Goal: Task Accomplishment & Management: Use online tool/utility

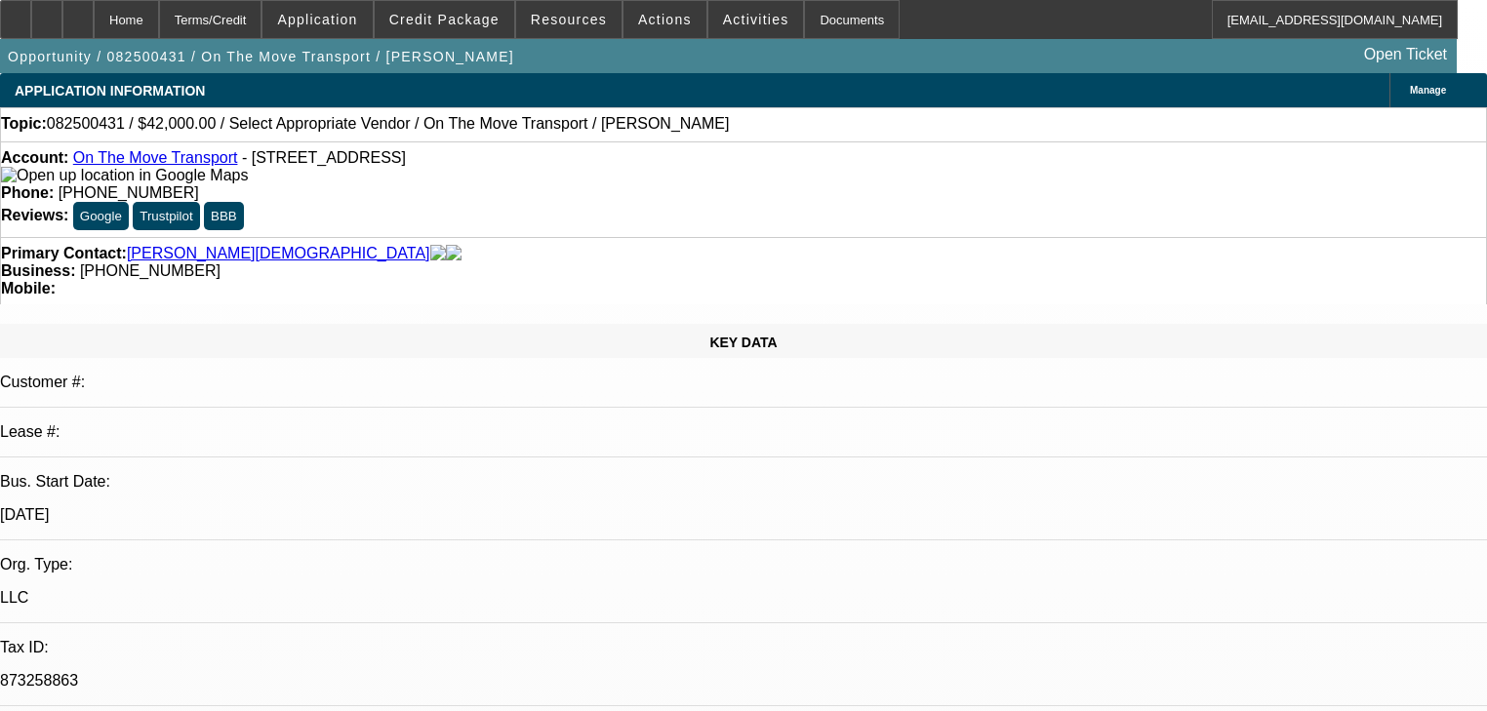
select select "0"
select select "2"
select select "0.1"
select select "4"
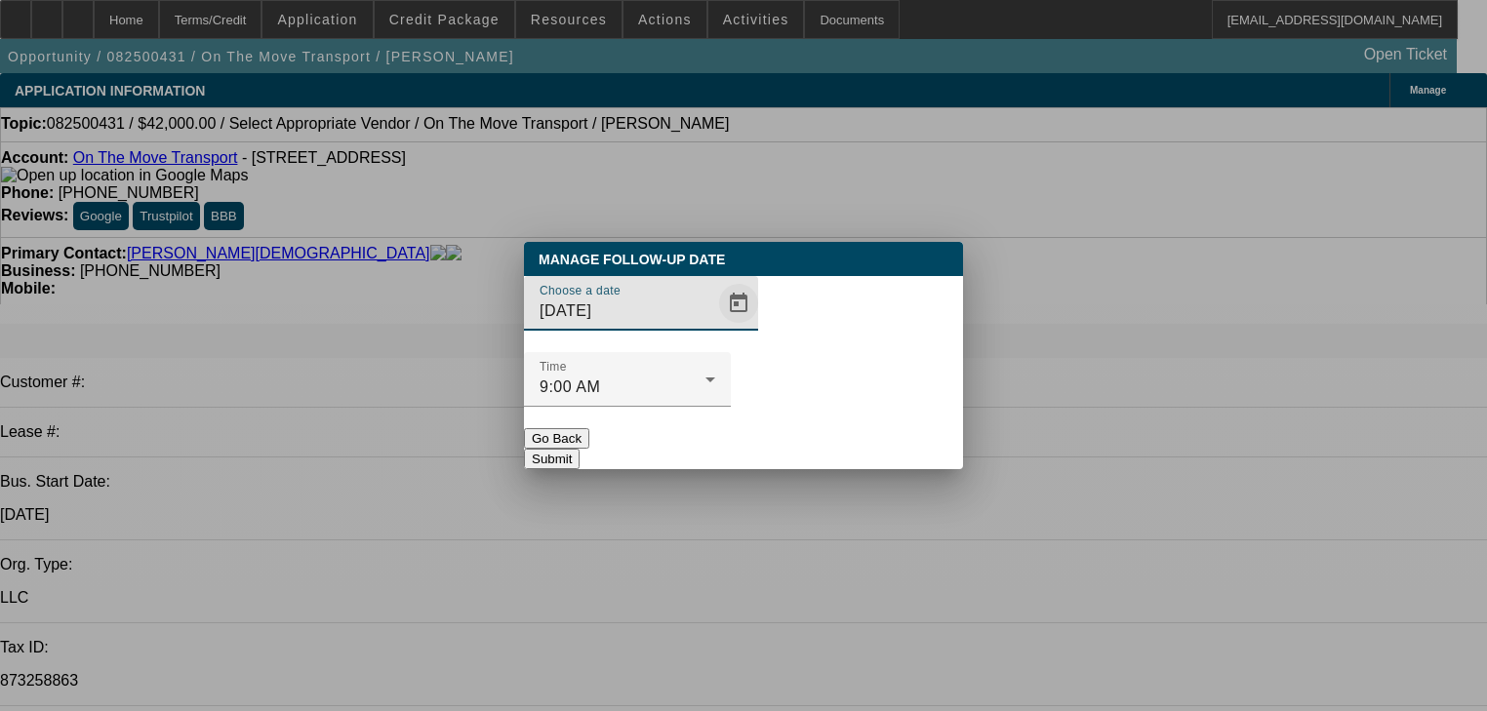
click at [716, 327] on span "Open calendar" at bounding box center [738, 303] width 47 height 47
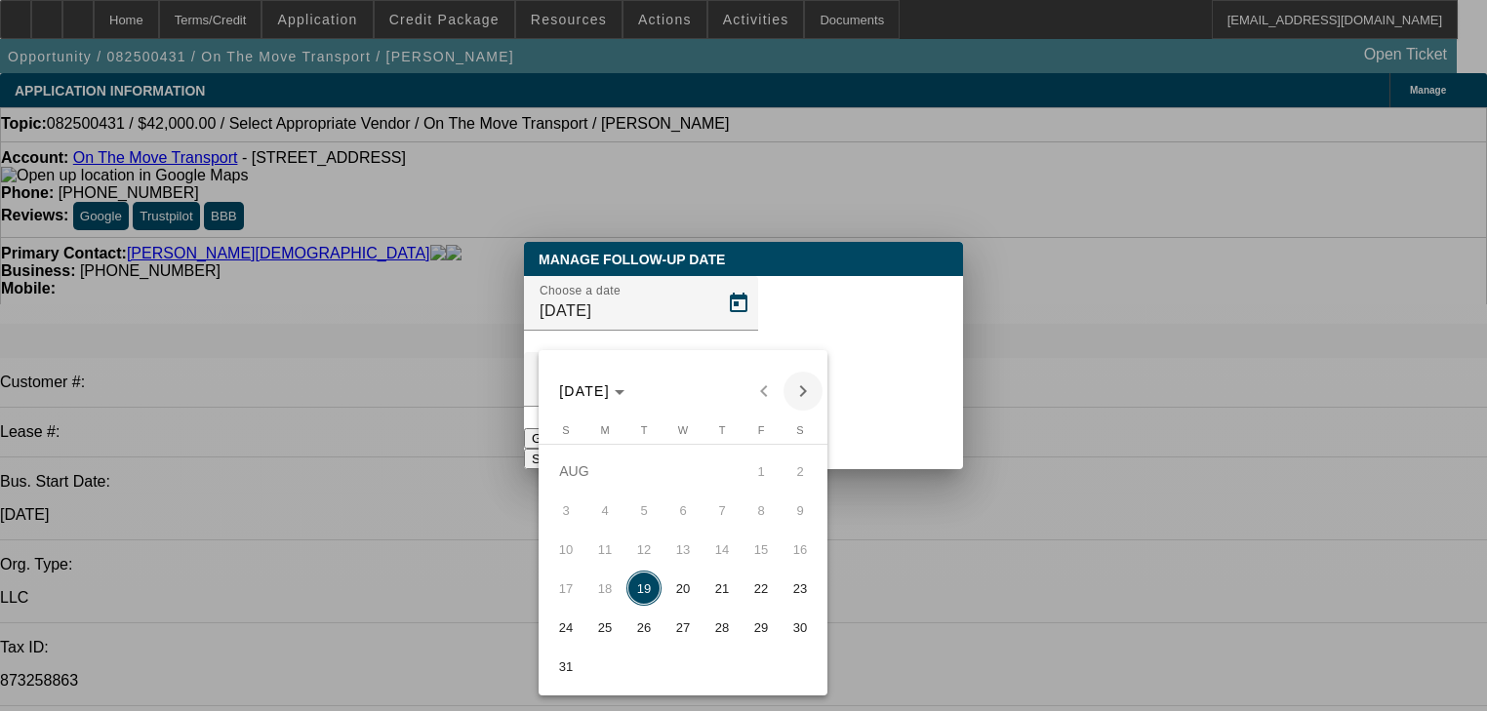
click at [791, 395] on span "Next month" at bounding box center [803, 391] width 39 height 39
click at [769, 399] on span "Previous month" at bounding box center [763, 391] width 39 height 39
click at [628, 643] on span "26" at bounding box center [643, 627] width 35 height 35
type input "8/26/2025"
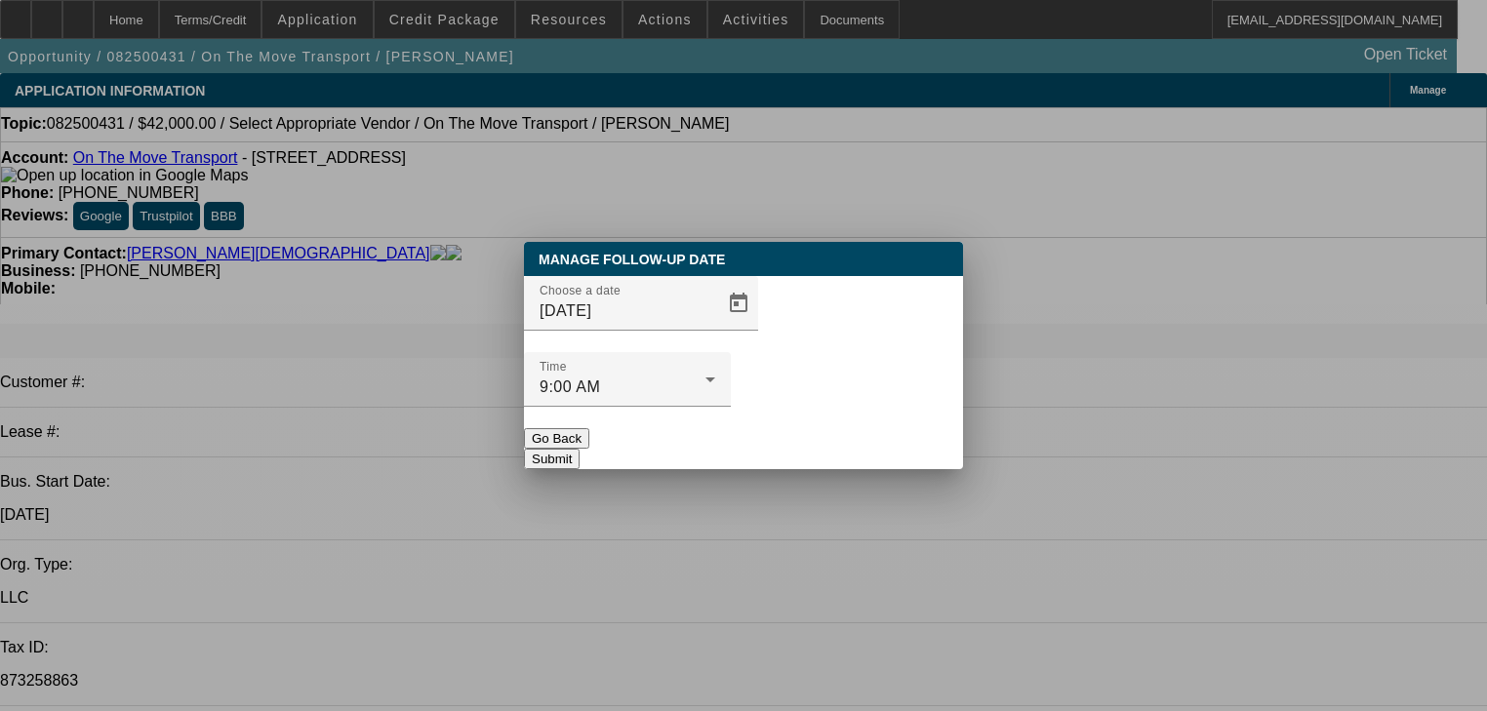
click at [580, 449] on button "Submit" at bounding box center [552, 459] width 56 height 20
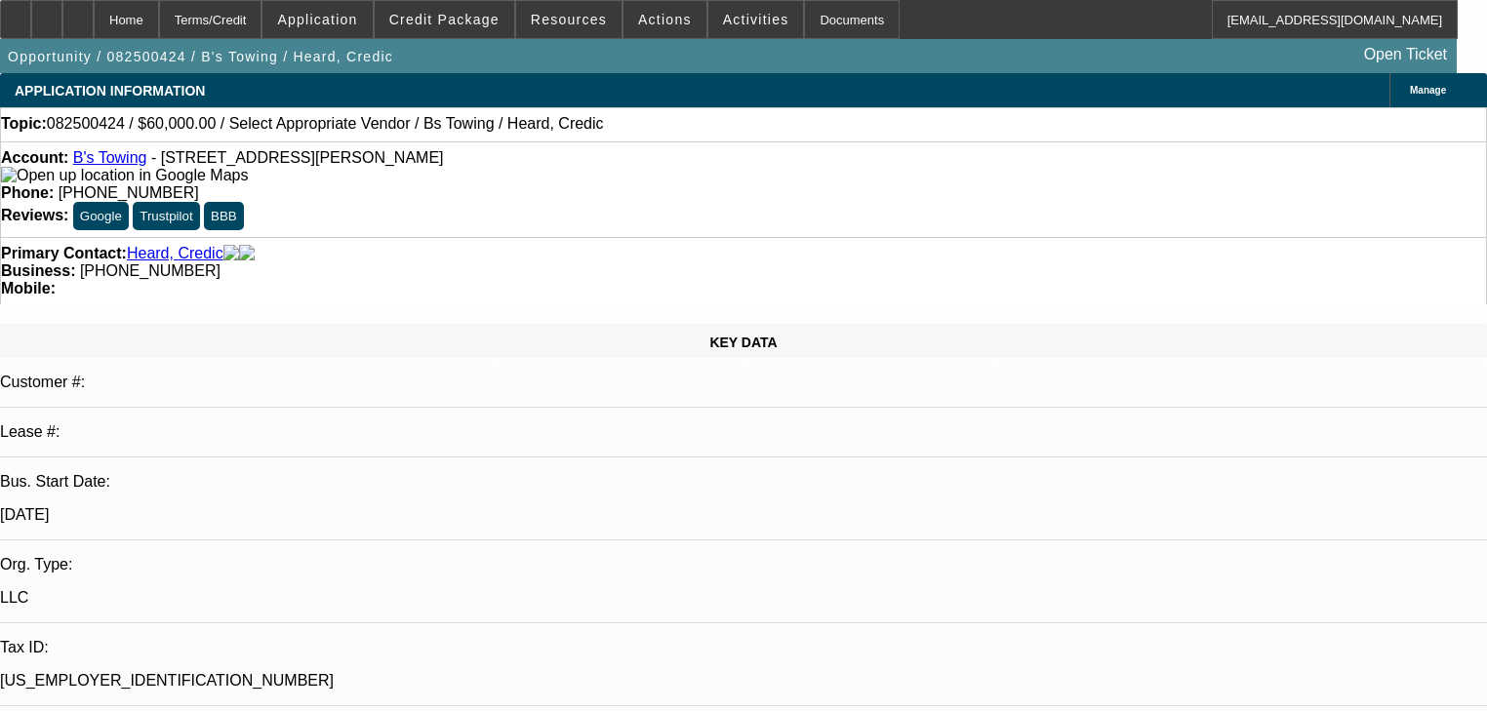
select select "0"
select select "2"
select select "0.1"
select select "4"
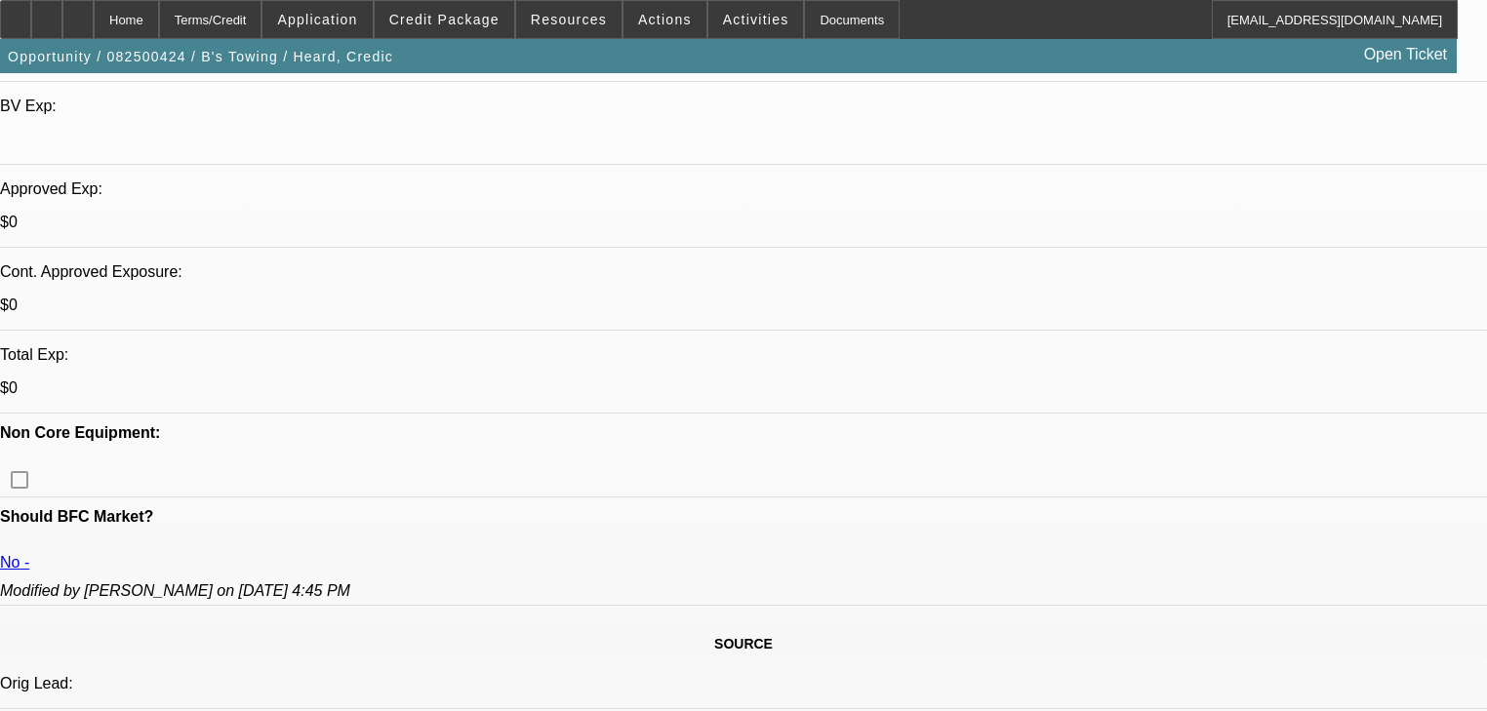
scroll to position [703, 0]
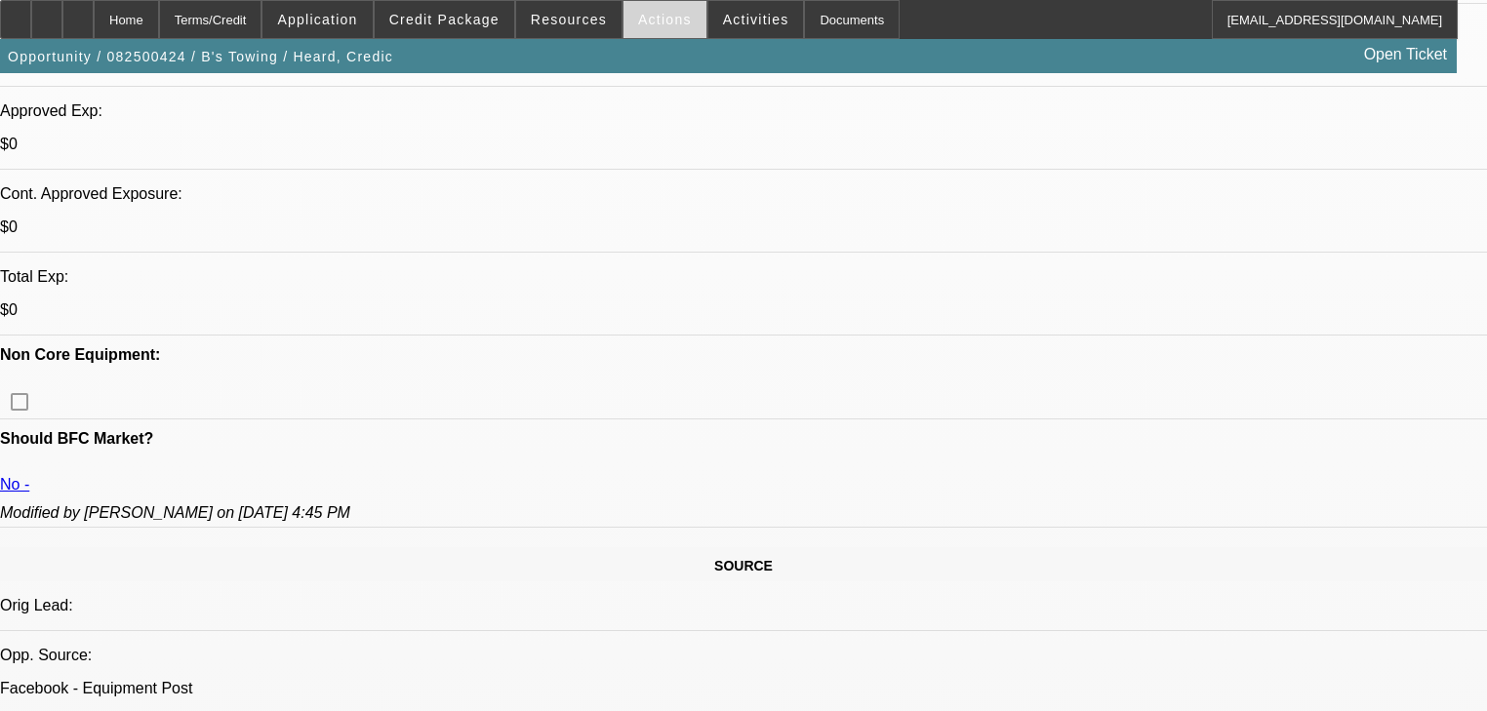
click at [623, 23] on span at bounding box center [664, 19] width 83 height 47
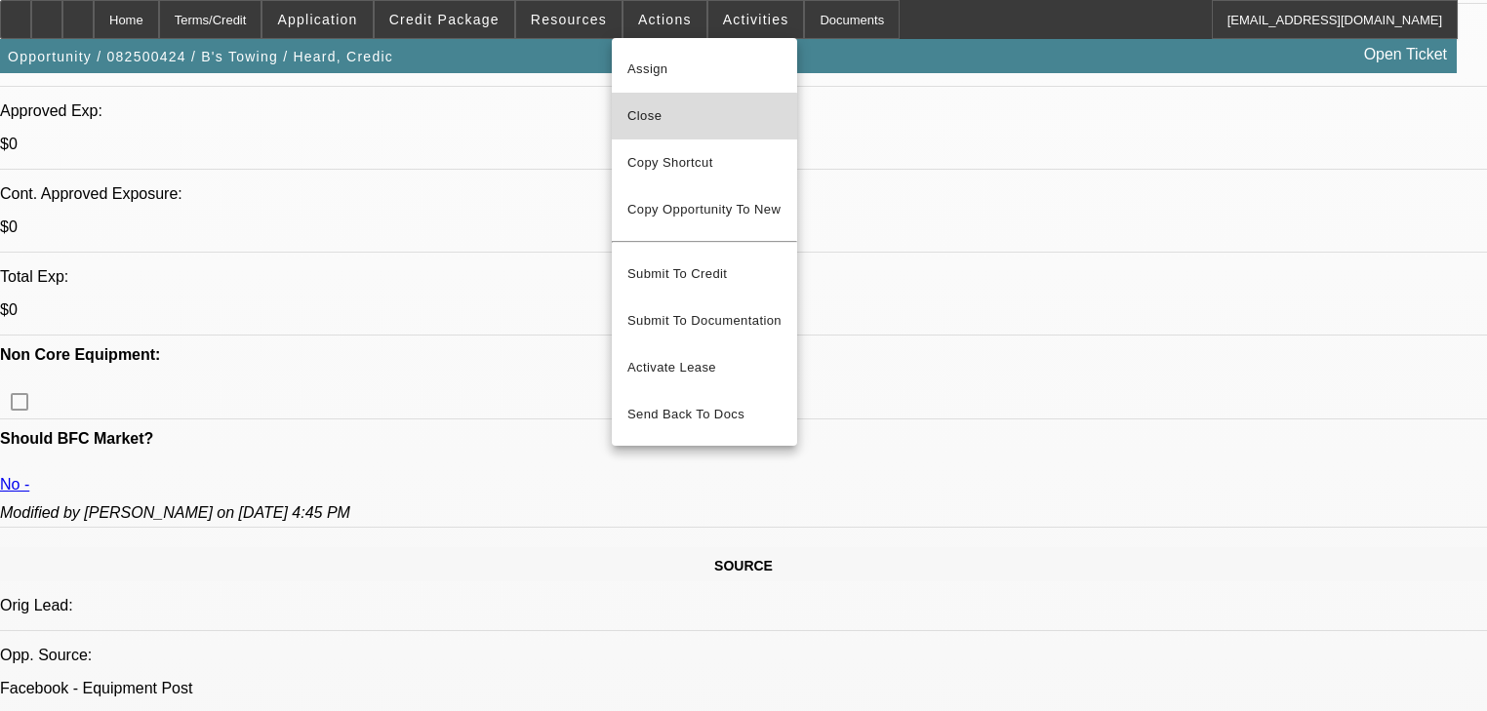
click at [693, 130] on button "Close" at bounding box center [704, 116] width 185 height 47
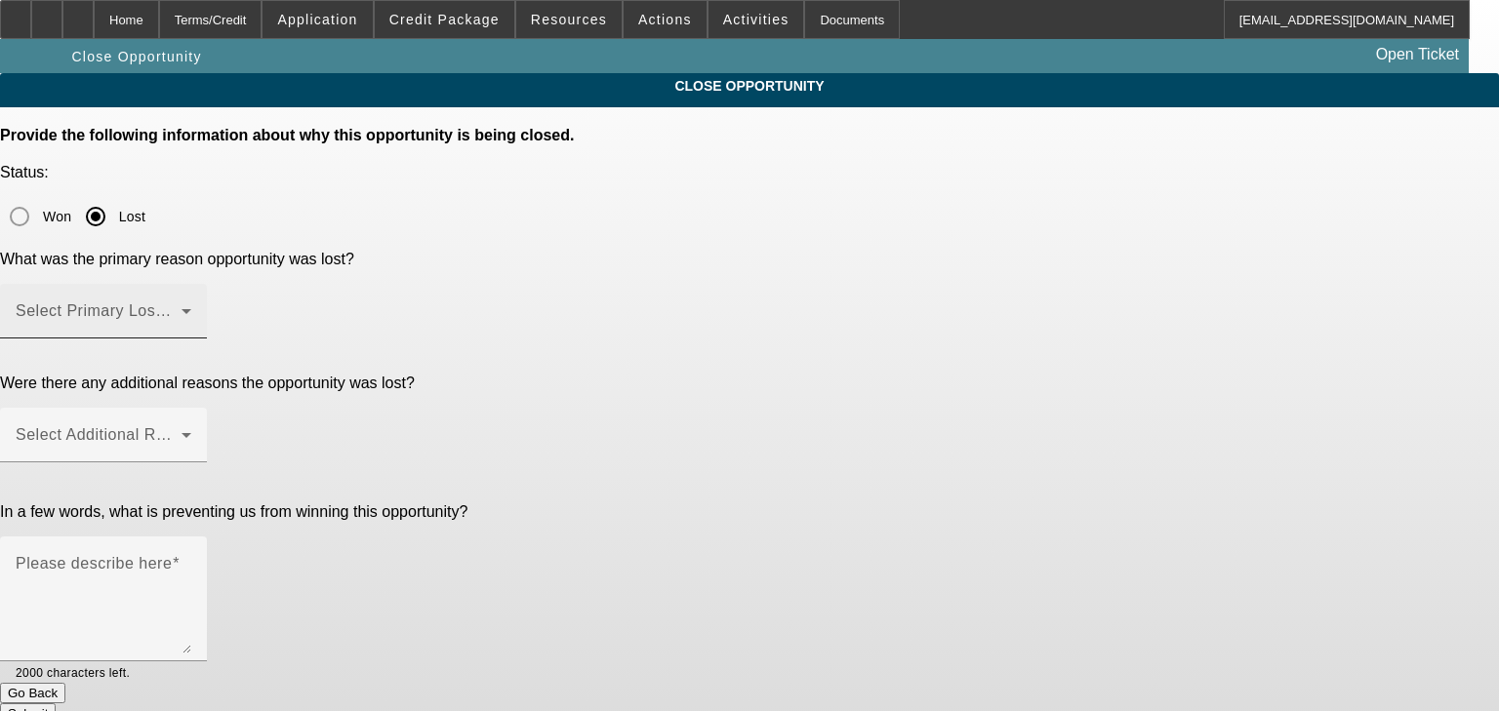
click at [191, 284] on div "Select Primary Lost Reason" at bounding box center [104, 311] width 176 height 55
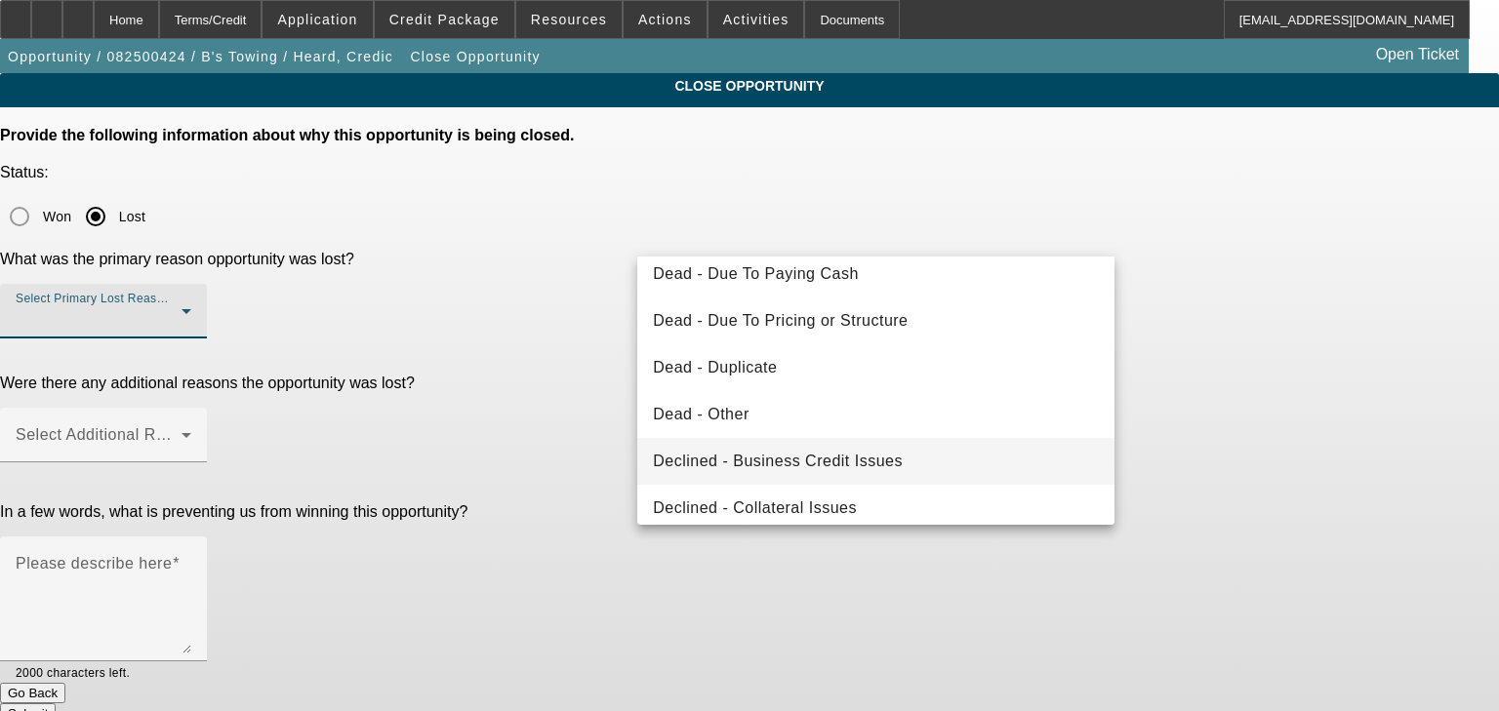
scroll to position [261, 0]
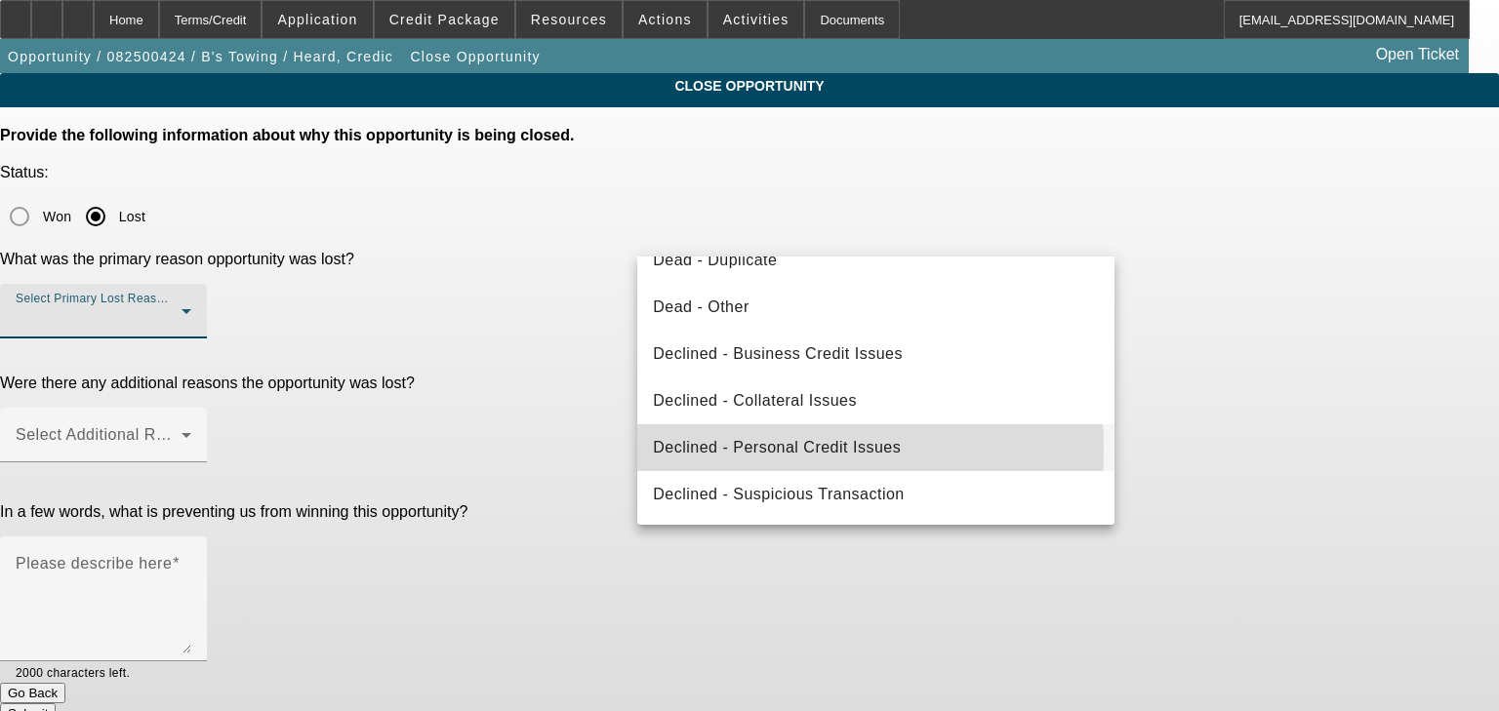
click at [743, 449] on span "Declined - Personal Credit Issues" at bounding box center [777, 447] width 248 height 23
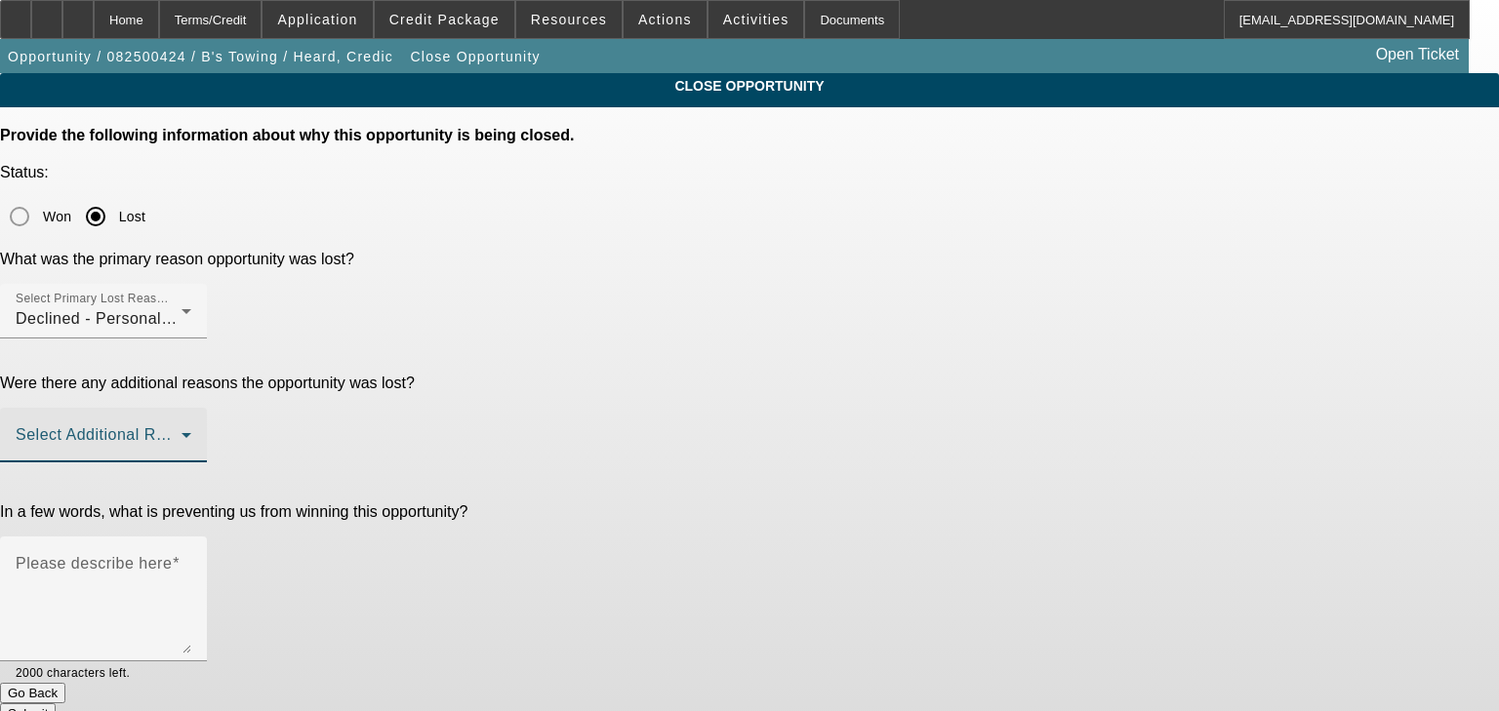
click at [181, 431] on span at bounding box center [99, 442] width 166 height 23
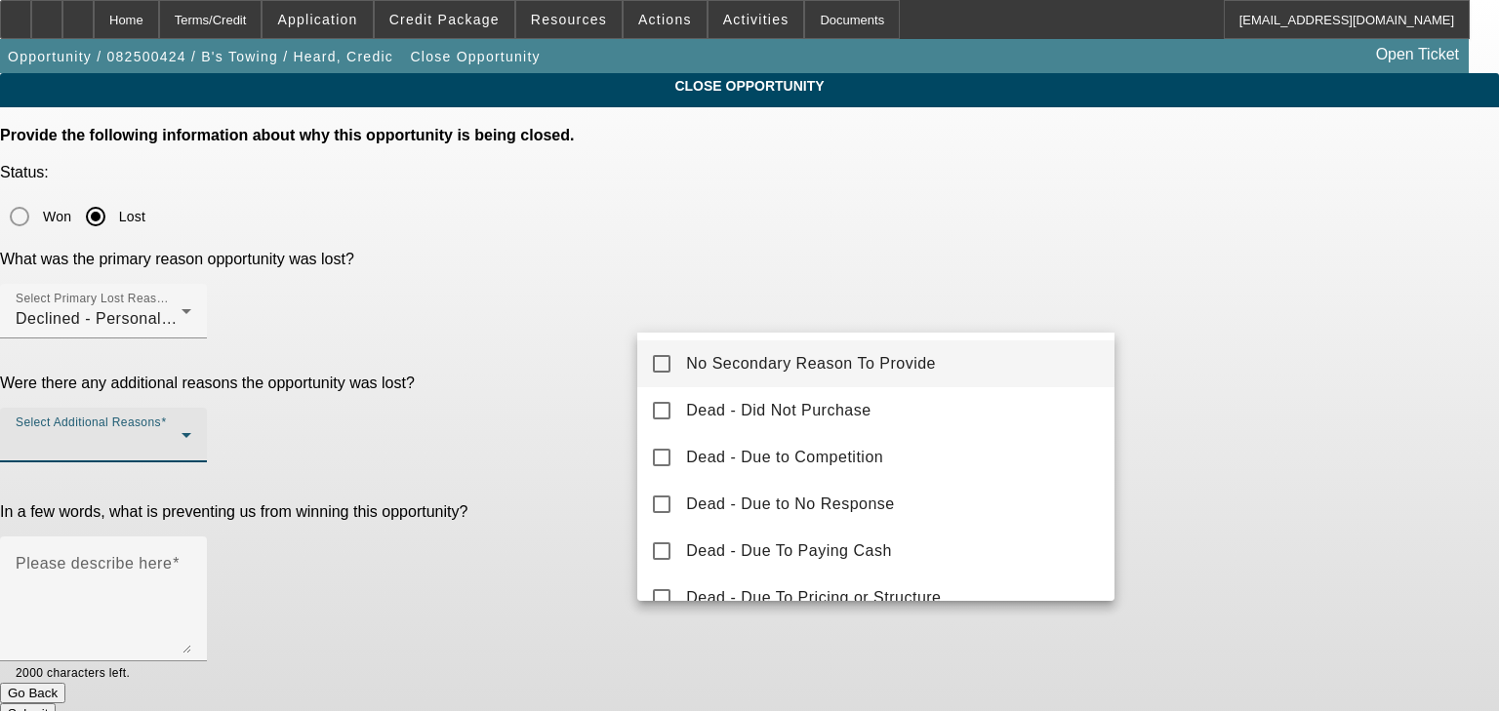
click at [772, 363] on span "No Secondary Reason To Provide" at bounding box center [811, 363] width 250 height 23
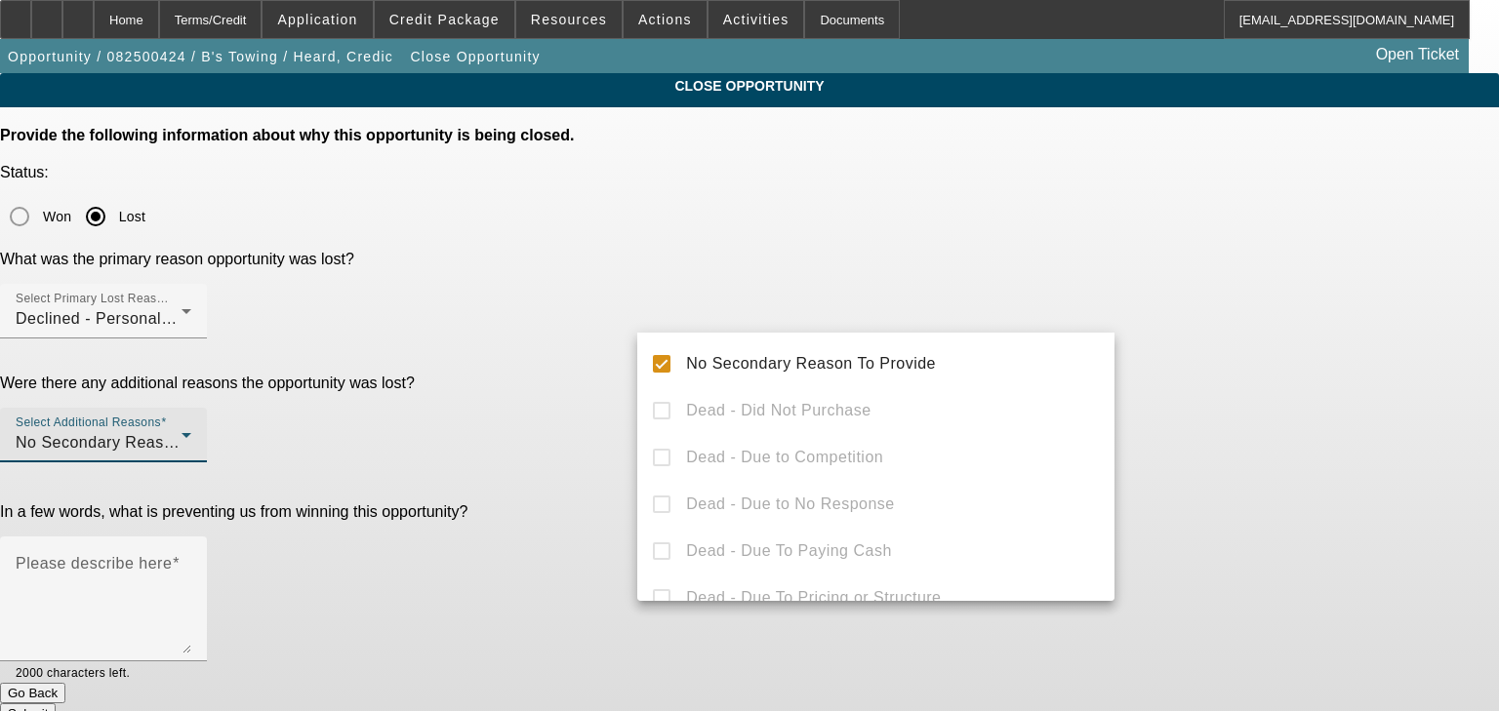
drag, startPoint x: 565, startPoint y: 383, endPoint x: 796, endPoint y: 413, distance: 233.1
click at [565, 385] on div at bounding box center [749, 355] width 1499 height 711
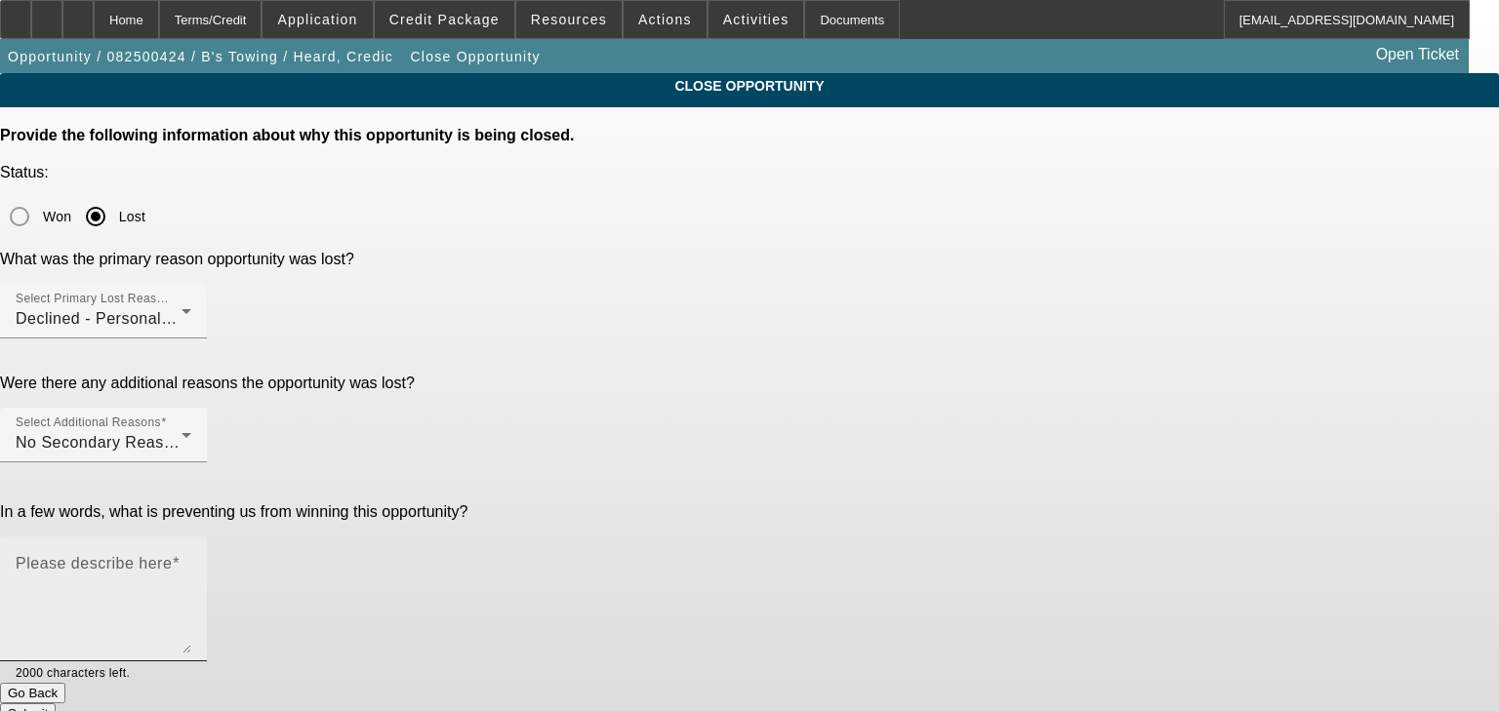
click at [191, 560] on textarea "Please describe here" at bounding box center [104, 607] width 176 height 94
type textarea "Credit still not showing up"
click at [56, 703] on button "Submit" at bounding box center [28, 713] width 56 height 20
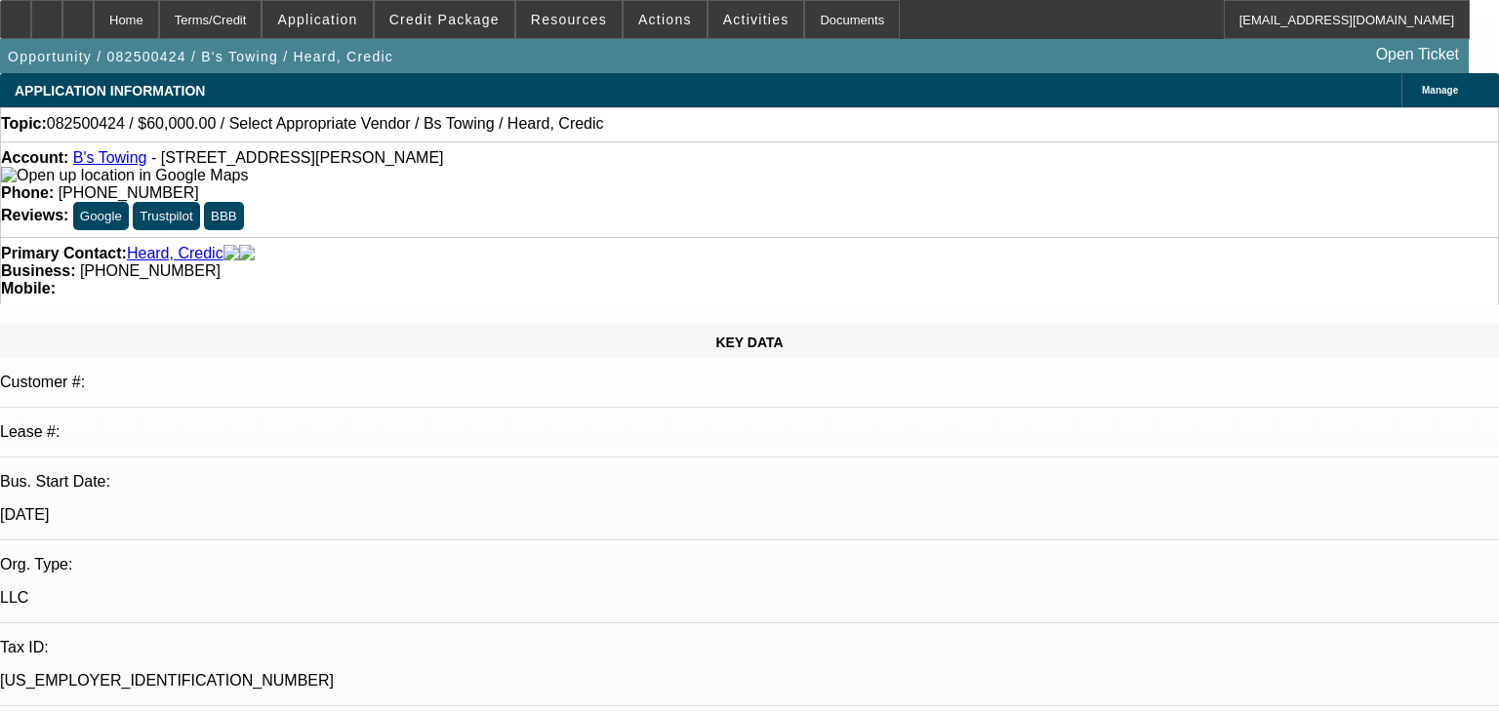
select select "0"
select select "2"
select select "0.1"
select select "4"
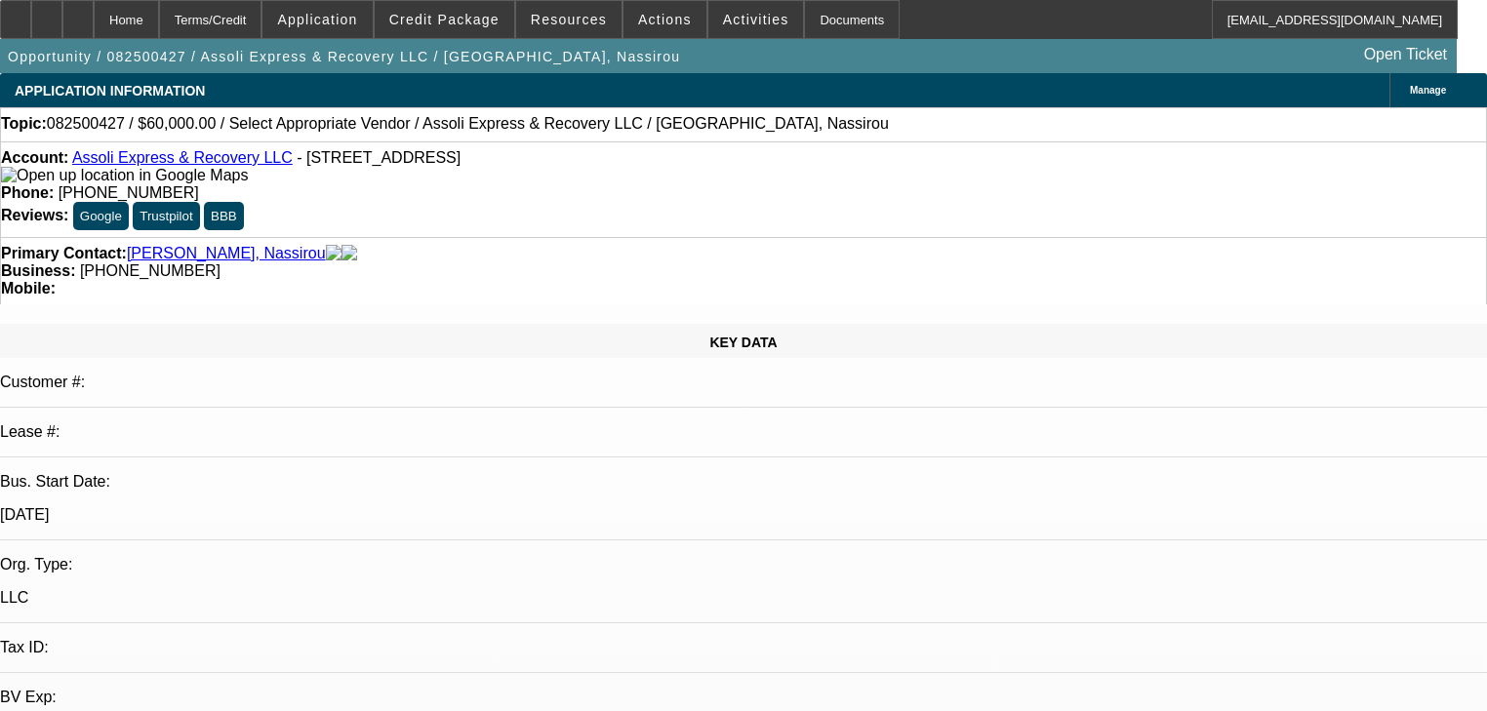
select select "0"
select select "2"
select select "0.1"
select select "4"
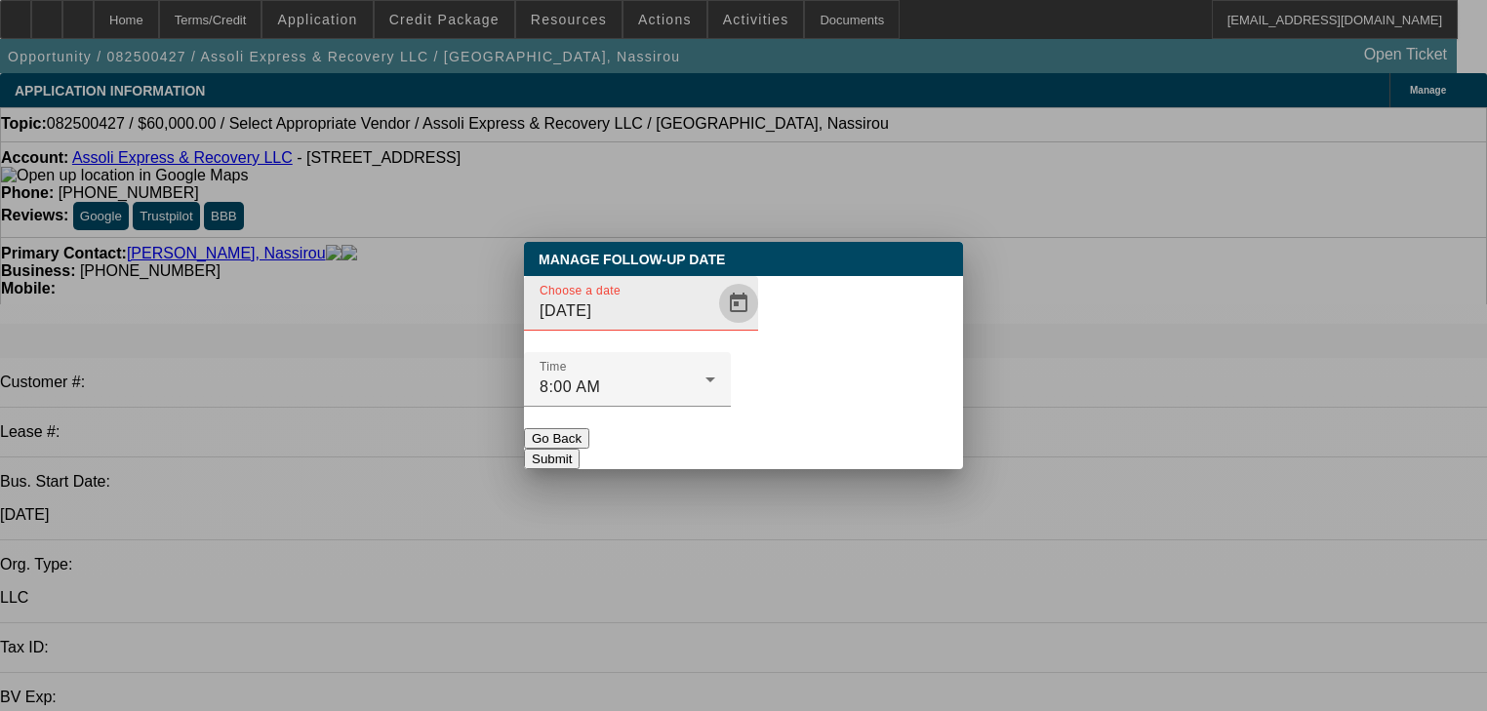
click at [715, 327] on span "Open calendar" at bounding box center [738, 303] width 47 height 47
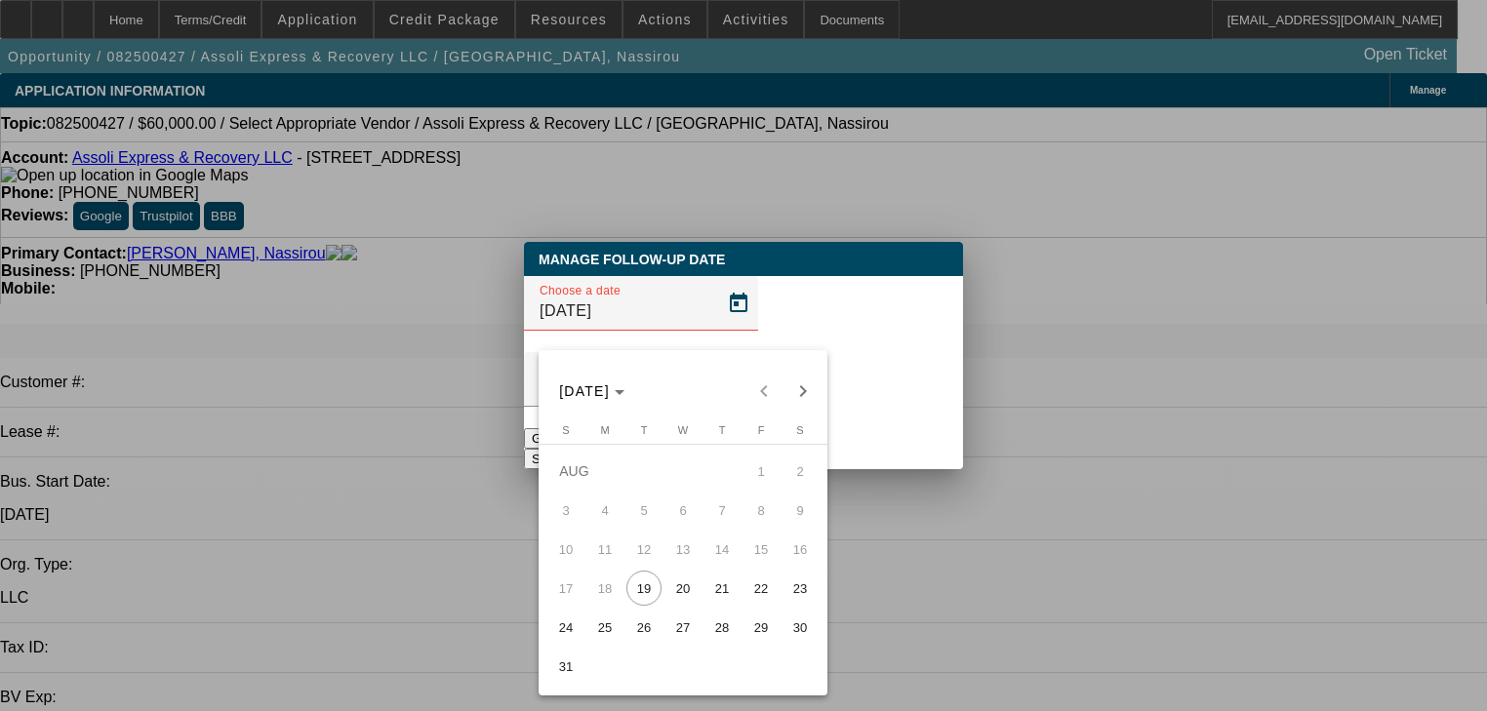
click at [610, 640] on span "25" at bounding box center [604, 627] width 35 height 35
type input "8/25/2025"
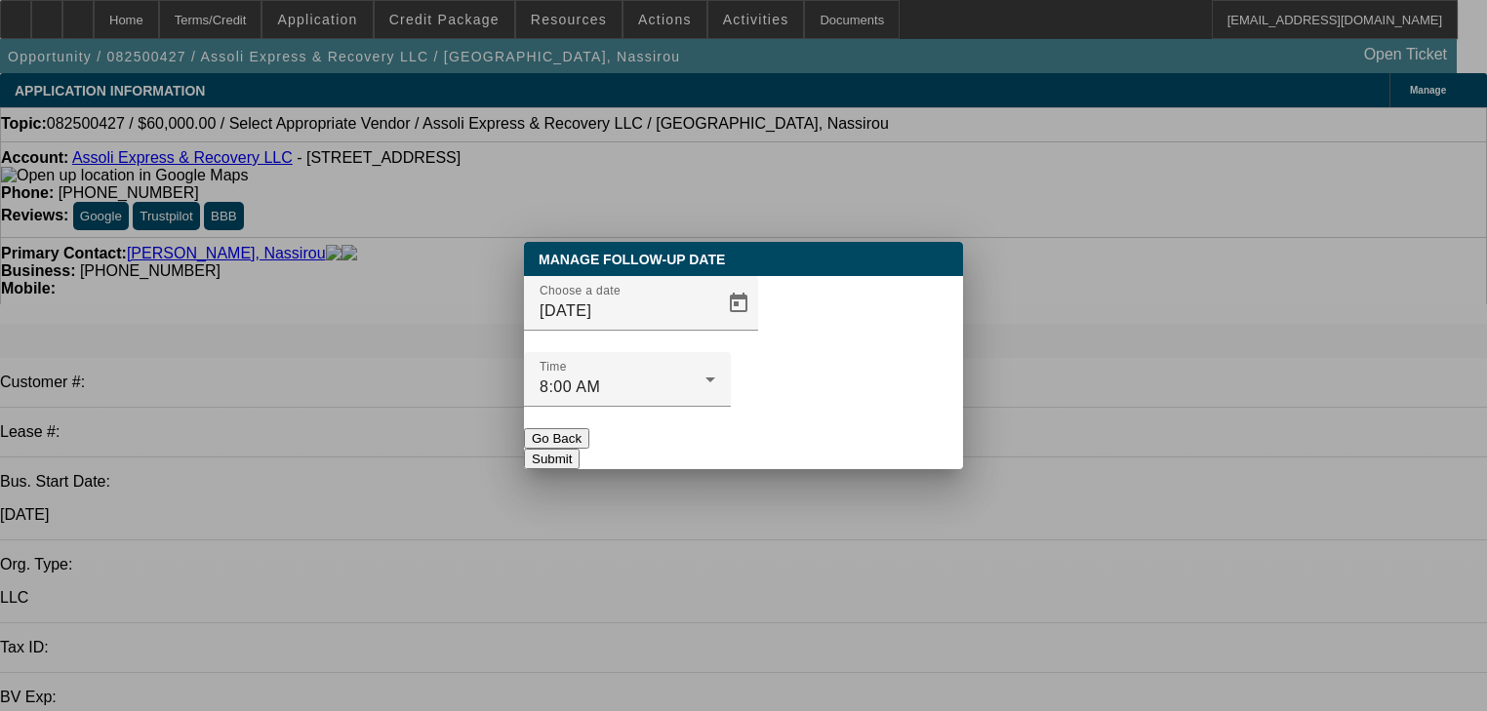
click at [580, 449] on button "Submit" at bounding box center [552, 459] width 56 height 20
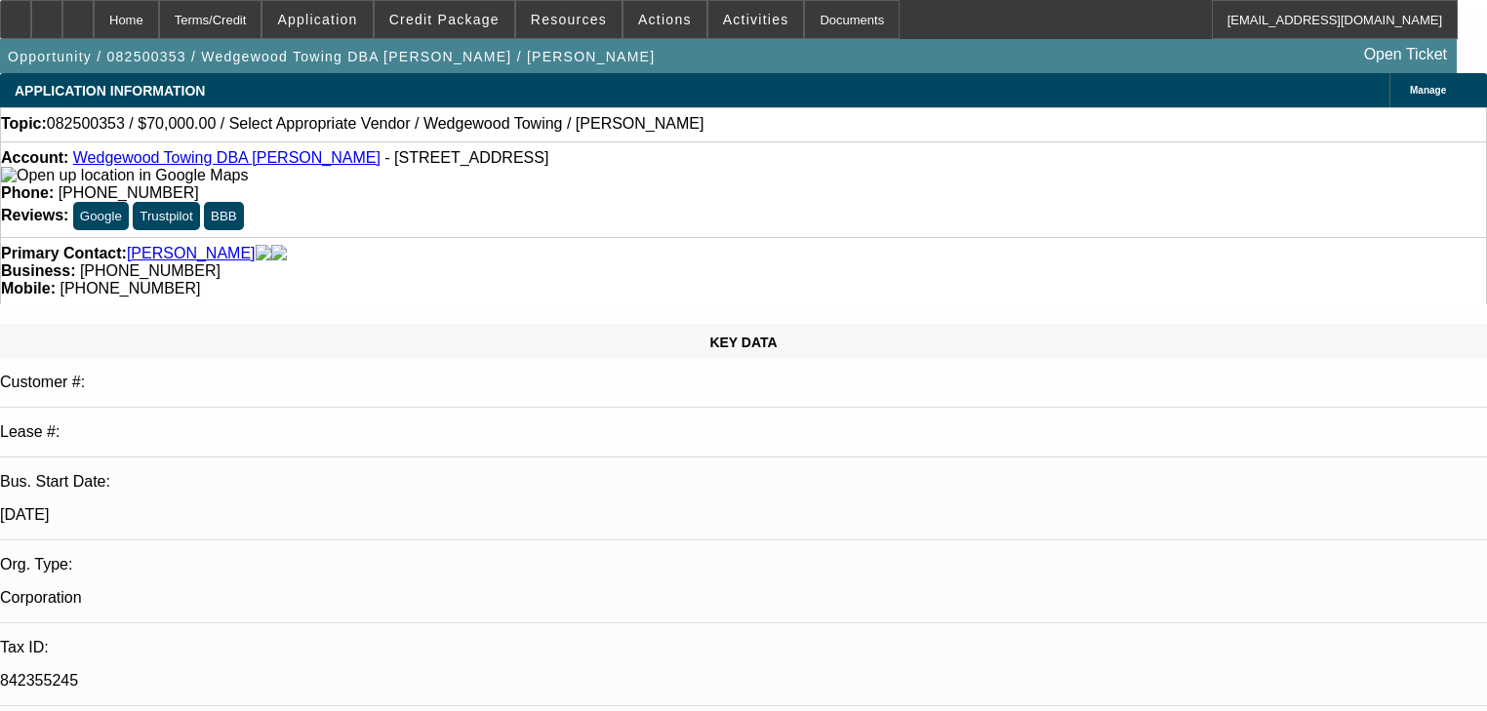
select select "0"
select select "2"
select select "0.1"
select select "4"
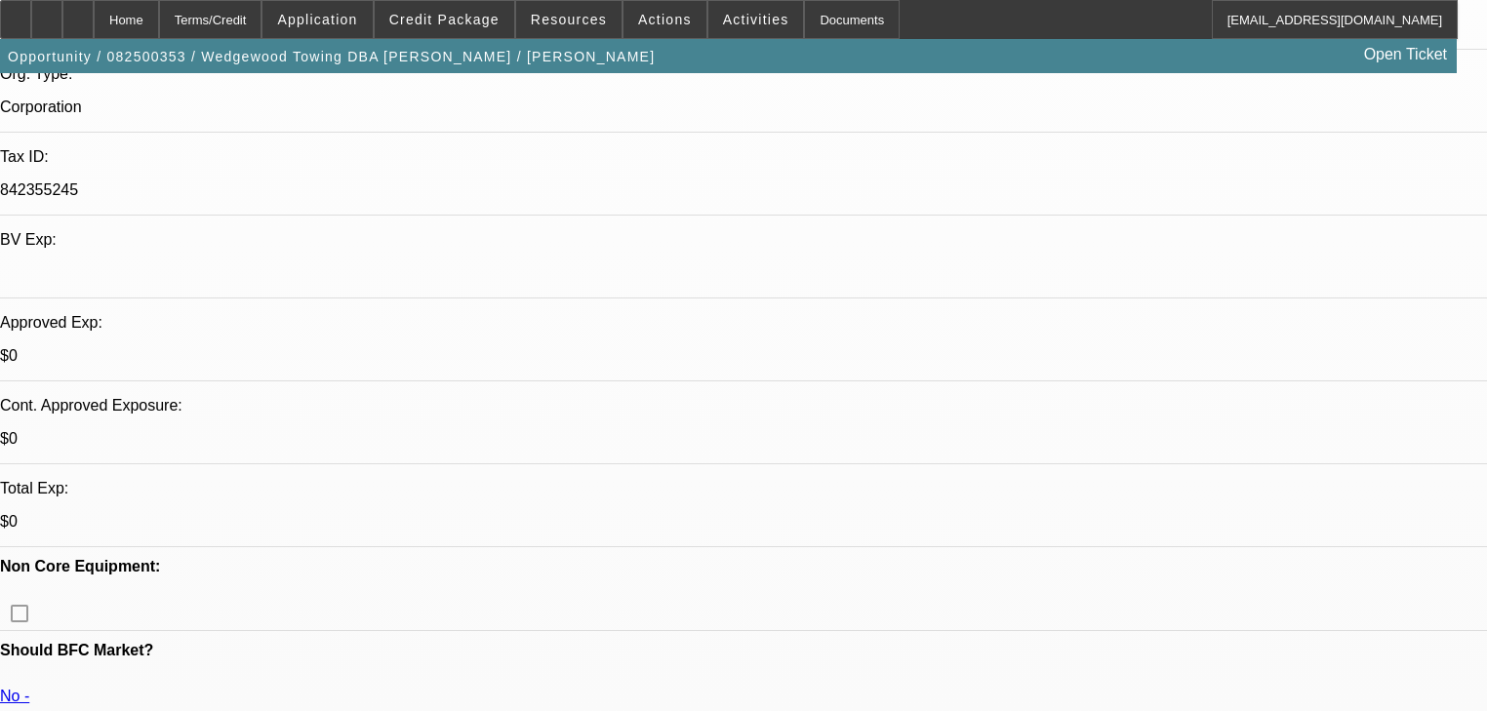
scroll to position [624, 0]
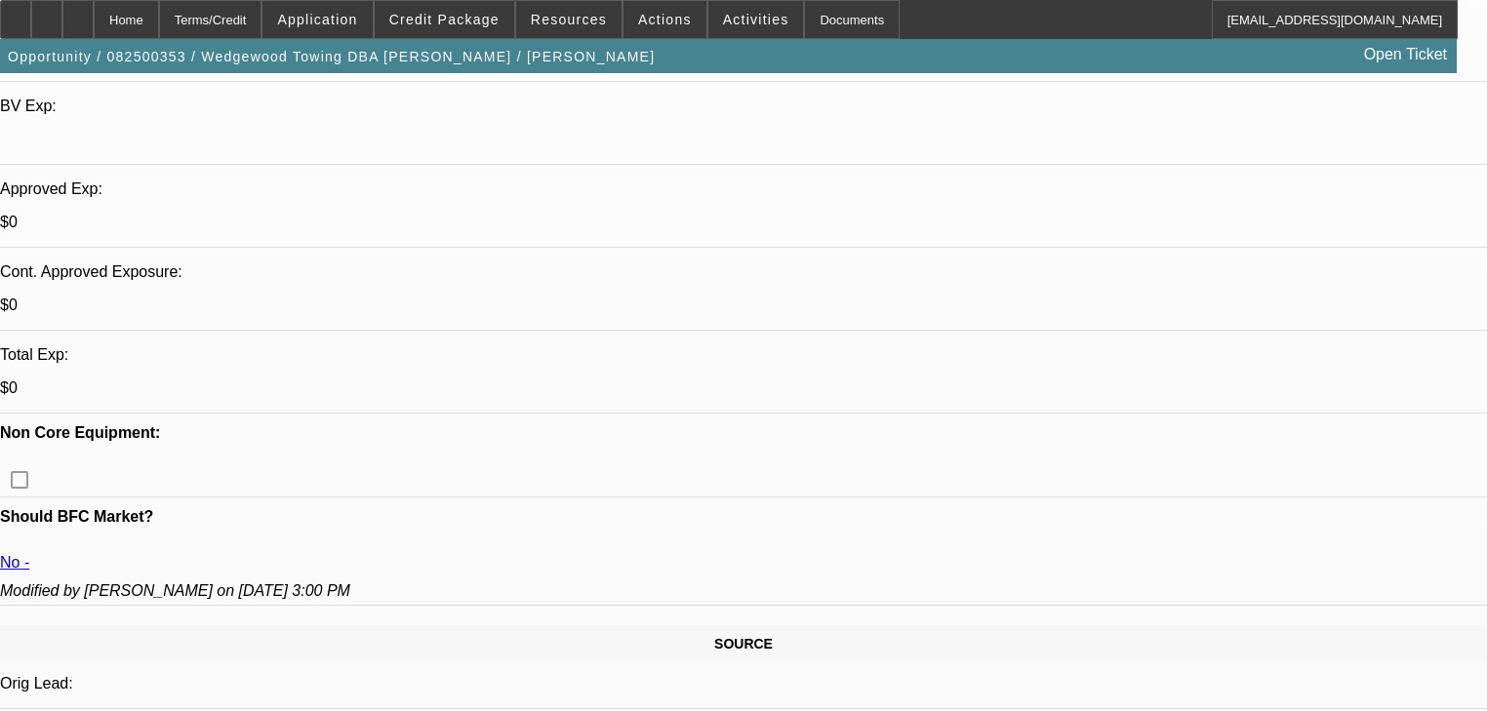
click at [623, 11] on span at bounding box center [664, 19] width 83 height 47
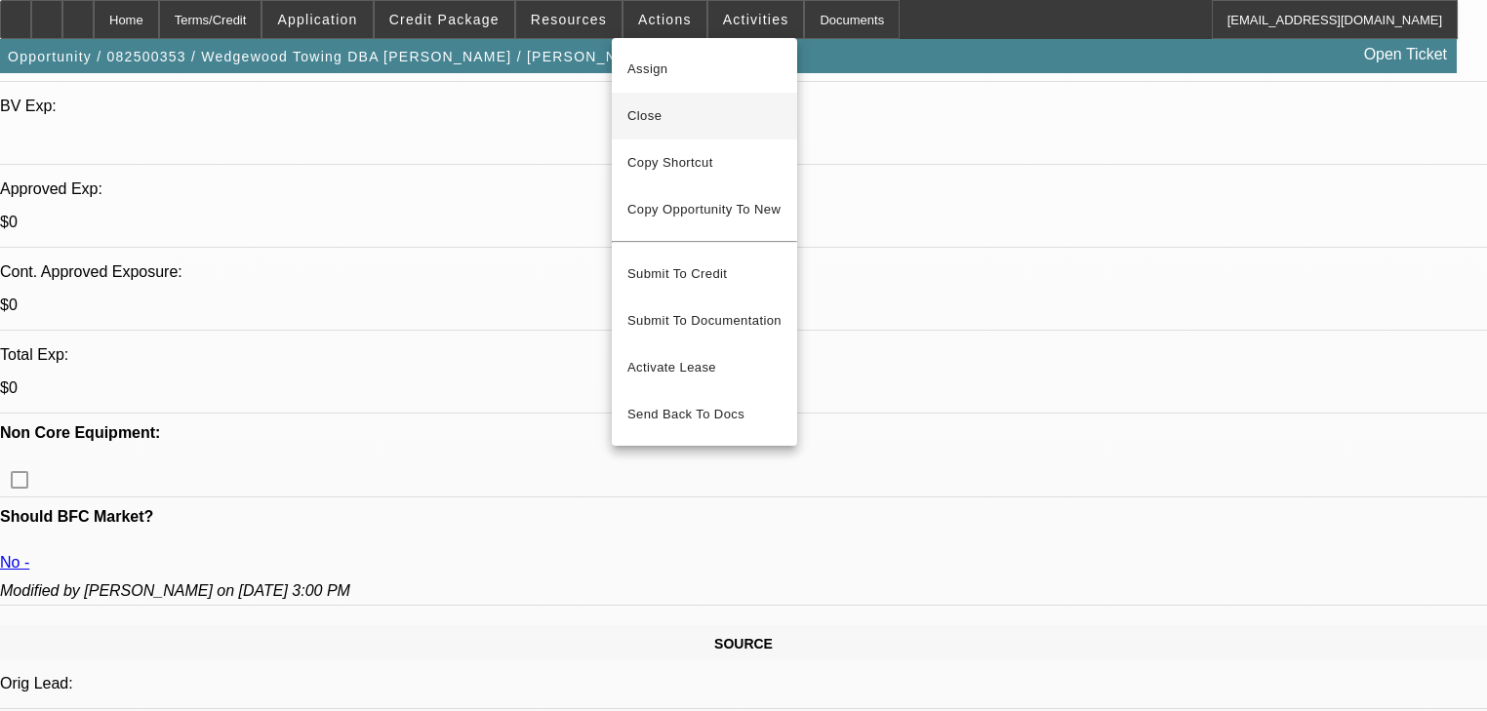
click at [659, 95] on button "Close" at bounding box center [704, 116] width 185 height 47
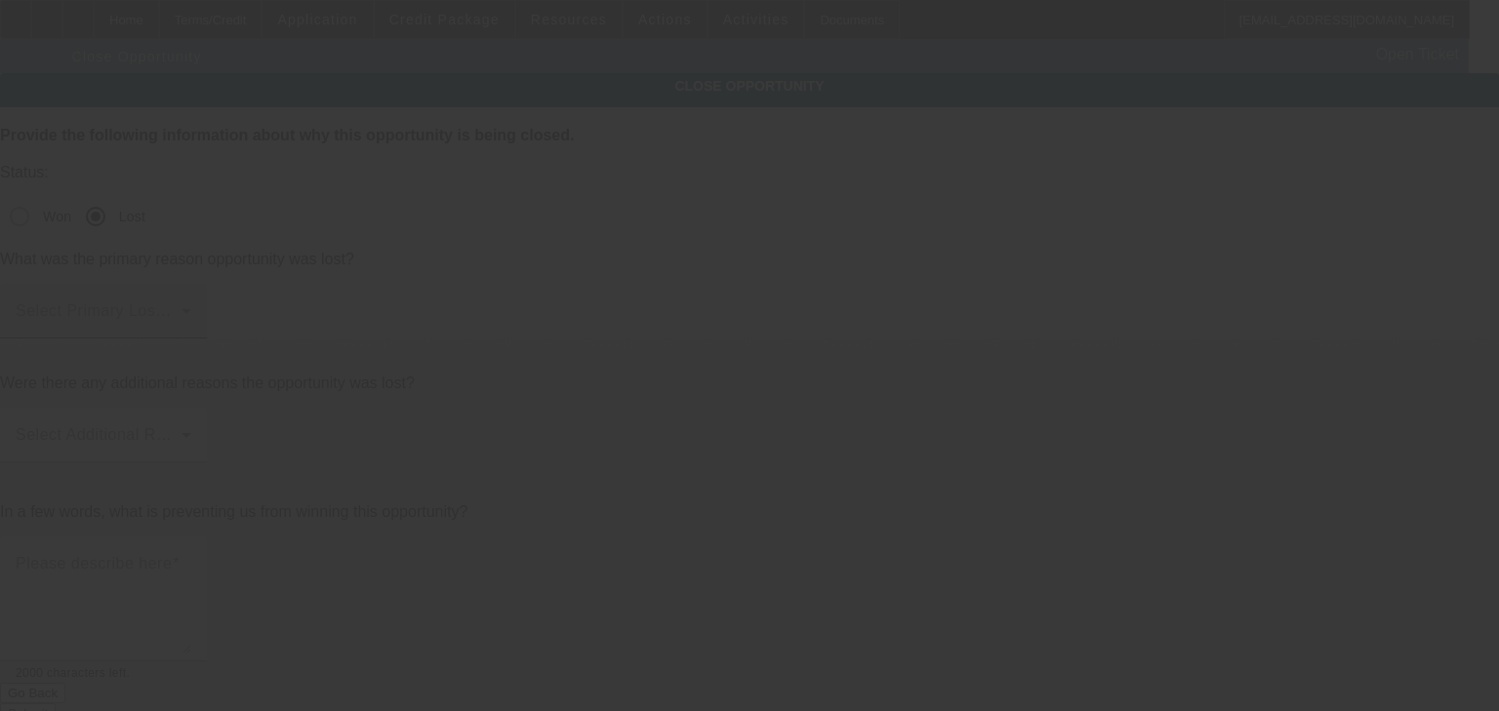
click at [191, 284] on div "Select Primary Lost Reason" at bounding box center [104, 311] width 176 height 55
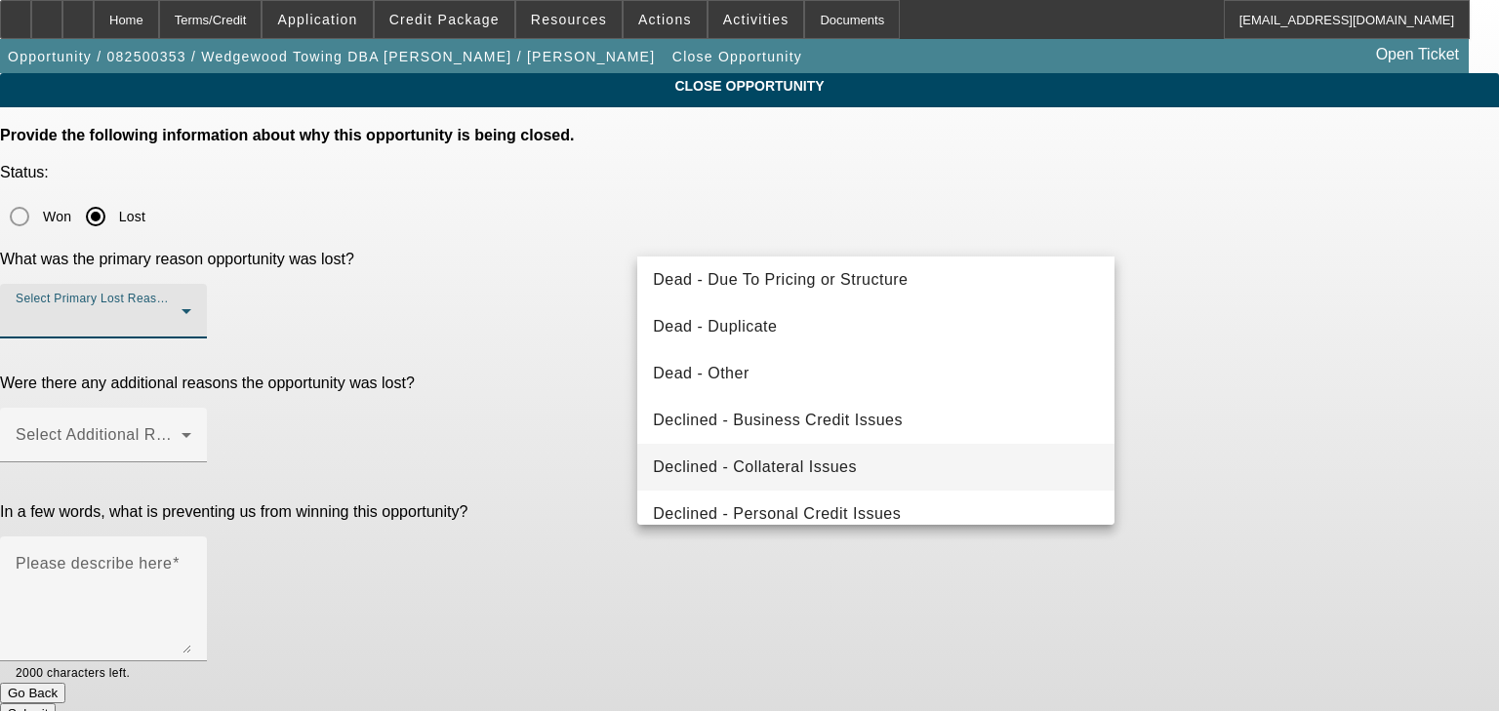
scroll to position [234, 0]
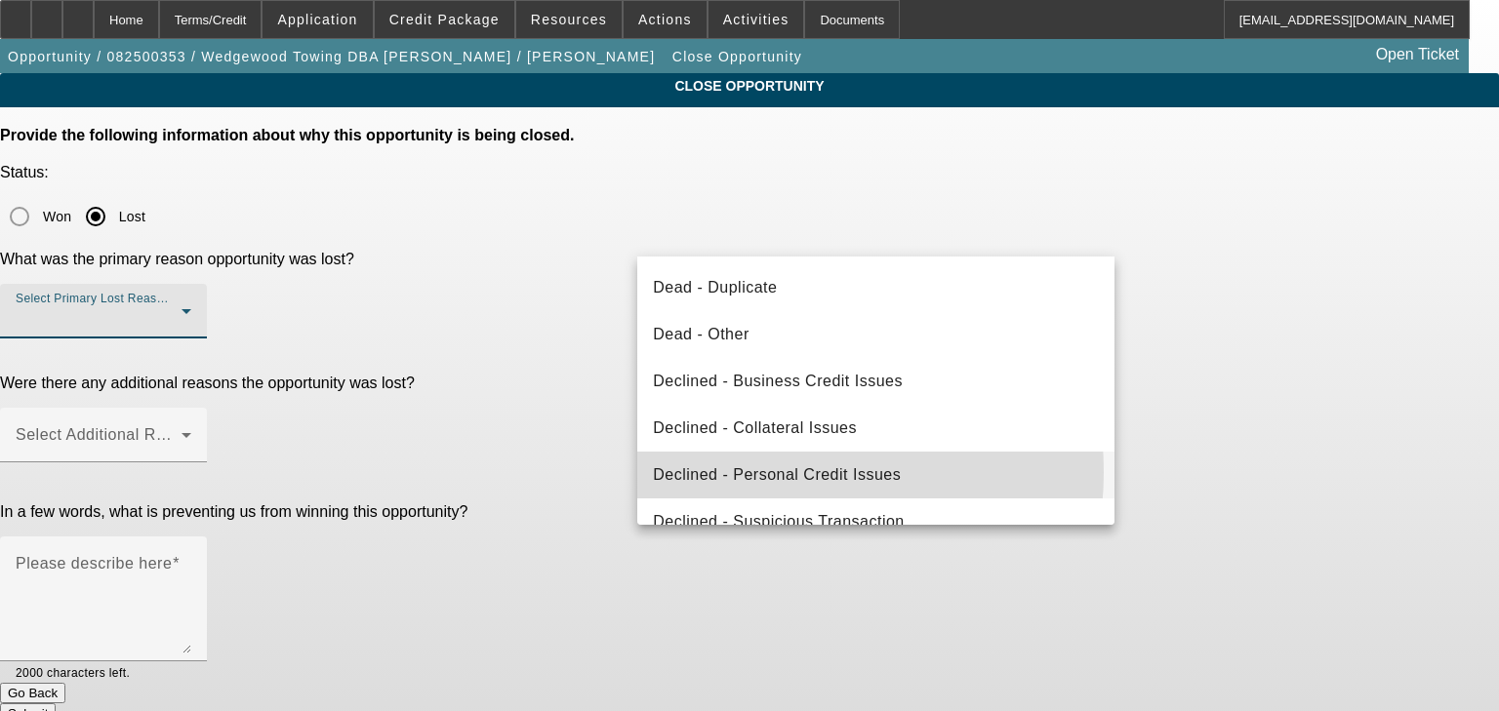
click at [757, 472] on span "Declined - Personal Credit Issues" at bounding box center [777, 474] width 248 height 23
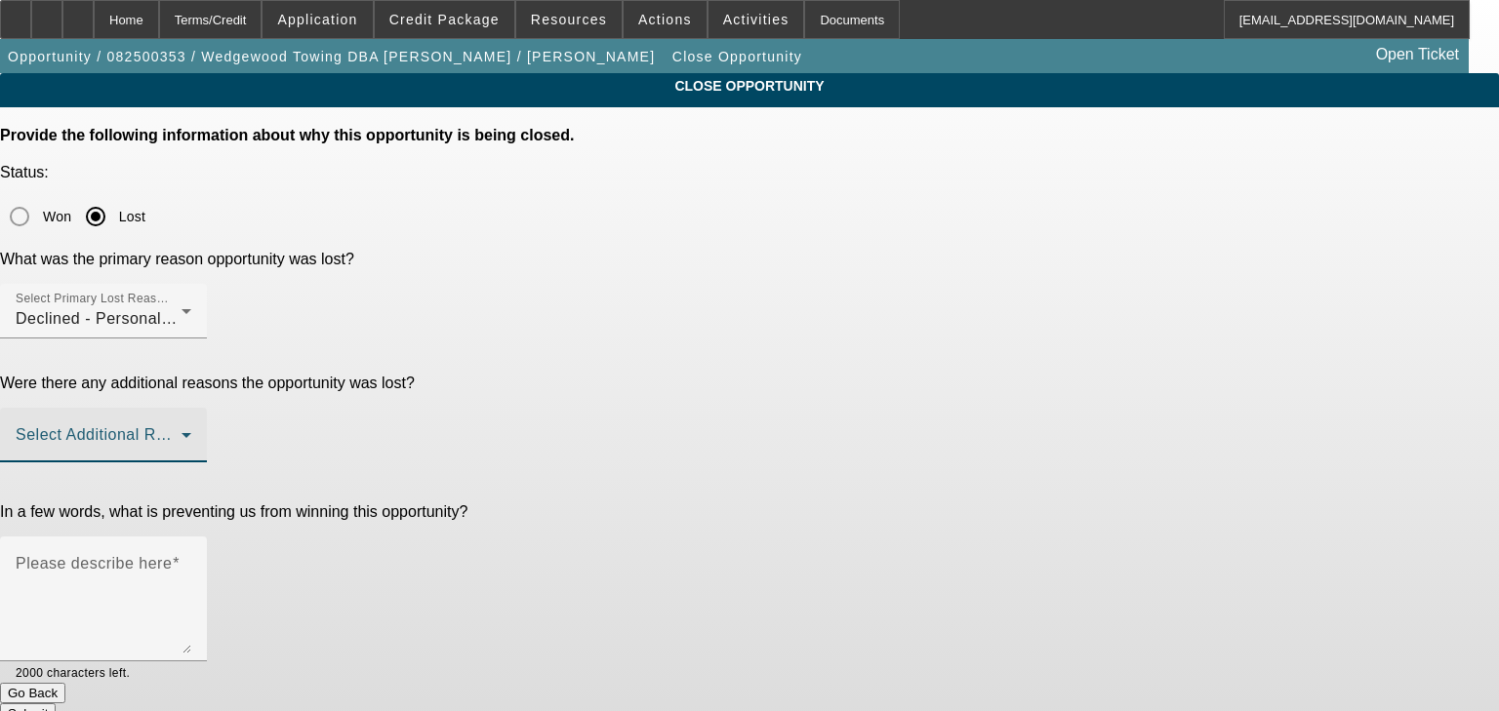
click at [181, 431] on span at bounding box center [99, 442] width 166 height 23
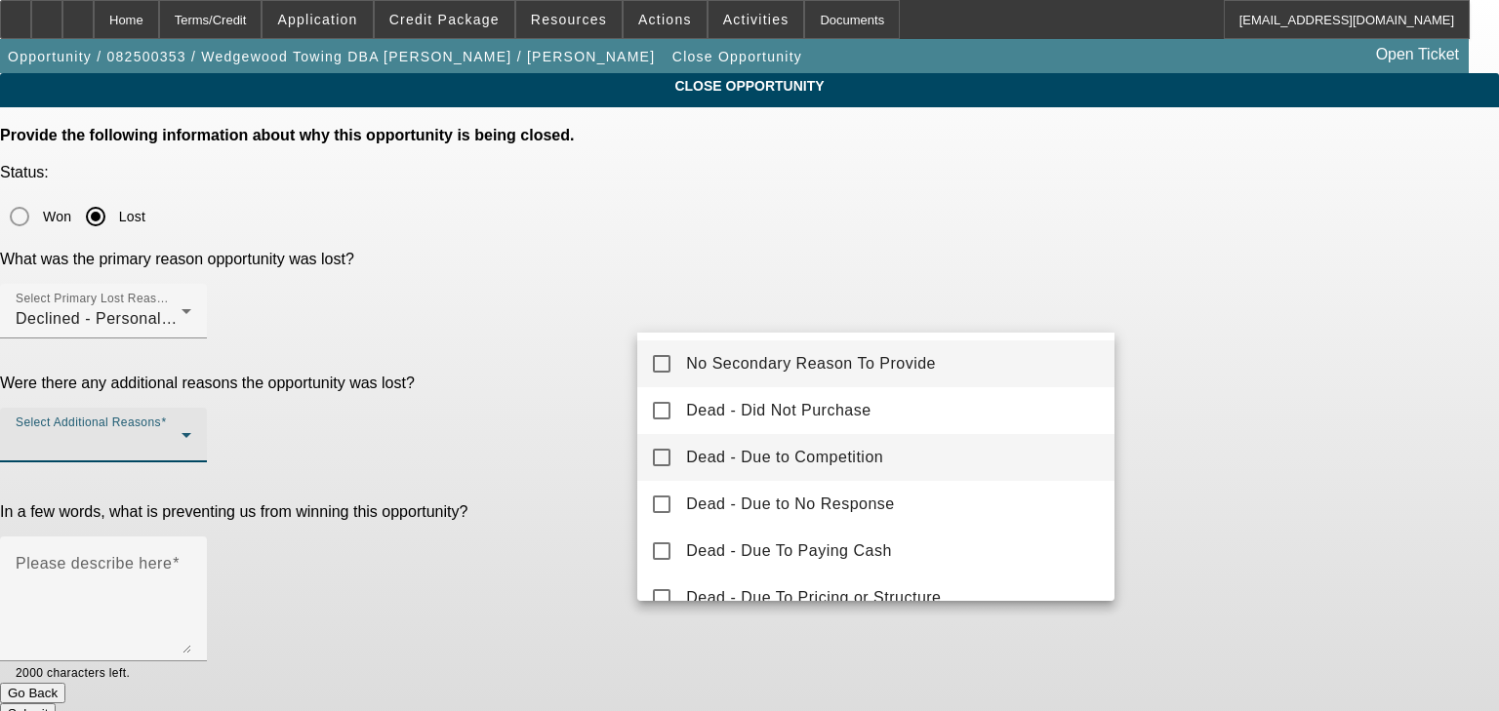
scroll to position [78, 0]
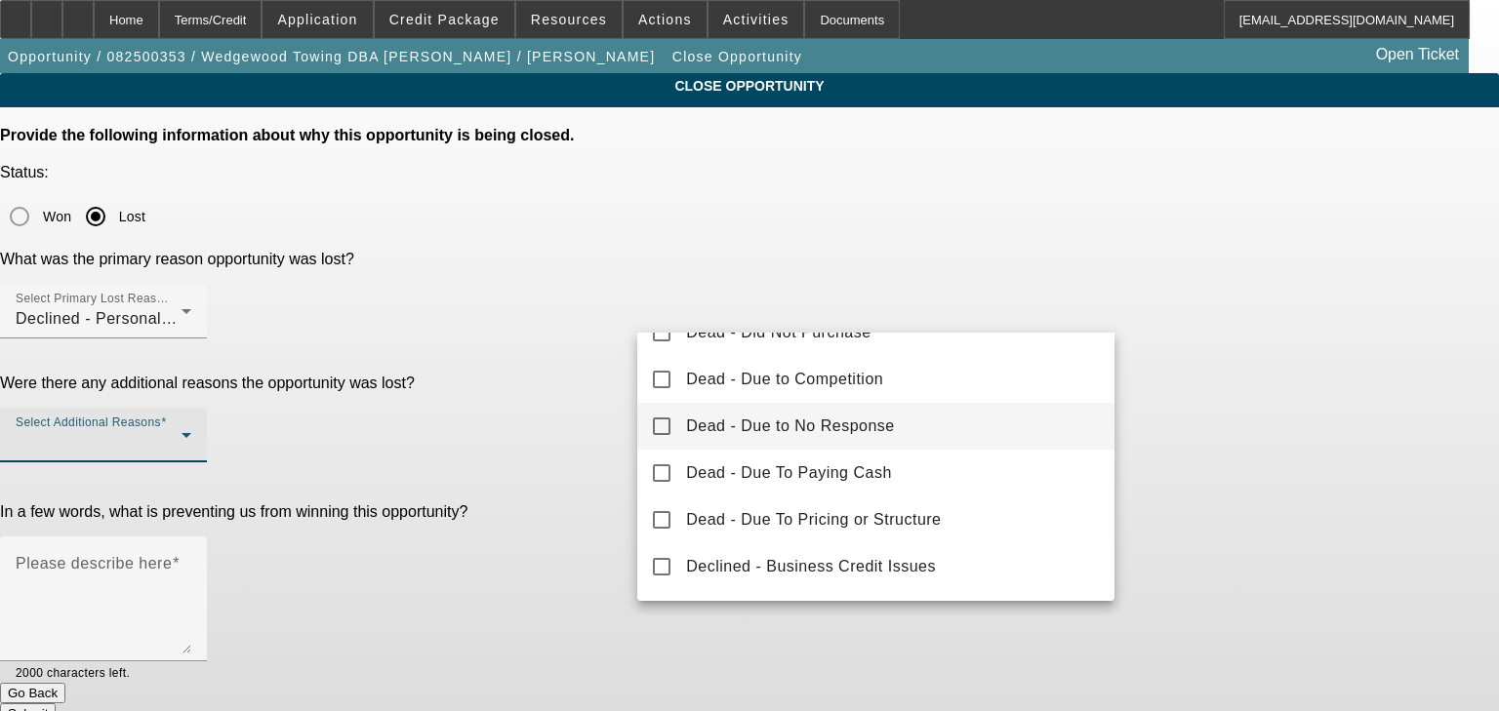
click at [710, 440] on mat-option "Dead - Due to No Response" at bounding box center [875, 426] width 477 height 47
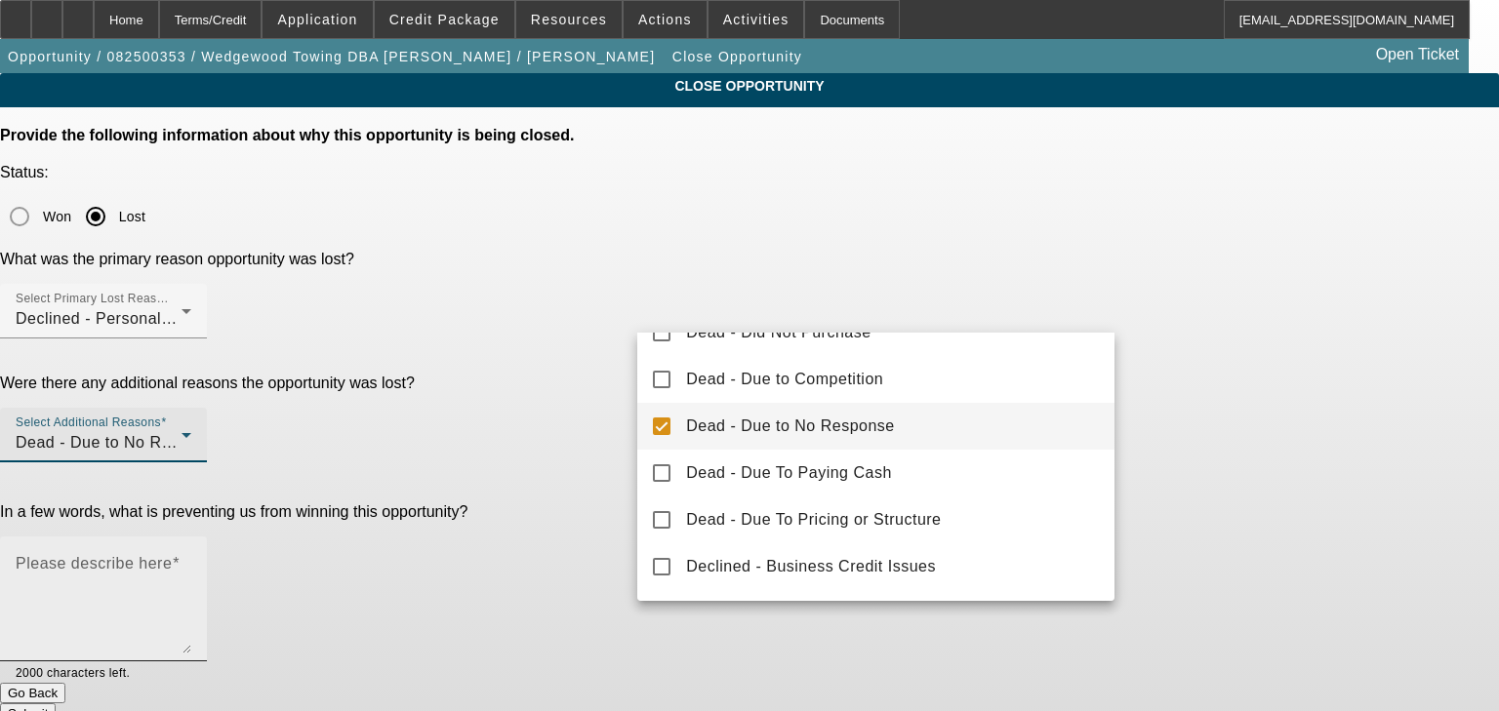
drag, startPoint x: 592, startPoint y: 427, endPoint x: 642, endPoint y: 423, distance: 49.9
click at [591, 427] on div at bounding box center [749, 355] width 1499 height 711
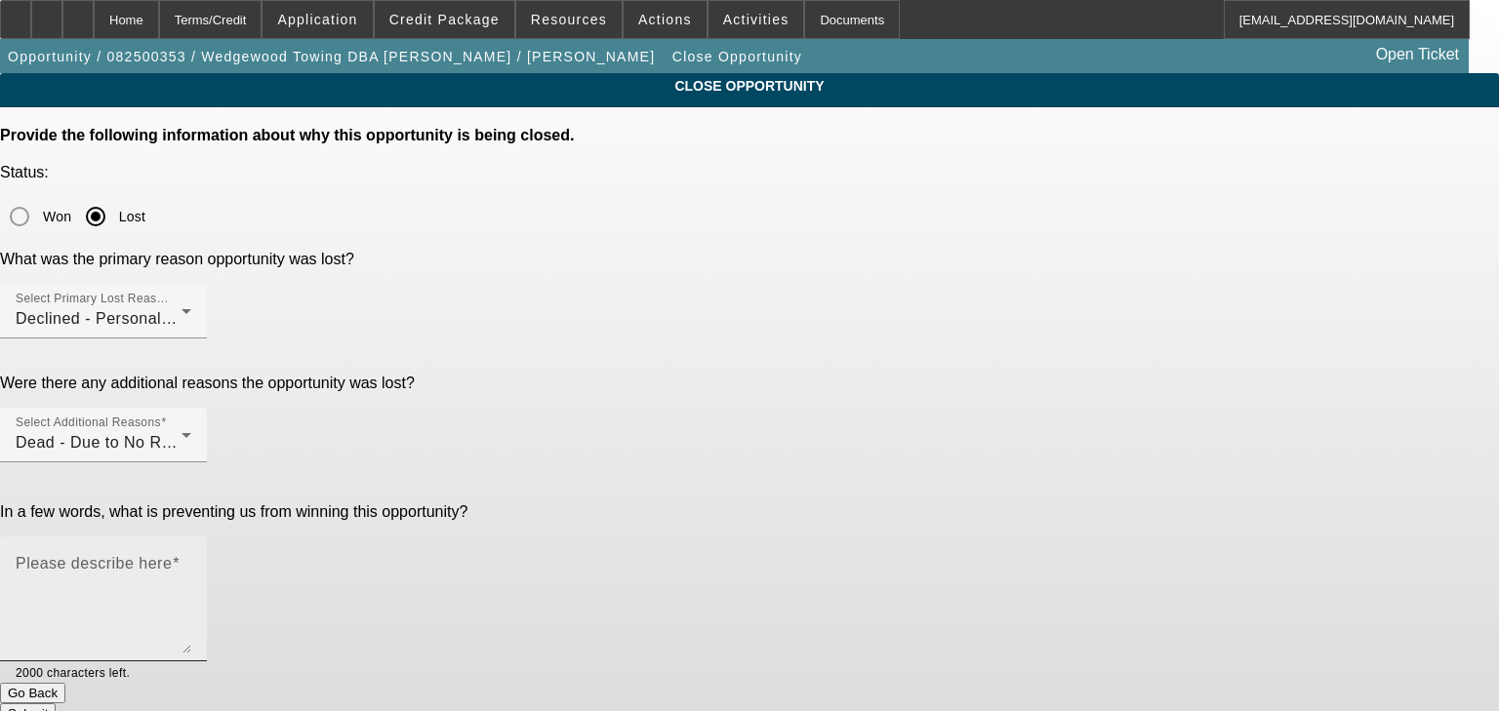
click at [191, 560] on textarea "Please describe here" at bounding box center [104, 607] width 176 height 94
type textarea "d"
type textarea "c"
type textarea "decline and no response"
click at [56, 703] on button "Submit" at bounding box center [28, 713] width 56 height 20
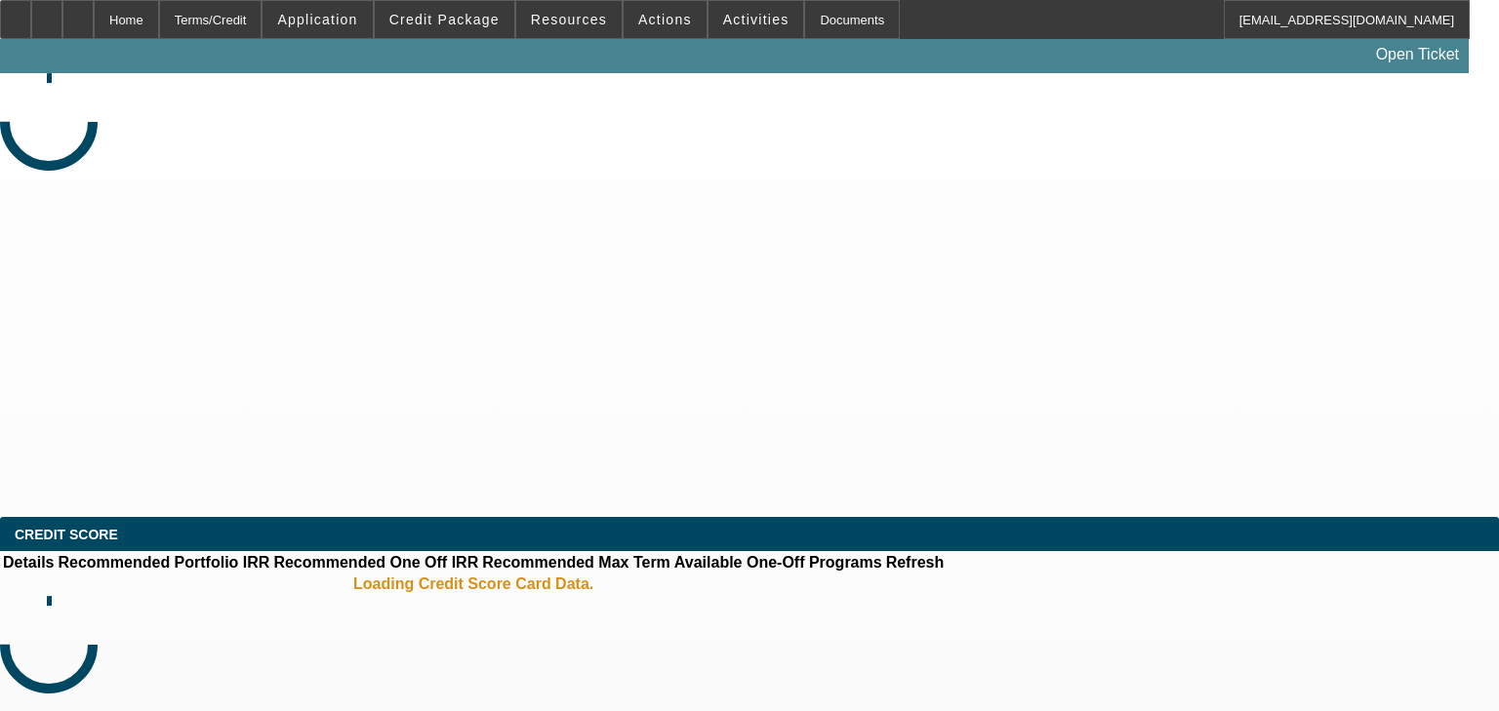
select select "0"
select select "2"
select select "0.1"
select select "4"
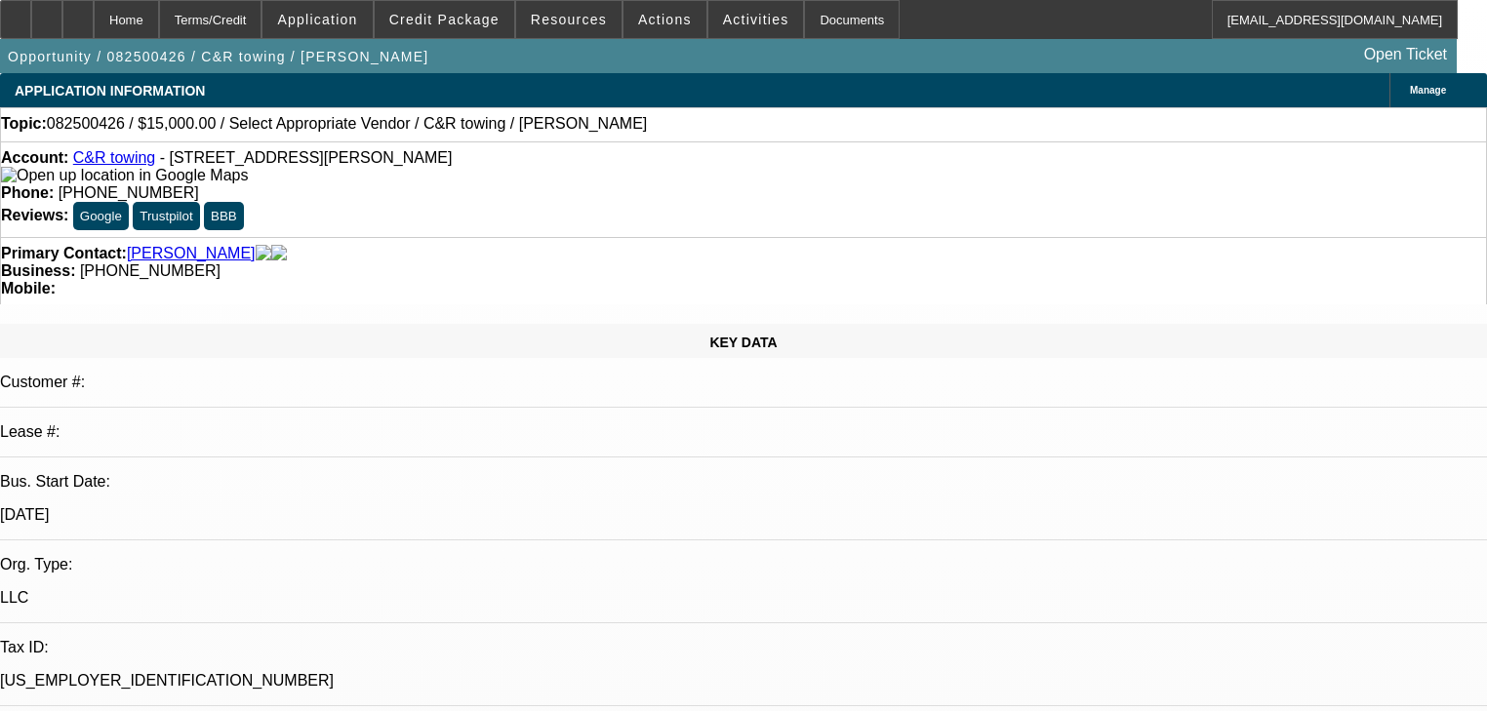
select select "0"
select select "2"
select select "0.1"
select select "4"
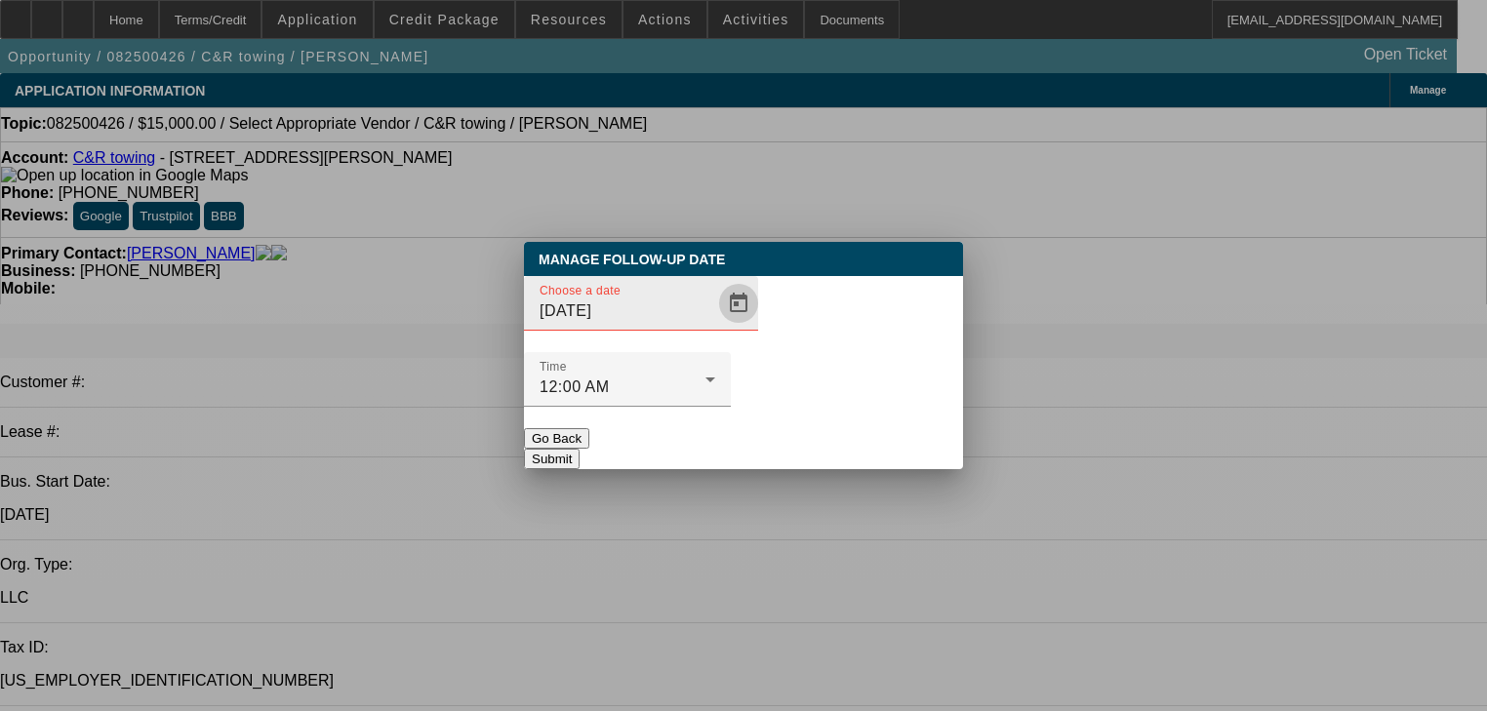
click at [715, 327] on span "Open calendar" at bounding box center [738, 303] width 47 height 47
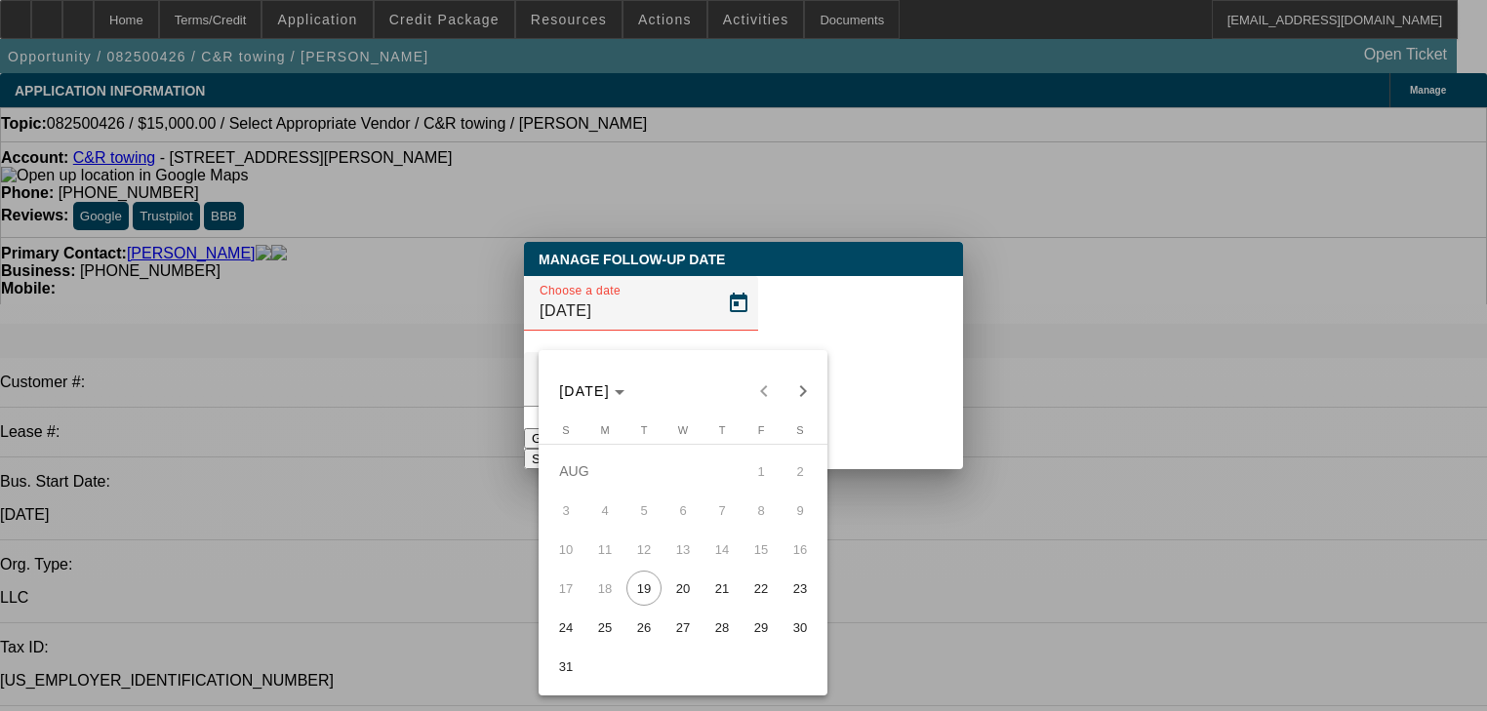
click at [691, 606] on span "20" at bounding box center [682, 588] width 35 height 35
type input "8/20/2025"
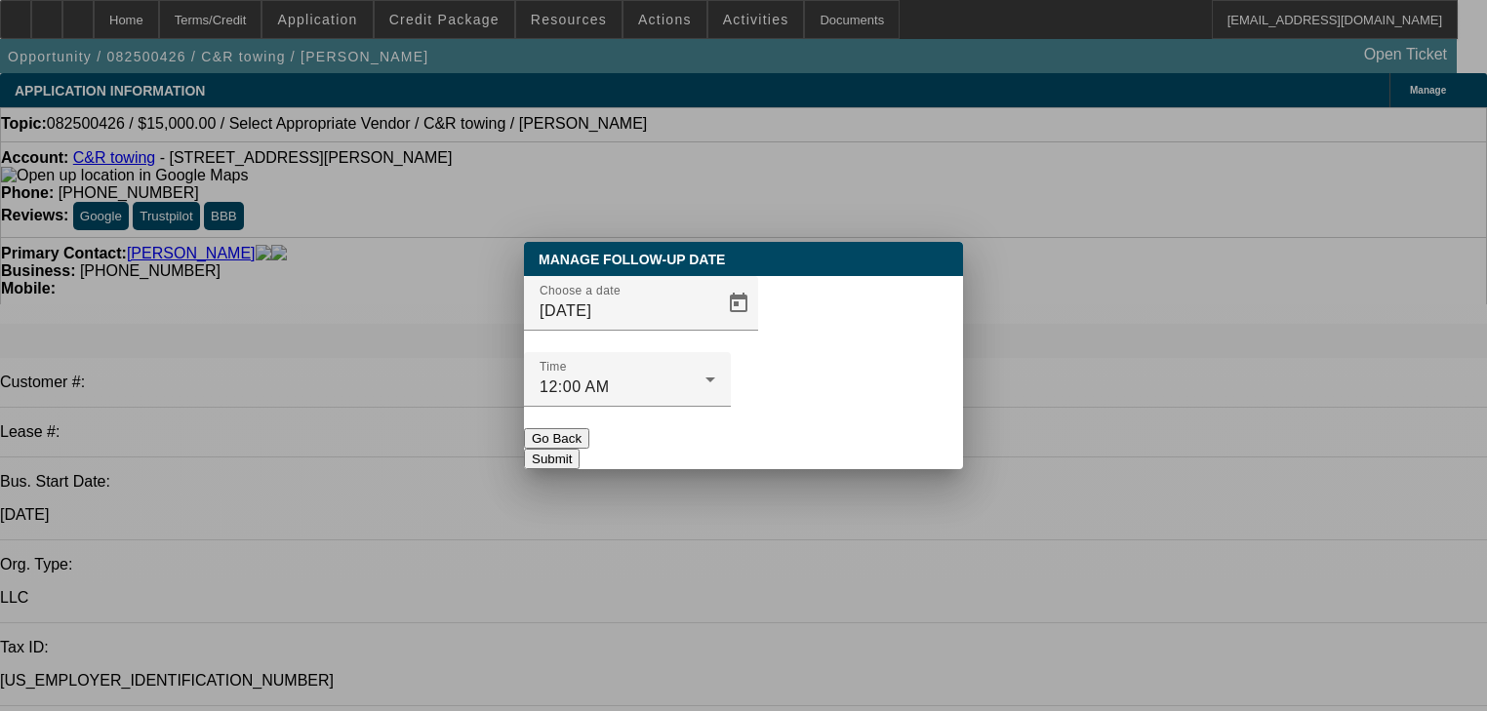
click at [580, 449] on button "Submit" at bounding box center [552, 459] width 56 height 20
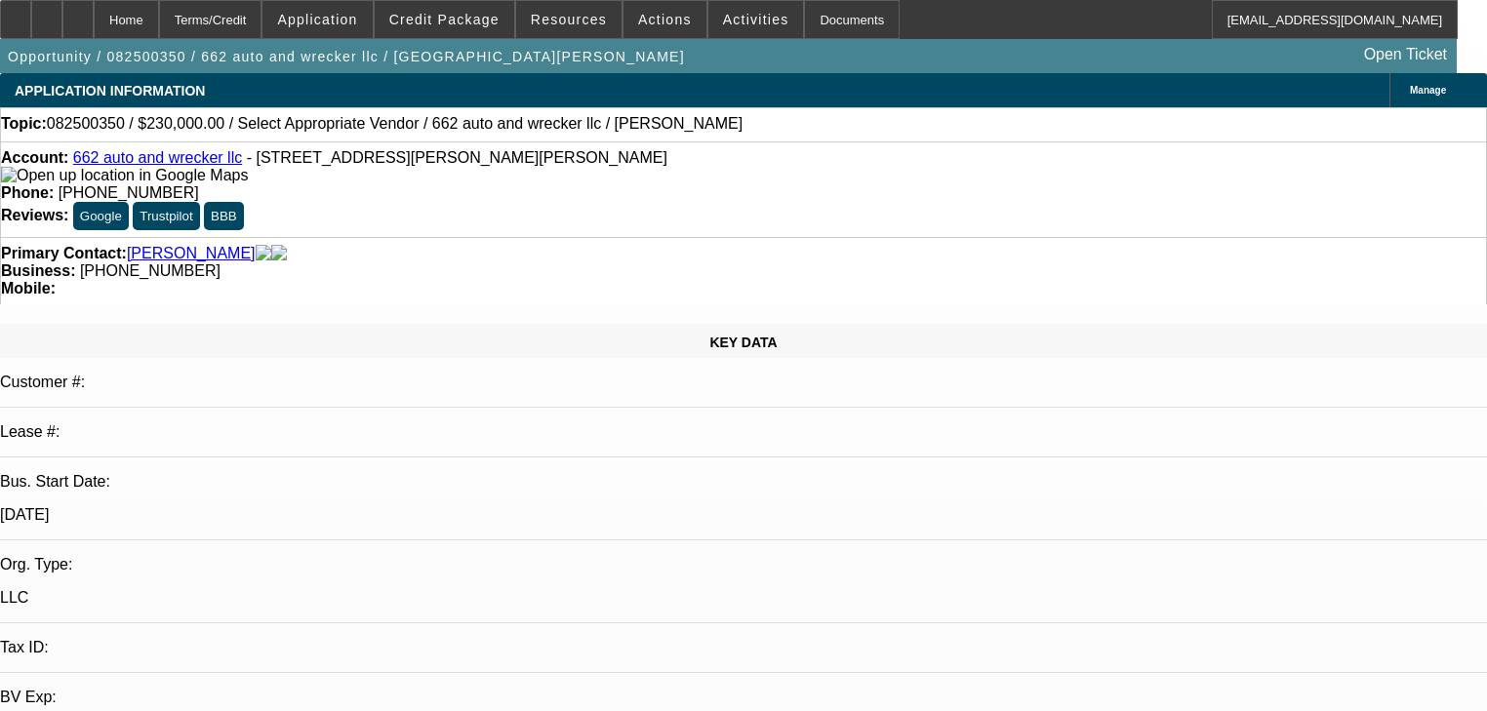
select select "0"
select select "2"
select select "0"
select select "1"
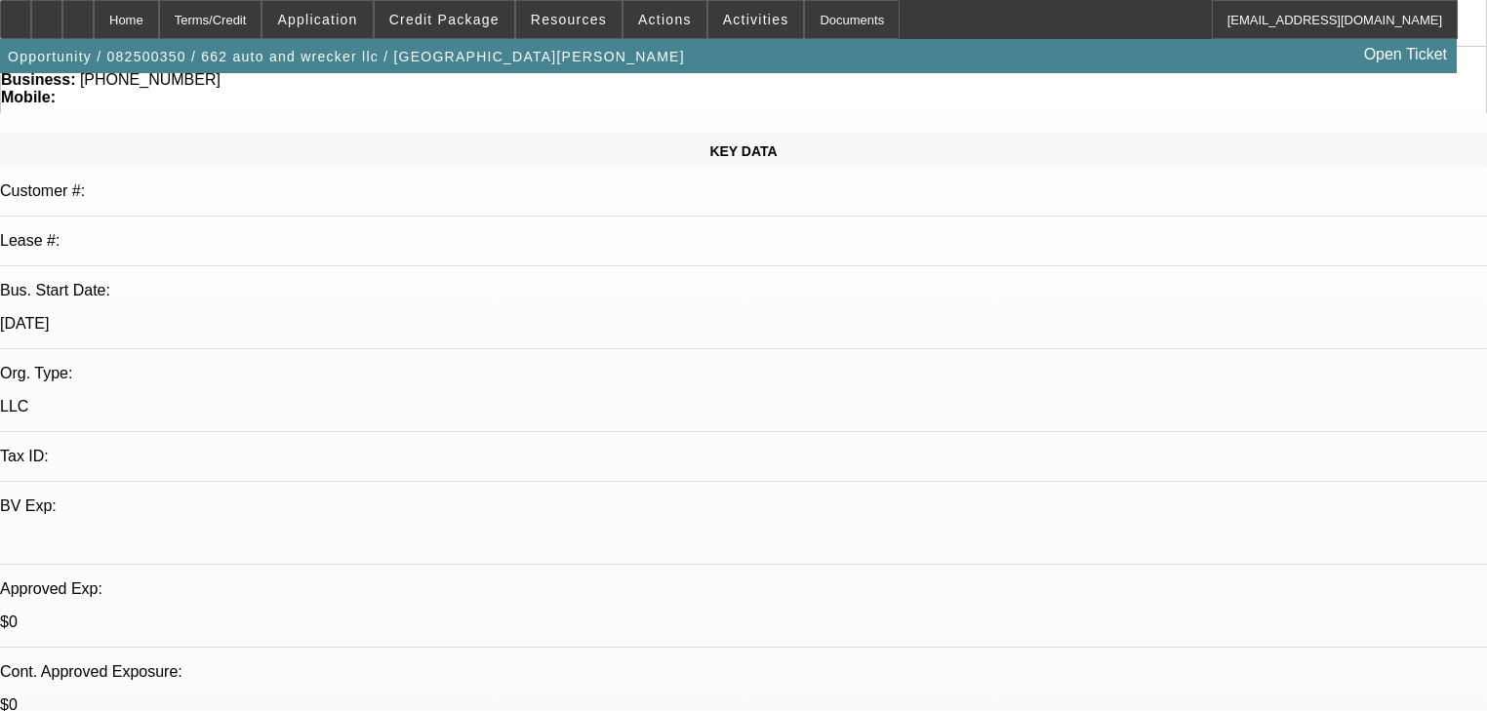
scroll to position [156, 0]
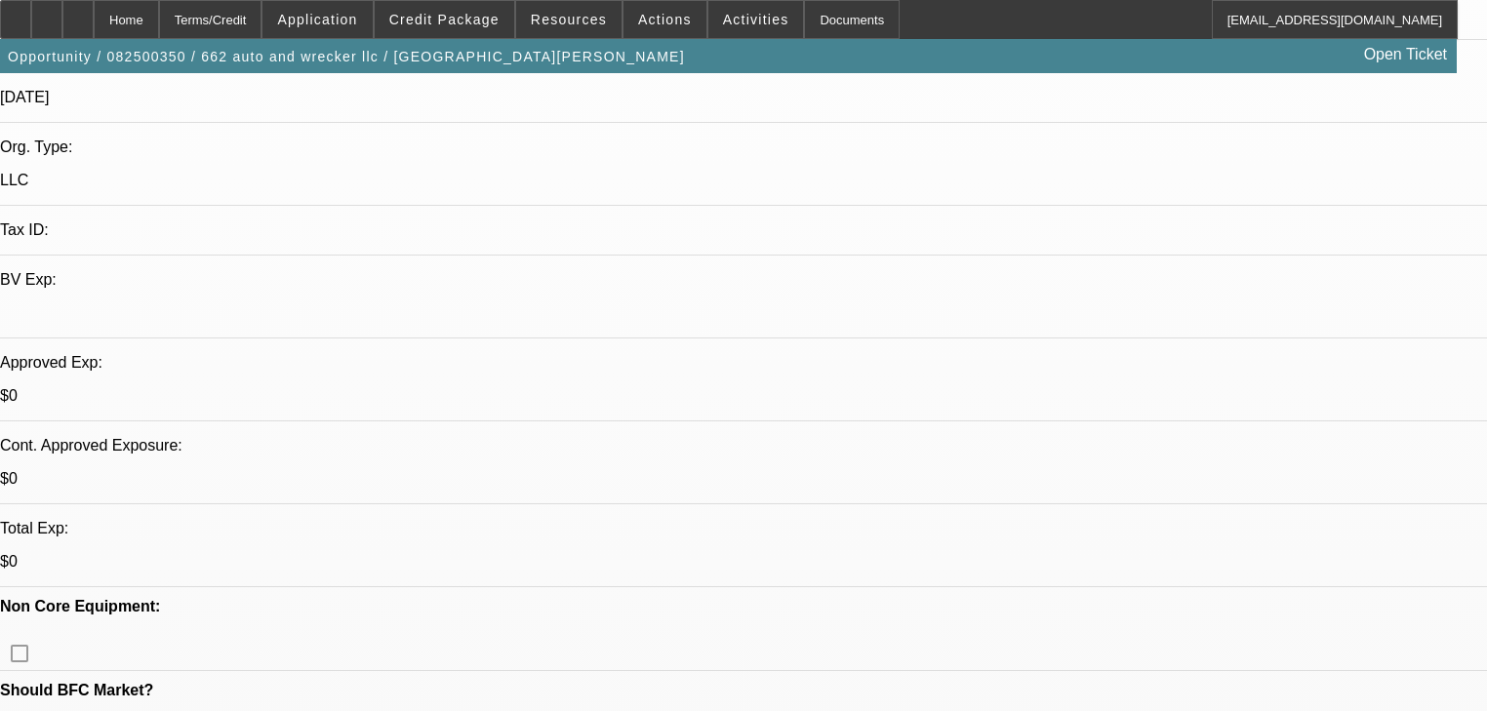
scroll to position [390, 0]
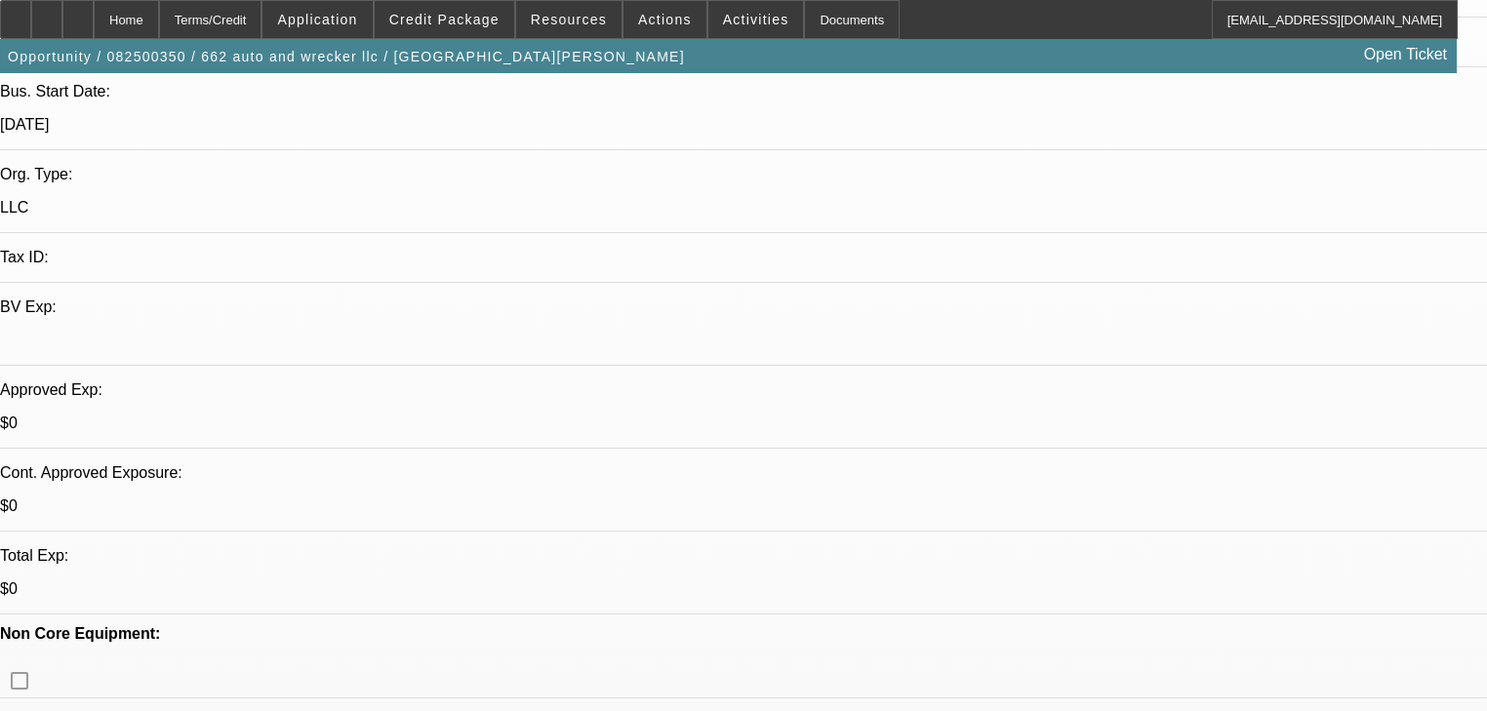
radio input "true"
type textarea "T"
type textarea "I think he told me he will hold off for now?"
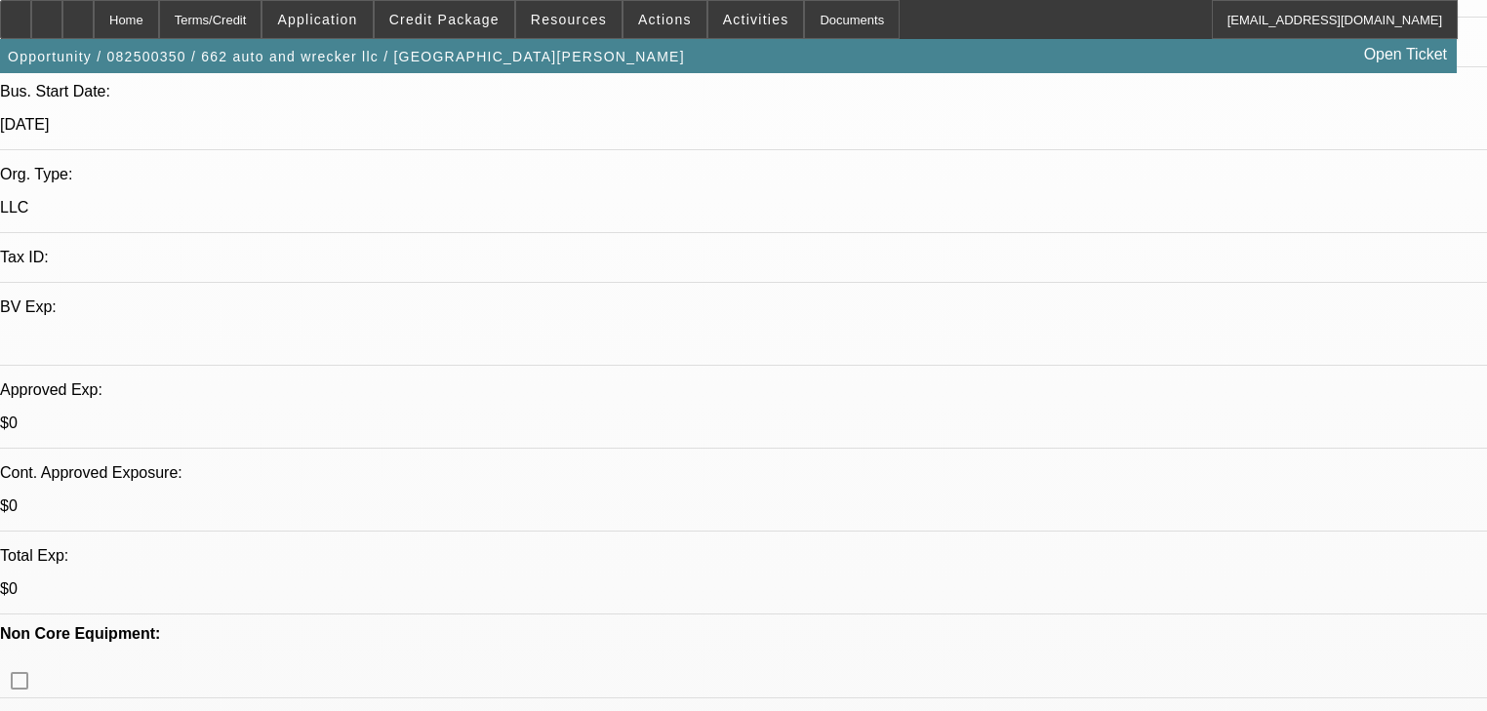
radio input "true"
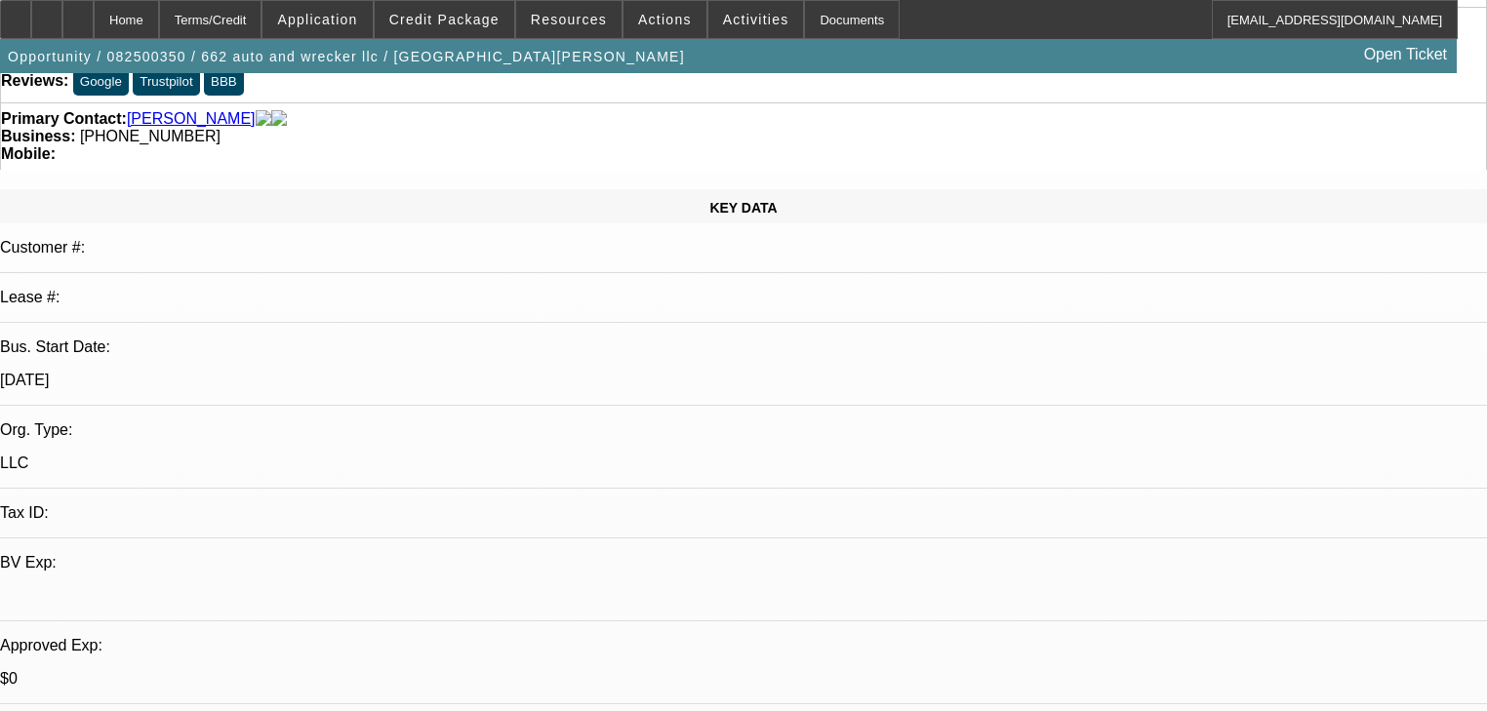
scroll to position [0, 0]
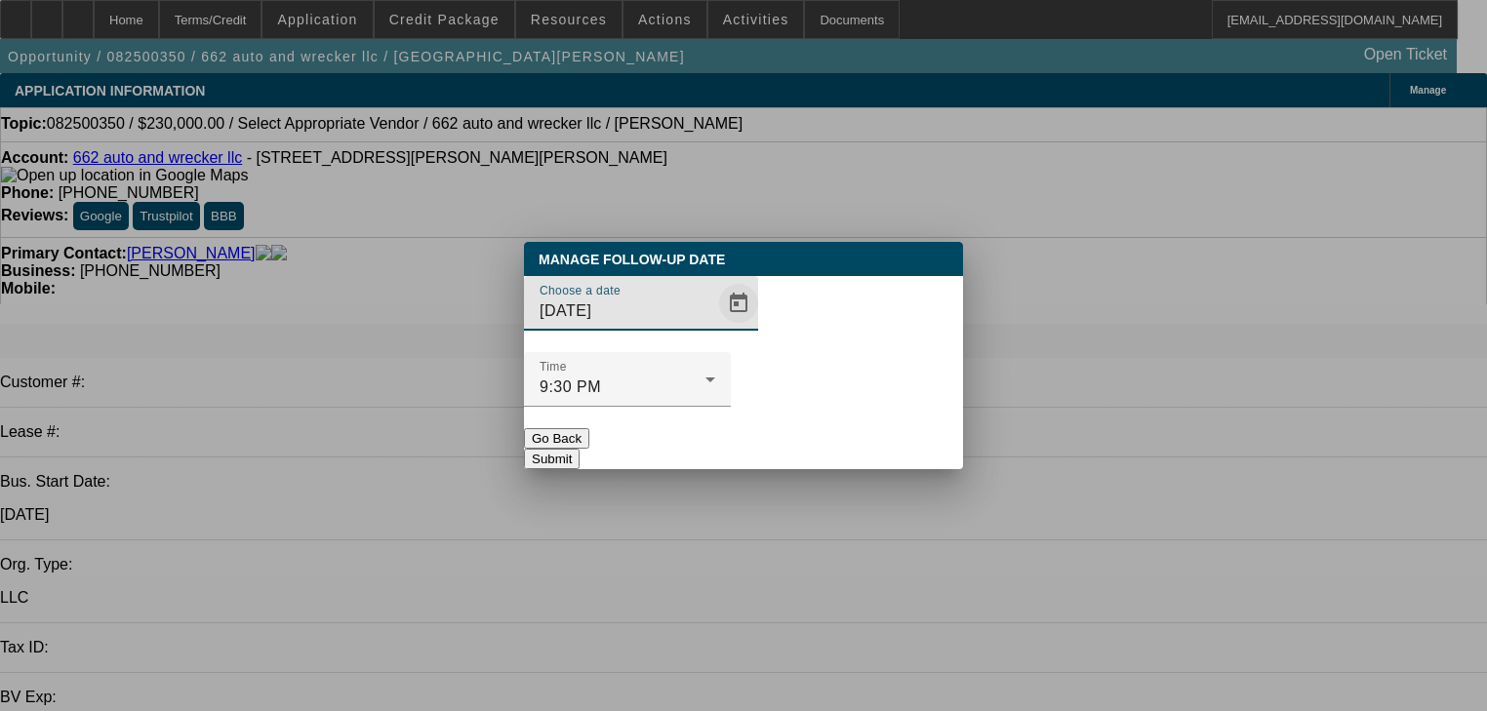
click at [715, 327] on span "Open calendar" at bounding box center [738, 303] width 47 height 47
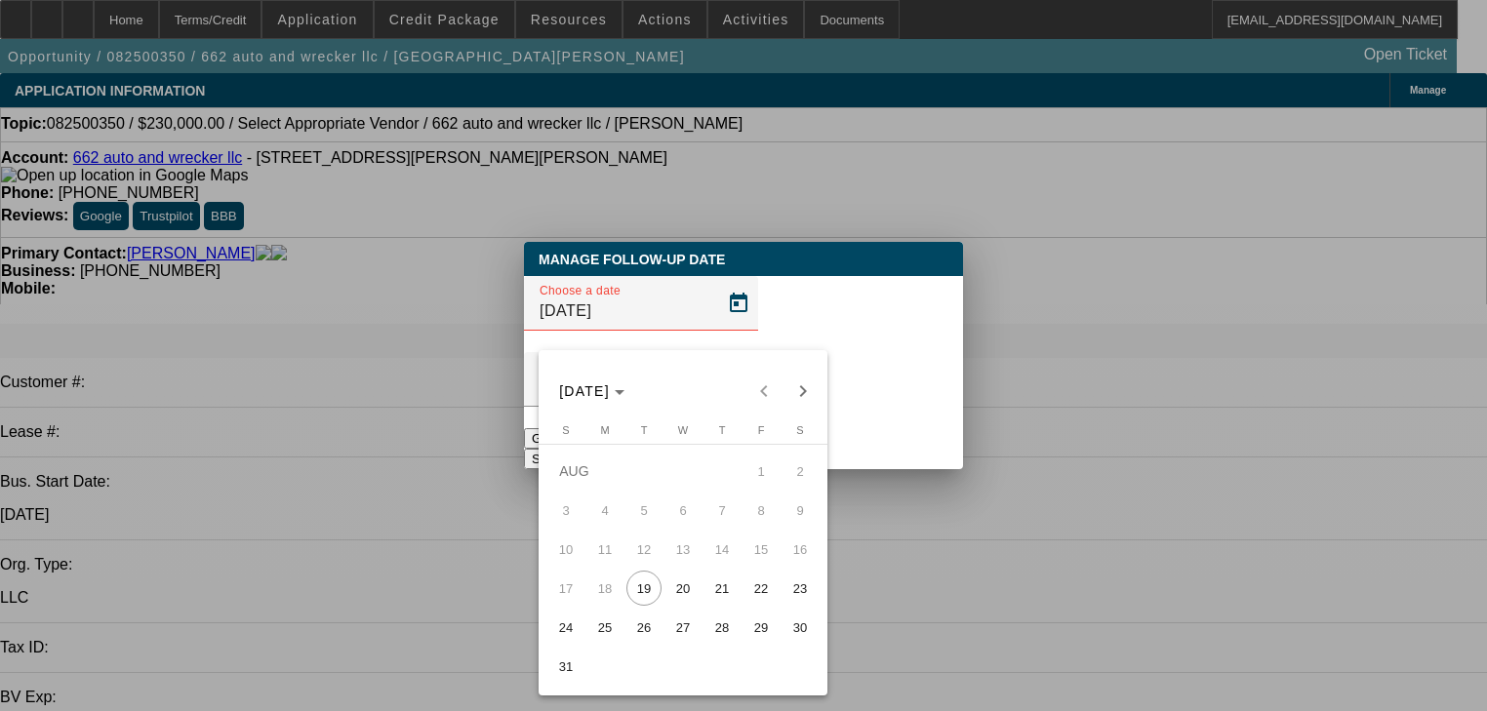
click at [667, 635] on span "27" at bounding box center [682, 627] width 35 height 35
type input "8/27/2025"
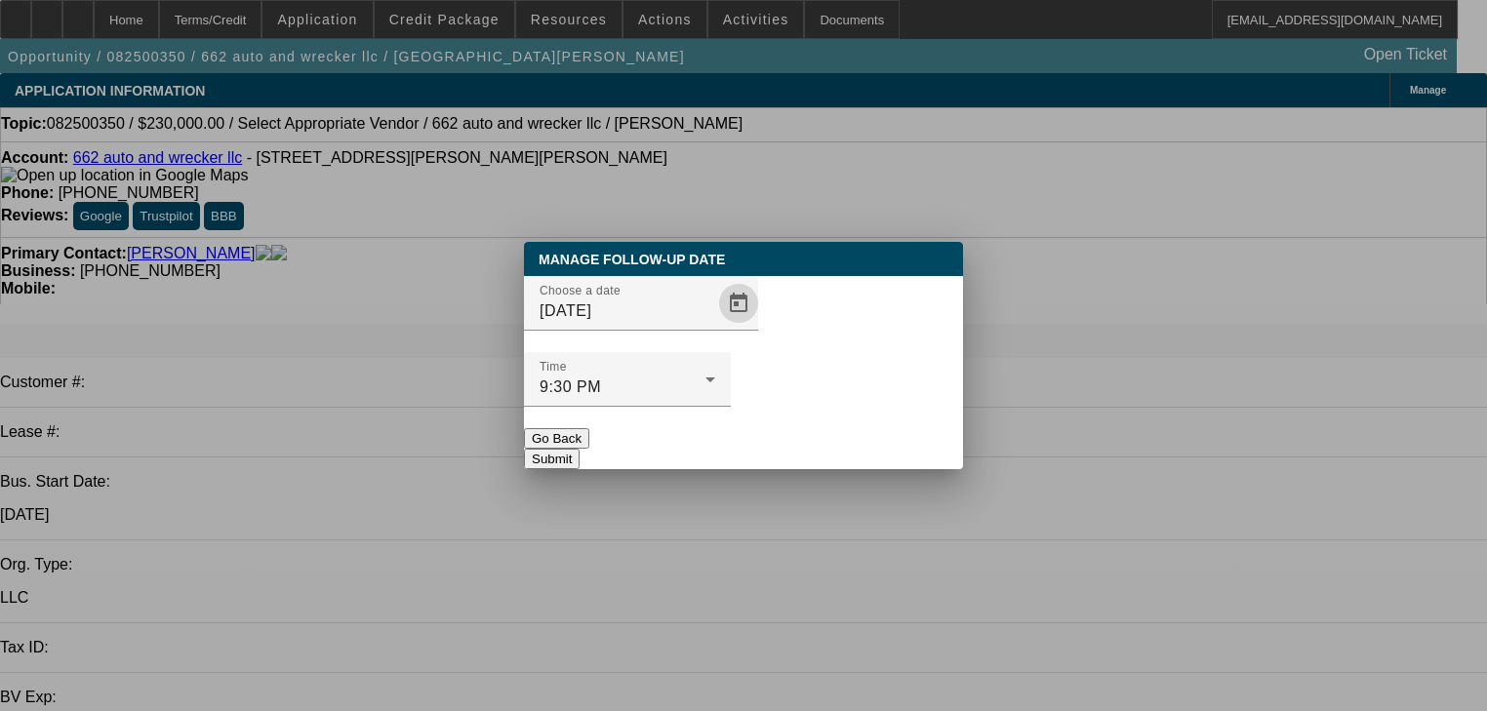
click at [580, 449] on button "Submit" at bounding box center [552, 459] width 56 height 20
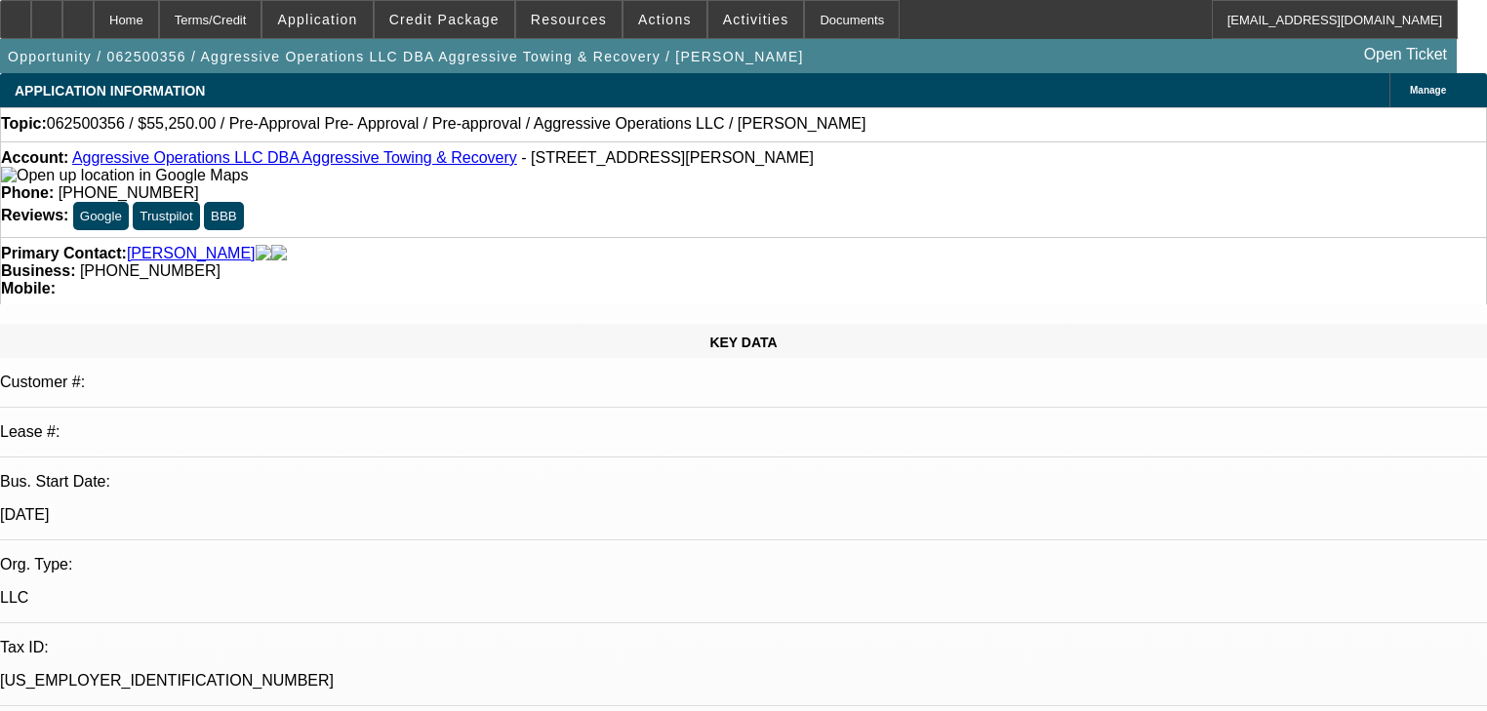
select select "0.15"
select select "2"
select select "0"
select select "6"
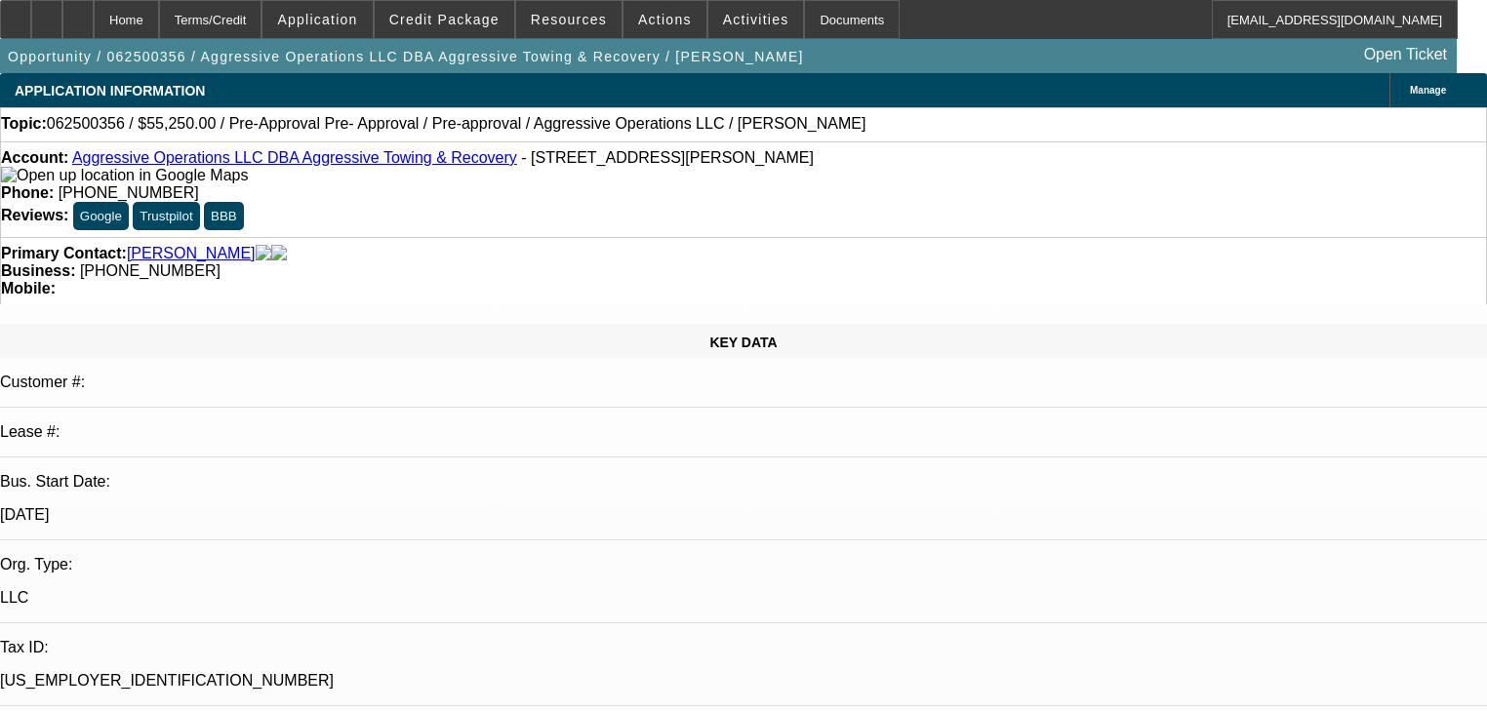
select select "0.15"
select select "2"
select select "0"
select select "6"
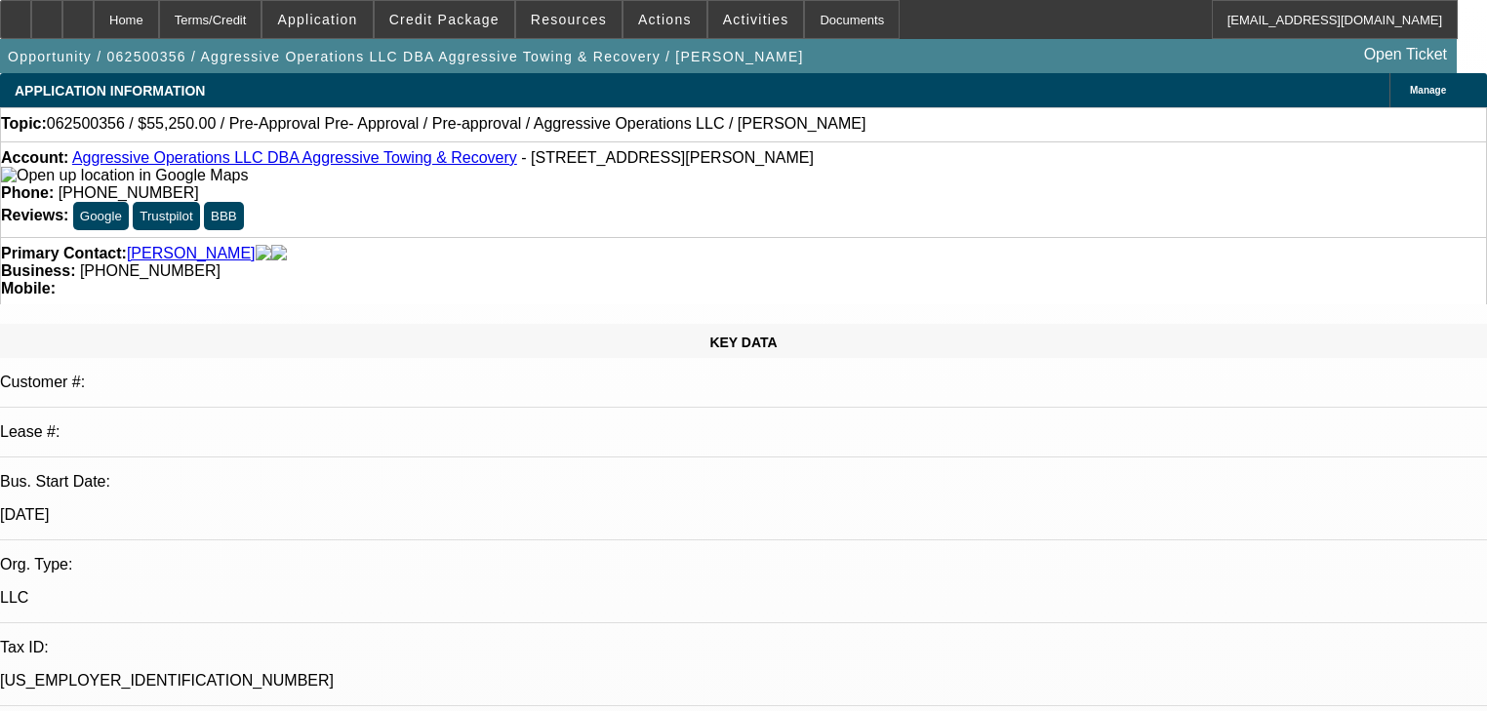
select select "0.15"
select select "2"
select select "0"
select select "6"
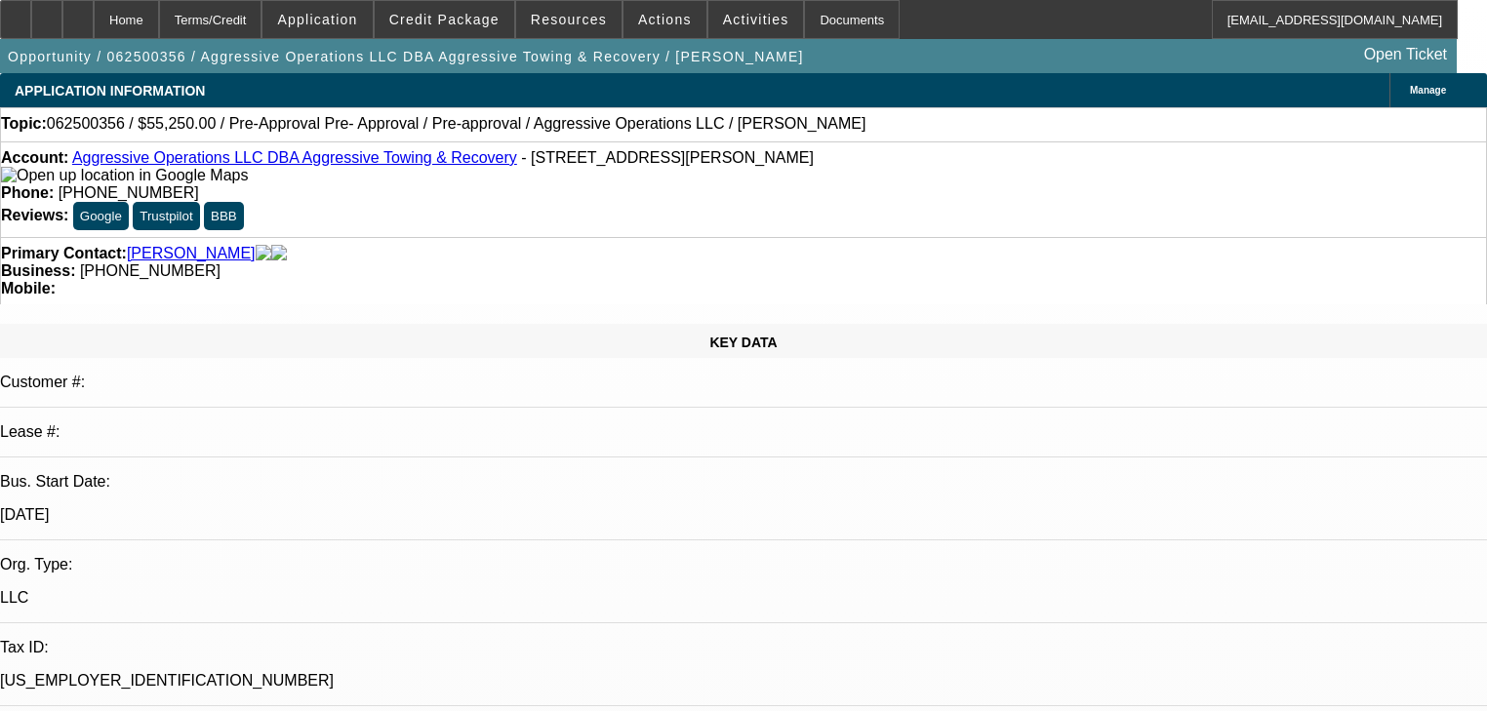
select select "0.15"
select select "2"
select select "0"
select select "6"
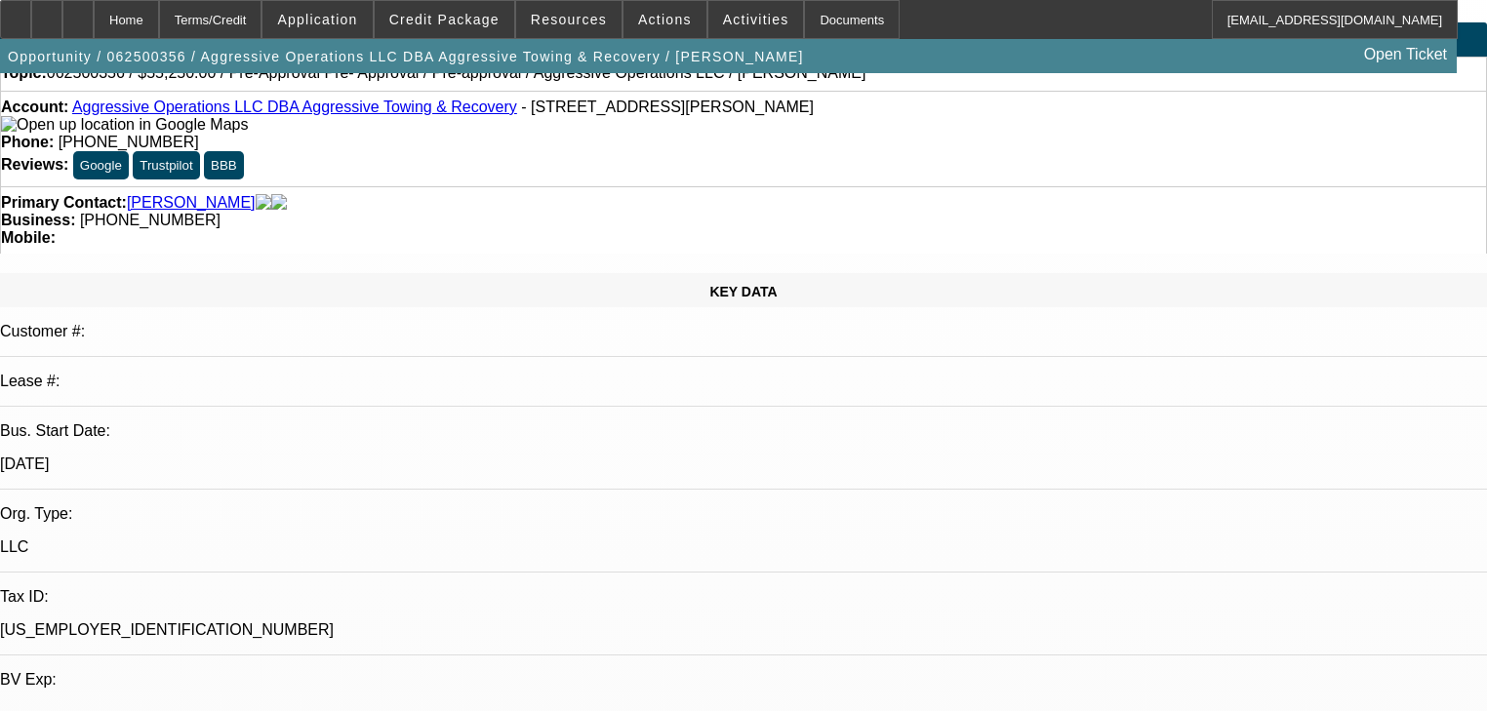
scroll to position [78, 0]
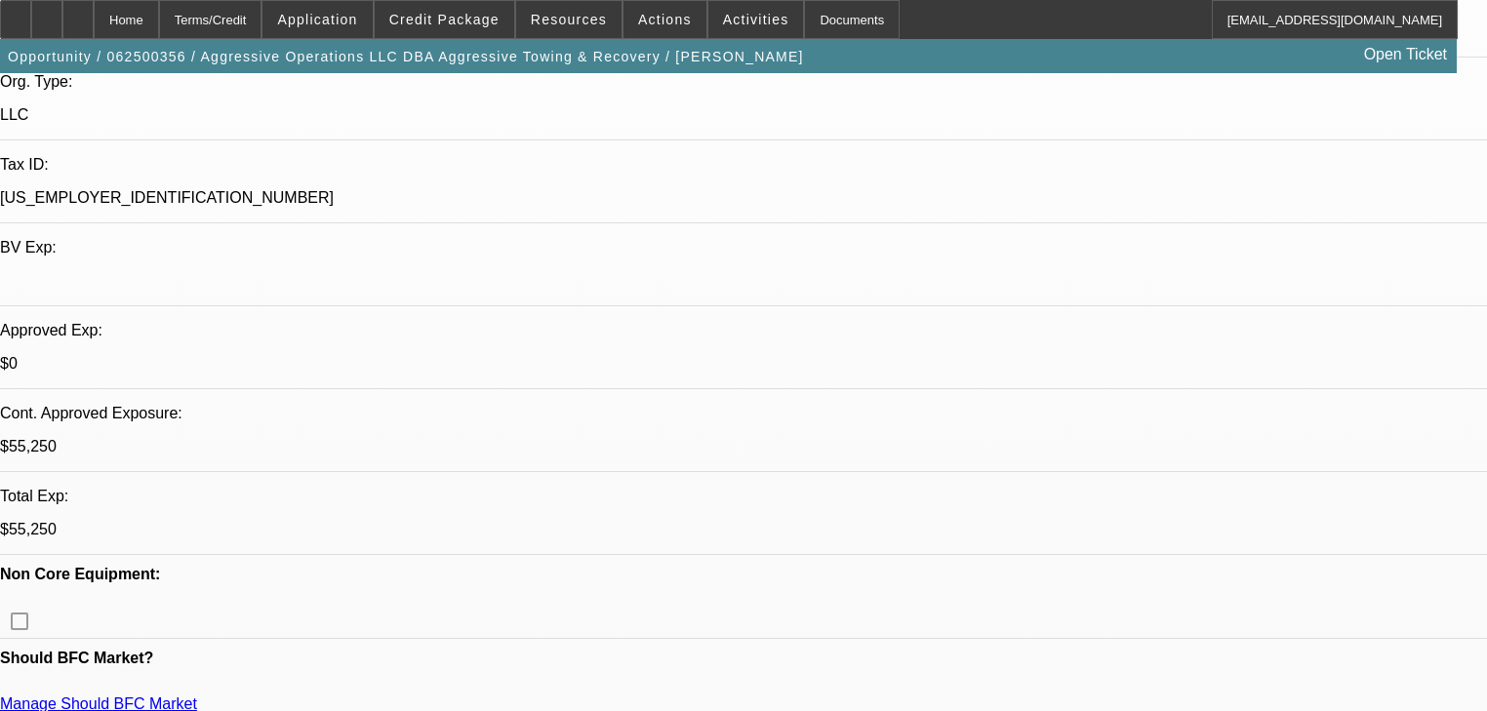
scroll to position [624, 0]
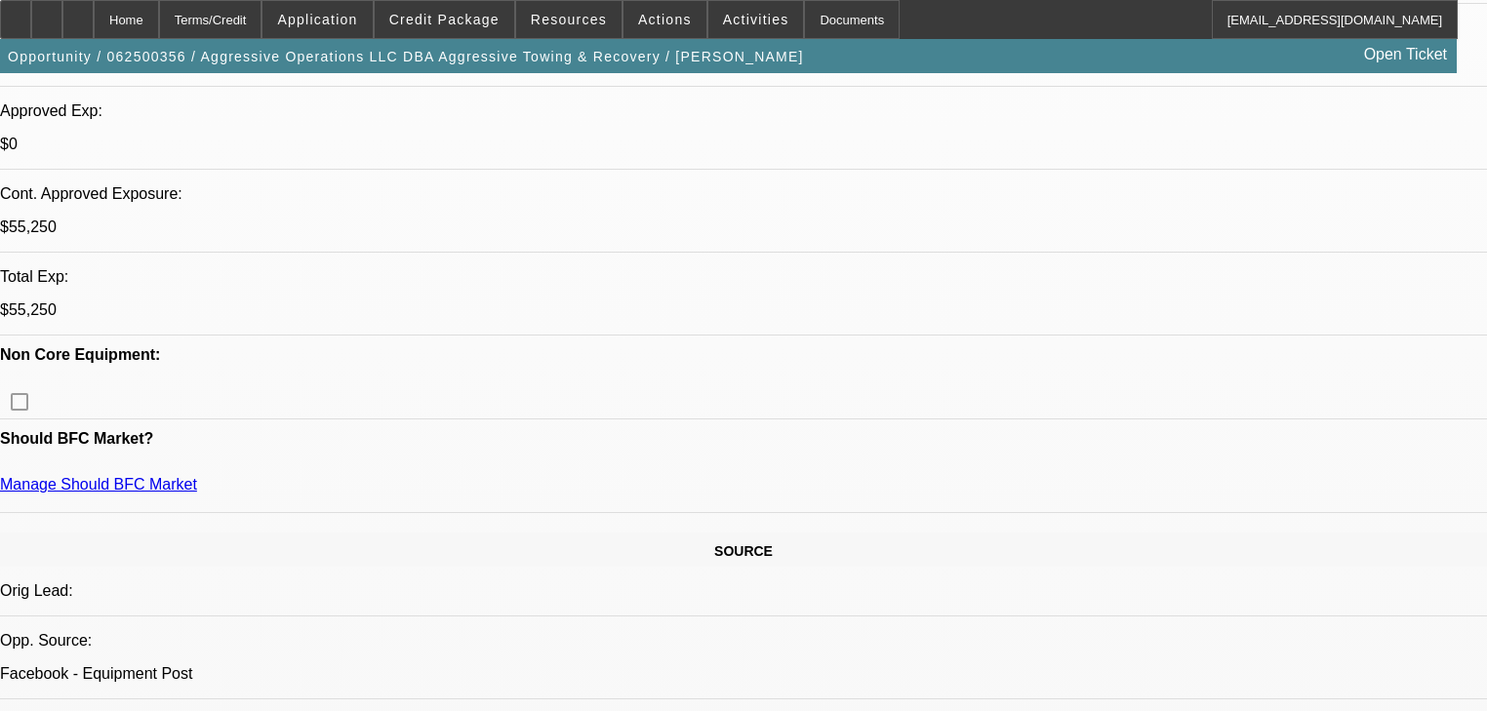
scroll to position [156, 0]
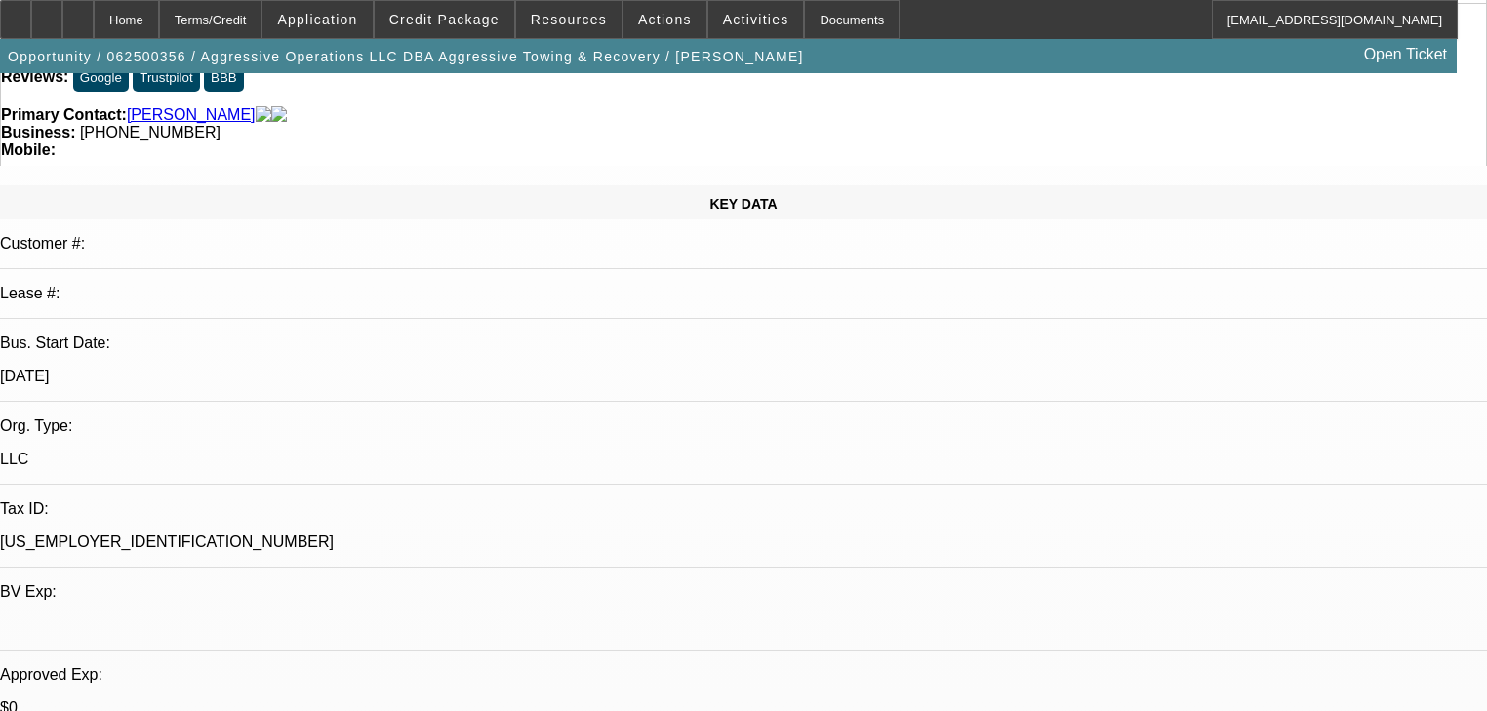
scroll to position [0, 0]
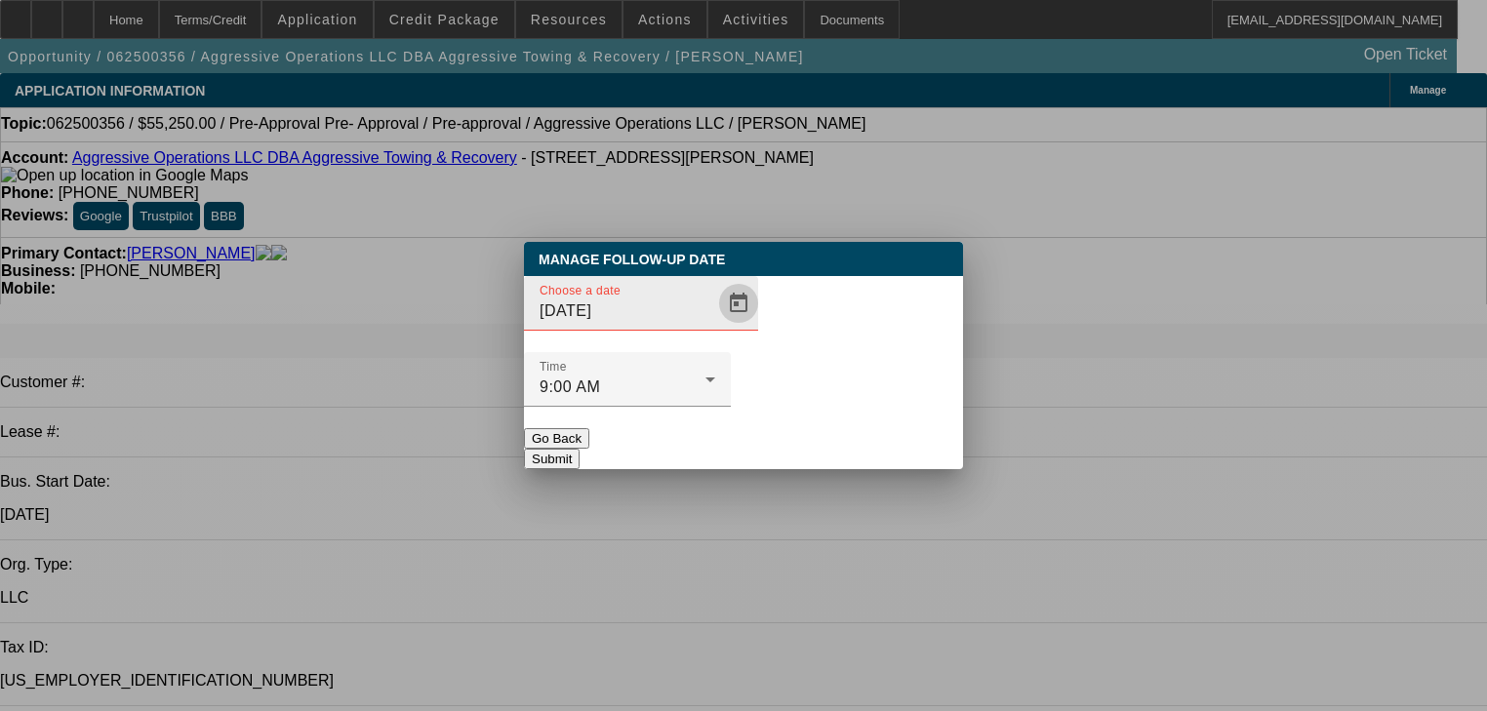
click at [715, 327] on span "Open calendar" at bounding box center [738, 303] width 47 height 47
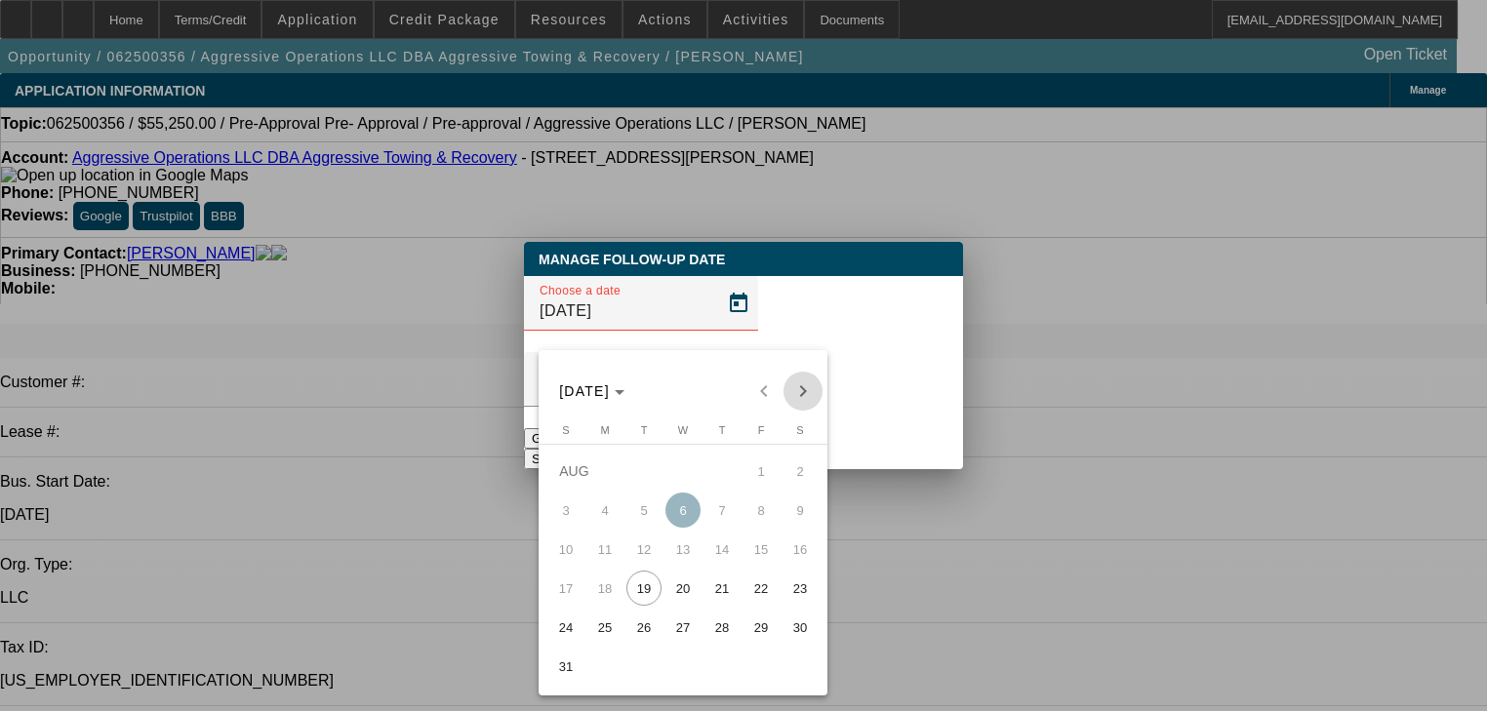
click at [812, 390] on span "Next month" at bounding box center [803, 391] width 39 height 39
click at [683, 549] on span "10" at bounding box center [682, 549] width 35 height 35
type input "9/10/2025"
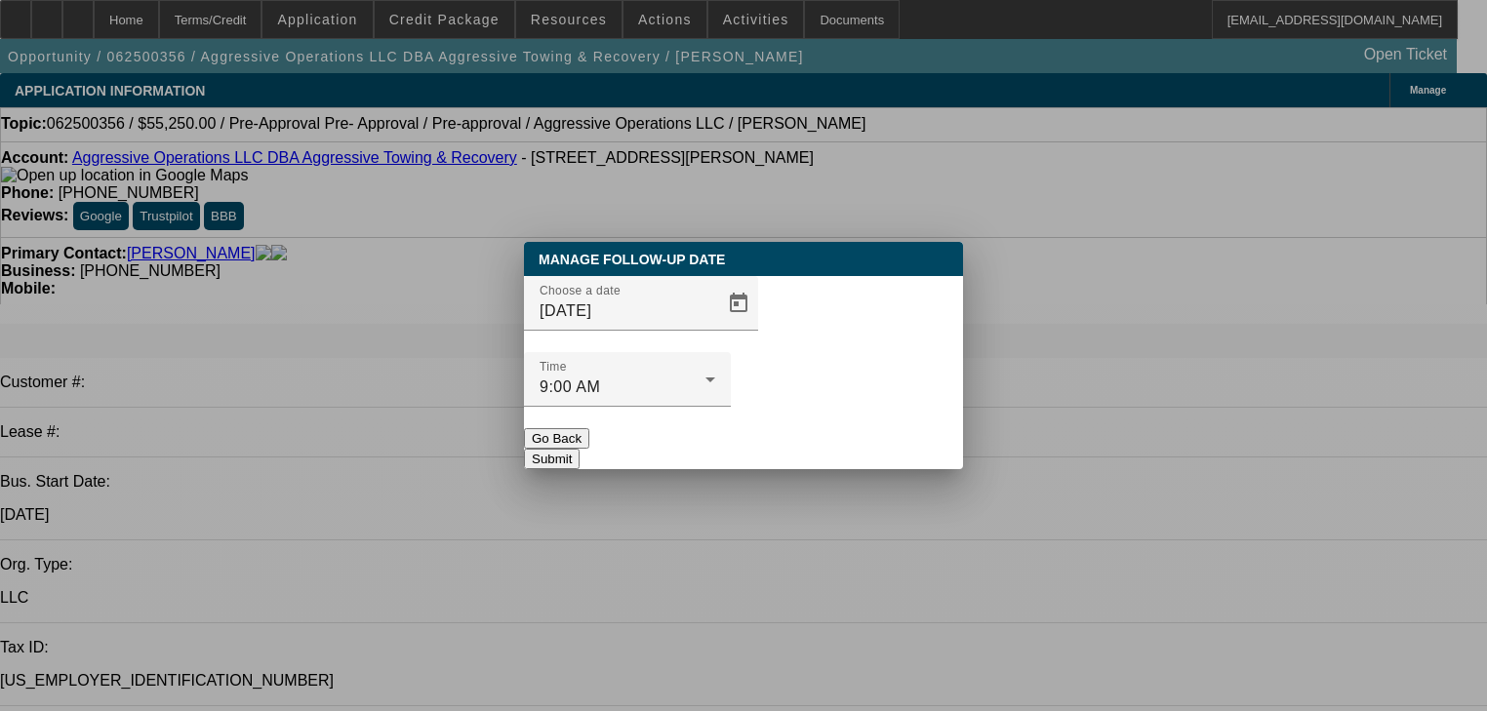
click at [580, 449] on button "Submit" at bounding box center [552, 459] width 56 height 20
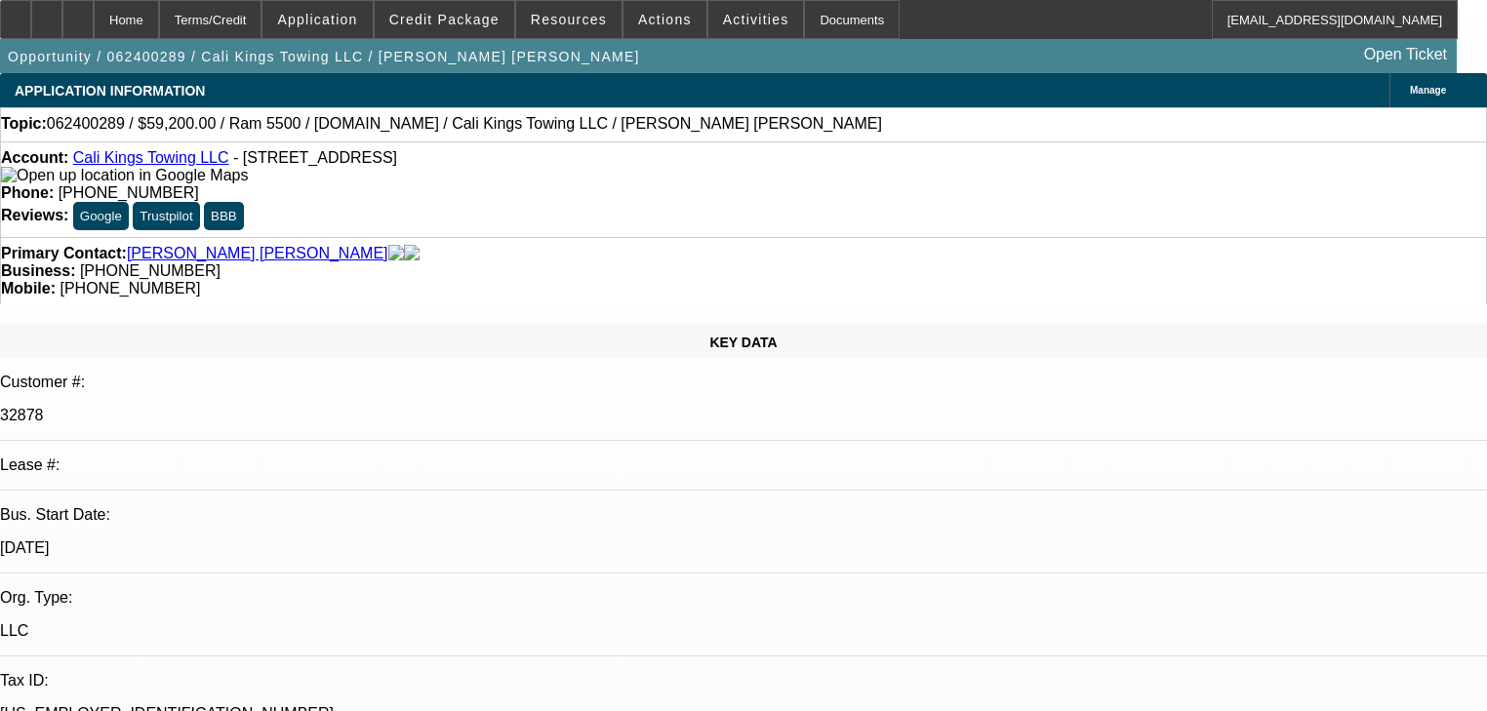
select select "0"
select select "2"
select select "0.1"
select select "4"
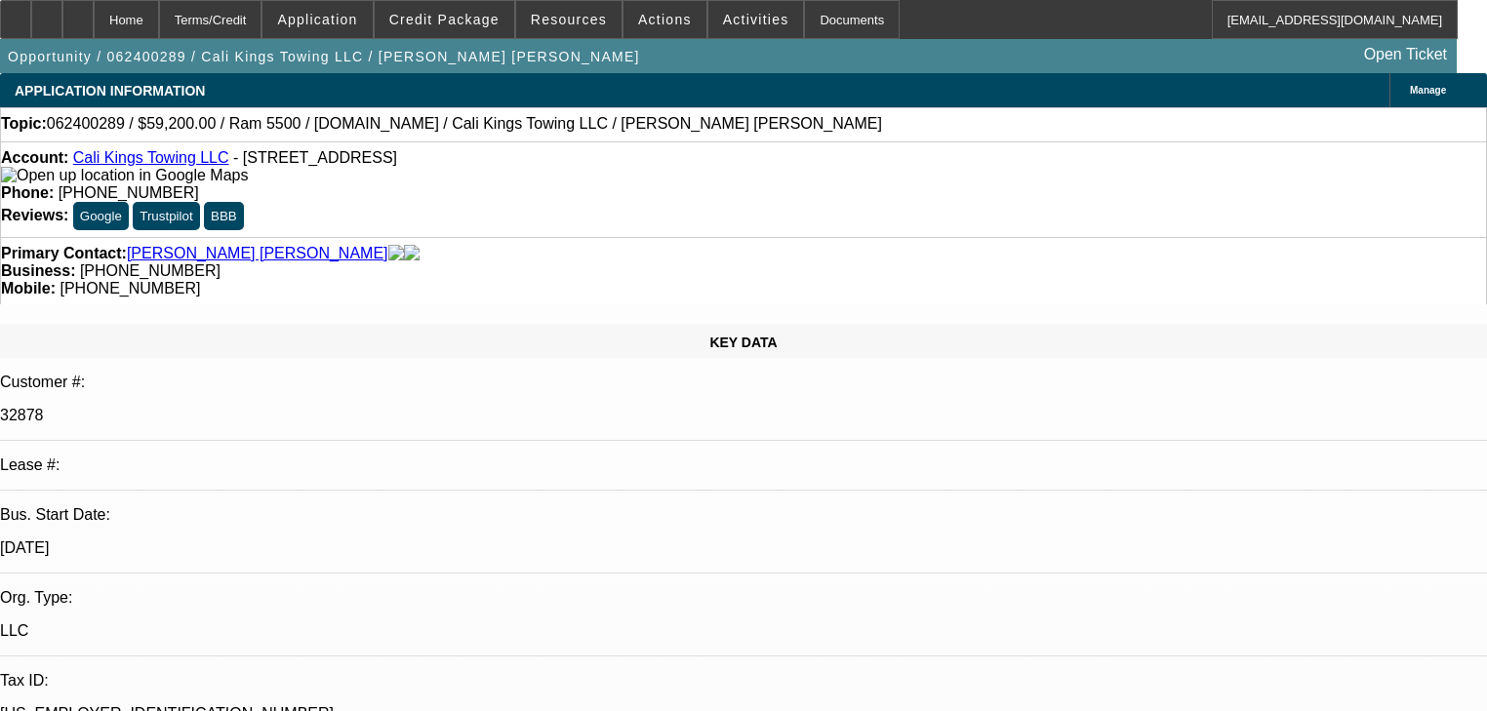
select select "0.15"
select select "2"
select select "0.1"
select select "4"
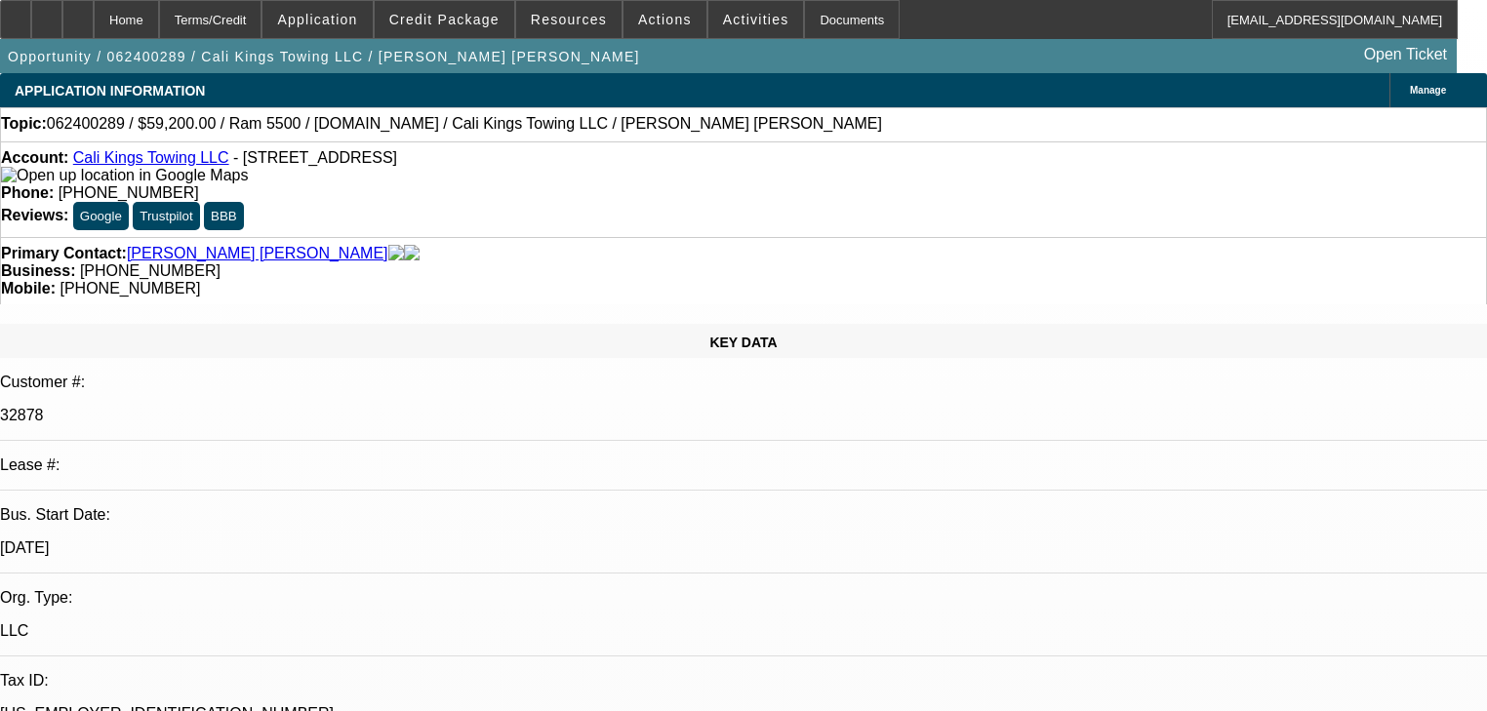
select select "0.2"
select select "2"
select select "0.1"
select select "4"
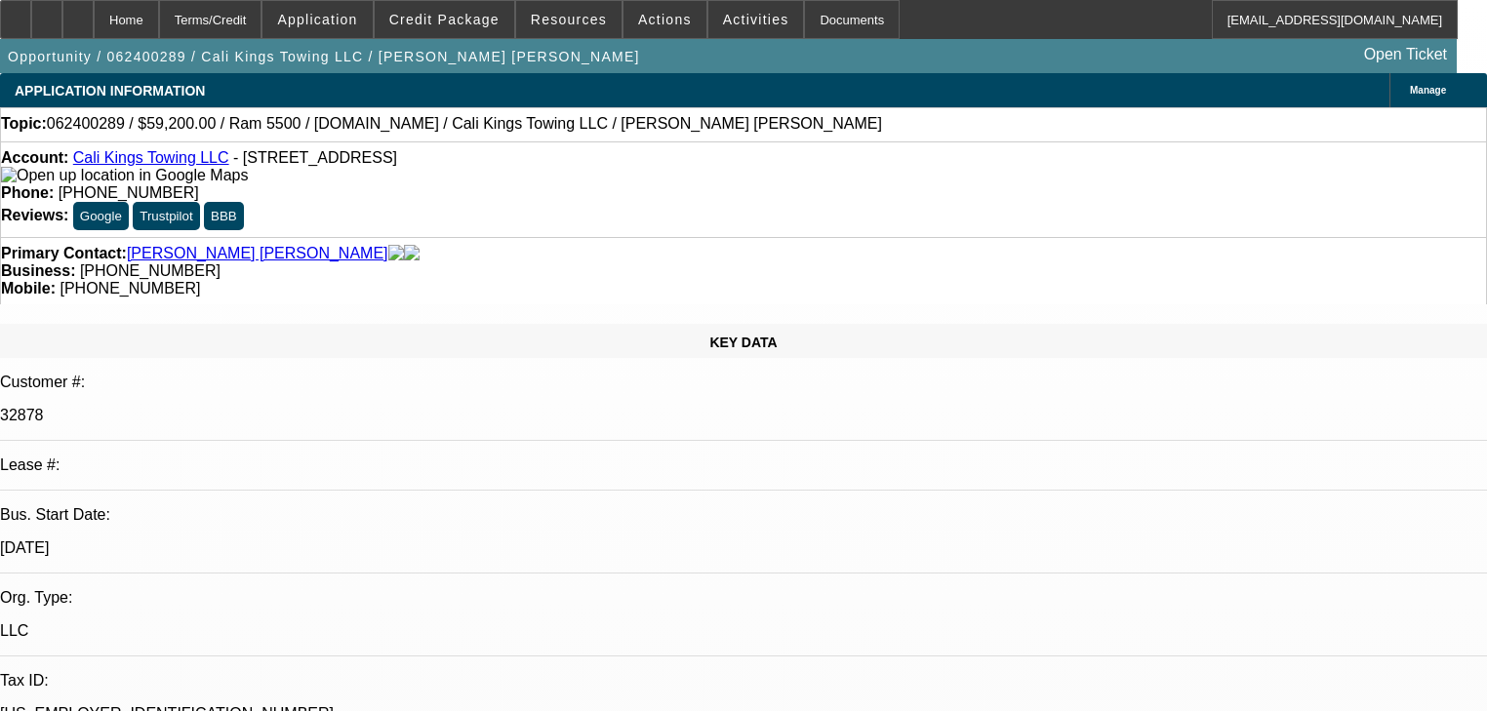
select select "0"
select select "2"
select select "0.1"
select select "4"
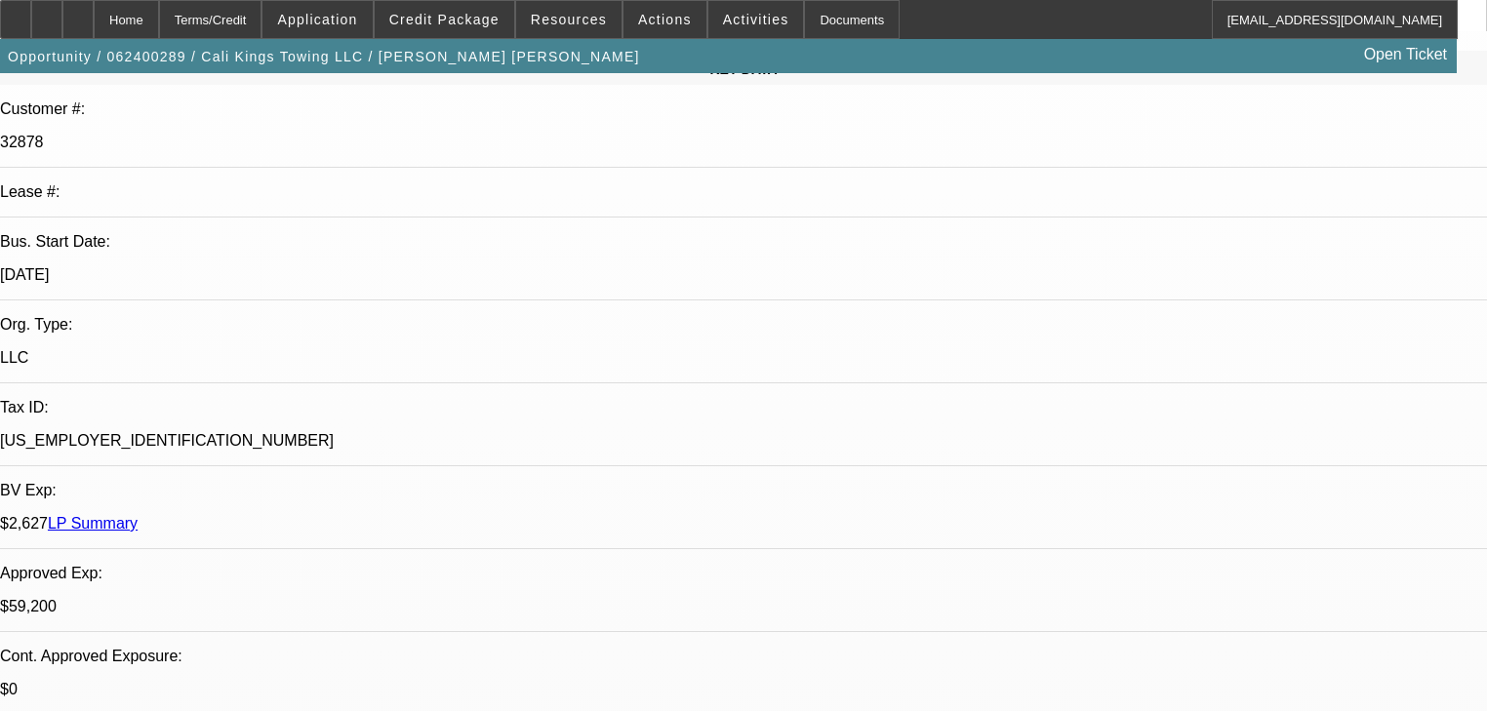
scroll to position [234, 0]
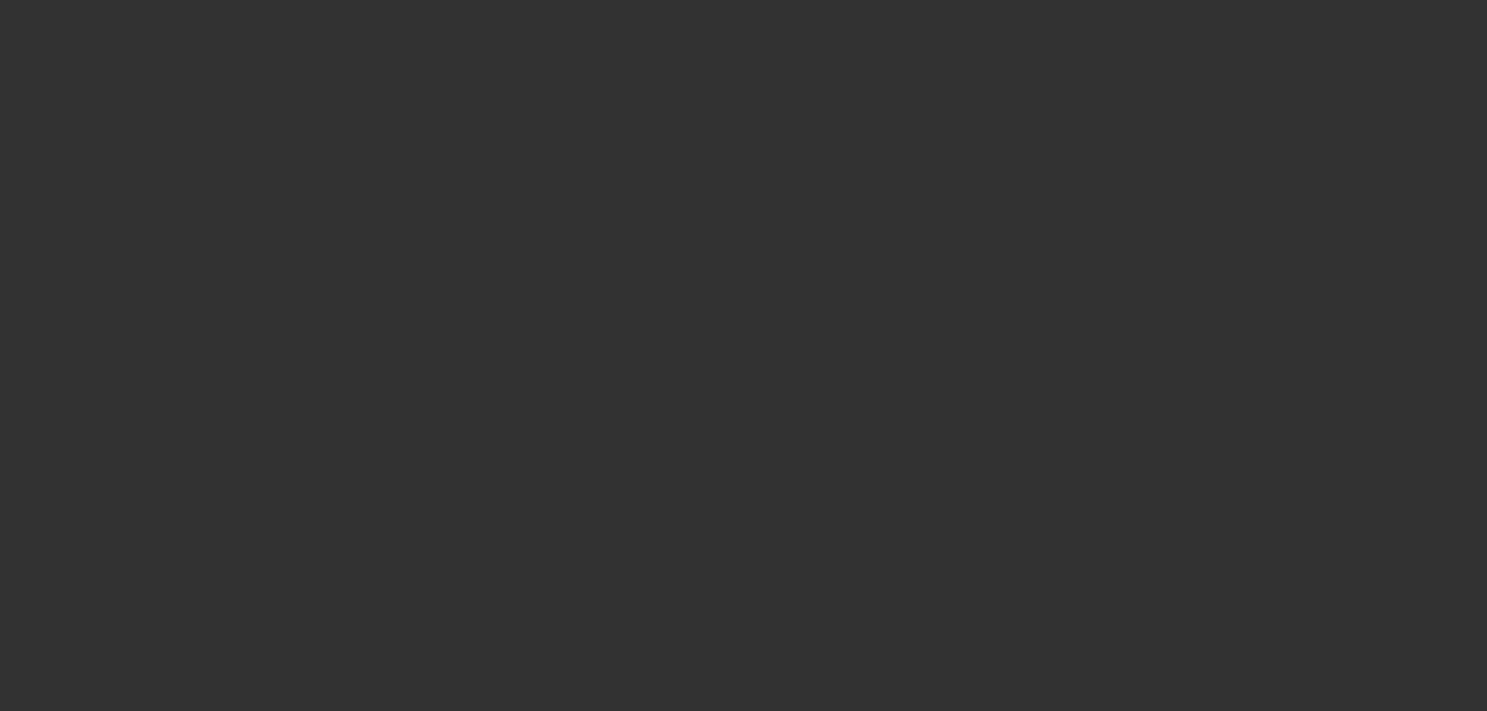
scroll to position [0, 0]
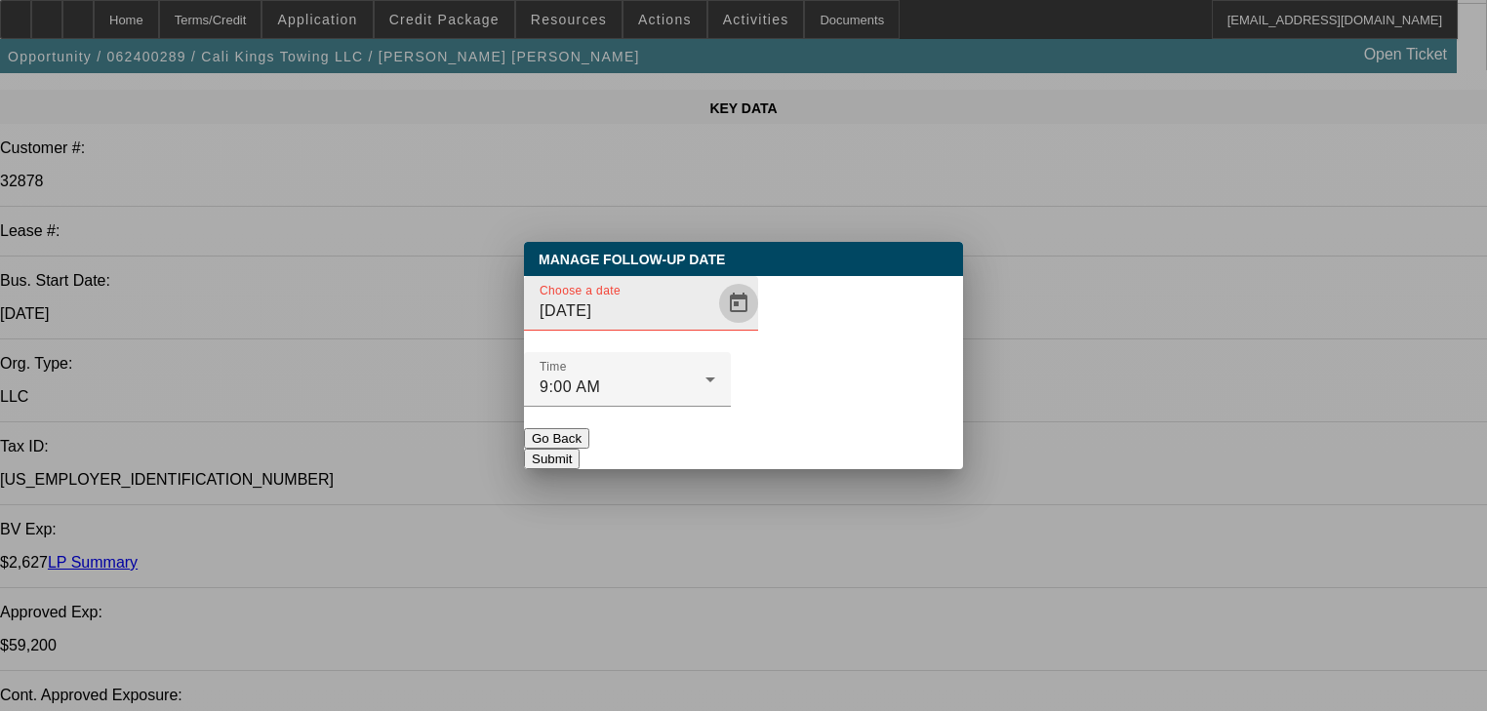
click at [715, 327] on span "Open calendar" at bounding box center [738, 303] width 47 height 47
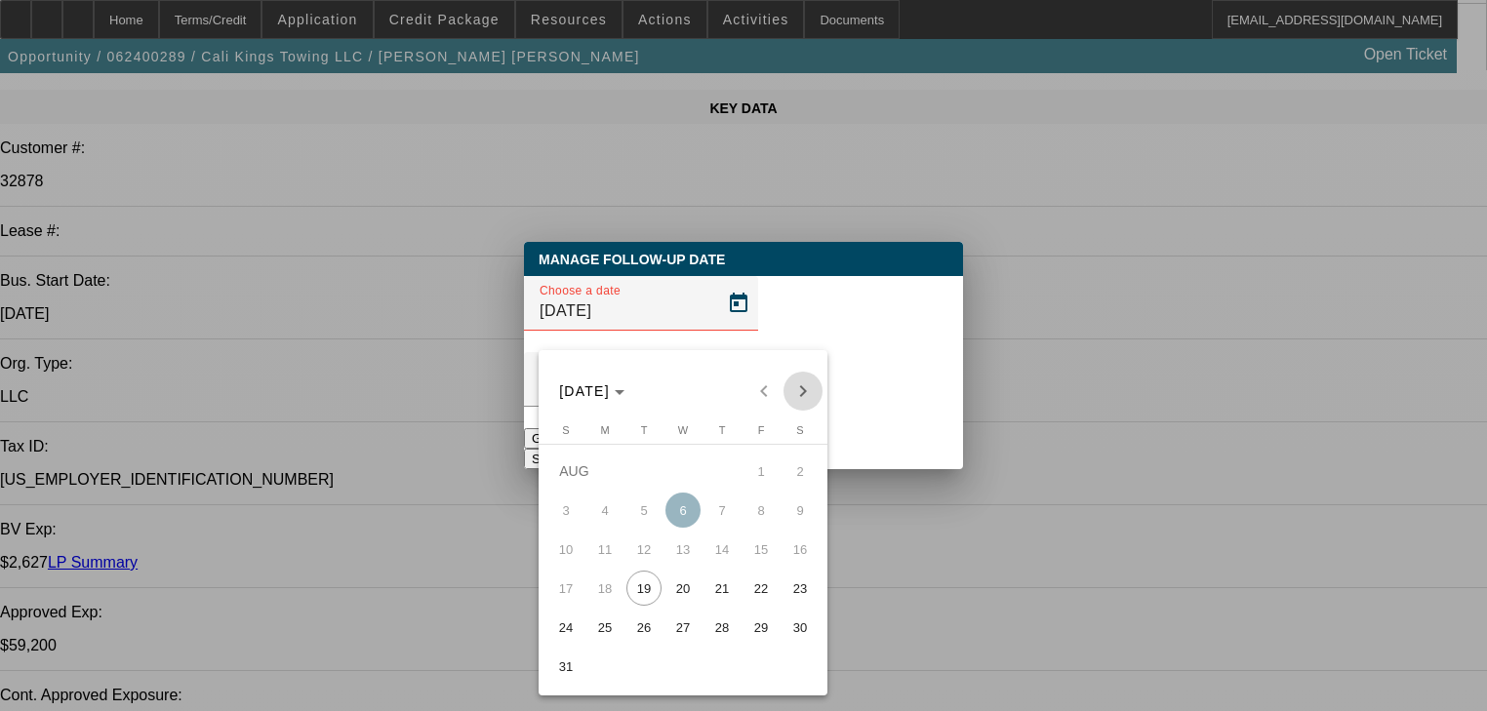
click at [789, 390] on span "Next month" at bounding box center [803, 391] width 39 height 39
click at [690, 585] on span "17" at bounding box center [682, 588] width 35 height 35
type input "9/17/2025"
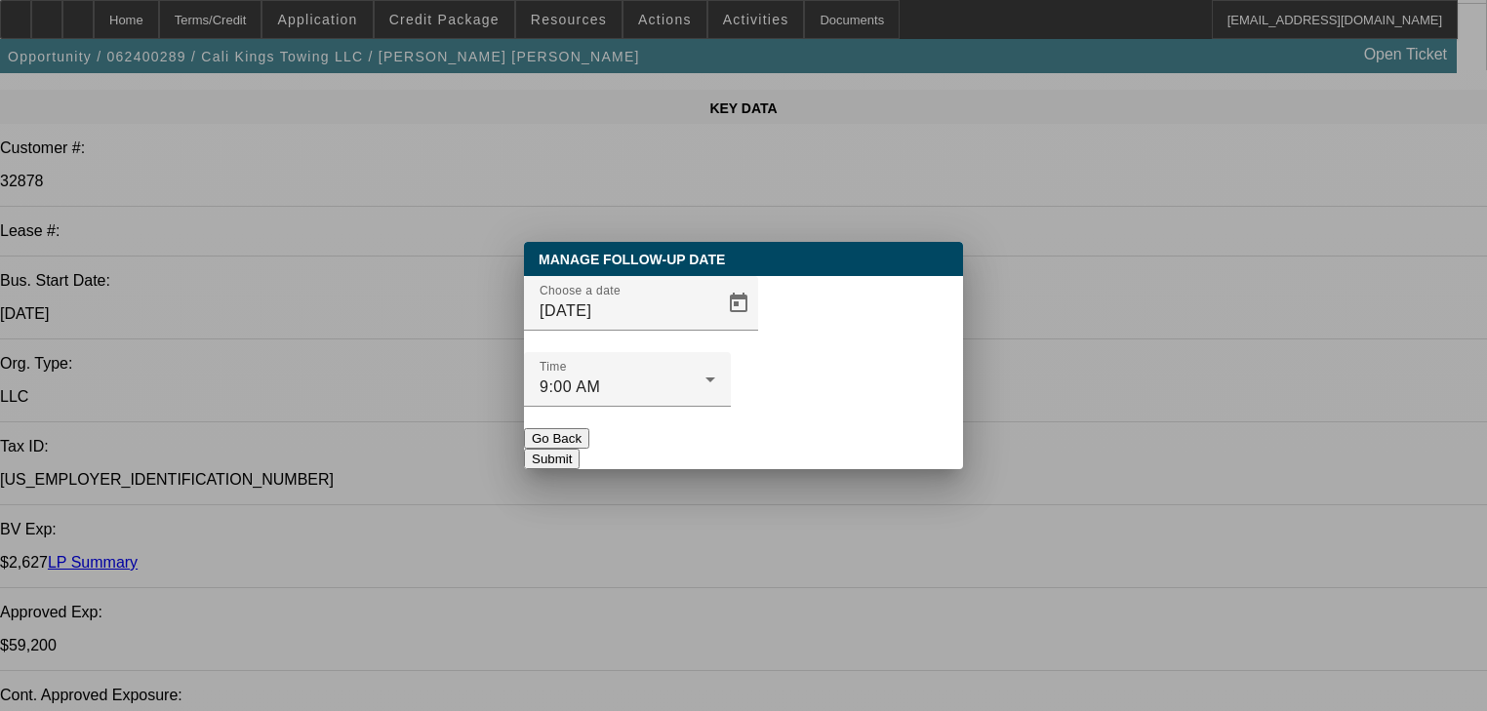
click at [580, 449] on button "Submit" at bounding box center [552, 459] width 56 height 20
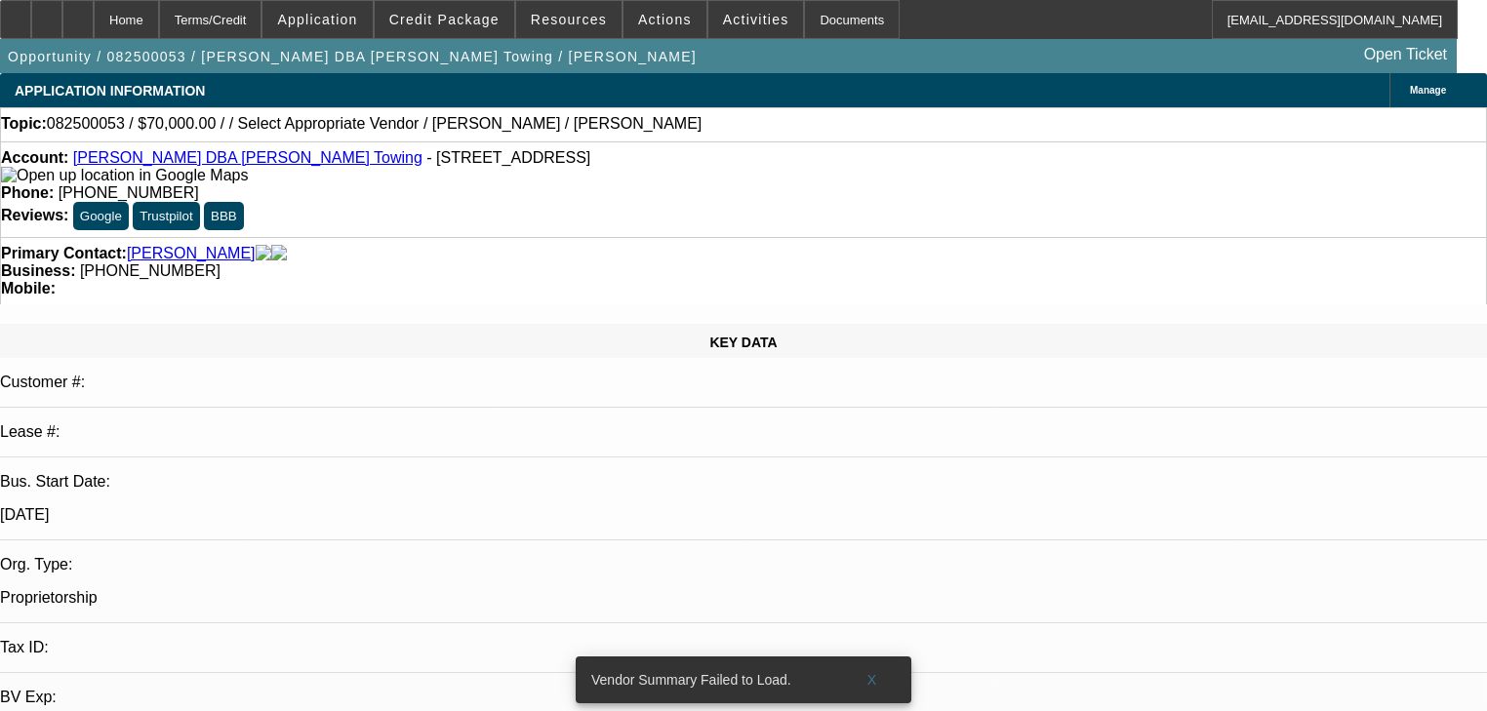
select select "0"
select select "2"
select select "0.1"
select select "4"
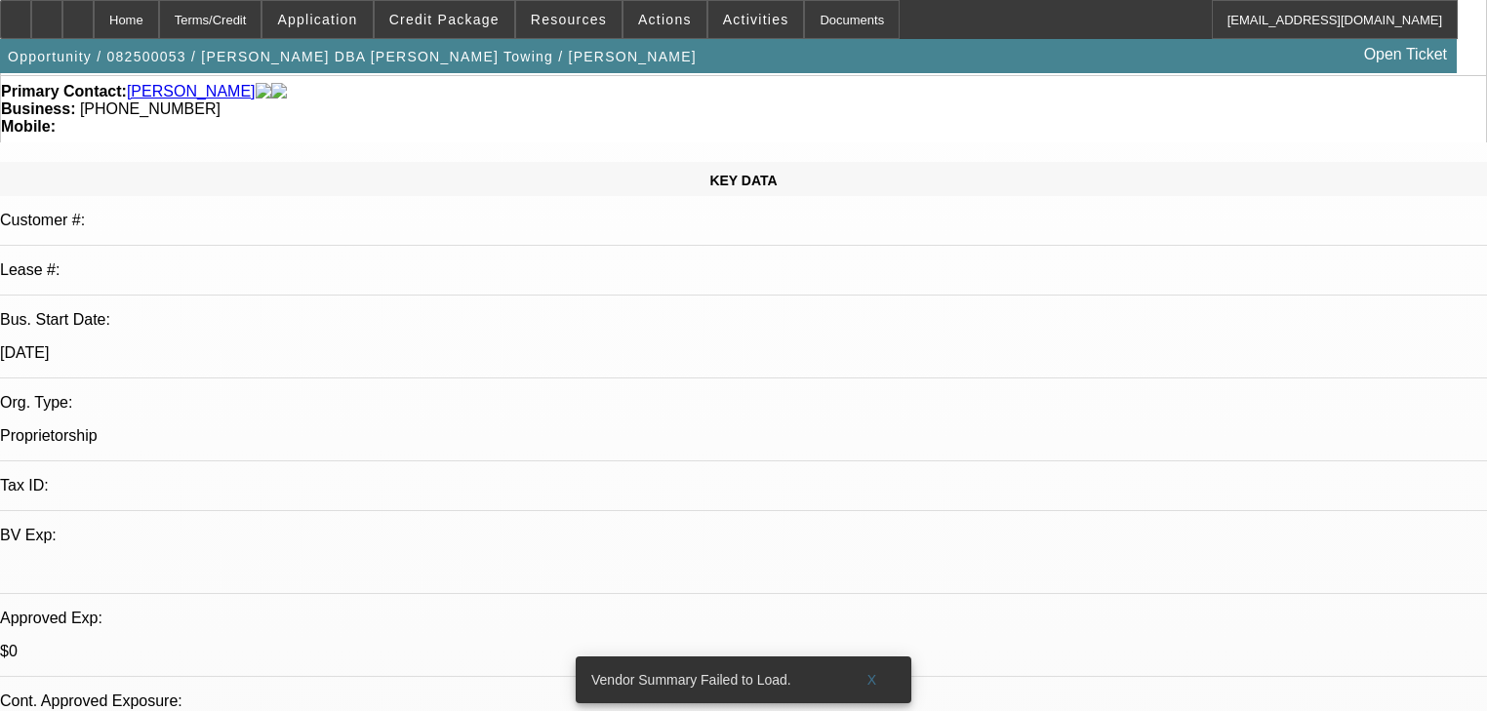
scroll to position [156, 0]
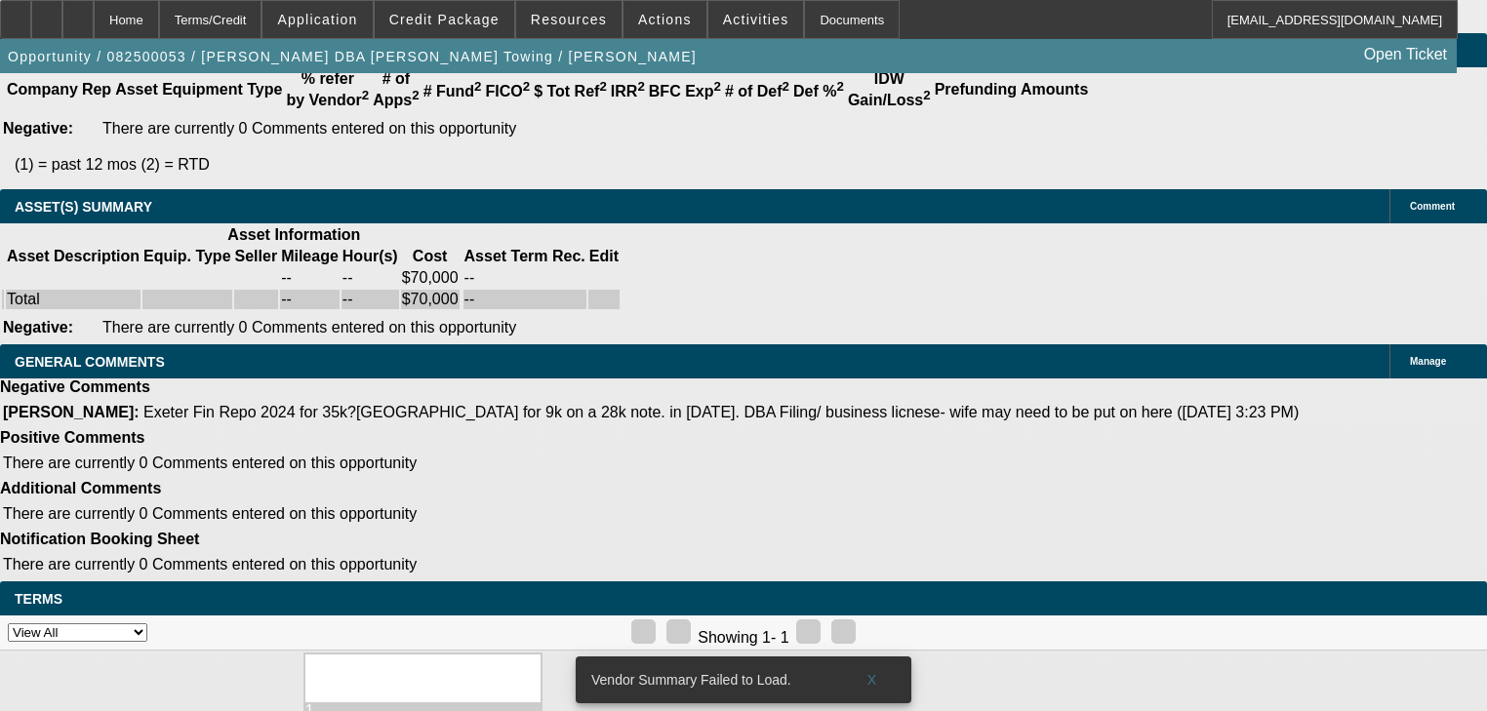
scroll to position [3122, 0]
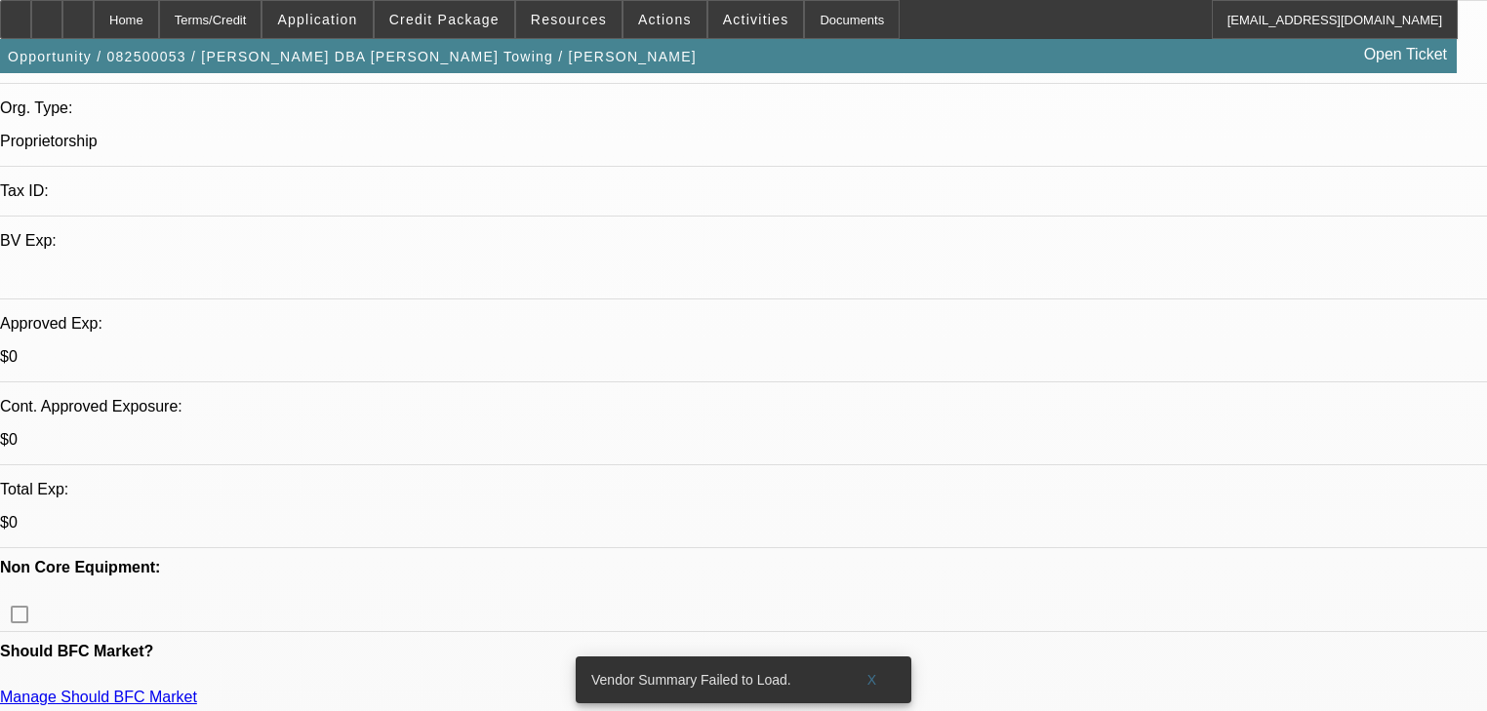
scroll to position [468, 0]
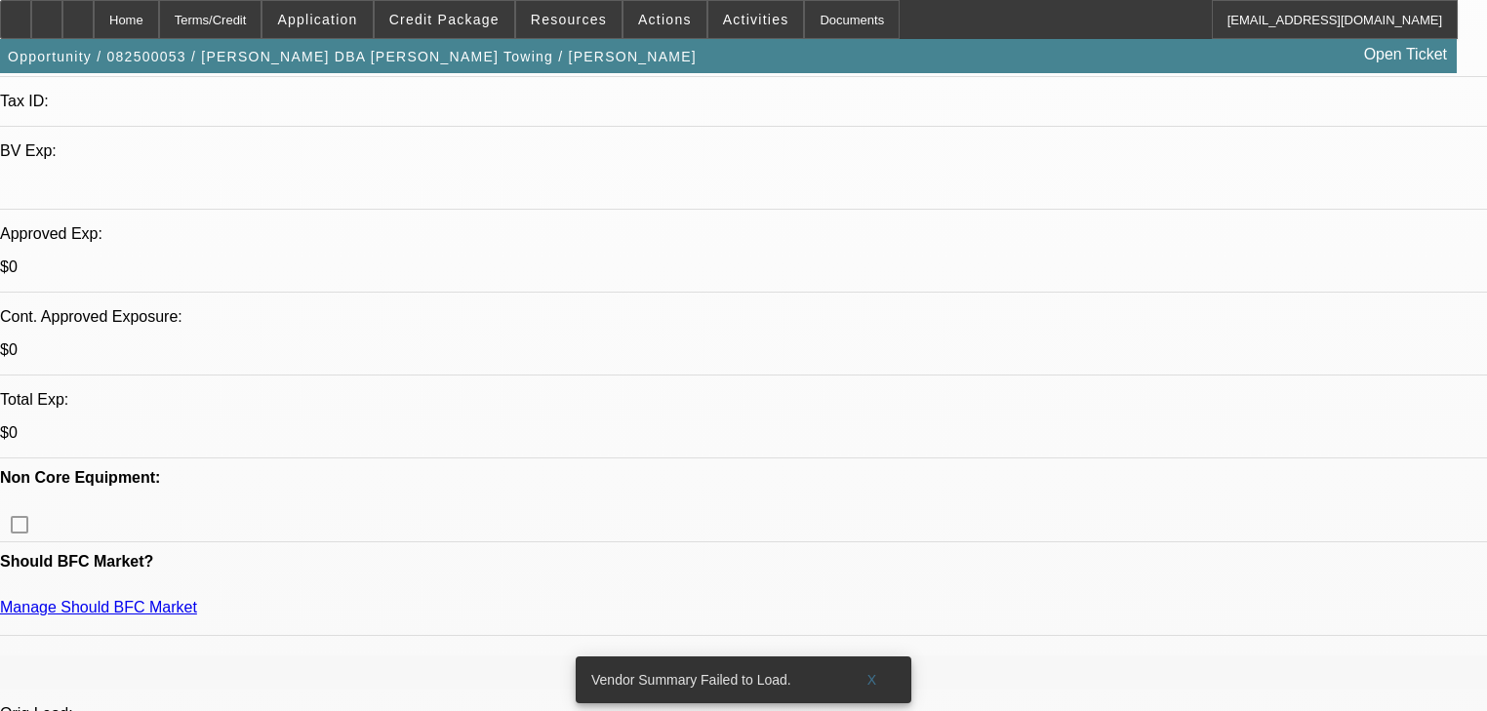
scroll to position [0, 0]
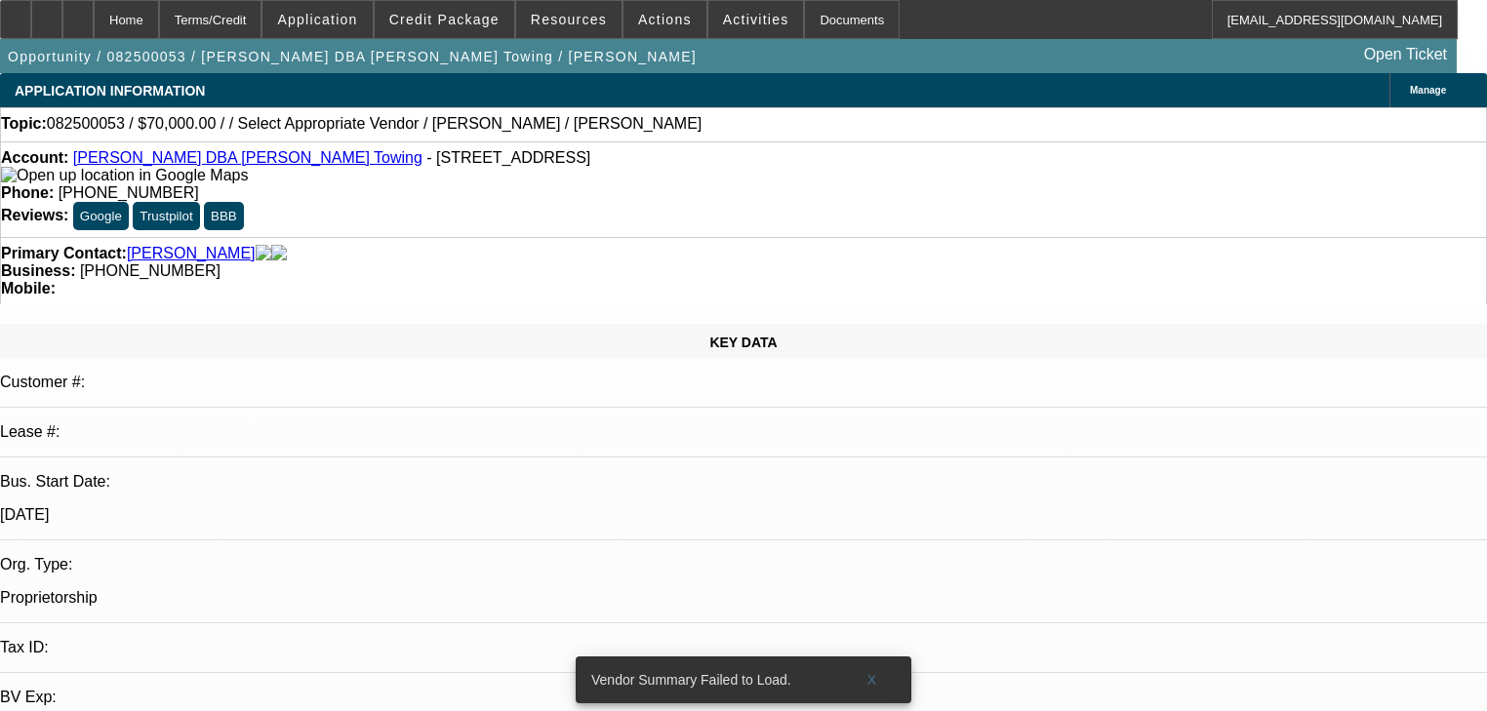
radio input "false"
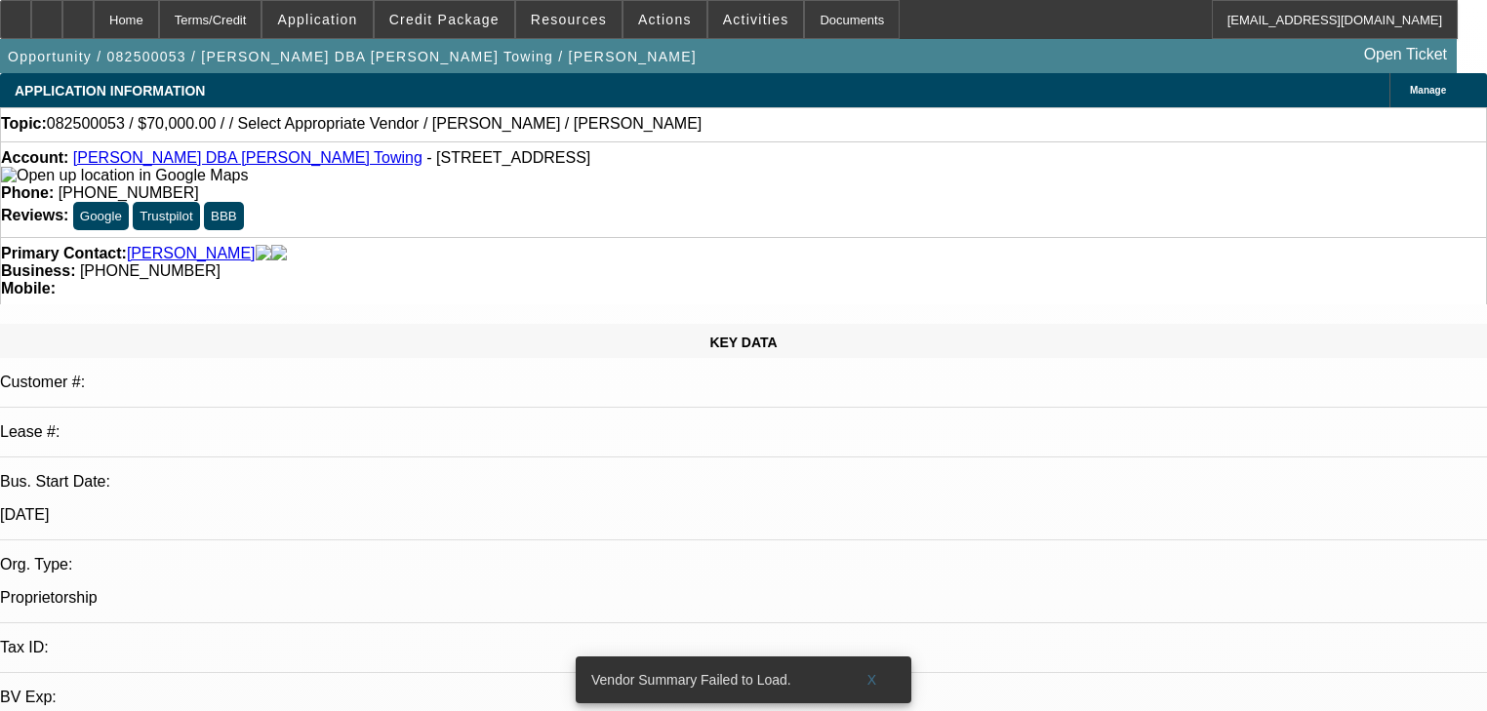
radio input "true"
type textarea "Still looking for dba filing.. lol. Or he needs tax return will only have 2023."
radio input "true"
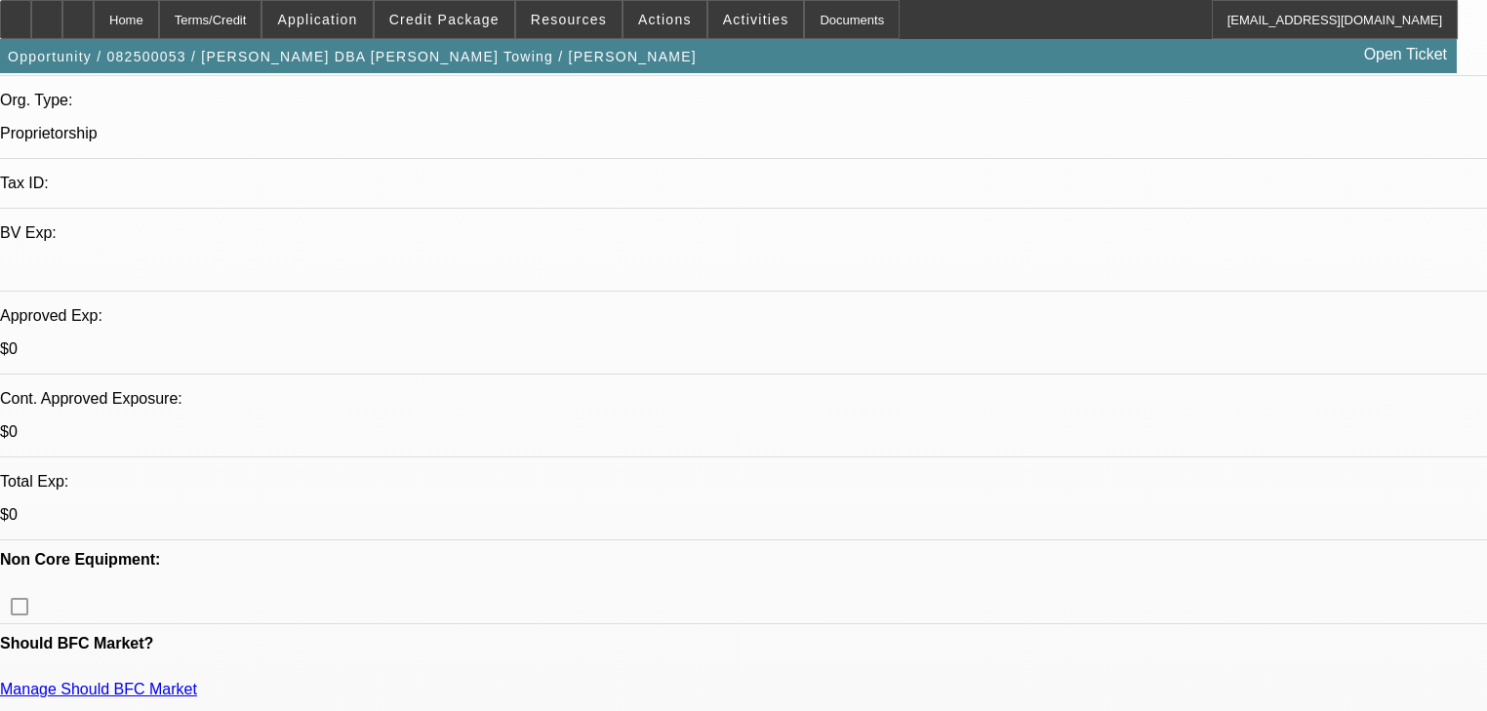
scroll to position [468, 0]
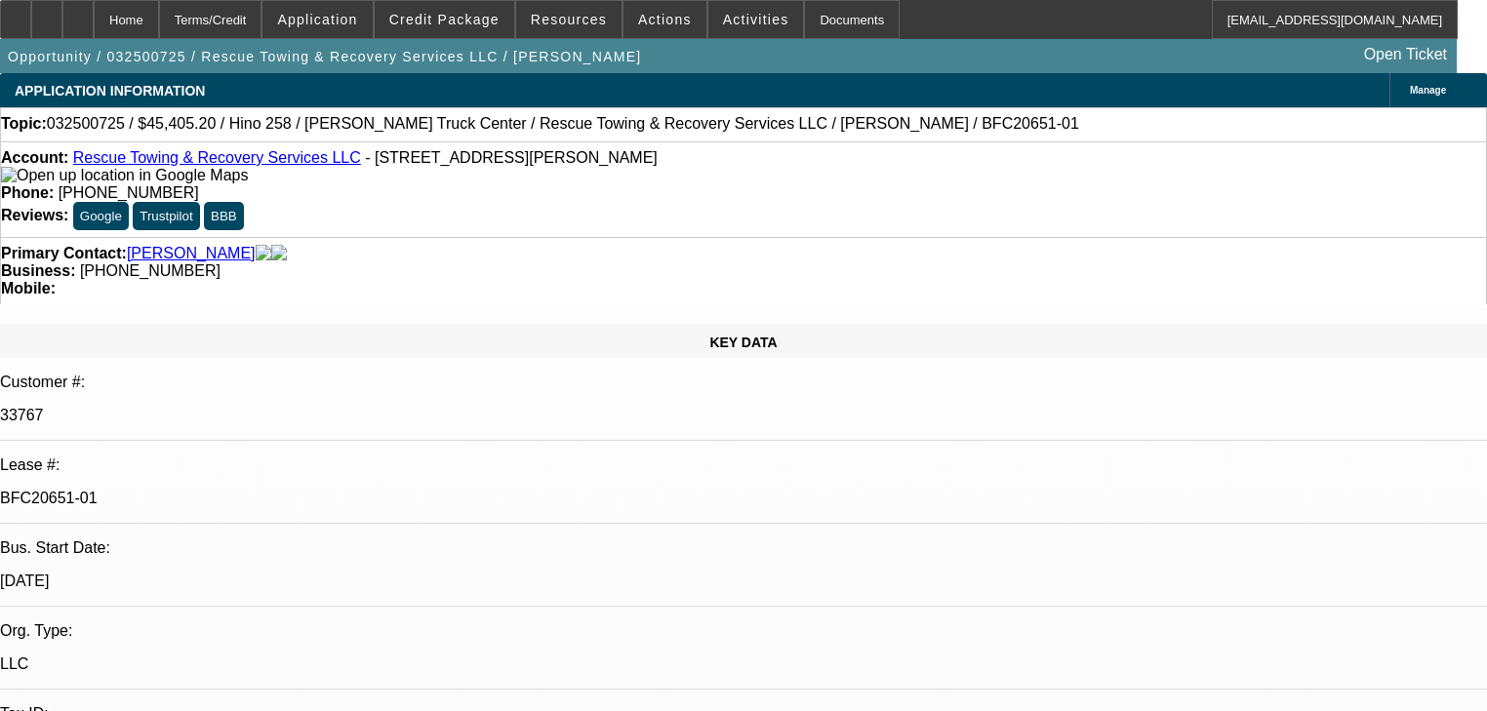
select select "0"
select select "6"
select select "0"
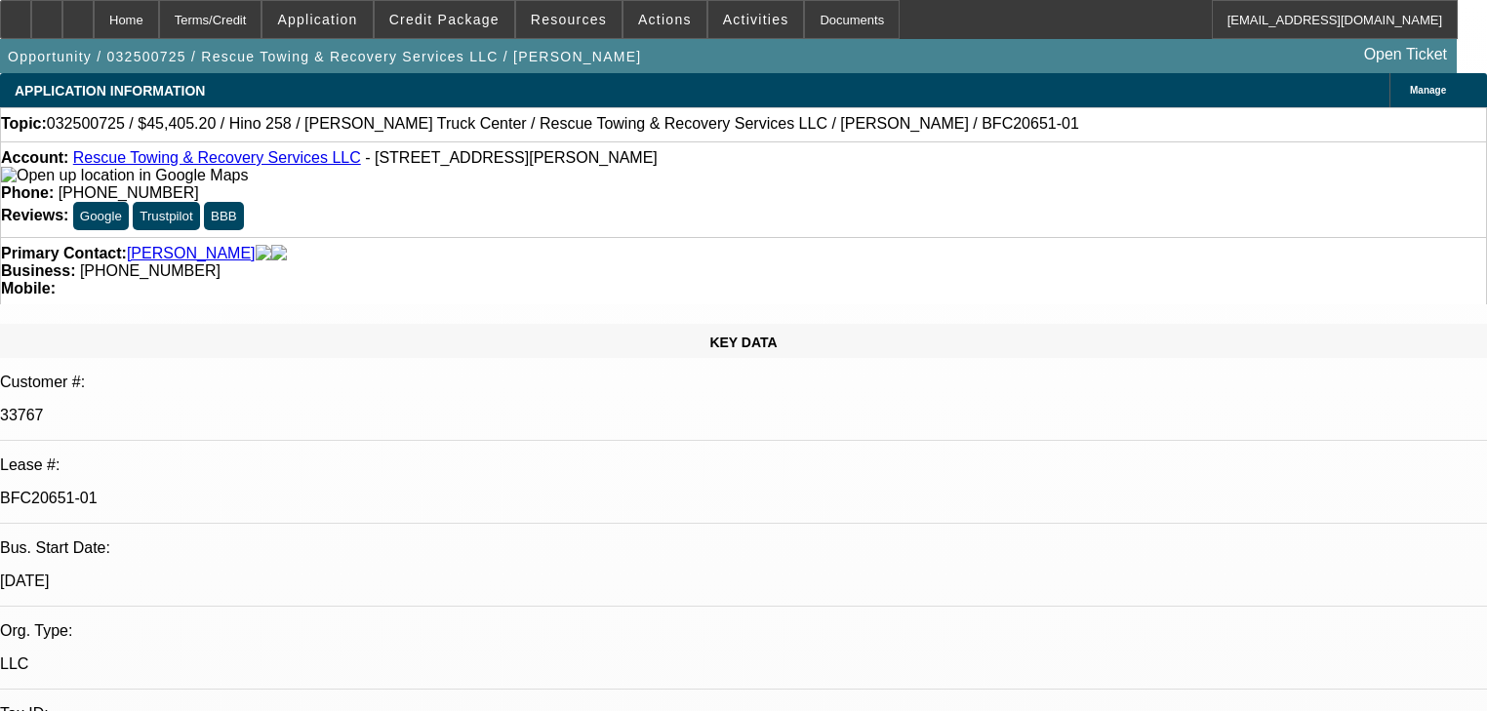
select select "0"
select select "6"
select select "0"
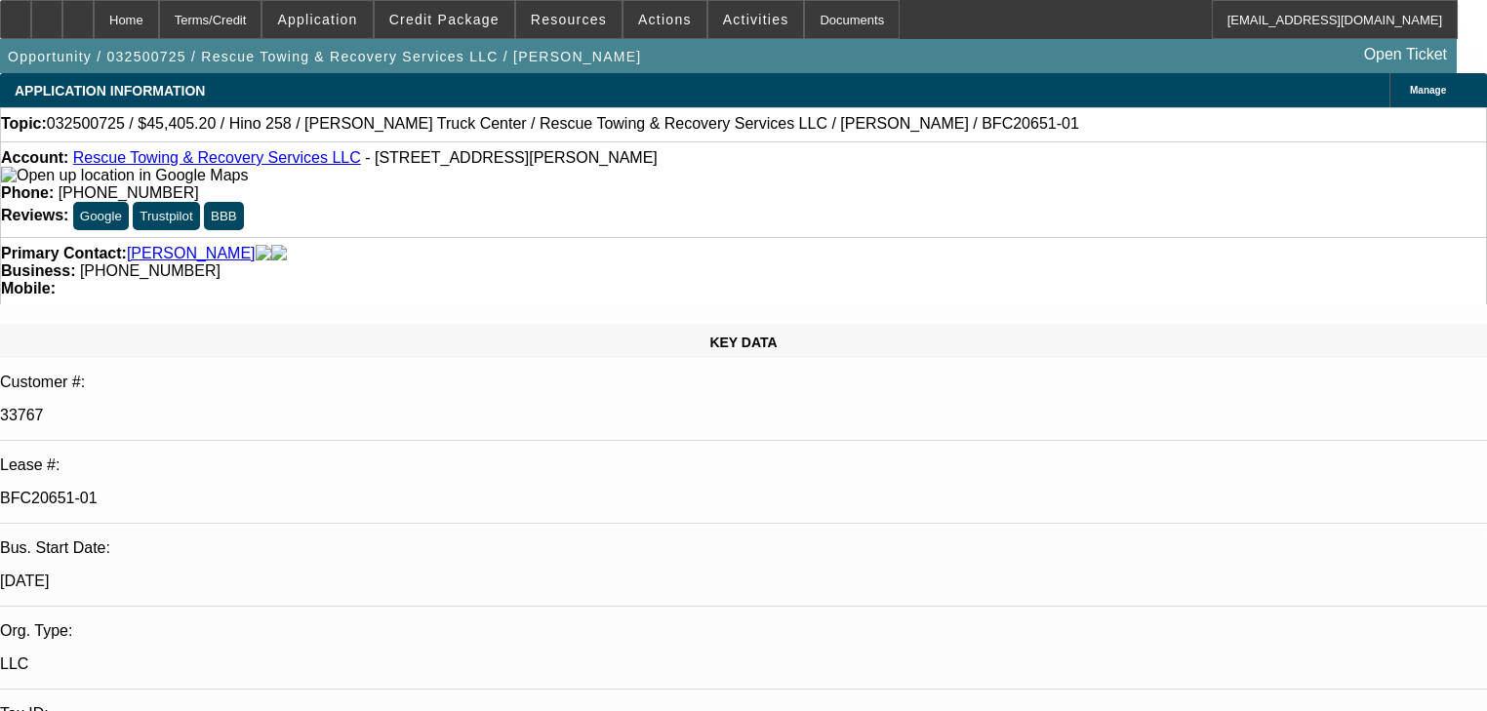
select select "0"
select select "6"
select select "0"
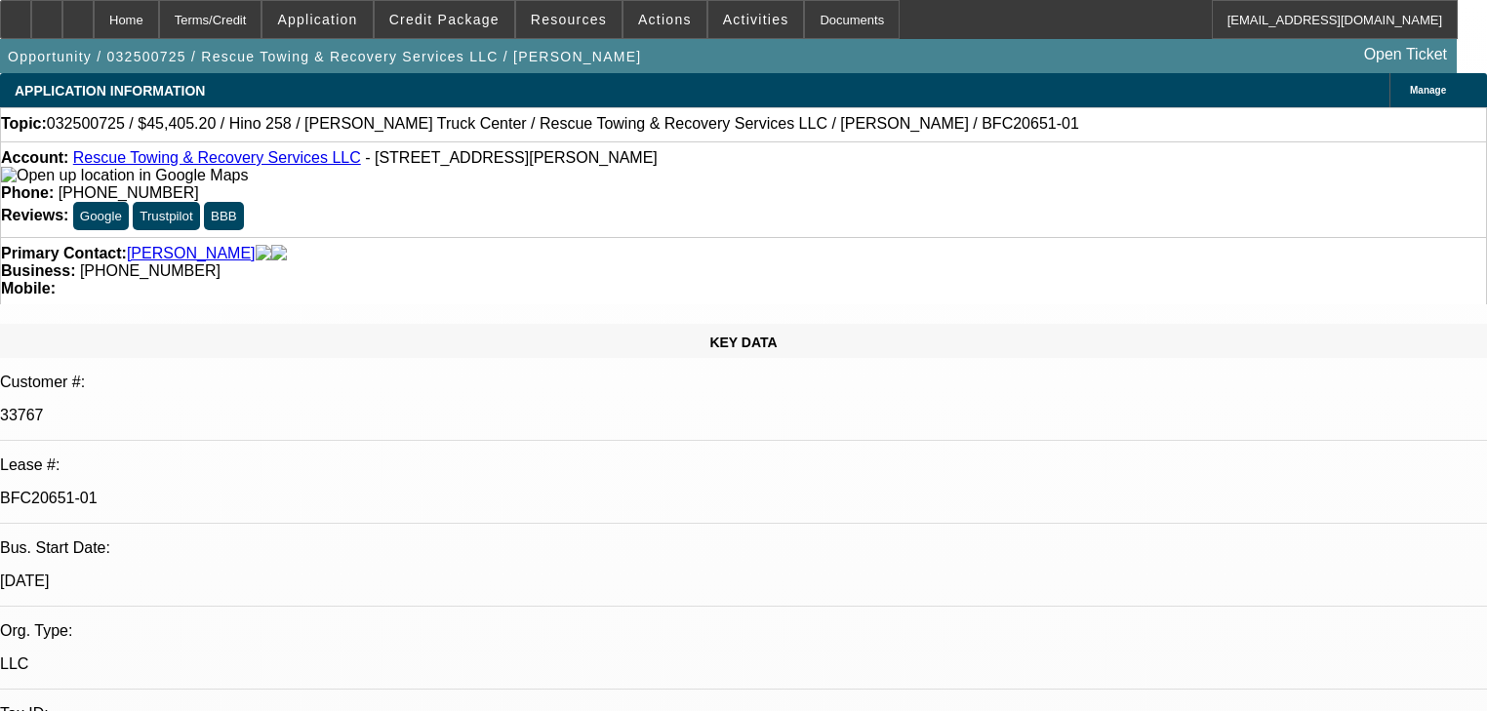
select select "6"
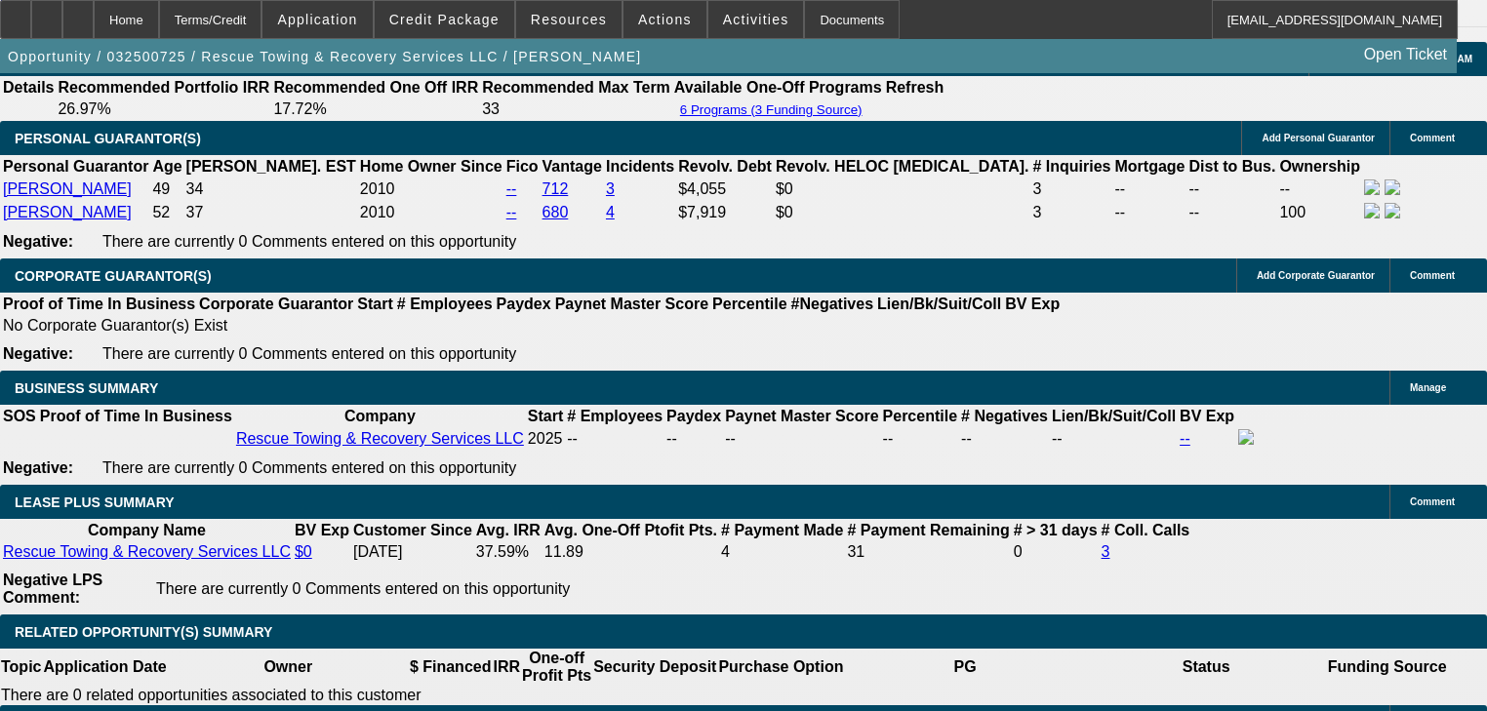
scroll to position [2888, 0]
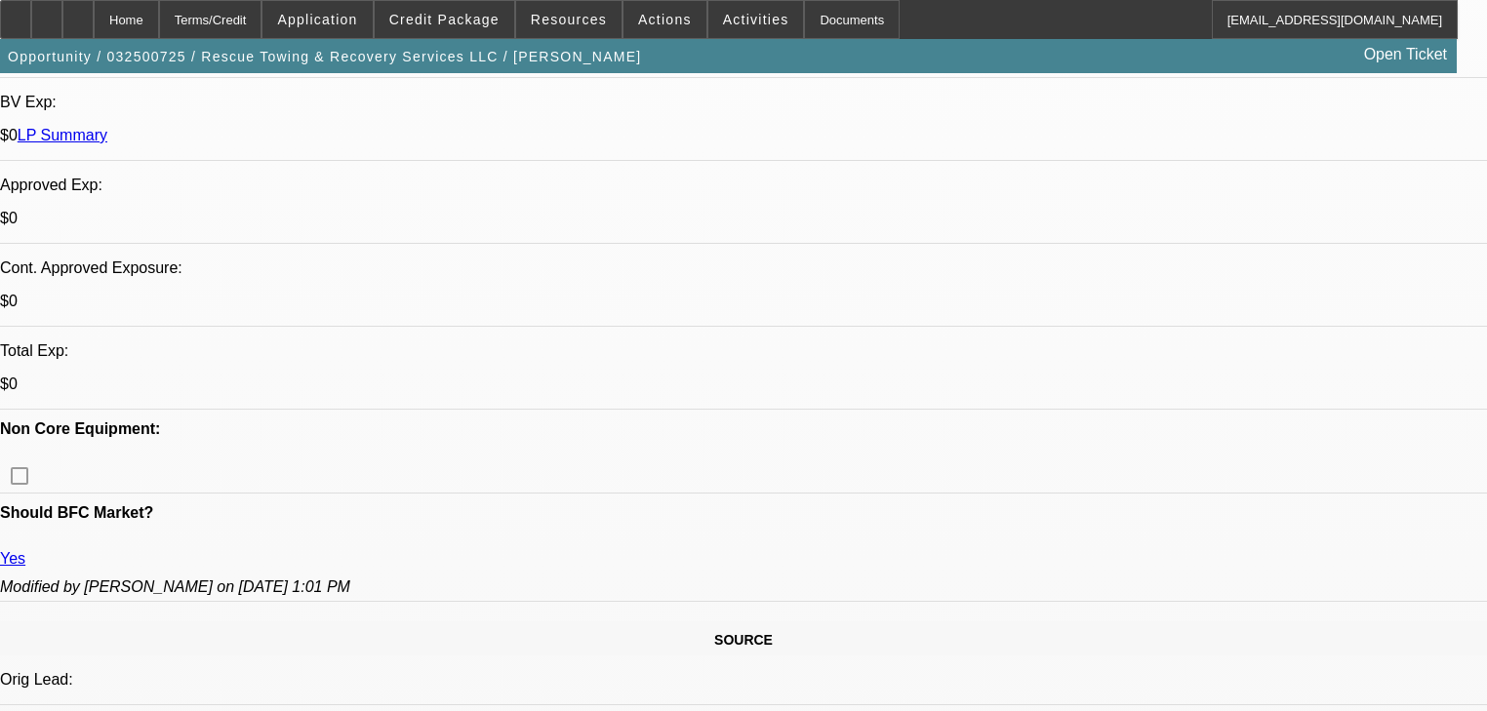
scroll to position [624, 0]
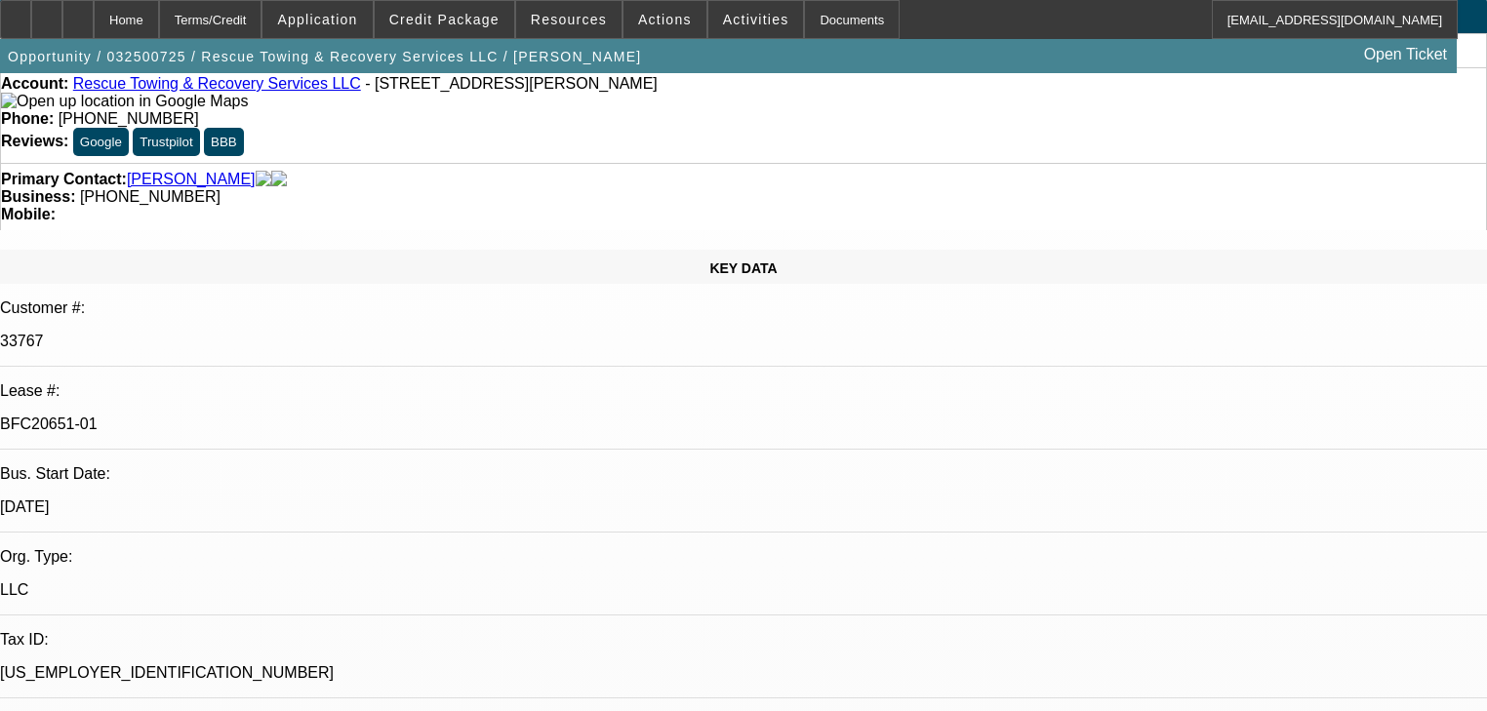
scroll to position [0, 0]
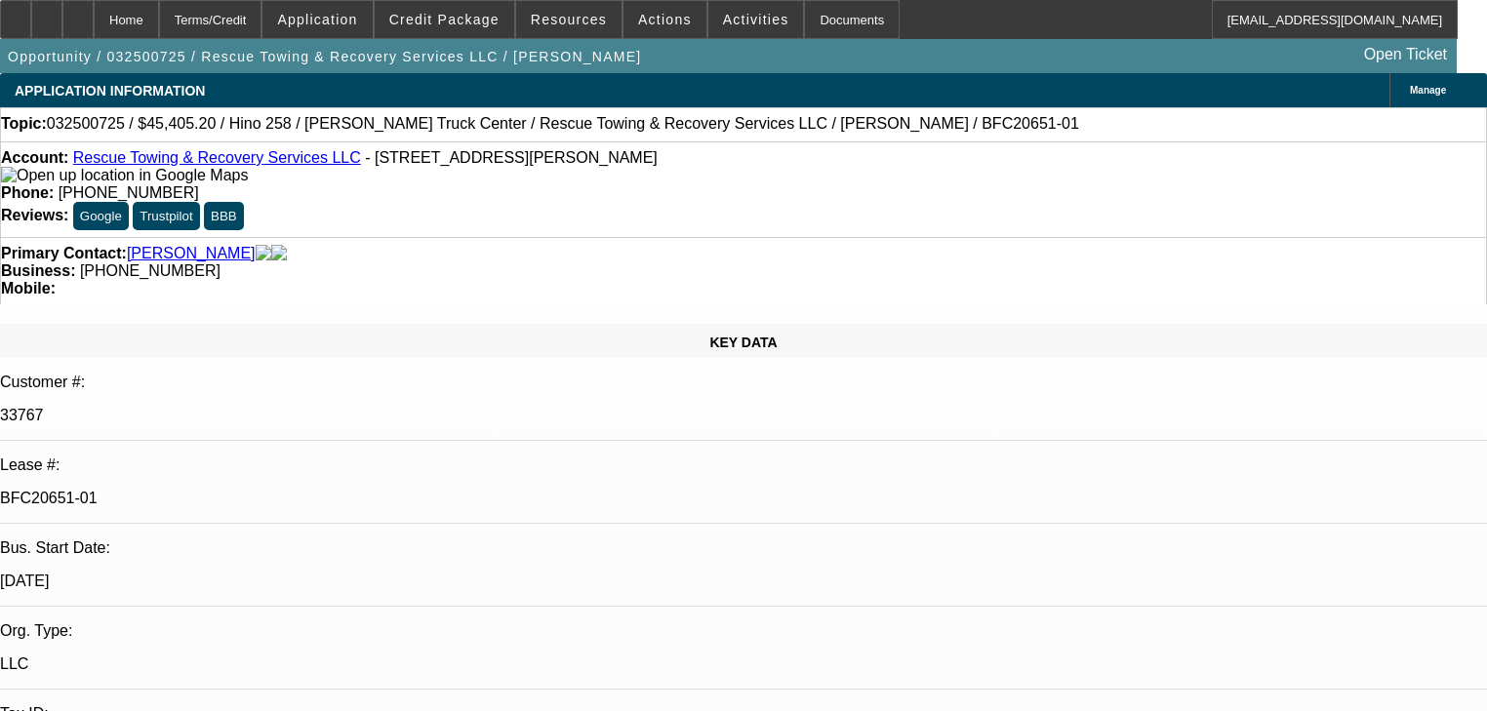
click at [233, 166] on link "Rescue Towing & Recovery Services LLC" at bounding box center [217, 157] width 288 height 17
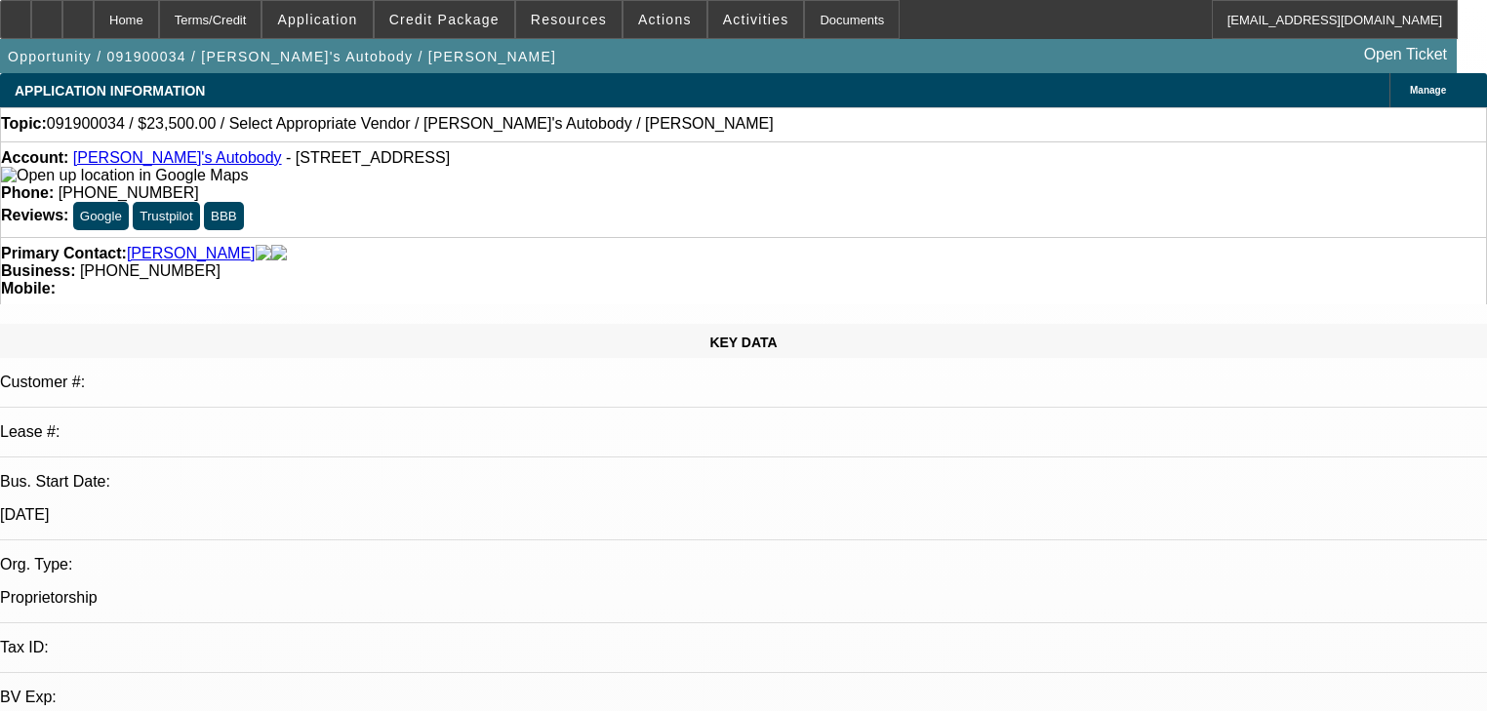
select select "0"
select select "2"
select select "0.1"
click at [286, 159] on span "- [STREET_ADDRESS]" at bounding box center [368, 157] width 164 height 17
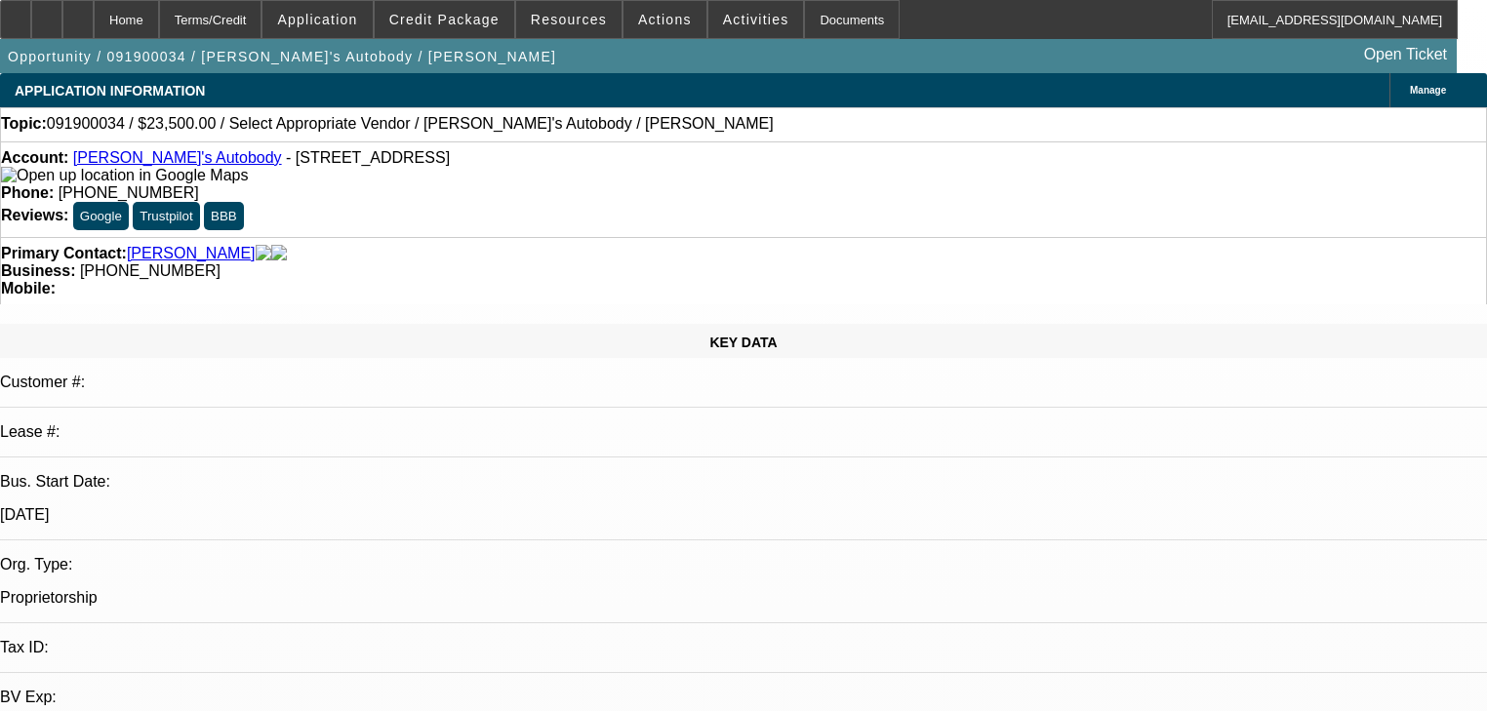
drag, startPoint x: 188, startPoint y: 159, endPoint x: 415, endPoint y: 162, distance: 226.4
click at [415, 162] on span "- [STREET_ADDRESS]" at bounding box center [368, 157] width 164 height 17
copy span "5608 Main Rd, Hunlock Creek, PA 18621"
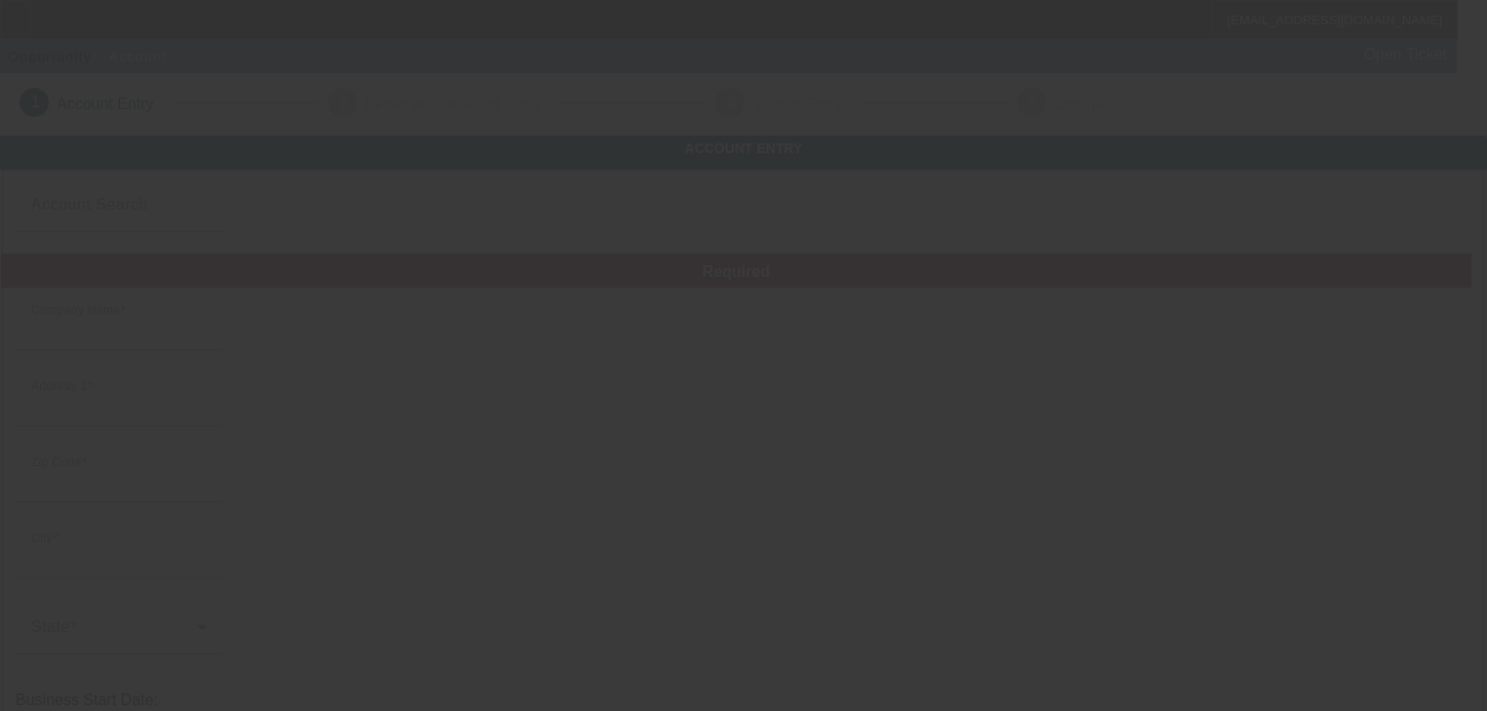
type input "[PERSON_NAME]'s Autobody"
type input "[STREET_ADDRESS]"
type input "18621"
type input "Hunlock Creek"
type input "[PHONE_NUMBER]"
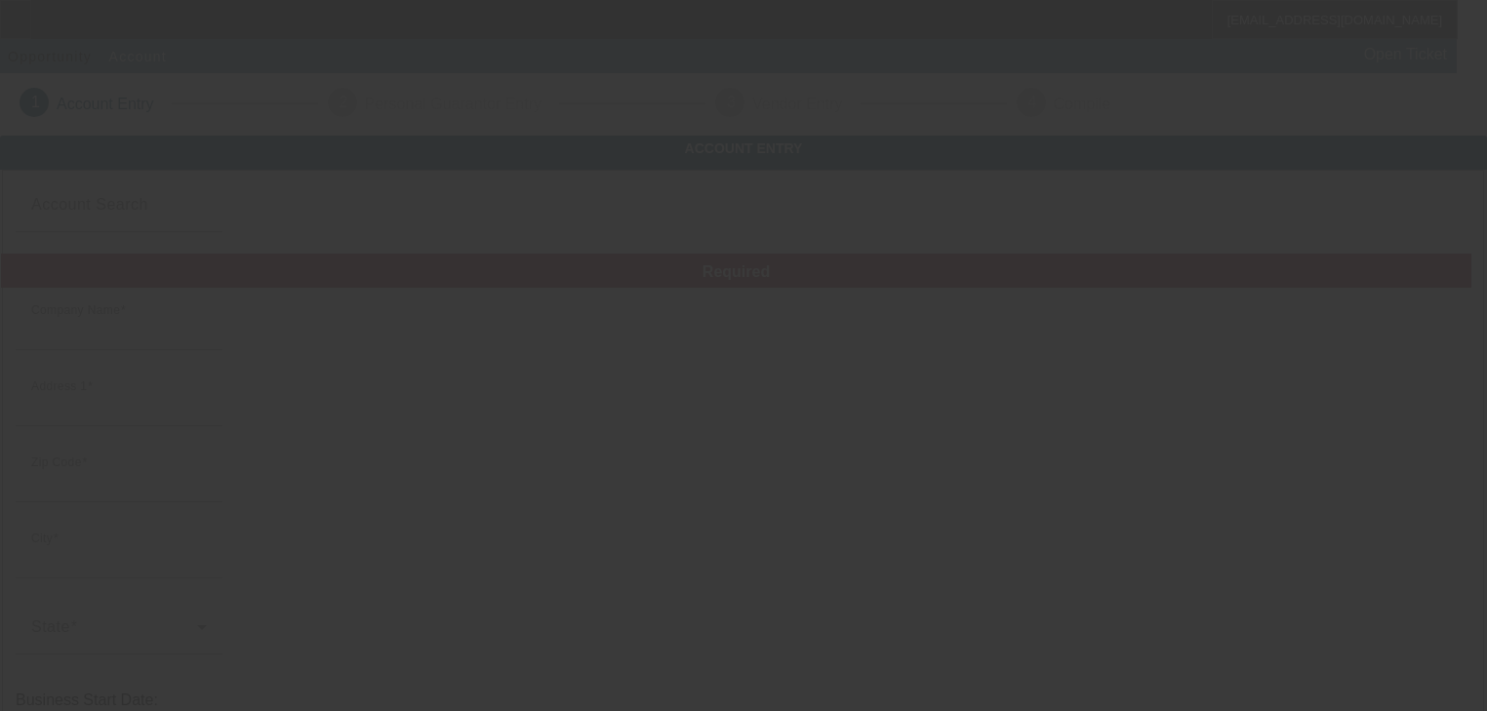
type input "jpeiffer@frontiernet.net"
type input "(570) 477-3242"
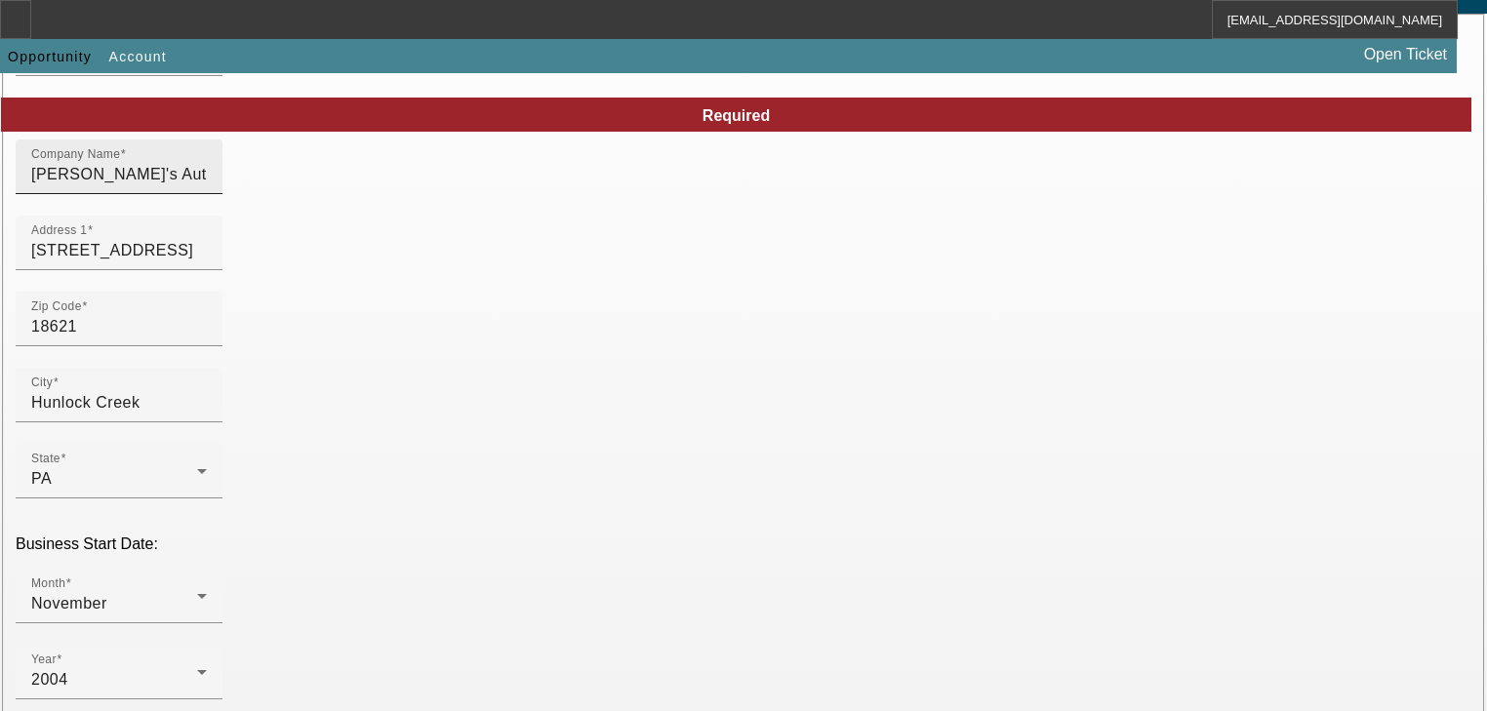
scroll to position [234, 0]
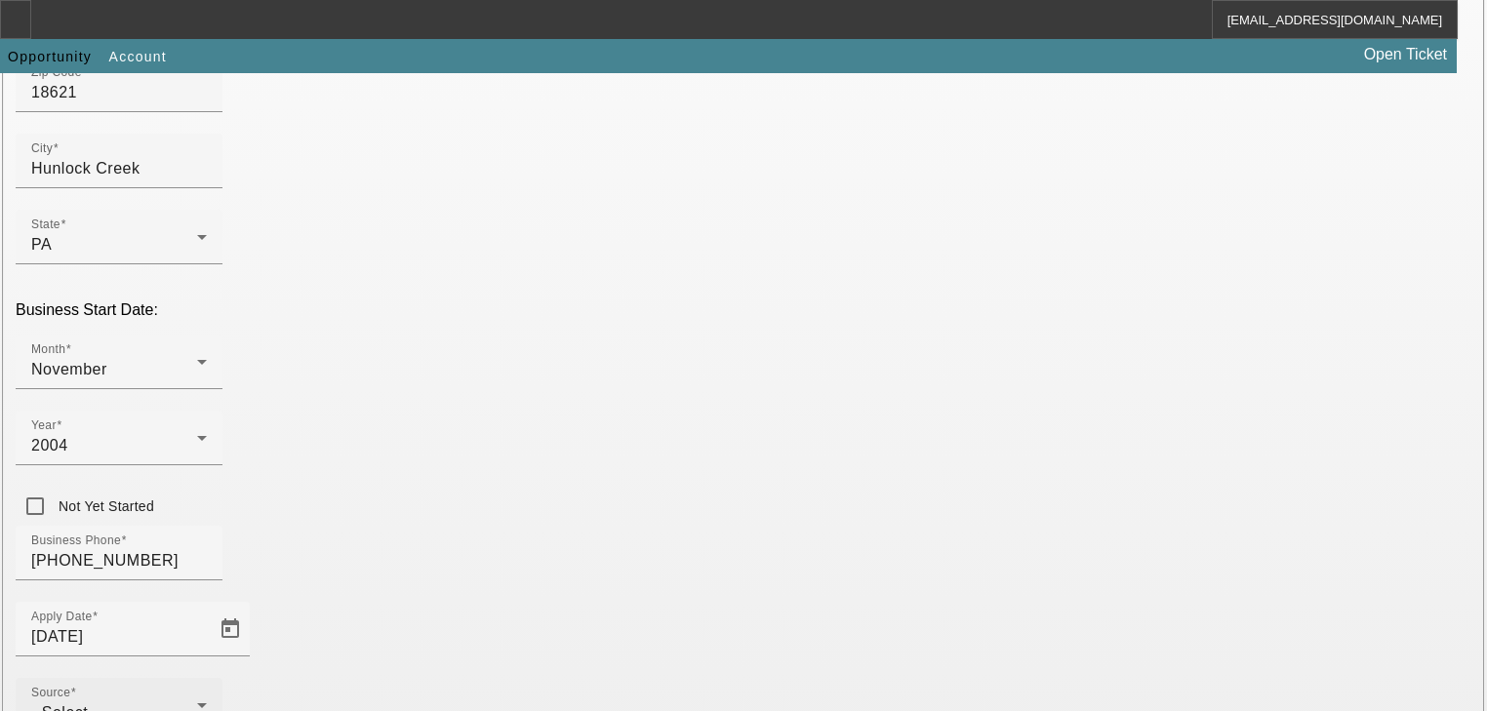
click at [197, 702] on div "- Select -" at bounding box center [114, 713] width 166 height 23
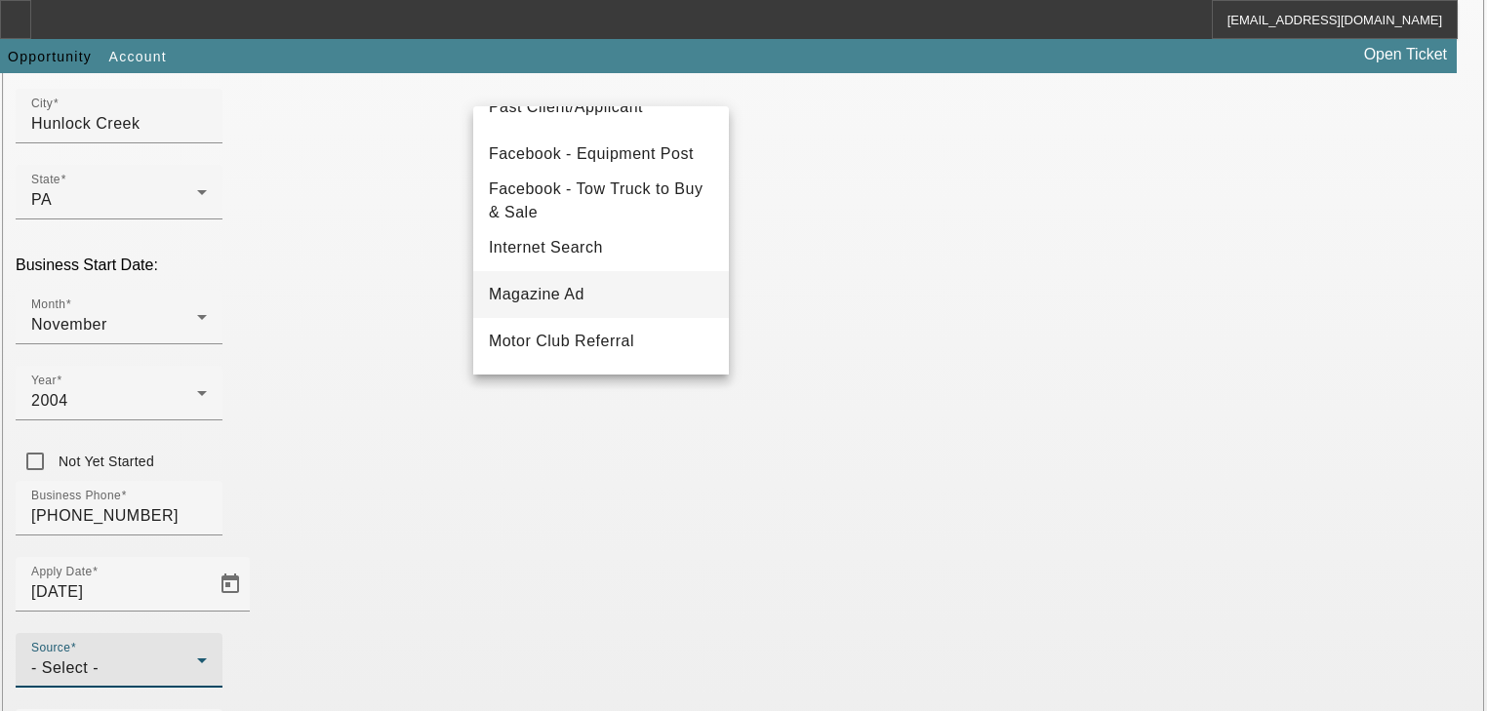
scroll to position [312, 0]
click at [658, 169] on mat-option "Facebook - Equipment Post" at bounding box center [601, 153] width 256 height 47
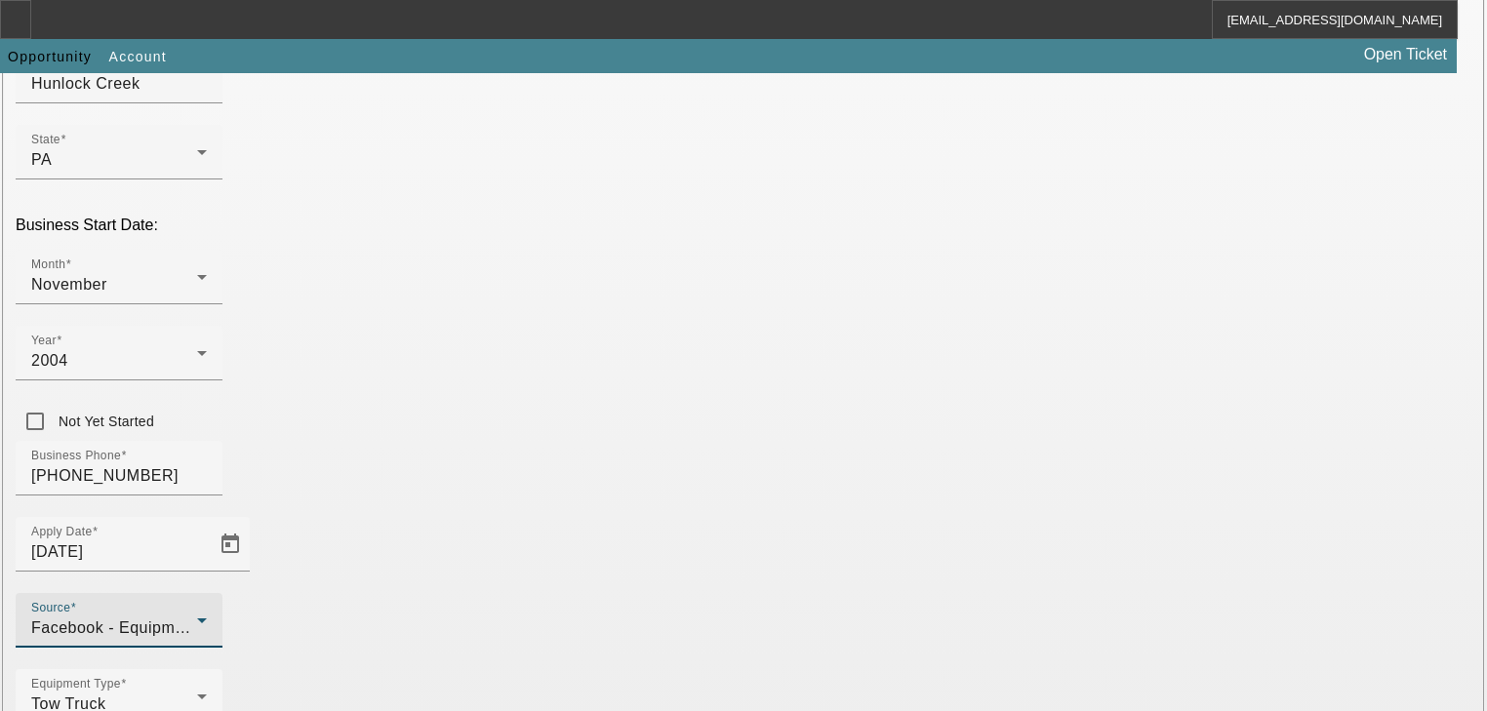
scroll to position [513, 0]
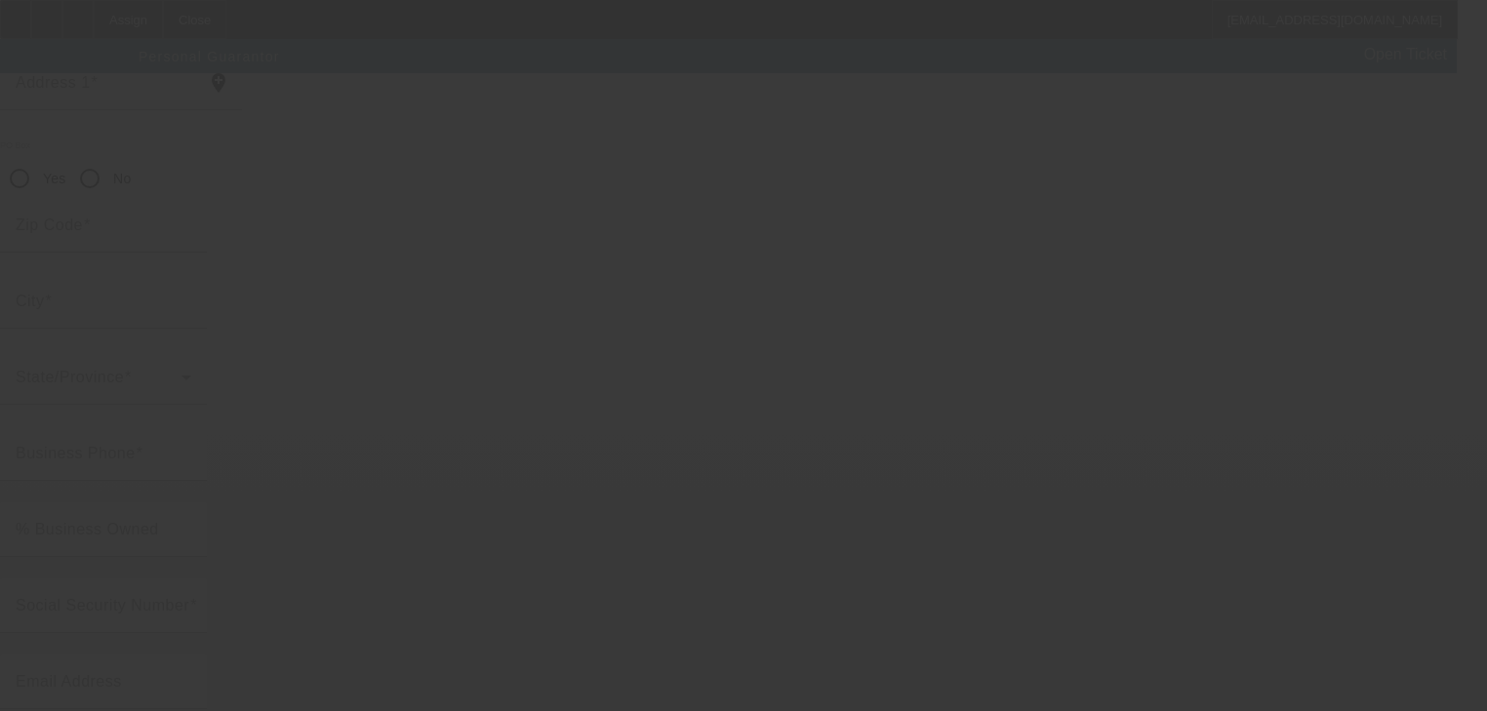
scroll to position [238, 0]
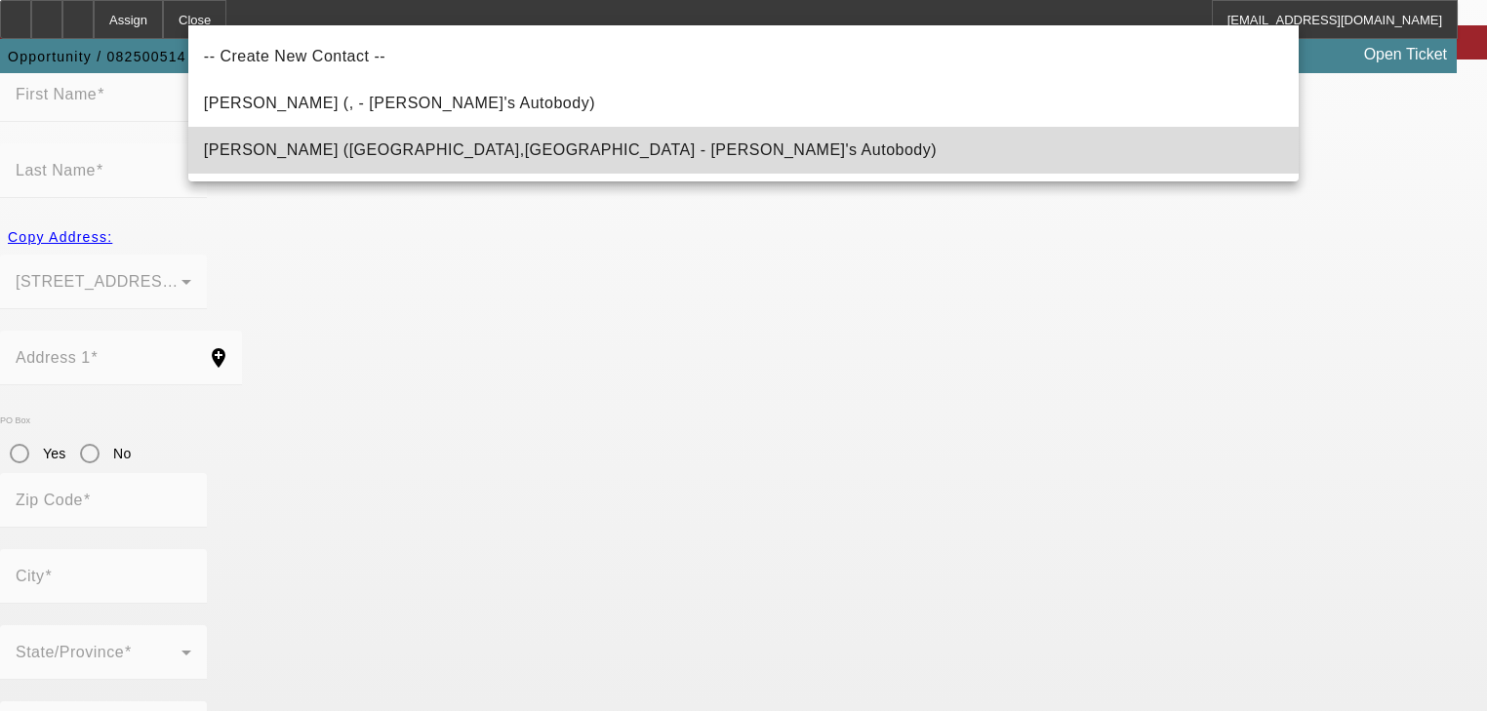
click at [639, 138] on mat-option "Peiffer, Jeff (Hunlock Creek,PA - Jeff's Autobody)" at bounding box center [743, 150] width 1110 height 47
type input "Peiffer, Jeff (Hunlock Creek,PA - Jeff's Autobody)"
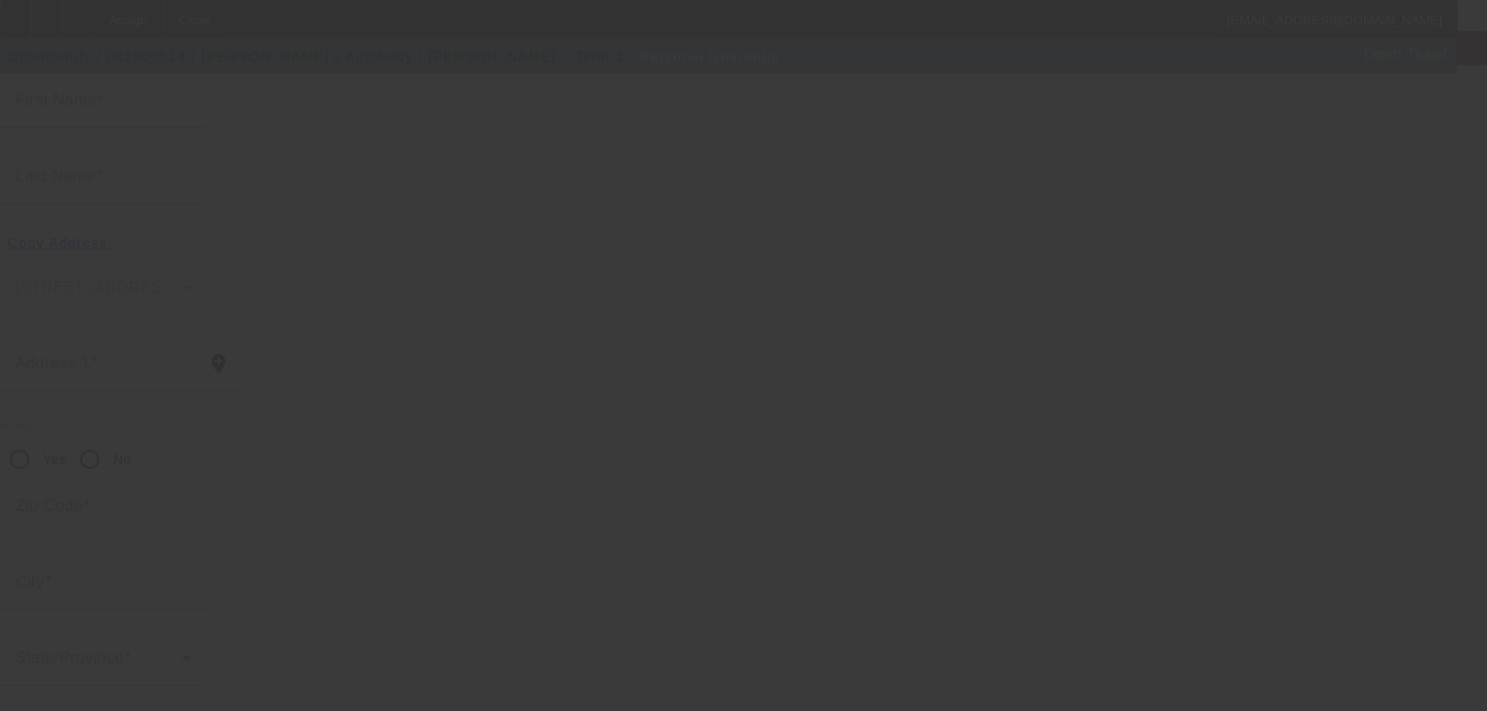
type input "Jeff"
type input "Peiffer"
type input "5608 Main Road"
radio input "true"
type input "18621"
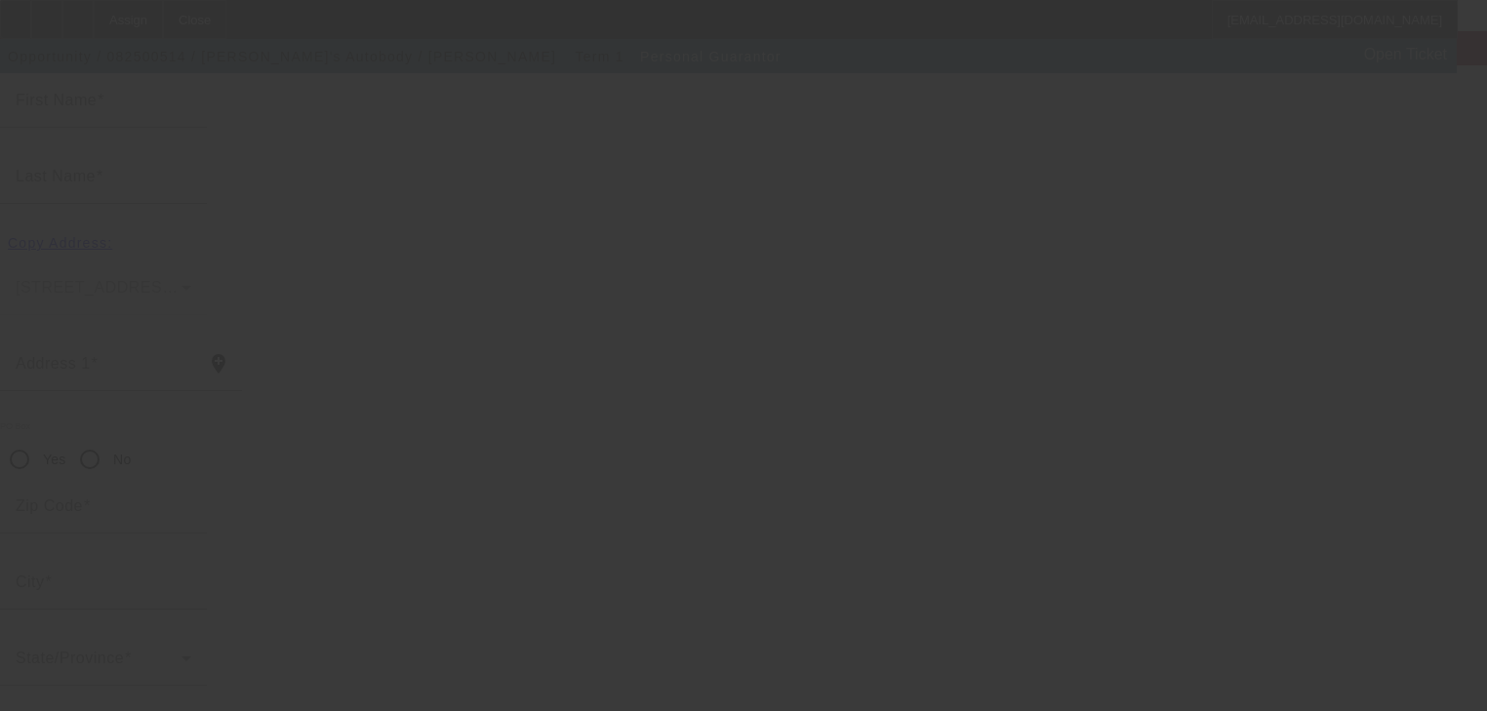
type input "Hunlock Creek"
type input "[PHONE_NUMBER]"
type input "100"
type input "210-66-3302"
type input "jpeiffer@frontiernet.net"
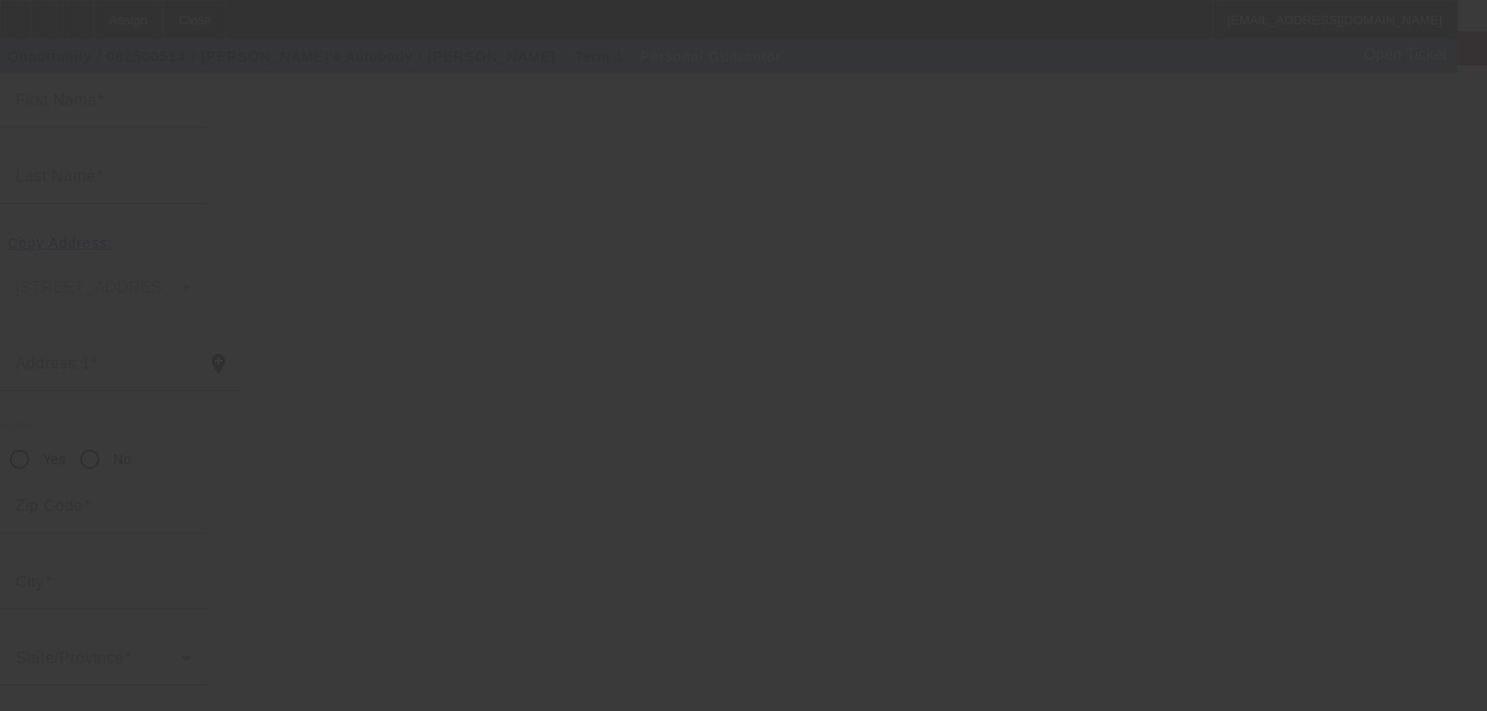
type input "(570) 477-2853"
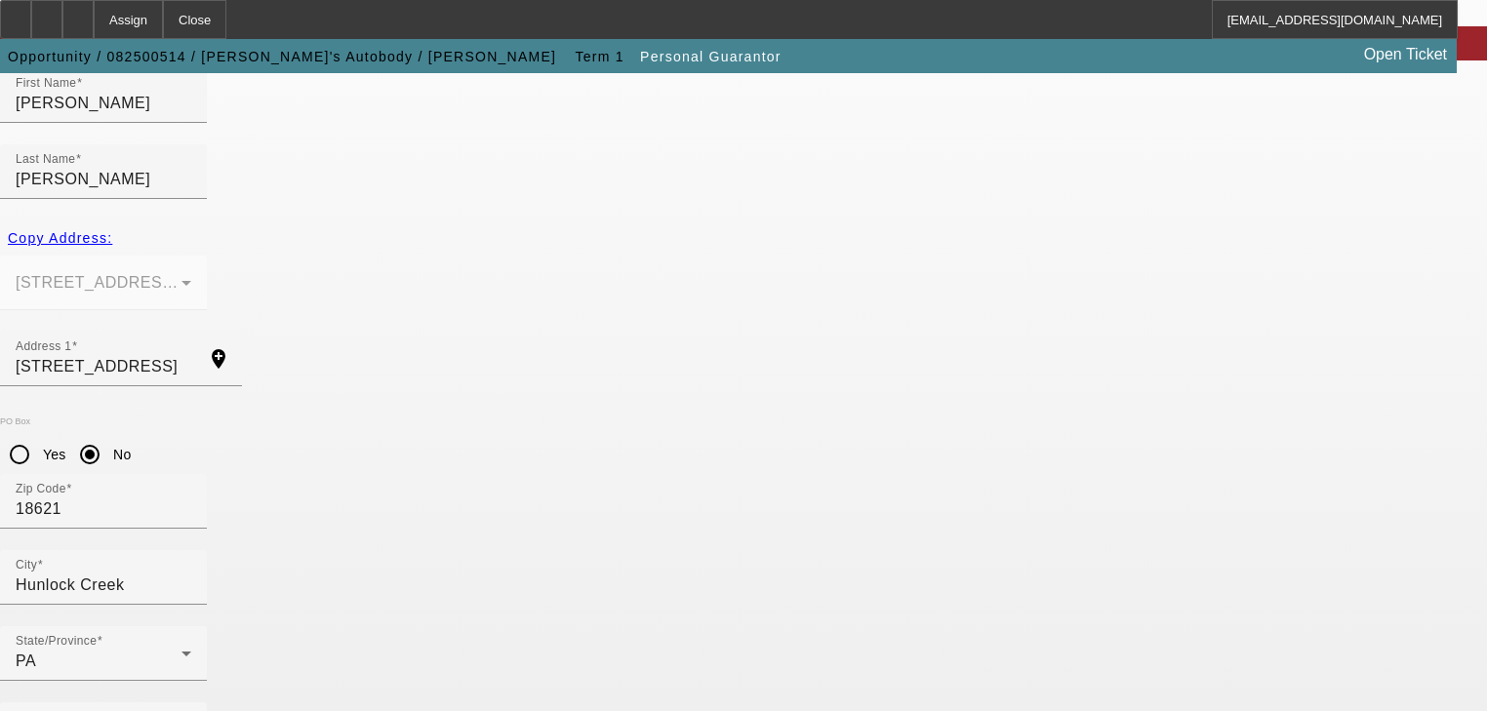
scroll to position [238, 0]
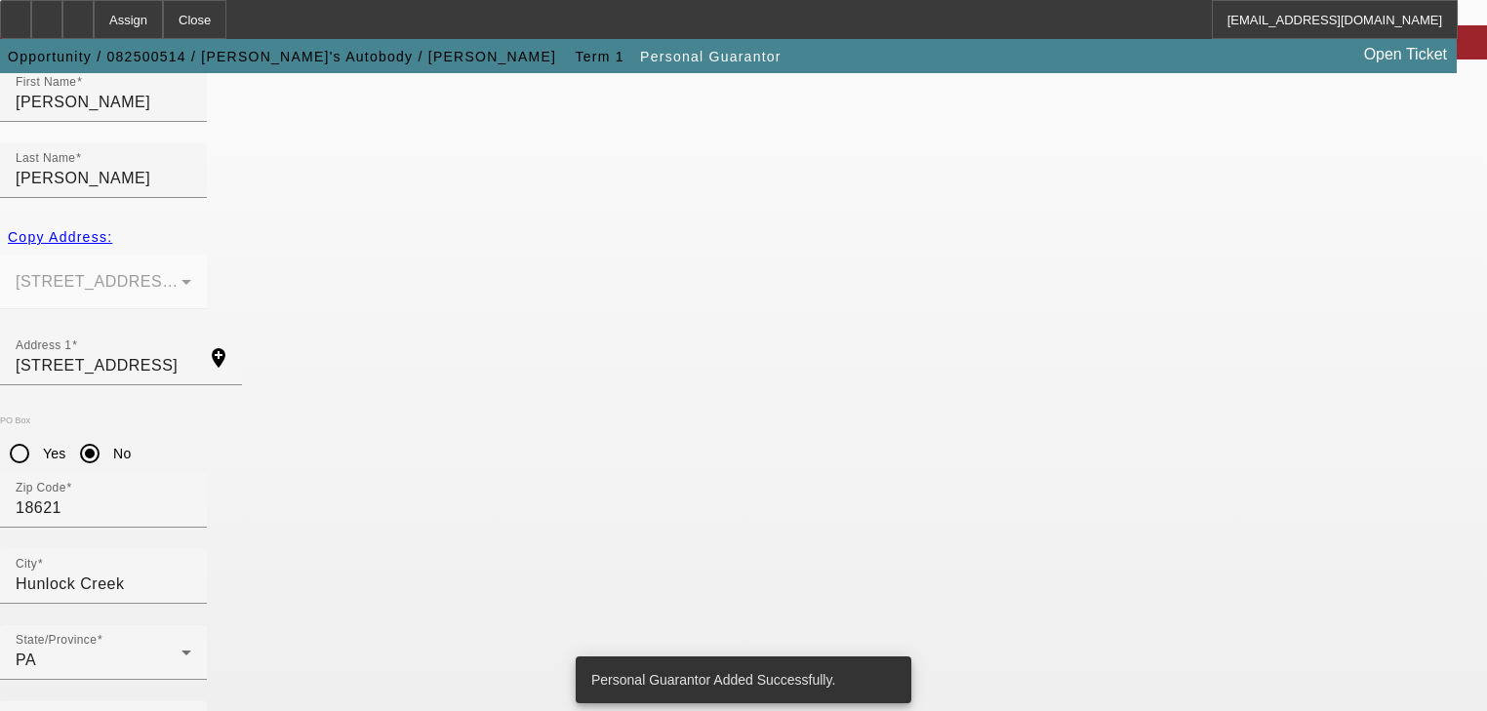
scroll to position [0, 0]
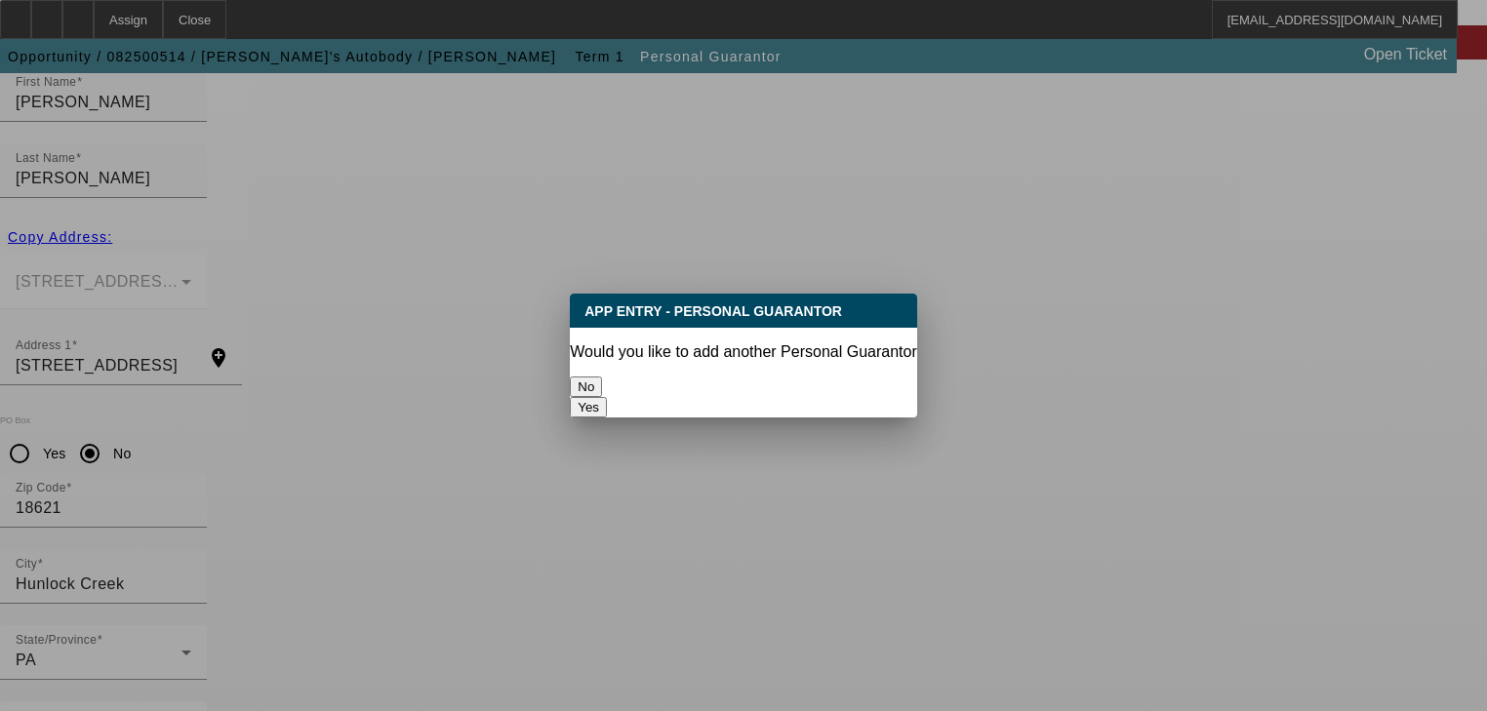
click at [602, 379] on button "No" at bounding box center [586, 387] width 32 height 20
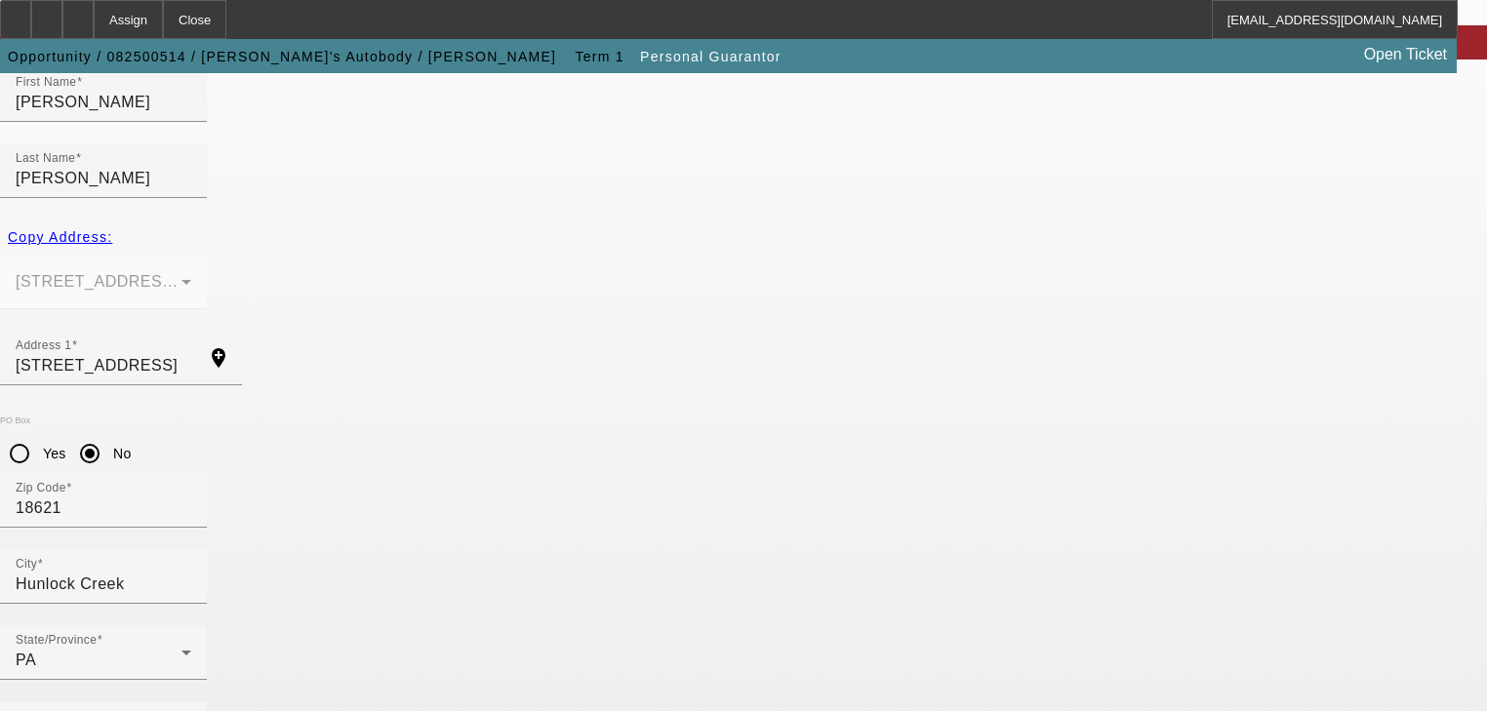
scroll to position [238, 0]
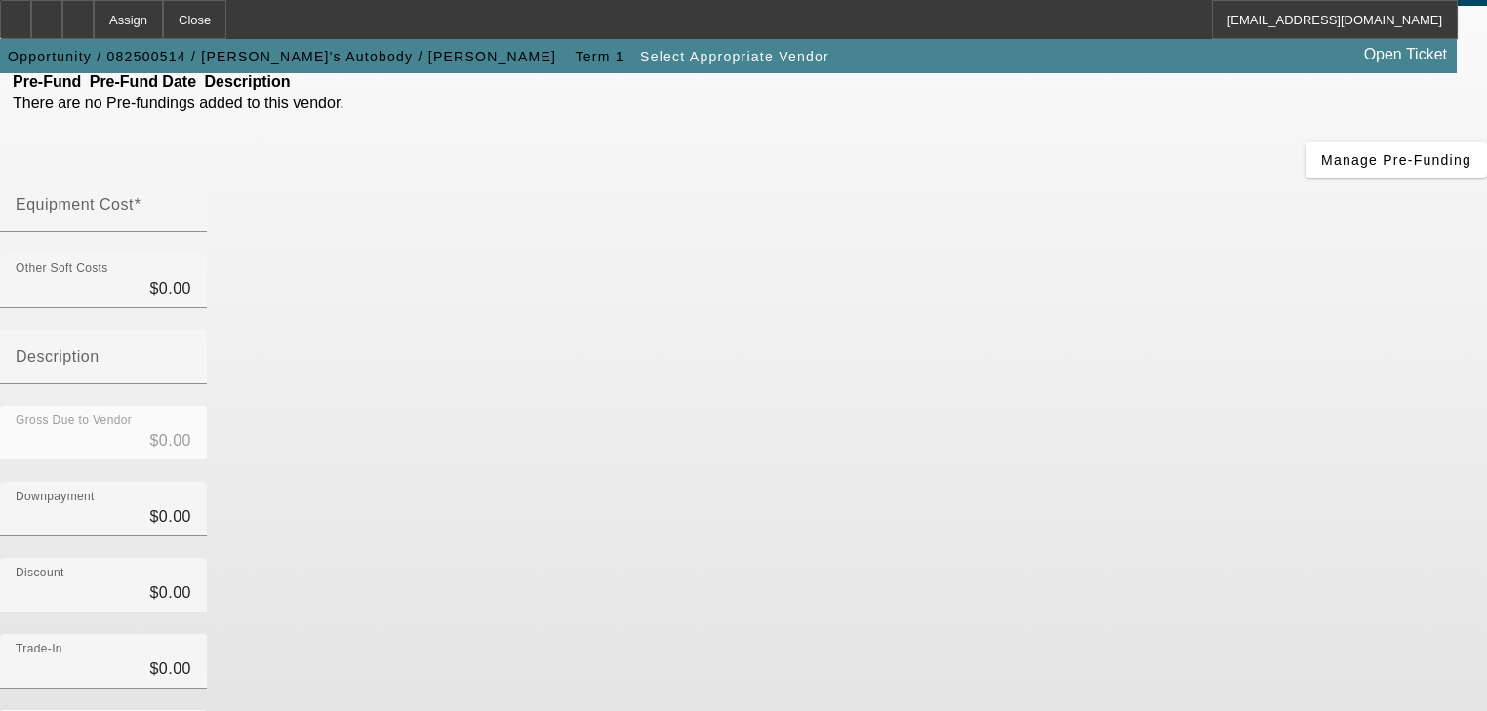
scroll to position [82, 0]
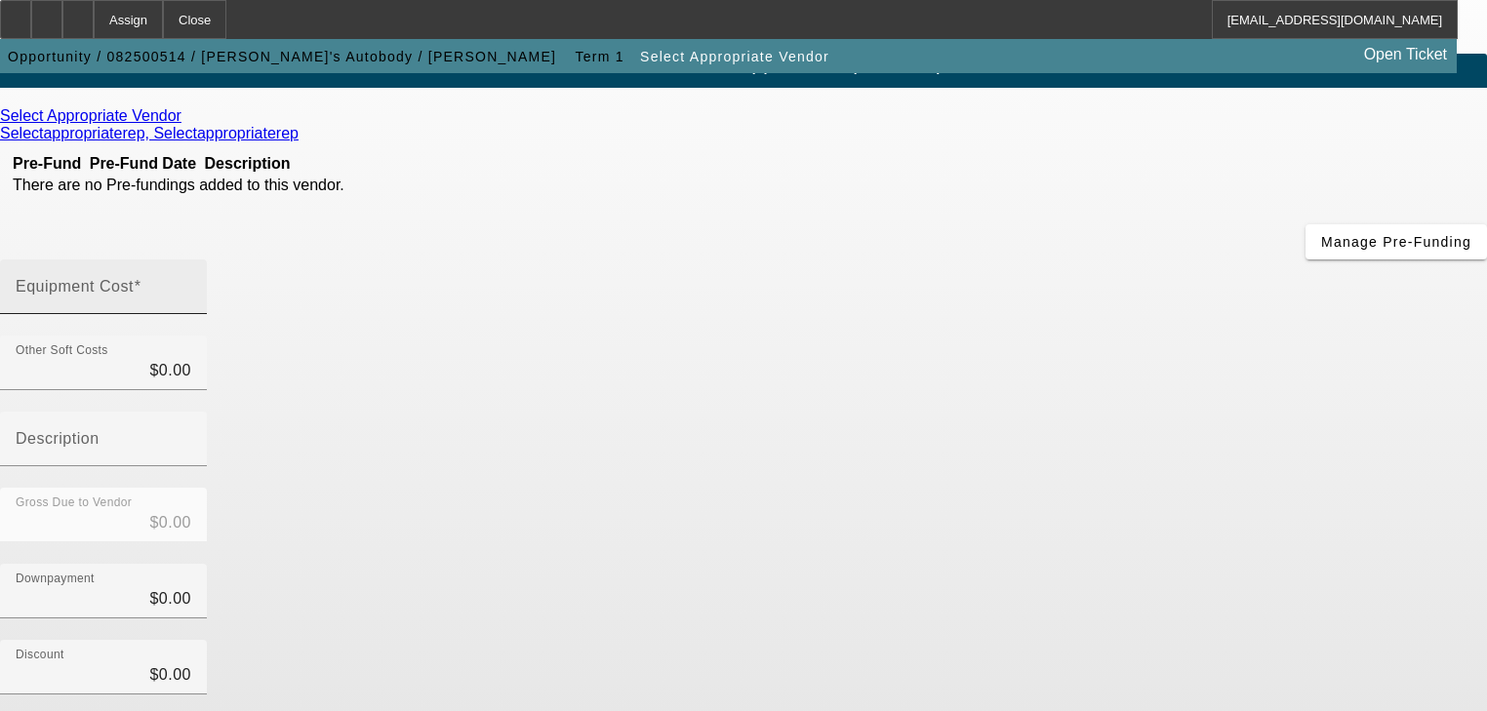
click at [191, 283] on input "Equipment Cost" at bounding box center [104, 294] width 176 height 23
type input "4"
type input "$4.00"
type input "49"
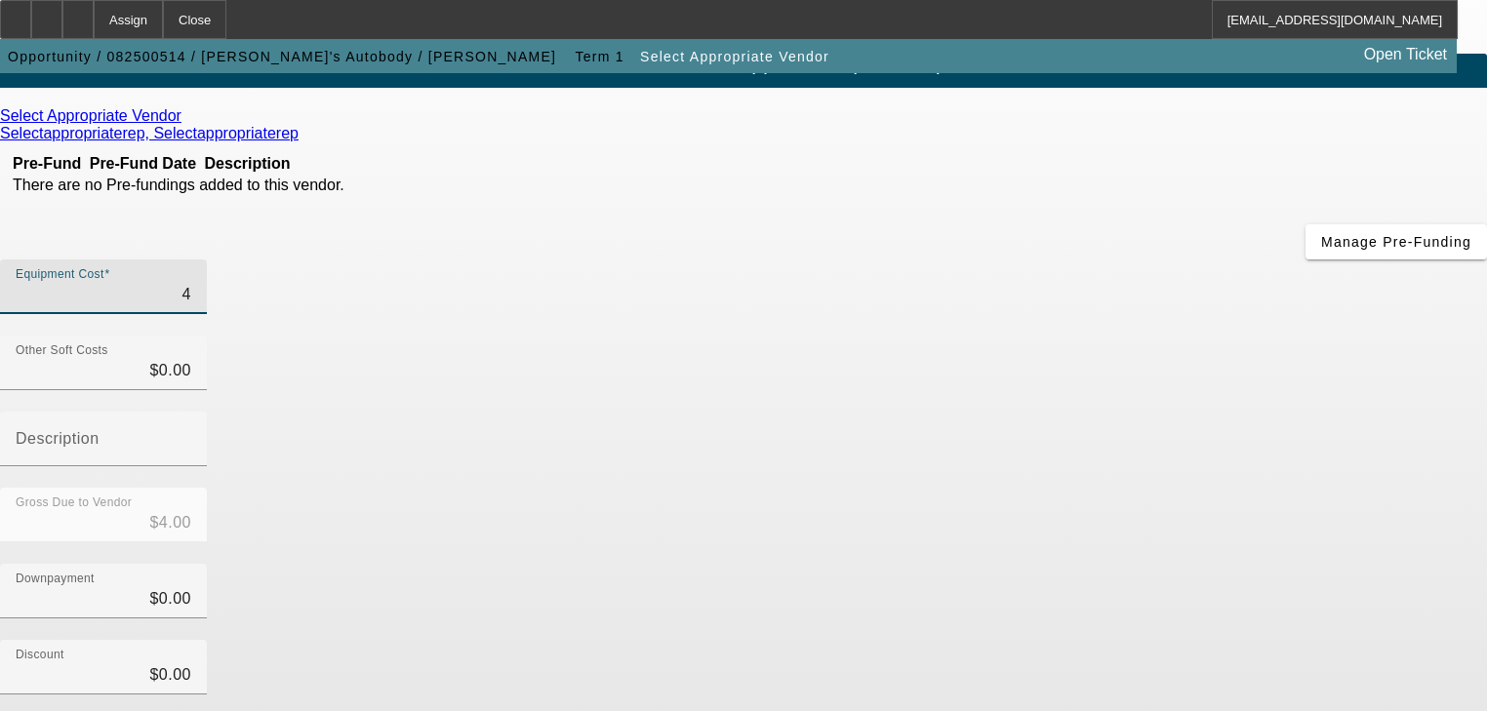
type input "$49.00"
type input "490"
type input "$490.00"
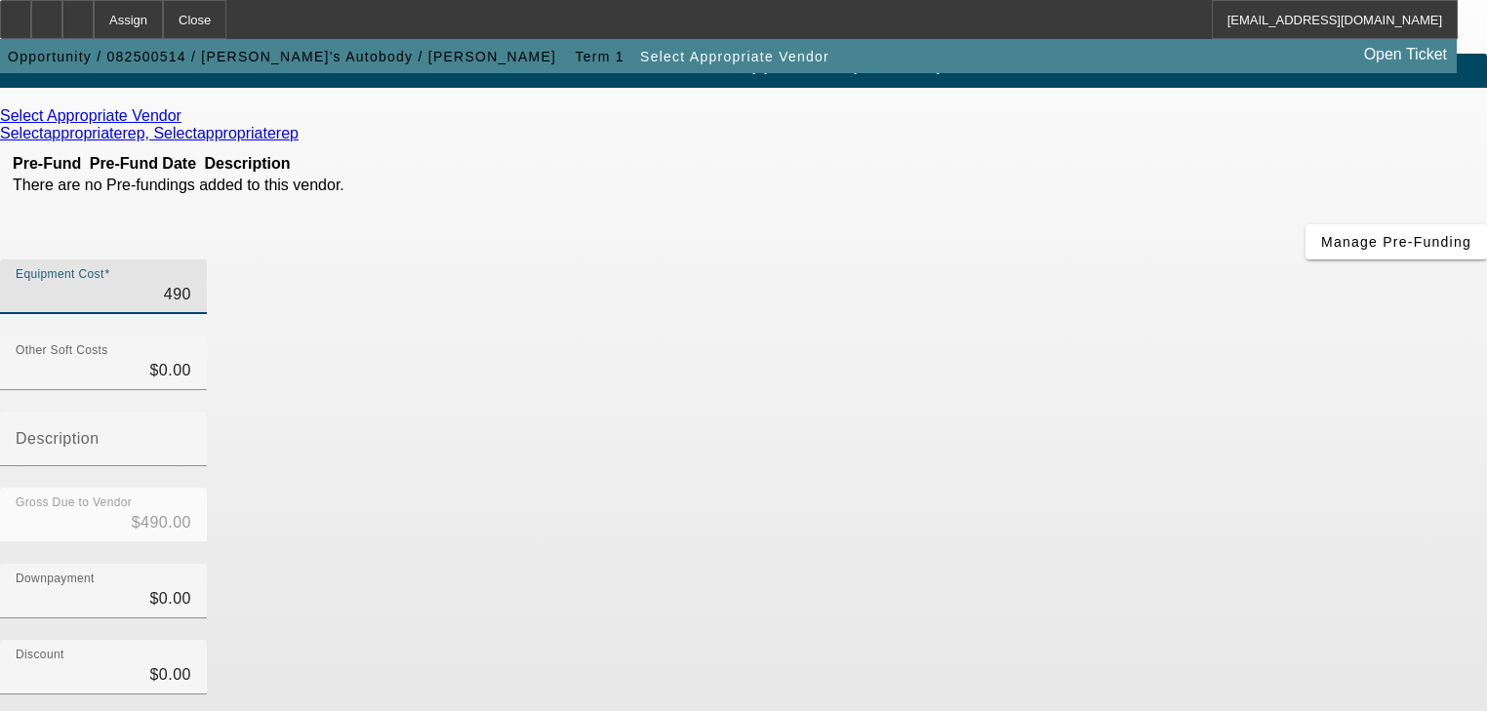
type input "4900"
type input "$4,900.00"
type input "49000"
type input "$49,000.00"
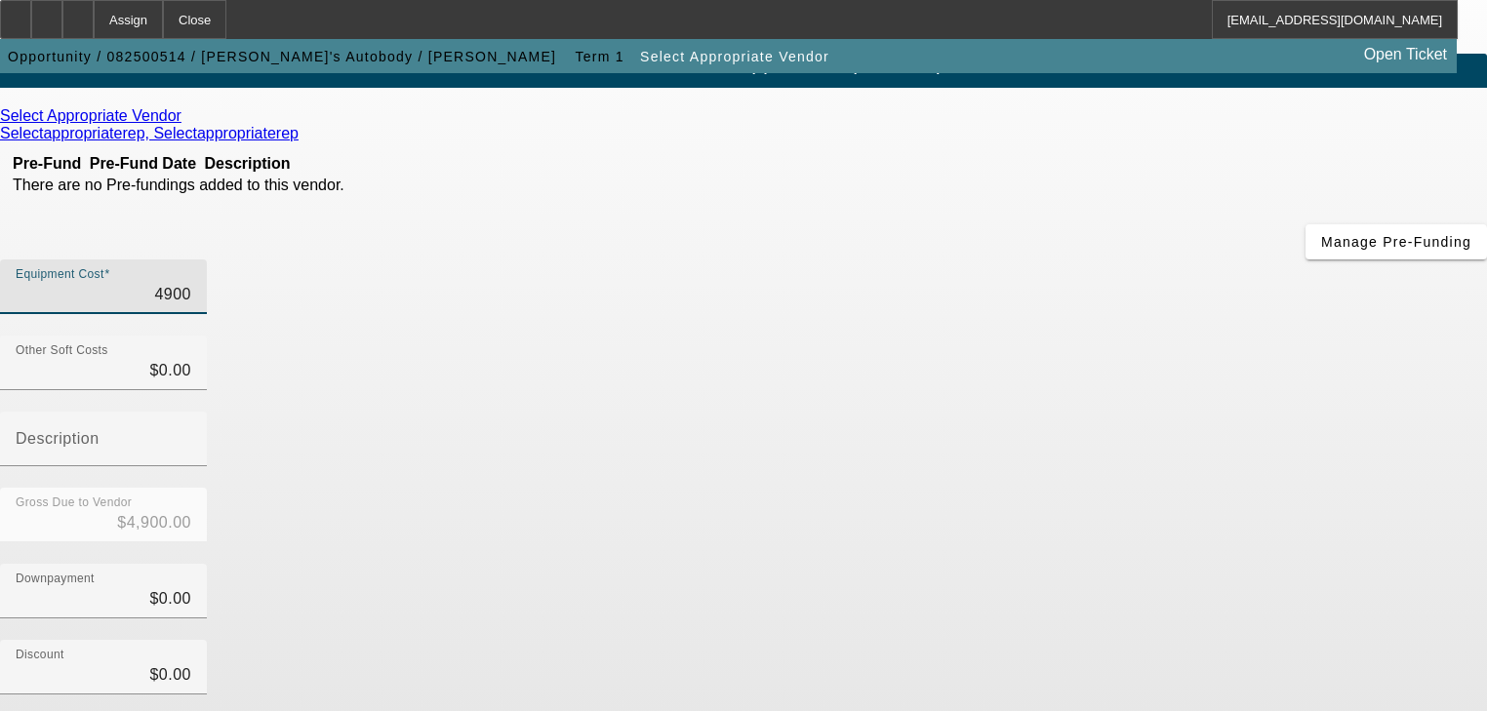
type input "$49,000.00"
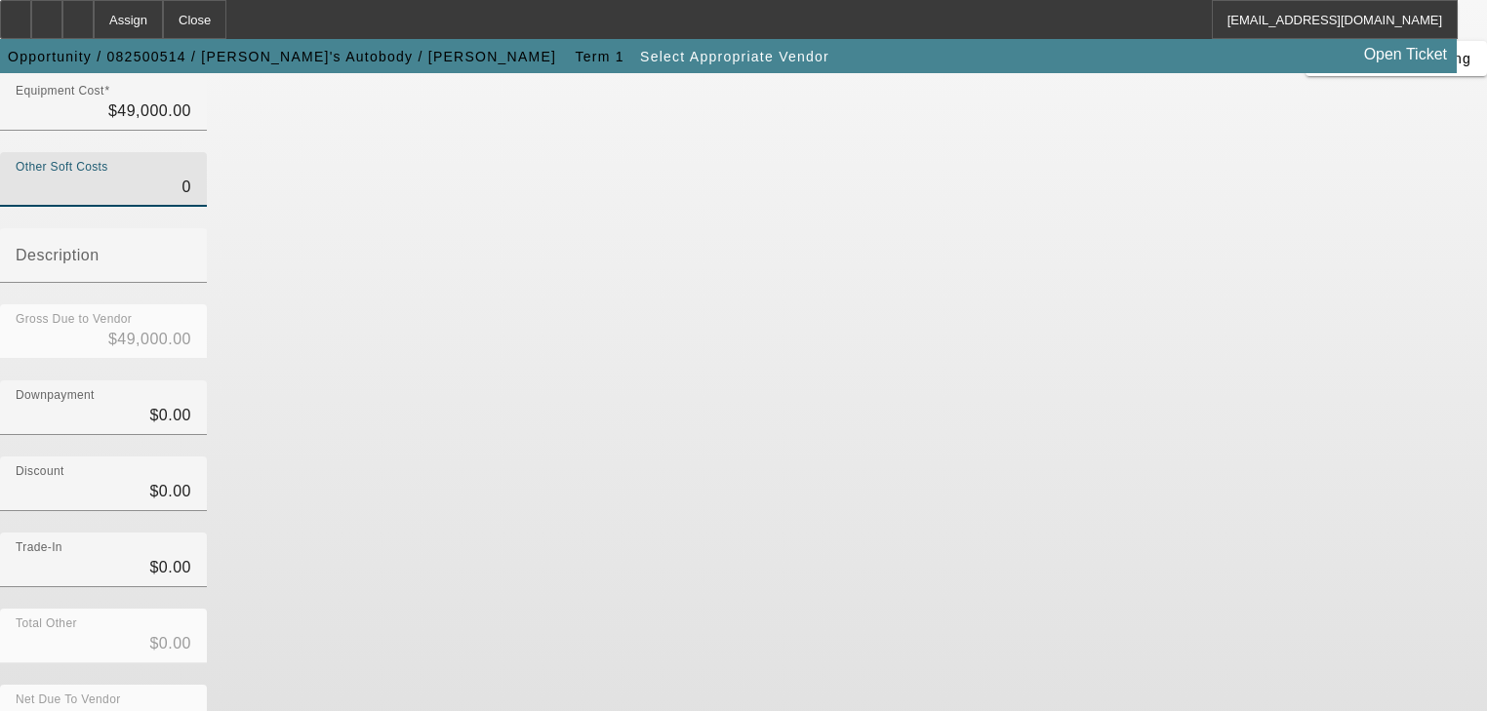
scroll to position [271, 0]
type input "$0.00"
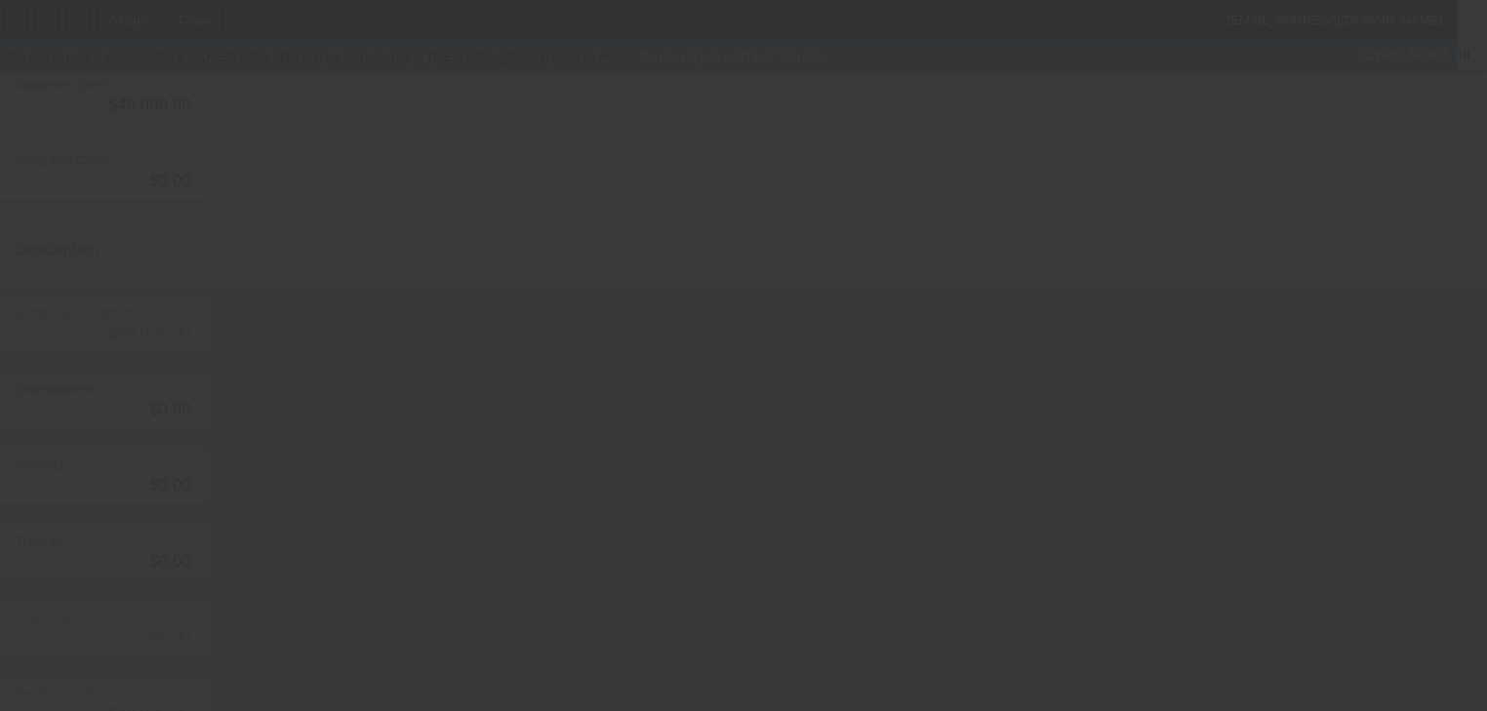
scroll to position [0, 0]
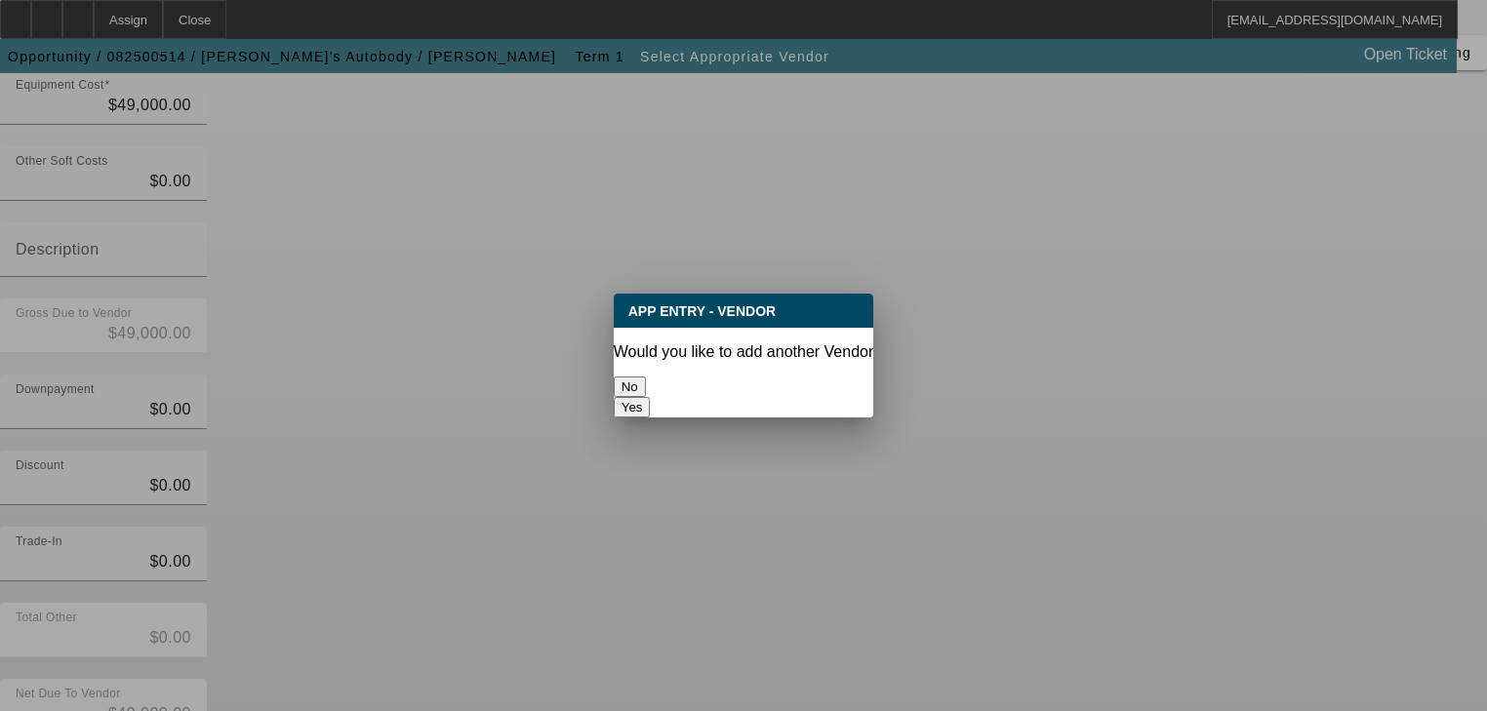
click at [642, 382] on button "No" at bounding box center [630, 387] width 32 height 20
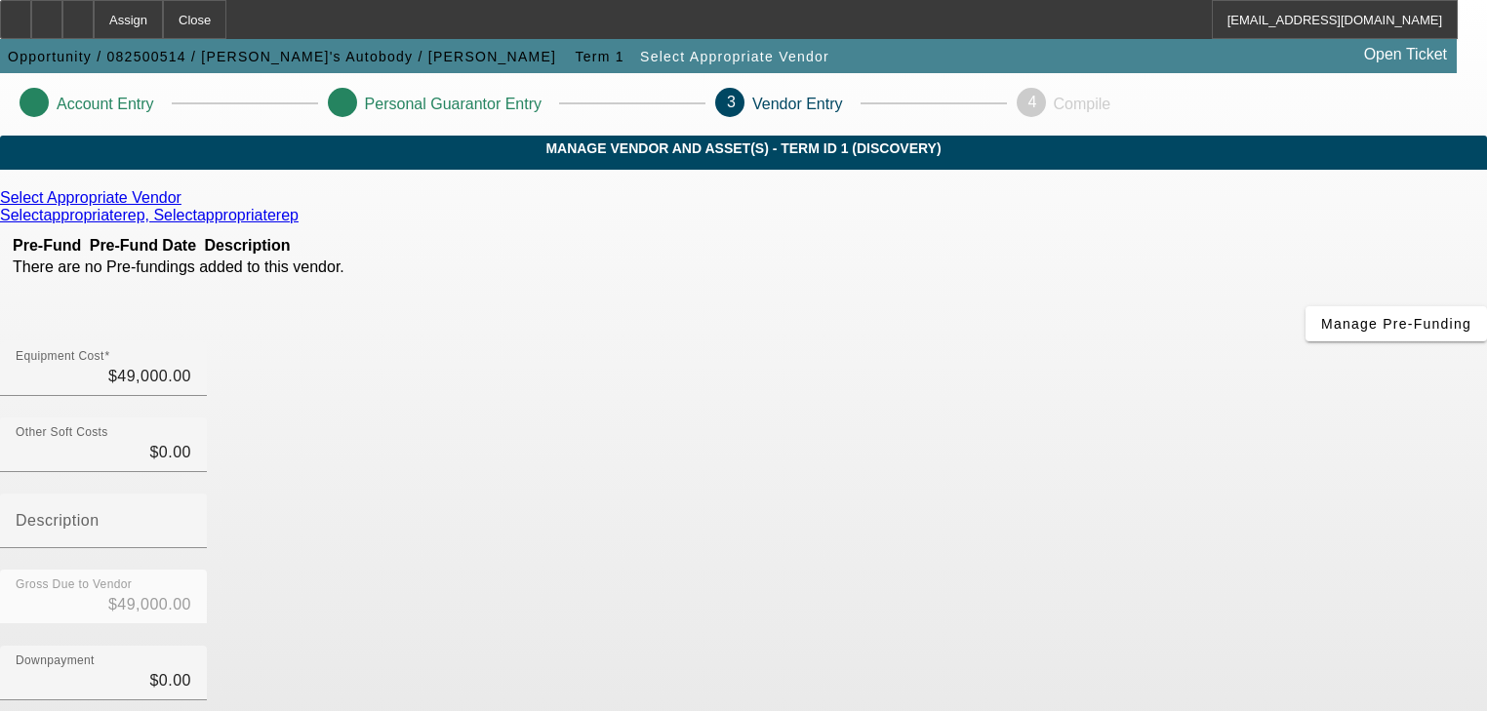
scroll to position [271, 0]
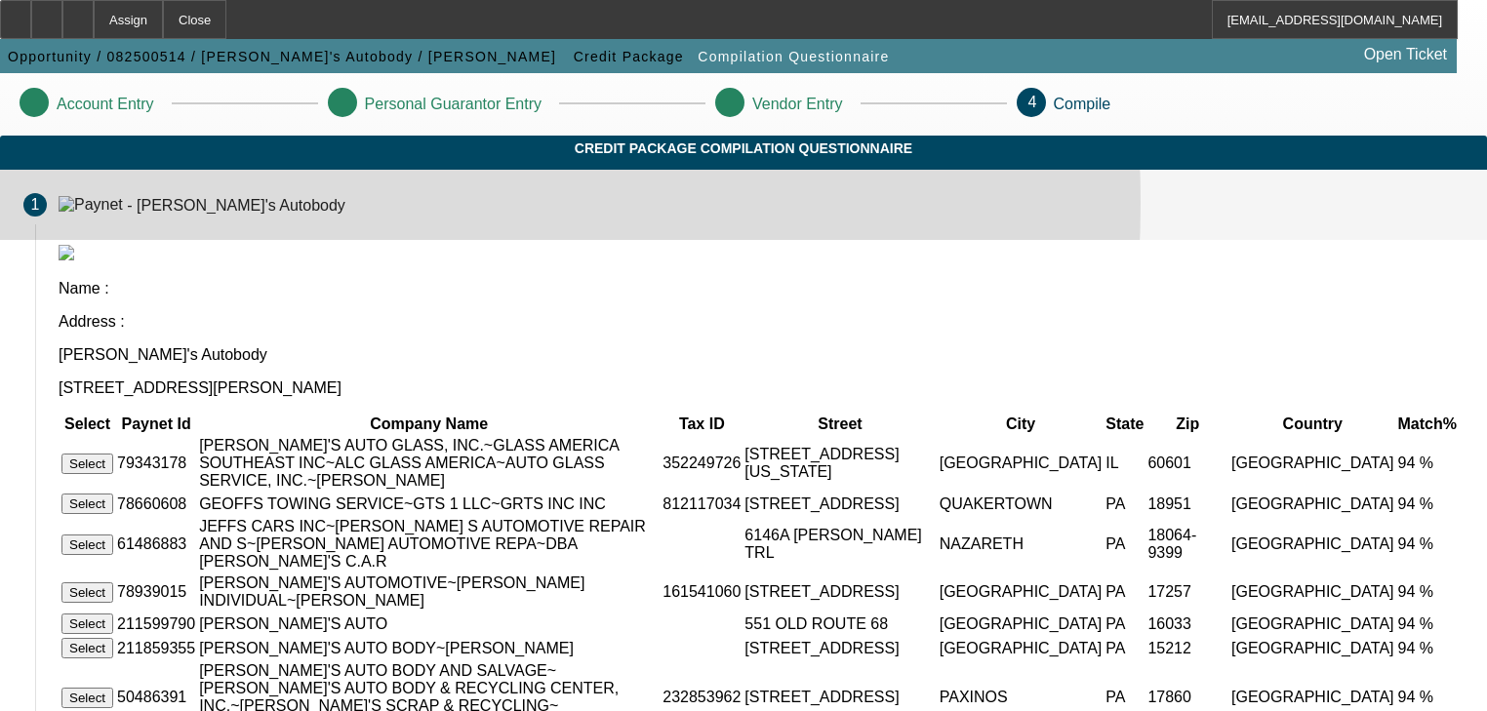
click at [345, 213] on div "- Jeff's Autobody" at bounding box center [236, 204] width 219 height 17
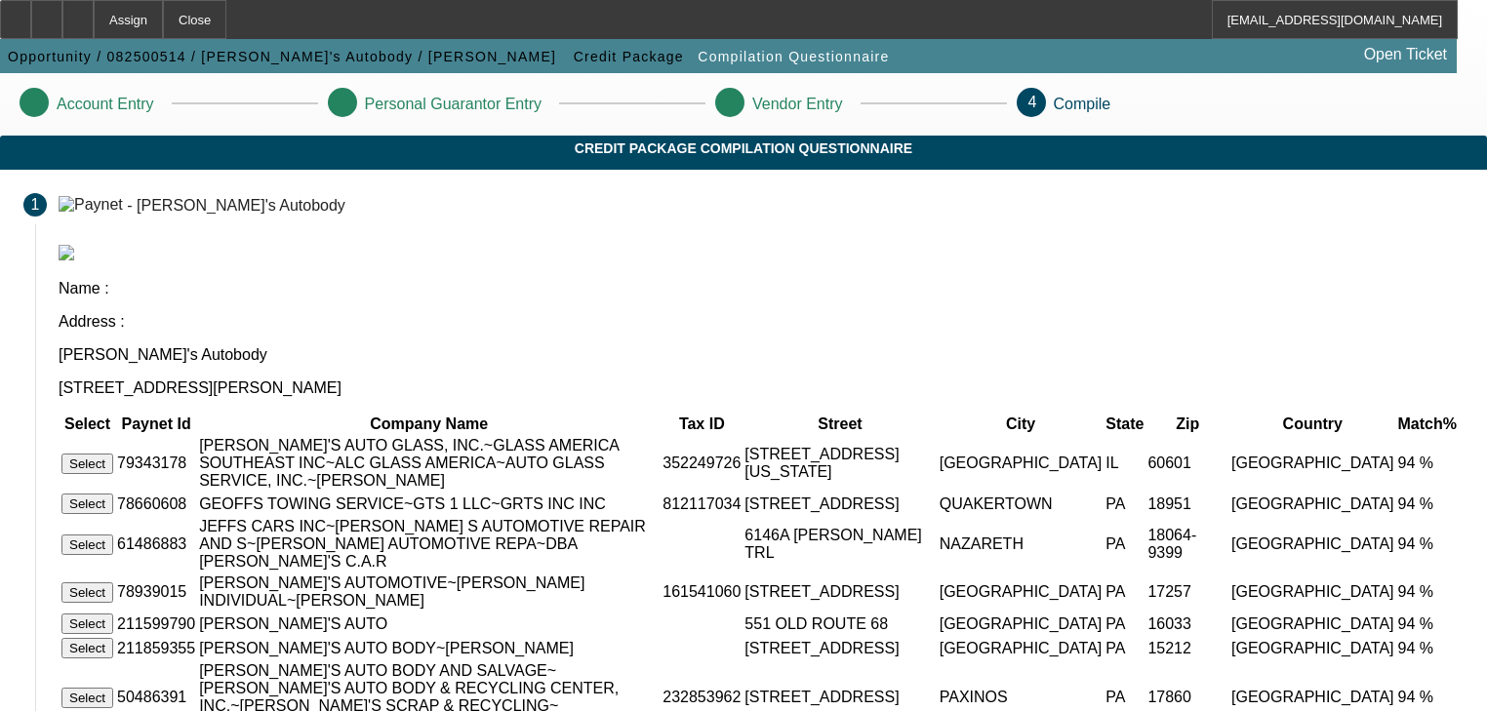
click at [162, 113] on div "Account Entry" at bounding box center [91, 104] width 142 height 33
click at [154, 107] on p "Account Entry" at bounding box center [106, 105] width 98 height 18
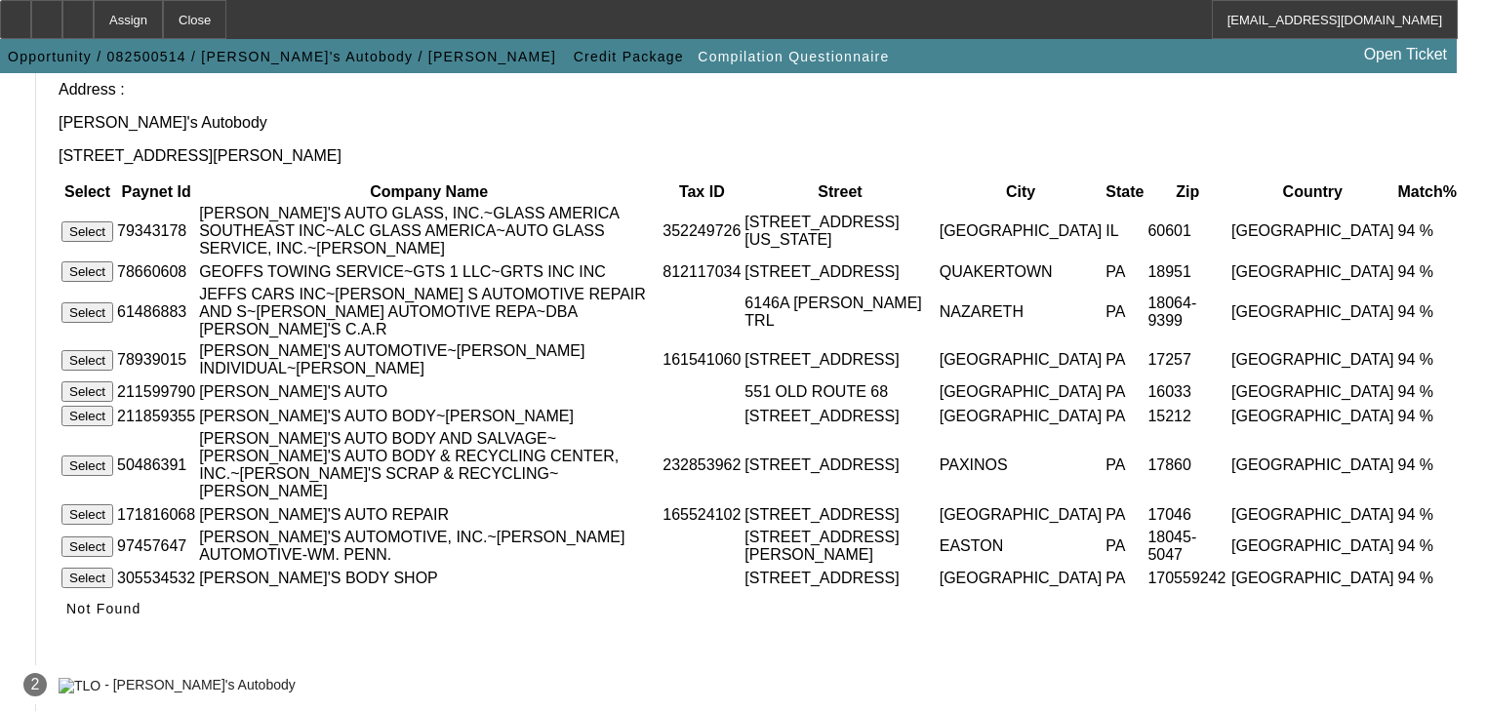
scroll to position [300, 0]
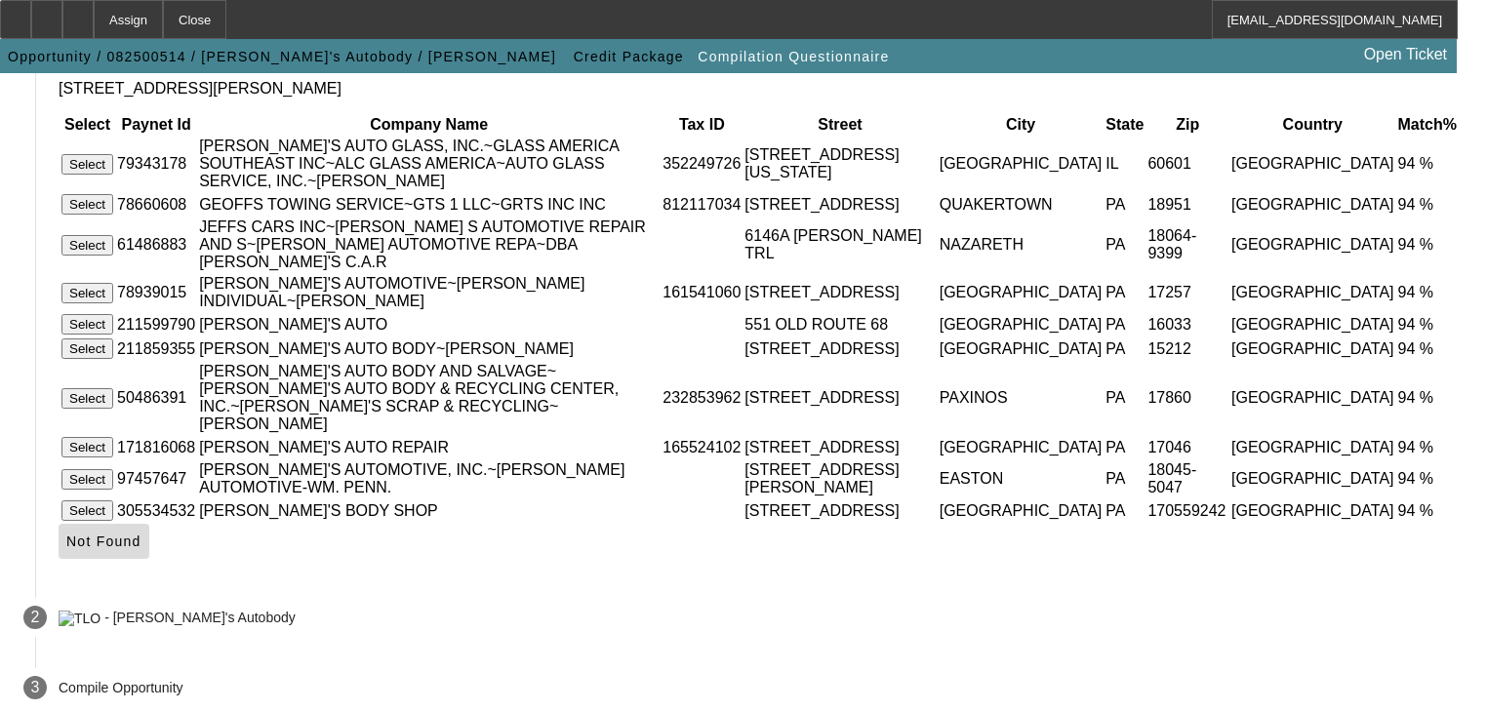
click at [141, 534] on span "Not Found" at bounding box center [103, 542] width 75 height 16
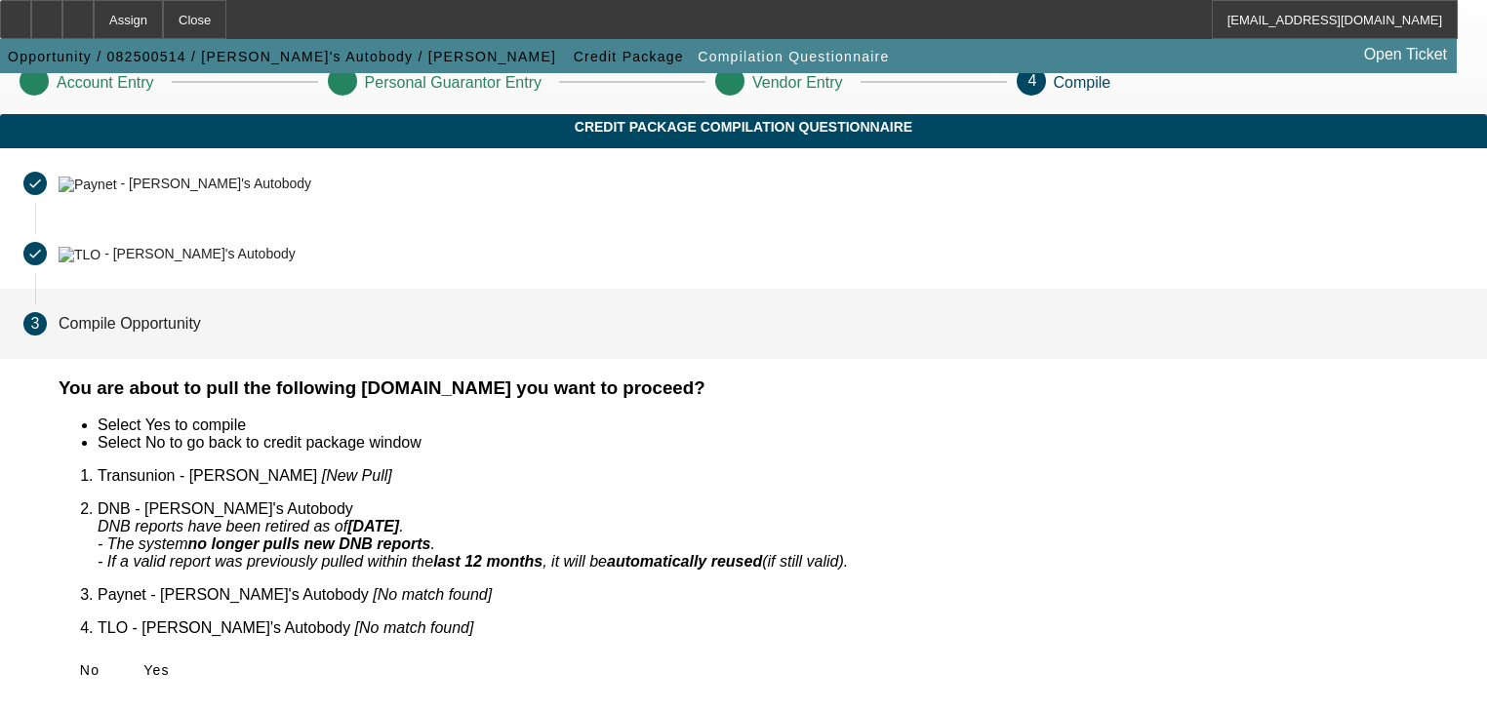
scroll to position [0, 0]
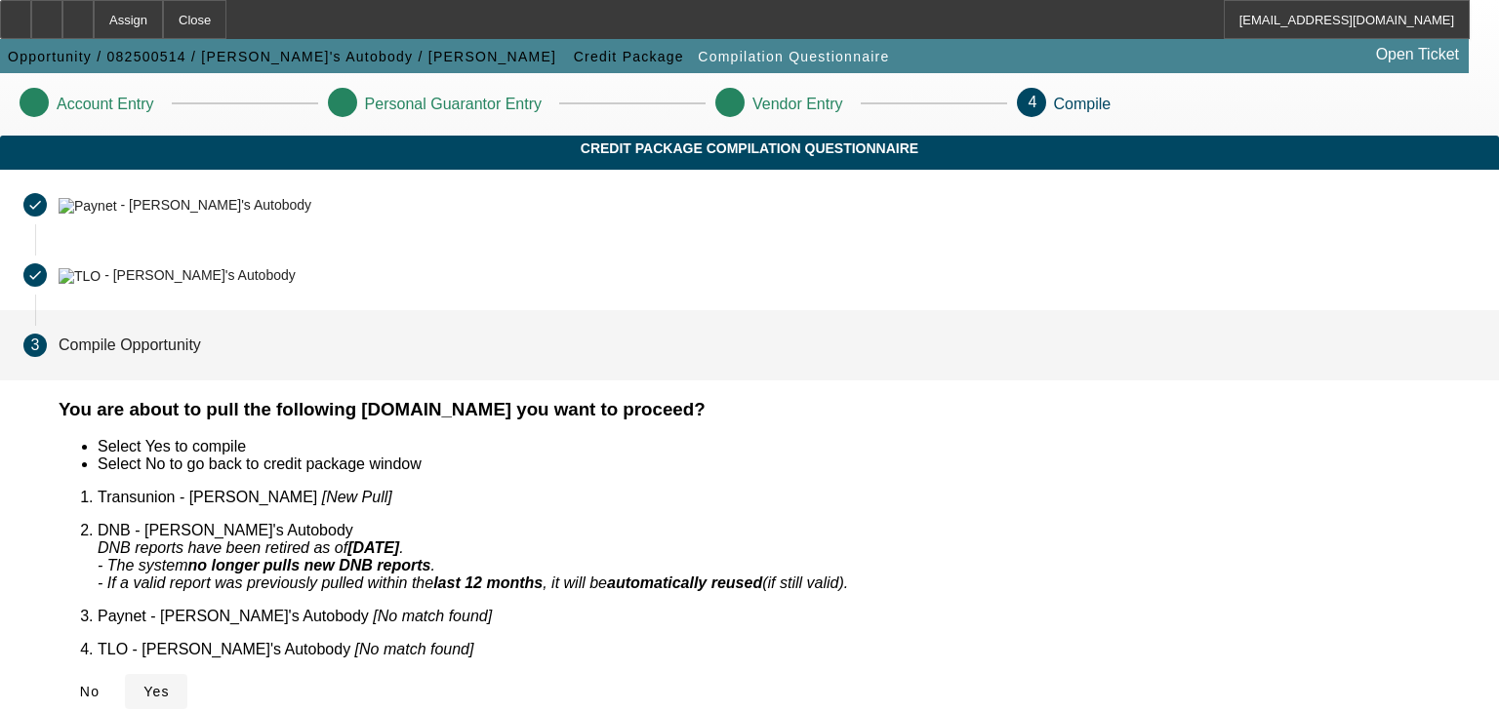
click at [143, 684] on icon at bounding box center [143, 692] width 0 height 16
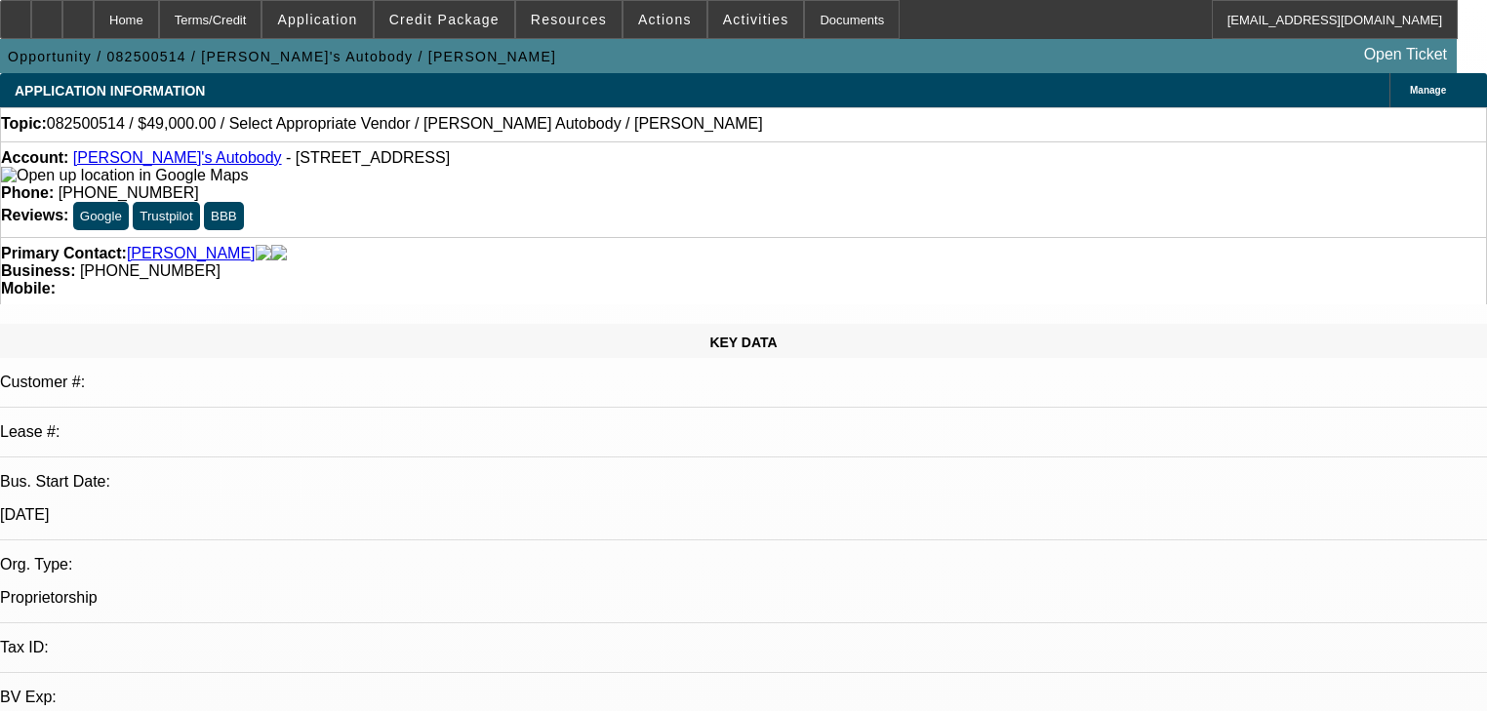
select select "0"
select select "2"
select select "0.1"
select select "4"
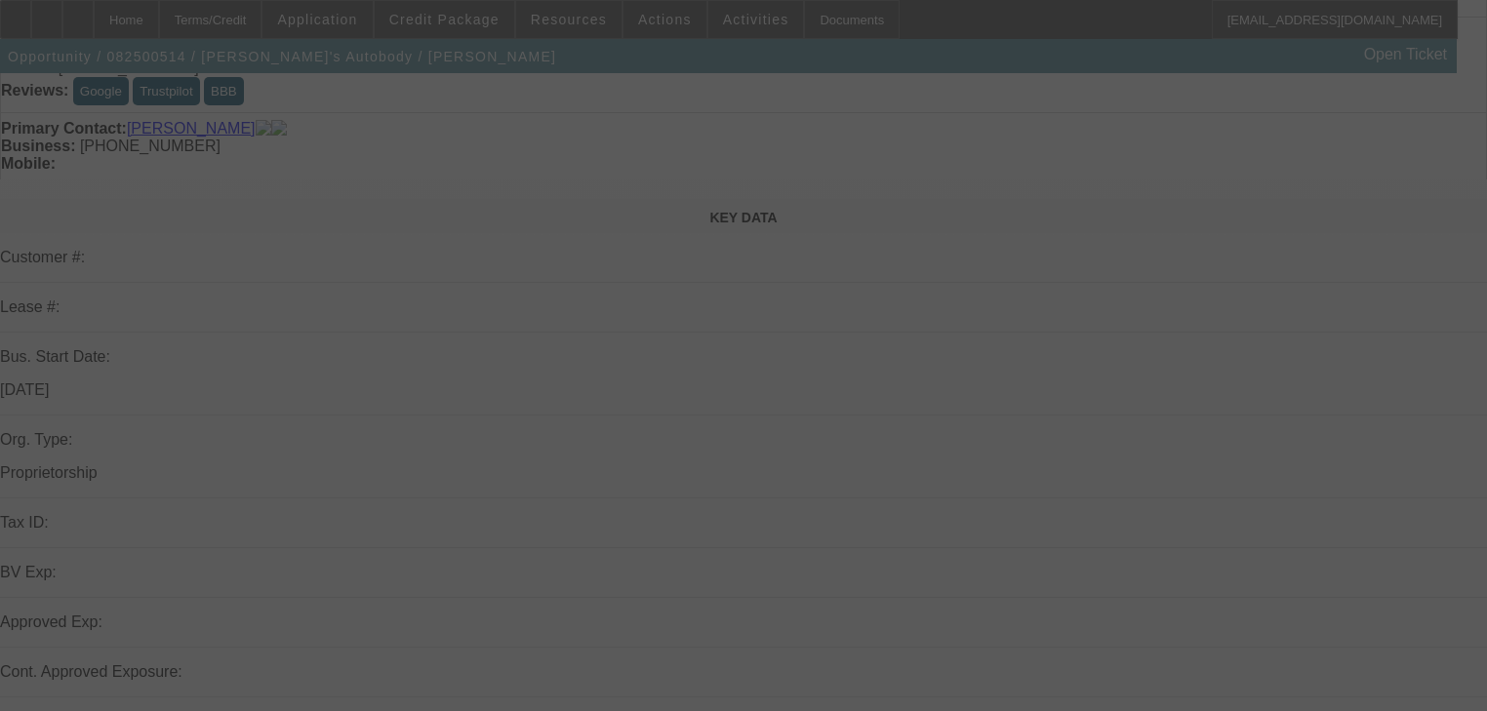
scroll to position [390, 0]
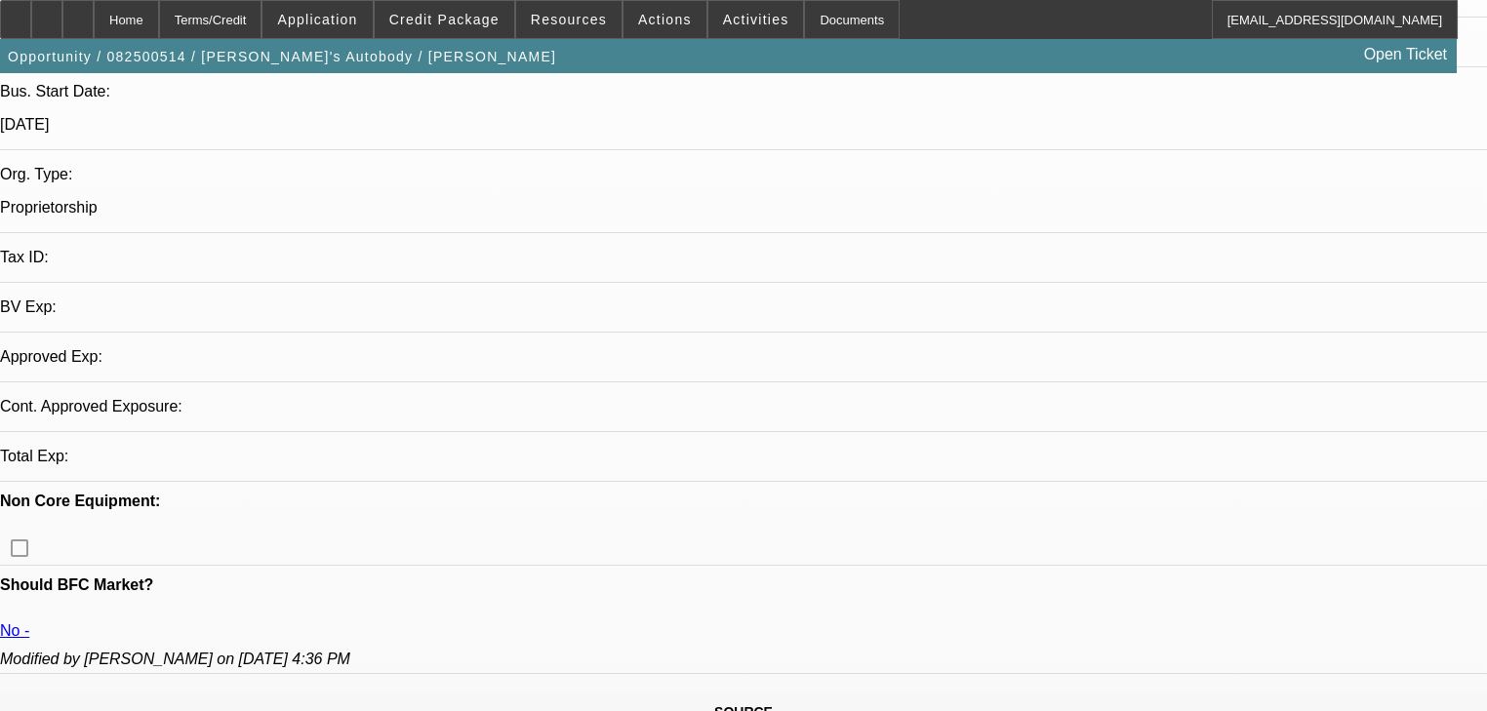
select select "0"
select select "2"
select select "0.1"
select select "4"
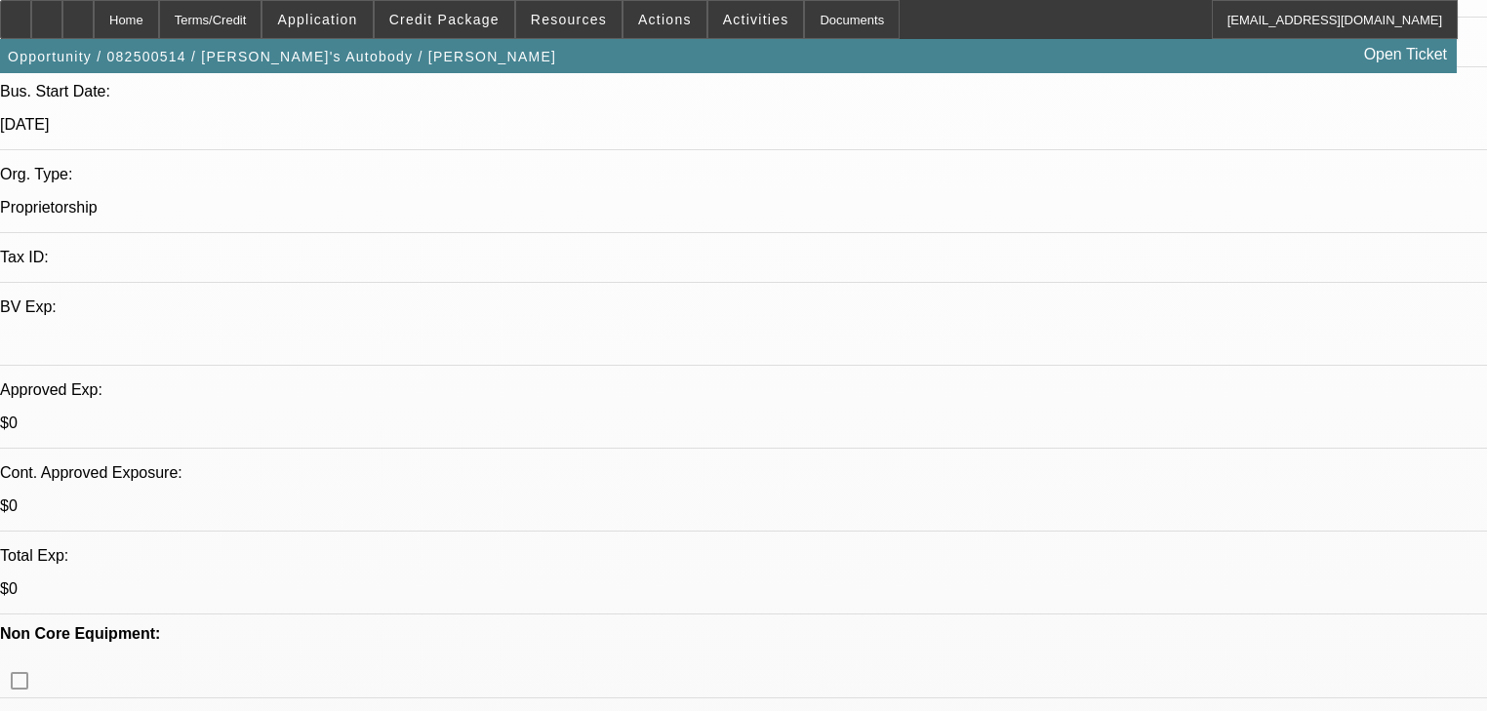
radio input "true"
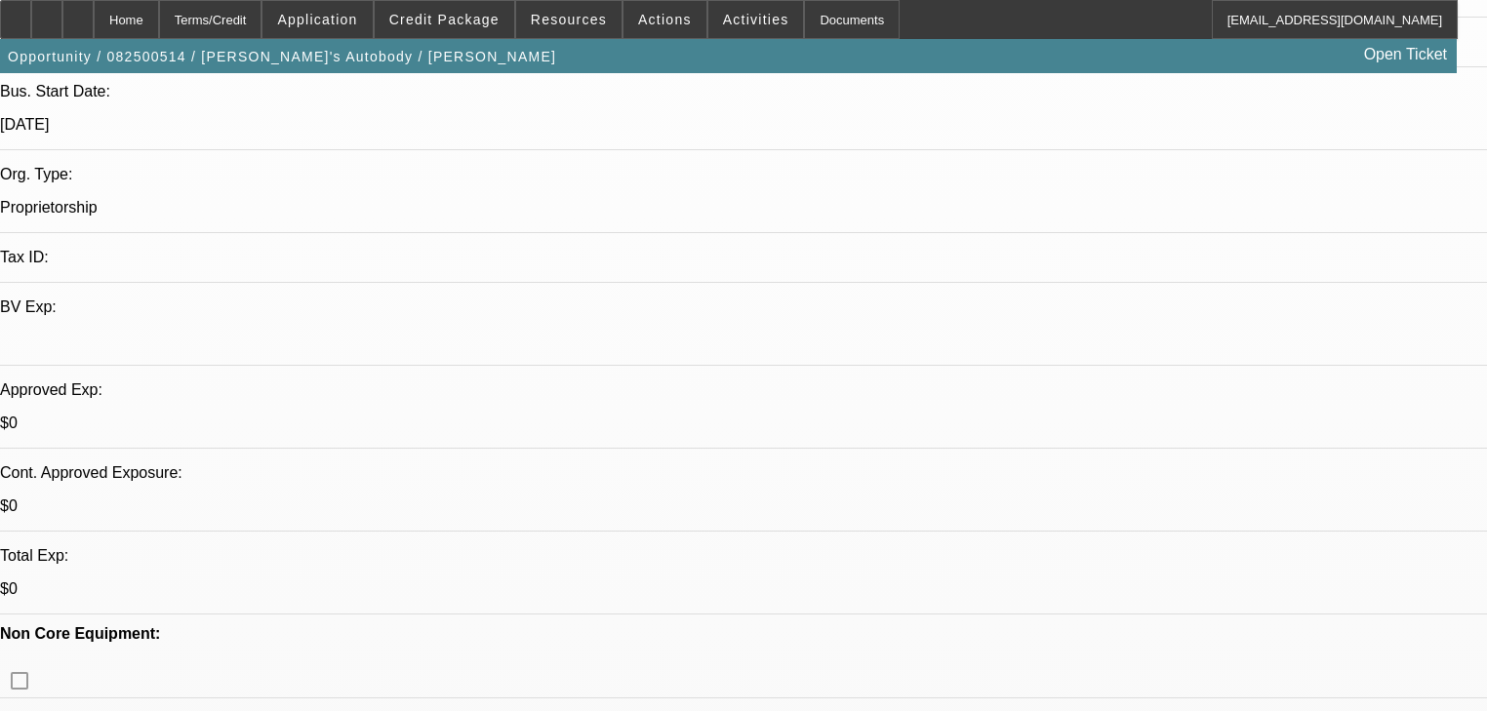
paste textarea "There is no repo from ford I own car and have title for 3 years now [PERSON_NAM…"
type textarea ""There is no repo from ford I own car and have title for 3 years now [PERSON_NA…"
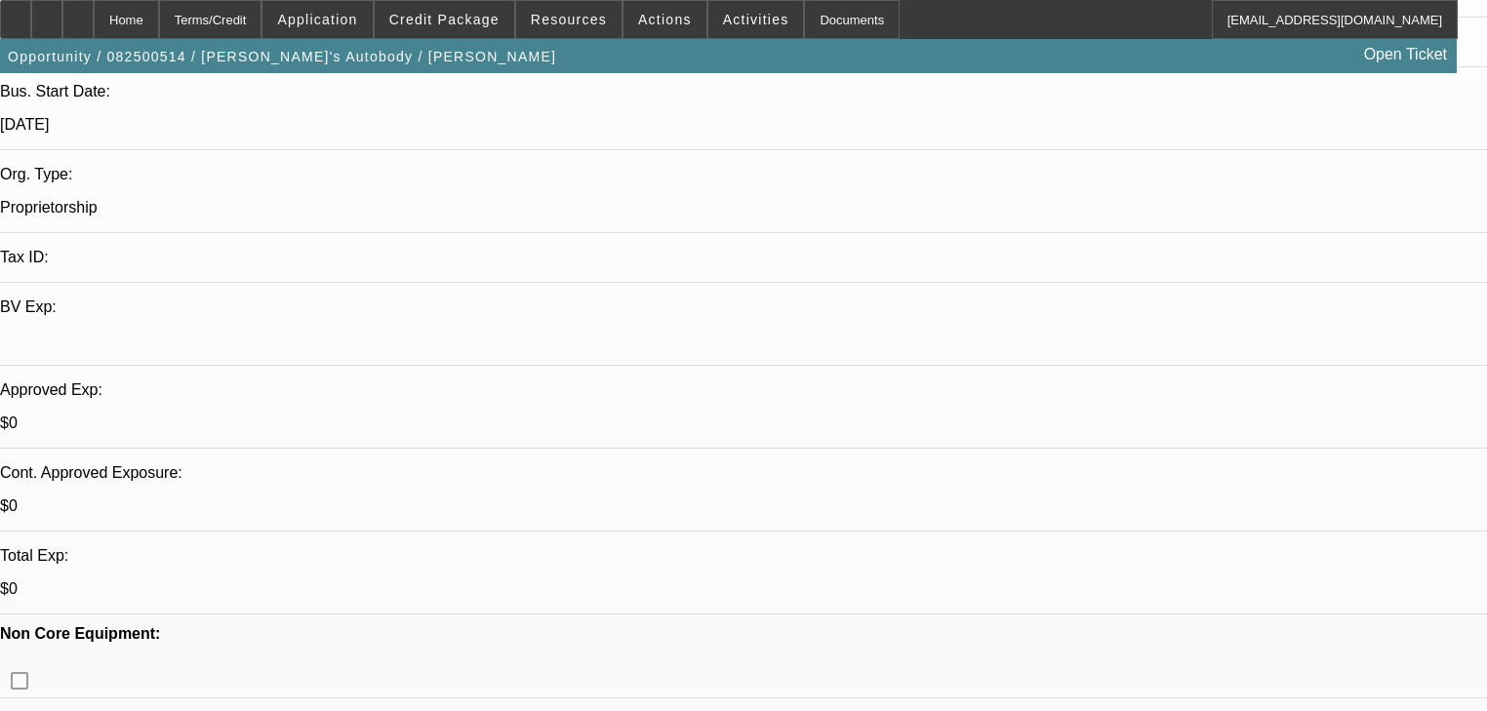
radio input "true"
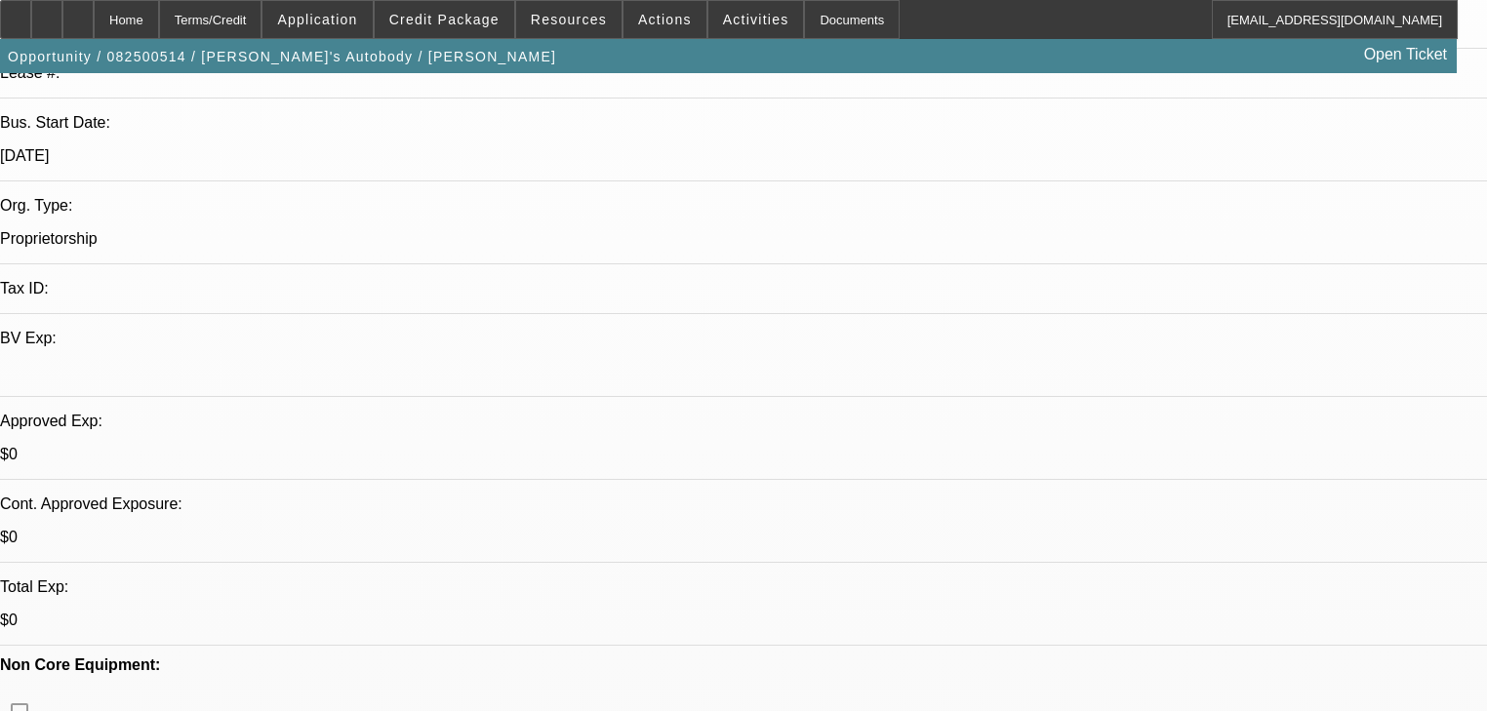
scroll to position [390, 0]
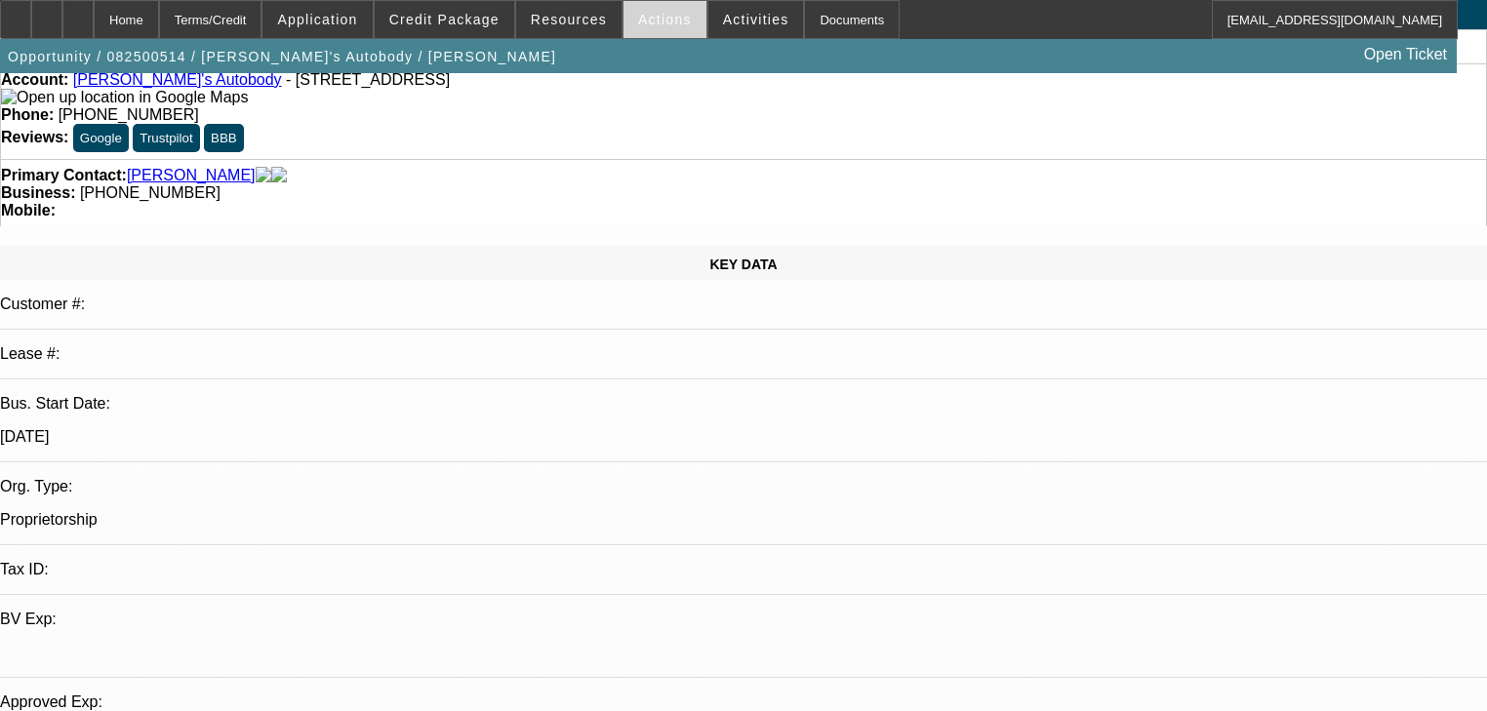
scroll to position [78, 0]
click at [638, 25] on span "Actions" at bounding box center [665, 20] width 54 height 16
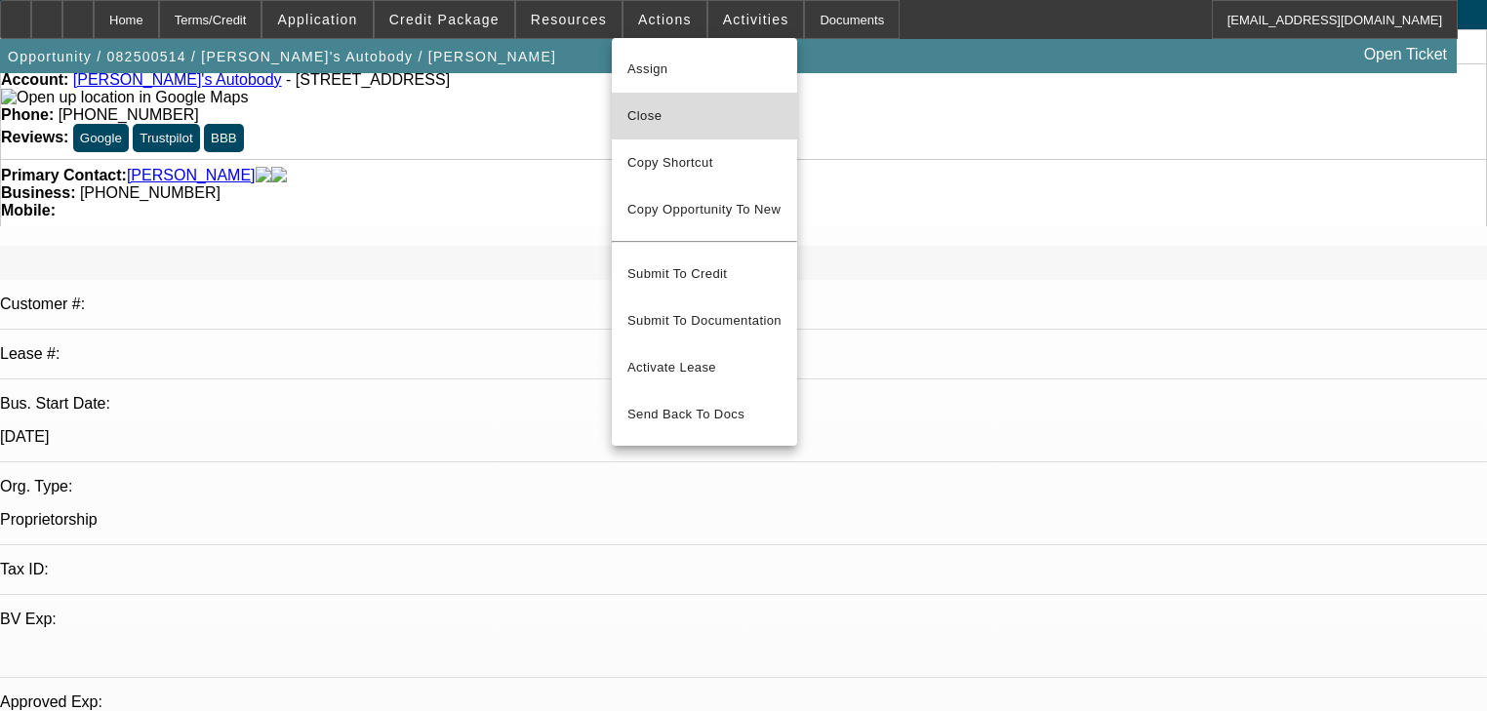
click at [678, 131] on button "Close" at bounding box center [704, 116] width 185 height 47
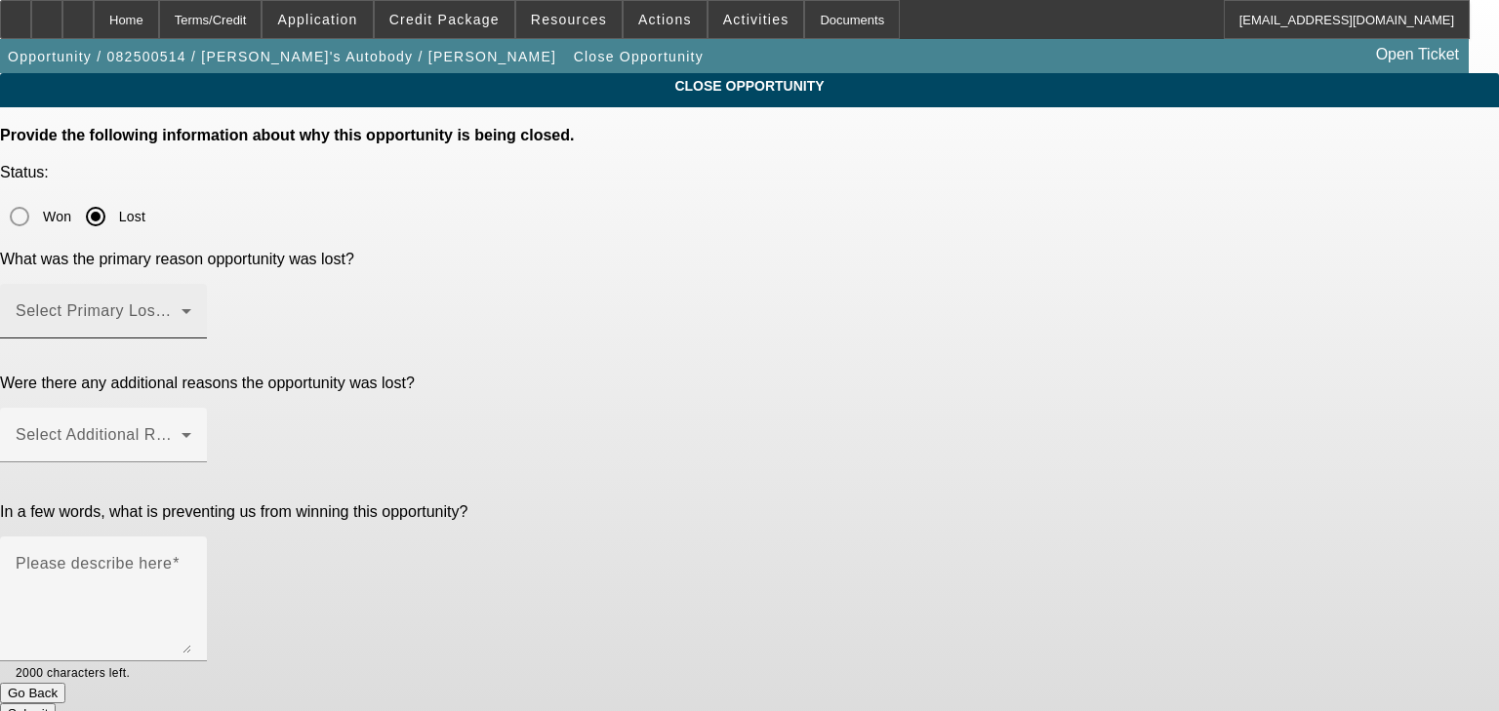
click at [181, 307] on span at bounding box center [99, 318] width 166 height 23
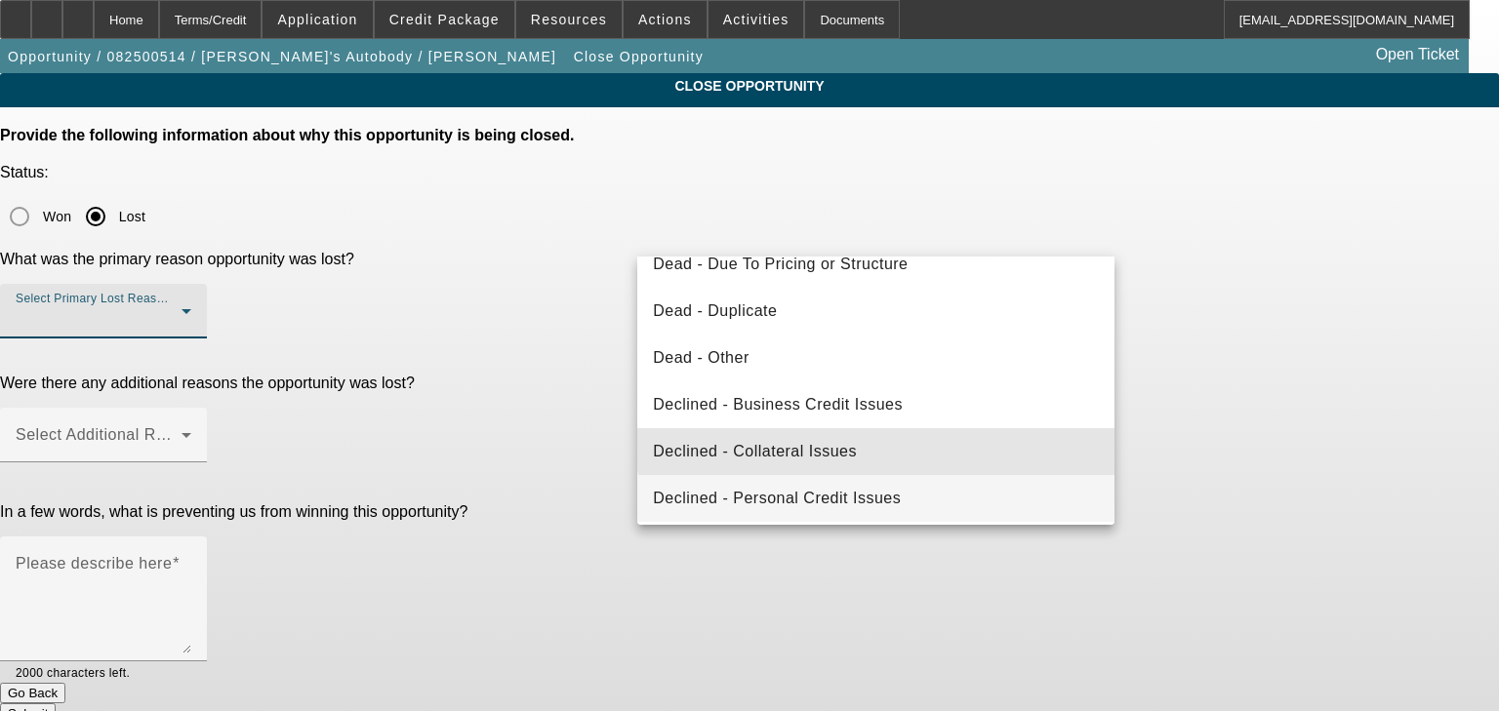
scroll to position [183, 0]
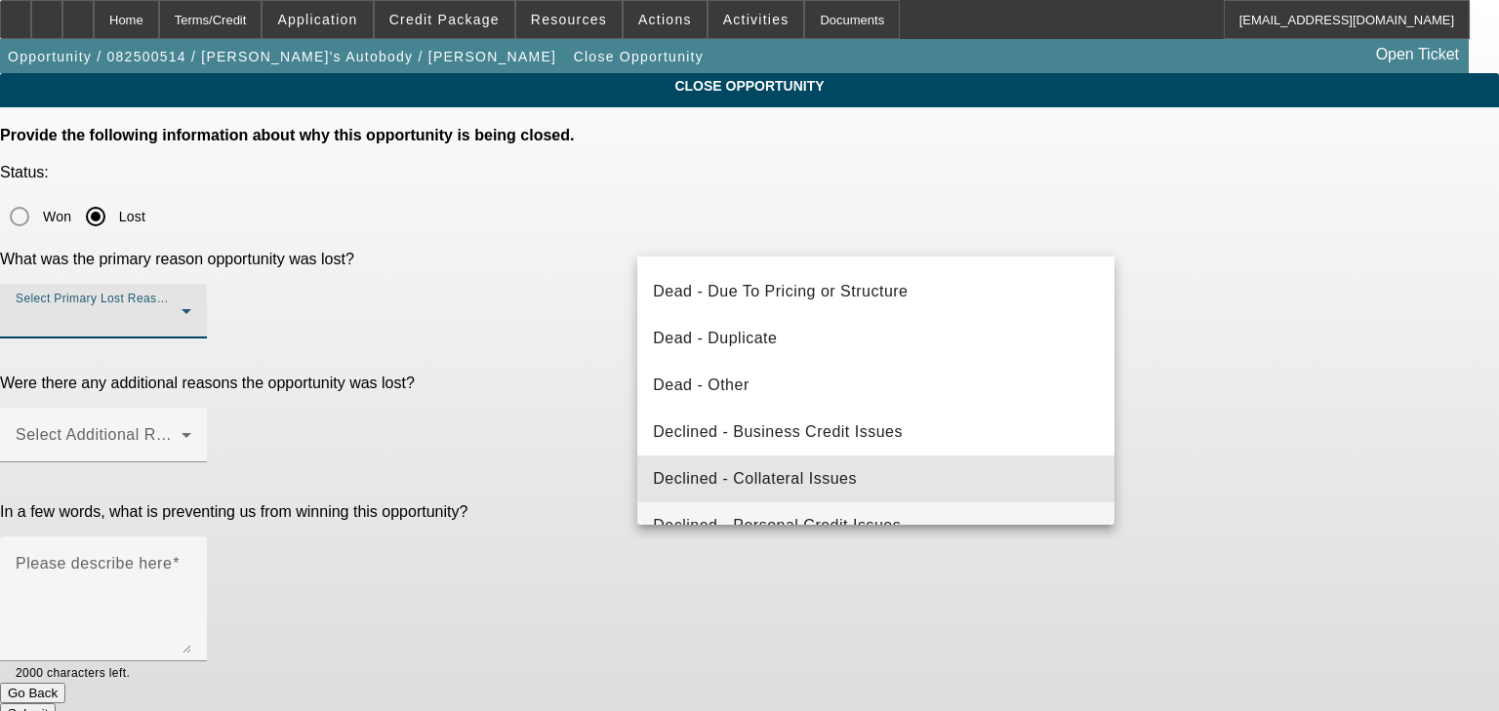
click at [932, 456] on mat-option "Declined - Collateral Issues" at bounding box center [875, 479] width 477 height 47
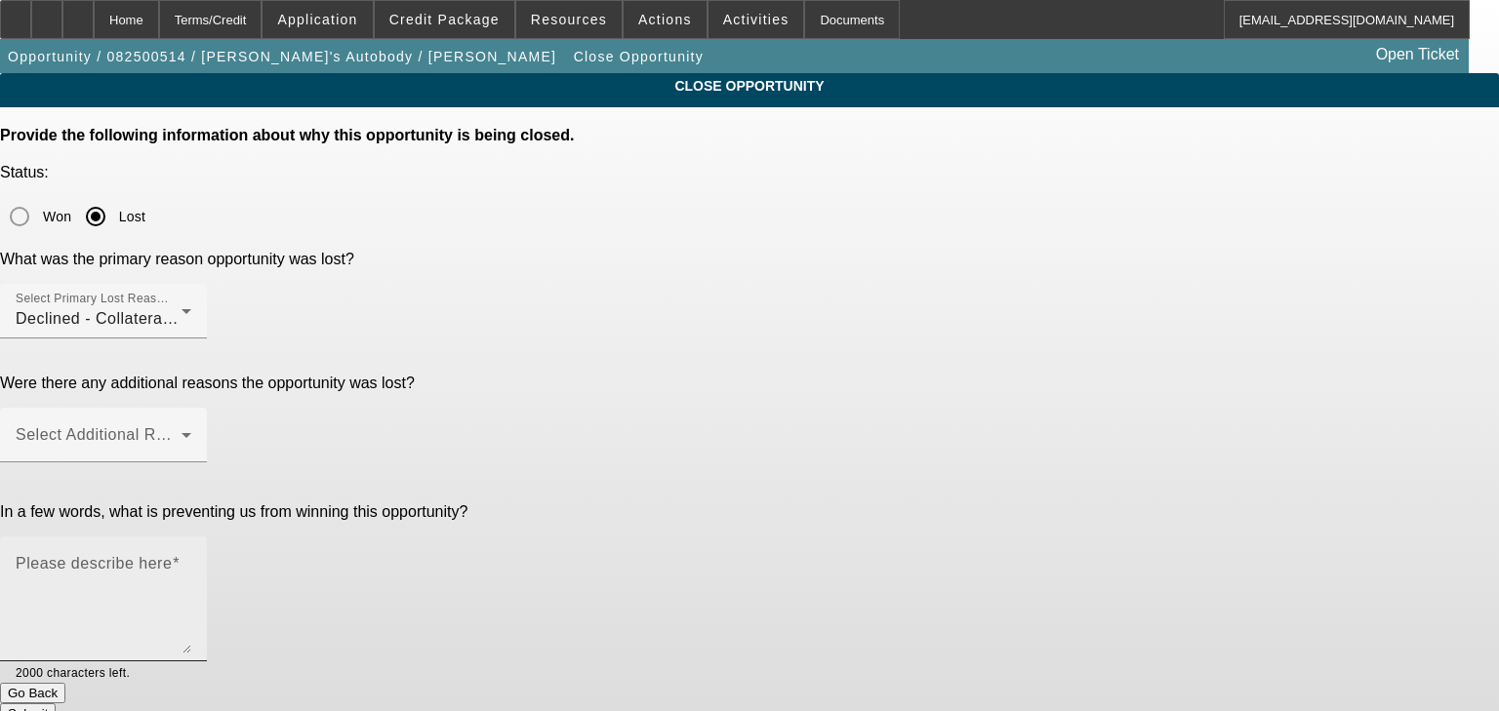
drag, startPoint x: 932, startPoint y: 454, endPoint x: 785, endPoint y: 248, distance: 252.6
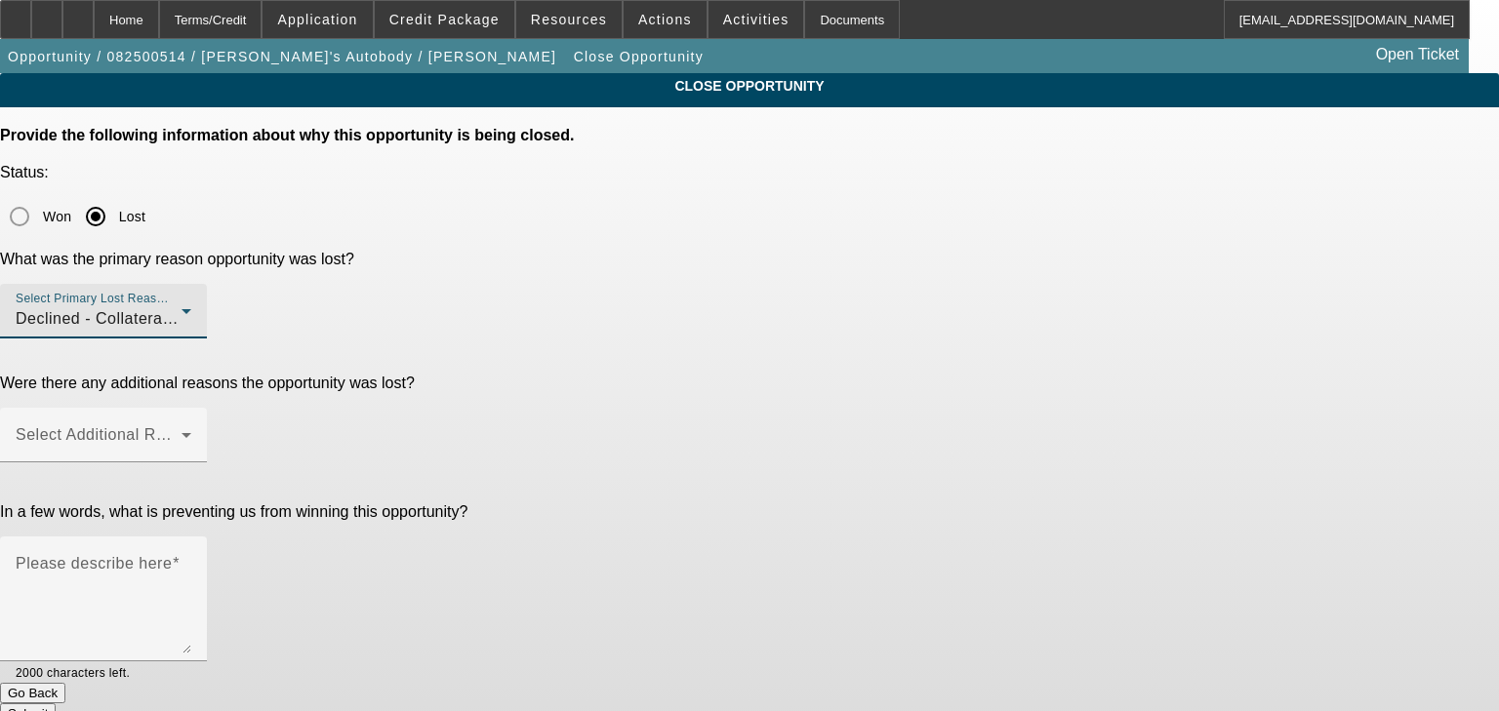
click at [181, 307] on div "Declined - Collateral Issues" at bounding box center [99, 318] width 166 height 23
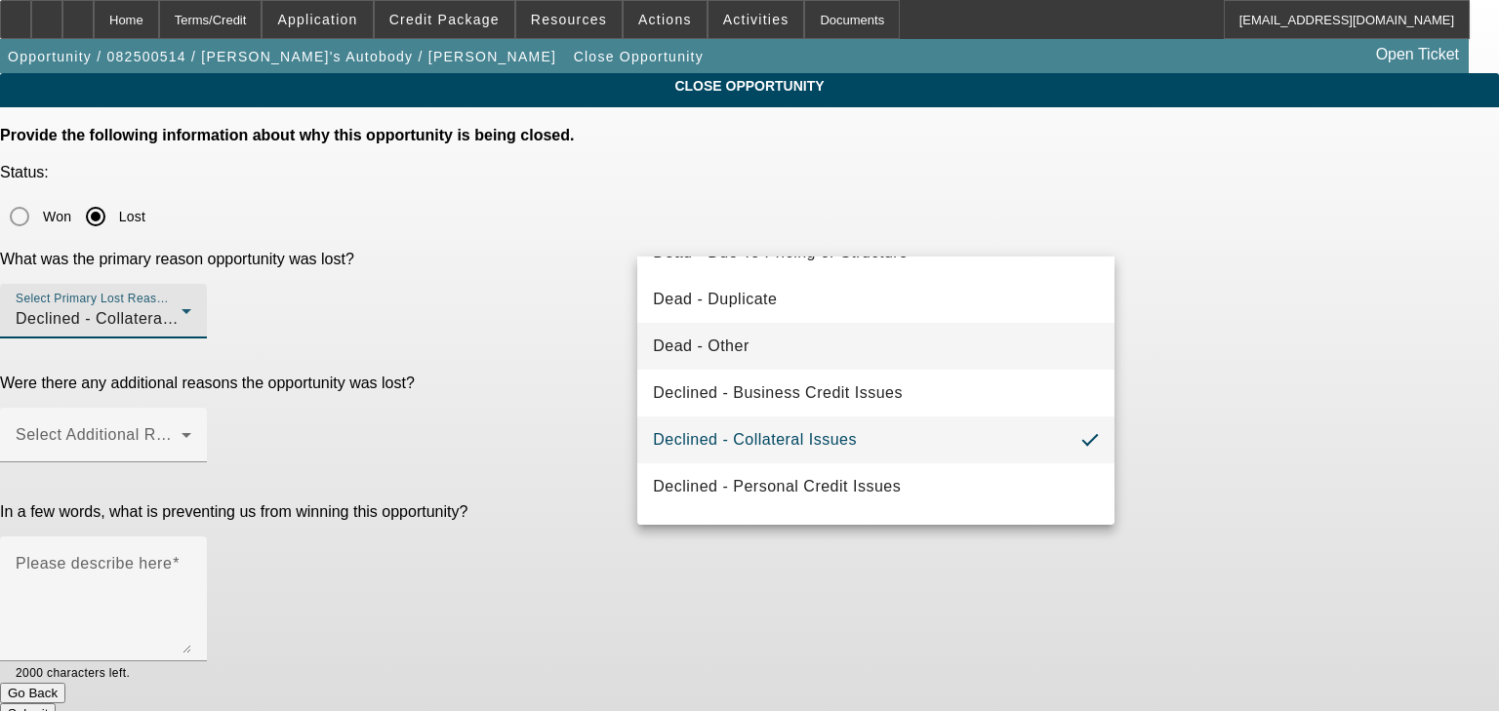
scroll to position [261, 0]
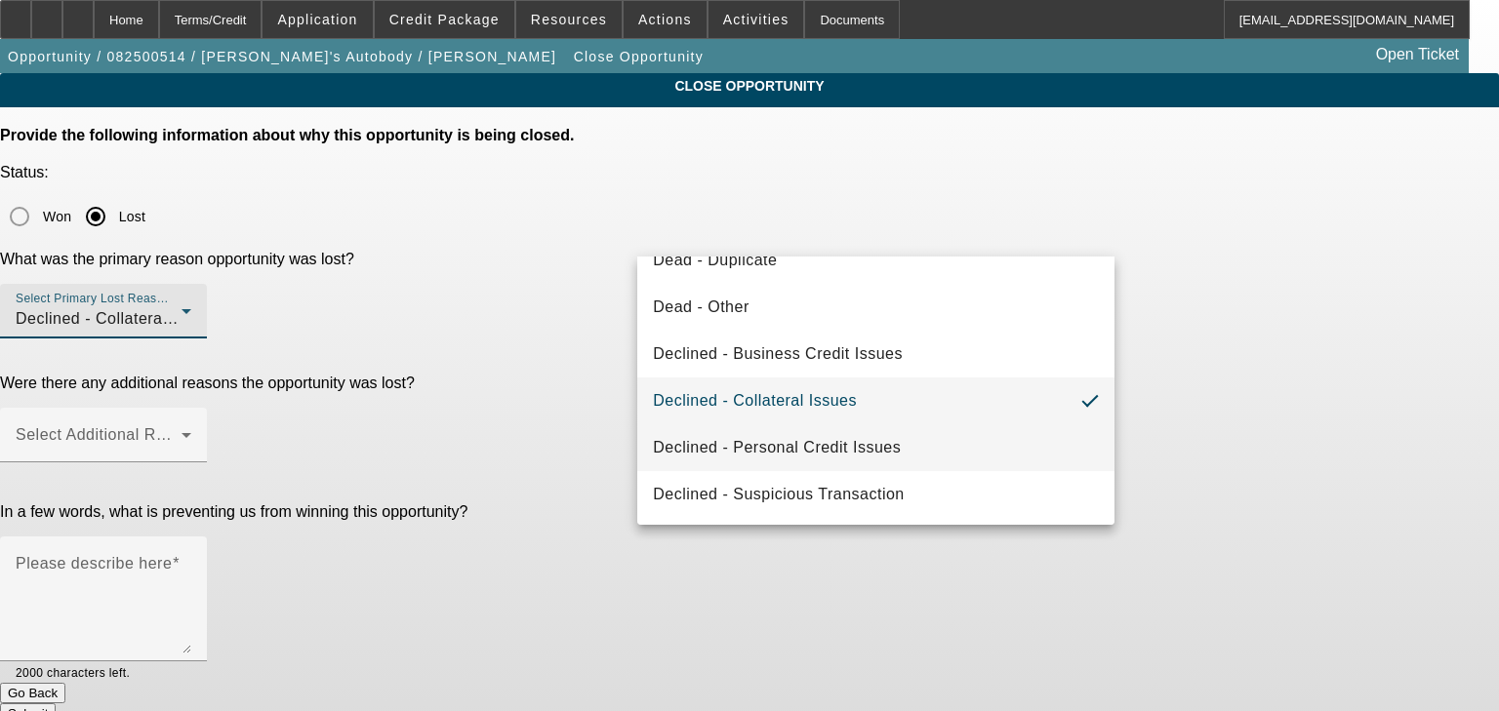
click at [839, 452] on span "Declined - Personal Credit Issues" at bounding box center [777, 447] width 248 height 23
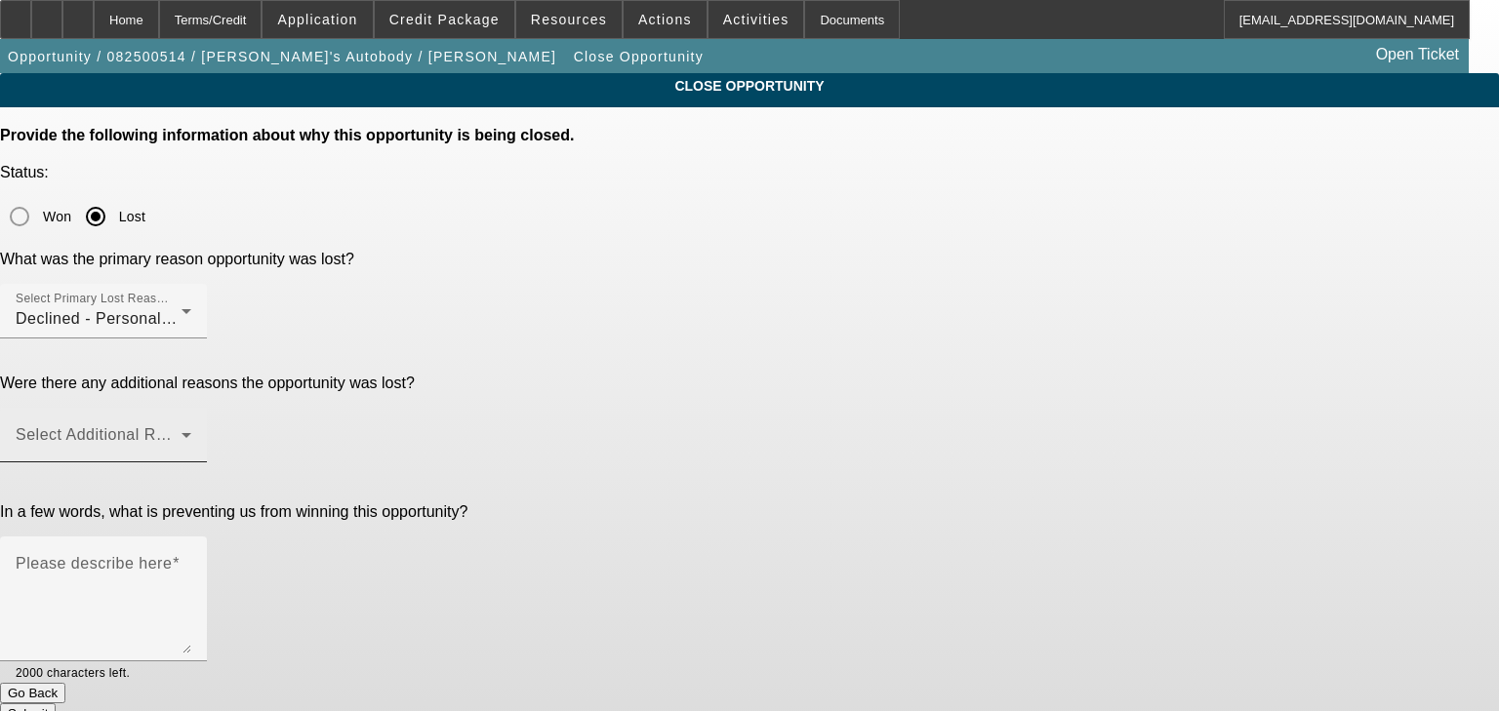
drag, startPoint x: 786, startPoint y: 273, endPoint x: 784, endPoint y: 300, distance: 26.4
click at [785, 281] on form "Provide the following information about why this opportunity is being closed. S…" at bounding box center [749, 425] width 1499 height 597
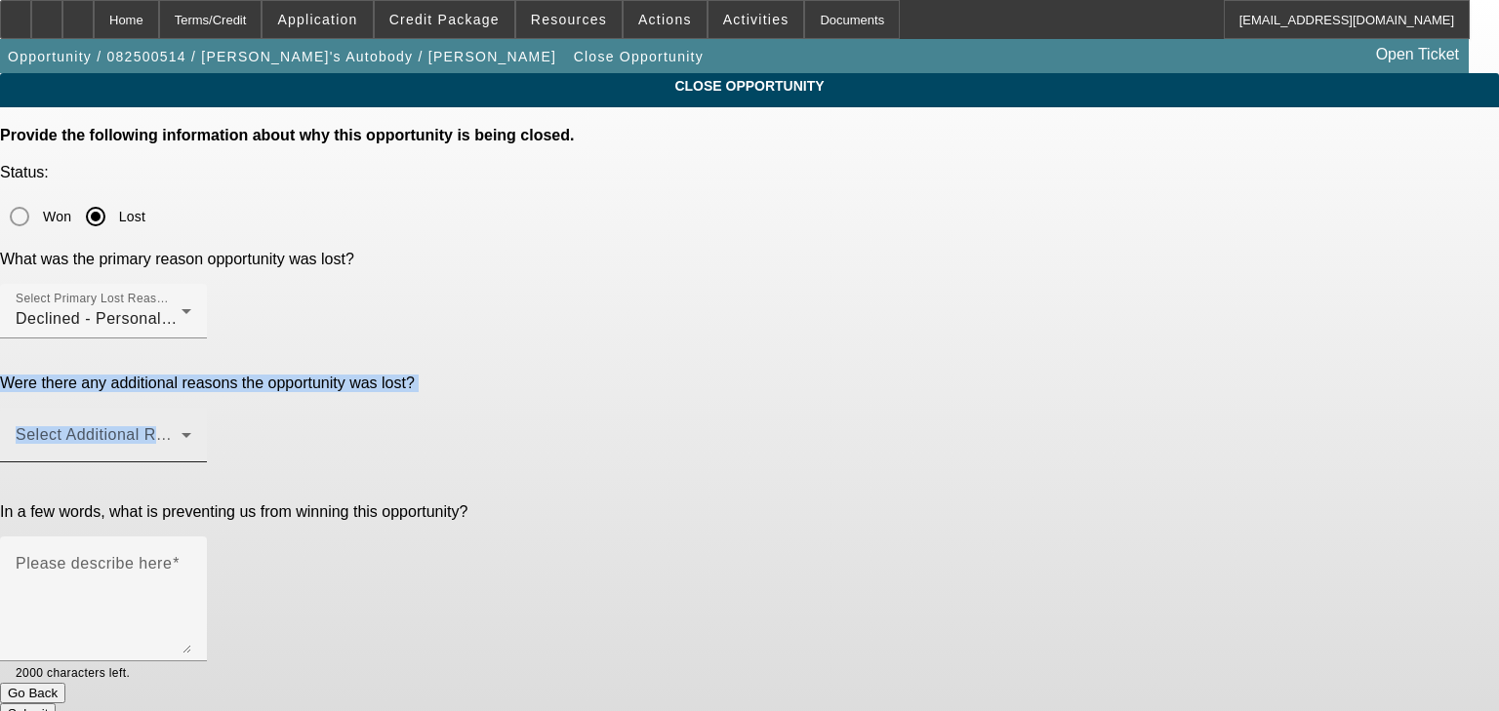
click at [209, 426] on mat-label "Select Additional Reasons" at bounding box center [112, 434] width 193 height 17
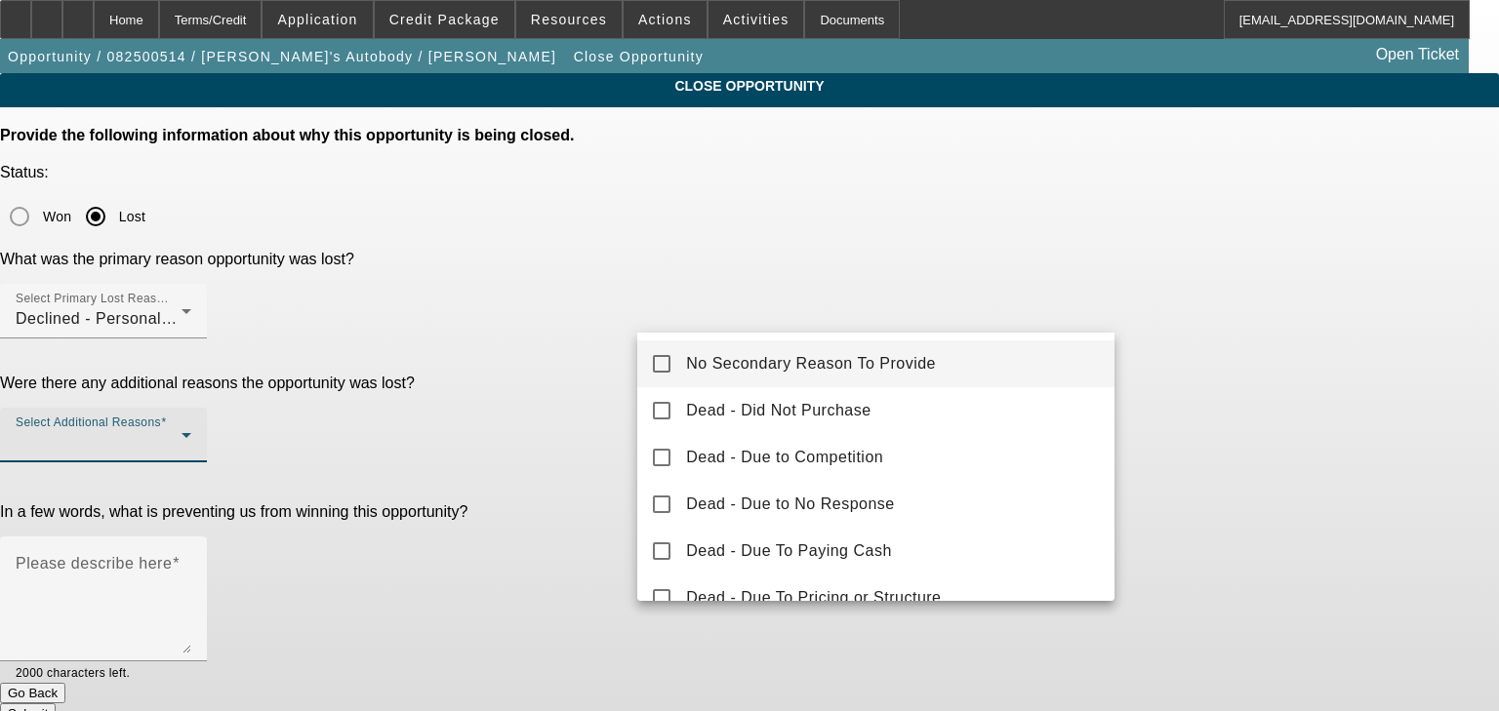
click at [800, 382] on mat-option "No Secondary Reason To Provide" at bounding box center [875, 364] width 477 height 47
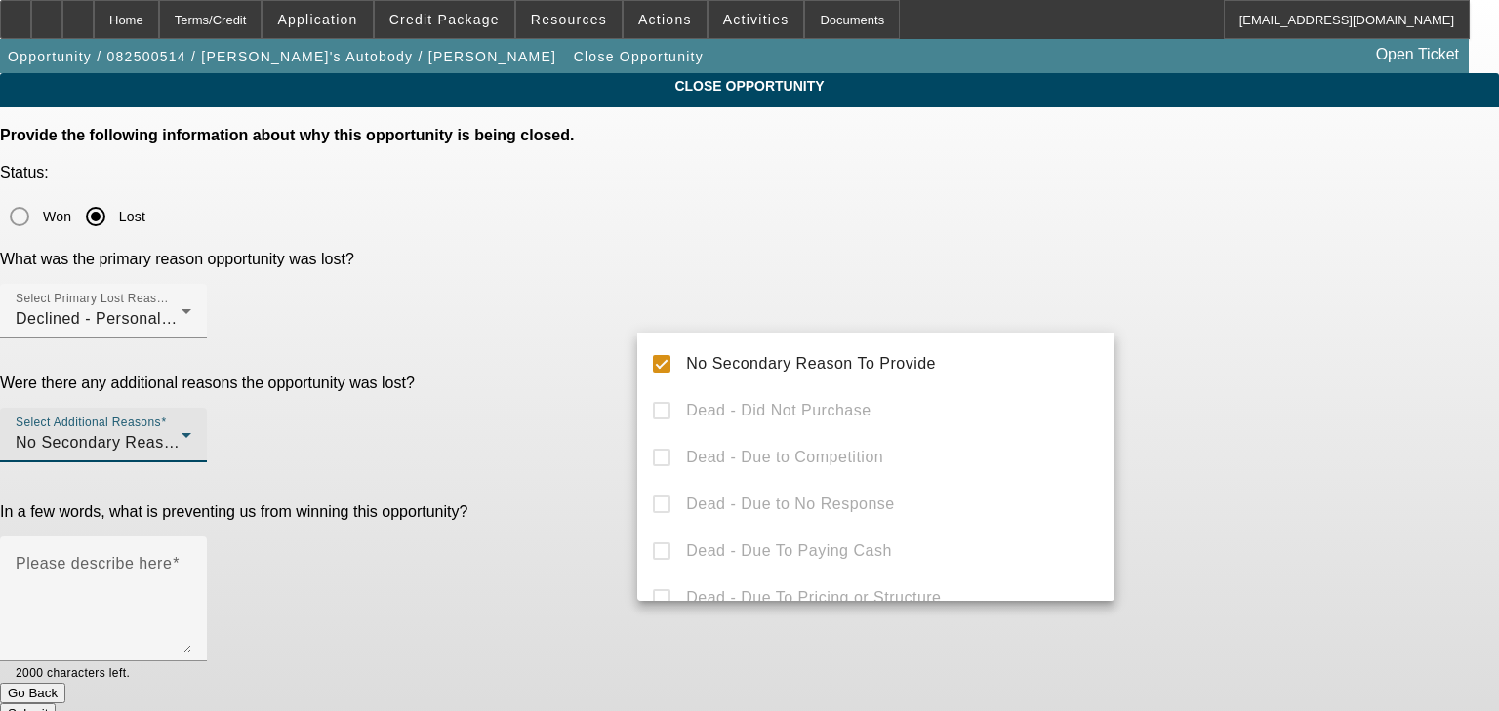
click at [565, 386] on div at bounding box center [749, 355] width 1499 height 711
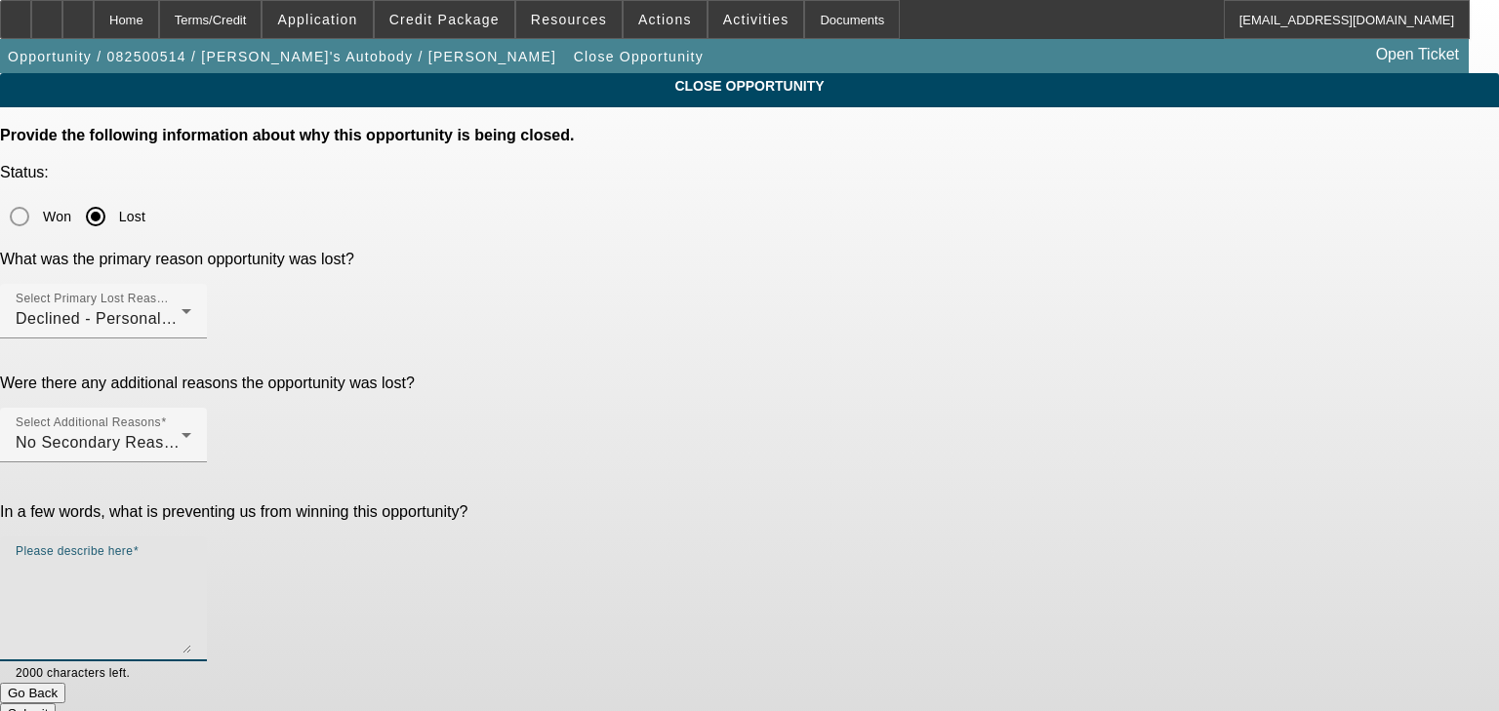
click at [191, 560] on textarea "Please describe here" at bounding box center [104, 607] width 176 height 94
type textarea "declined no to dakota"
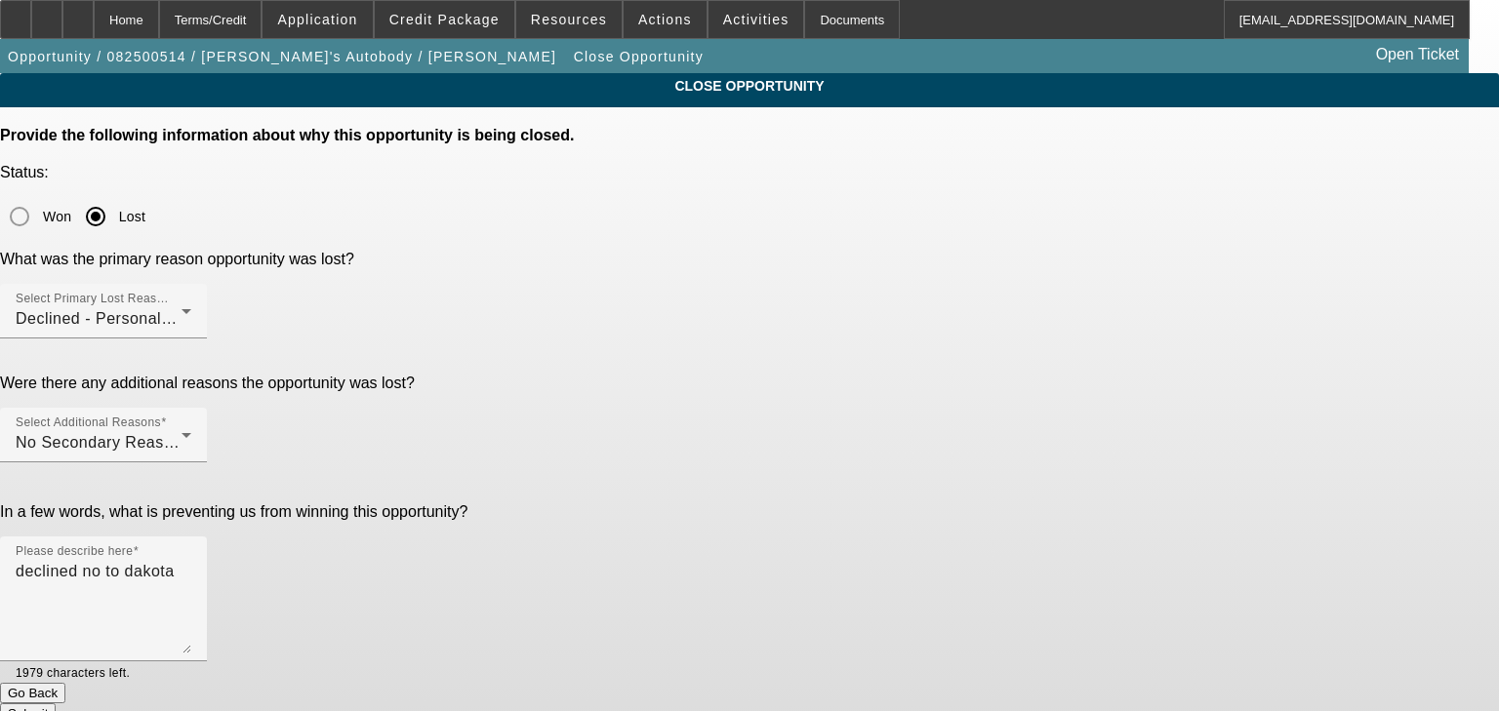
click at [56, 703] on button "Submit" at bounding box center [28, 713] width 56 height 20
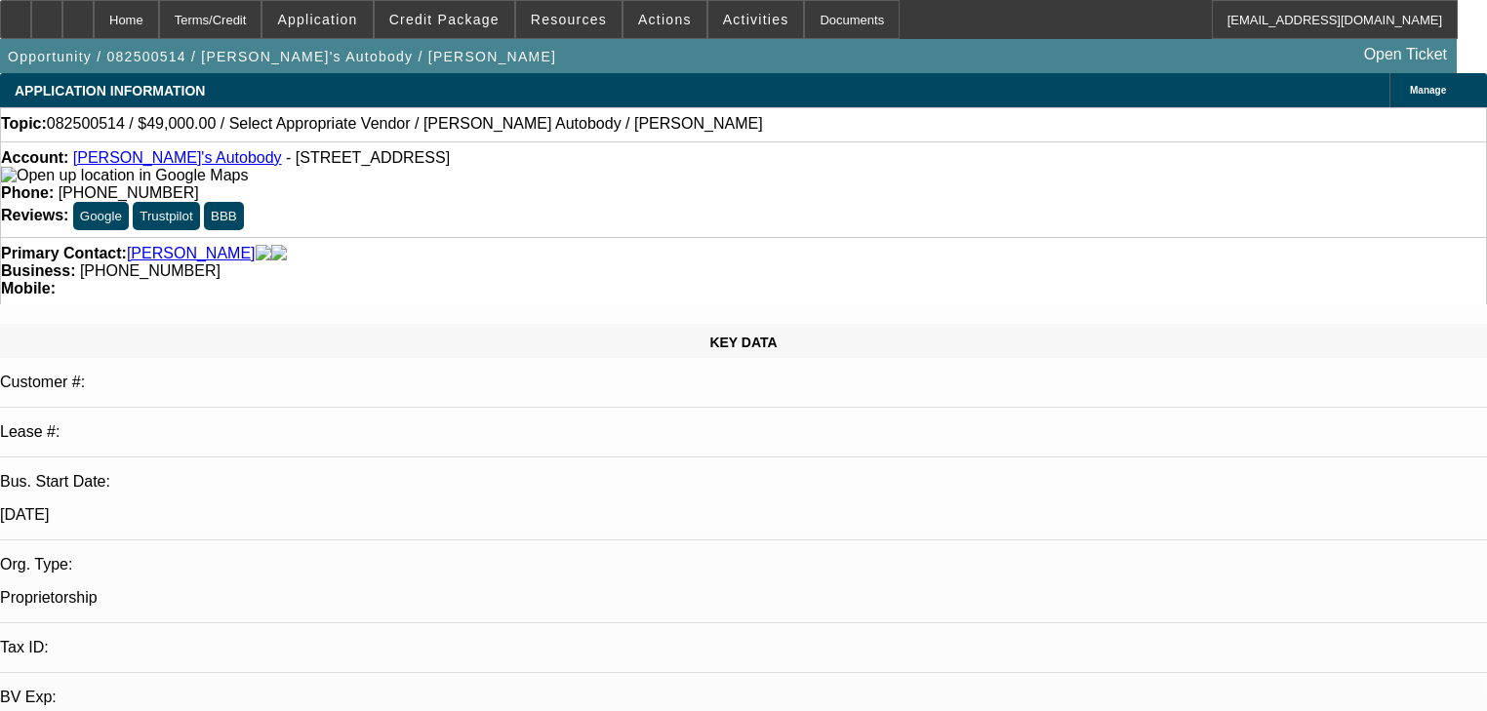
select select "0"
select select "2"
select select "0.1"
select select "4"
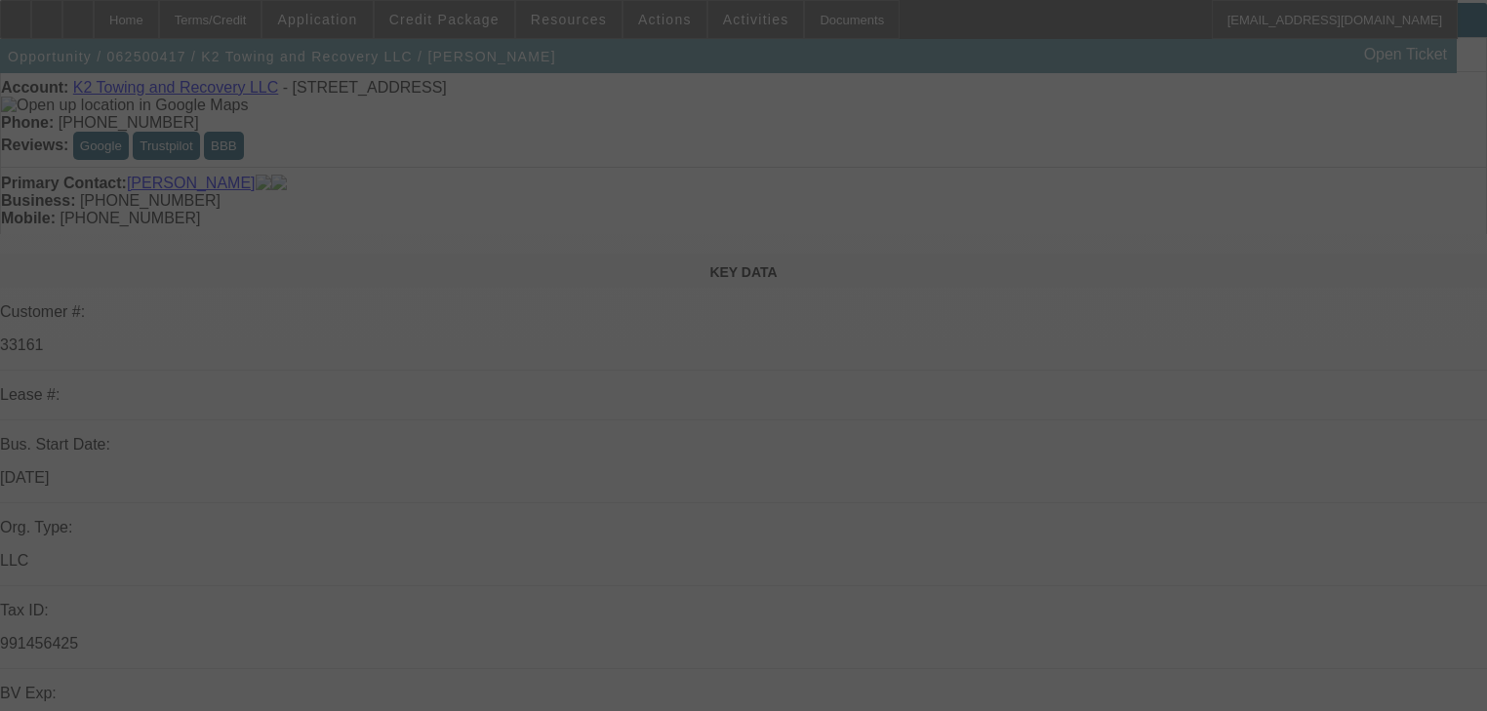
scroll to position [234, 0]
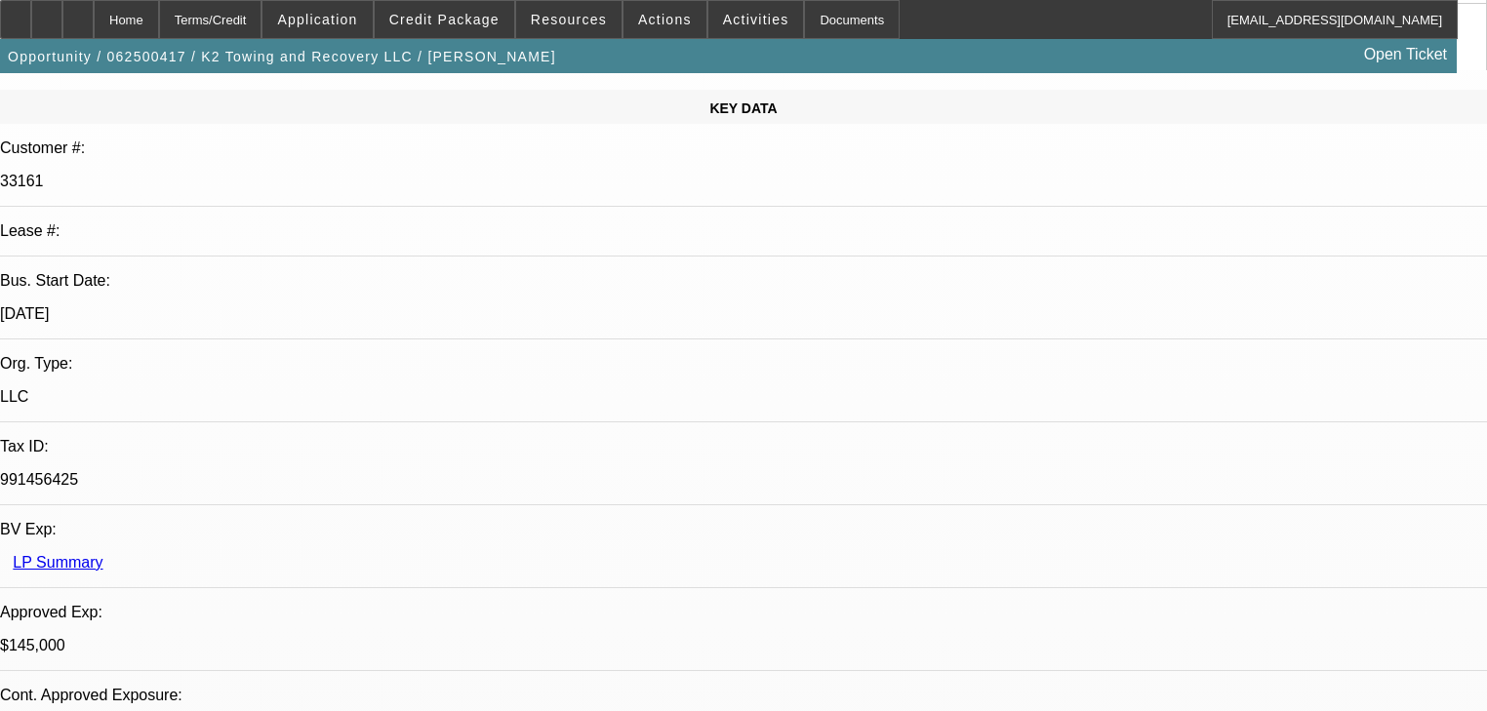
select select "0"
select select "2"
select select "0"
select select "6"
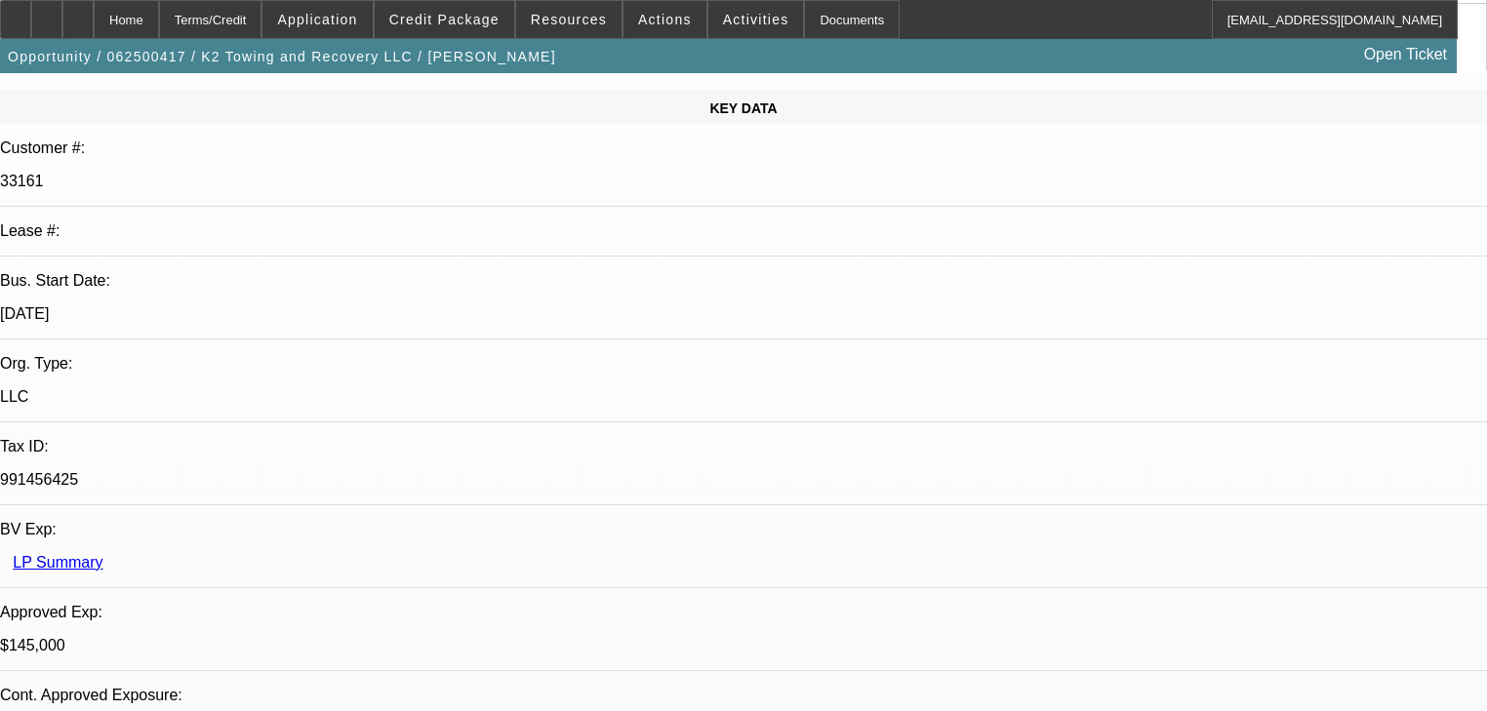
select select "0.1"
select select "2"
select select "0"
select select "6"
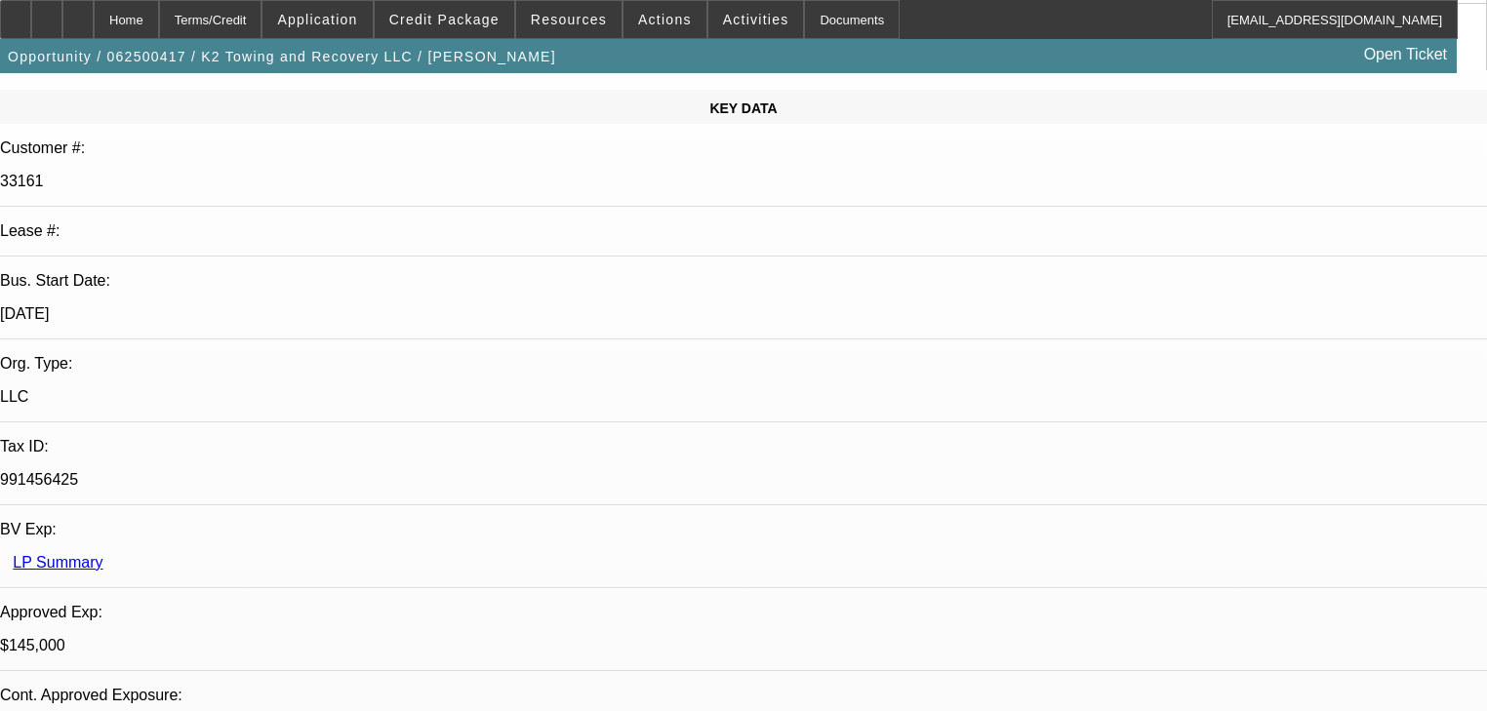
select select "0"
select select "2"
select select "0"
select select "6"
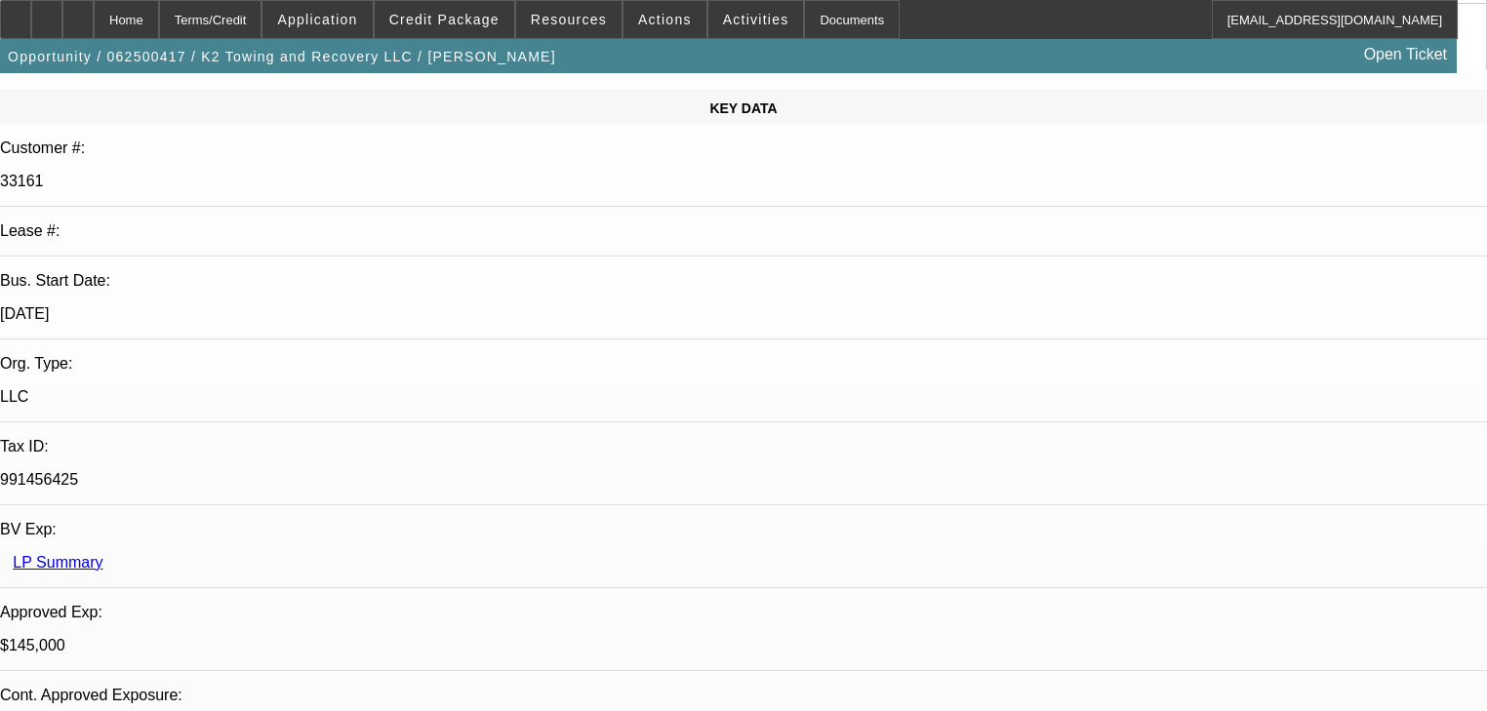
select select "0.1"
select select "2"
select select "0"
select select "6"
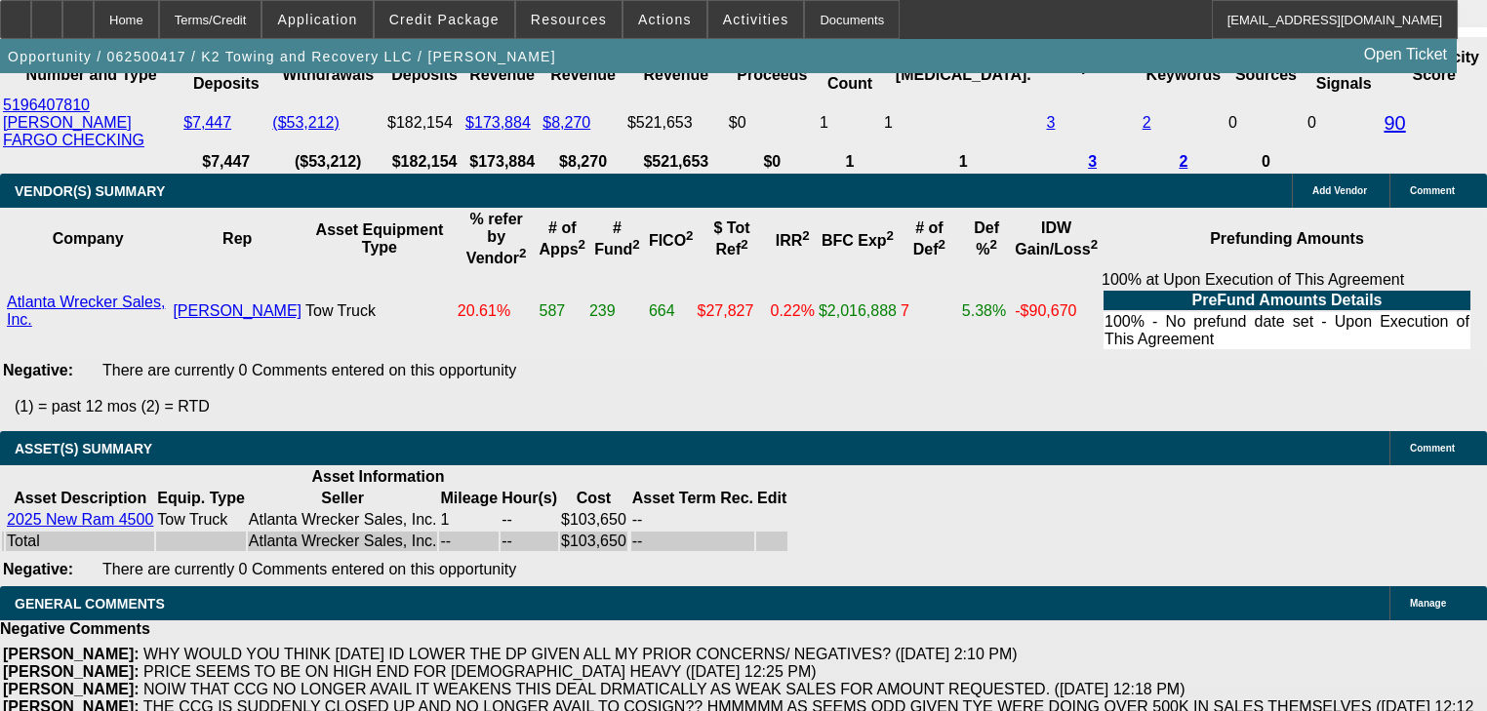
scroll to position [78, 0]
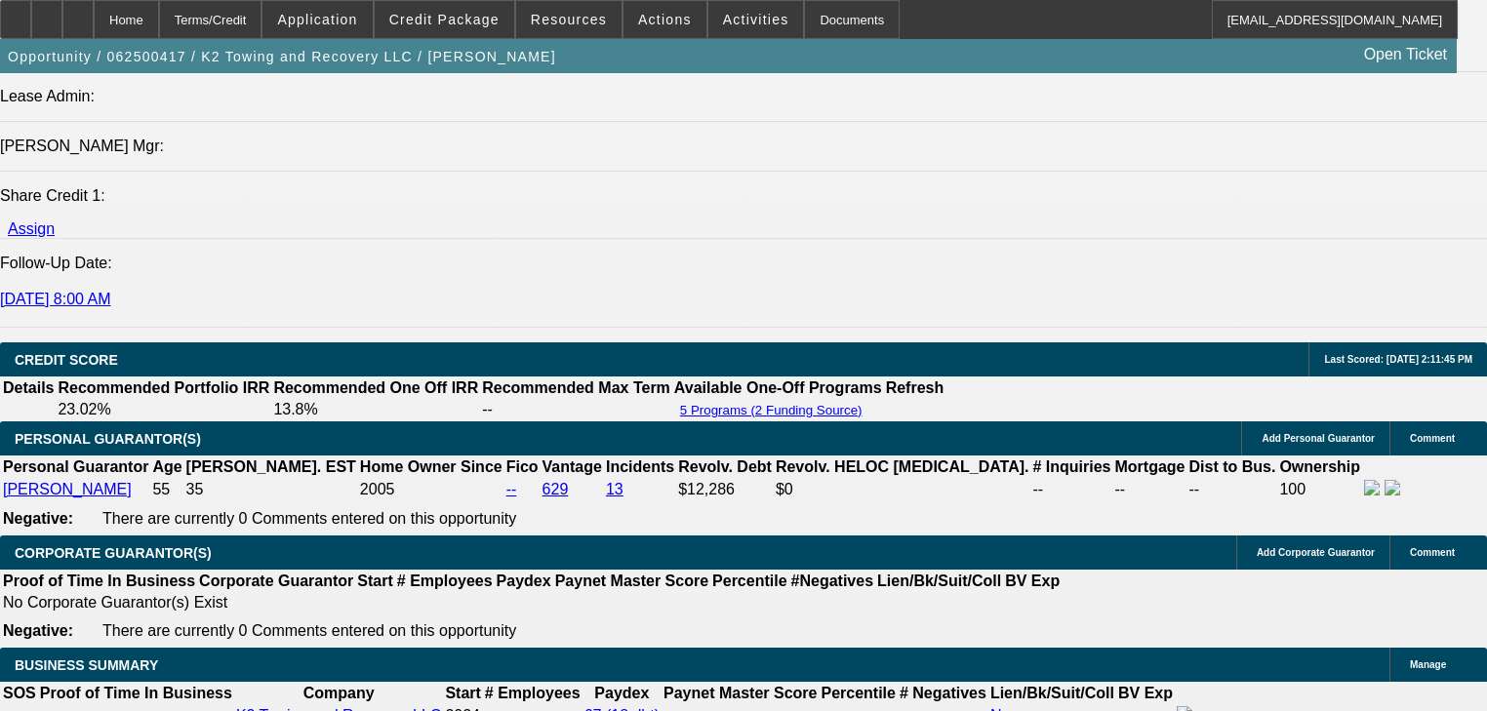
scroll to position [2498, 0]
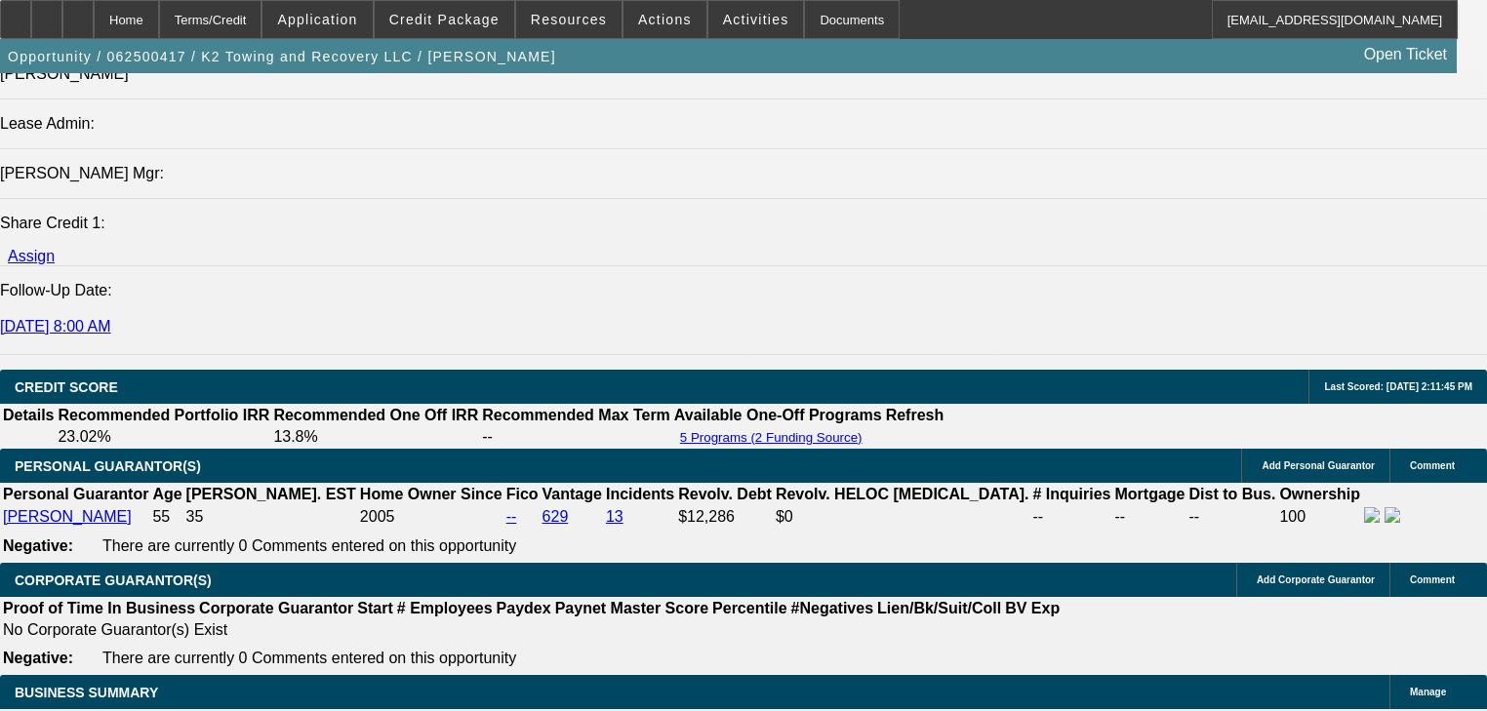
drag, startPoint x: 475, startPoint y: 524, endPoint x: 843, endPoint y: 519, distance: 367.9
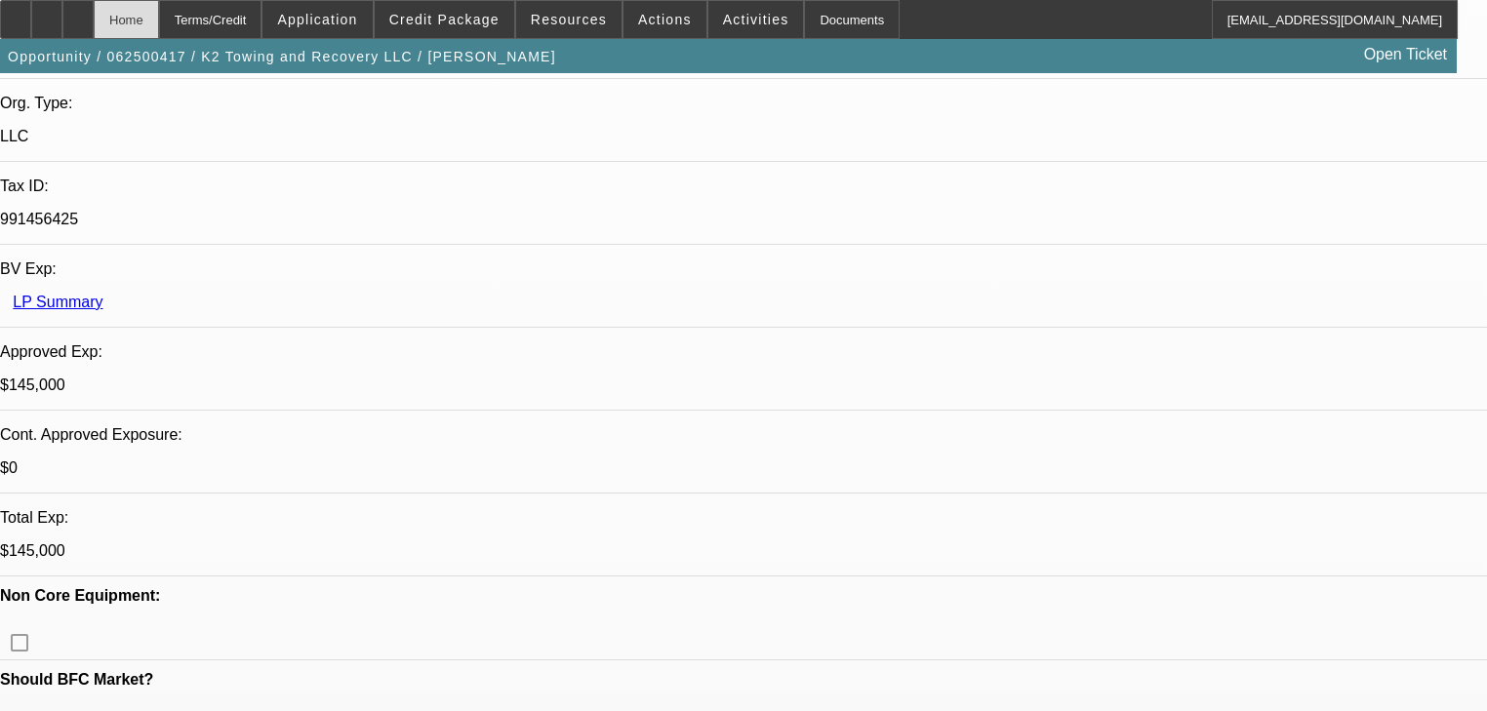
scroll to position [468, 0]
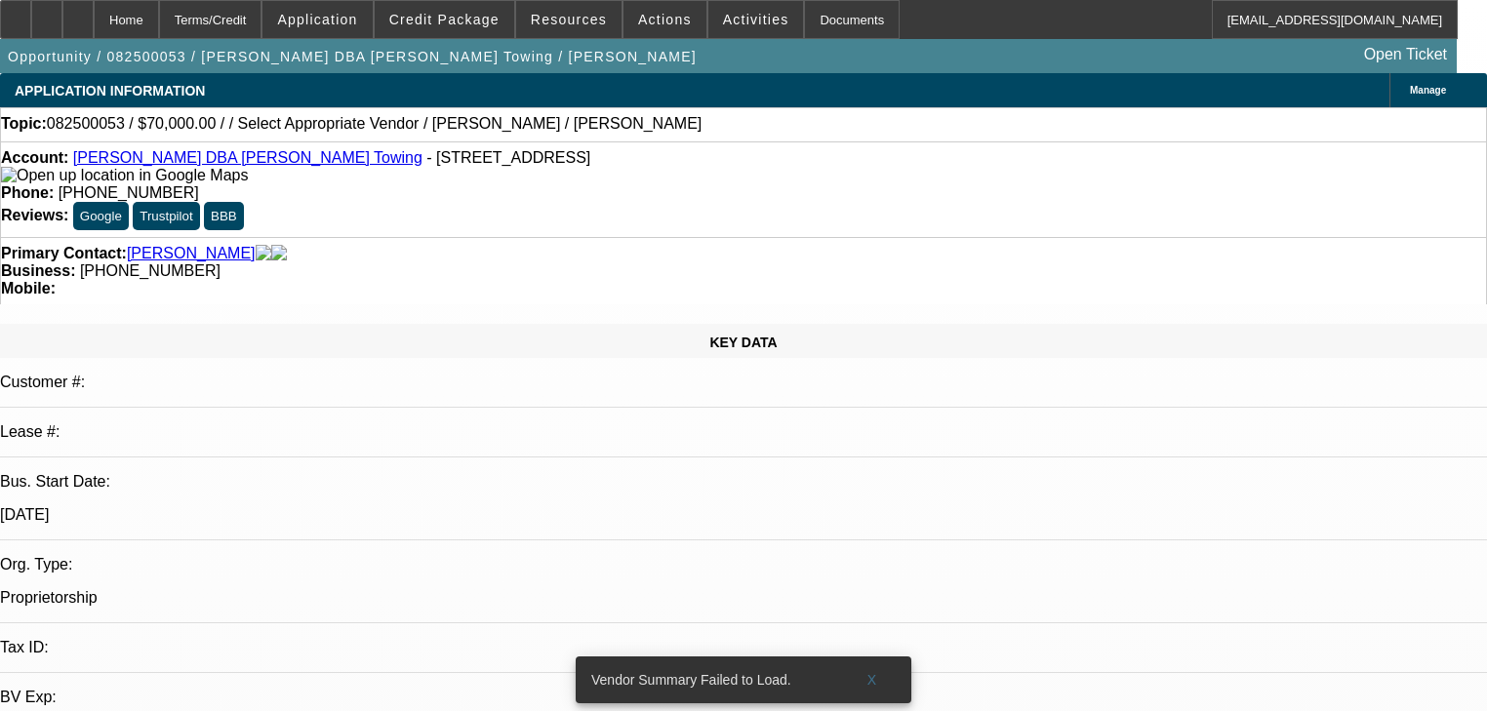
select select "0"
select select "2"
select select "0.1"
select select "4"
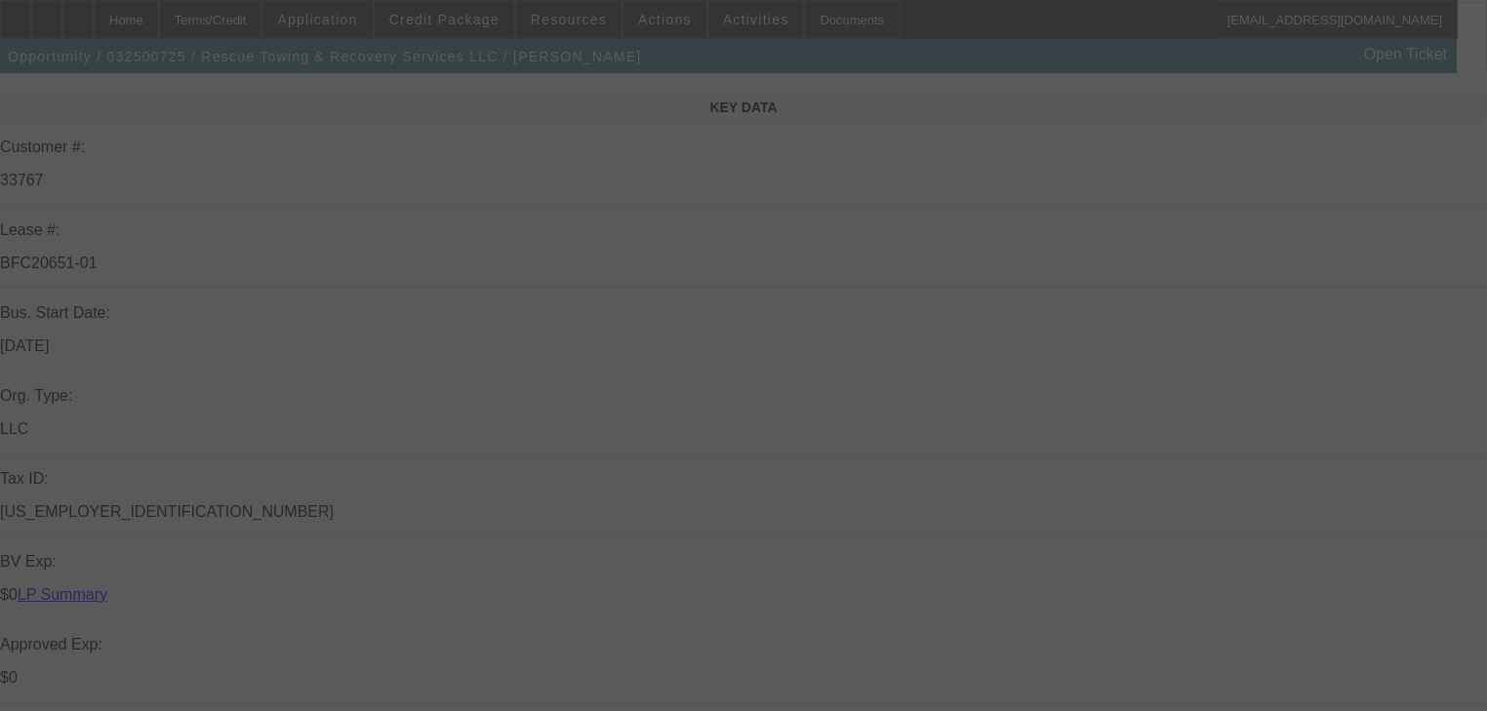
scroll to position [312, 0]
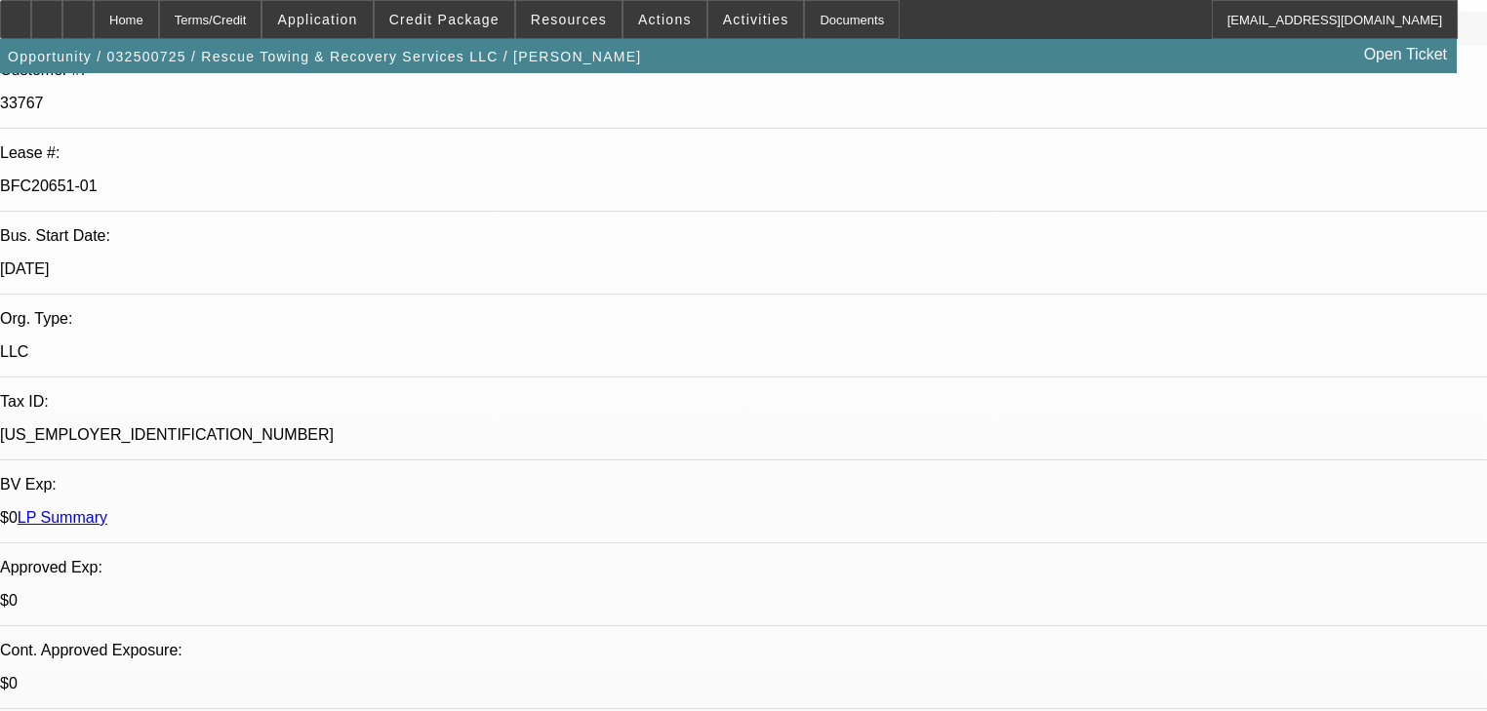
select select "0"
select select "6"
select select "0"
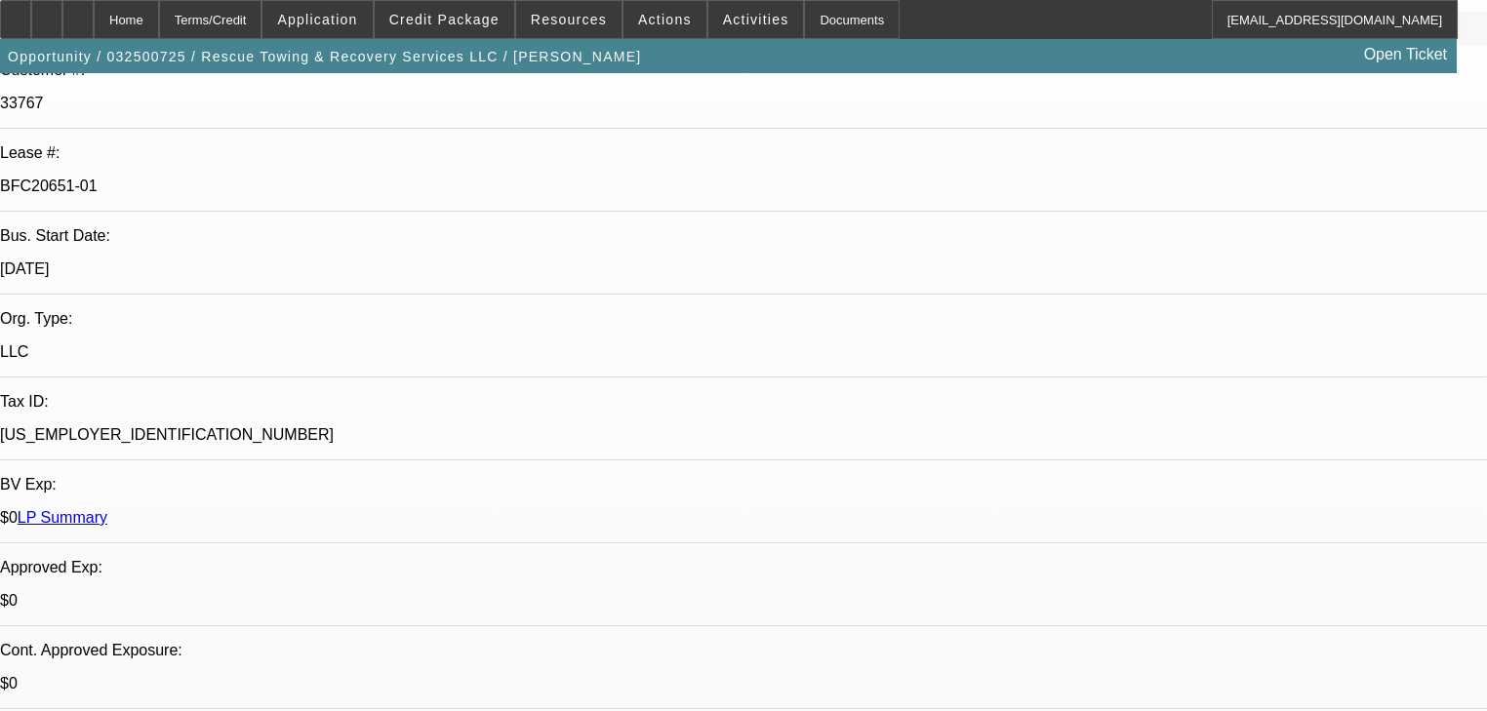
select select "0"
select select "6"
select select "0"
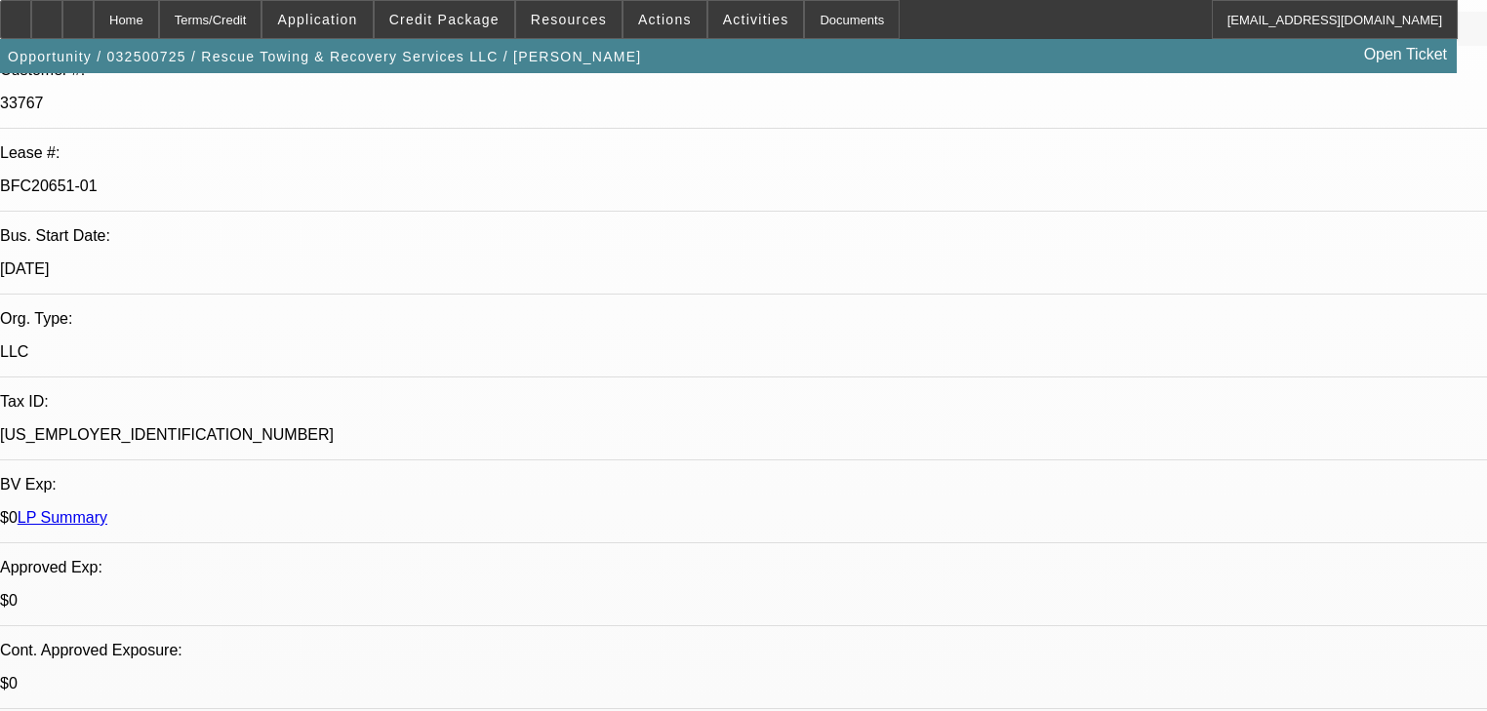
select select "0"
select select "6"
select select "0"
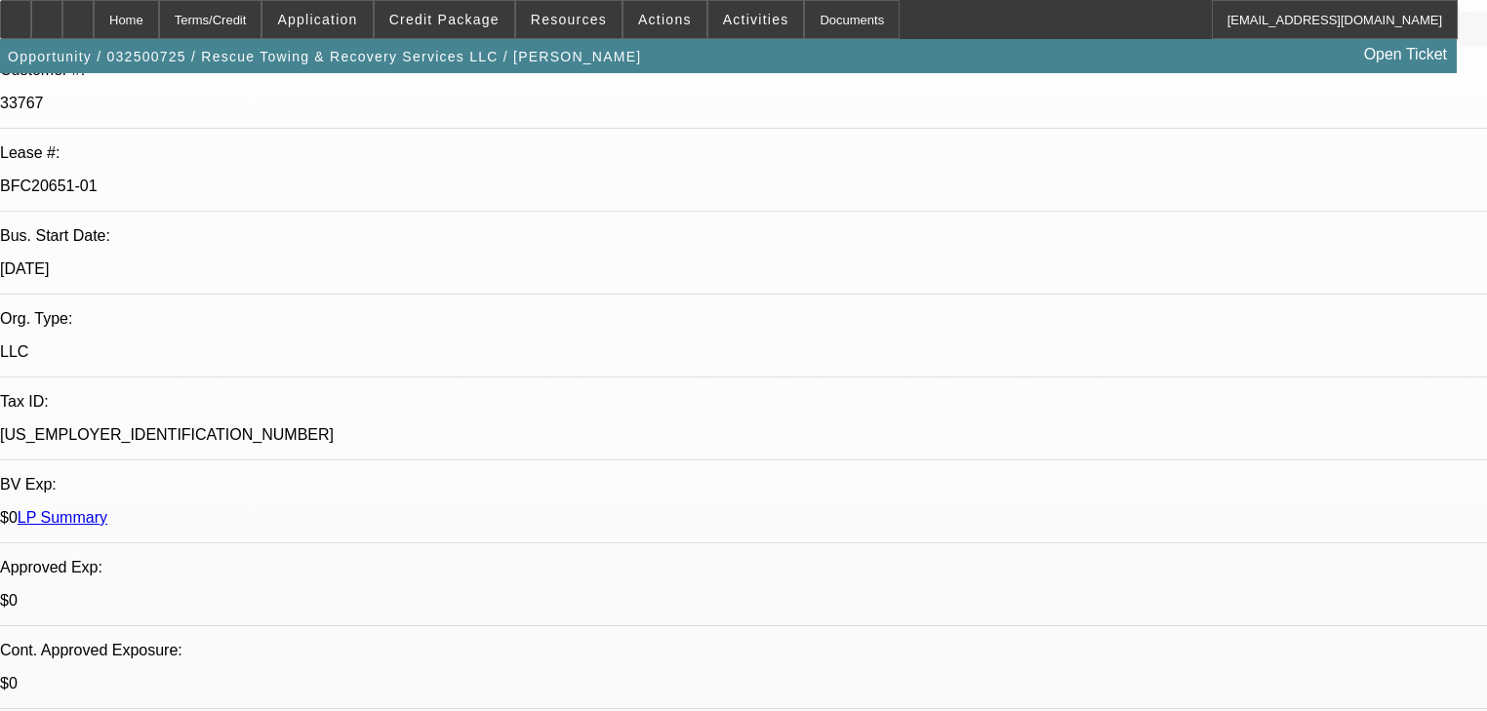
select select "6"
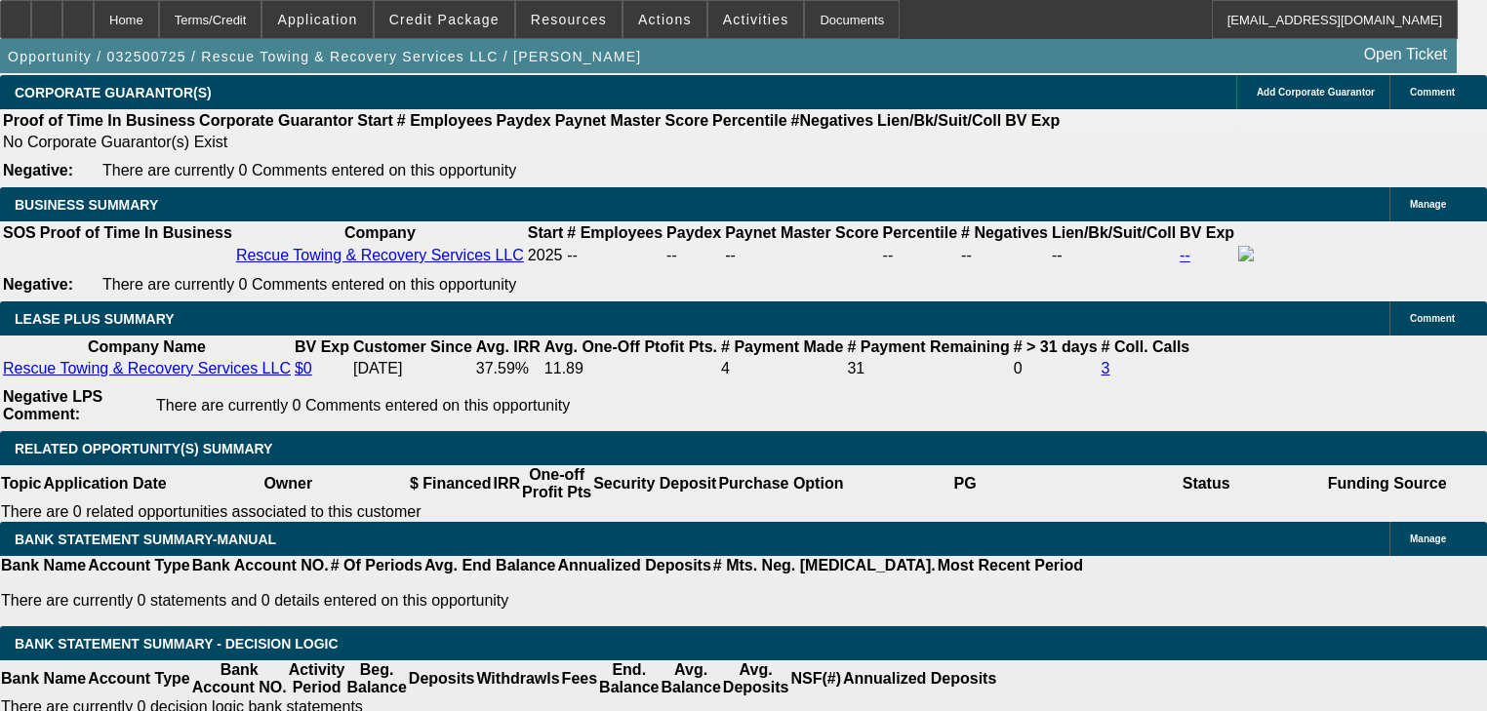
scroll to position [2810, 0]
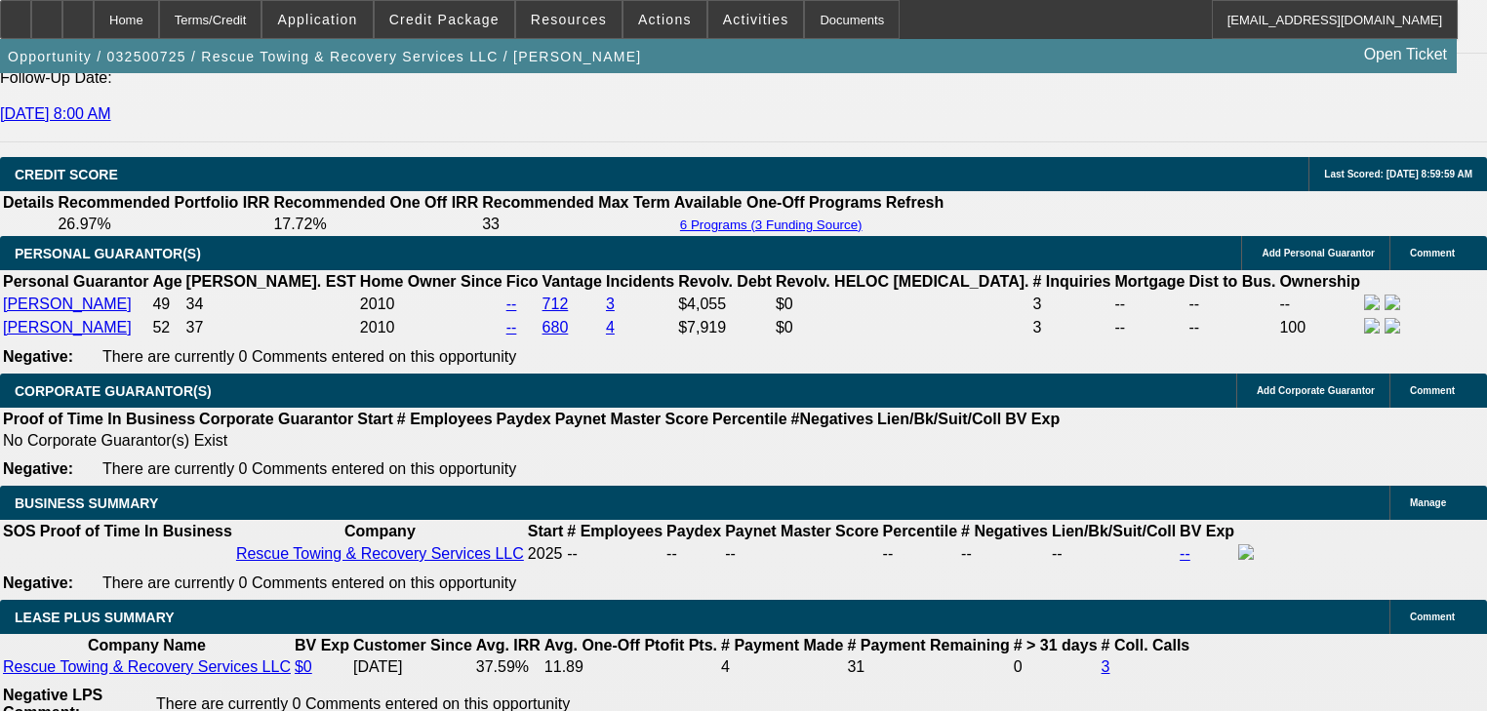
radio input "true"
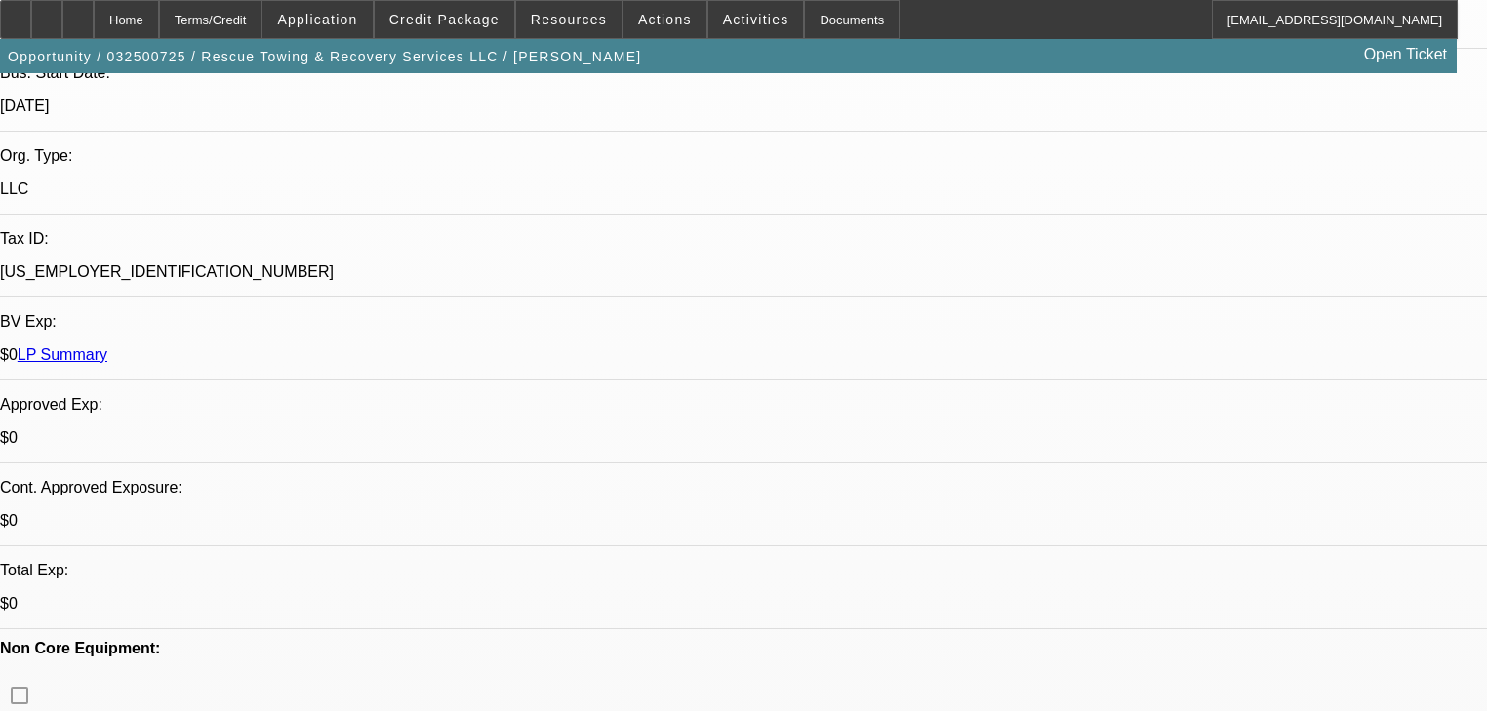
scroll to position [468, 0]
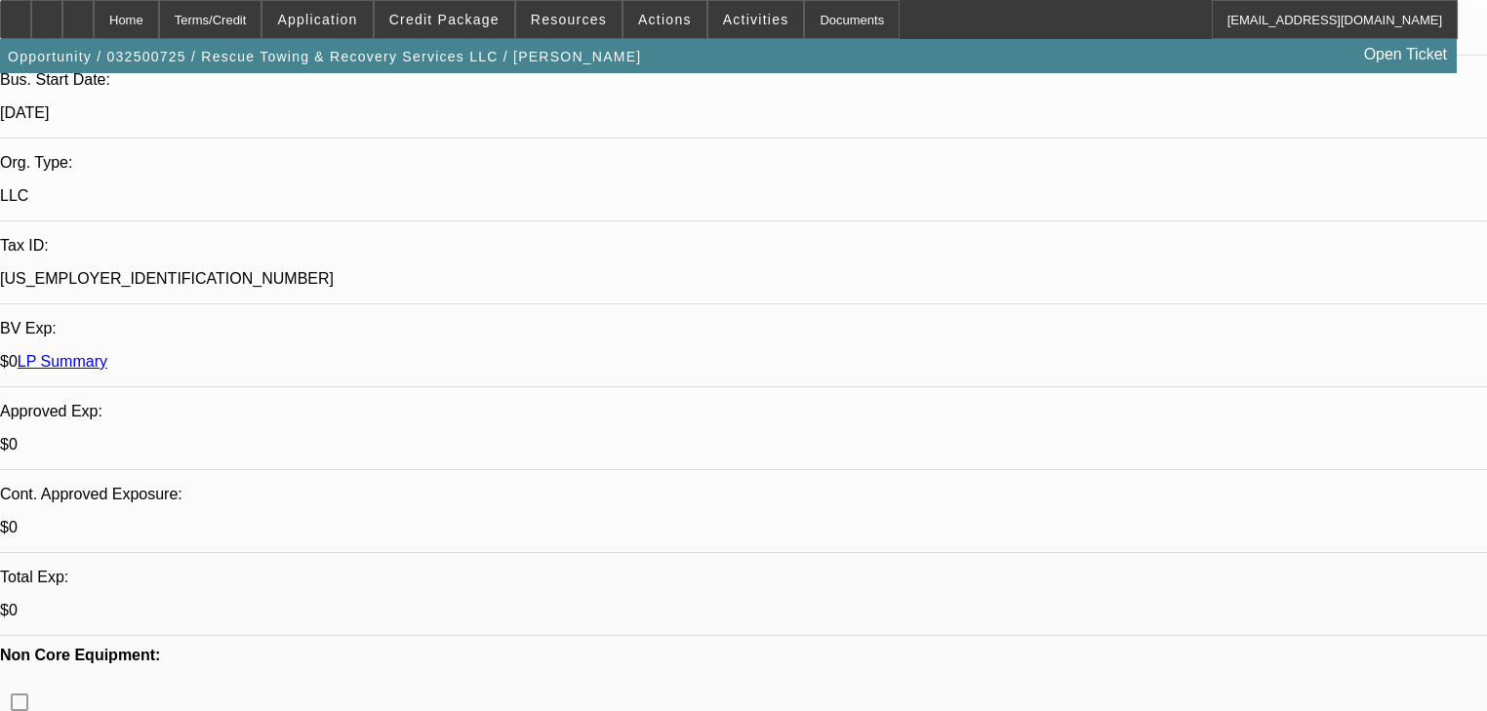
type textarea "DK contractors worked on a sewer running a loader 4 wheel vehicles, pulled truc…"
radio input "true"
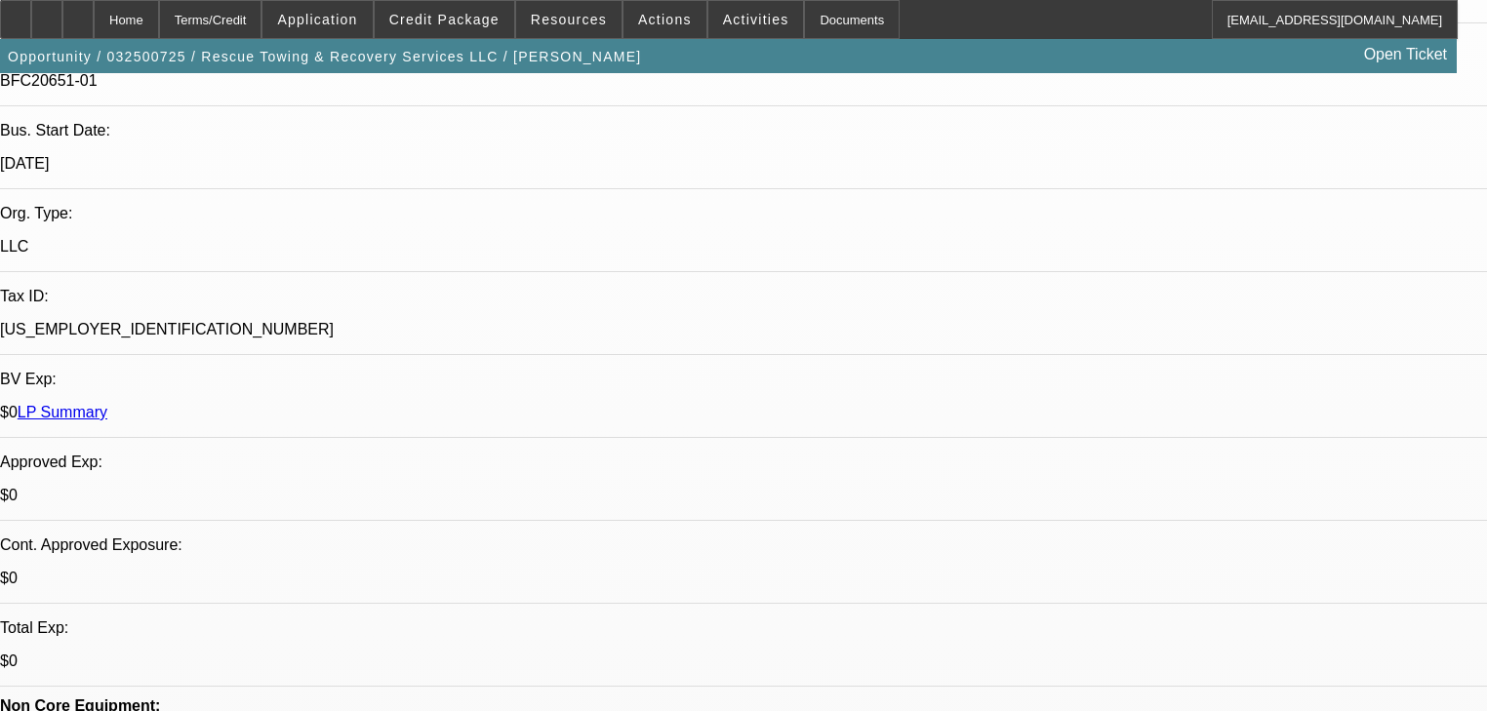
scroll to position [390, 0]
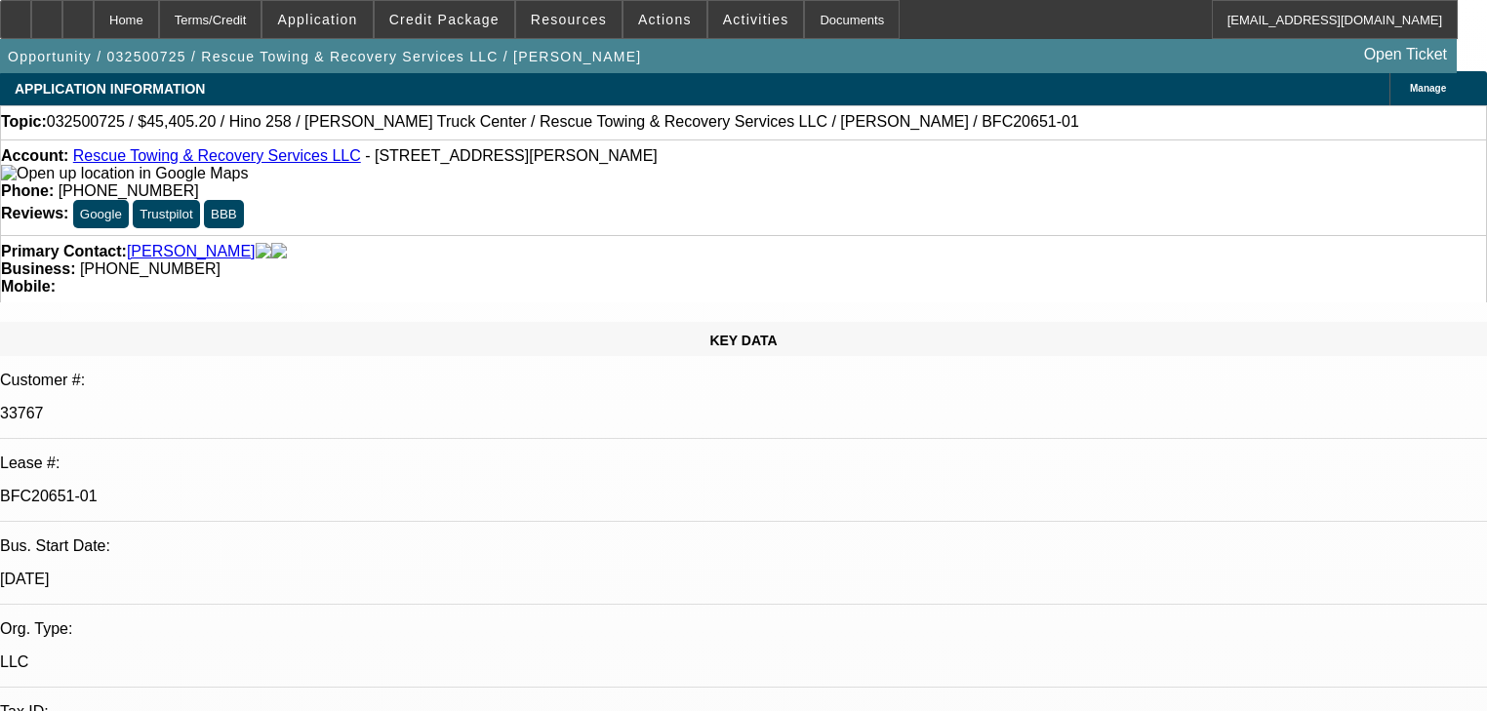
scroll to position [0, 0]
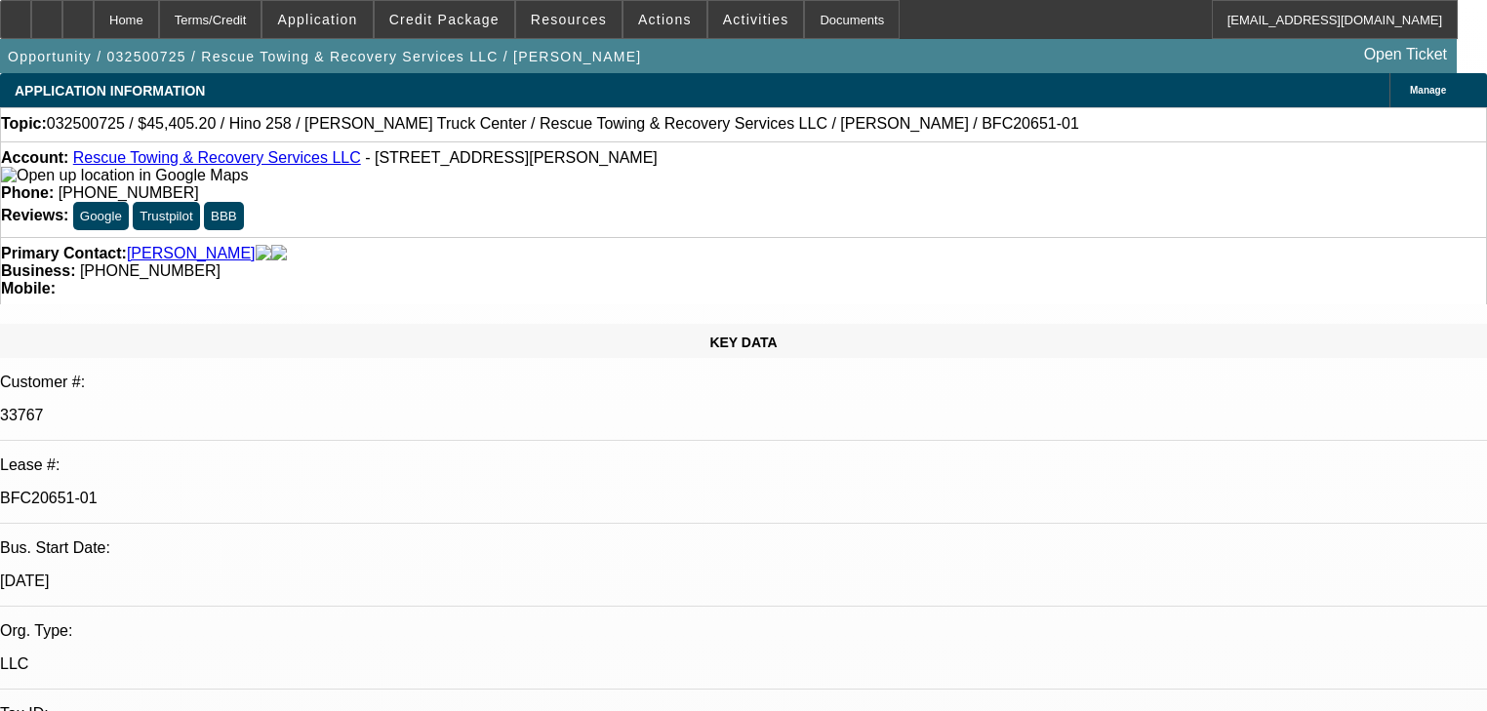
drag, startPoint x: 1104, startPoint y: 558, endPoint x: 1008, endPoint y: 517, distance: 104.0
copy div "DK contractors worked on a sewer running a loader 4 wheel vehicles, pulled truc…"
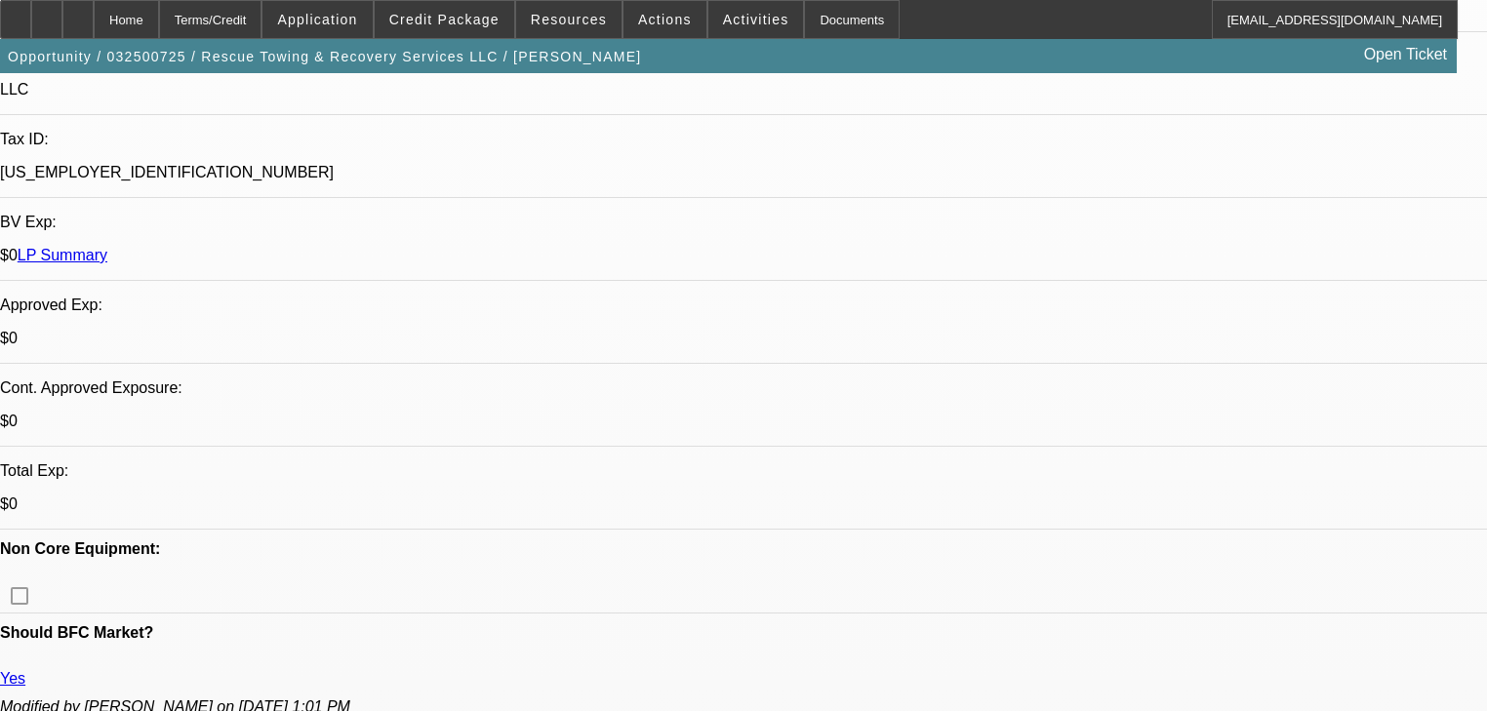
scroll to position [624, 0]
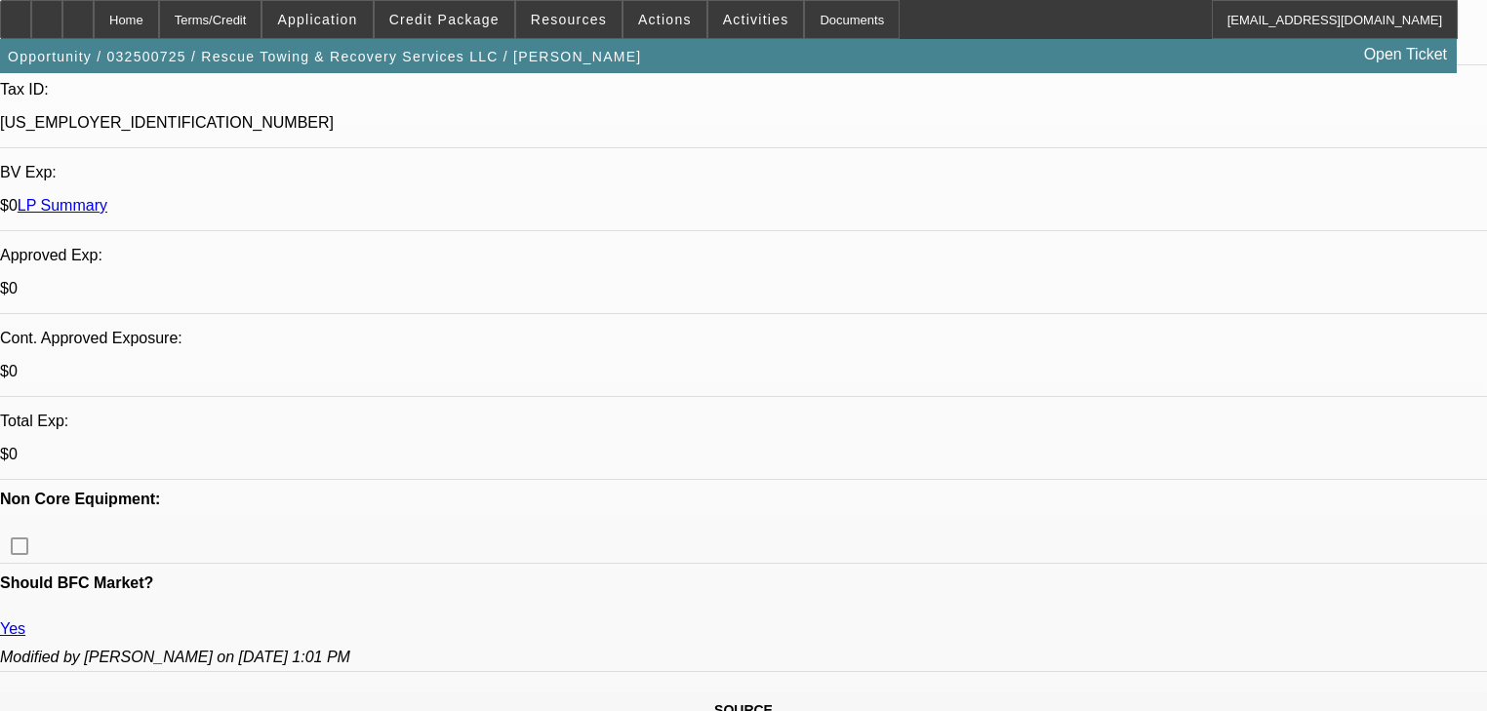
click at [429, 27] on span at bounding box center [445, 19] width 140 height 47
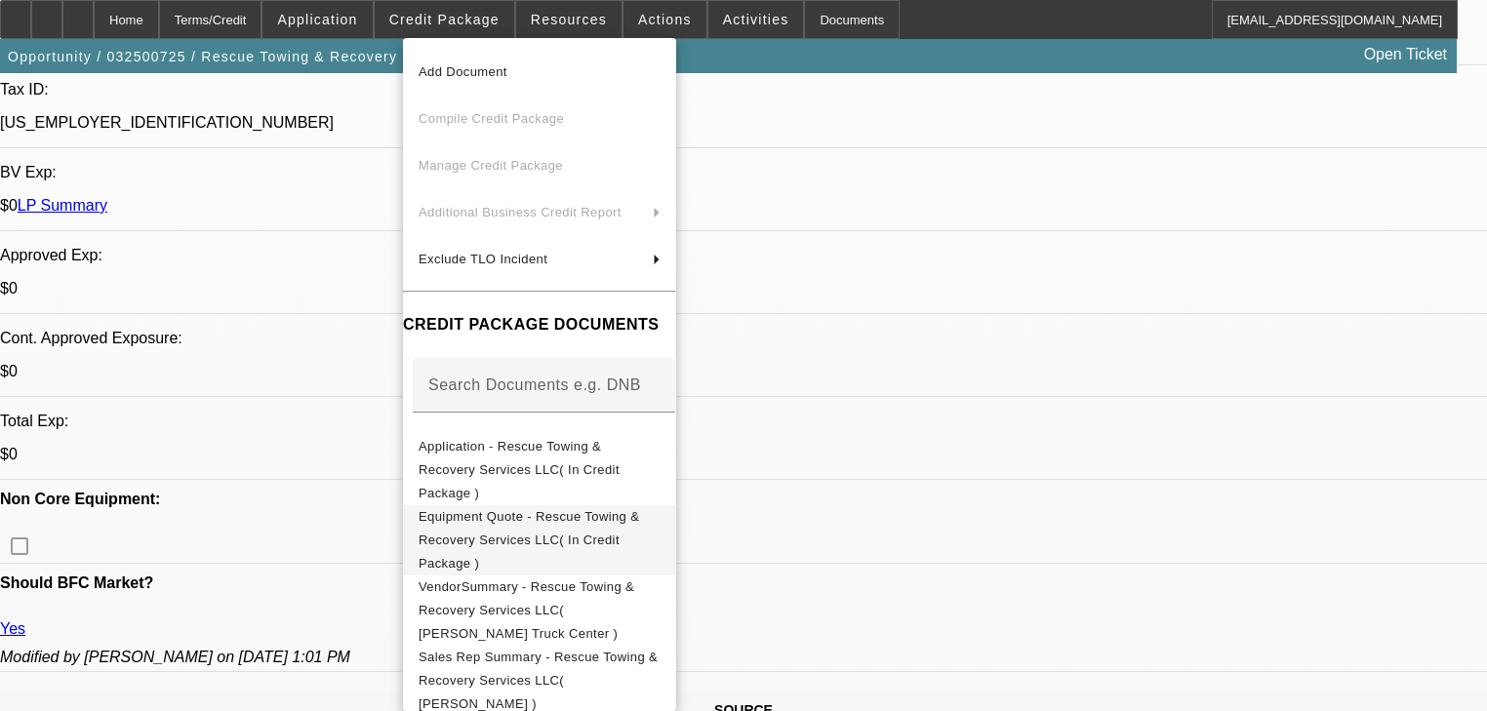
scroll to position [78, 0]
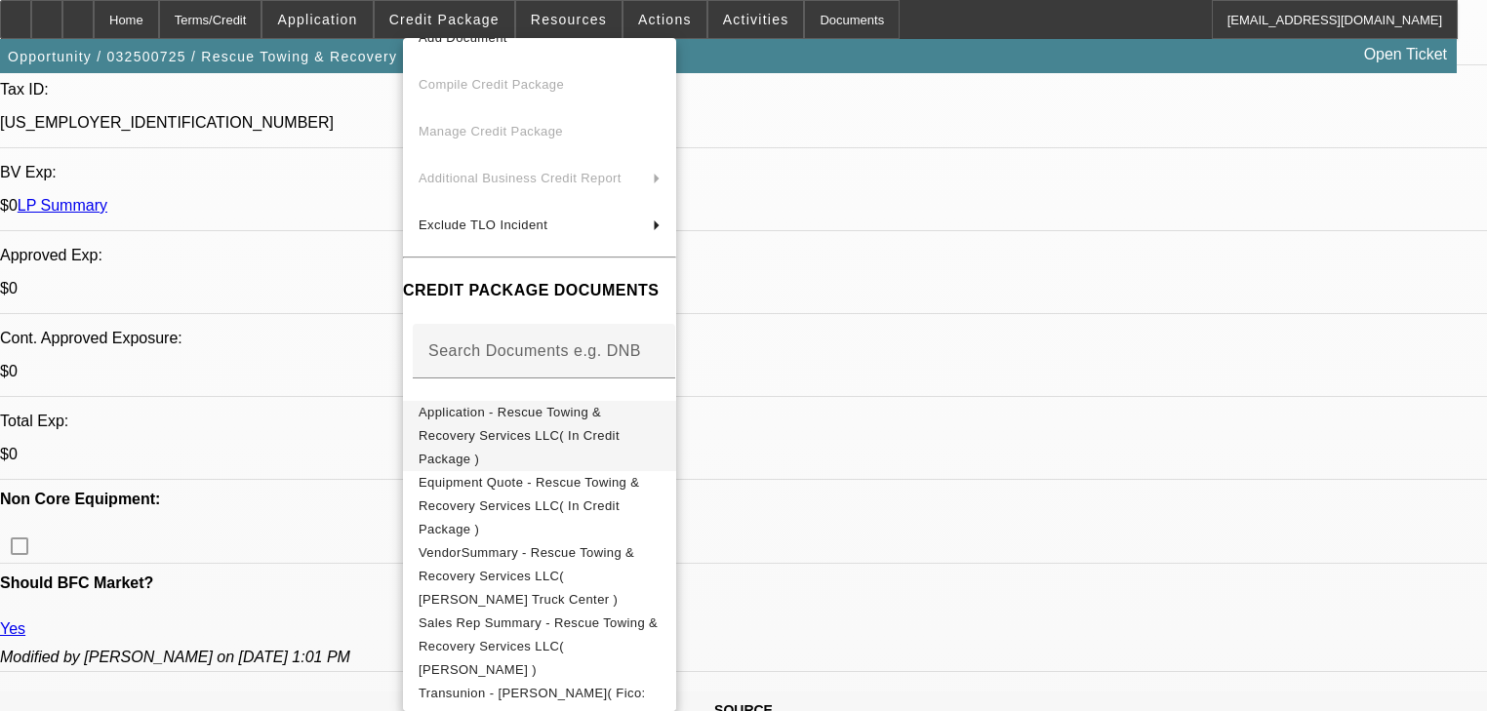
click at [572, 423] on span "Application - Rescue Towing & Recovery Services LLC( In Credit Package )" at bounding box center [540, 436] width 242 height 70
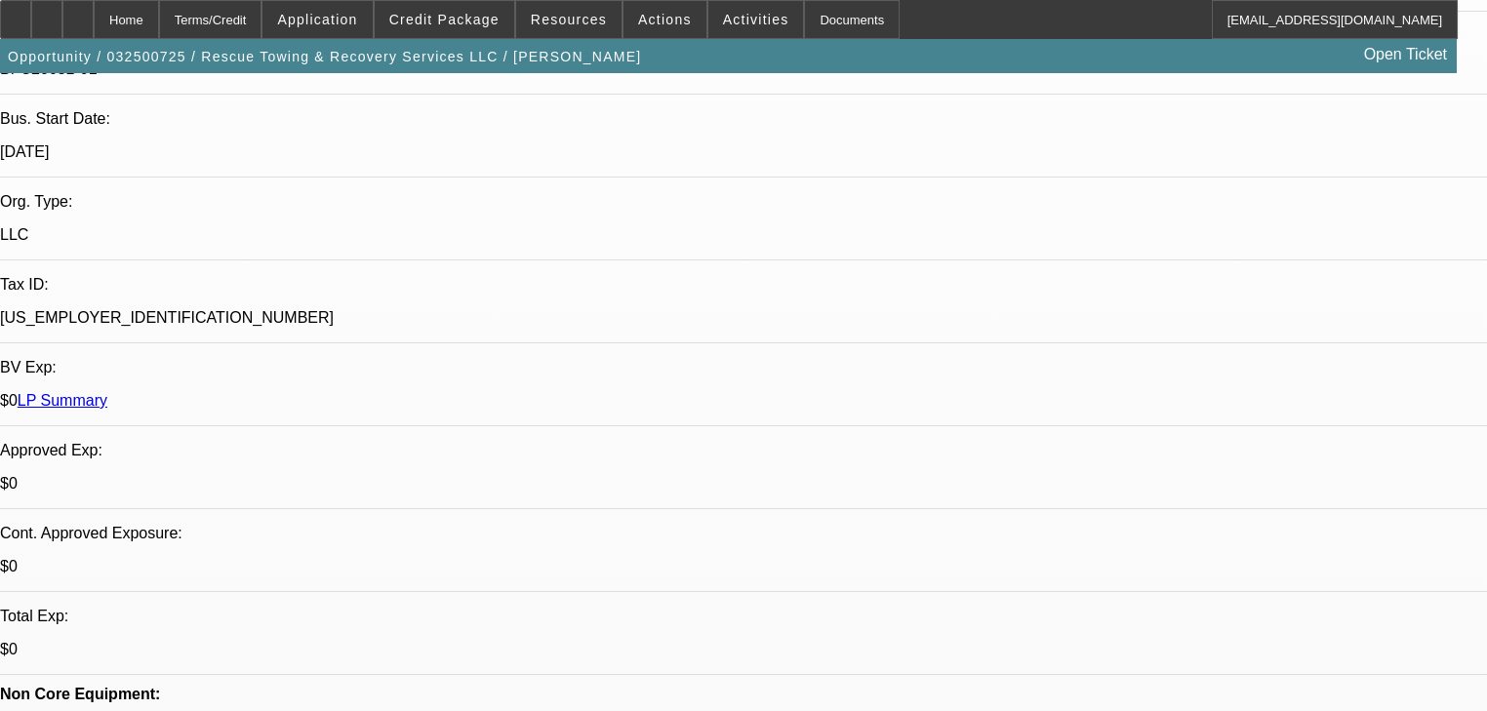
scroll to position [390, 0]
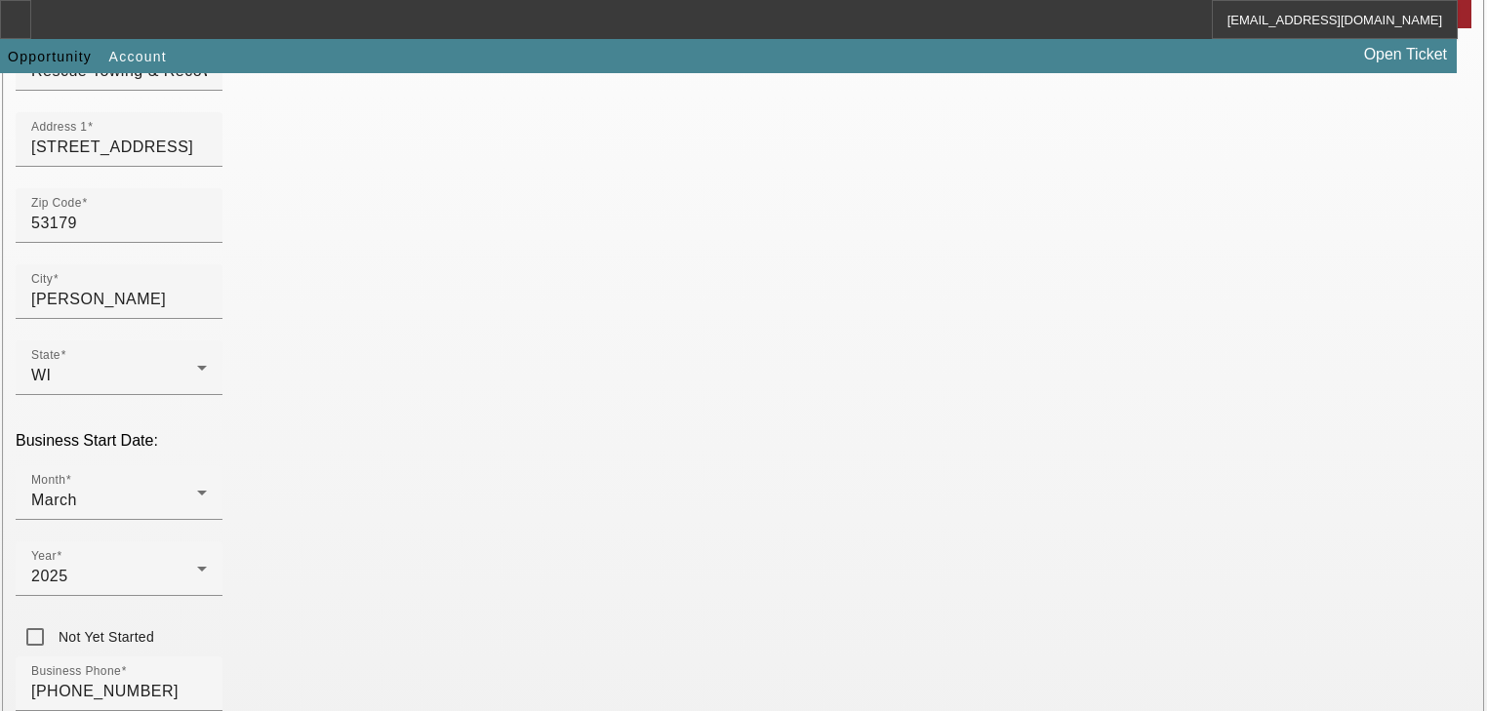
scroll to position [390, 0]
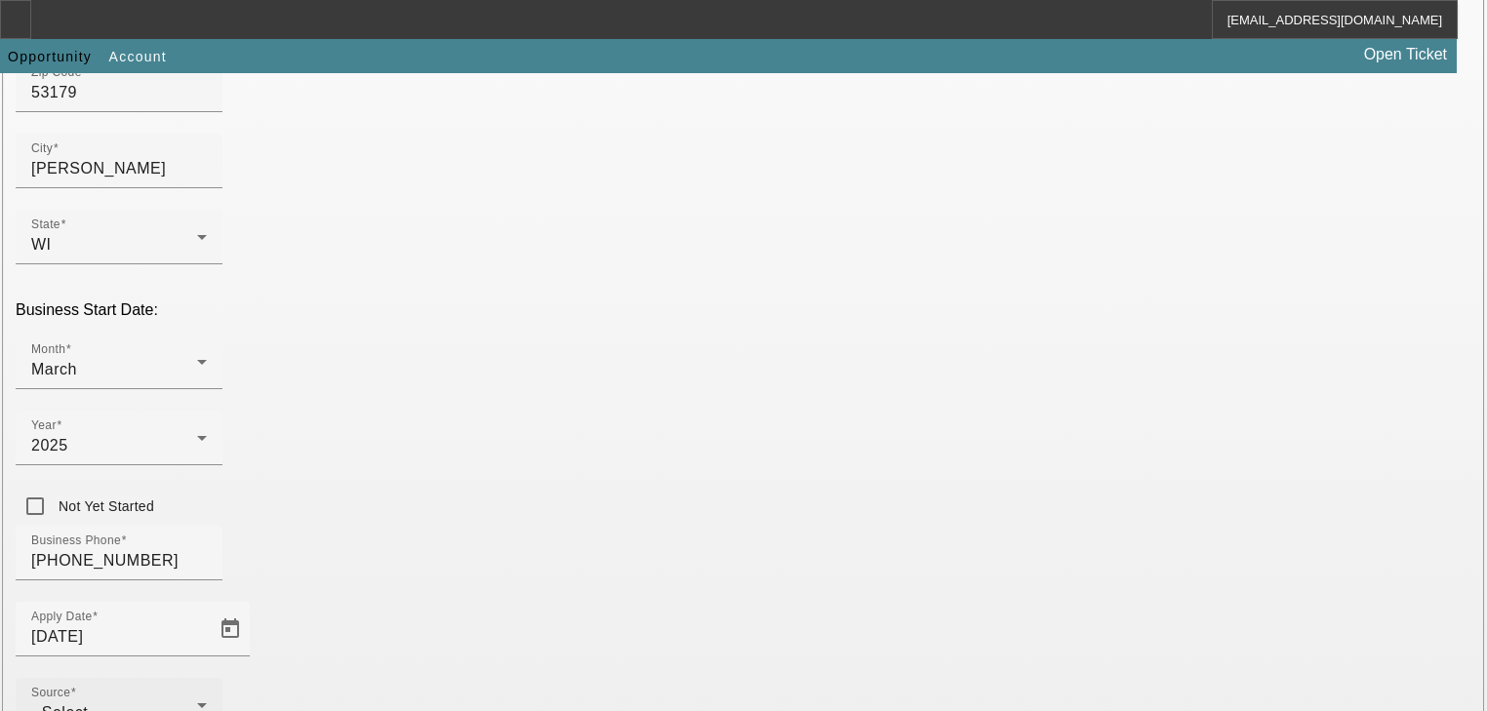
click at [197, 702] on div "- Select -" at bounding box center [114, 713] width 166 height 23
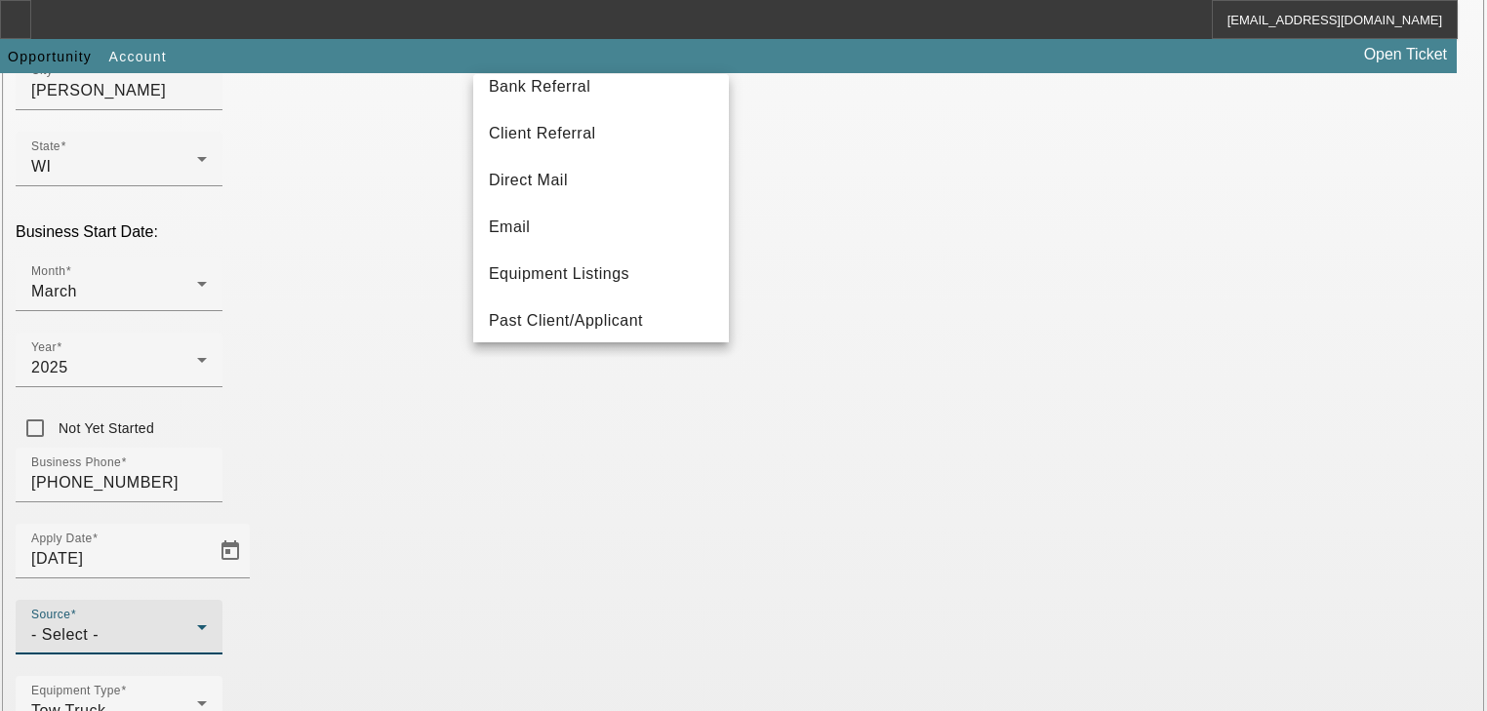
scroll to position [156, 0]
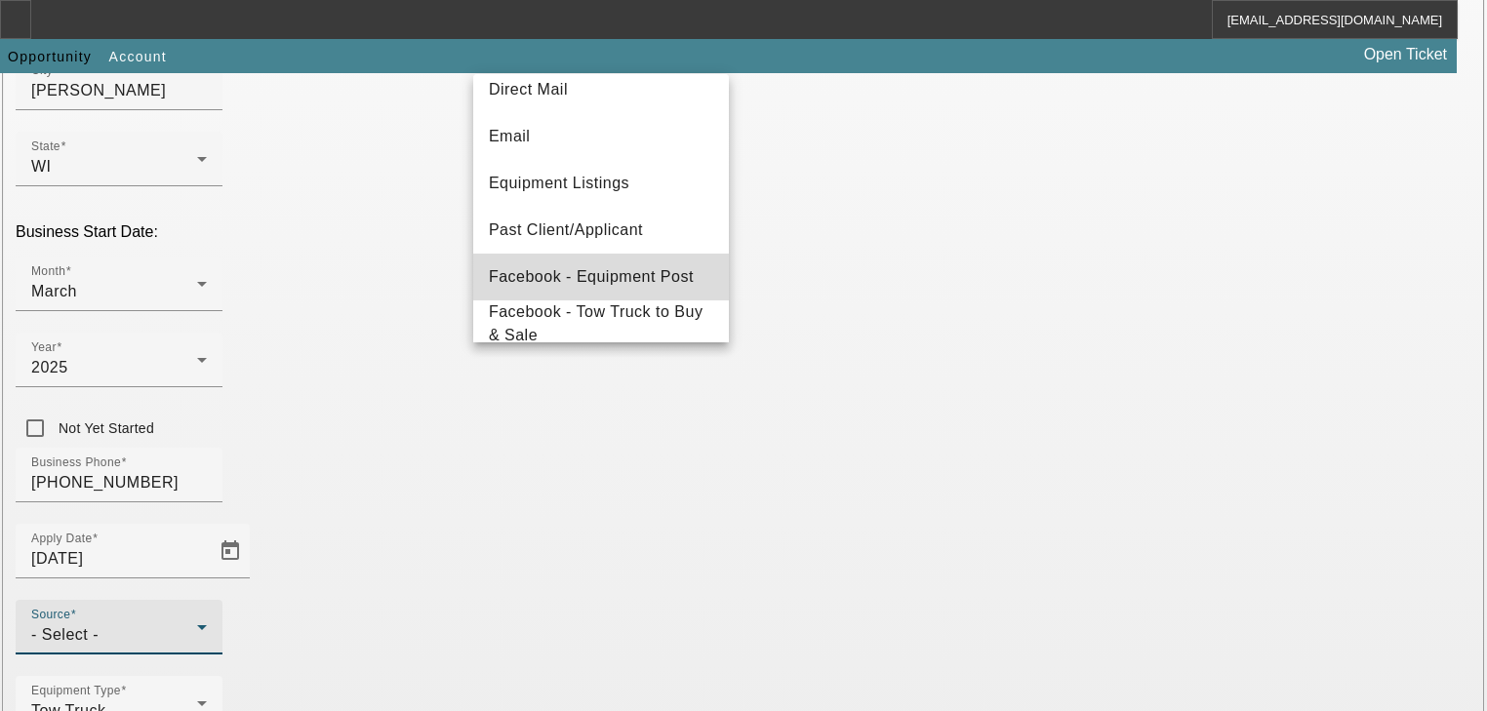
click at [633, 271] on span "Facebook - Equipment Post" at bounding box center [591, 276] width 205 height 23
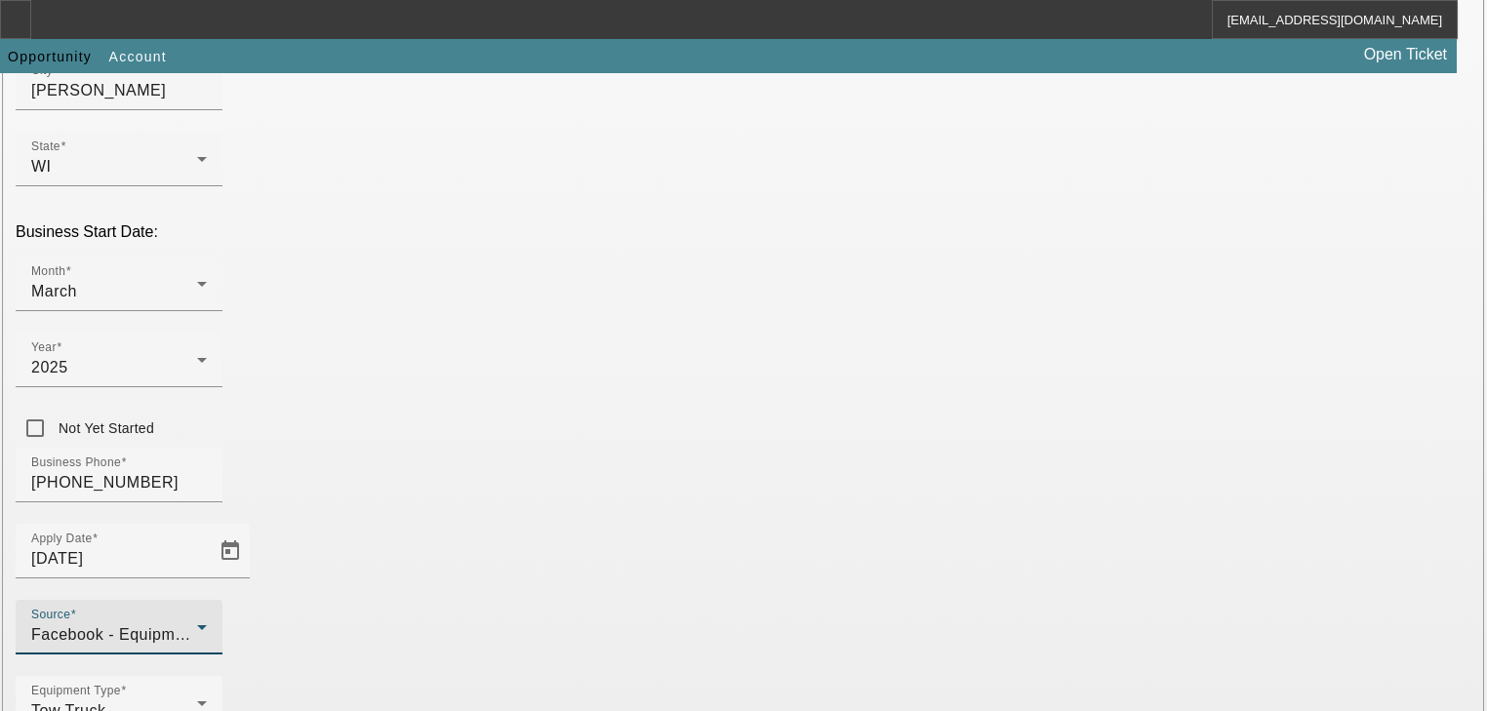
scroll to position [513, 0]
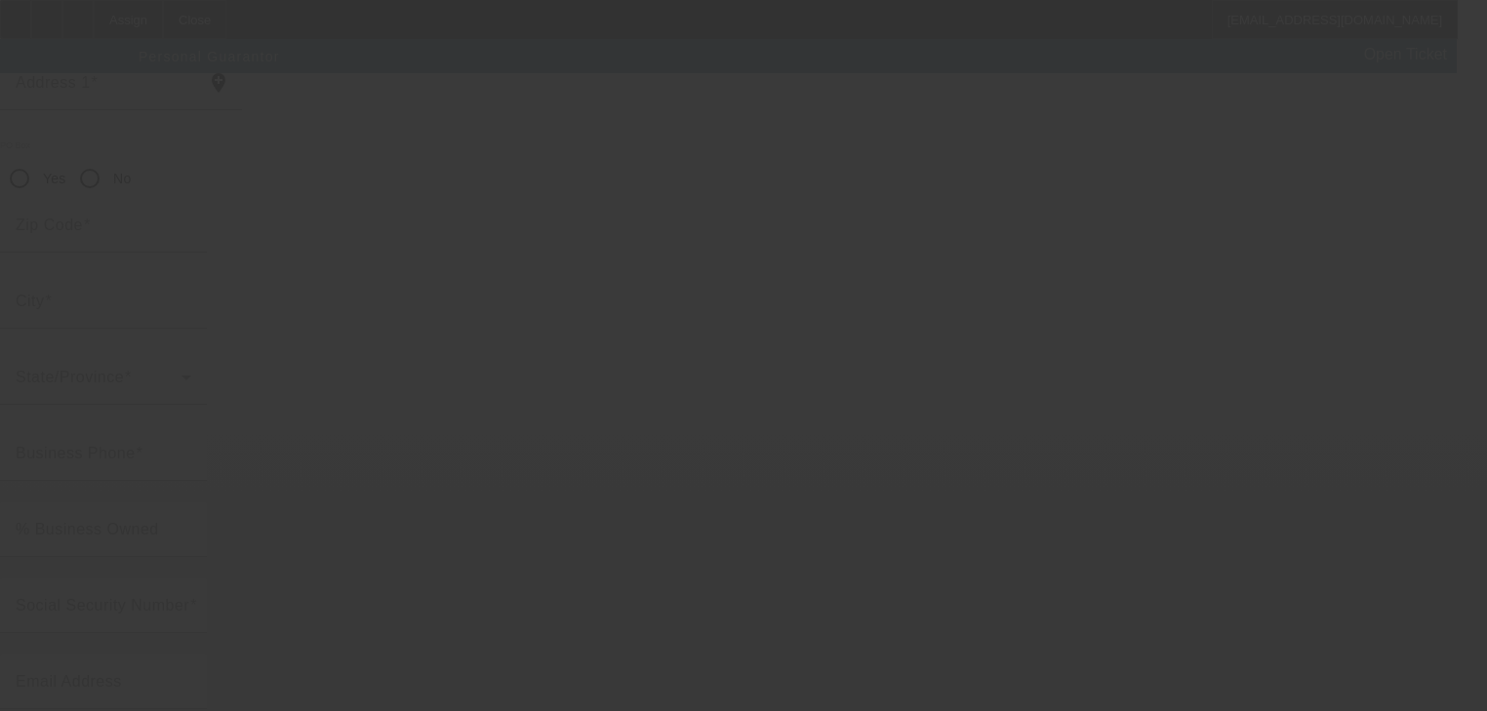
scroll to position [238, 0]
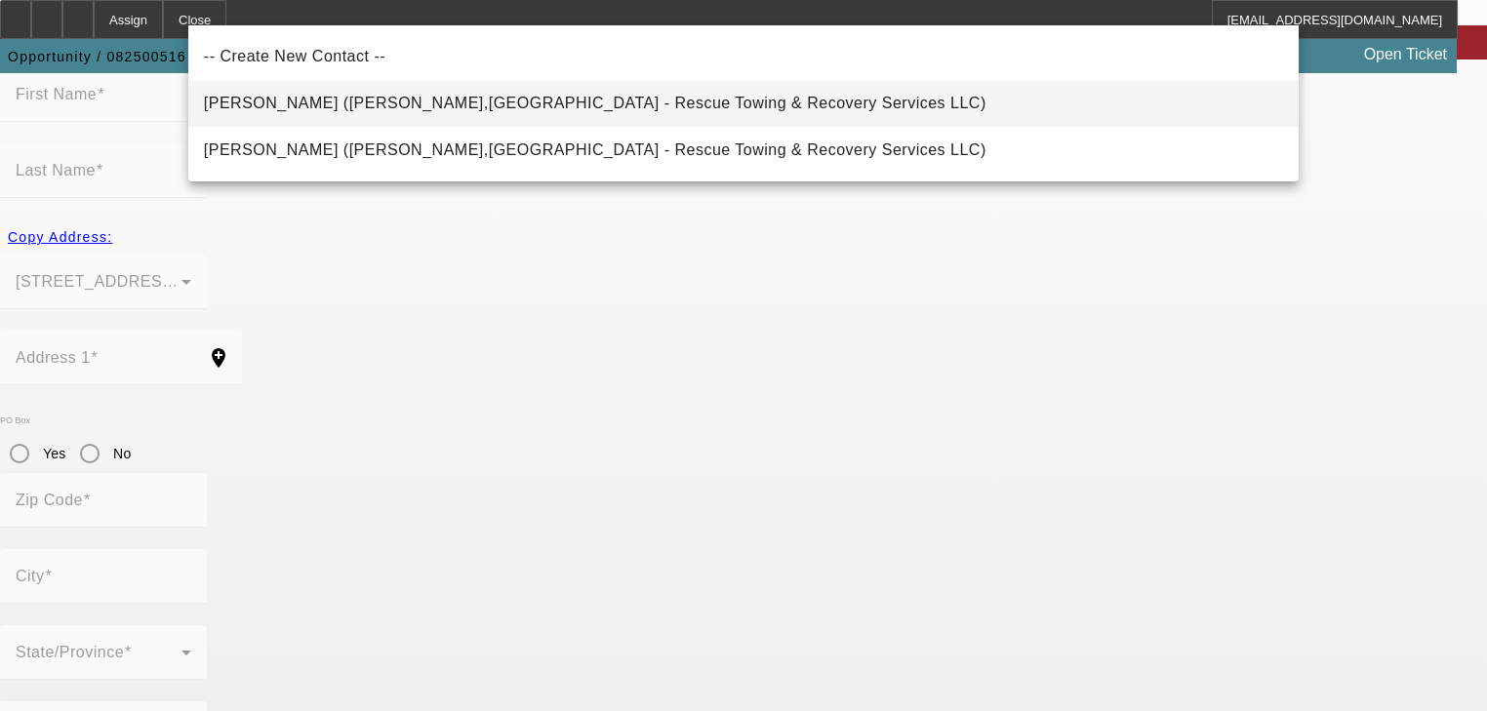
drag, startPoint x: 978, startPoint y: 161, endPoint x: 853, endPoint y: 101, distance: 138.4
click at [853, 101] on div "-- Create New Contact -- [PERSON_NAME] ([PERSON_NAME],WI - Rescue Towing & Reco…" at bounding box center [743, 103] width 1110 height 156
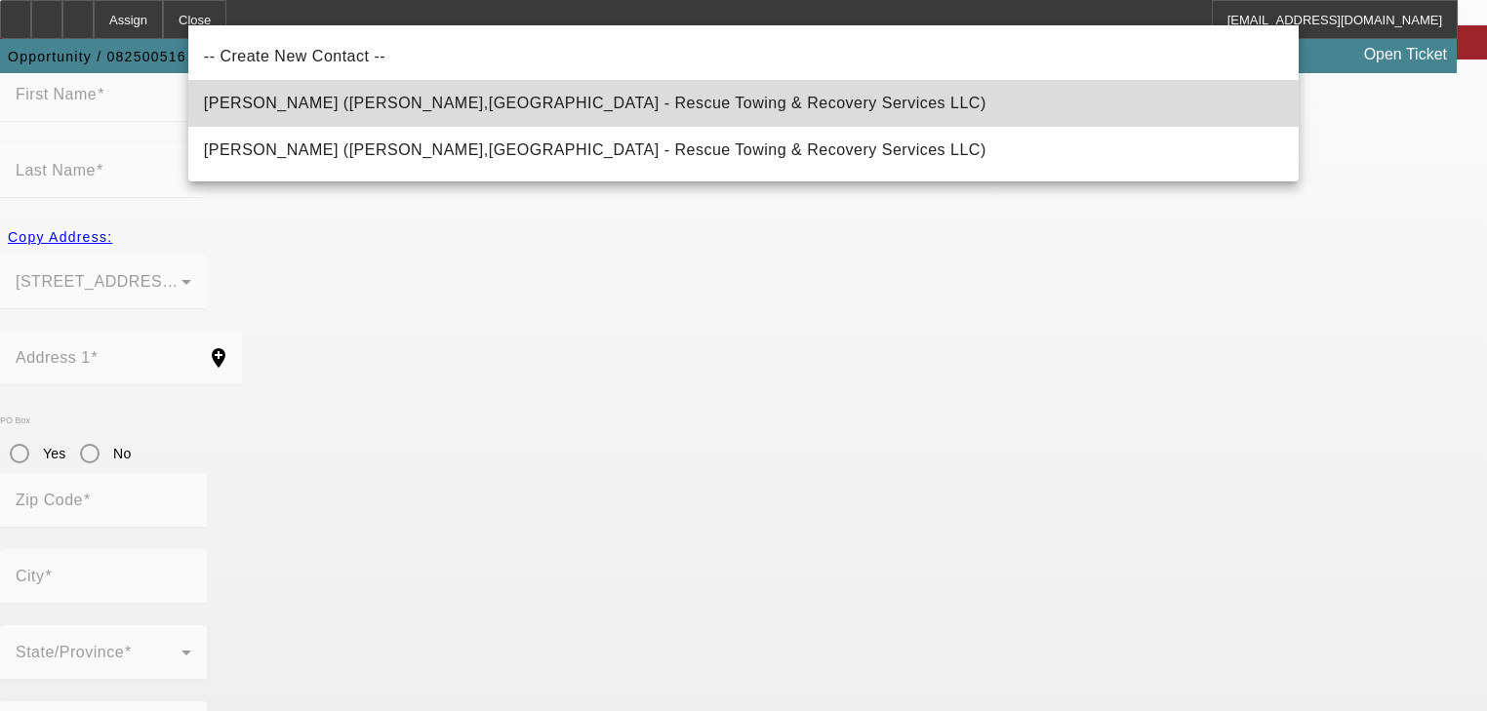
click at [853, 101] on mat-option "[PERSON_NAME] ([PERSON_NAME],[GEOGRAPHIC_DATA] - Rescue Towing & Recovery Servi…" at bounding box center [743, 103] width 1110 height 47
type input "[PERSON_NAME] ([PERSON_NAME],[GEOGRAPHIC_DATA] - Rescue Towing & Recovery Servi…"
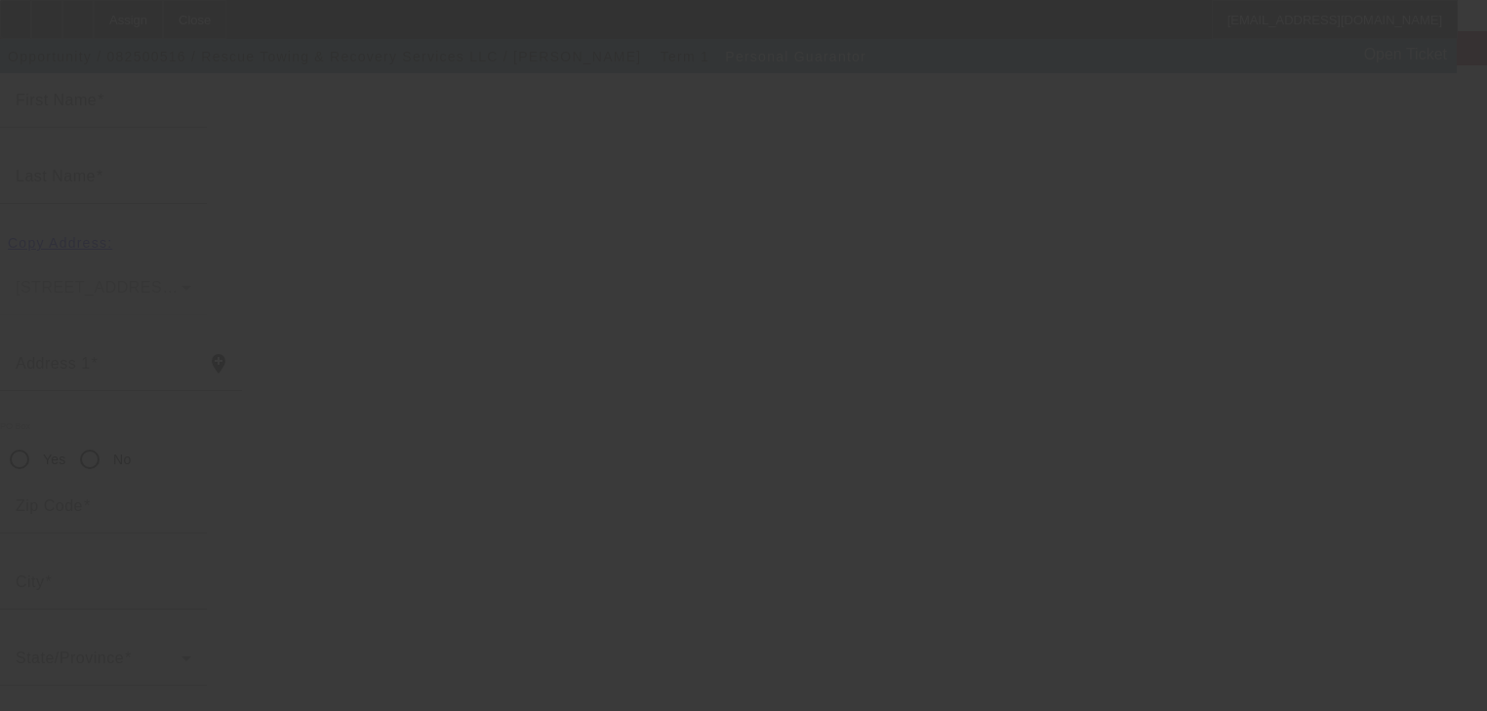
type input "[PERSON_NAME]"
type input "Price"
type input "[STREET_ADDRESS]"
radio input "true"
type input "53179"
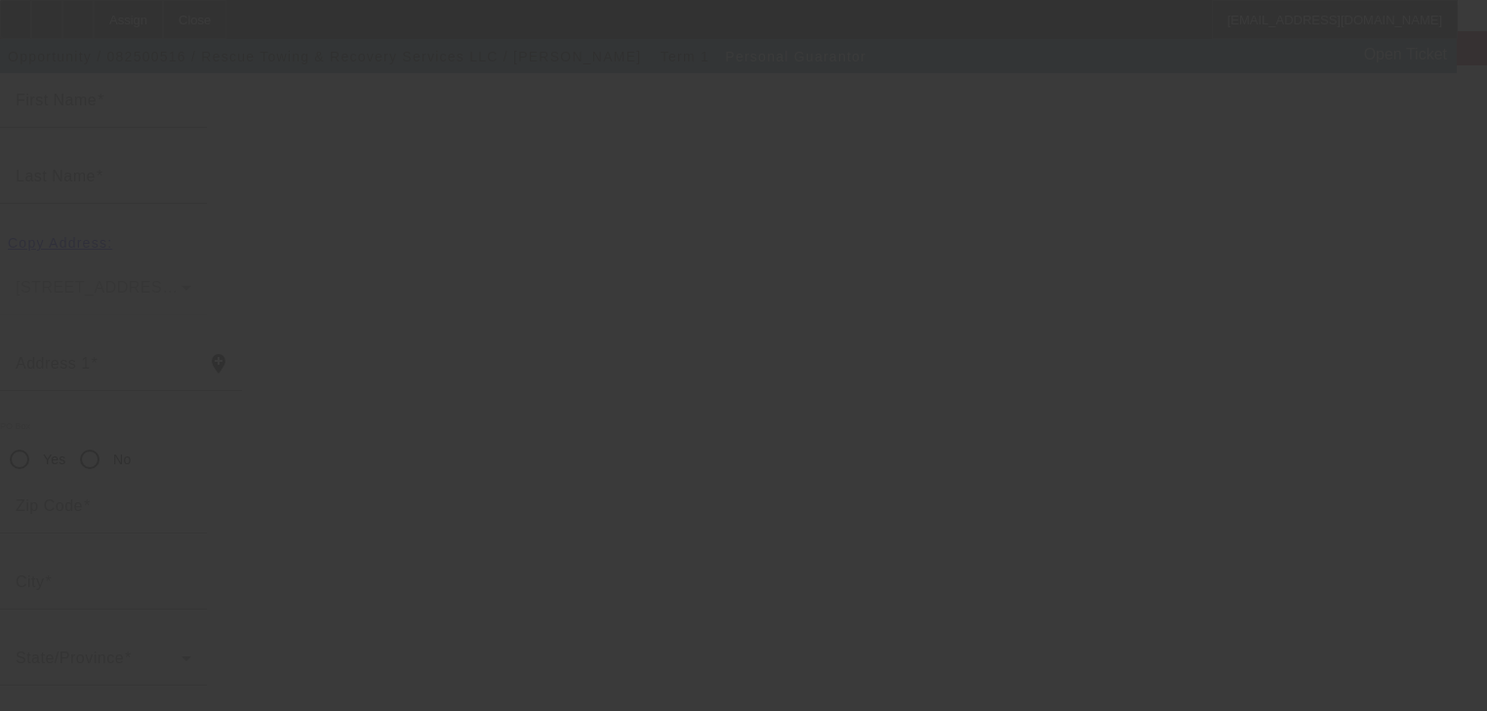
type input "[PERSON_NAME]"
type input "[PHONE_NUMBER]"
type input "0"
type input "348-74-3162"
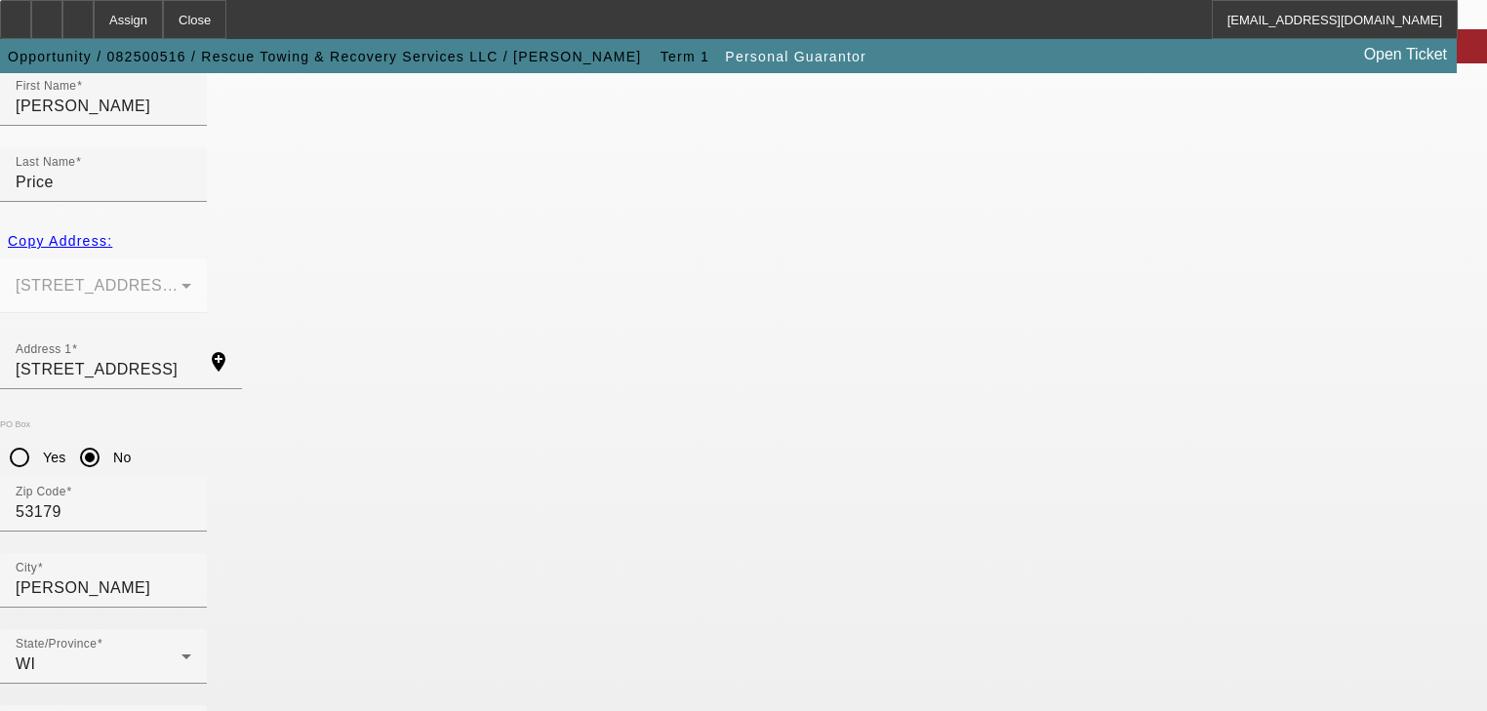
scroll to position [238, 0]
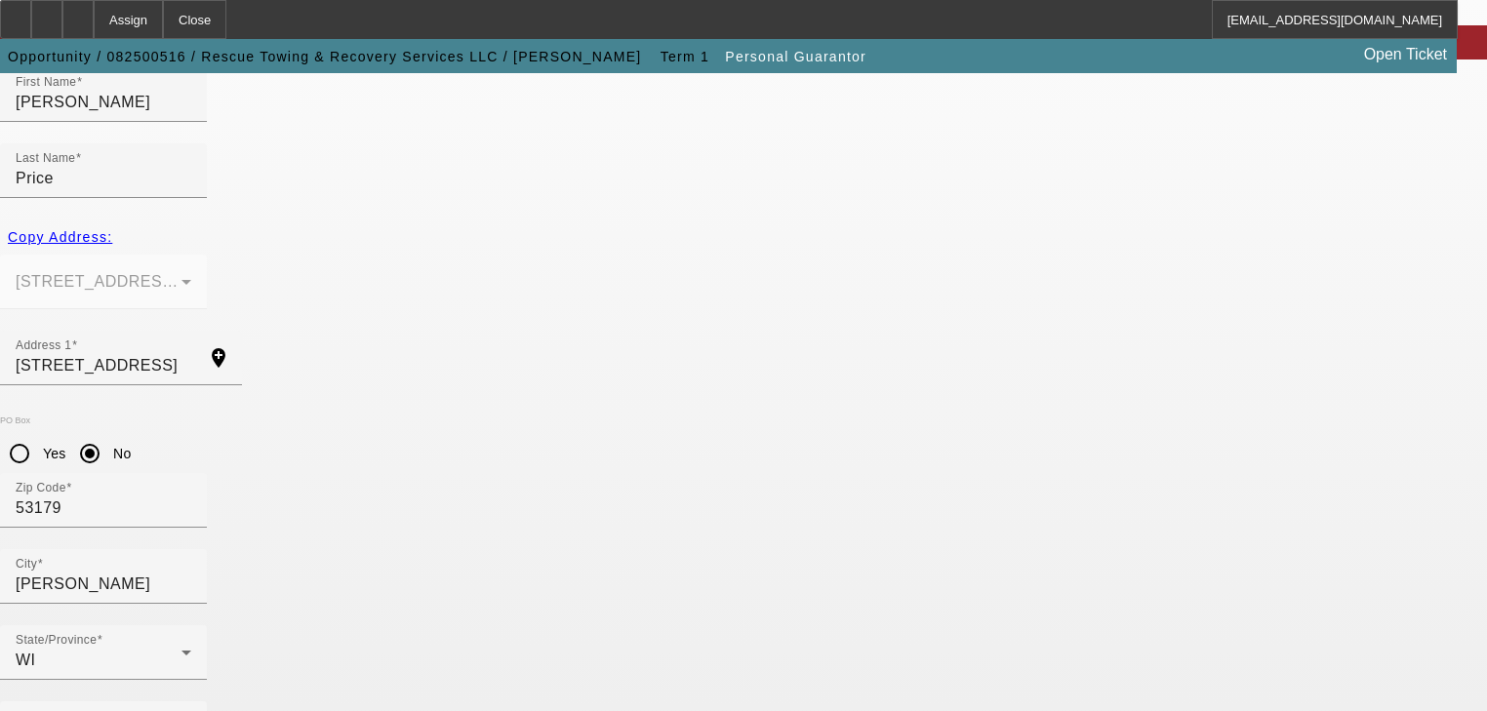
type input "50"
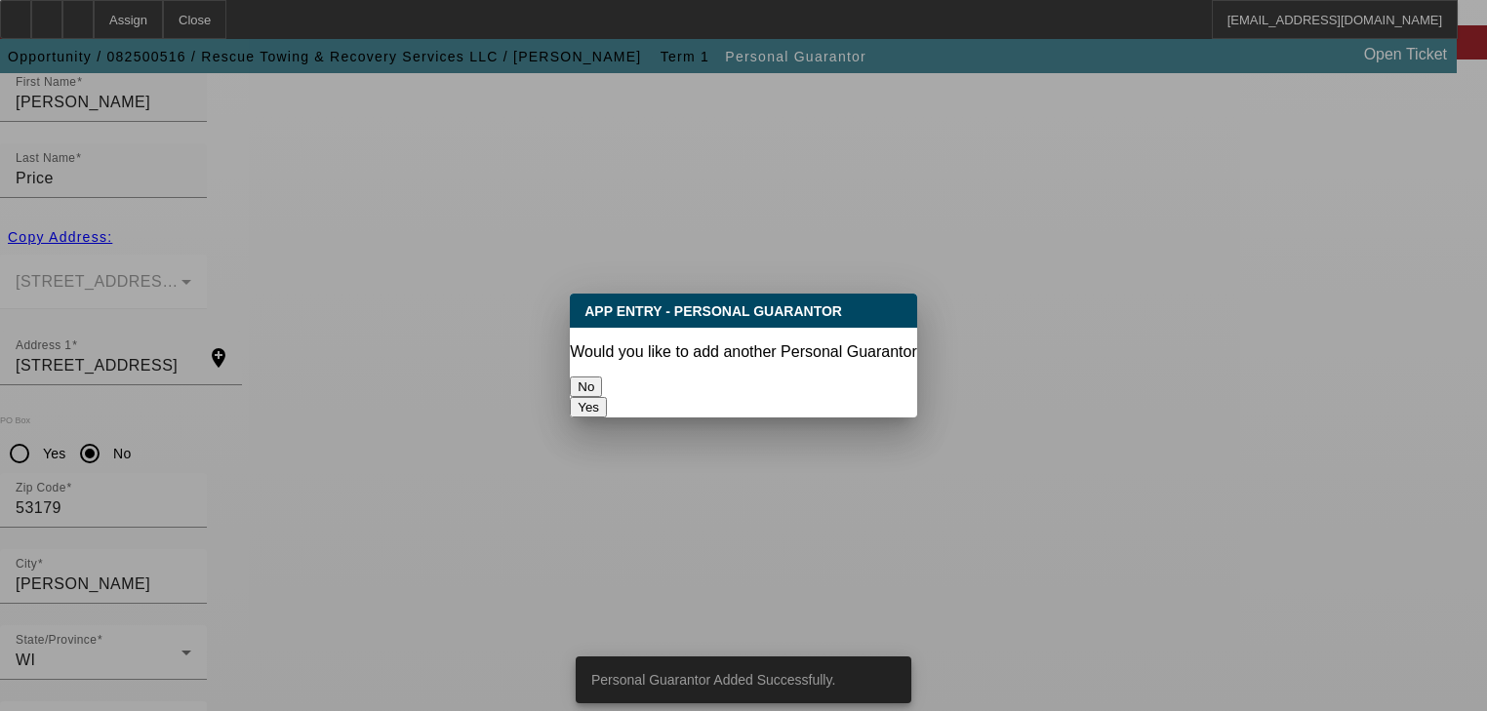
scroll to position [0, 0]
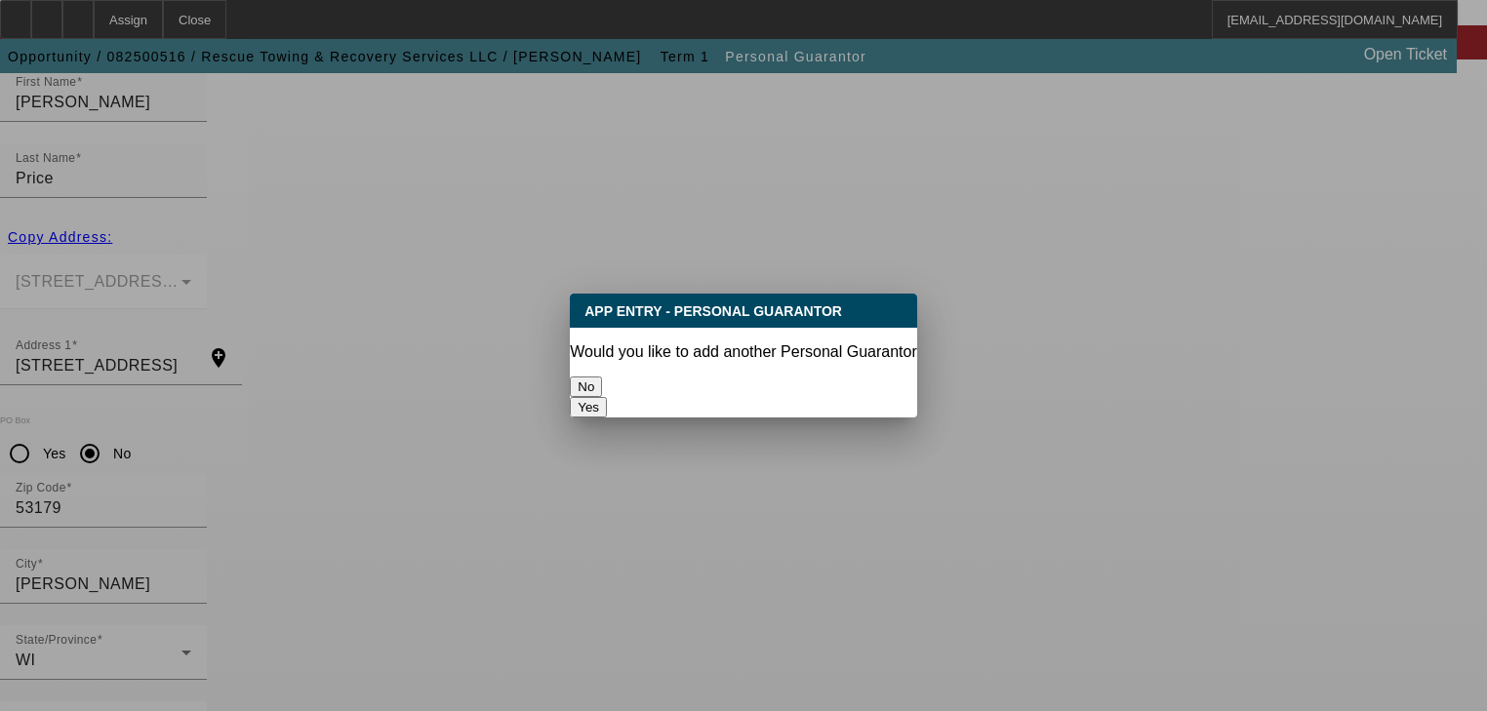
click at [607, 397] on button "Yes" at bounding box center [588, 407] width 37 height 20
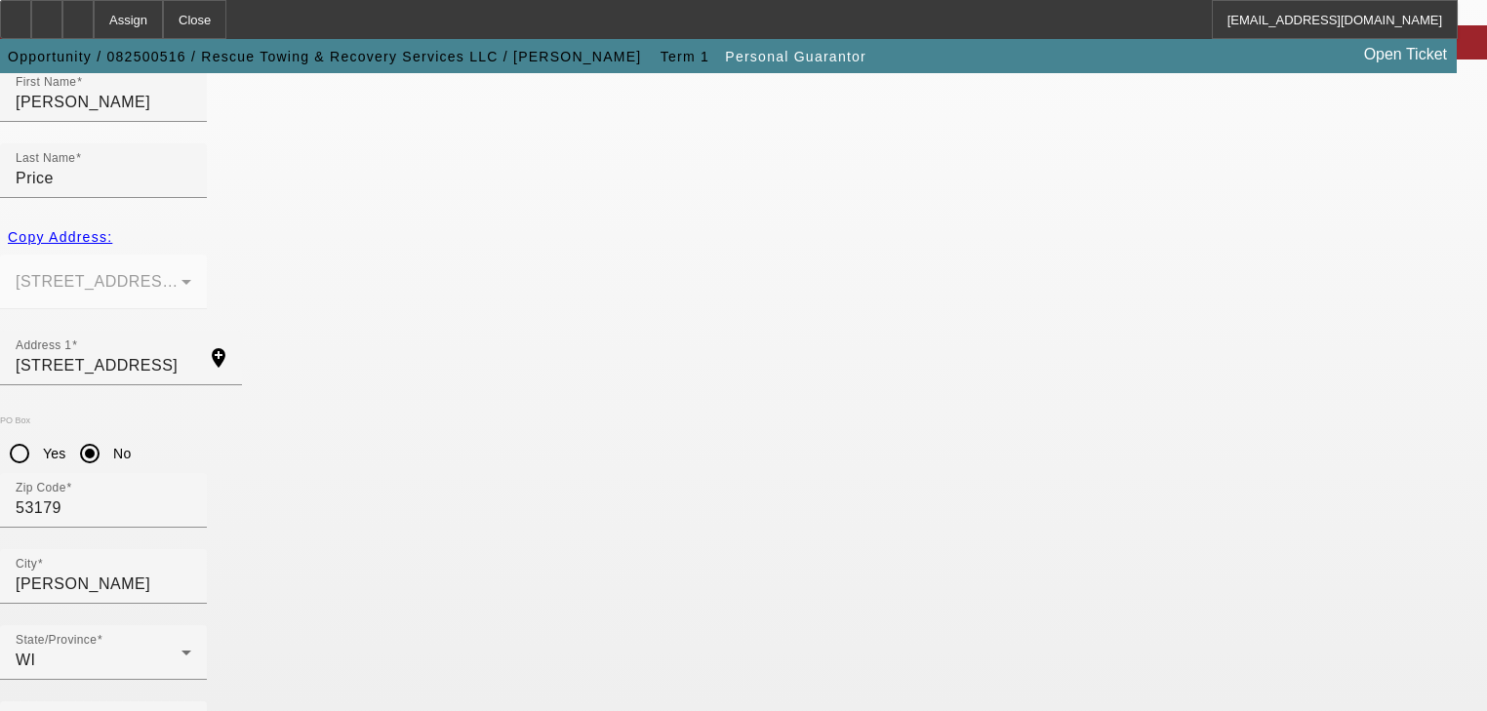
radio input "false"
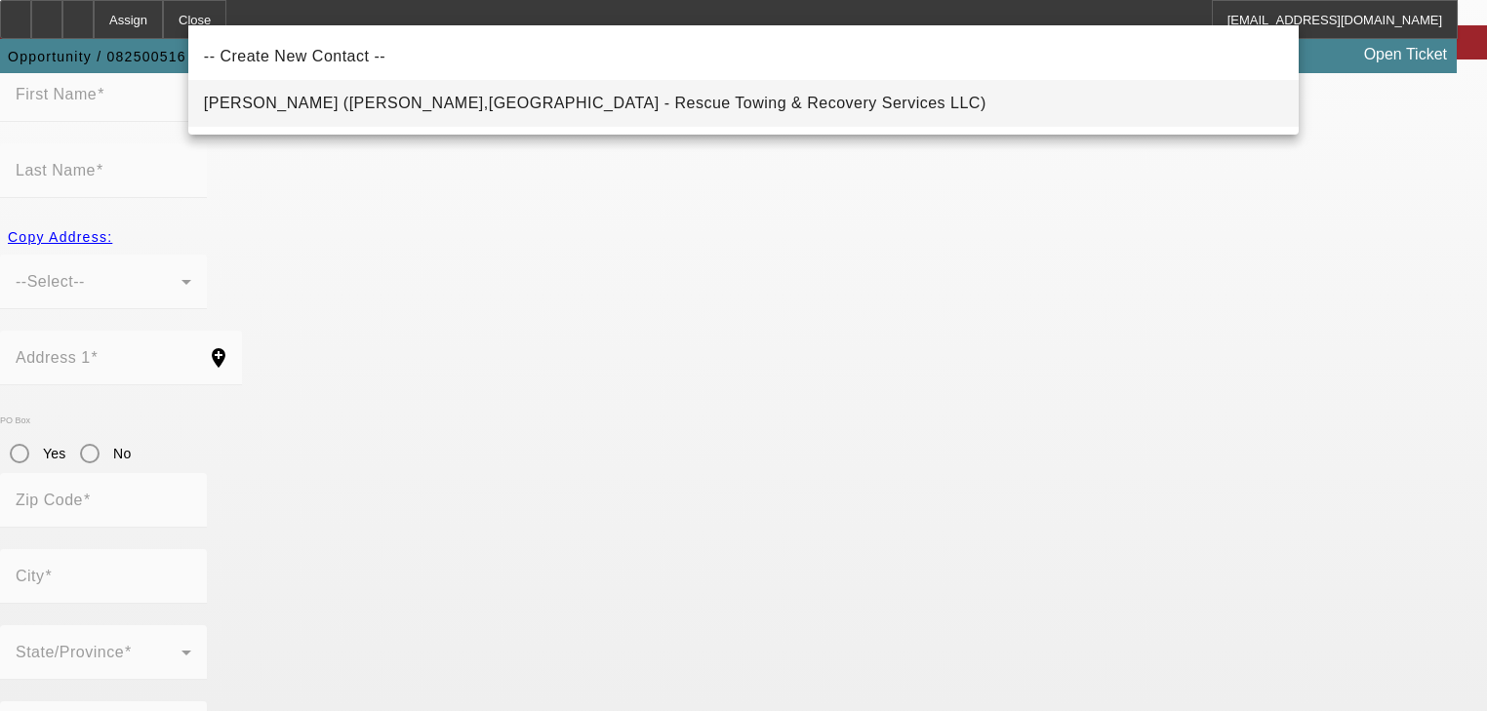
click at [512, 118] on mat-option "[PERSON_NAME] ([PERSON_NAME],[GEOGRAPHIC_DATA] - Rescue Towing & Recovery Servi…" at bounding box center [743, 103] width 1110 height 47
type input "[PERSON_NAME] ([PERSON_NAME],[GEOGRAPHIC_DATA] - Rescue Towing & Recovery Servi…"
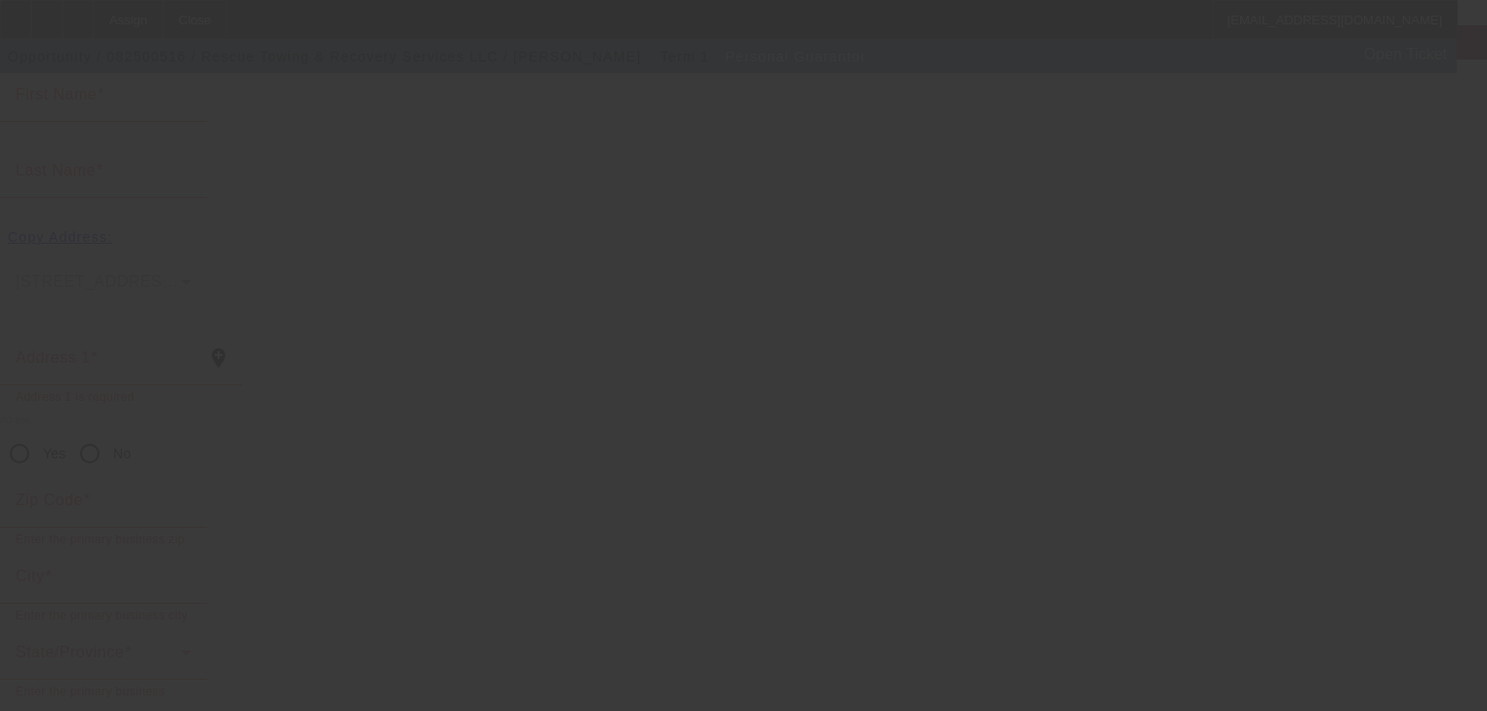
scroll to position [232, 0]
type input "[PERSON_NAME]"
type input "Price"
type input "[STREET_ADDRESS]"
radio input "true"
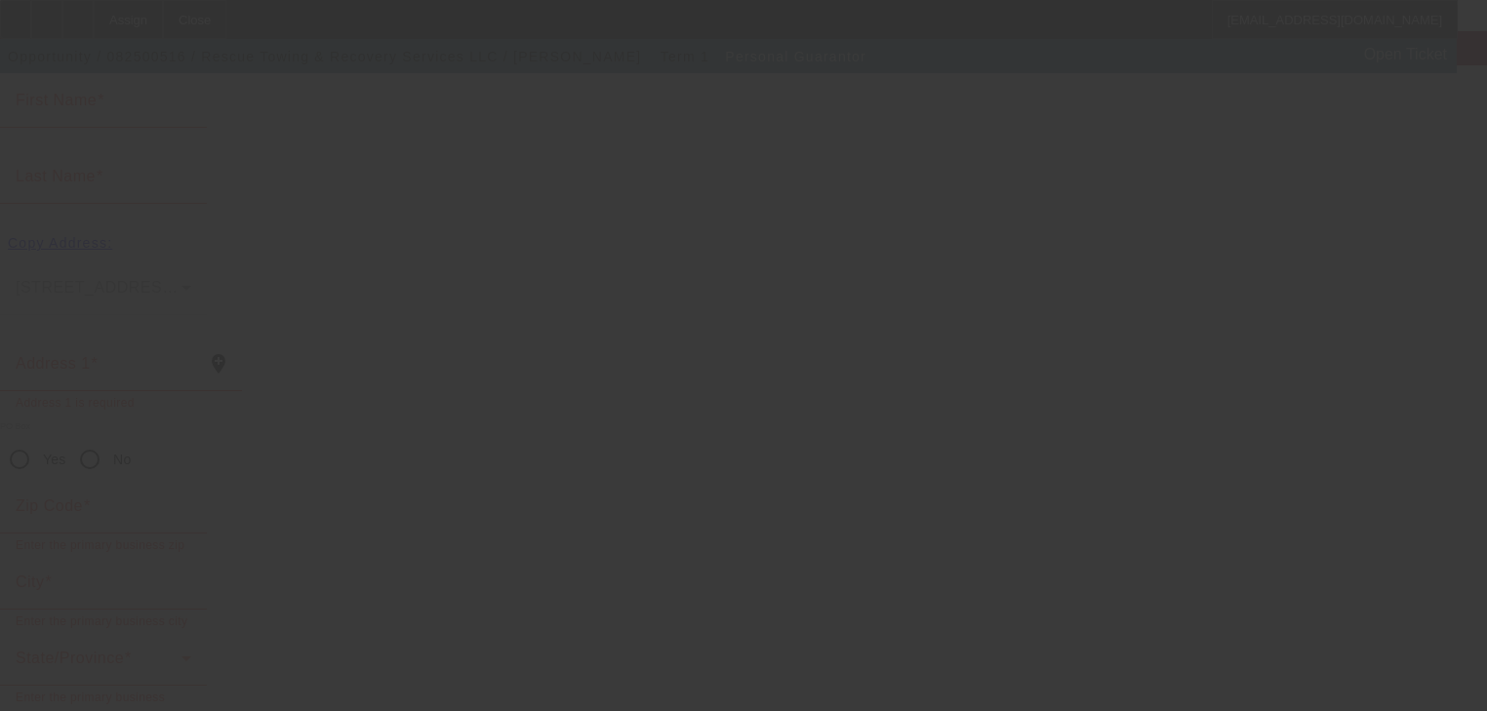
type input "53179"
type input "[PERSON_NAME]"
type input "[PHONE_NUMBER]"
type input "100"
type input "328-72-2038"
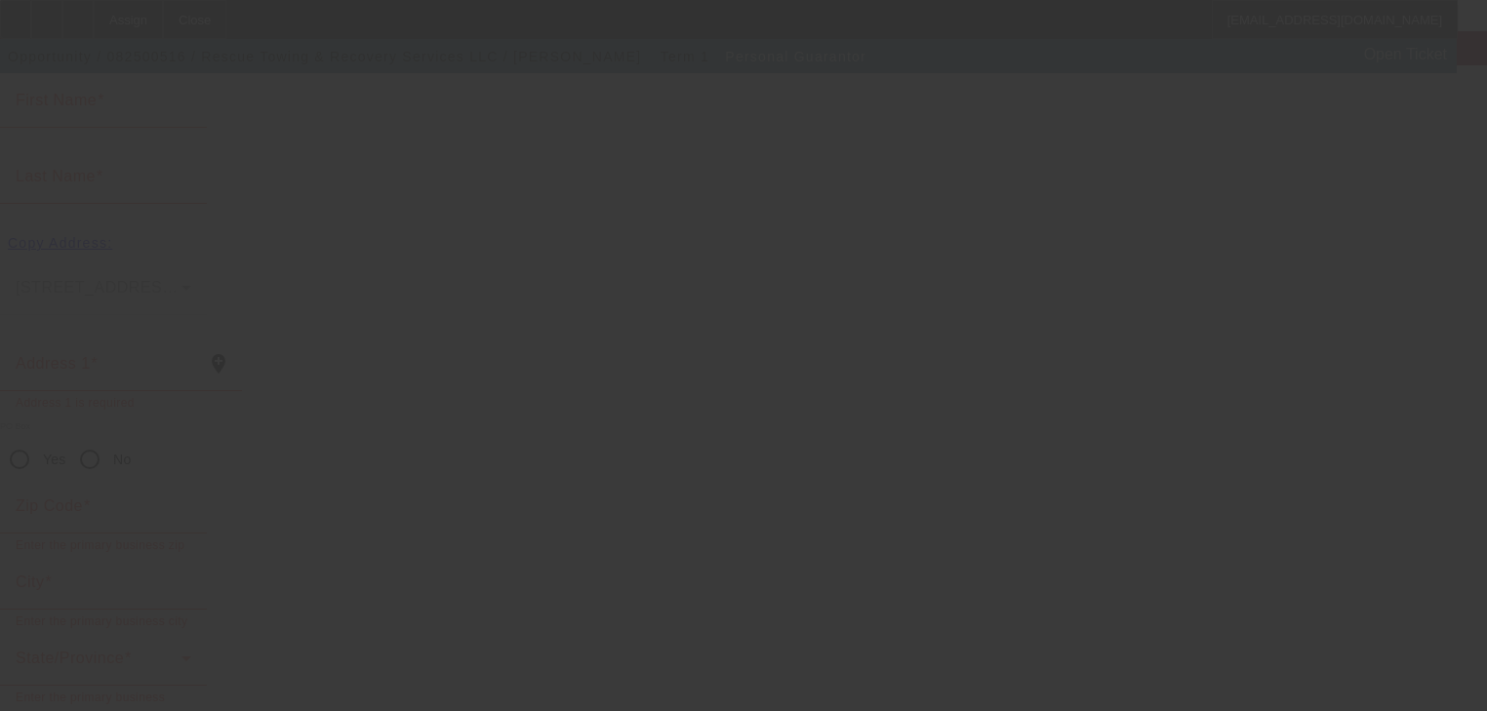
type input "[EMAIL_ADDRESS][DOMAIN_NAME]"
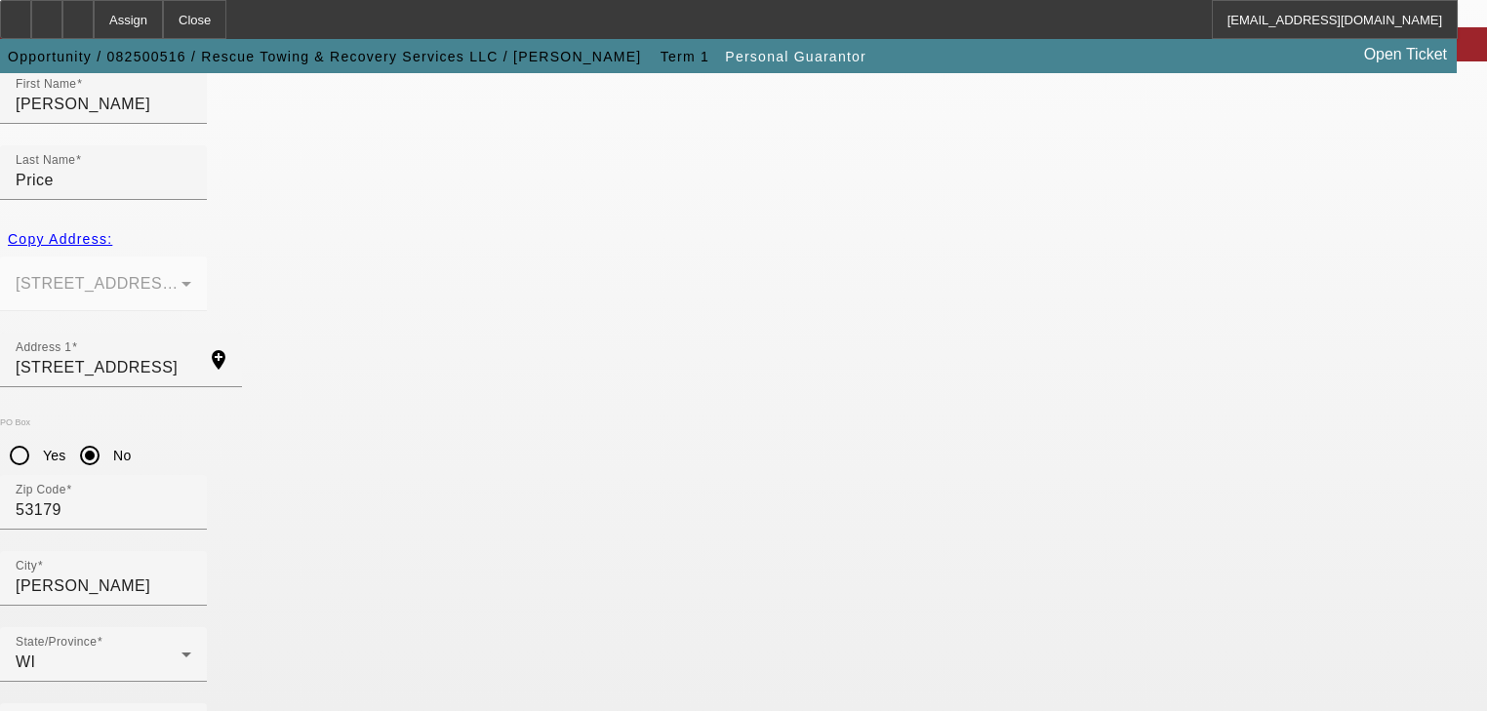
scroll to position [238, 0]
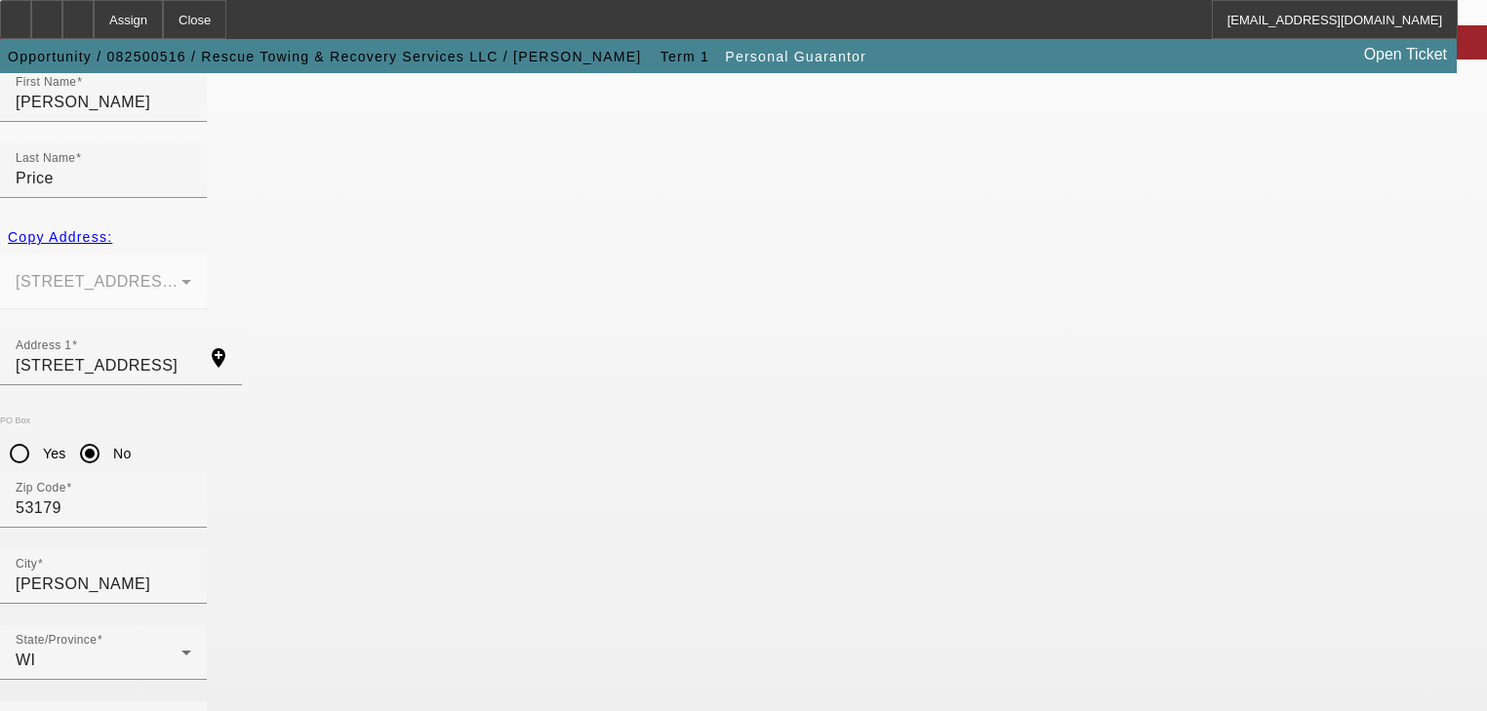
type input "50"
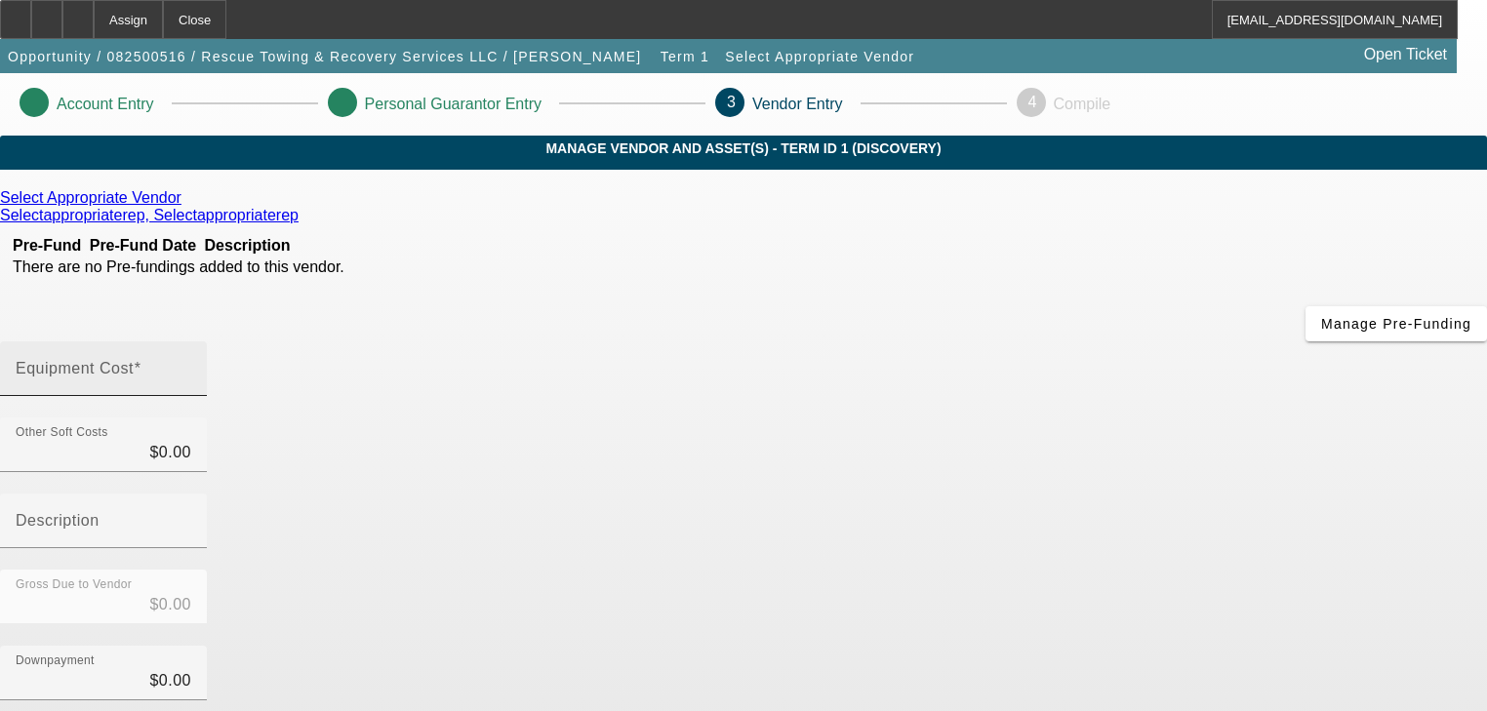
click at [191, 342] on div "Equipment Cost" at bounding box center [104, 369] width 176 height 55
type input "8"
type input "$8.00"
type input "80"
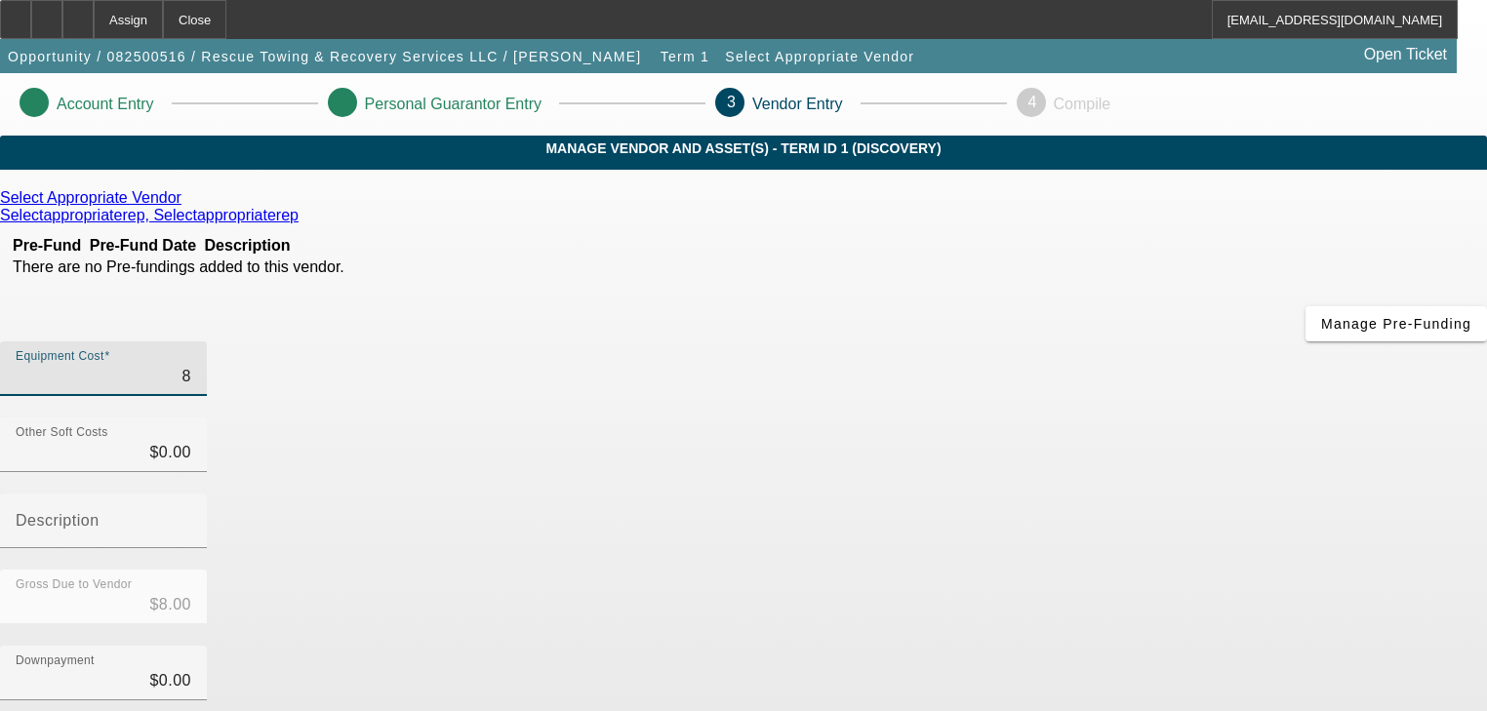
type input "$80.00"
type input "800"
type input "$800.00"
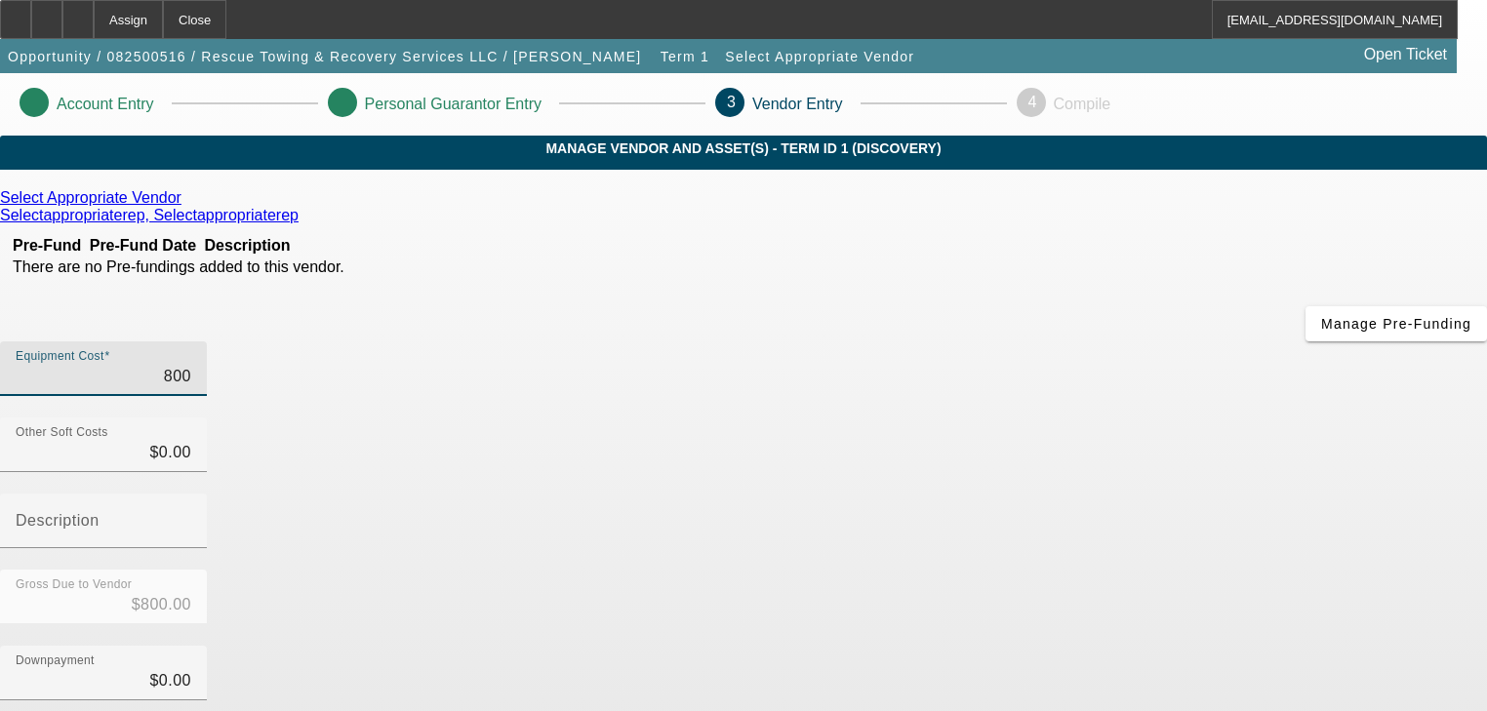
type input "8000"
type input "$8,000.00"
type input "80000"
type input "$80,000.00"
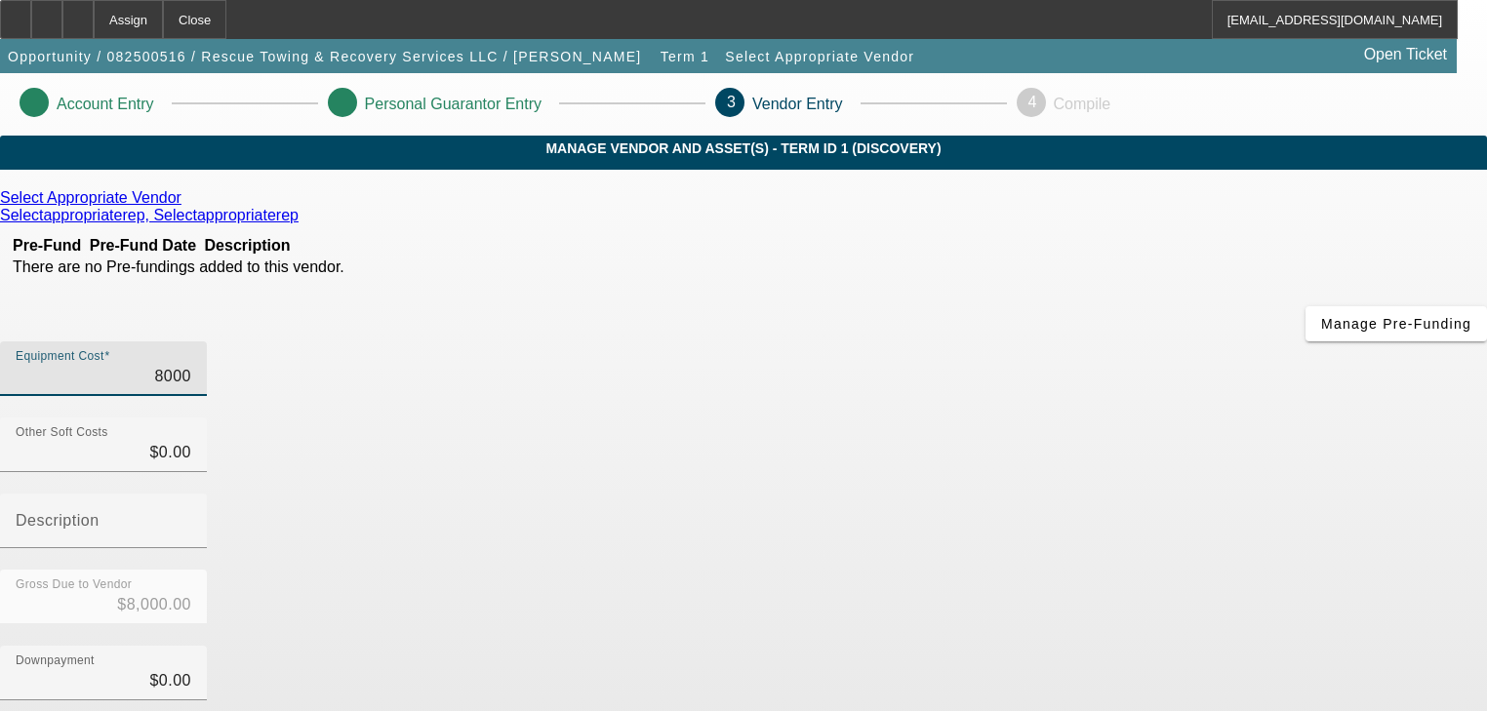
type input "$80,000.00"
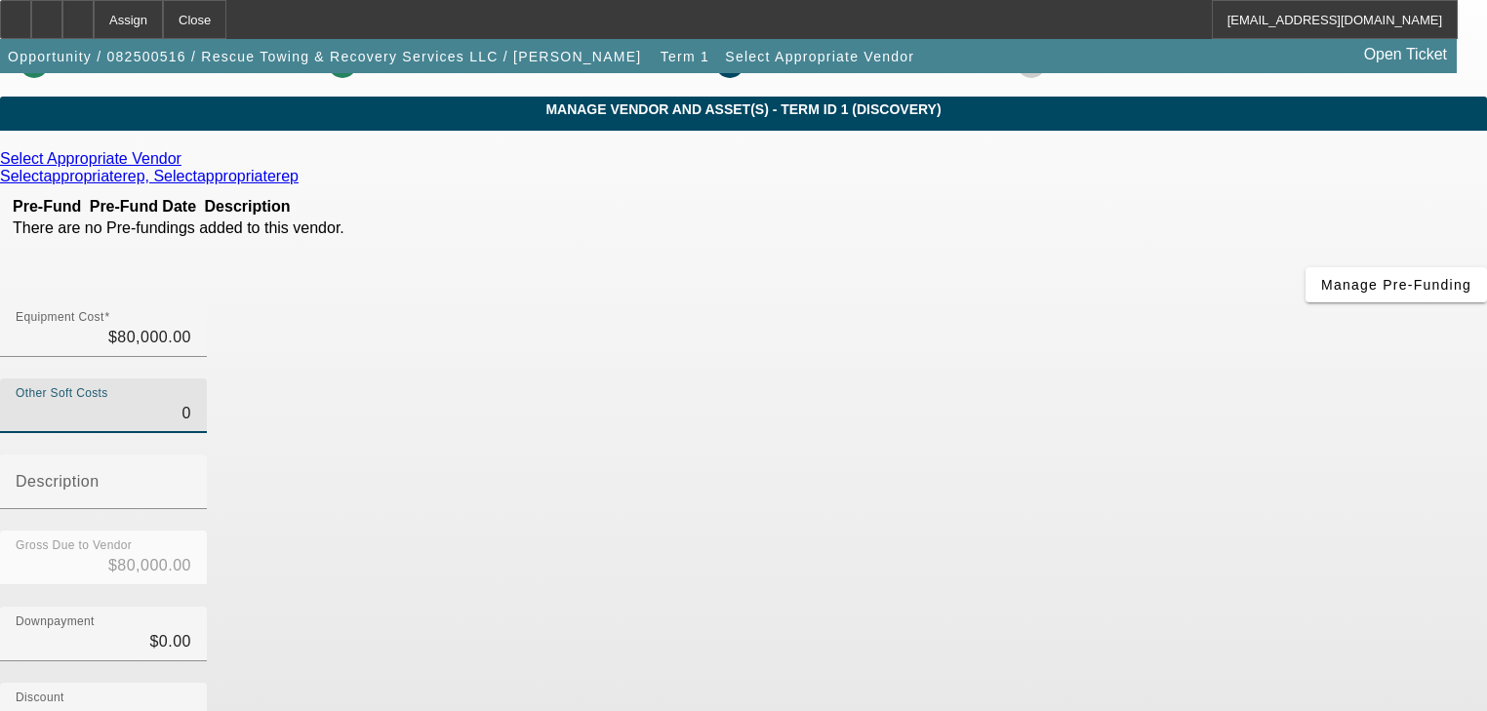
scroll to position [271, 0]
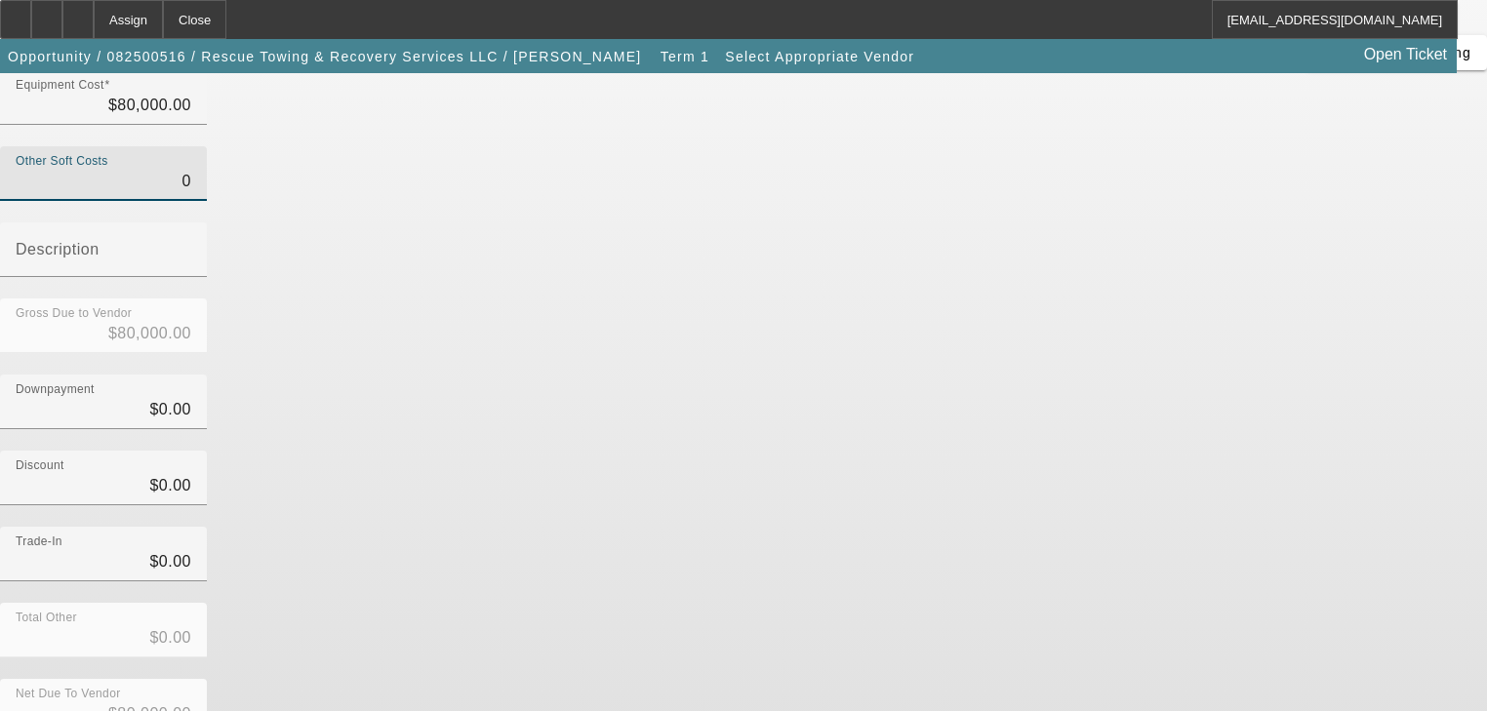
type input "$0.00"
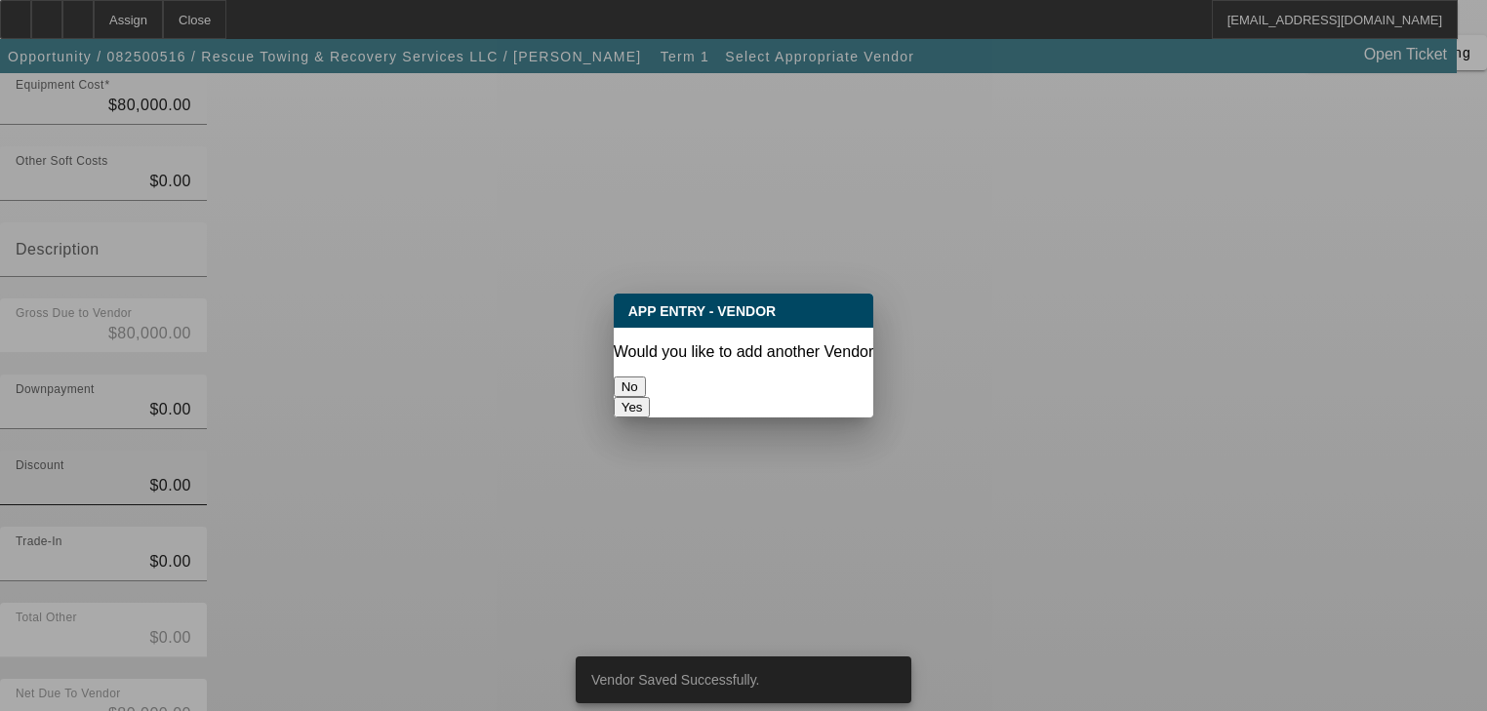
scroll to position [0, 0]
click at [646, 377] on button "No" at bounding box center [630, 387] width 32 height 20
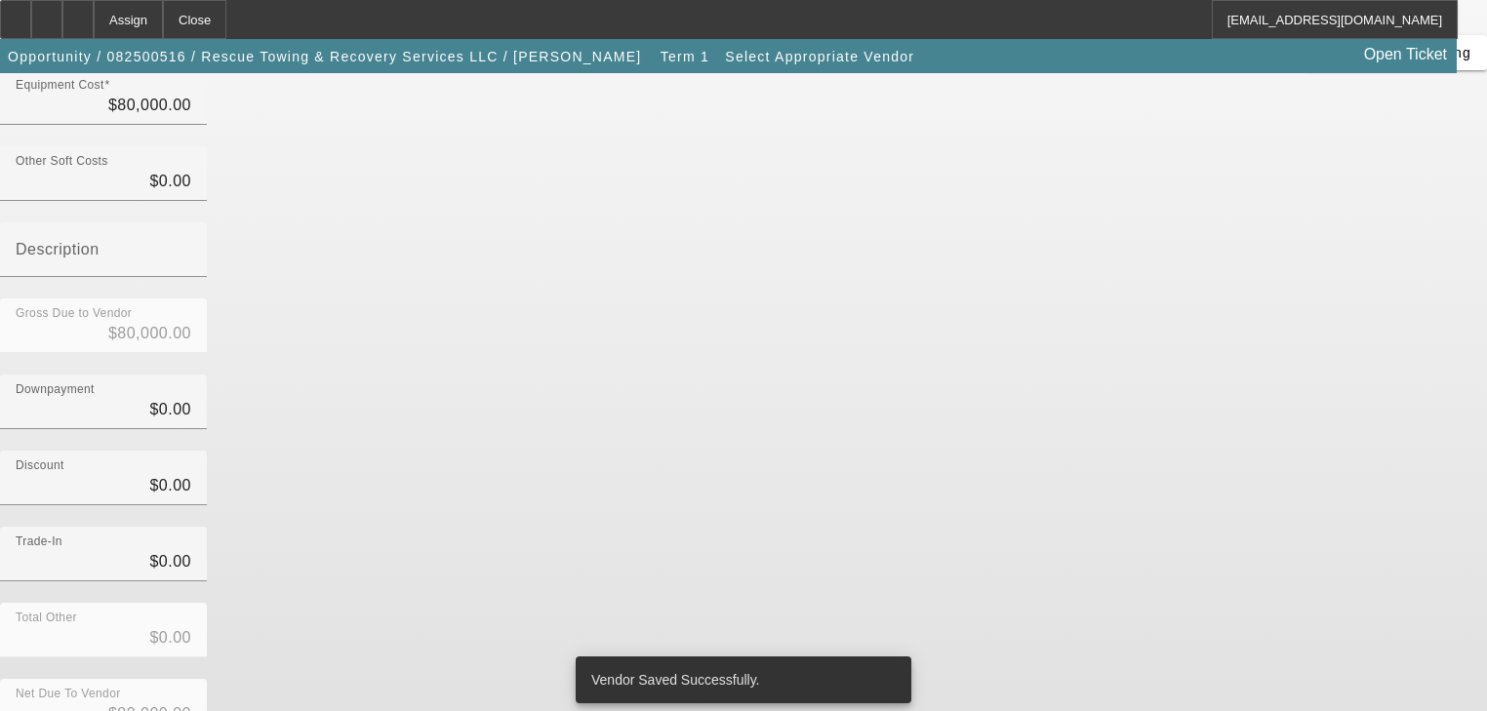
scroll to position [271, 0]
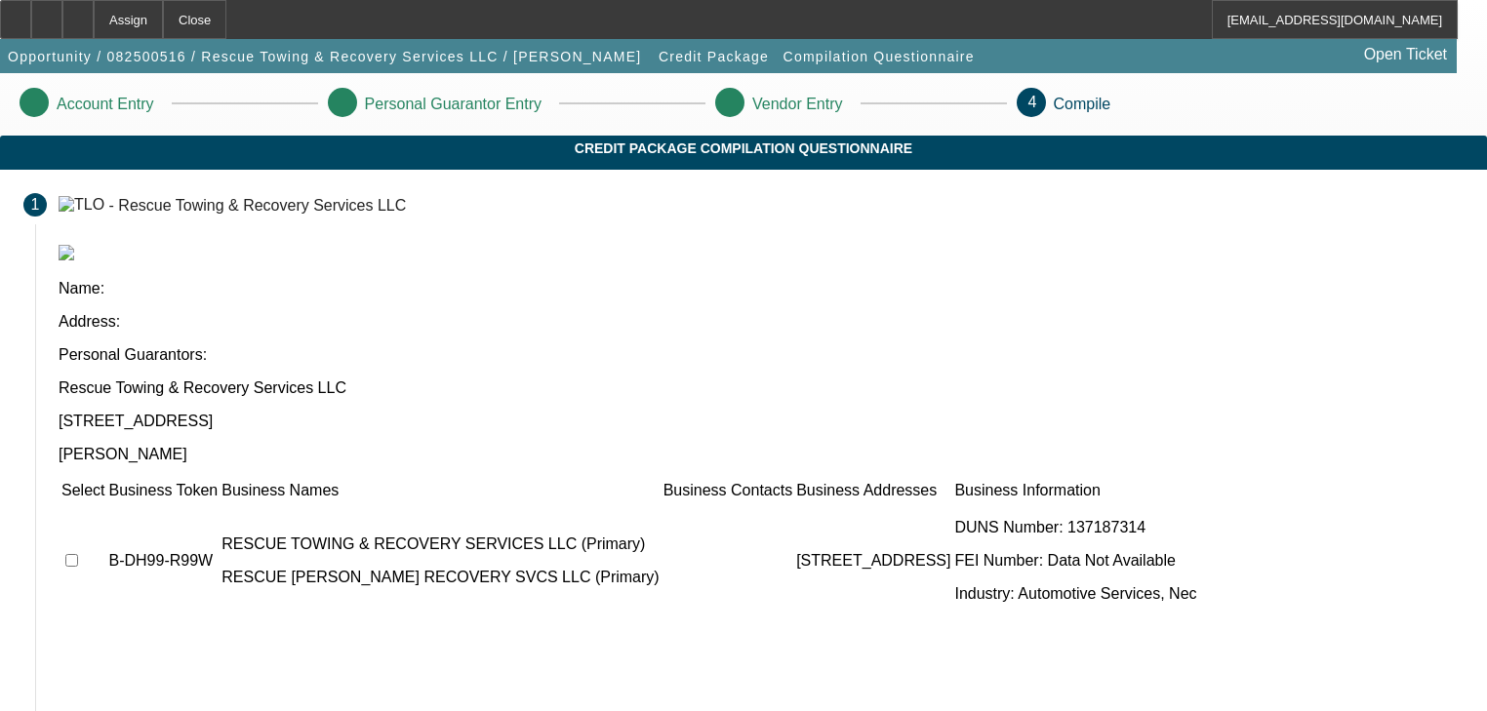
click at [105, 502] on td at bounding box center [82, 560] width 45 height 117
drag, startPoint x: 239, startPoint y: 401, endPoint x: 571, endPoint y: 438, distance: 333.8
click at [78, 554] on input "checkbox" at bounding box center [71, 560] width 13 height 13
checkbox input "true"
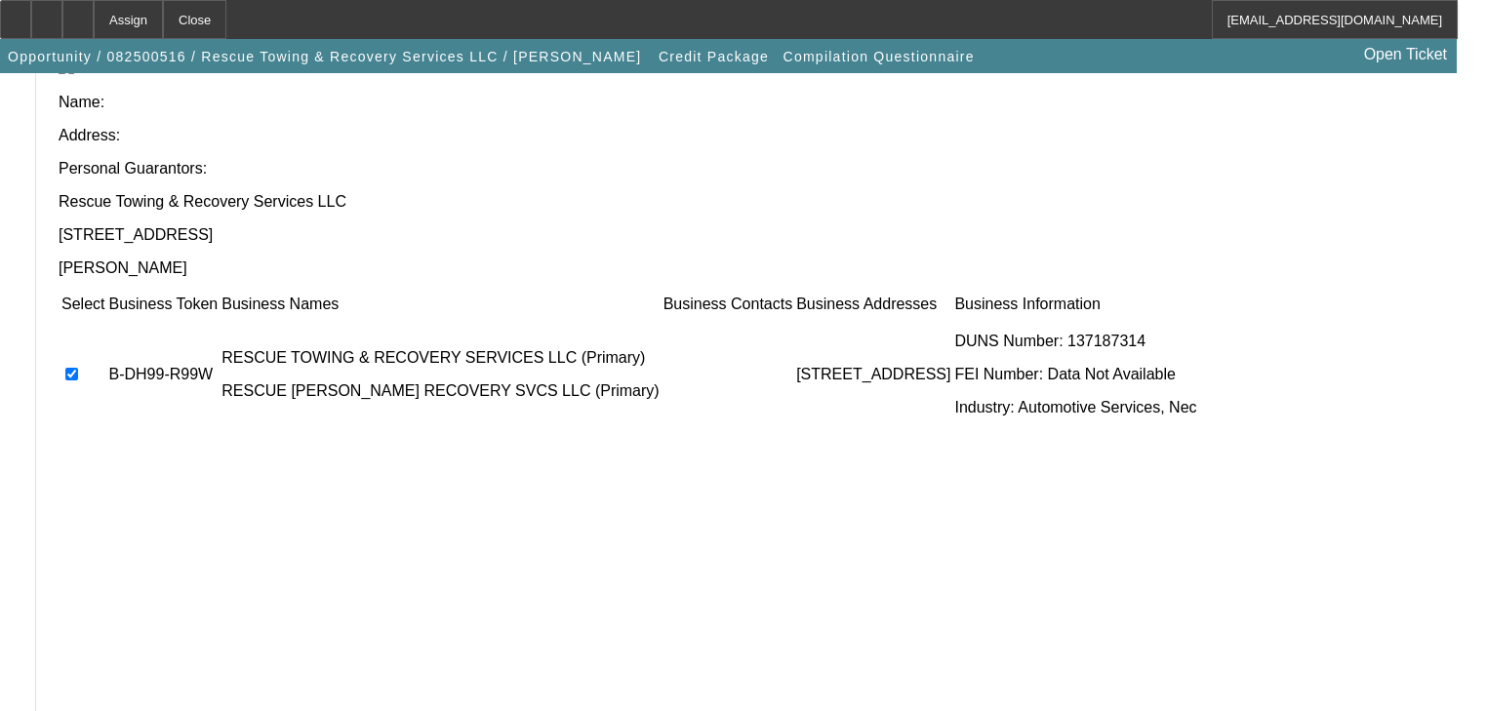
scroll to position [298, 0]
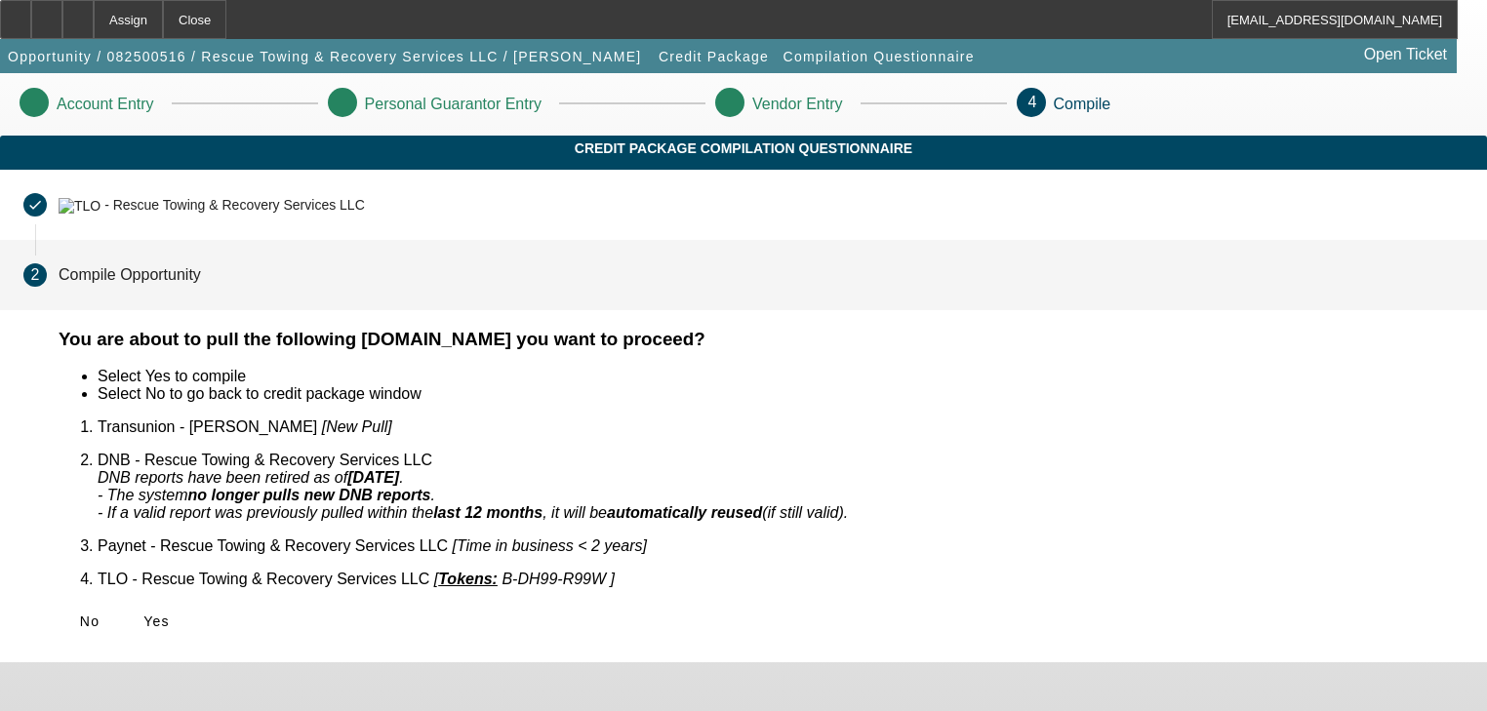
scroll to position [0, 0]
click at [170, 614] on span "Yes" at bounding box center [156, 622] width 26 height 16
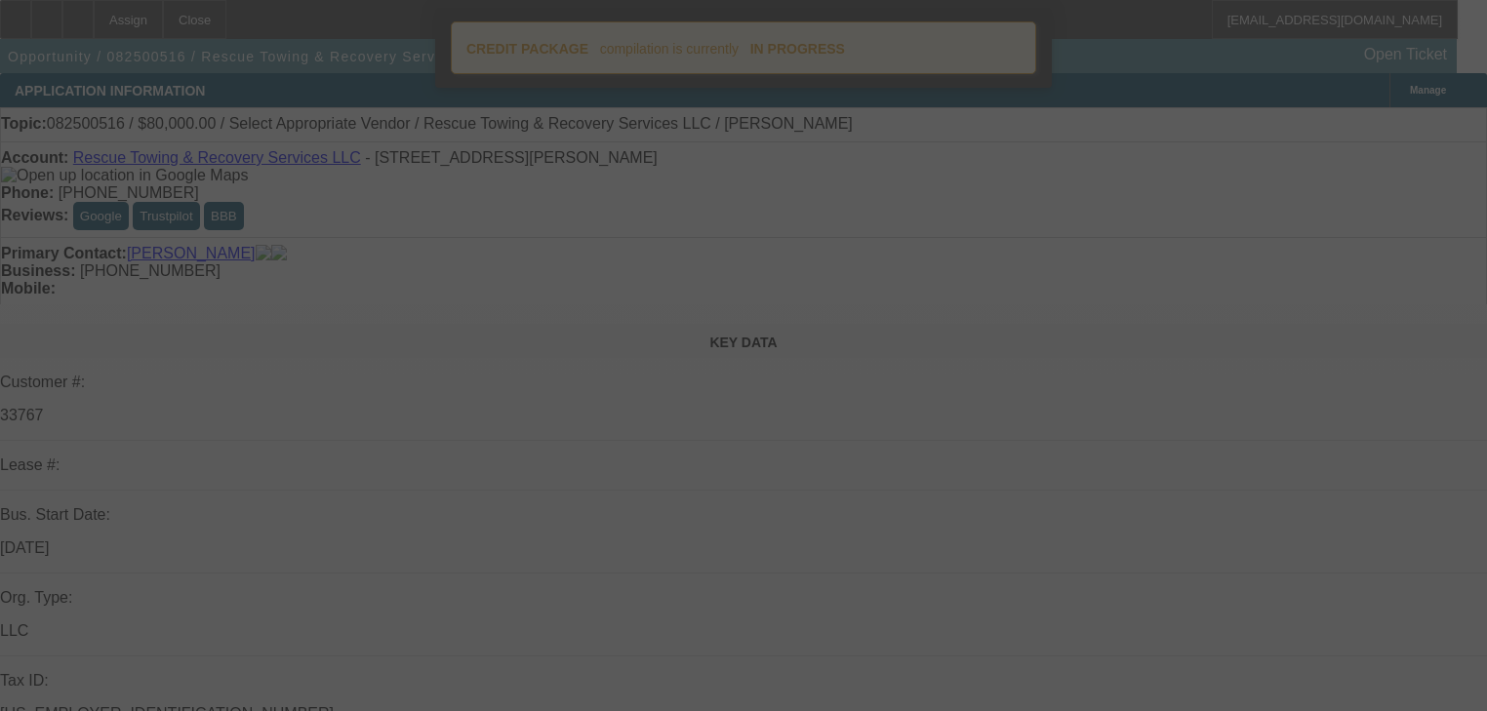
select select "0"
select select "2"
select select "0.1"
select select "4"
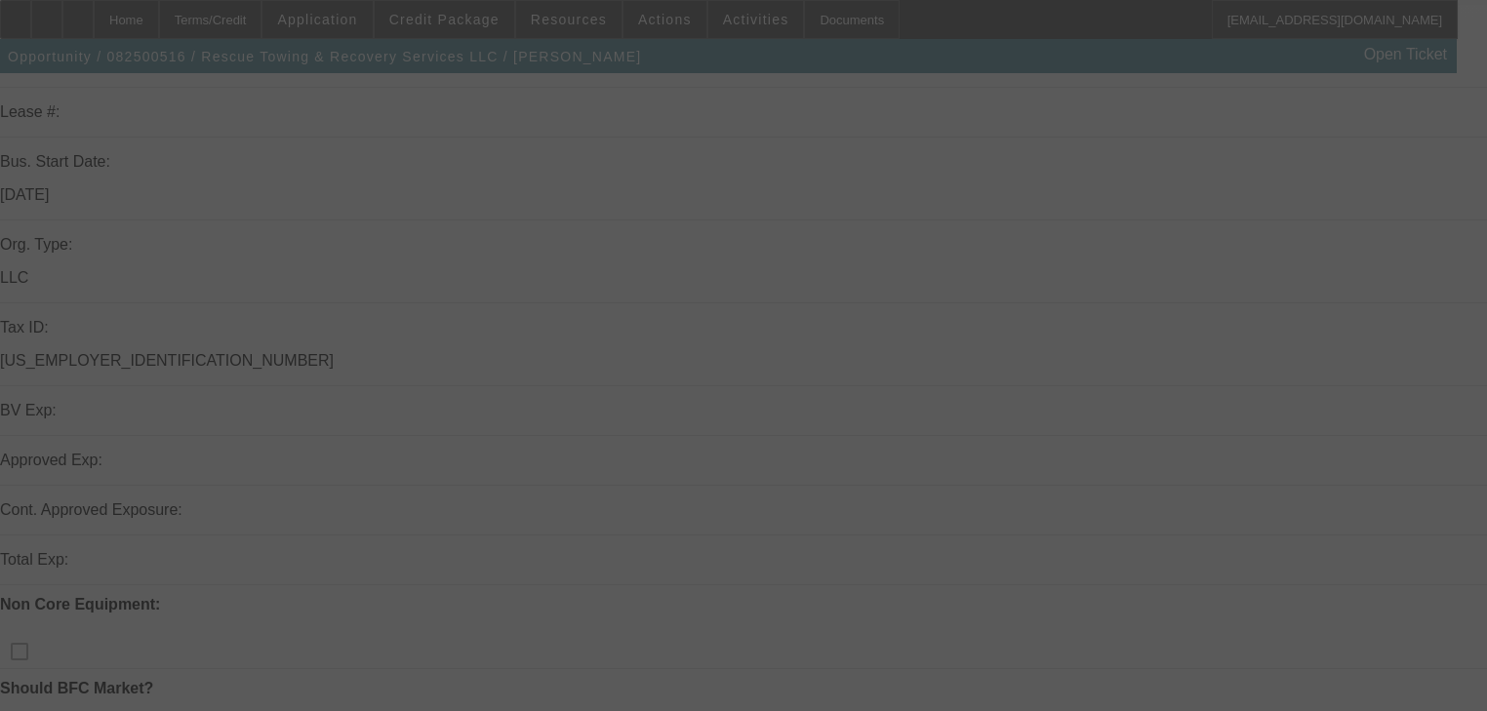
scroll to position [390, 0]
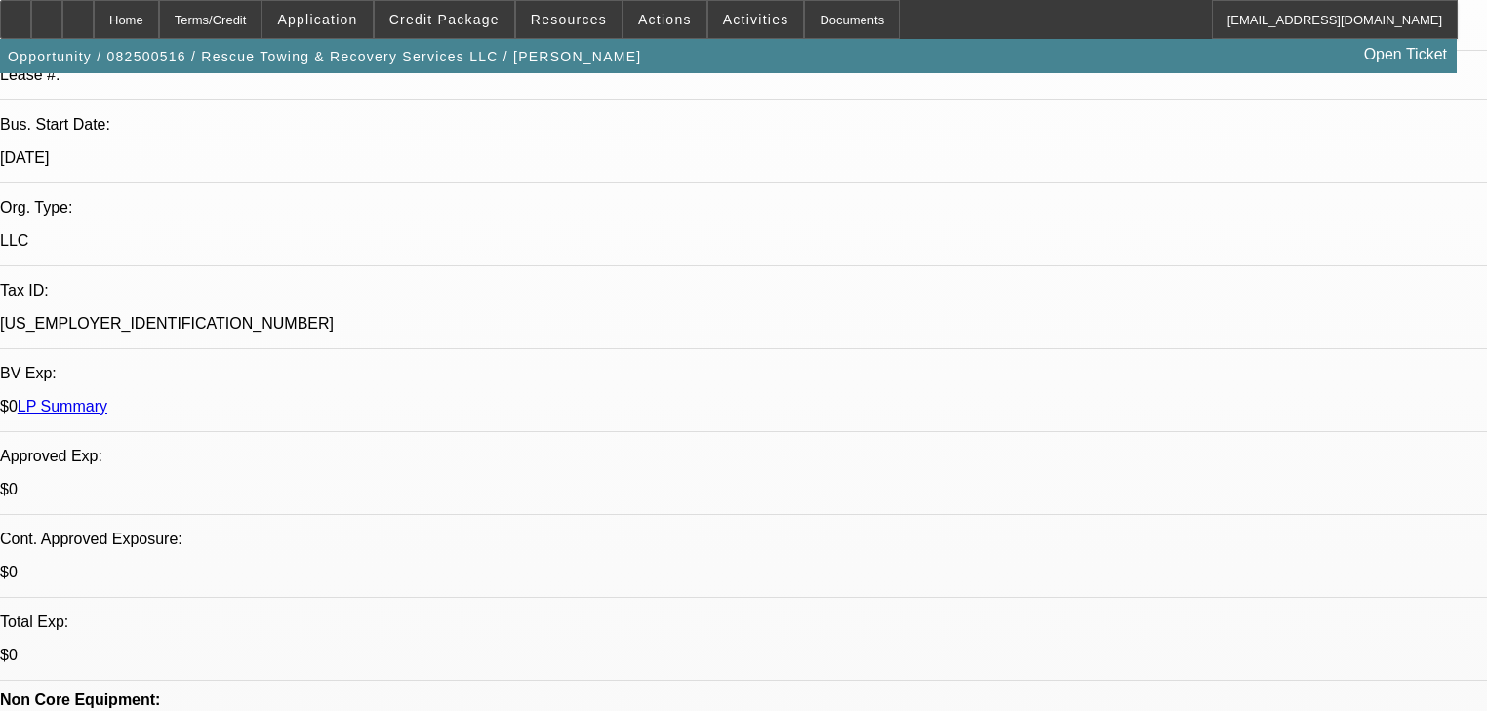
select select "0"
select select "2"
select select "0.1"
select select "4"
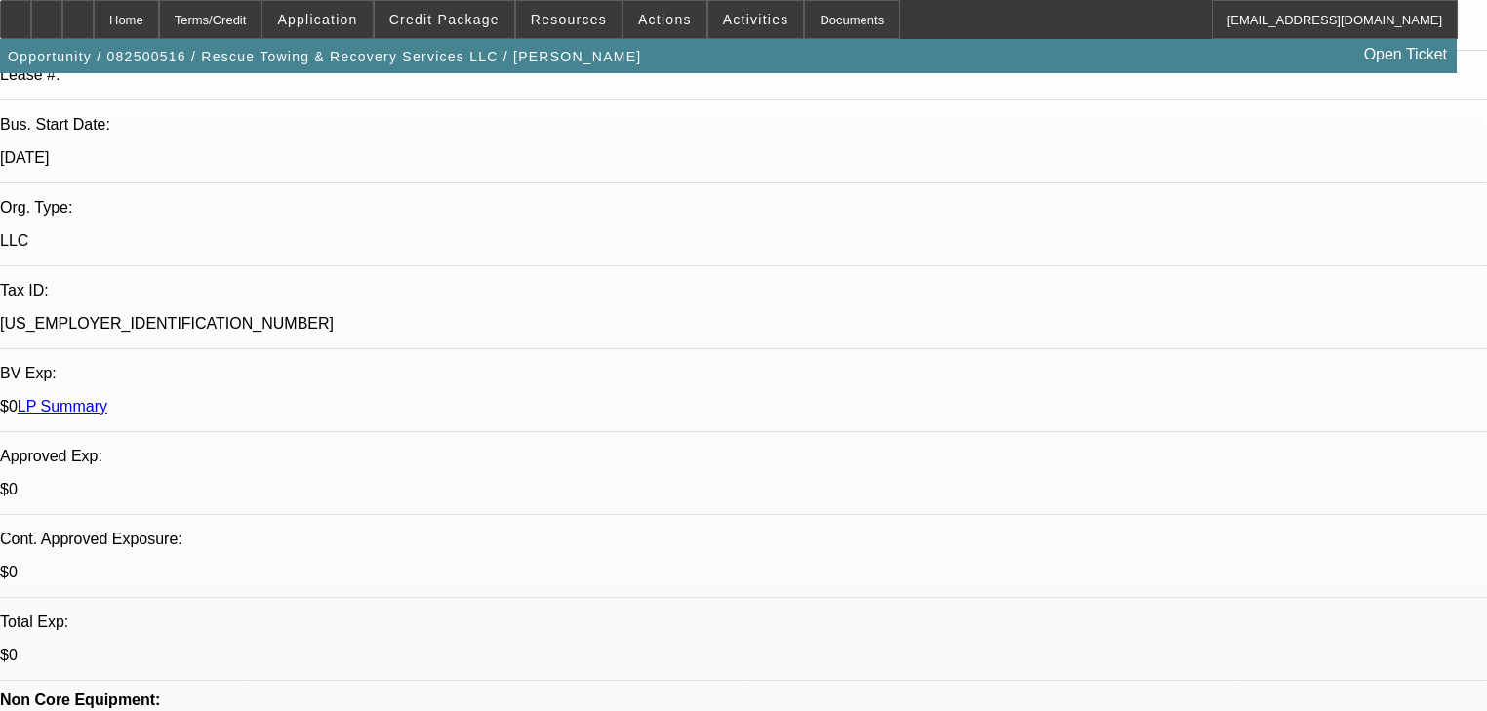
drag, startPoint x: 815, startPoint y: 429, endPoint x: 624, endPoint y: 522, distance: 211.6
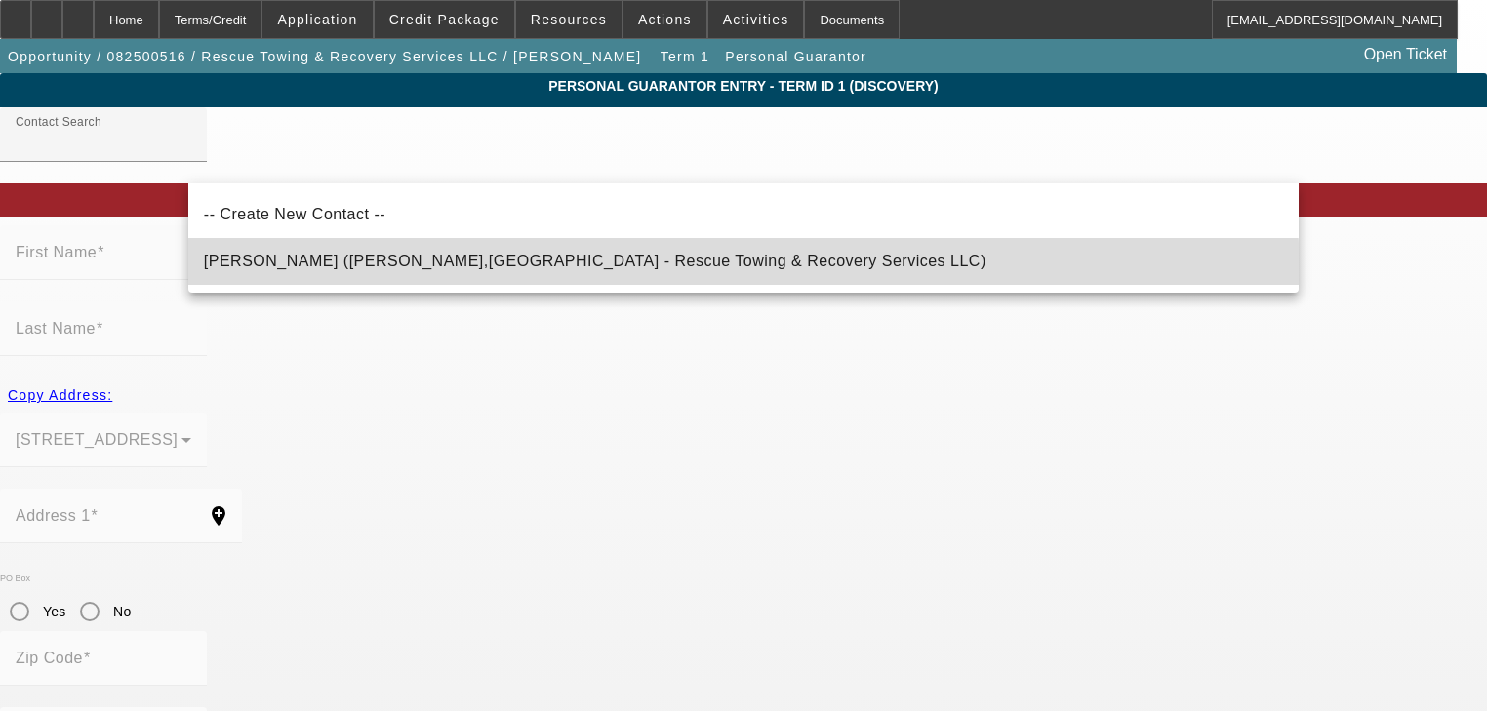
click at [647, 277] on mat-option "[PERSON_NAME] ([PERSON_NAME],[GEOGRAPHIC_DATA] - Rescue Towing & Recovery Servi…" at bounding box center [743, 261] width 1110 height 47
type input "[PERSON_NAME] ([PERSON_NAME],[GEOGRAPHIC_DATA] - Rescue Towing & Recovery Servi…"
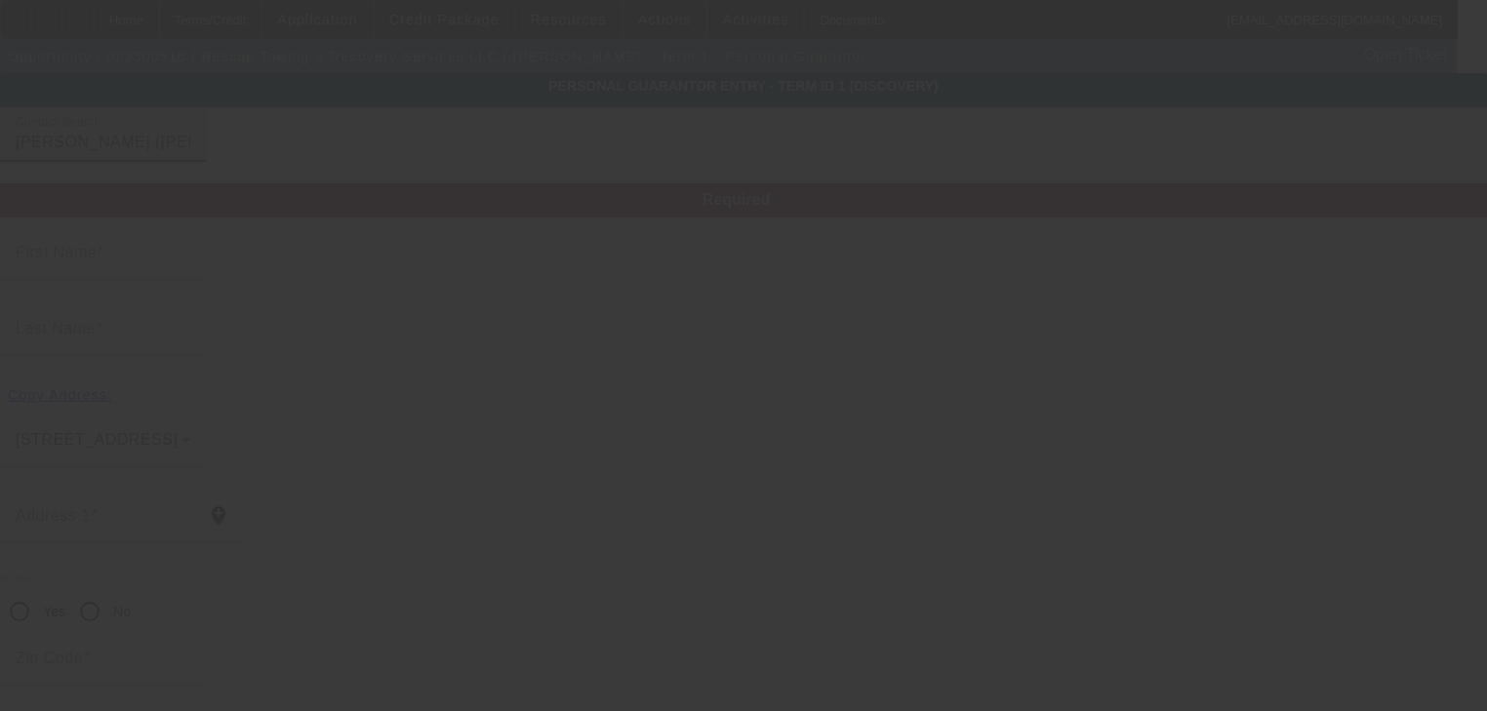
type input "[PERSON_NAME]"
type input "Price"
type input "[STREET_ADDRESS]"
radio input "true"
type input "53179"
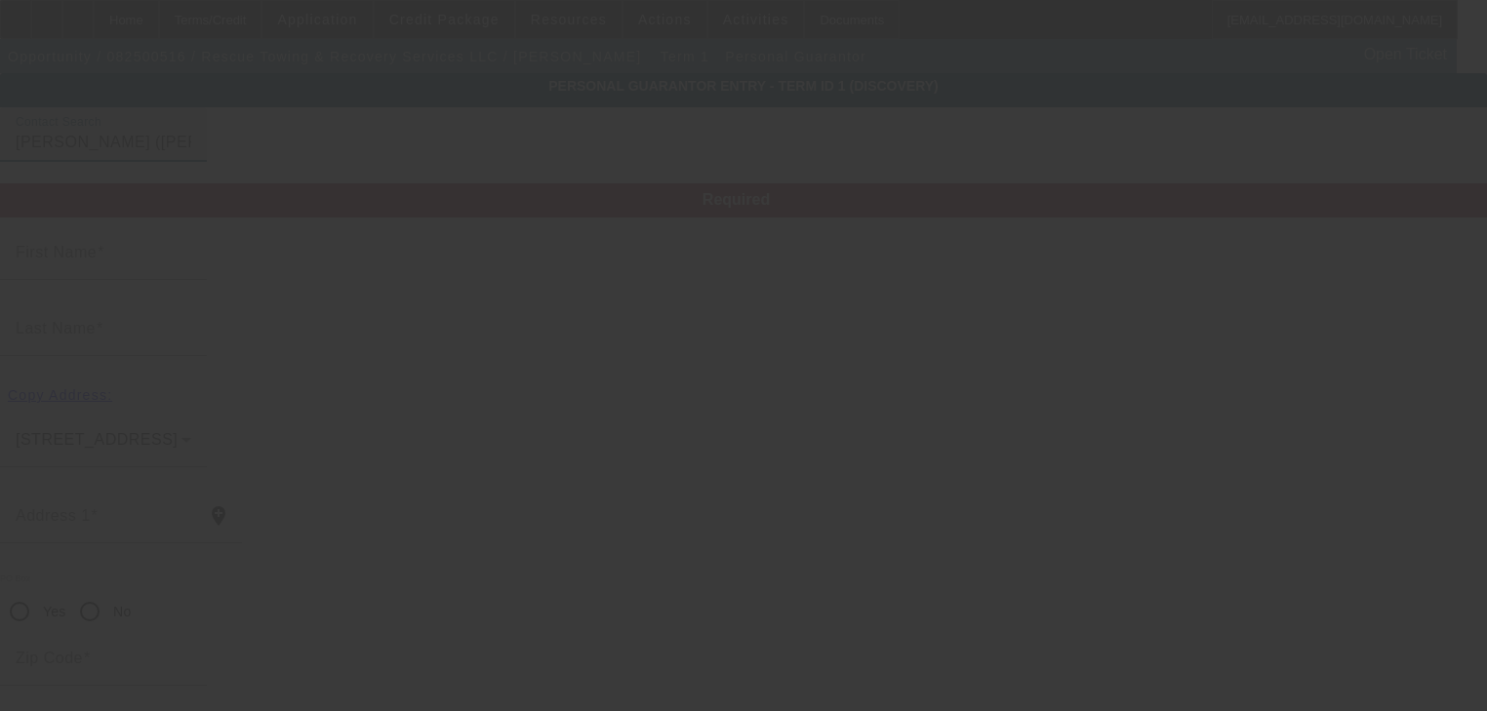
type input "[PERSON_NAME]"
type input "[PHONE_NUMBER]"
type input "100"
type input "328-72-2038"
type input "[EMAIL_ADDRESS][DOMAIN_NAME]"
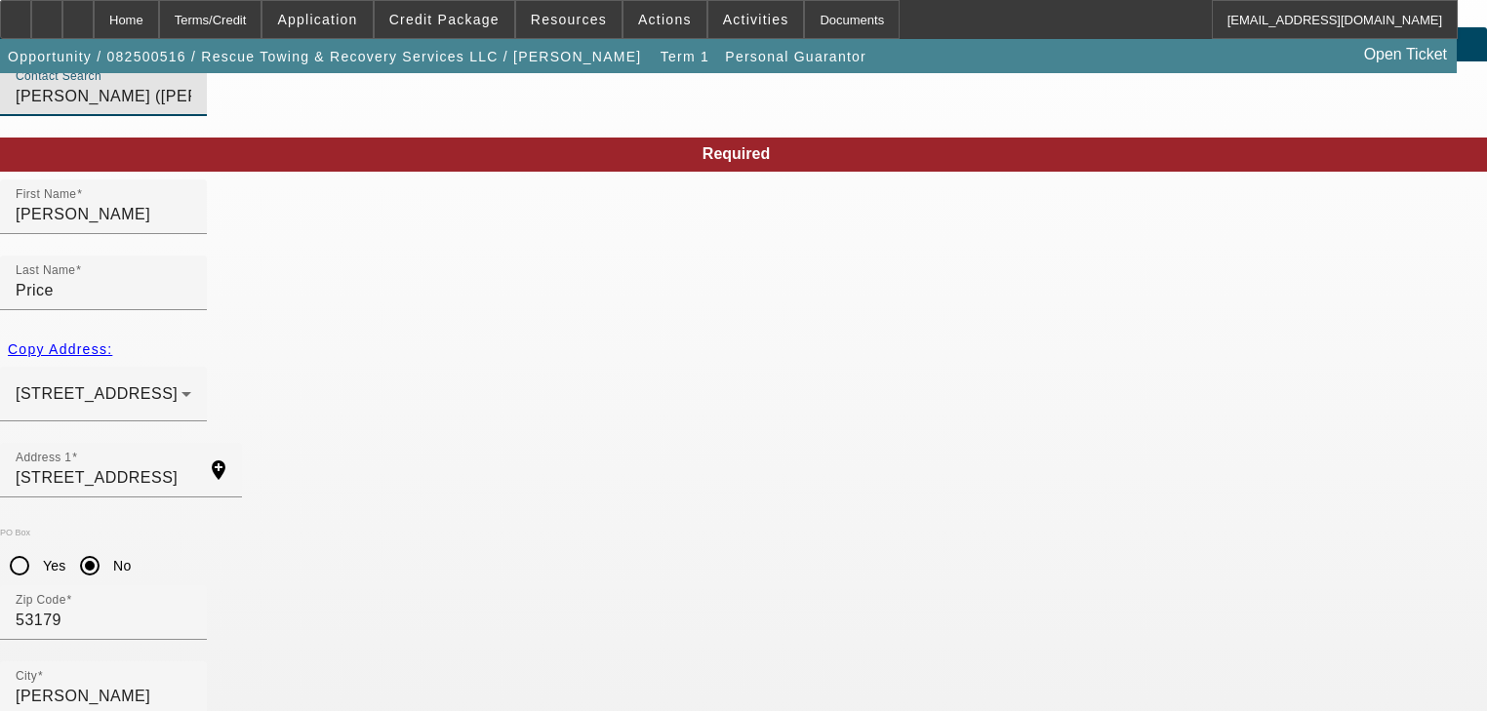
scroll to position [140, 0]
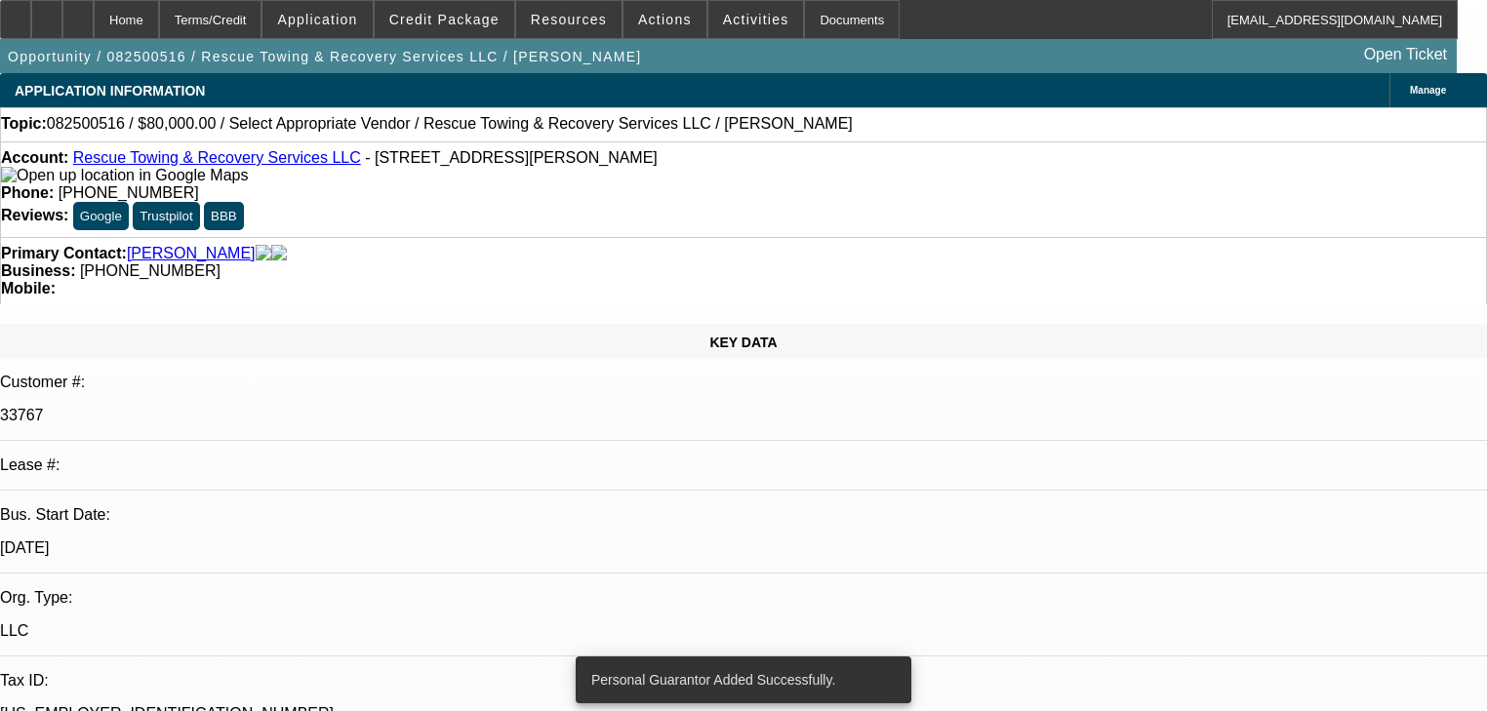
select select "0"
select select "2"
select select "0.1"
select select "4"
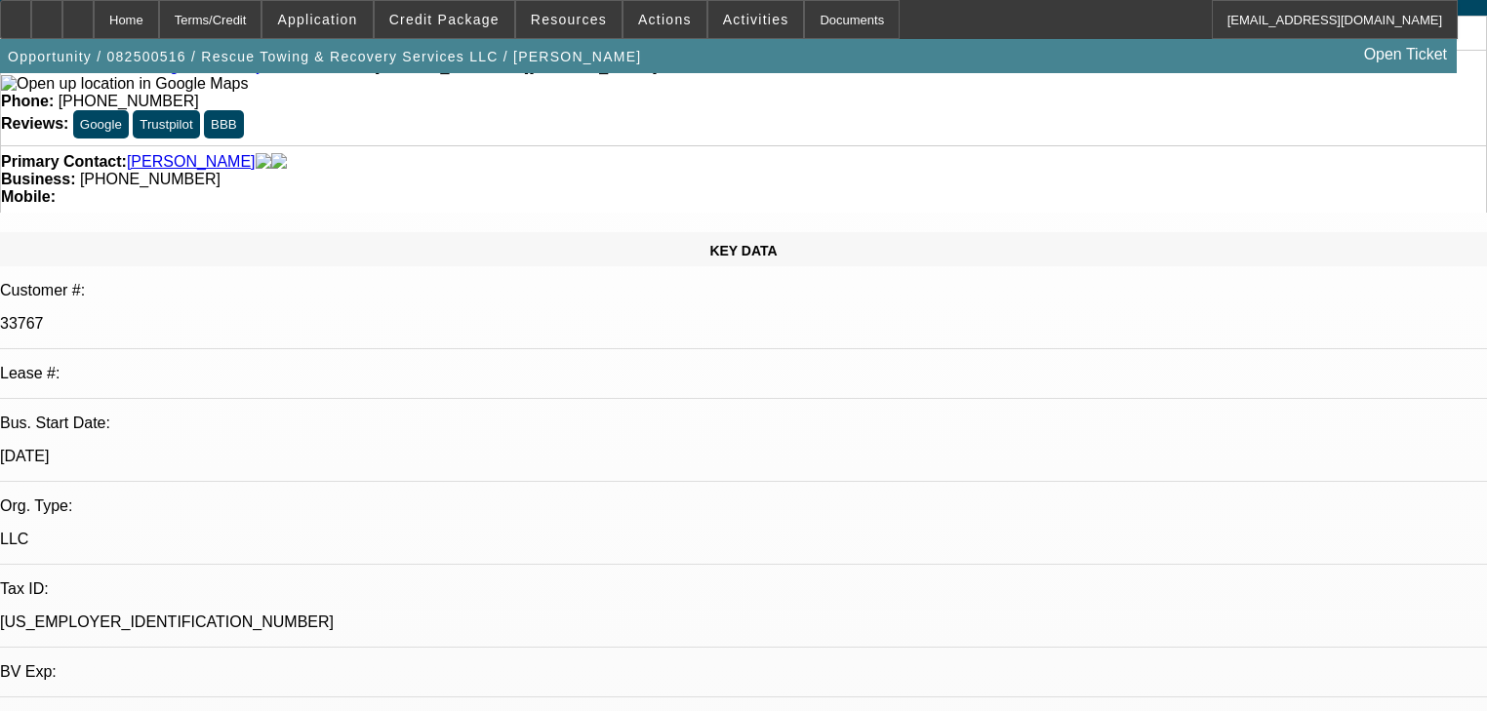
select select "0"
select select "2"
select select "0.1"
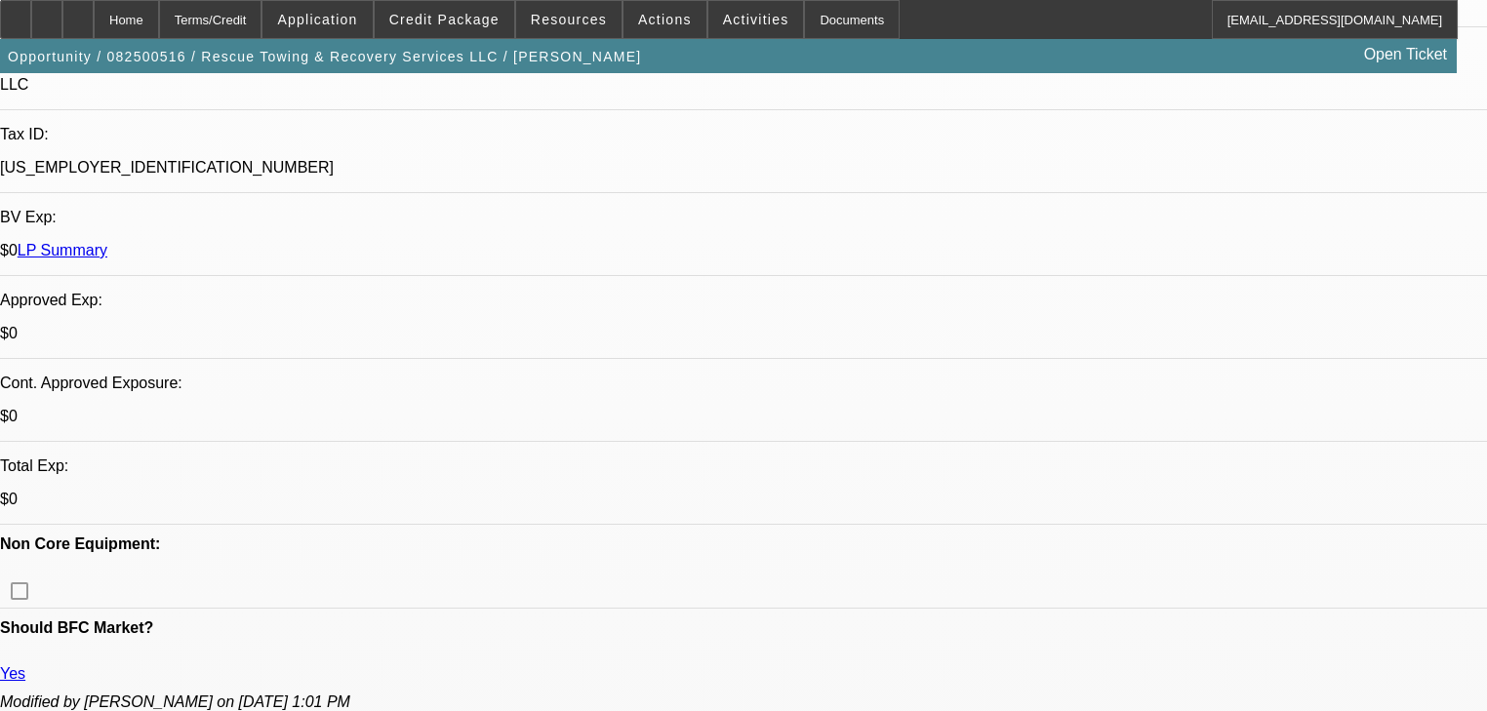
select select "1"
select select "2"
select select "4"
click at [458, 8] on span at bounding box center [445, 19] width 140 height 47
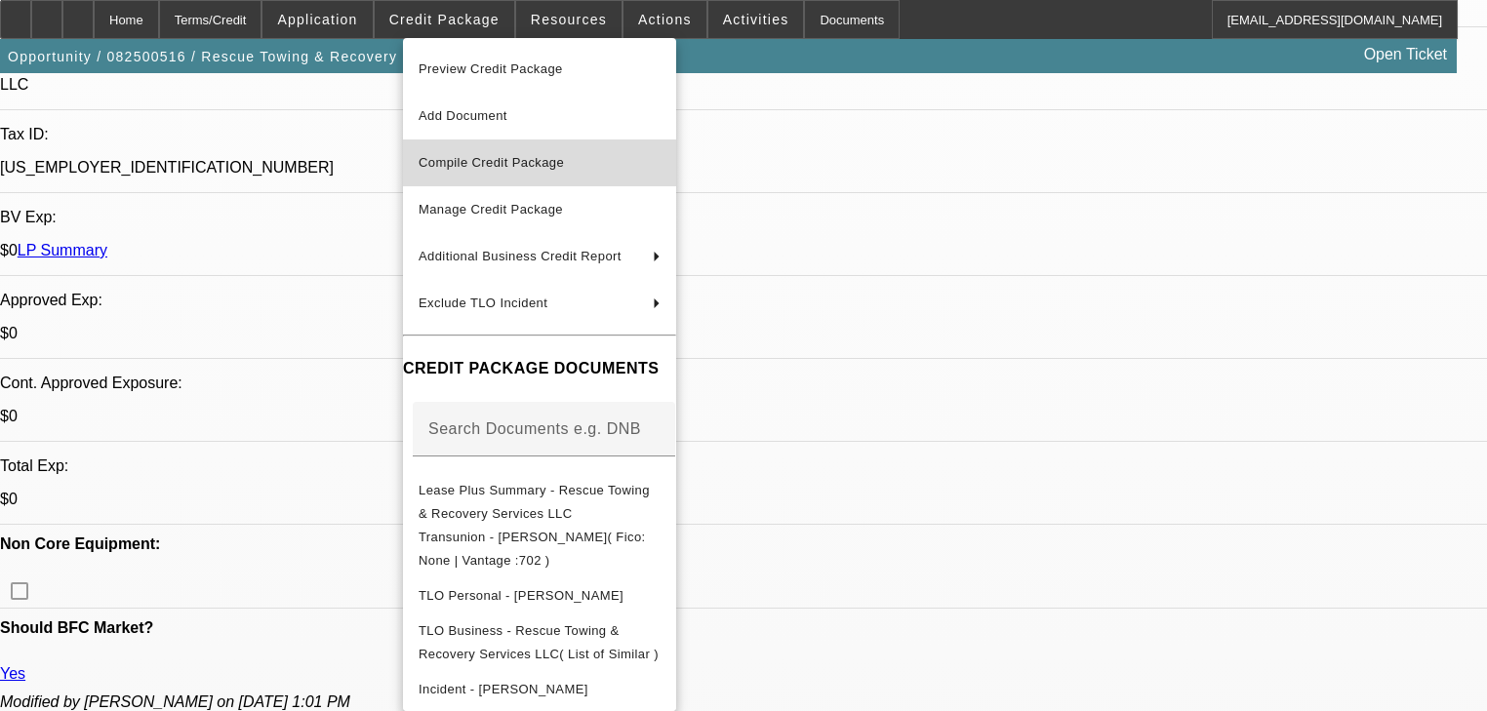
click at [572, 176] on button "Compile Credit Package" at bounding box center [539, 163] width 273 height 47
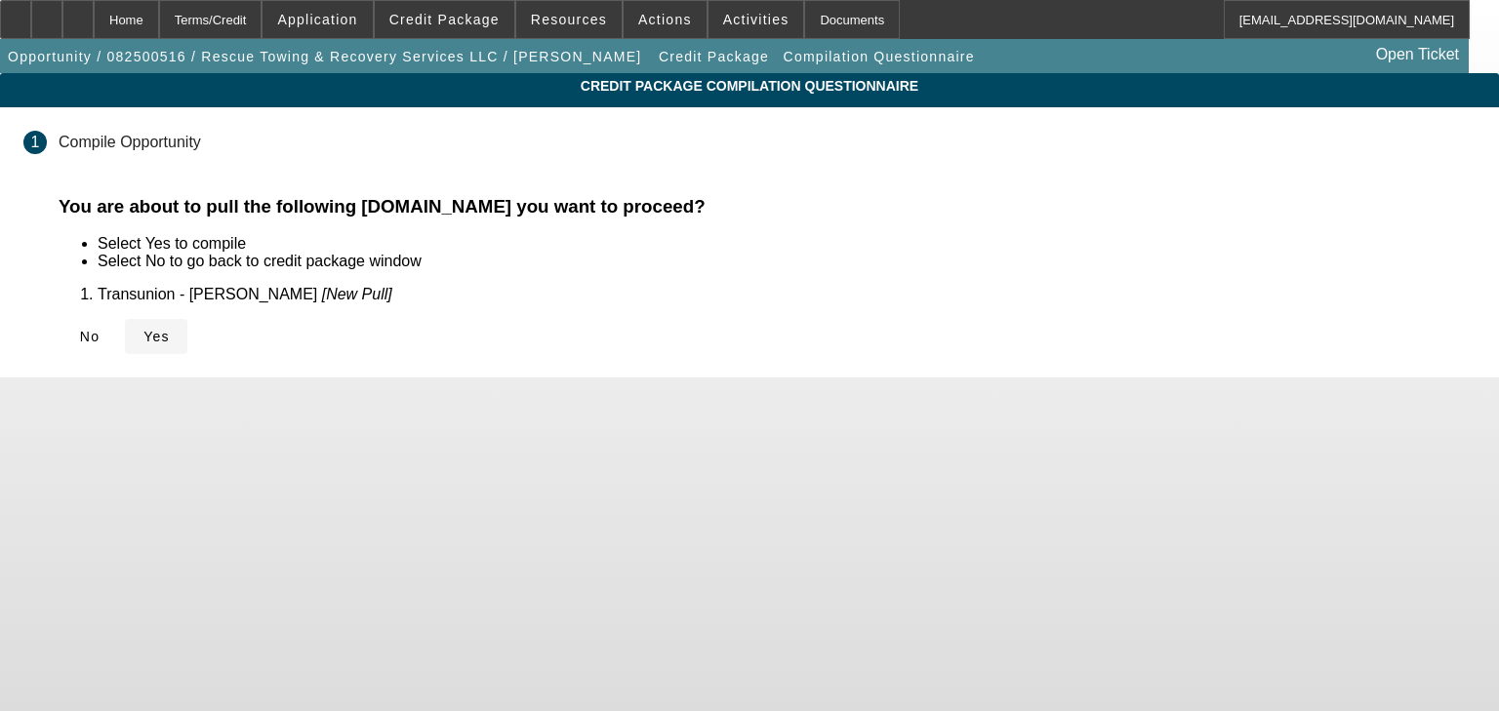
click at [187, 339] on span at bounding box center [156, 336] width 62 height 47
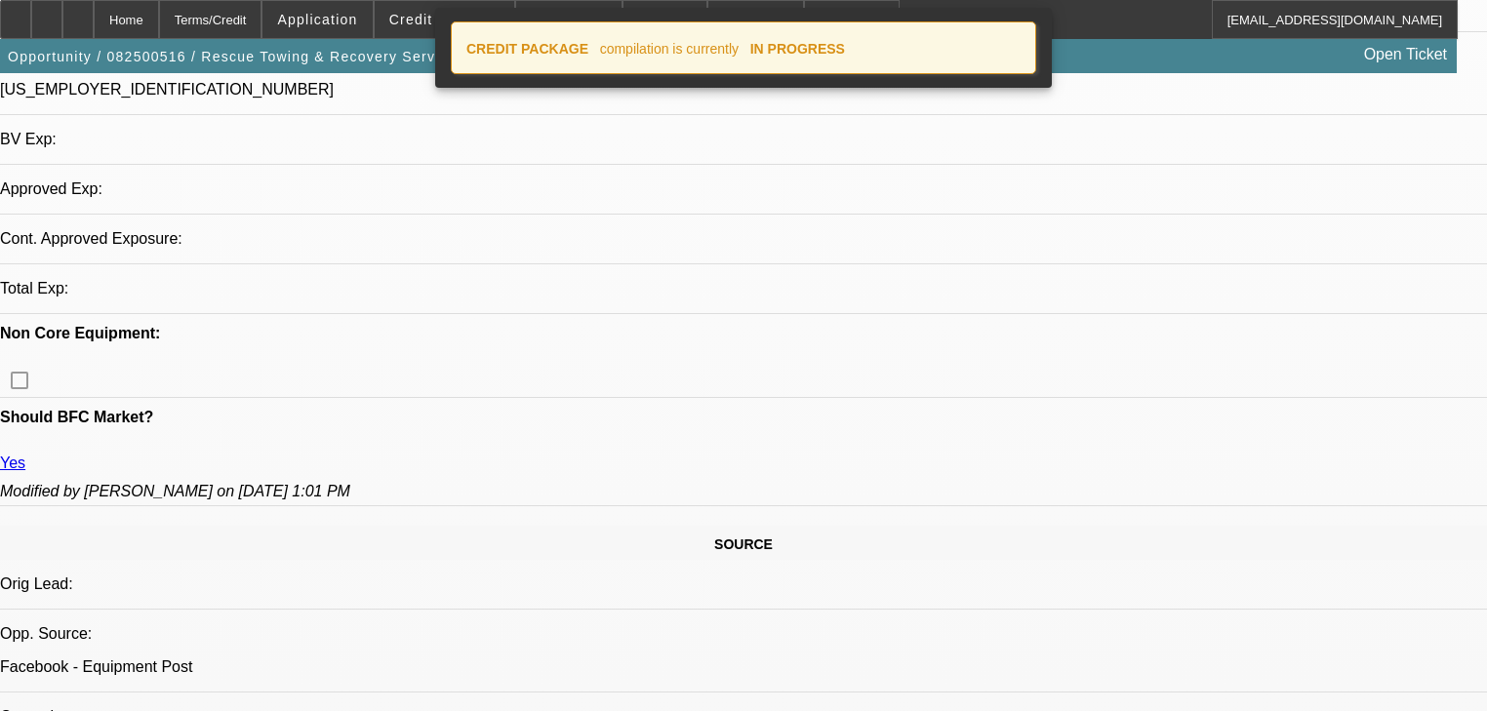
select select "0"
select select "2"
select select "0.1"
select select "4"
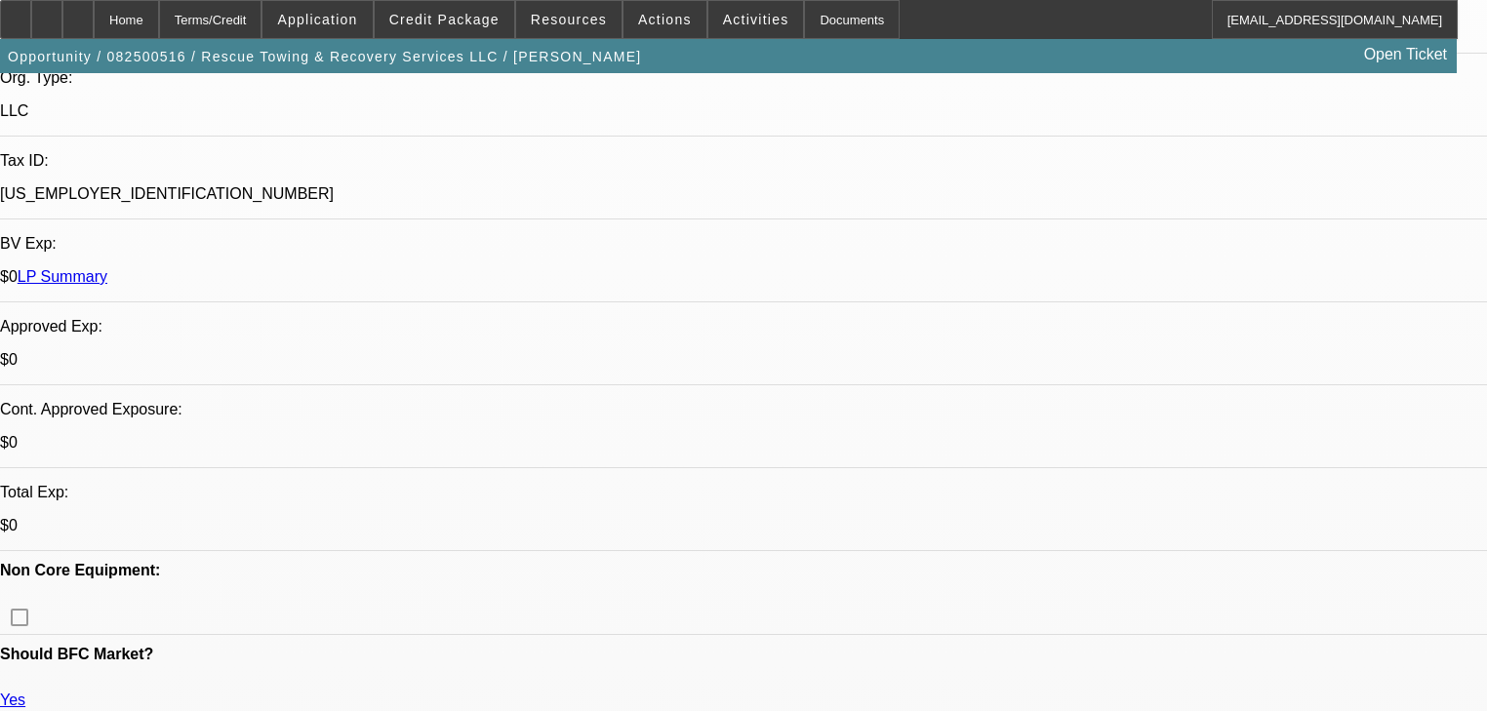
scroll to position [546, 0]
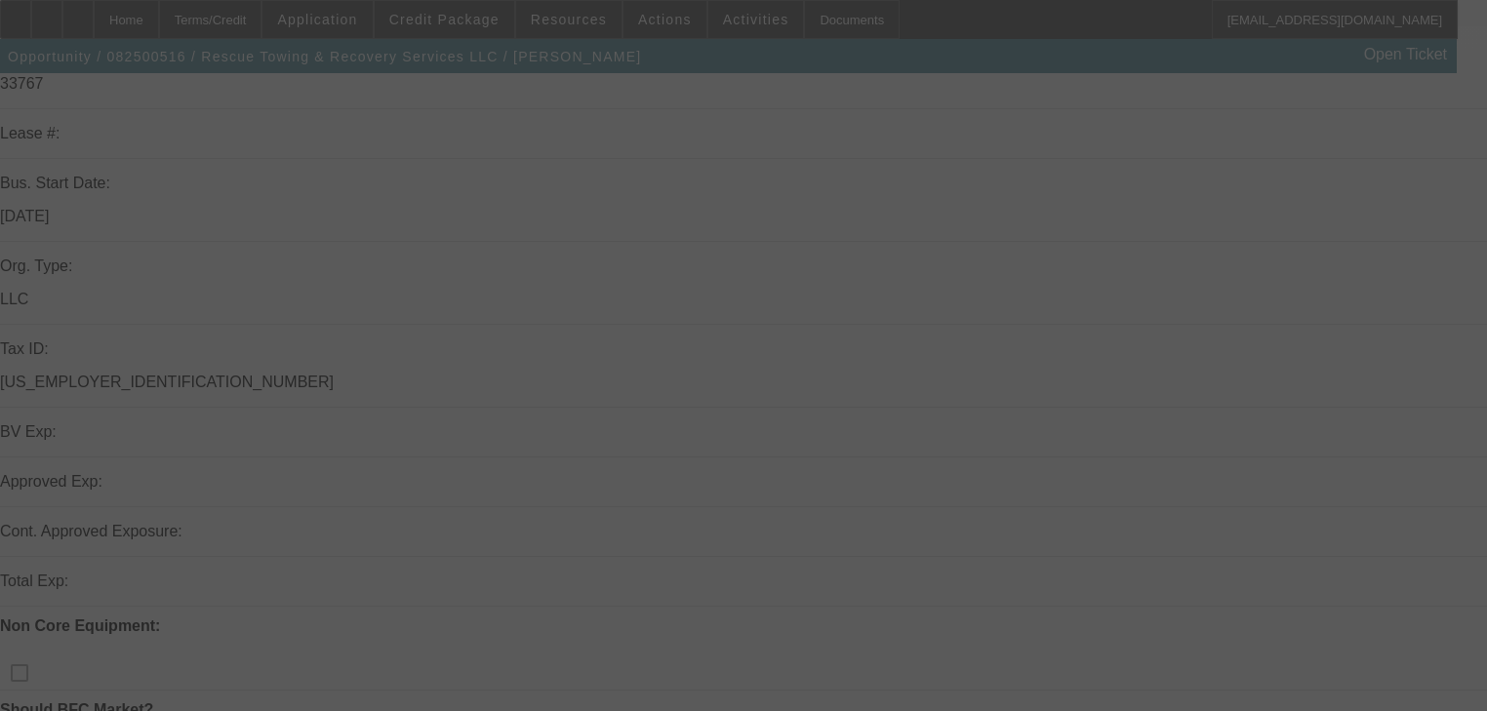
scroll to position [546, 0]
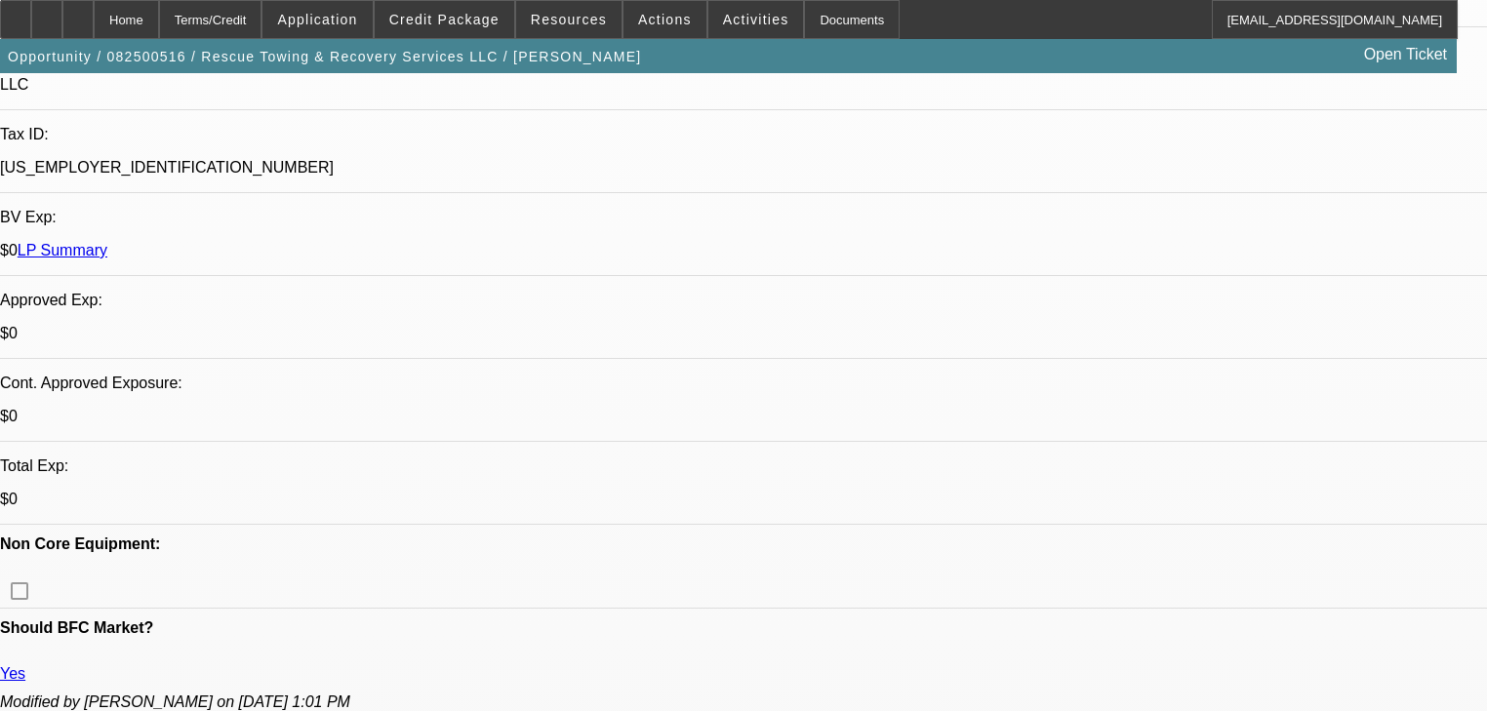
select select "0"
select select "2"
select select "0.1"
select select "4"
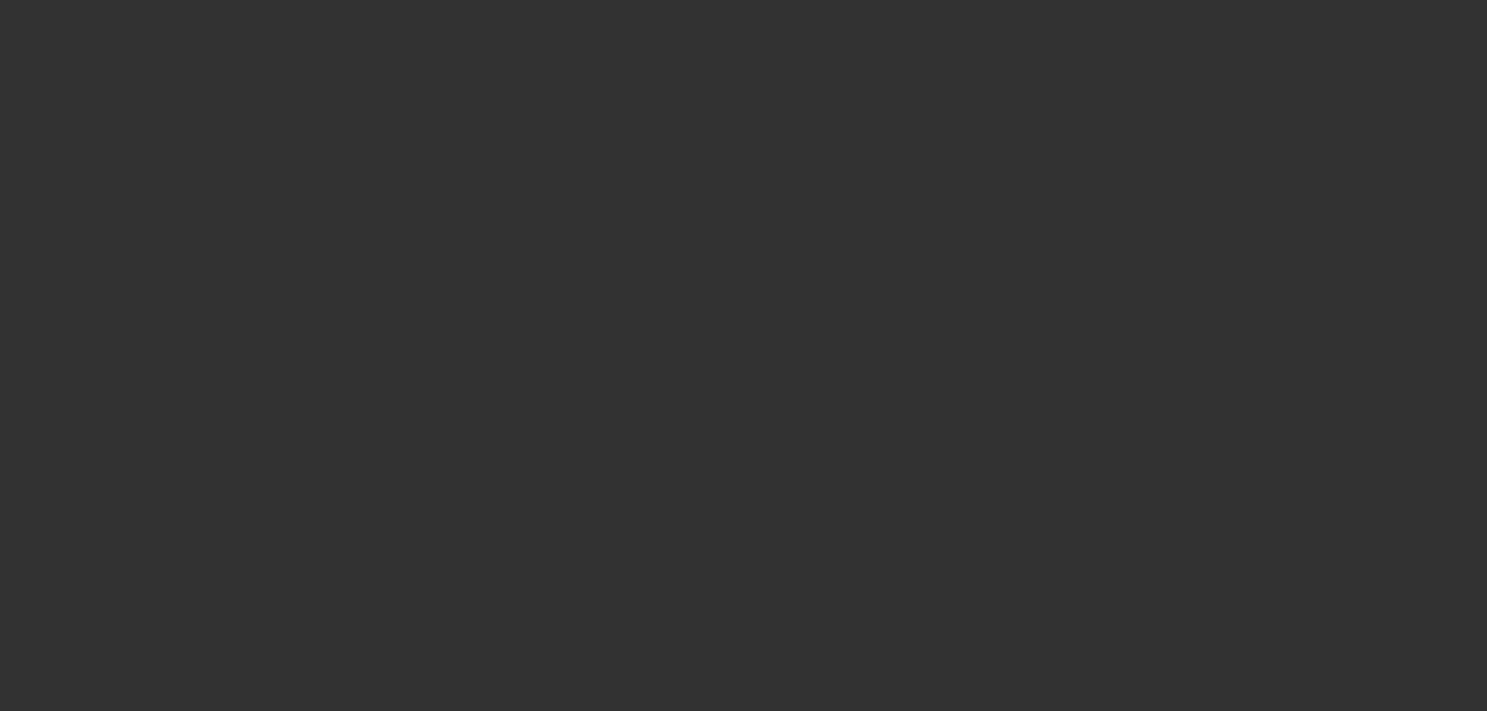
select select "0"
select select "2"
select select "0.1"
select select "4"
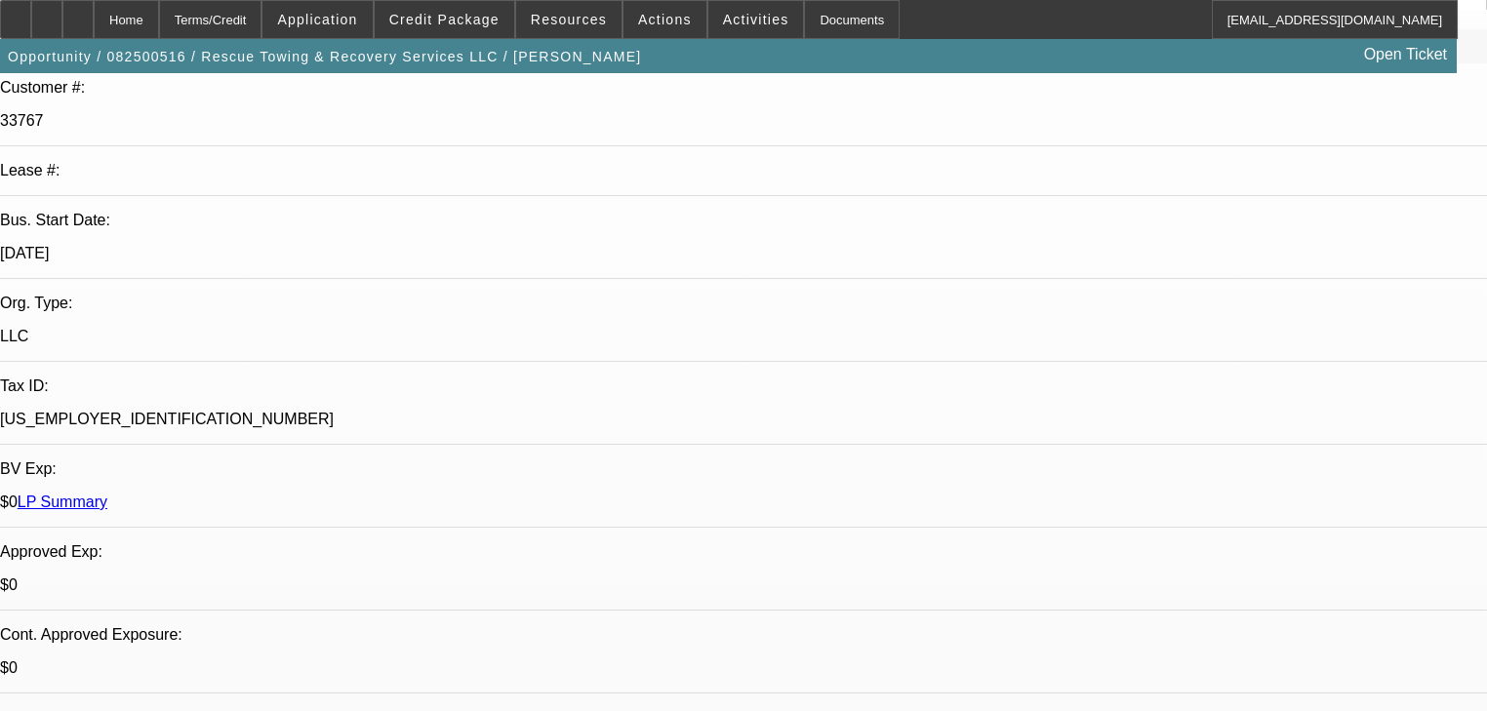
scroll to position [468, 0]
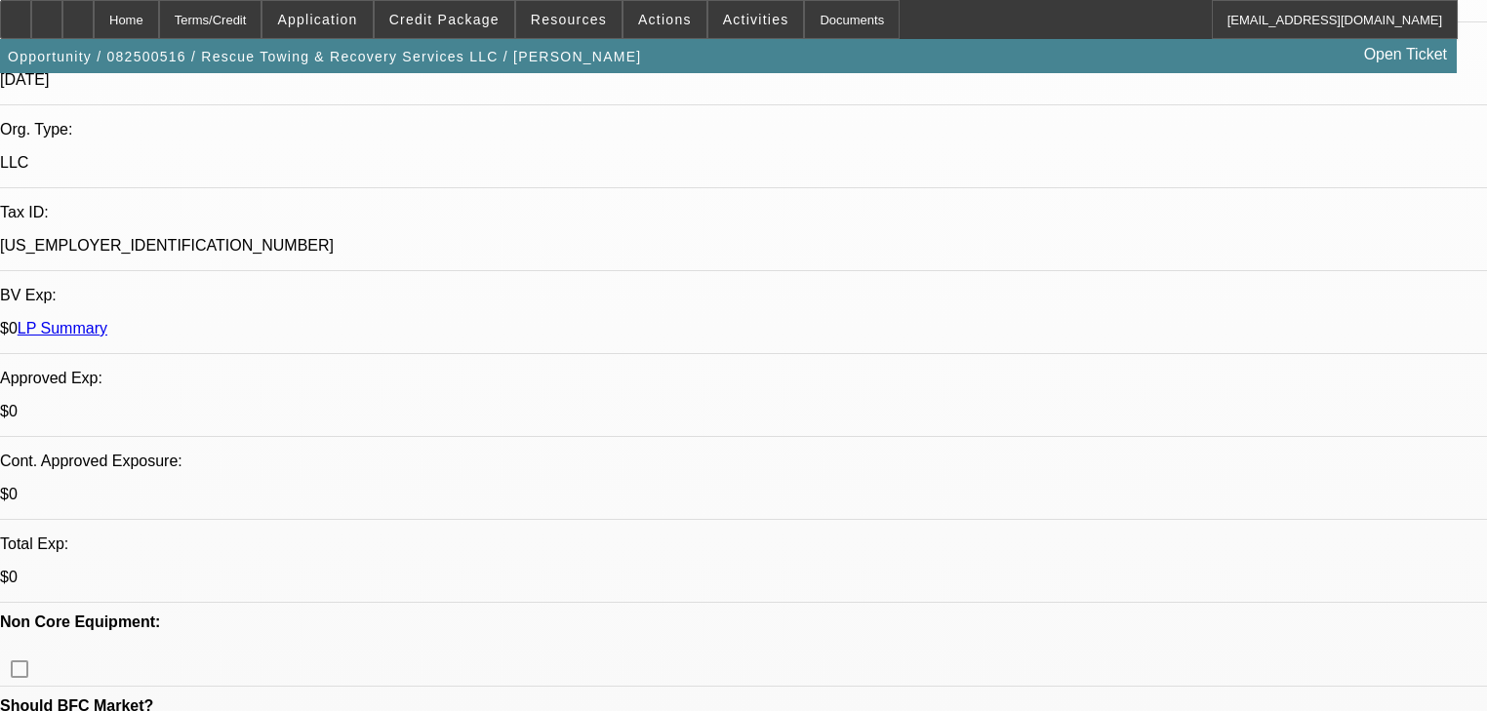
drag, startPoint x: 1184, startPoint y: 348, endPoint x: 1190, endPoint y: 334, distance: 16.2
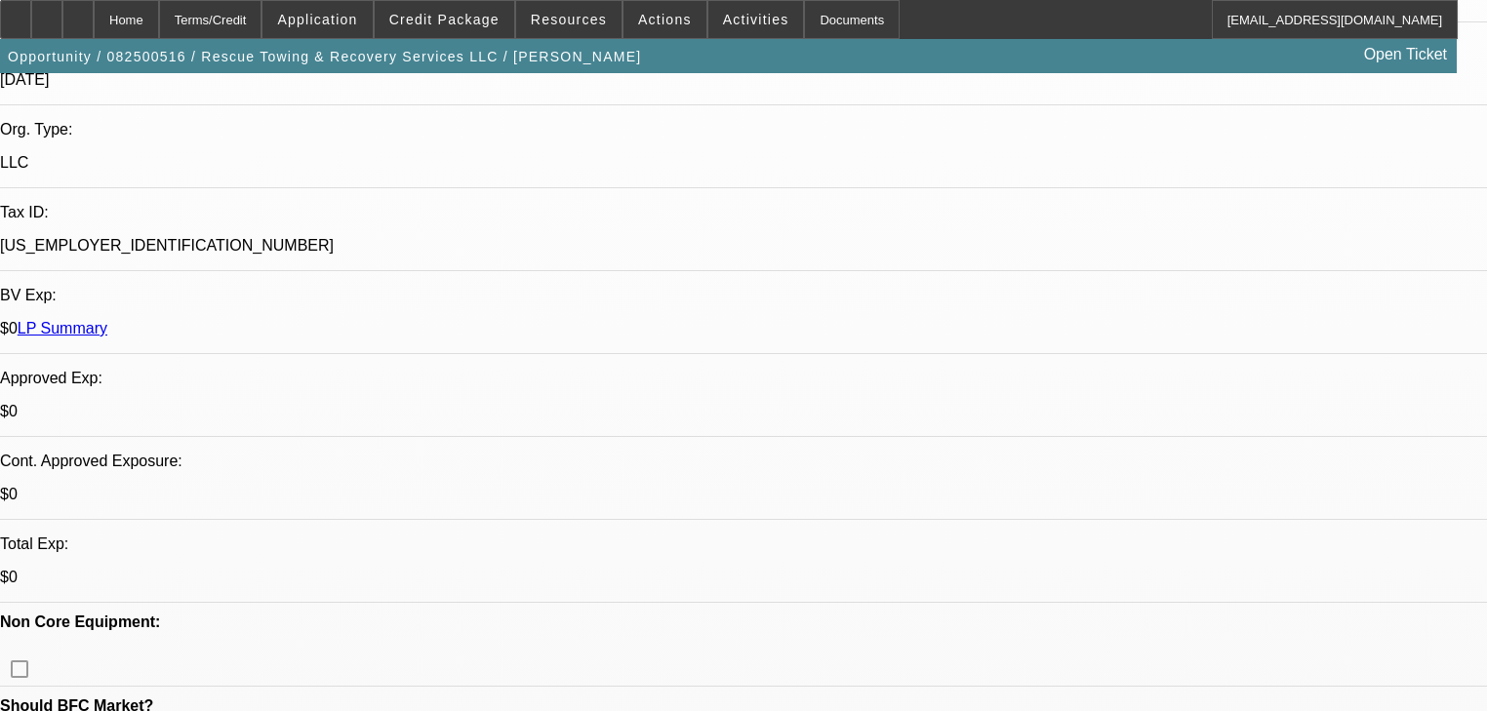
radio input "true"
type textarea "D"
type textarea "W"
paste textarea "DK contractors worked on a sewer running a loader 4 wheel vehicles, pulled truc…"
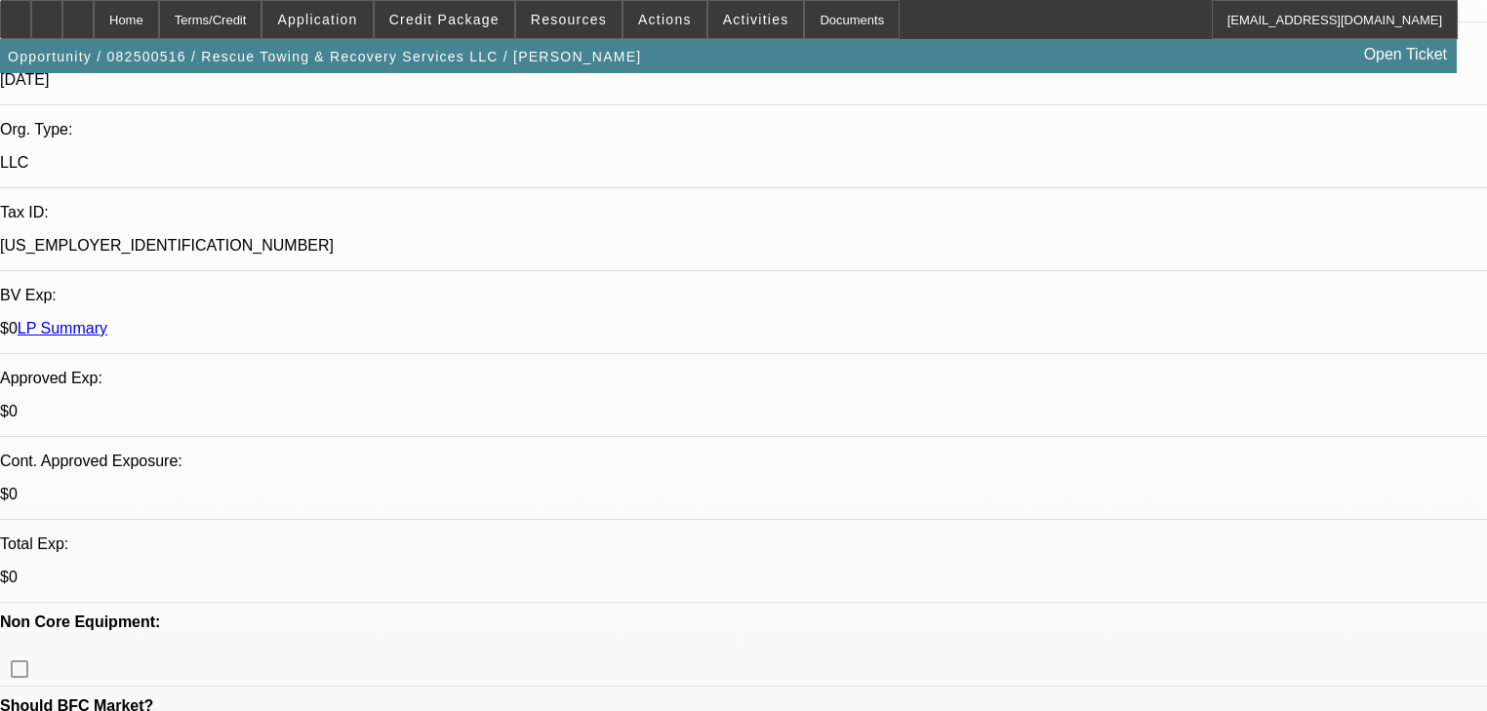
type textarea "DK contractors worked on a sewer running a loader 4 wheel vehicles, pulled truc…"
radio input "true"
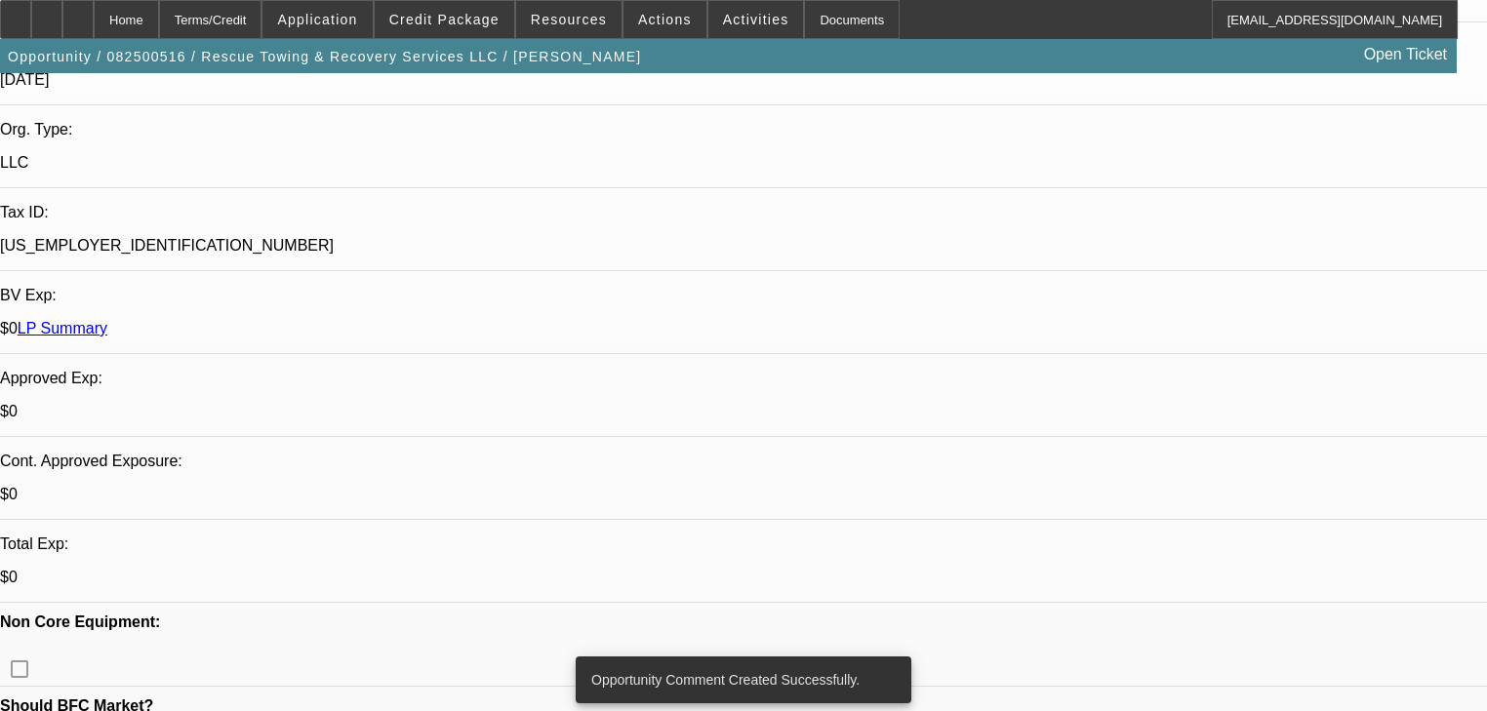
radio input "true"
drag, startPoint x: 1178, startPoint y: 386, endPoint x: 1171, endPoint y: 402, distance: 17.0
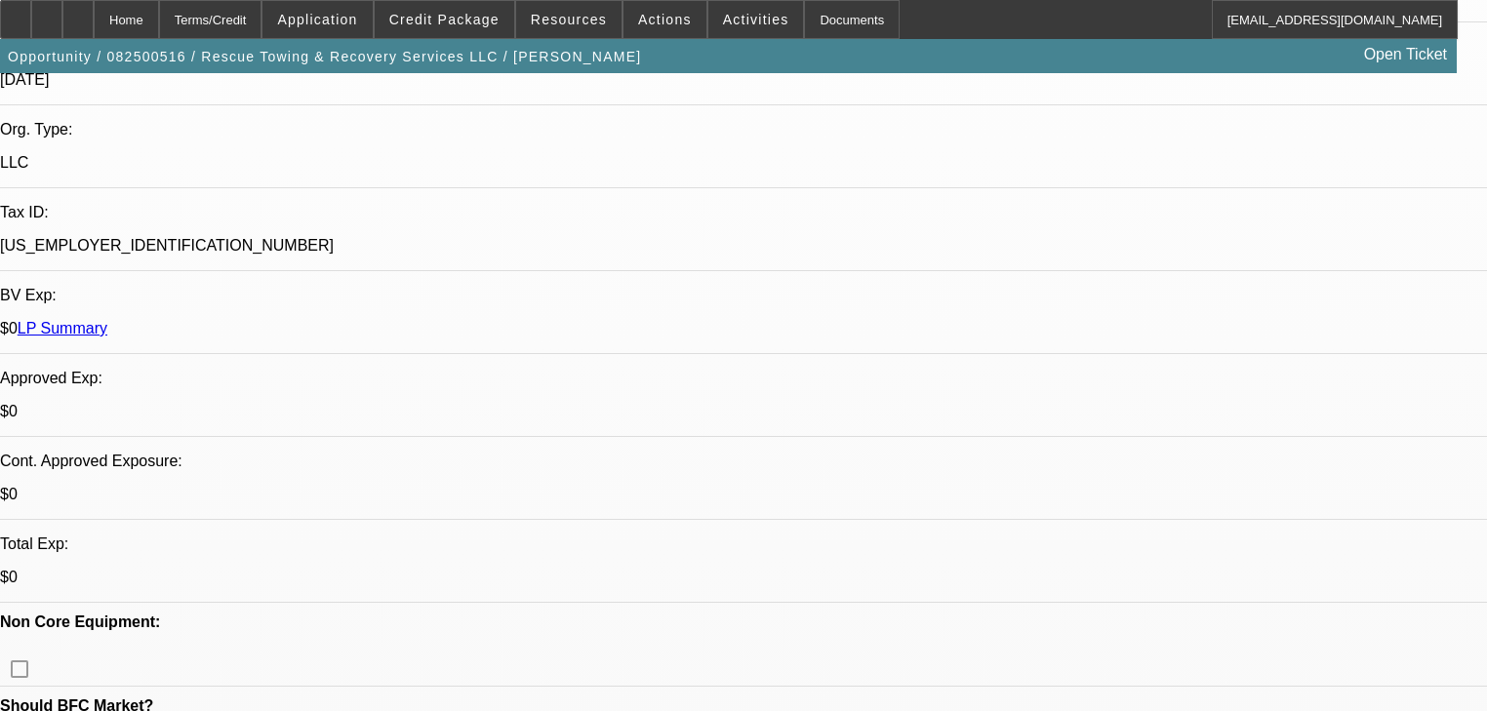
type textarea "Wants another approval requested banks and w2s. Doubtful this is approved"
radio input "true"
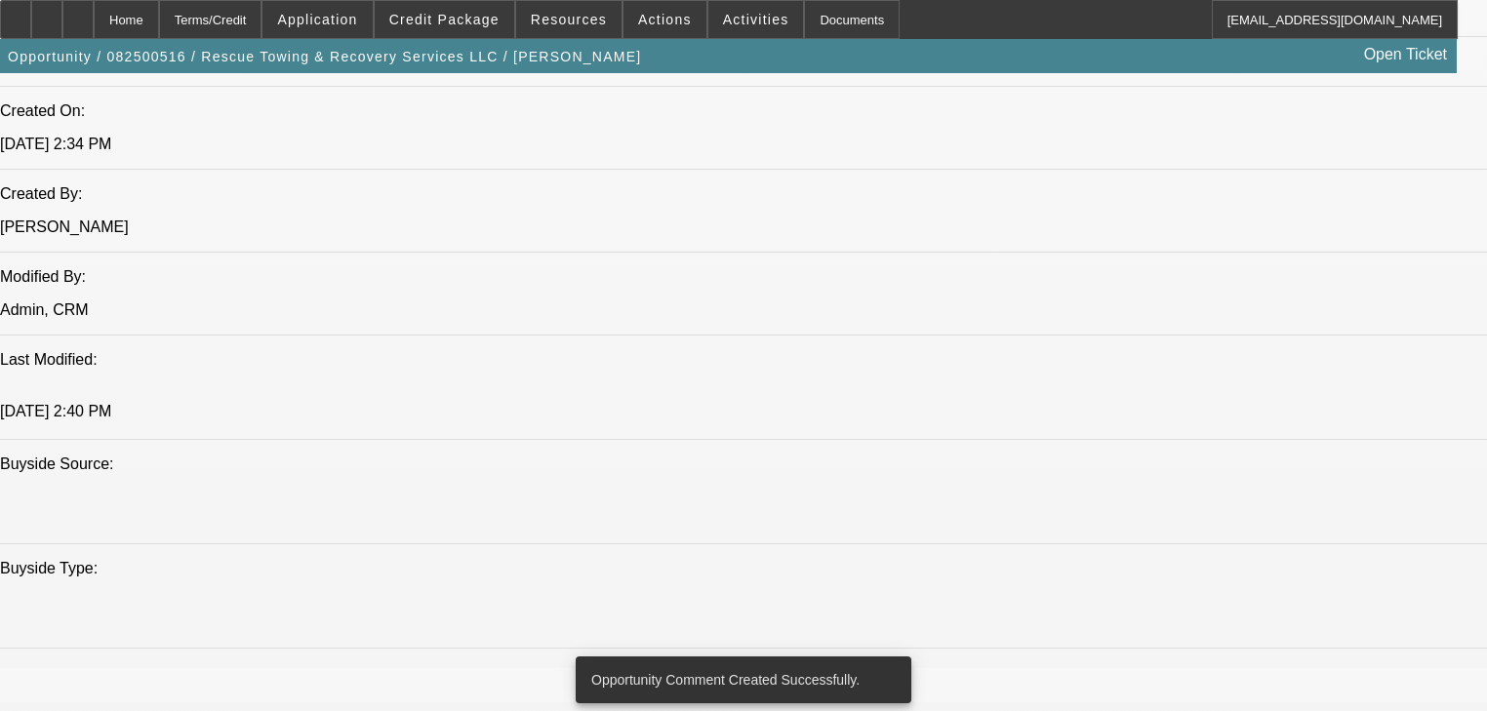
scroll to position [1171, 0]
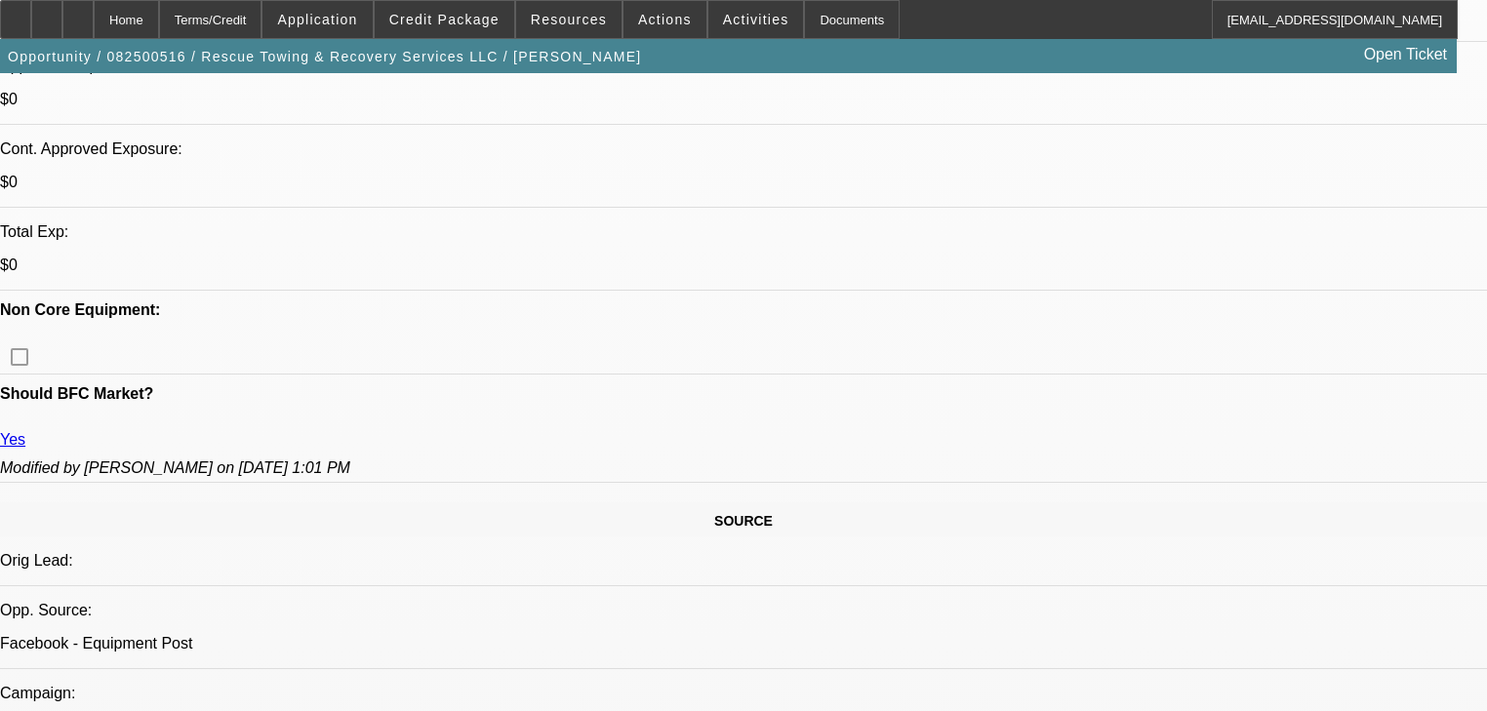
scroll to position [703, 0]
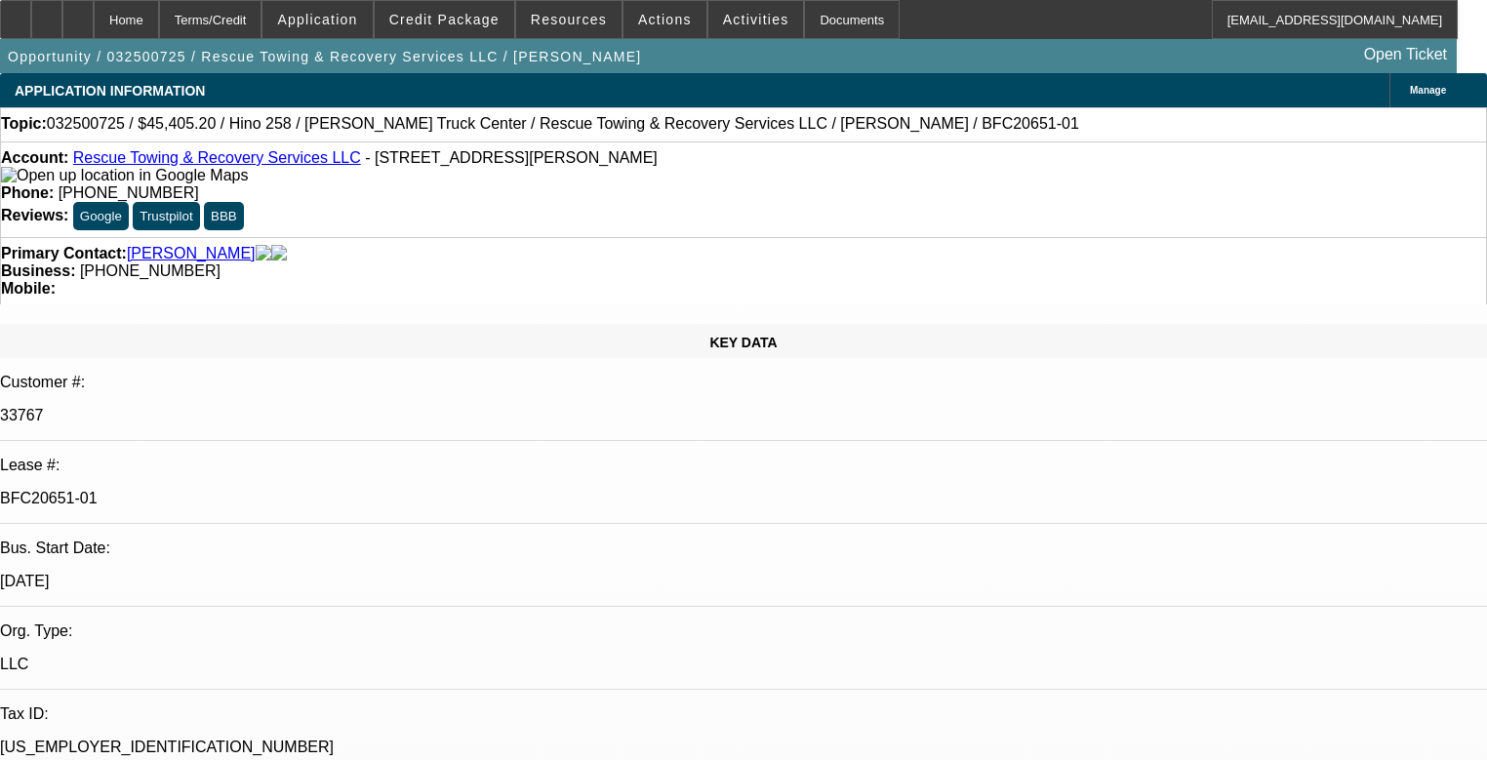
select select "0"
select select "6"
select select "0"
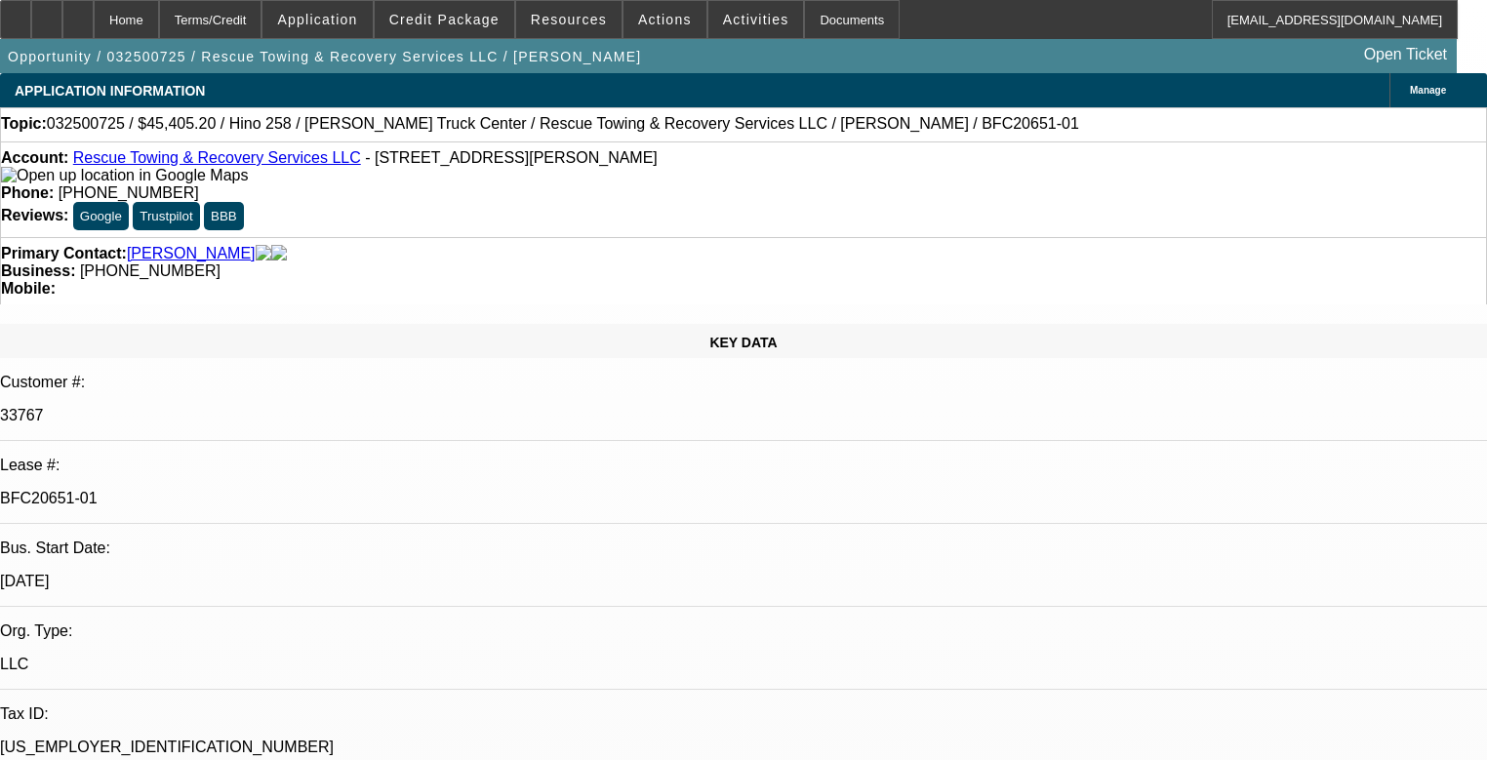
select select "0"
select select "6"
select select "0"
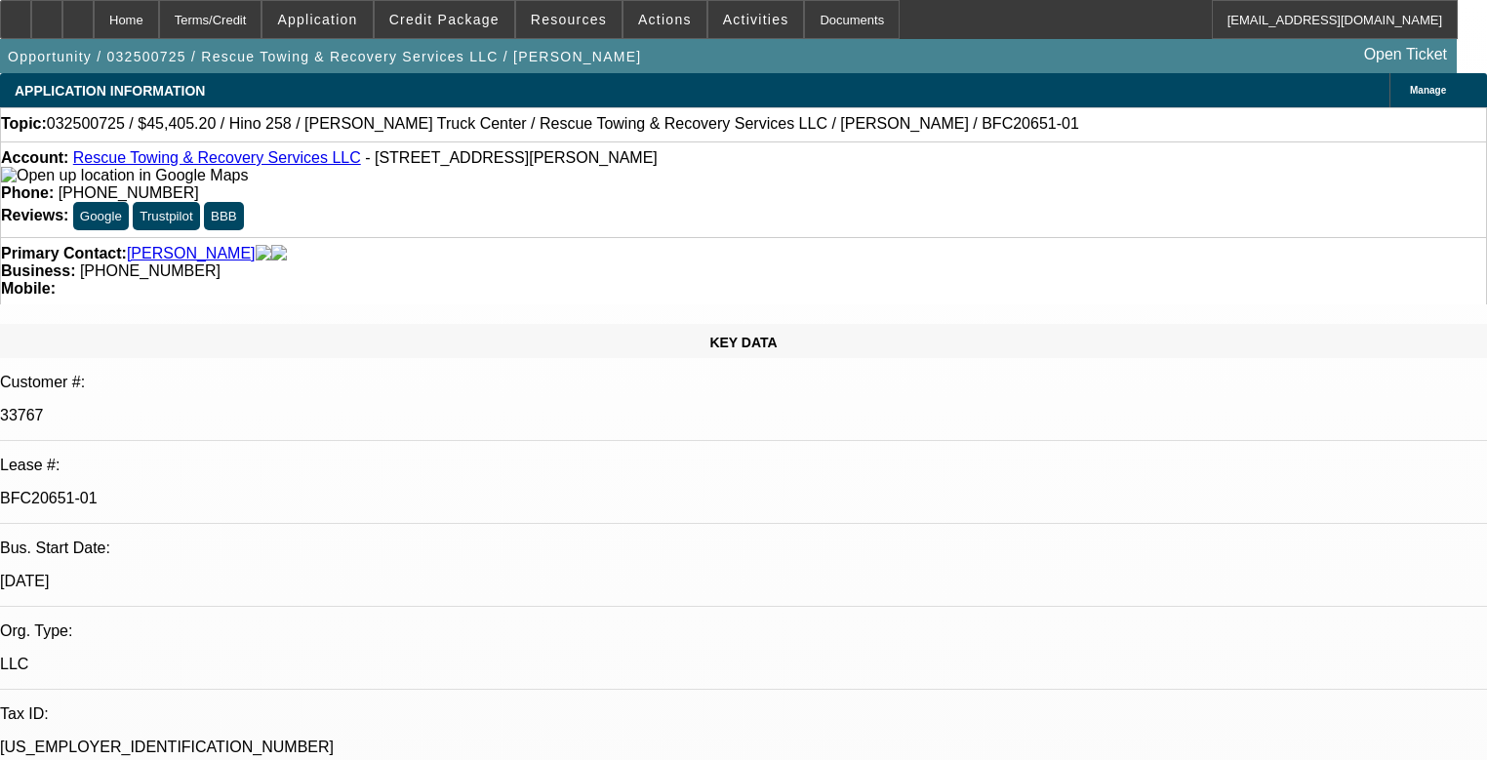
select select "0"
select select "6"
select select "0"
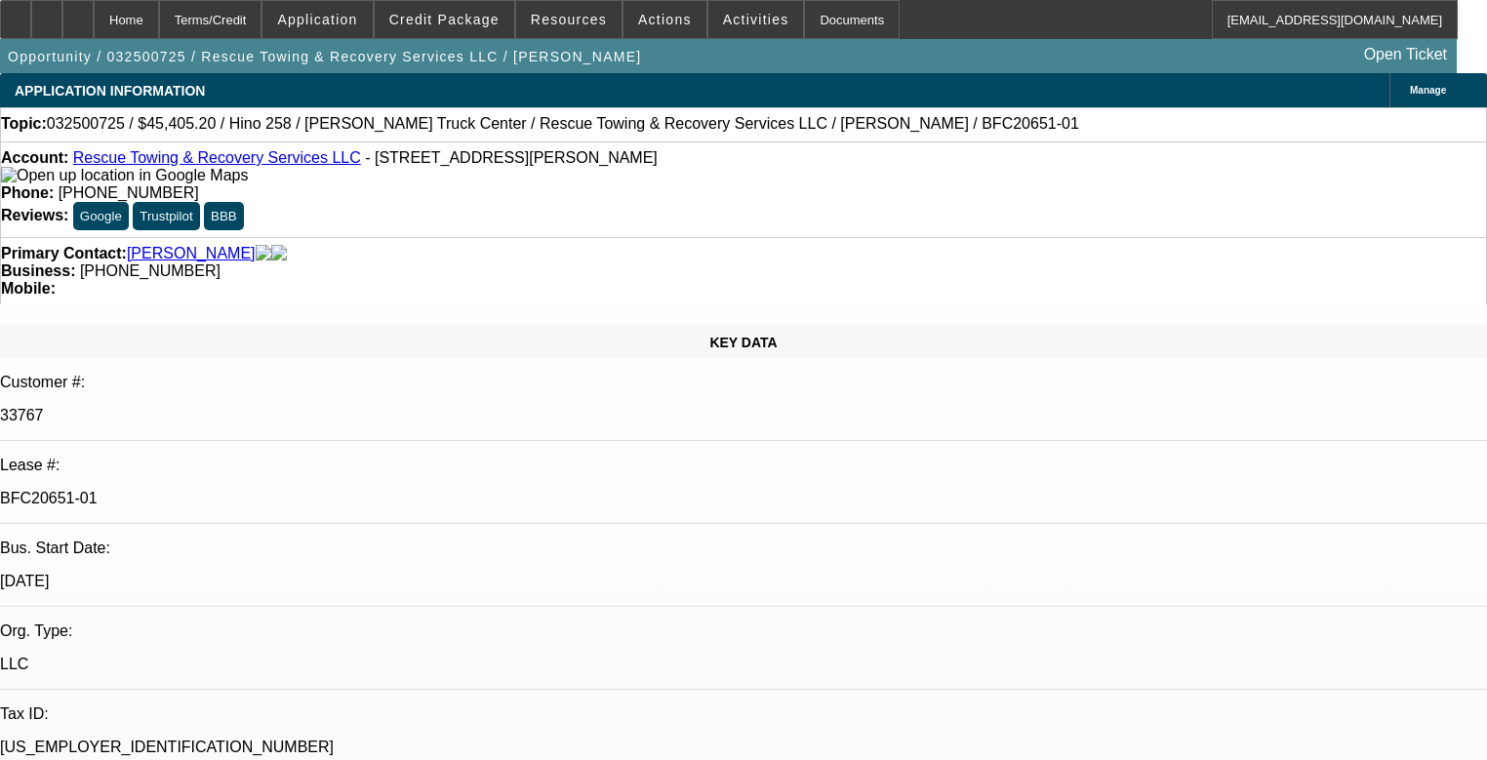
select select "6"
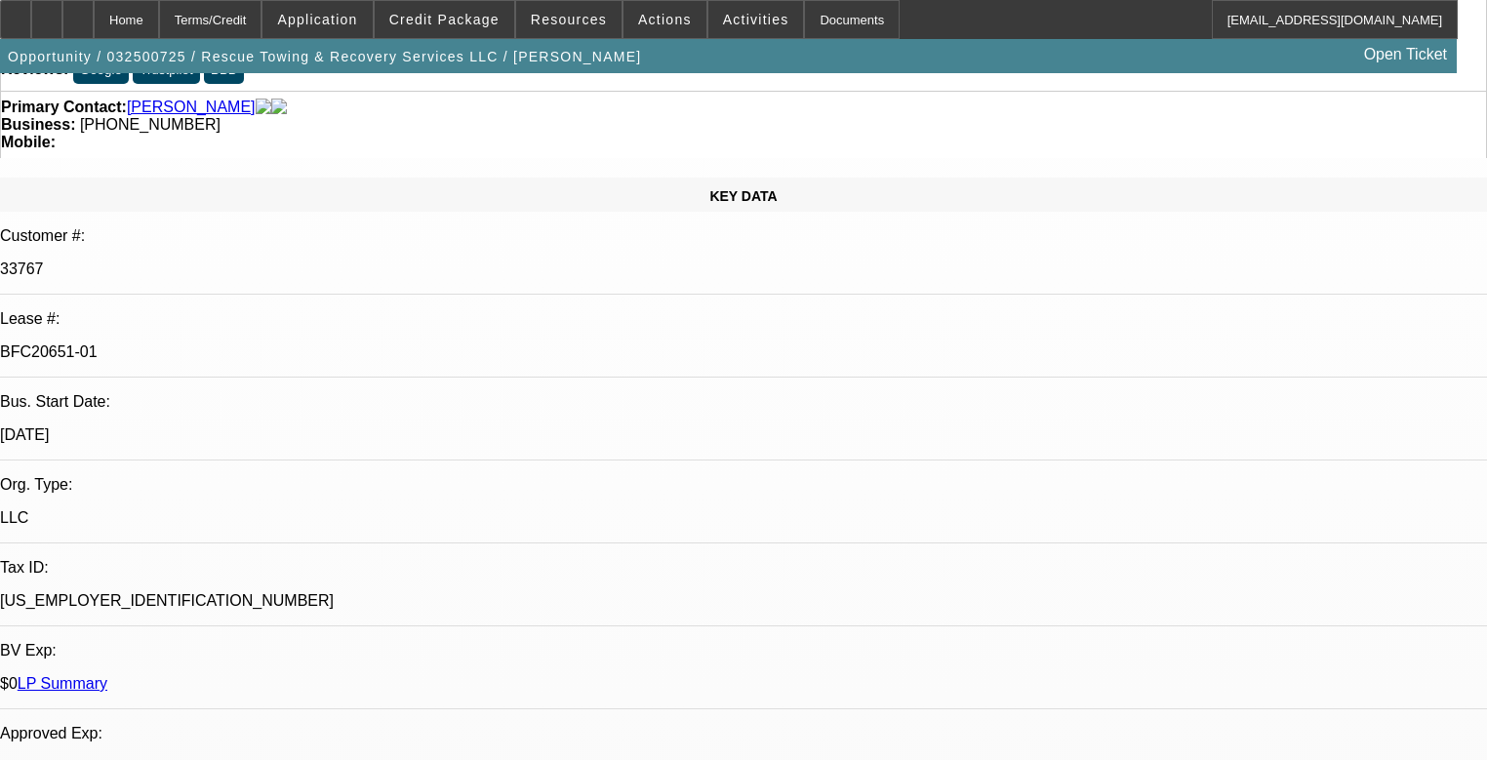
scroll to position [156, 0]
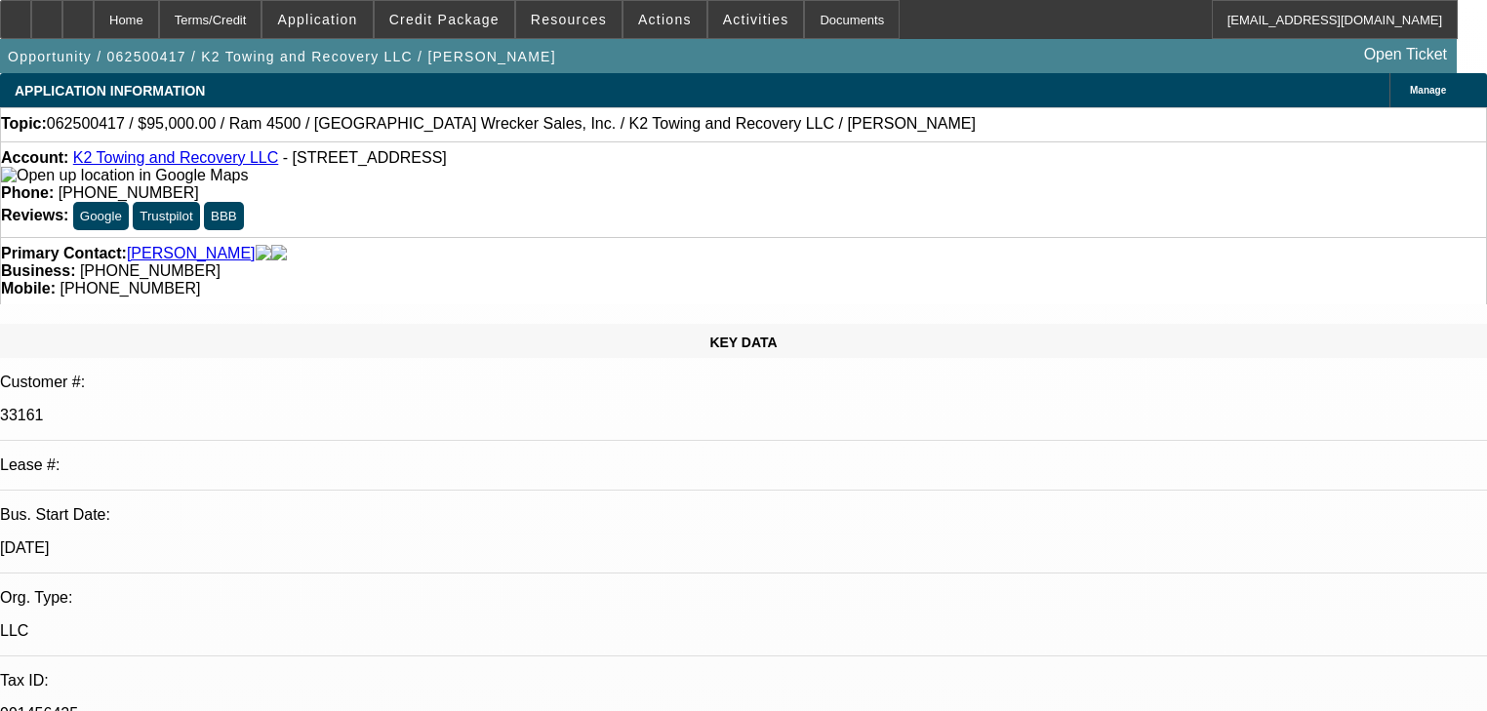
select select "0"
select select "2"
select select "0"
select select "6"
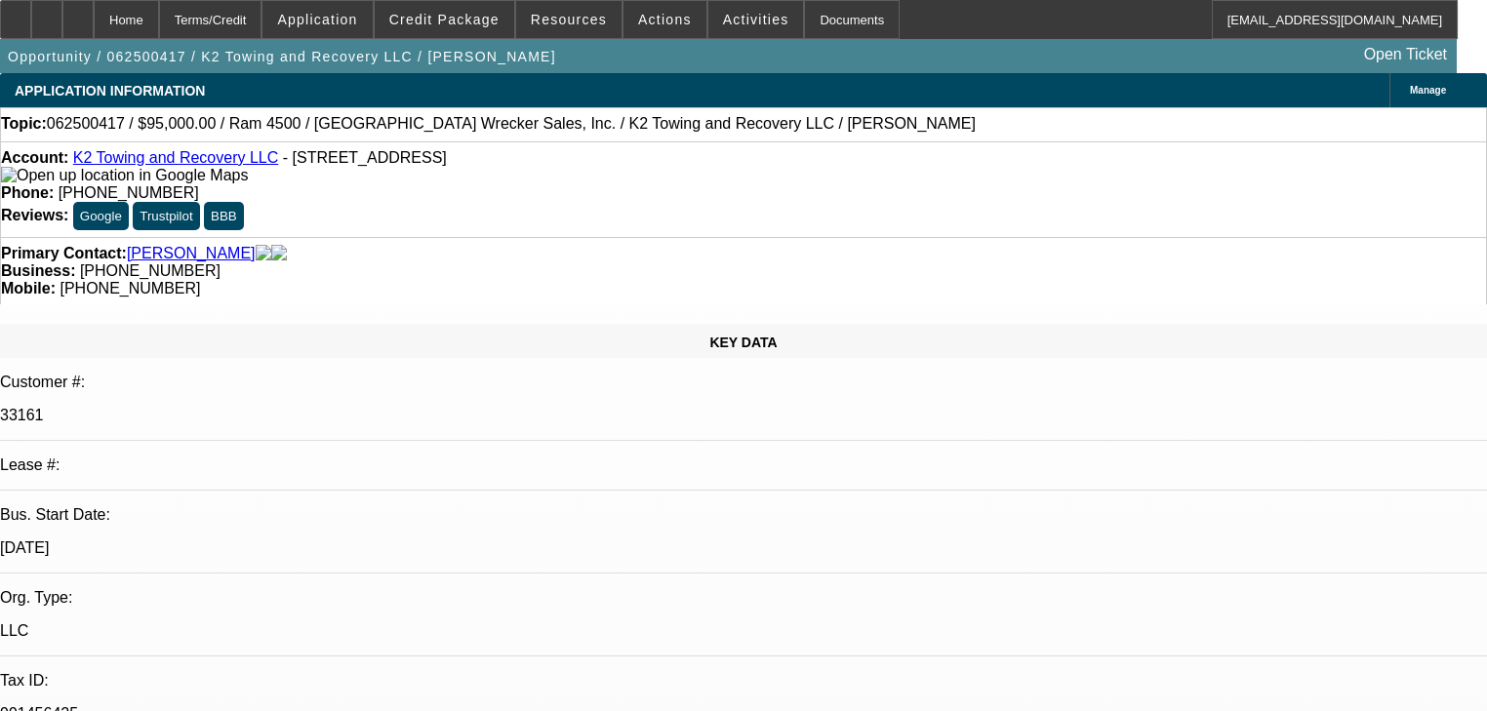
select select "0.1"
select select "2"
select select "0"
select select "6"
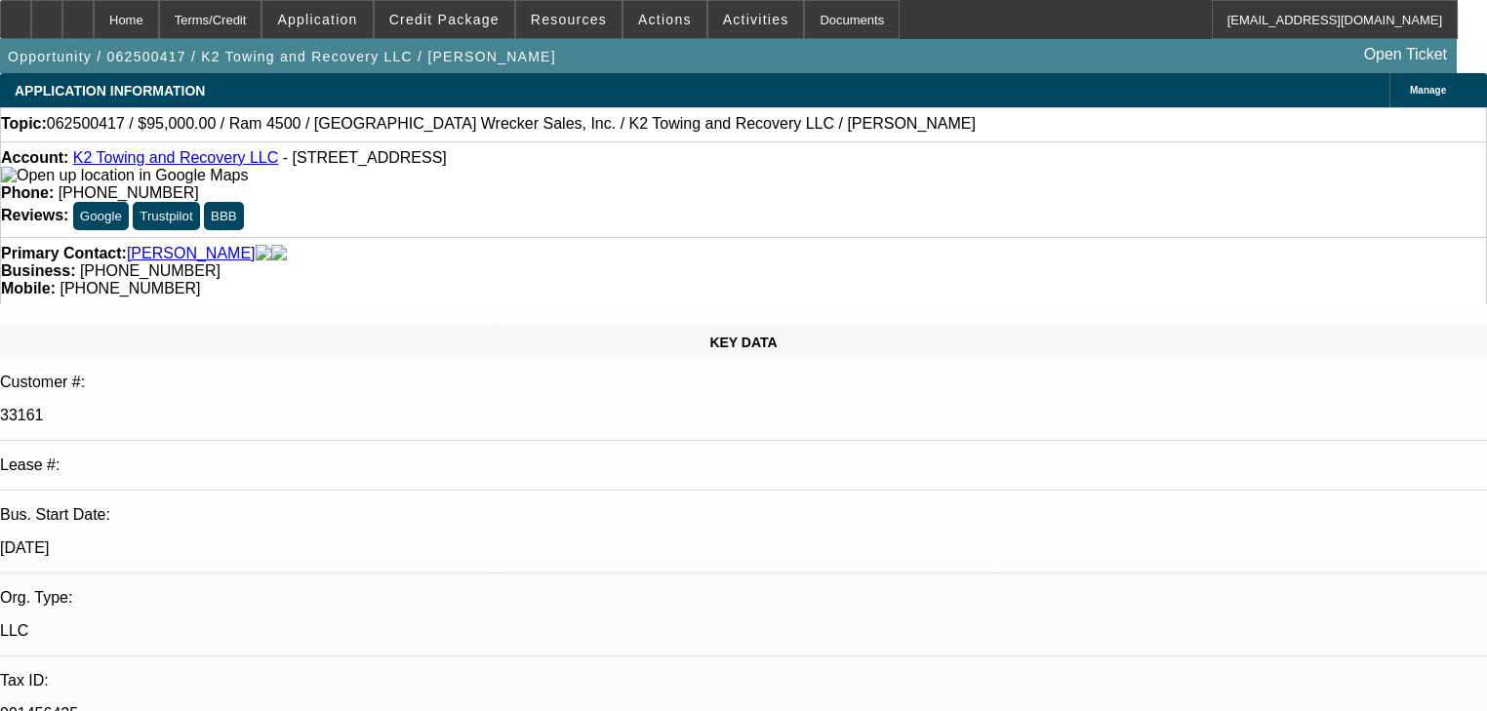
select select "0"
select select "2"
select select "0"
select select "6"
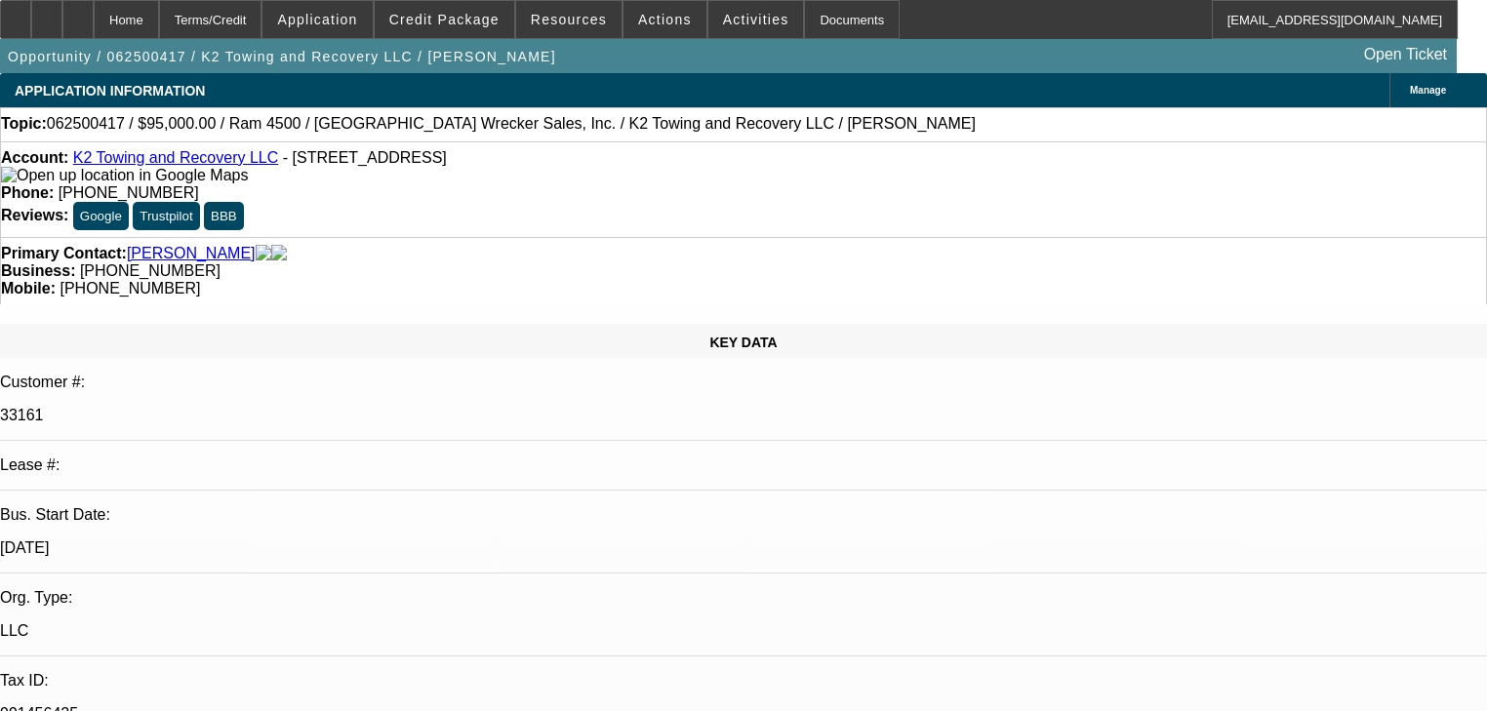
select select "0.1"
select select "2"
select select "0"
select select "6"
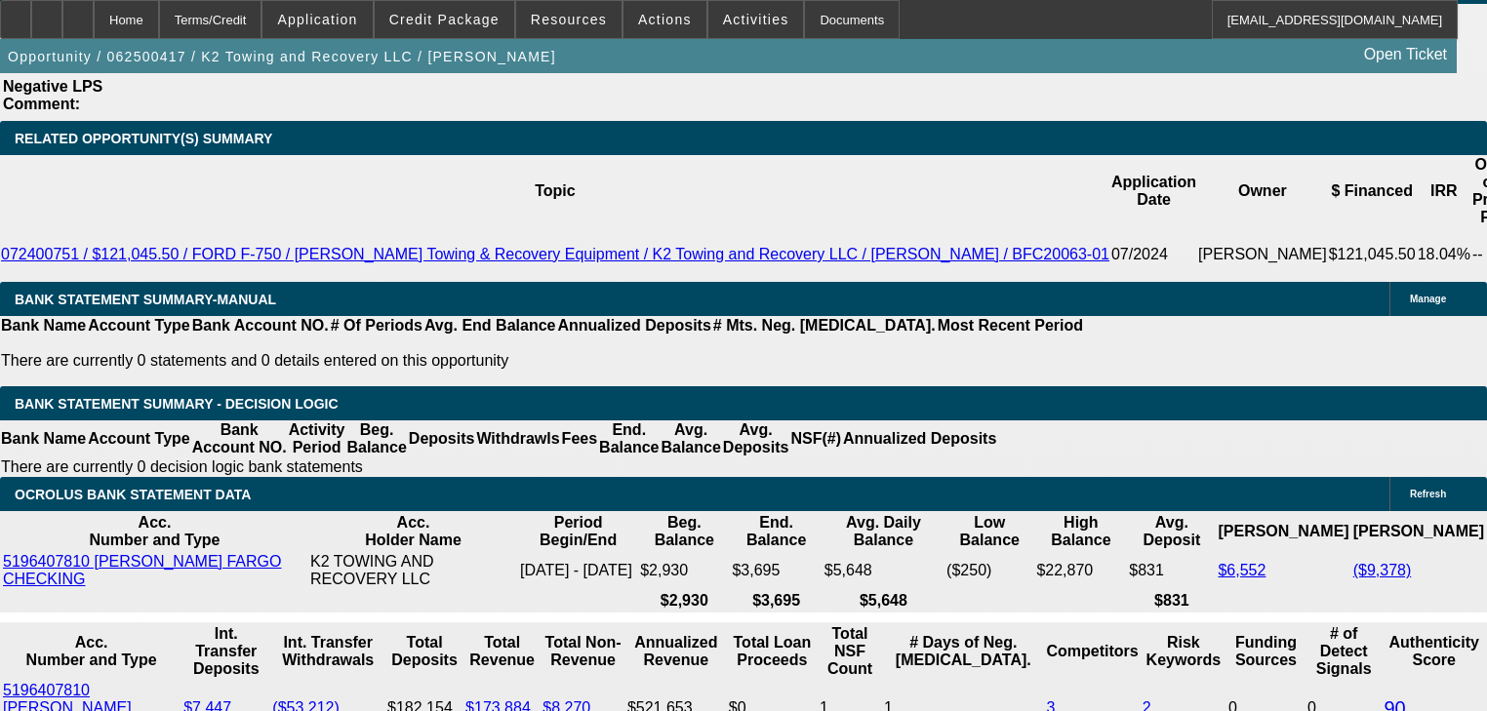
scroll to position [3356, 0]
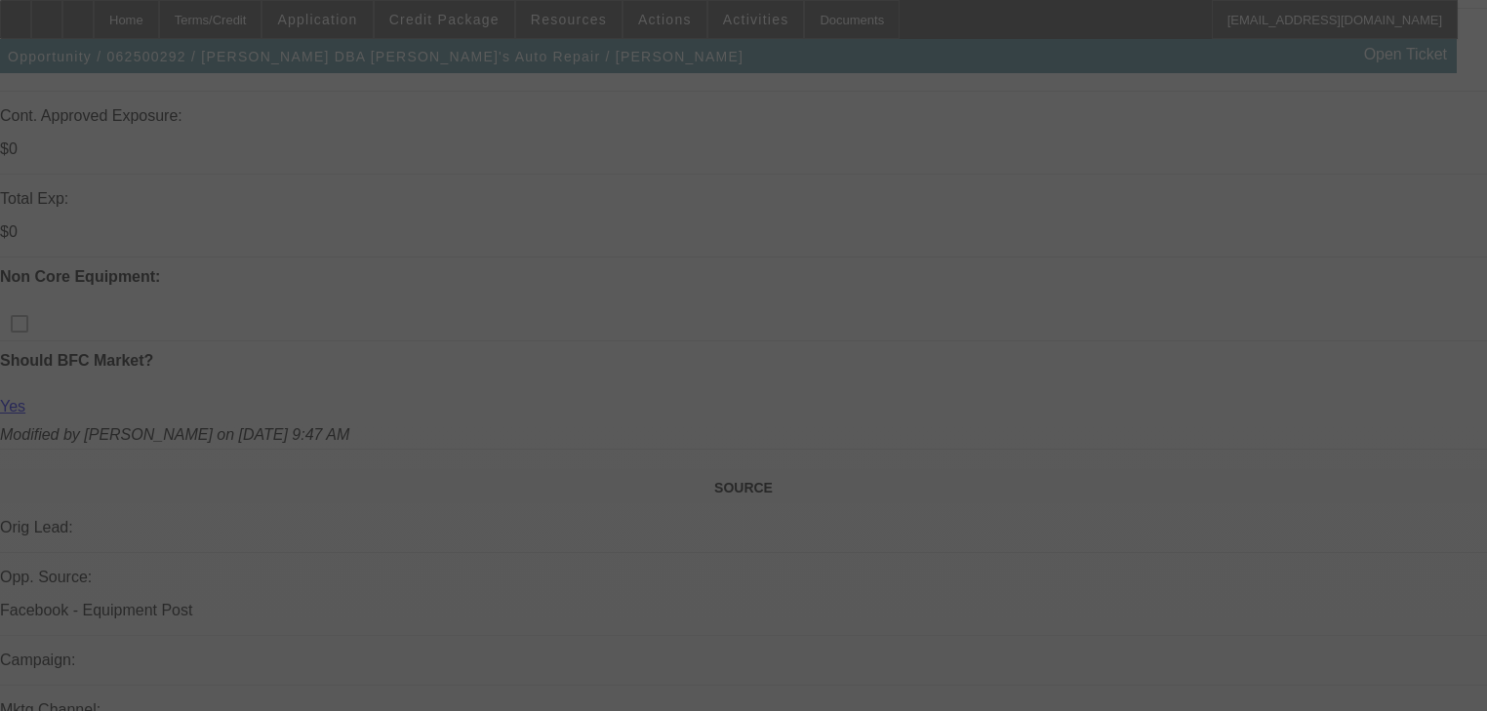
scroll to position [742, 0]
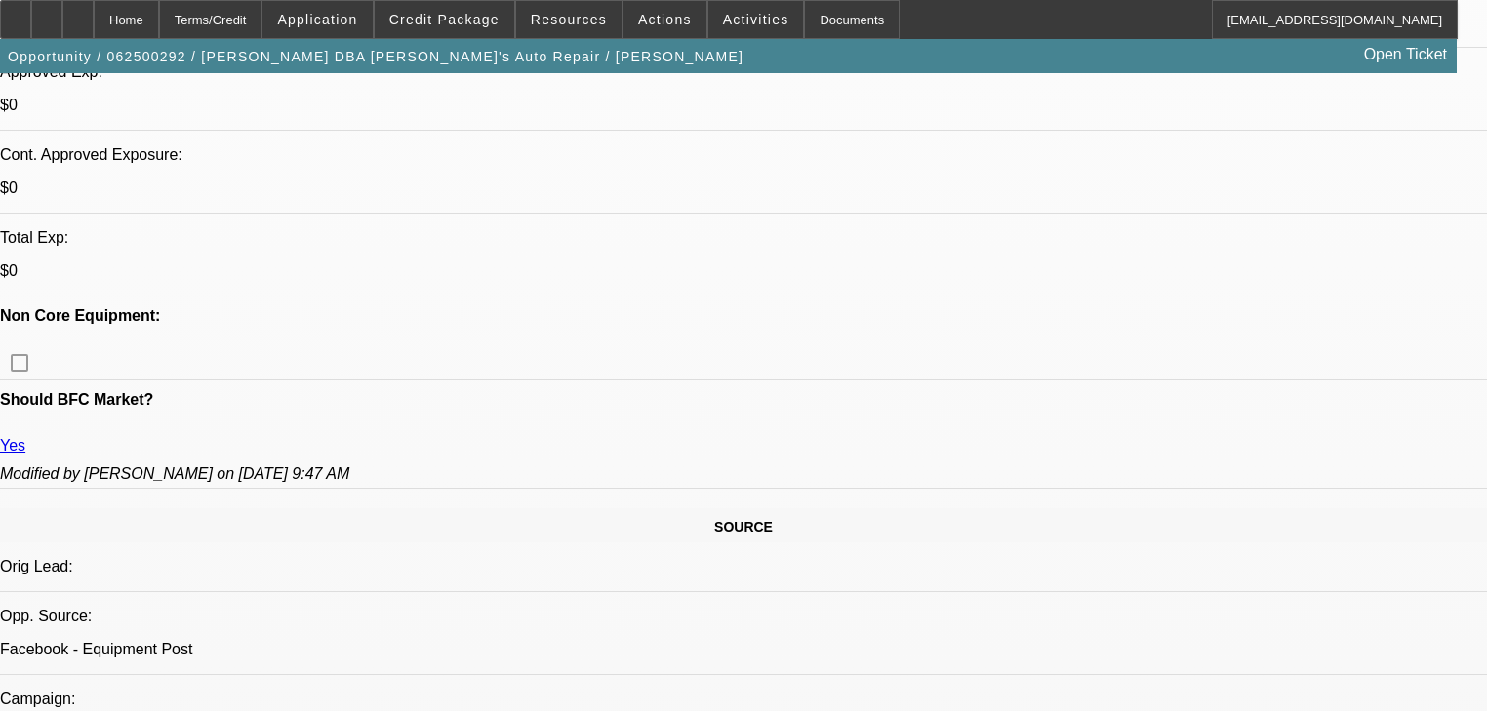
select select "0"
select select "6"
select select "0"
select select "2"
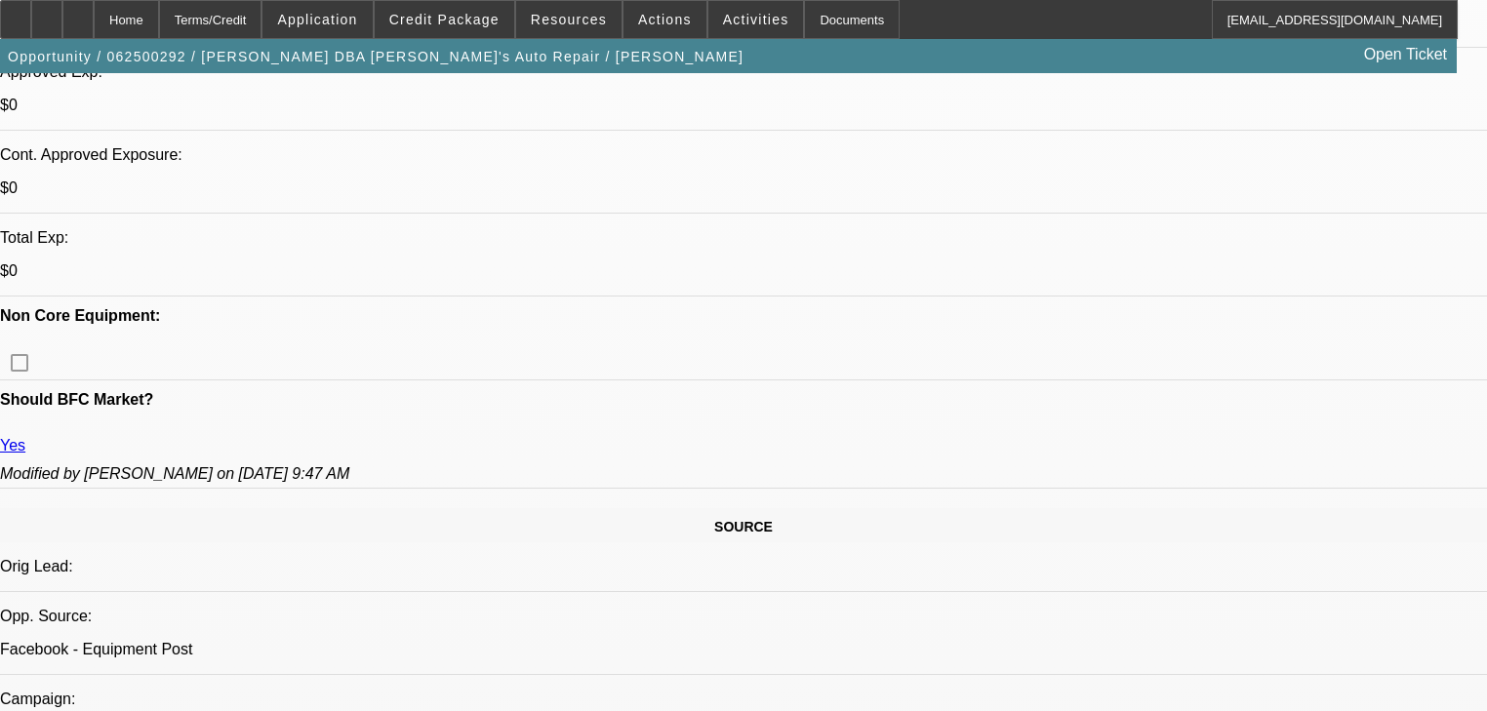
select select "2"
select select "0"
select select "6"
select select "0"
select select "2"
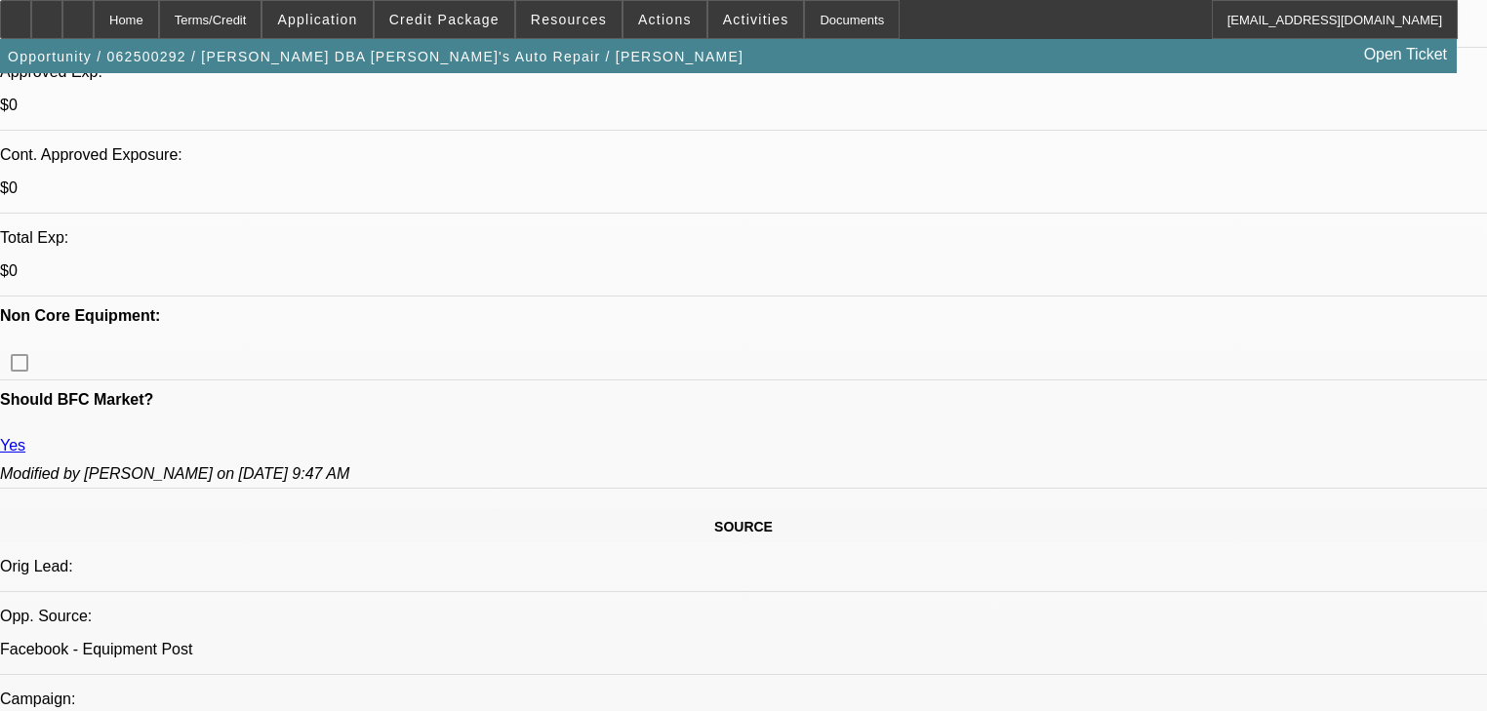
select select "2"
select select "0"
select select "6"
select select "0"
select select "2"
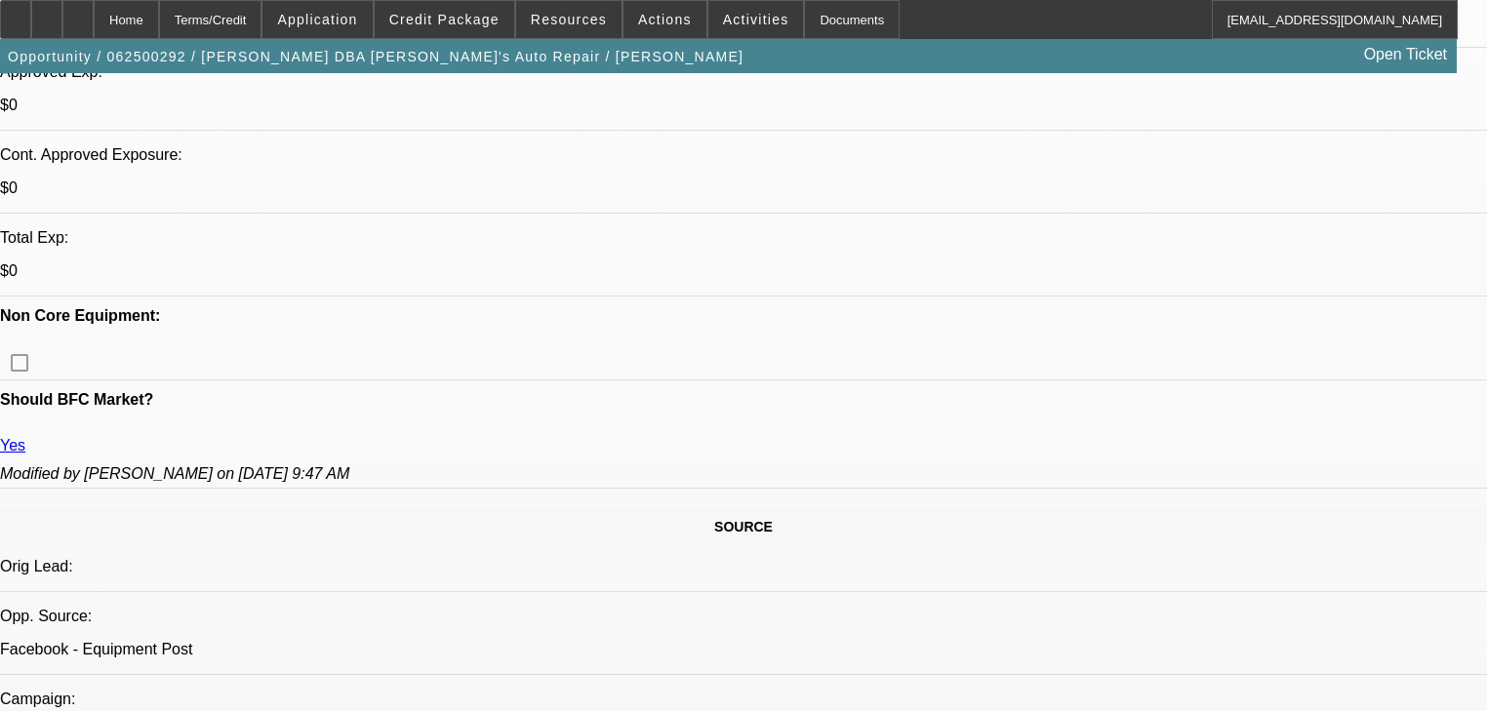
select select "2"
select select "0.1"
select select "4"
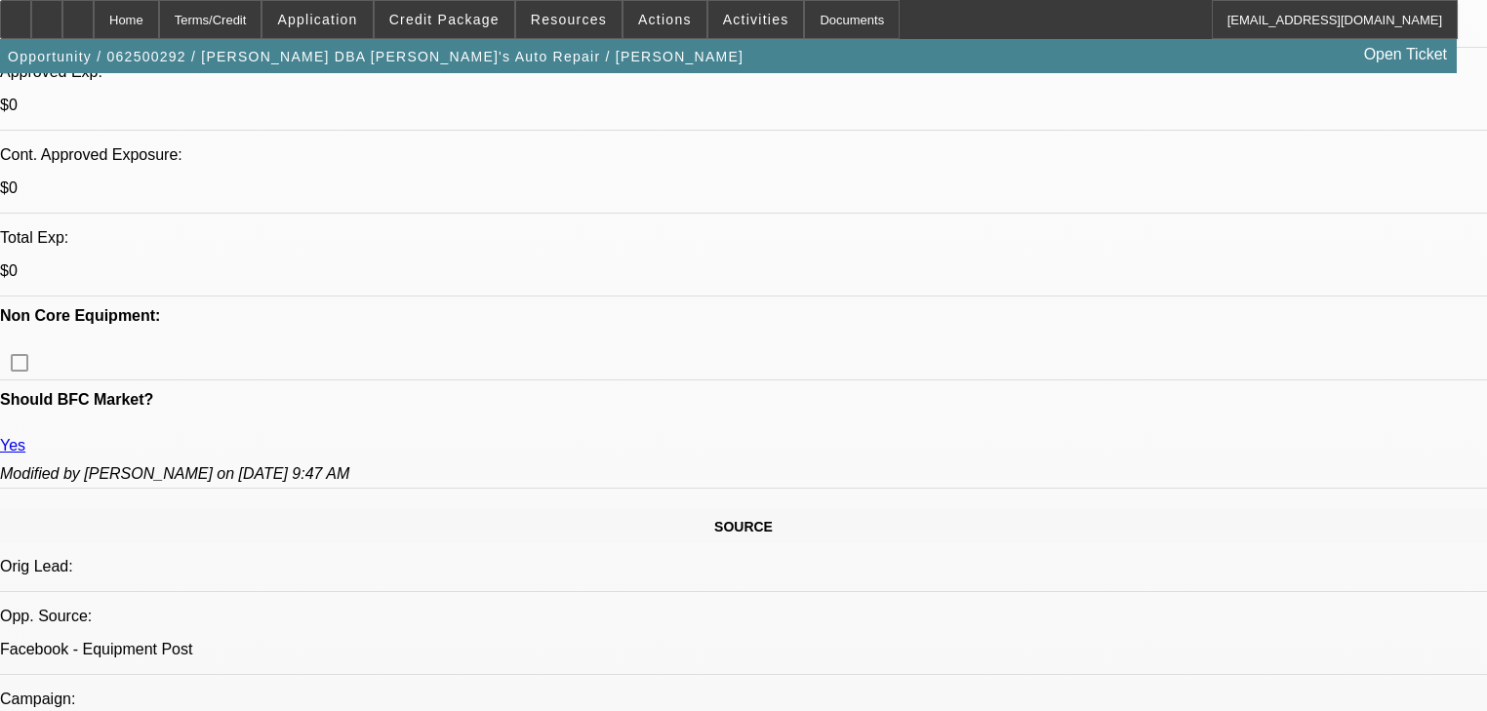
scroll to position [937, 0]
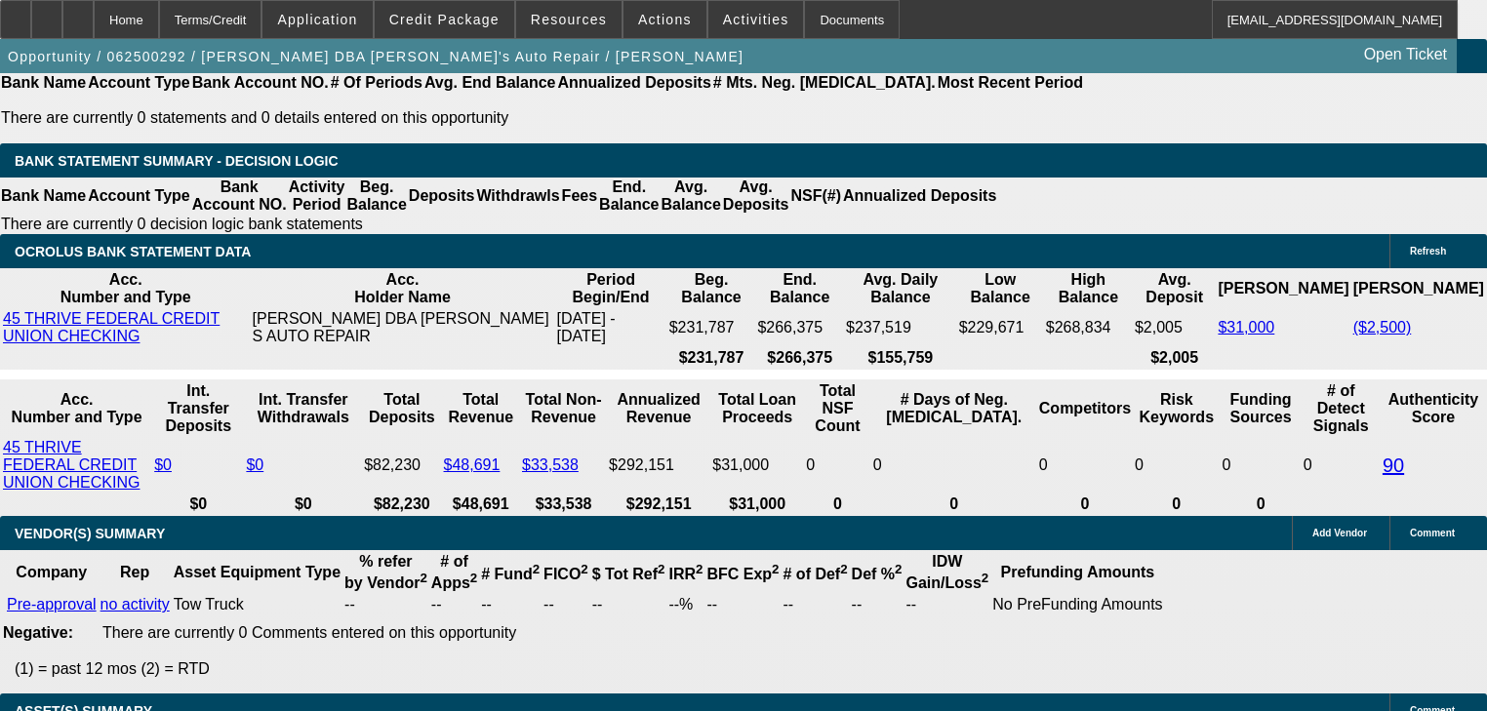
scroll to position [3317, 0]
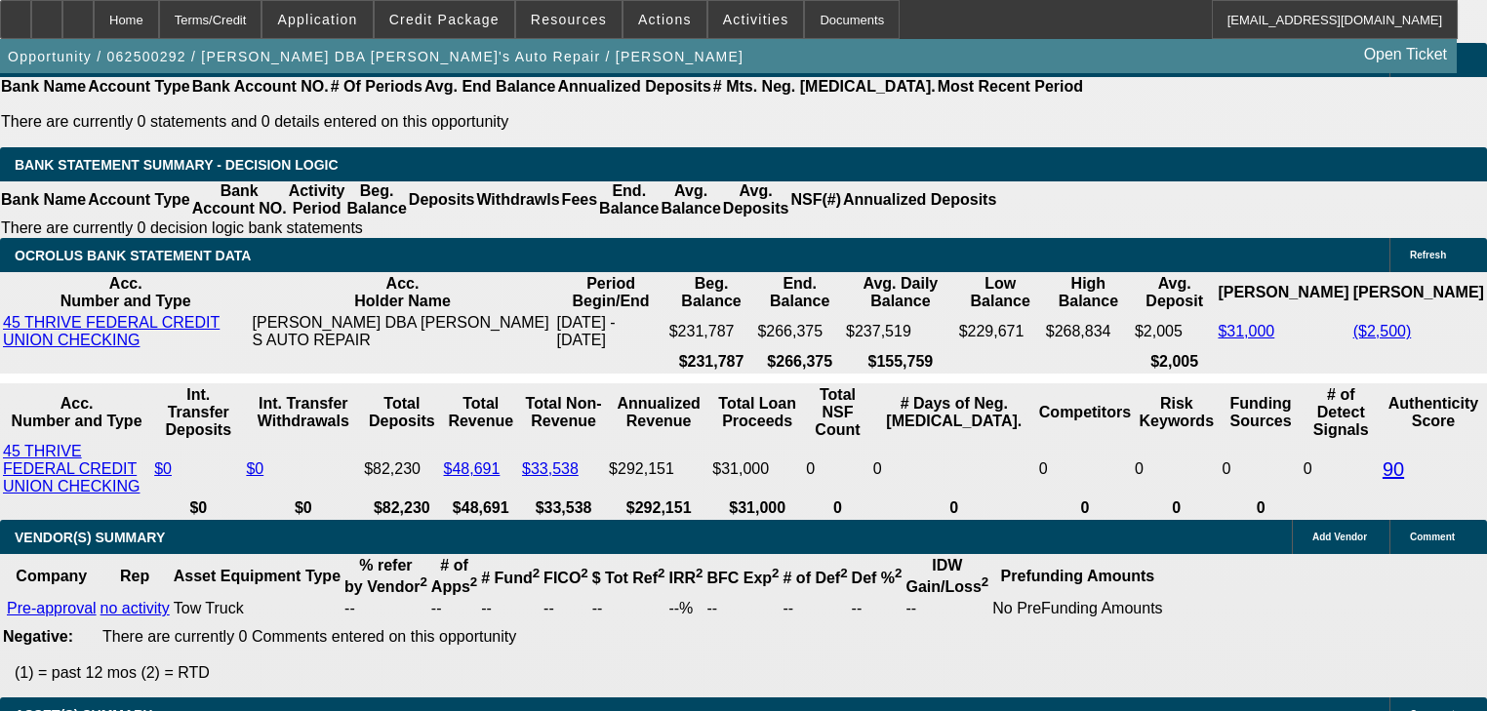
scroll to position [0, 0]
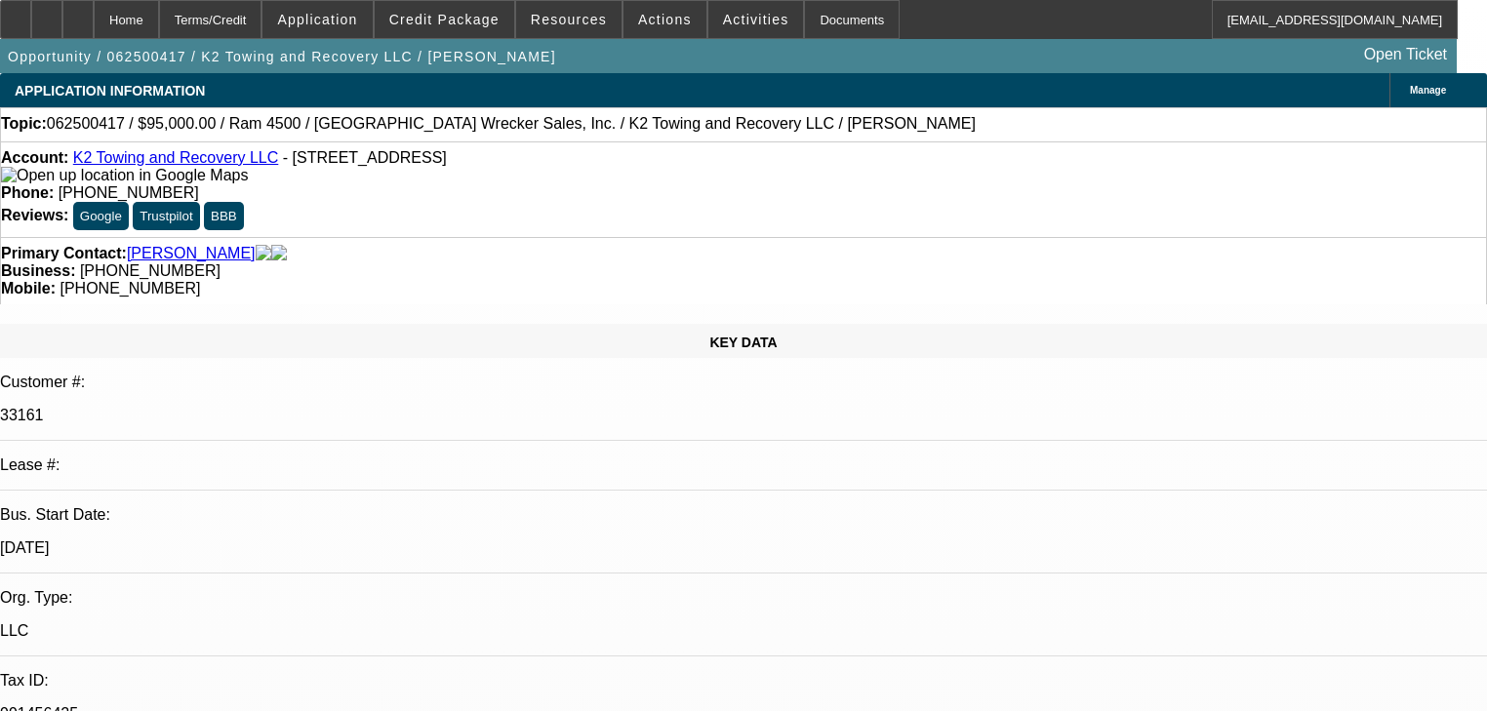
select select "0"
select select "2"
select select "0"
select select "6"
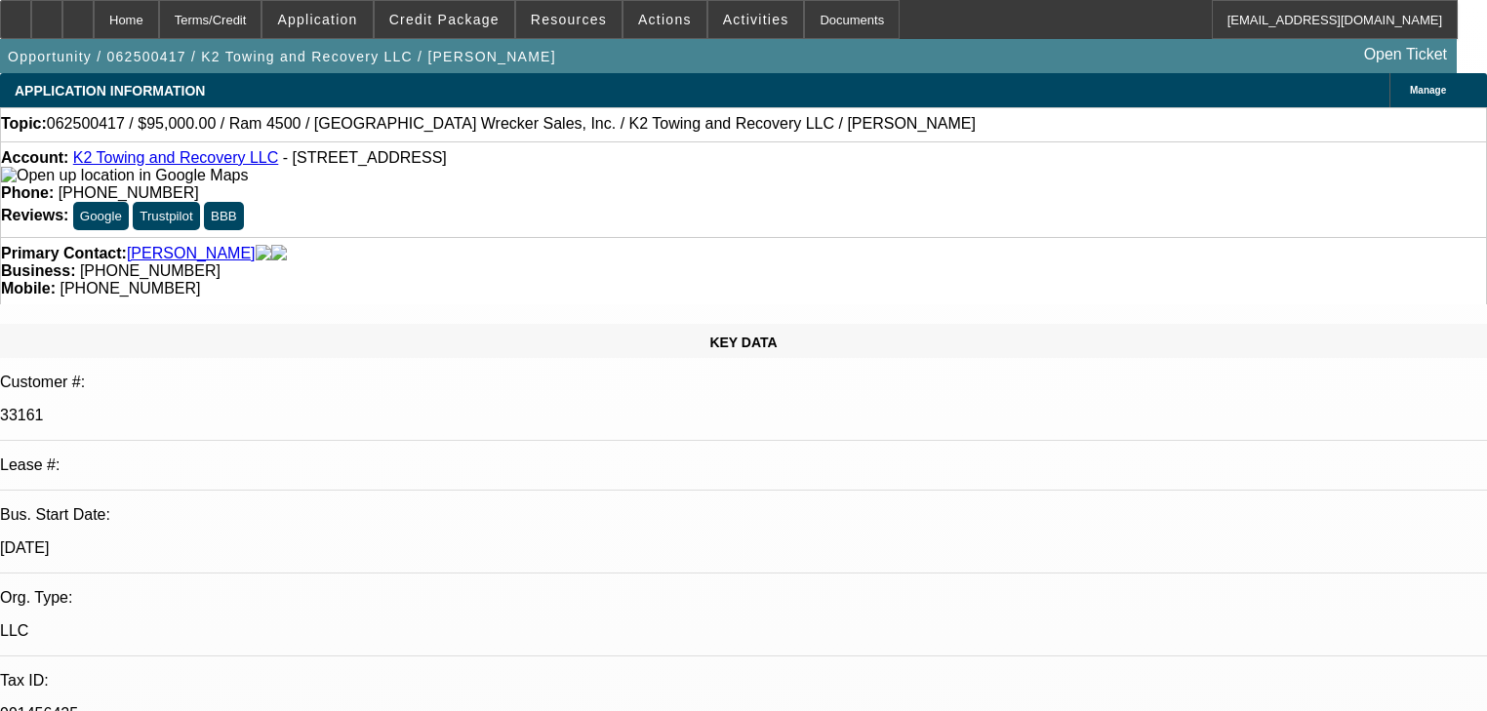
select select "0.1"
select select "2"
select select "0"
select select "6"
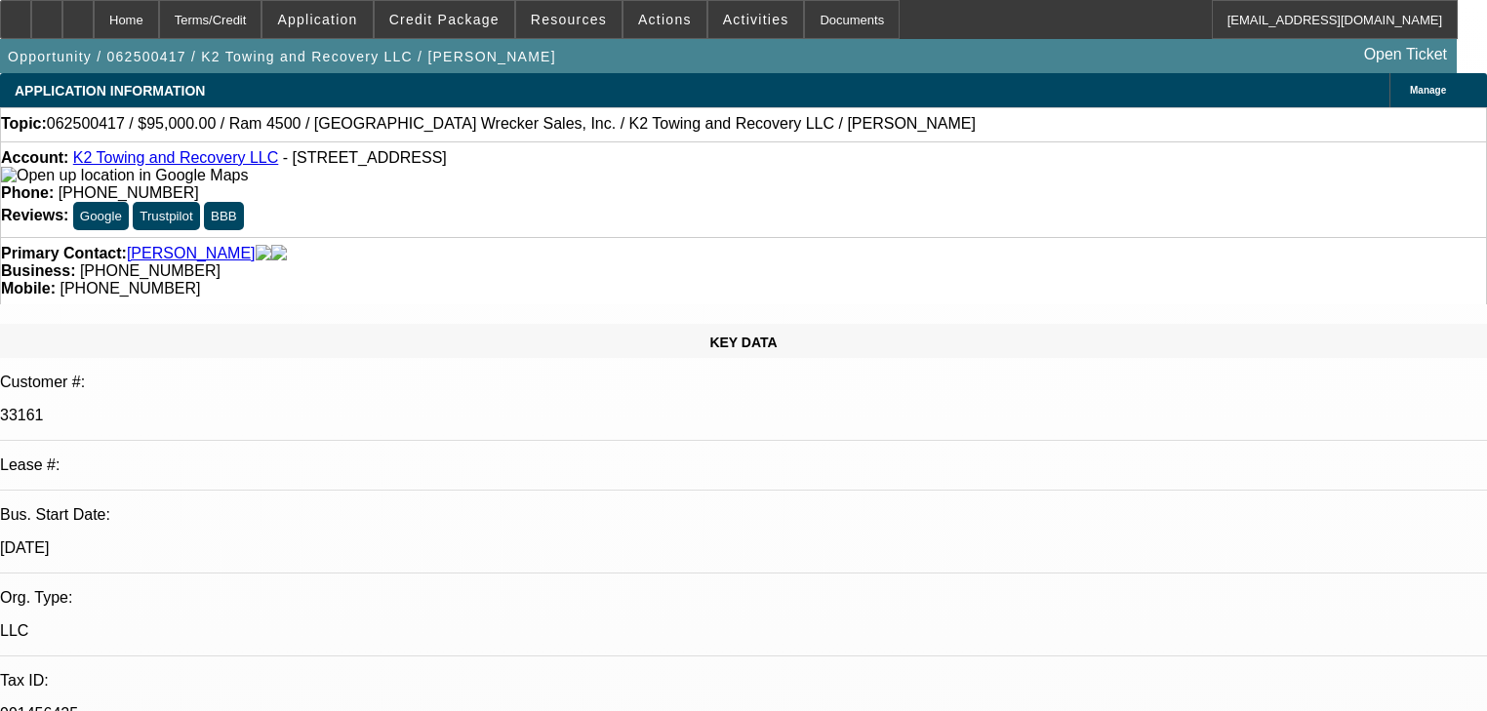
select select "0"
select select "2"
select select "0"
select select "6"
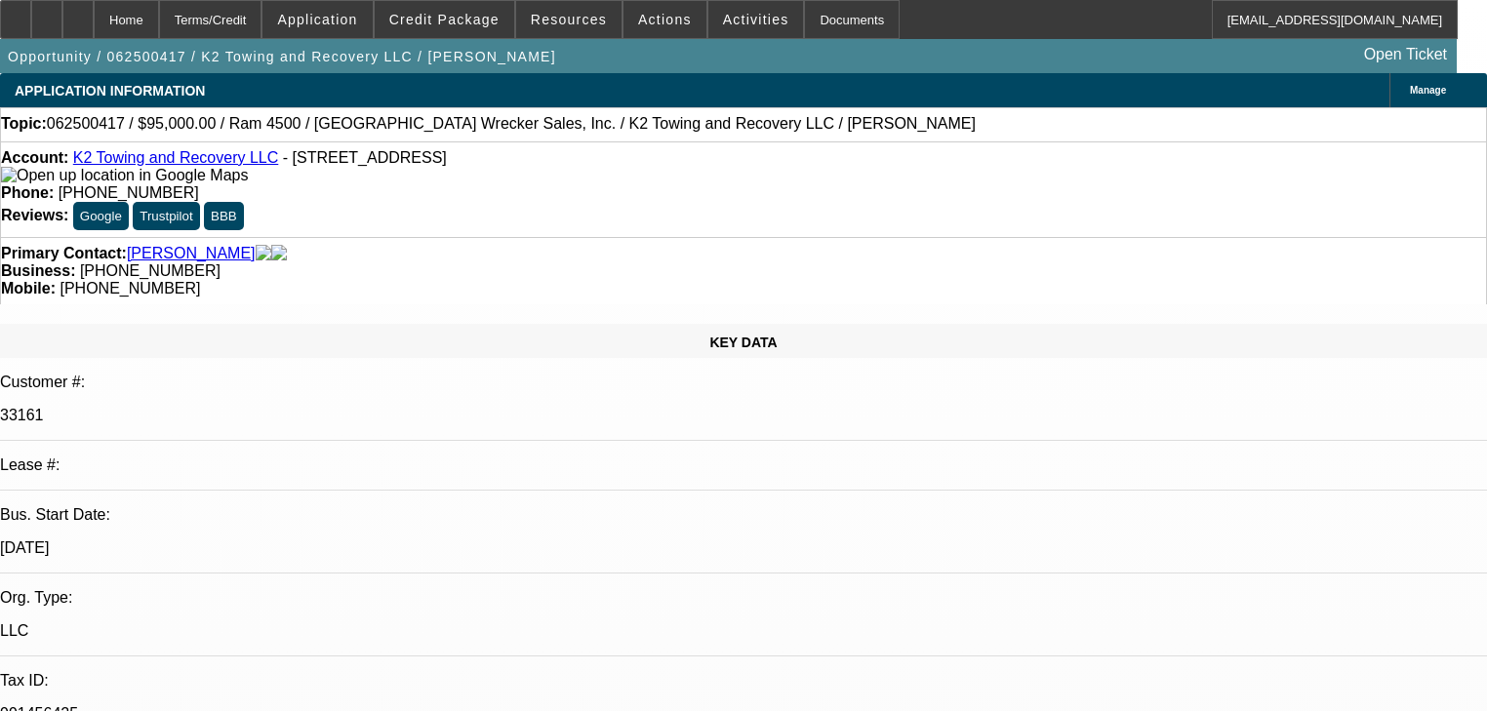
select select "0.1"
select select "2"
select select "0"
select select "6"
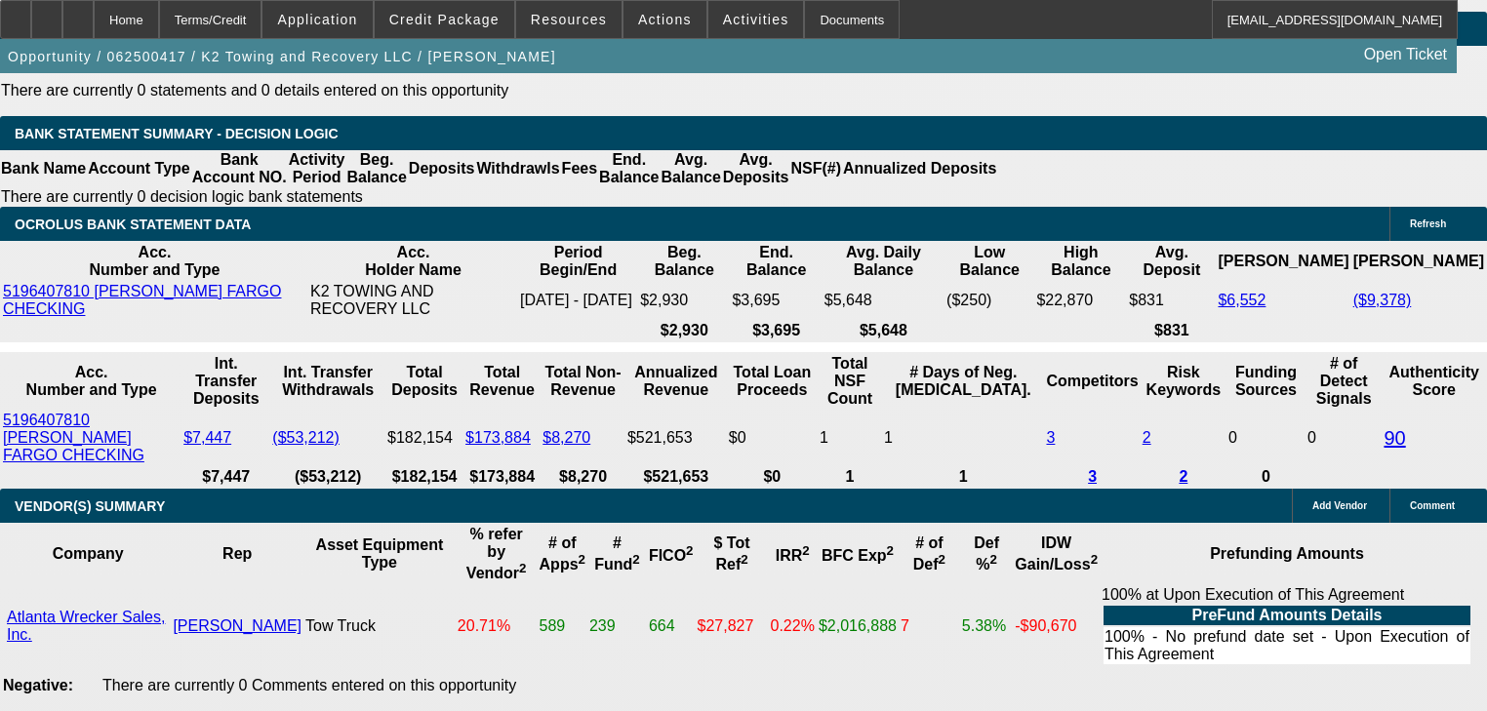
scroll to position [3278, 0]
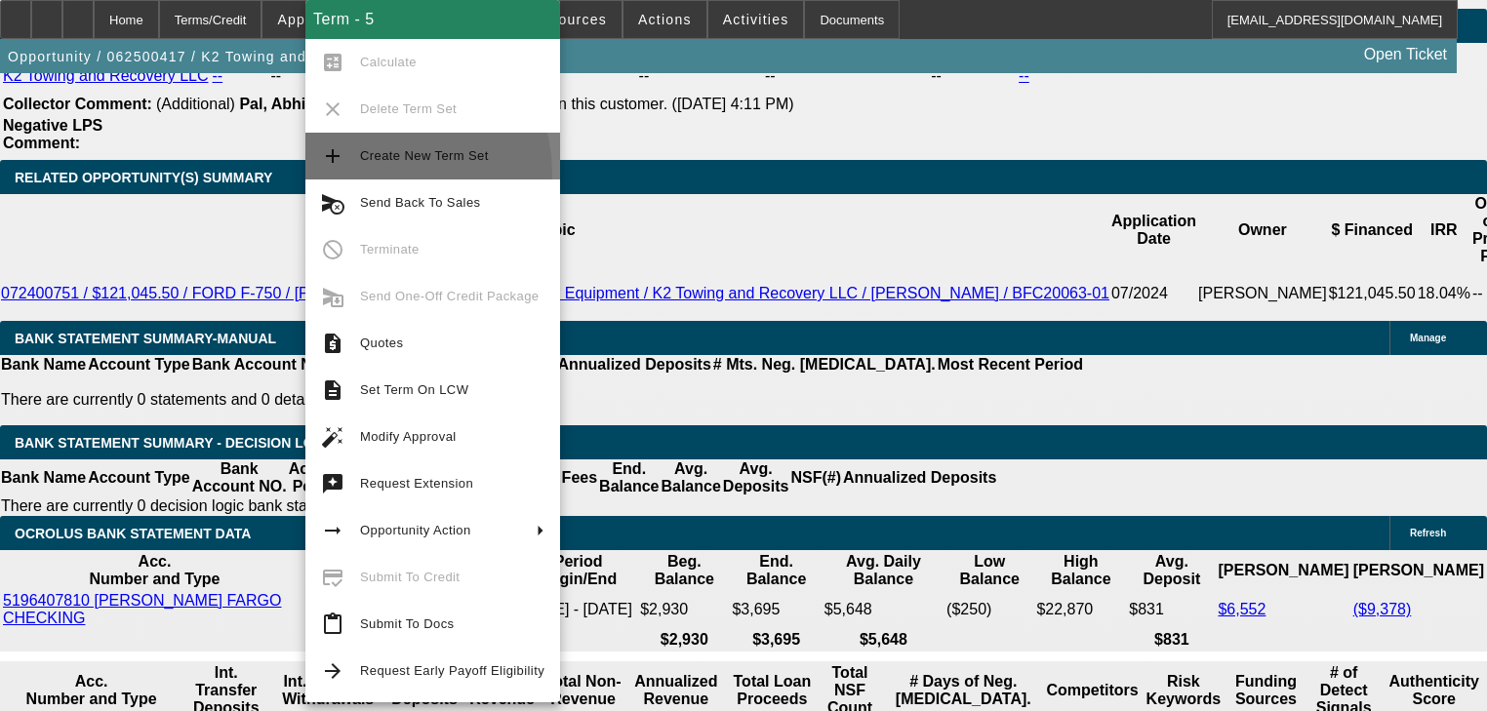
click at [382, 173] on button "add Create New Term Set" at bounding box center [432, 156] width 255 height 47
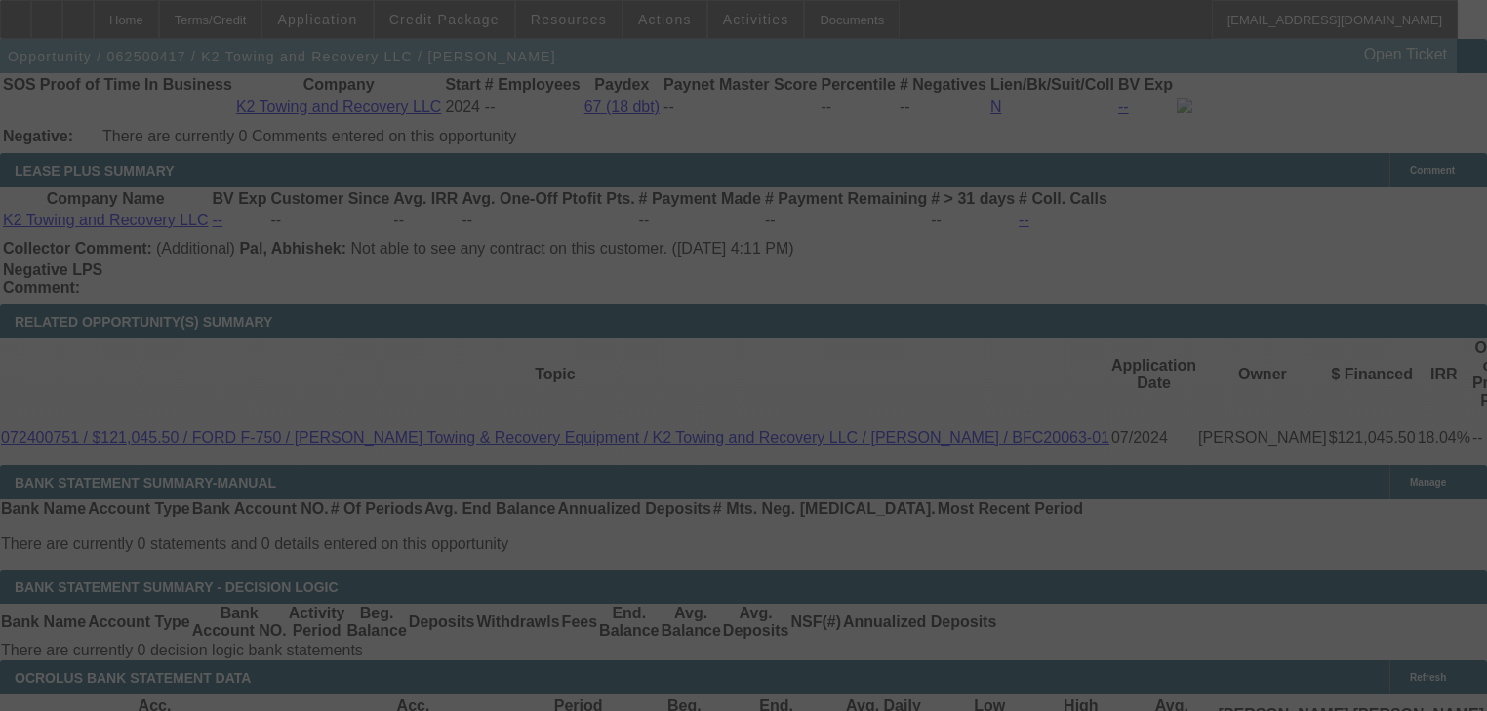
scroll to position [3106, 0]
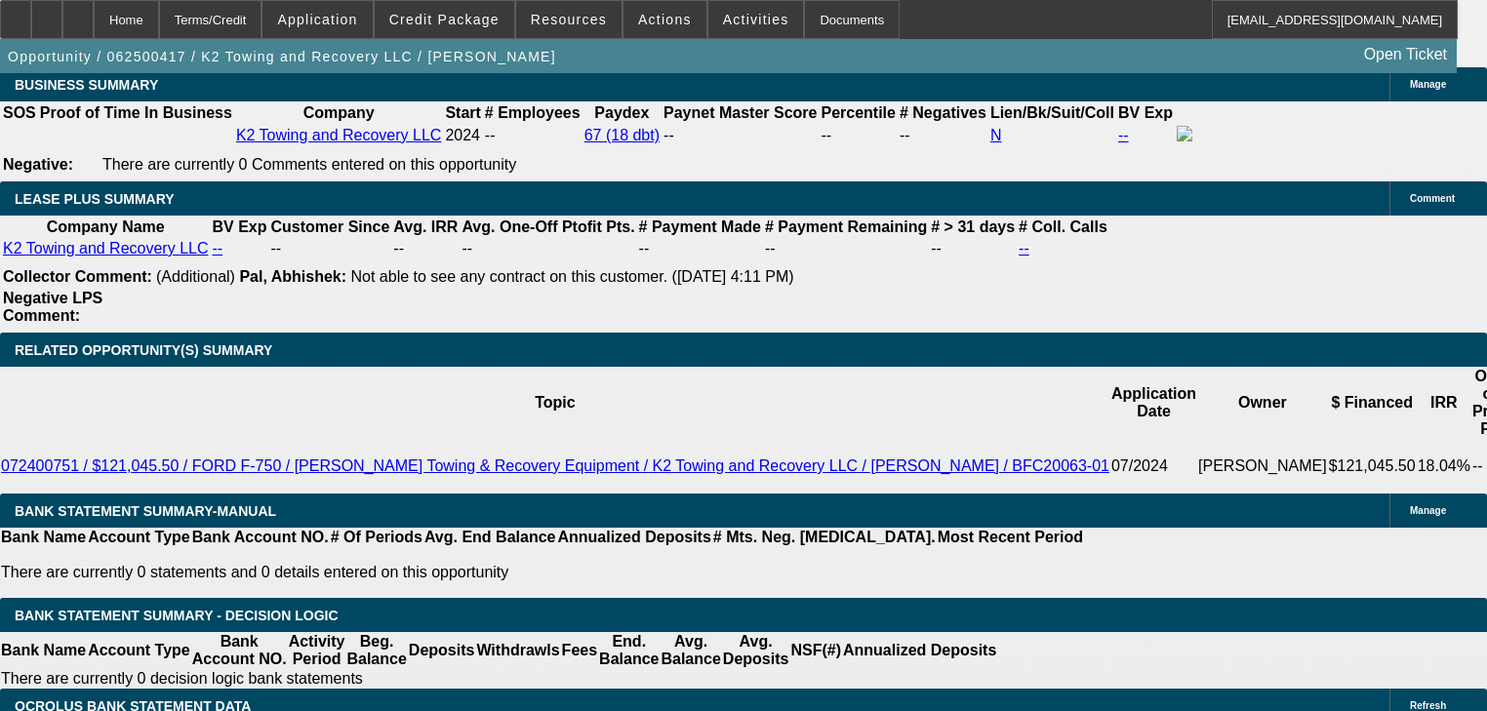
select select "0"
select select "2"
select select "0"
select select "6"
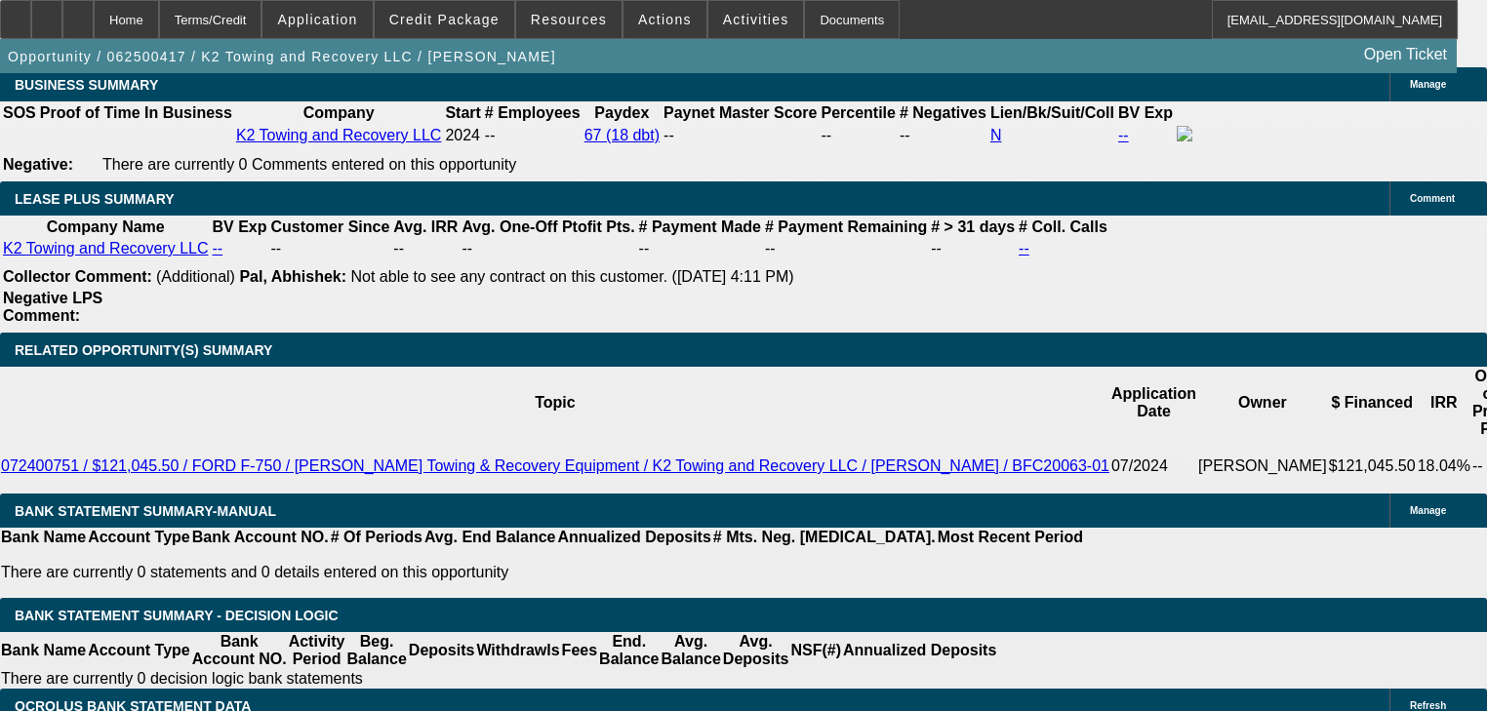
select select "0"
select select "2"
select select "0"
select select "6"
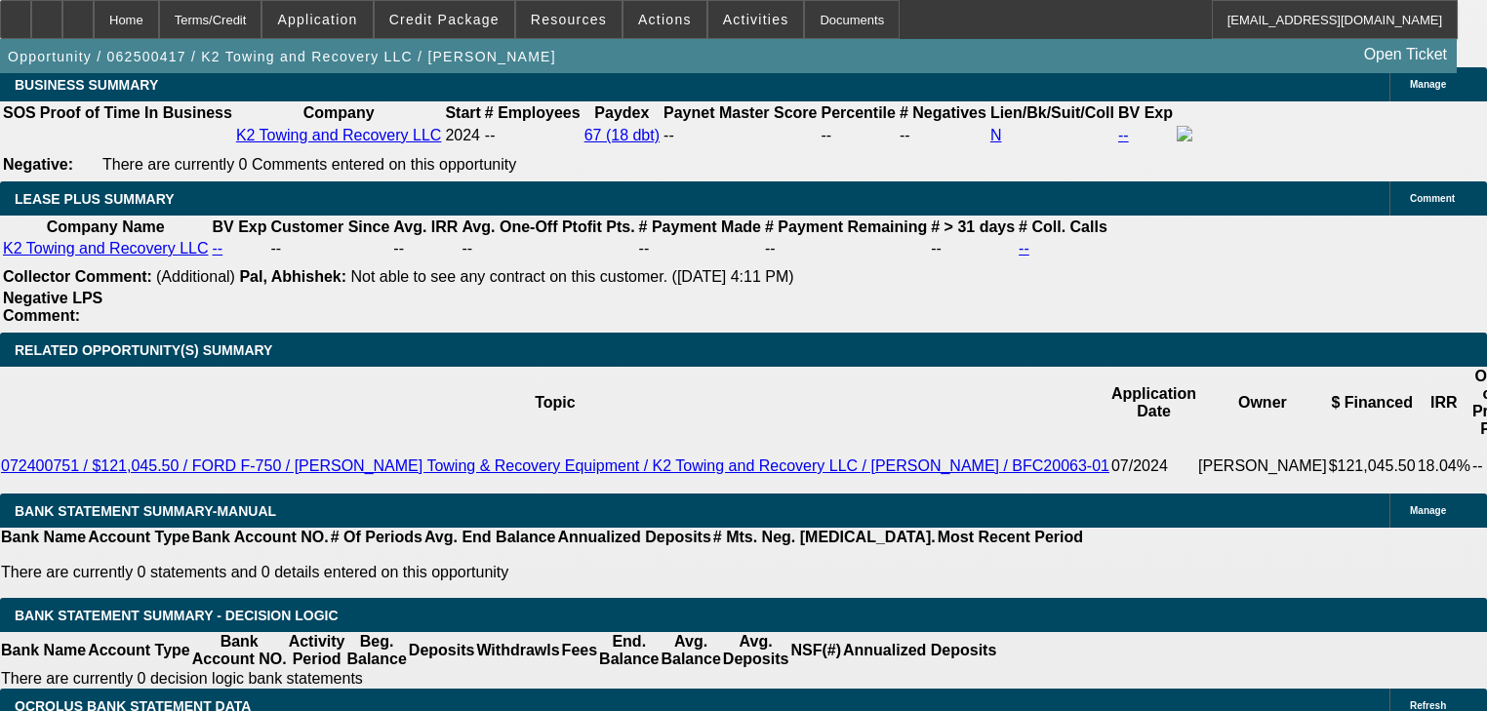
select select "0.1"
select select "2"
select select "0"
select select "6"
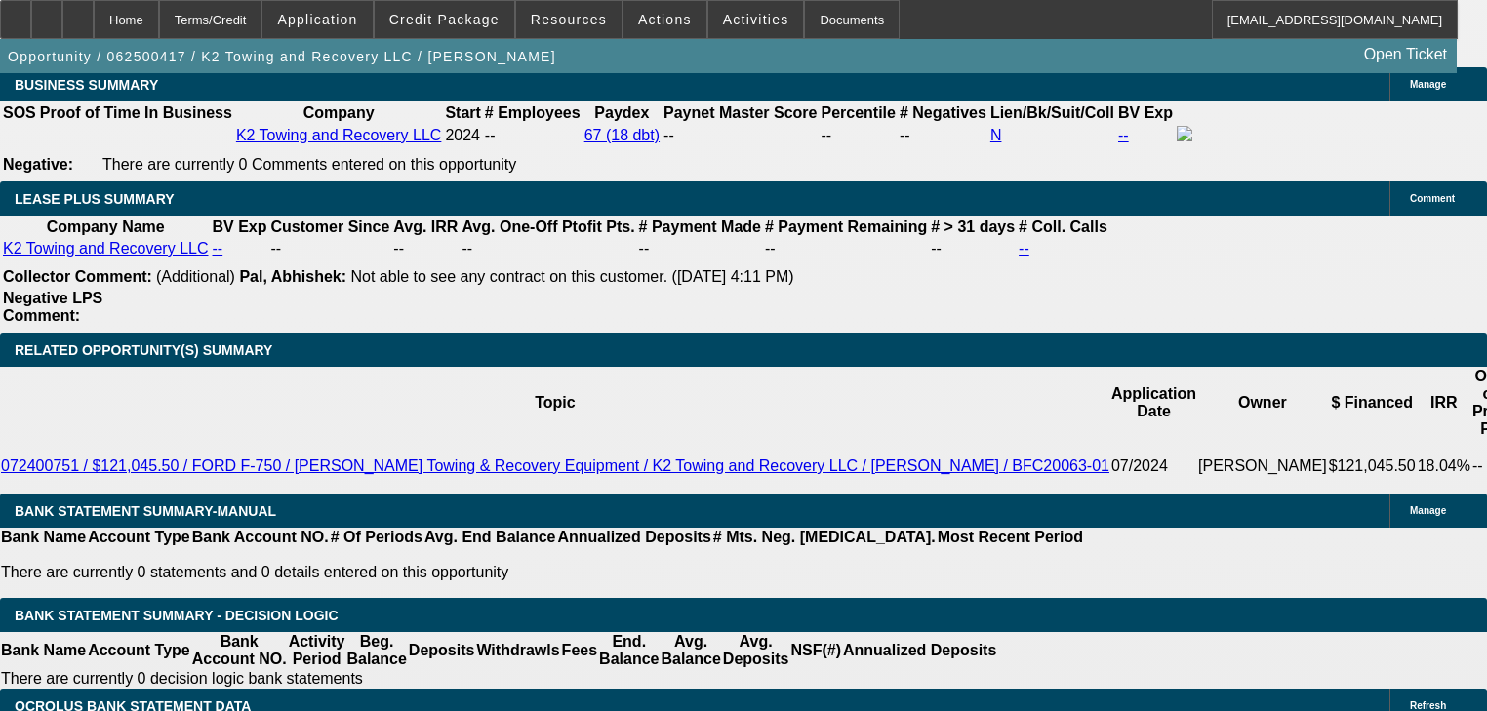
select select "0"
select select "2"
select select "0"
select select "6"
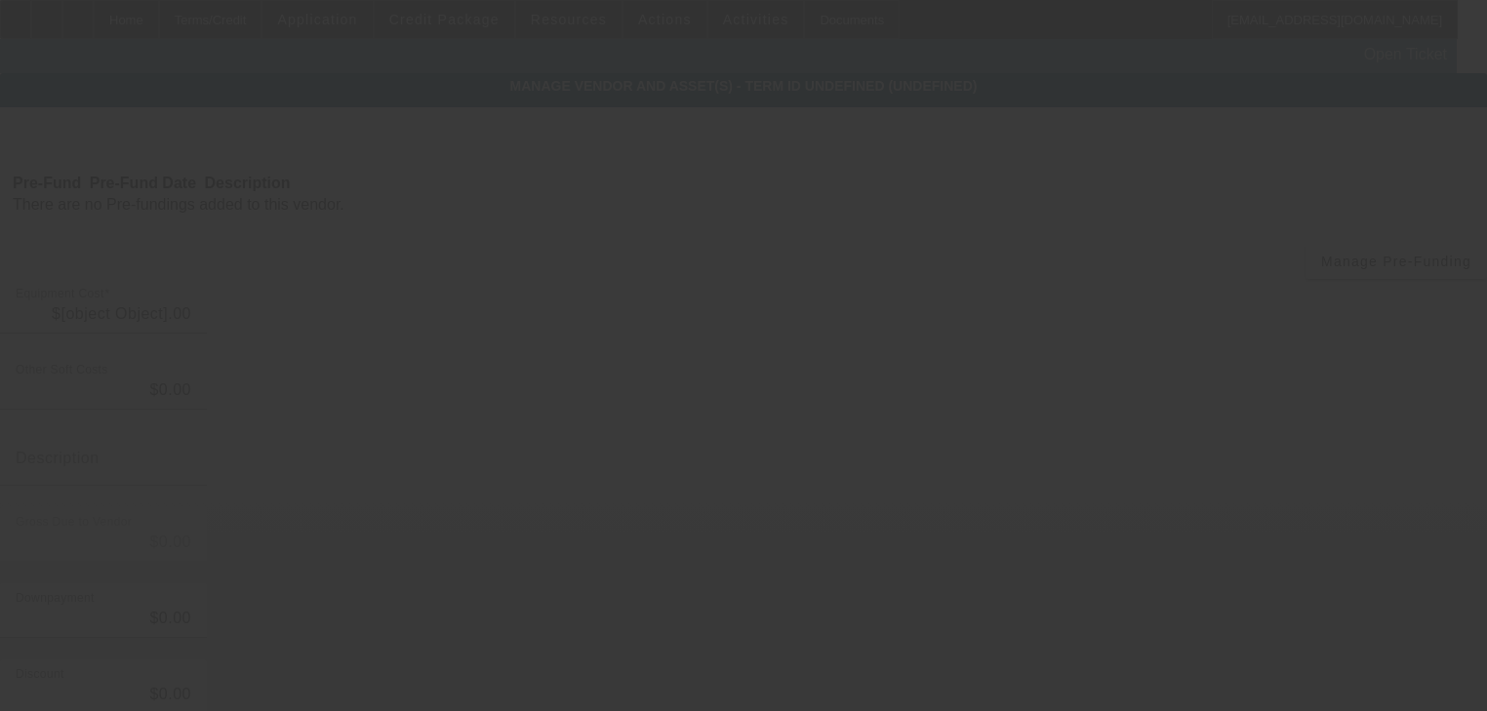
type input "$103,650.00"
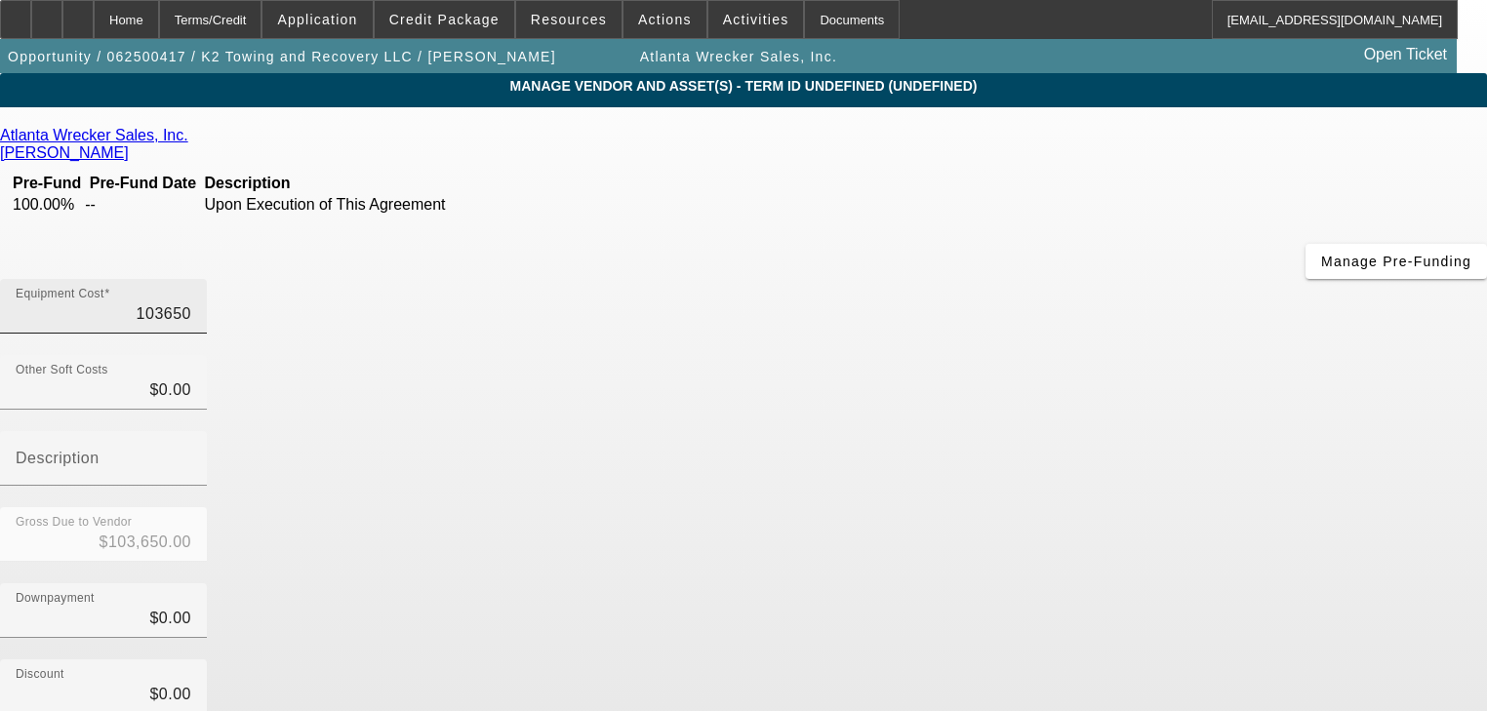
click at [191, 302] on input "103650" at bounding box center [104, 313] width 176 height 23
type input "1"
type input "$1.00"
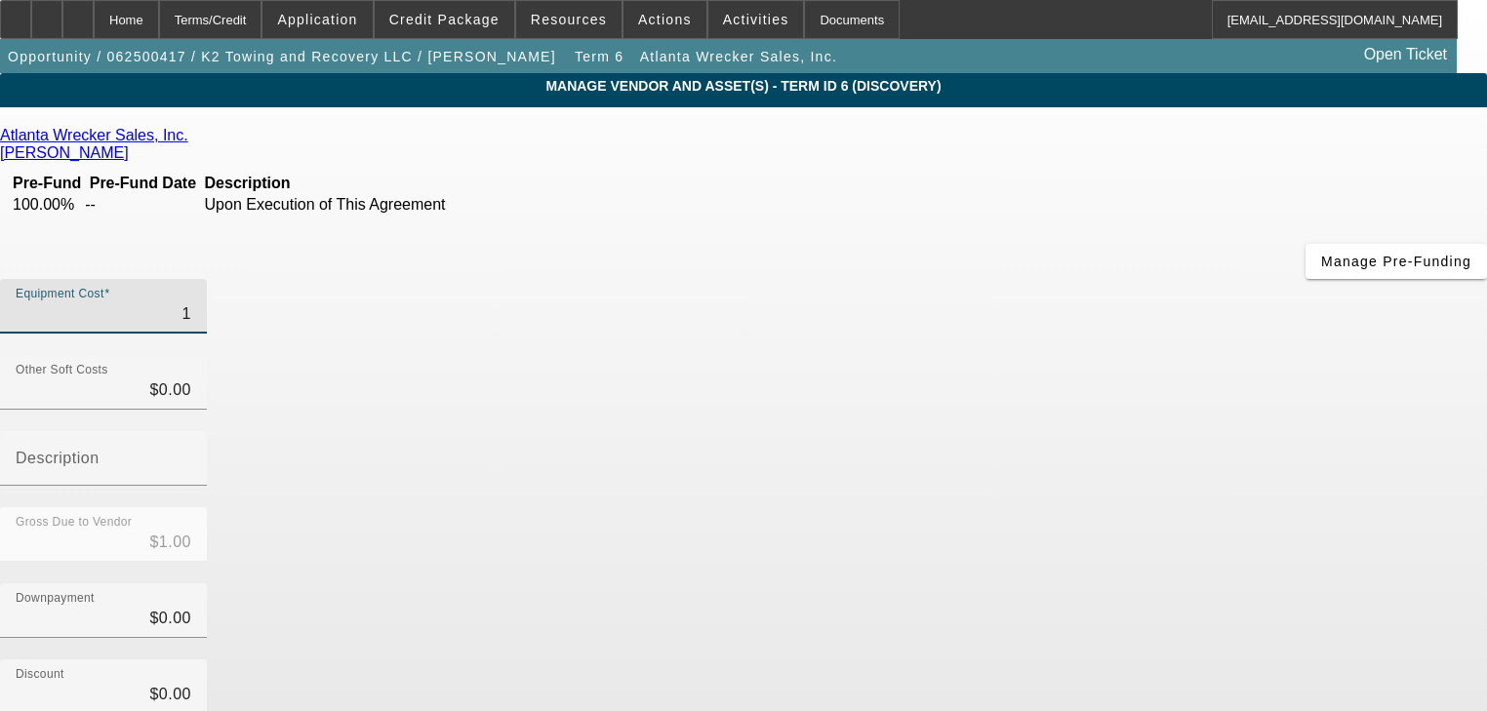
type input "10"
type input "$10.00"
type input "103"
type input "$103.00"
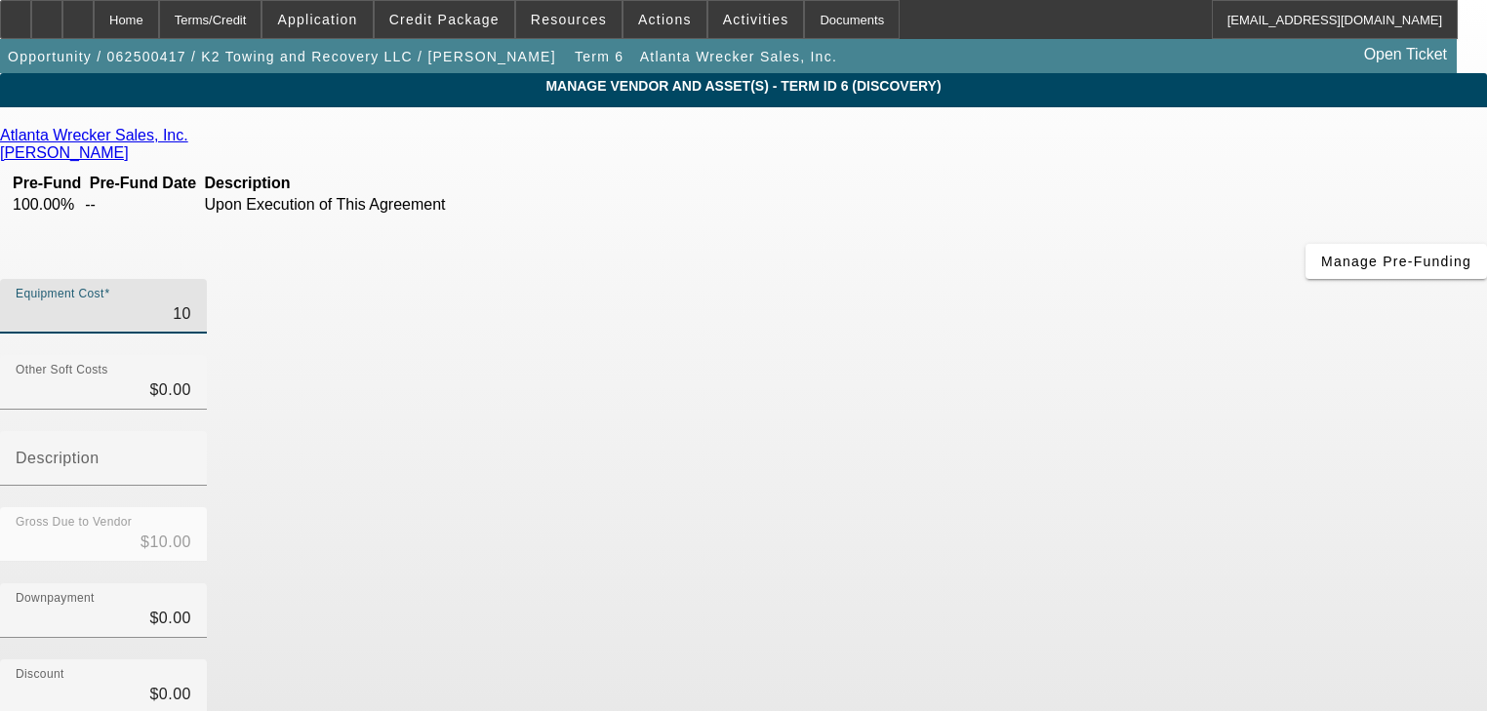
type input "$103.00"
type input "1030"
type input "$1,030.00"
type input "10300"
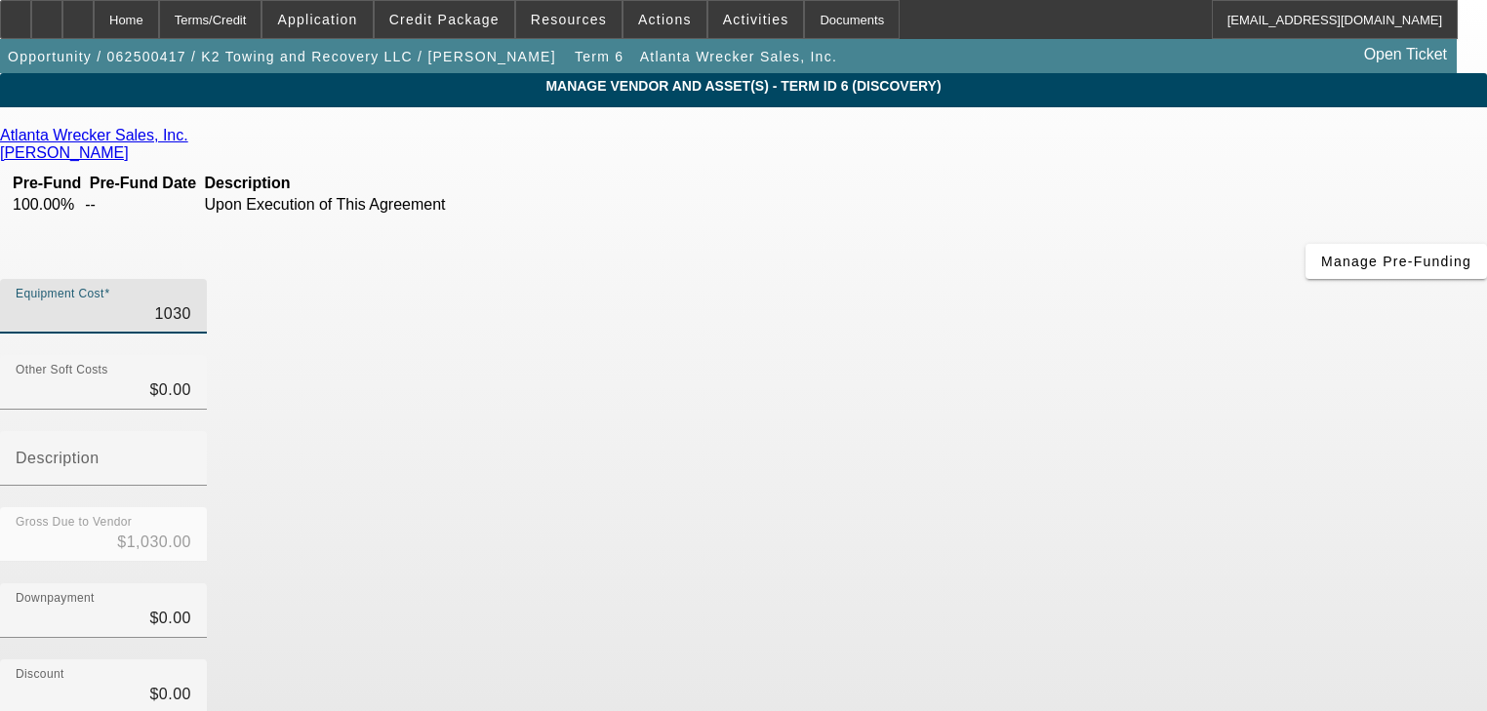
type input "$10,300.00"
type input "103000"
type input "$103,000.00"
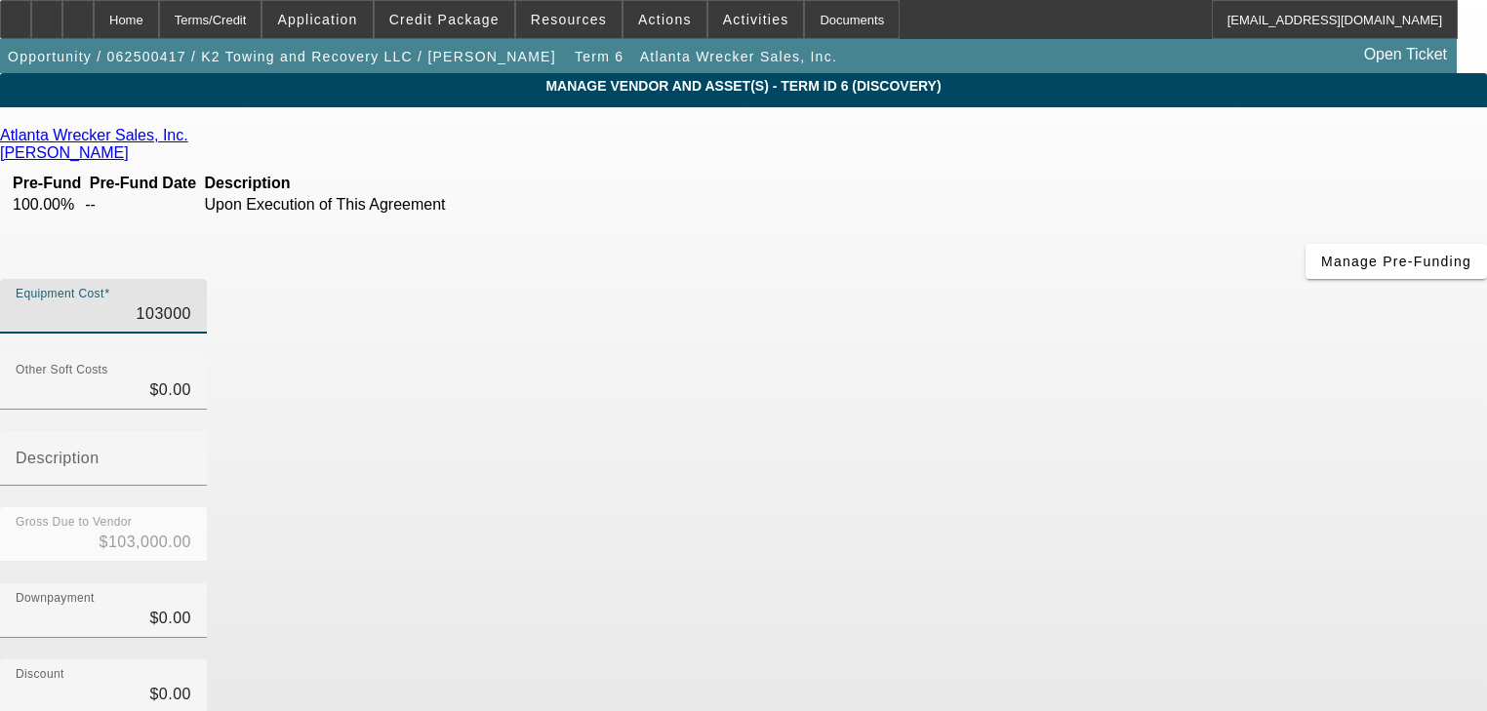
type input "$103,000.00"
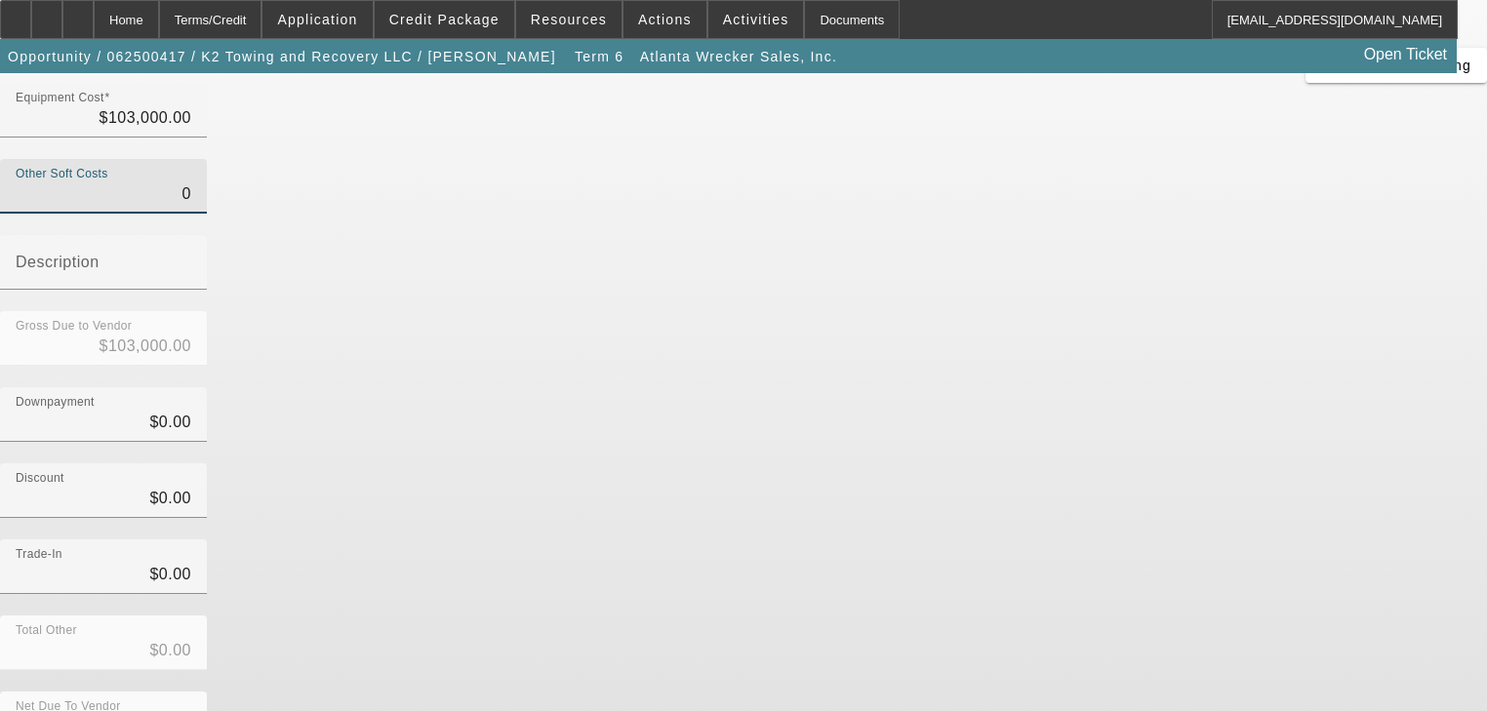
scroll to position [199, 0]
type input "$0.00"
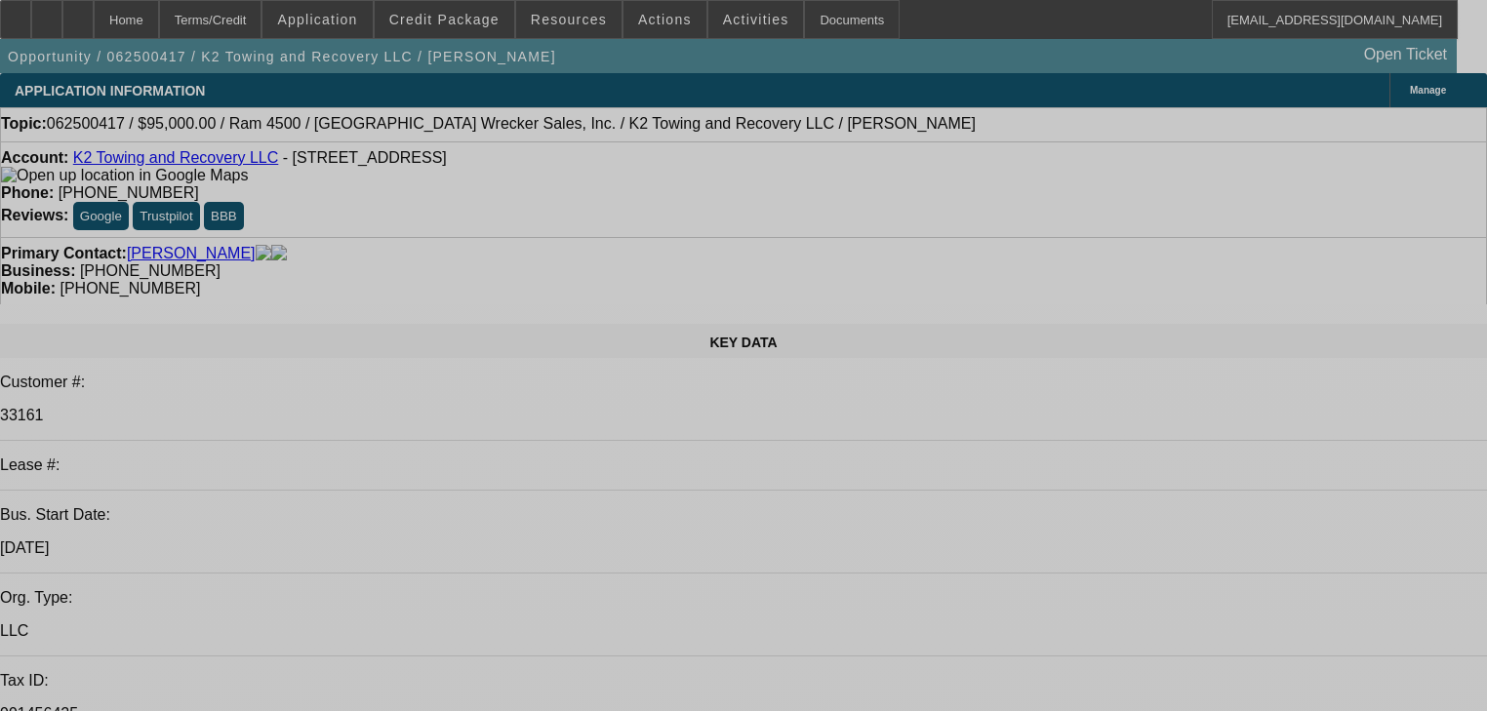
select select "0"
select select "2"
select select "0"
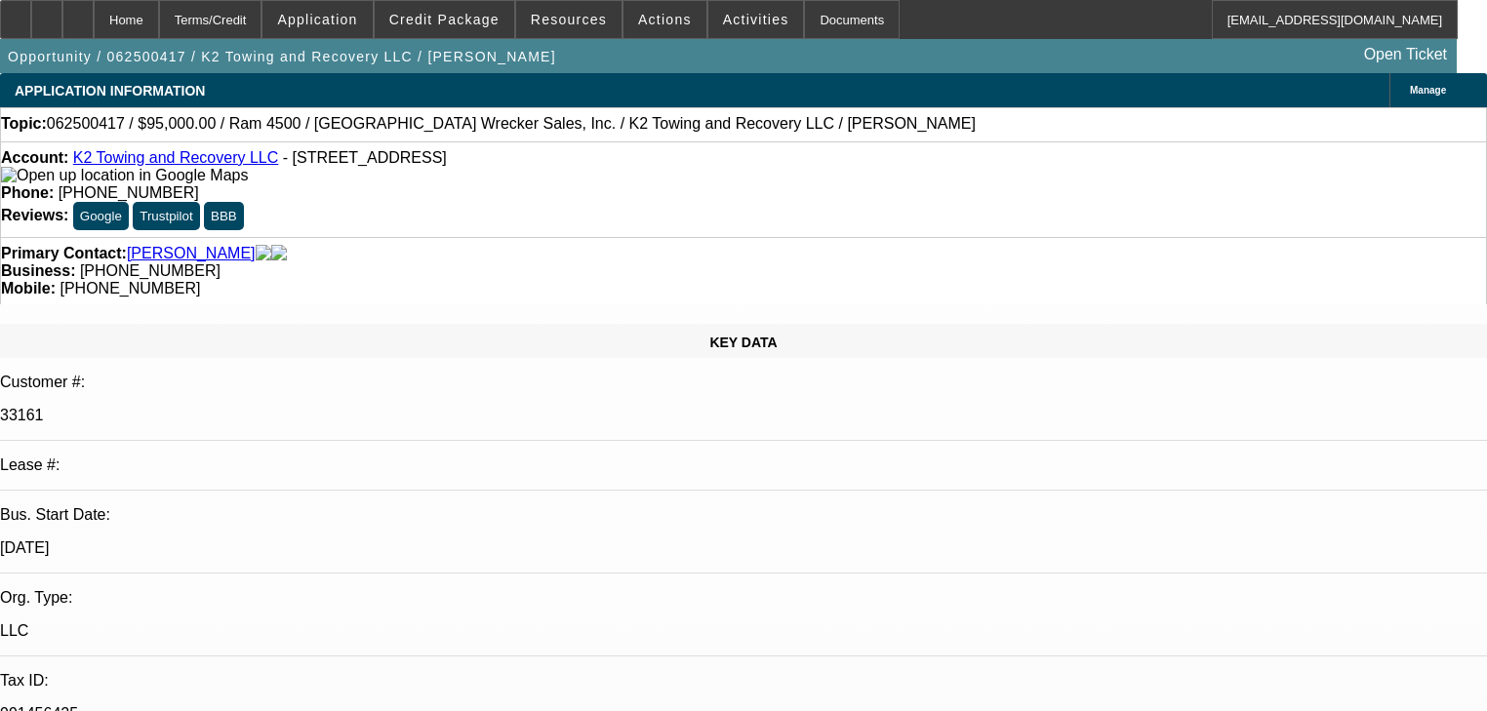
select select "6"
select select "0"
select select "2"
select select "0"
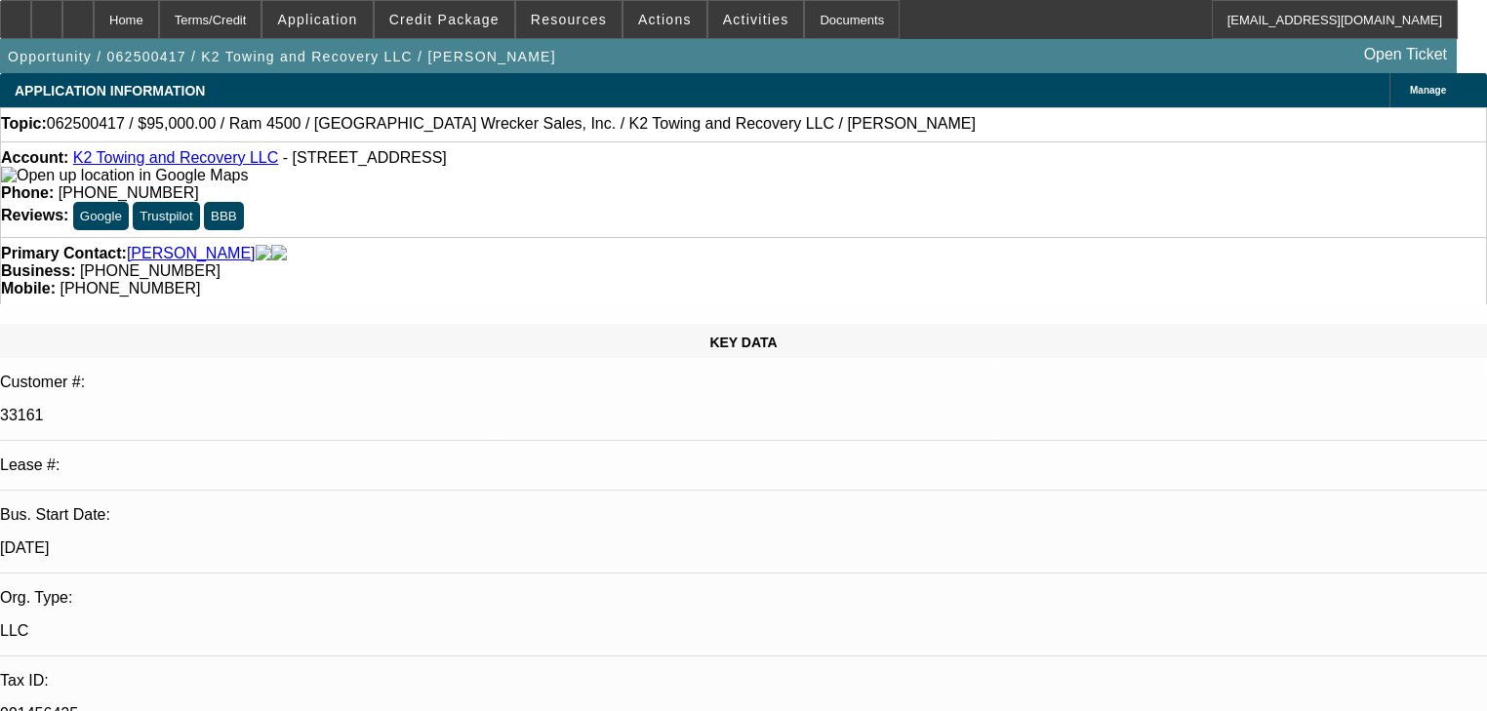
select select "6"
select select "0.1"
select select "2"
select select "0"
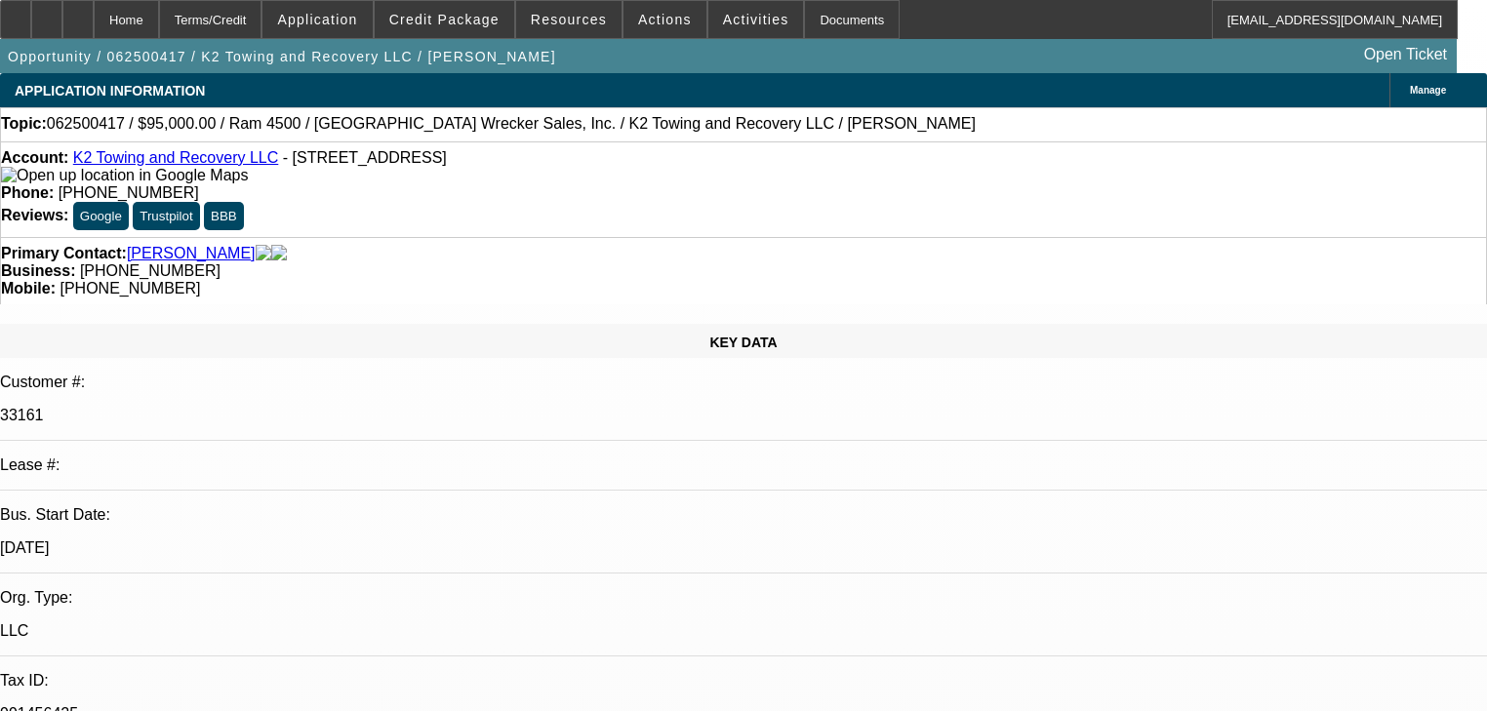
select select "6"
select select "0"
select select "2"
select select "0"
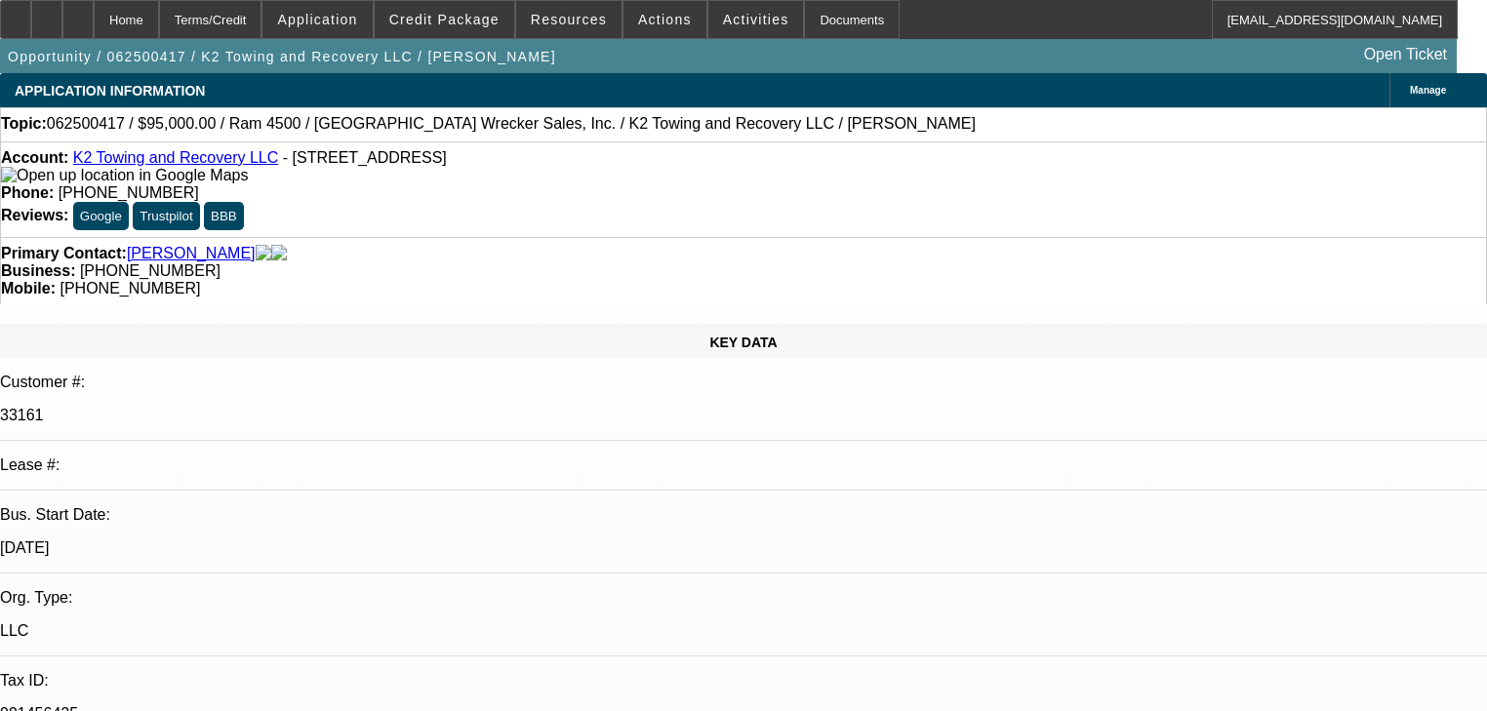
select select "6"
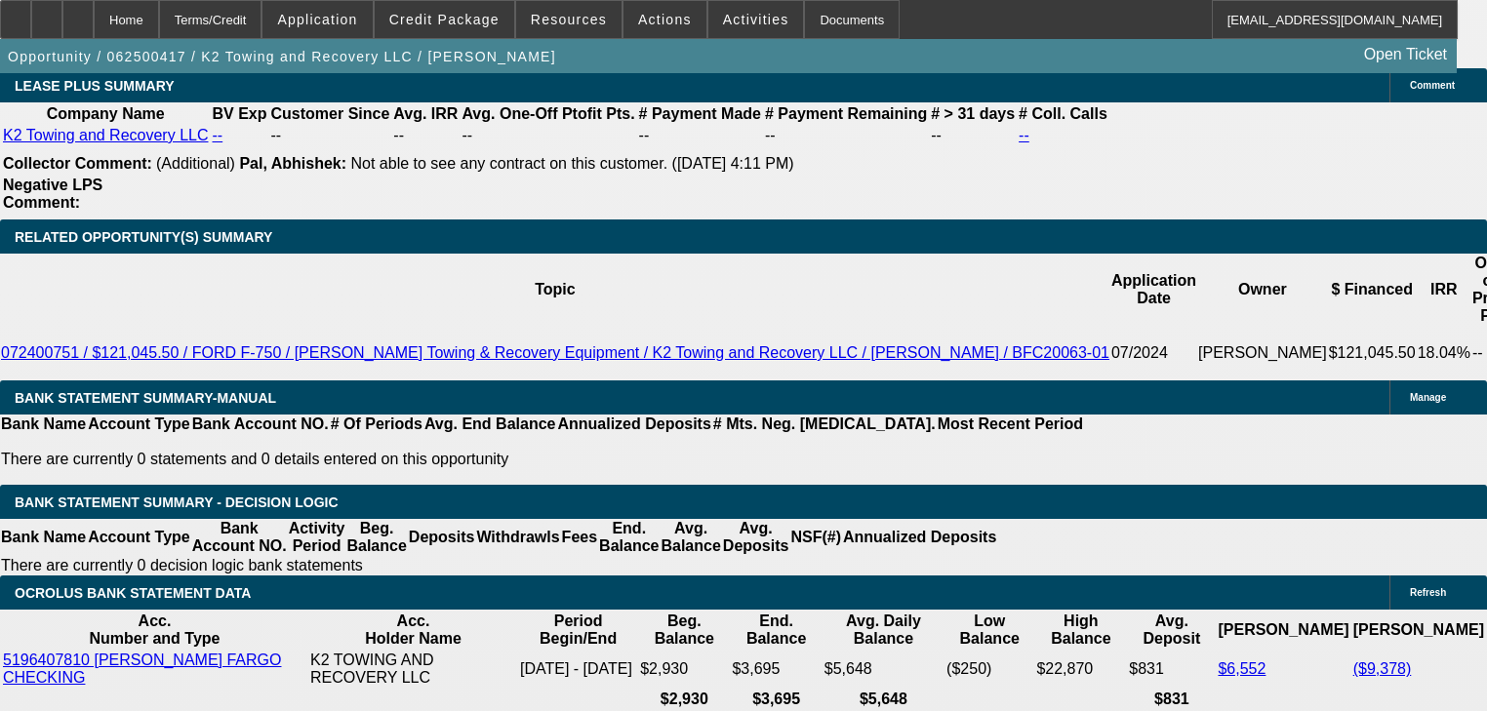
scroll to position [3356, 0]
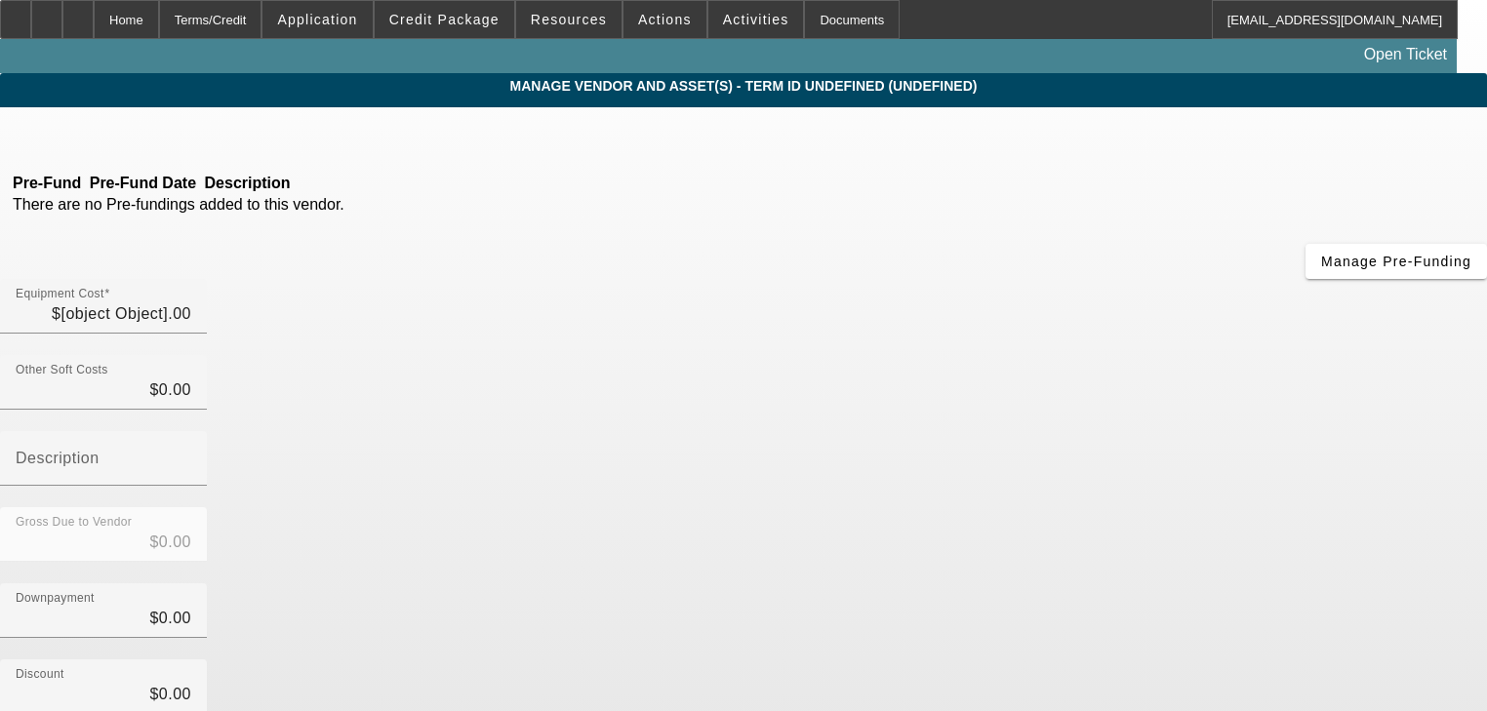
type input "$103,000.00"
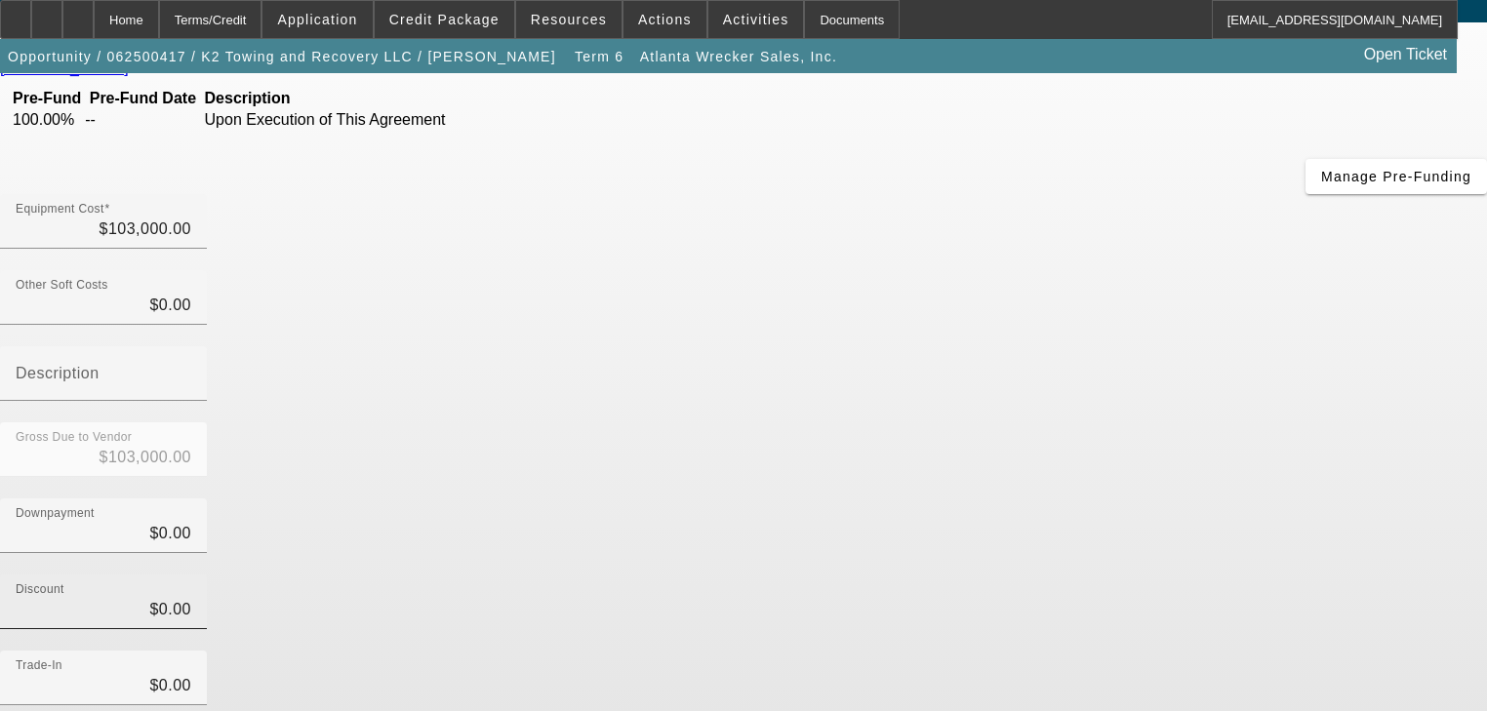
scroll to position [199, 0]
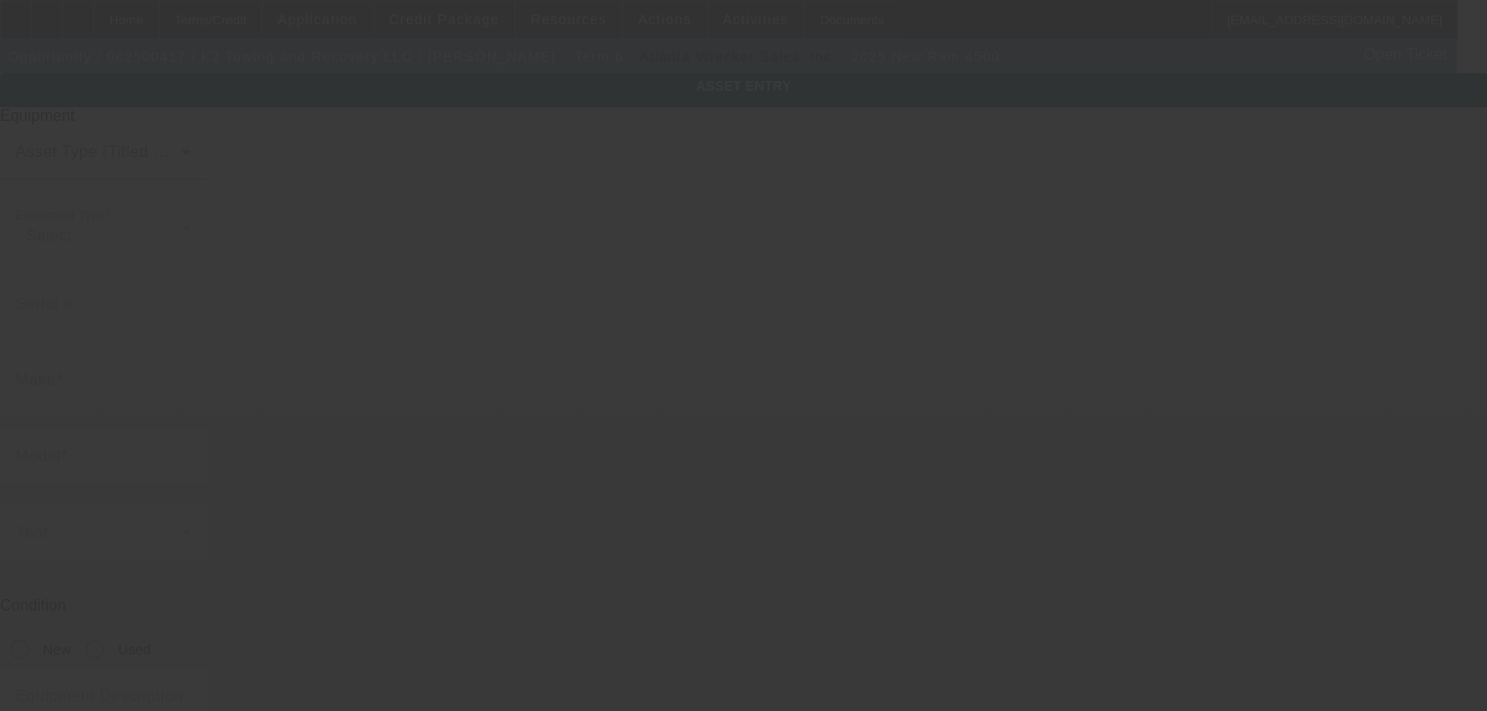
type input "ram"
type input "4500"
radio input "true"
type textarea "JERR-DAN MPL-NGS STEEL BODY SINGLE WINCH NON-EXTENDABLE BOOM AUTOLOADER 4000lbs…"
type input "298 Dead Lake Rd"
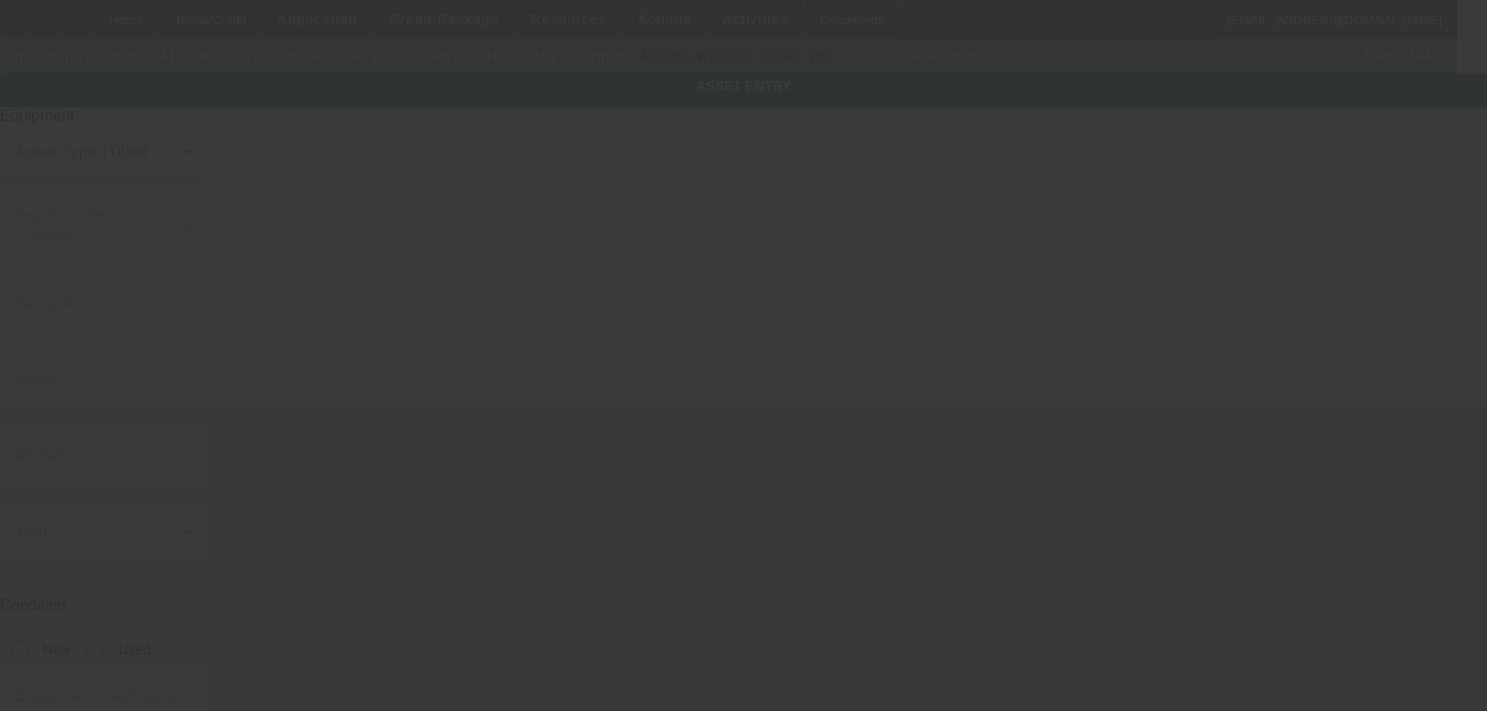
type input "Creola"
type input "36525"
type input "Mobile"
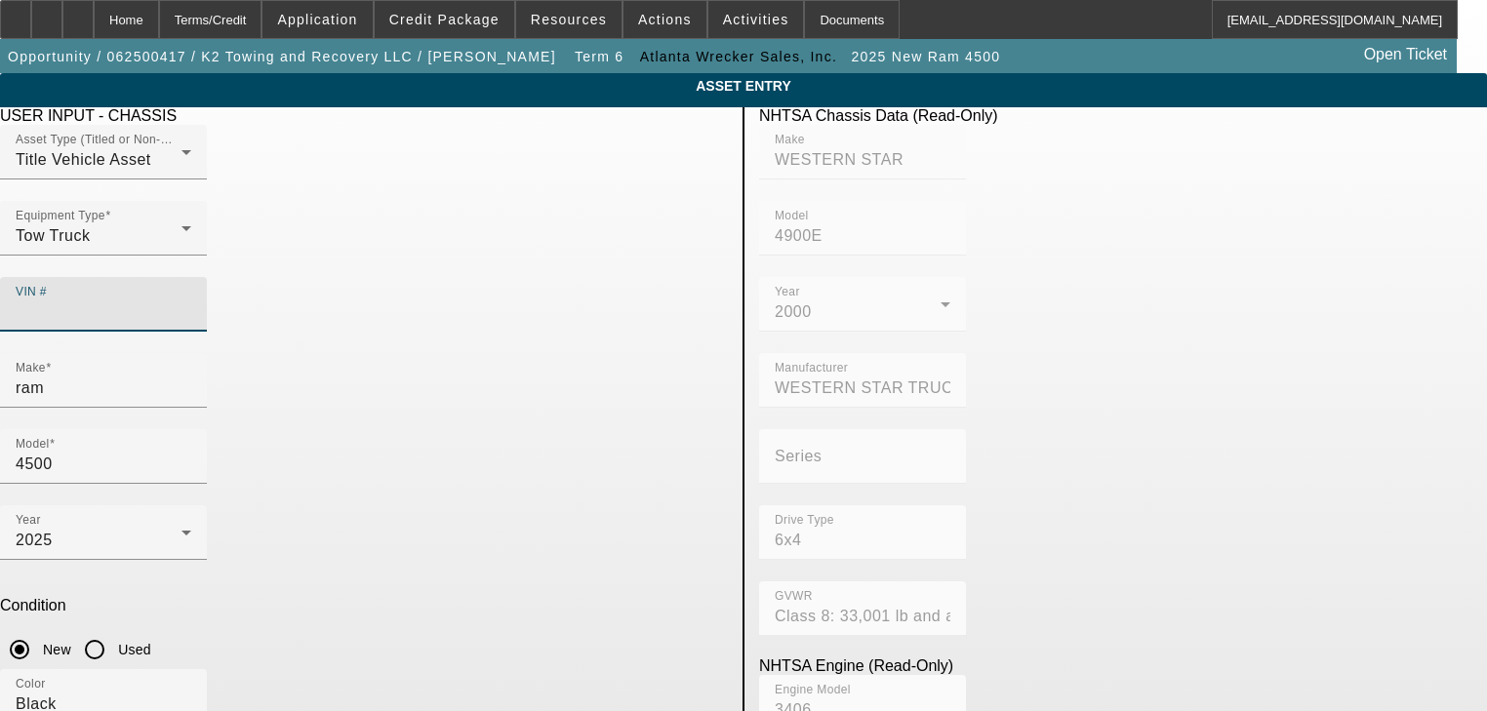
click at [191, 301] on input "VIN #" at bounding box center [104, 312] width 176 height 23
type input "G"
paste input "3C7WRLALXRG398291"
type input "3C7WRLALXRG398291"
type input "RAM"
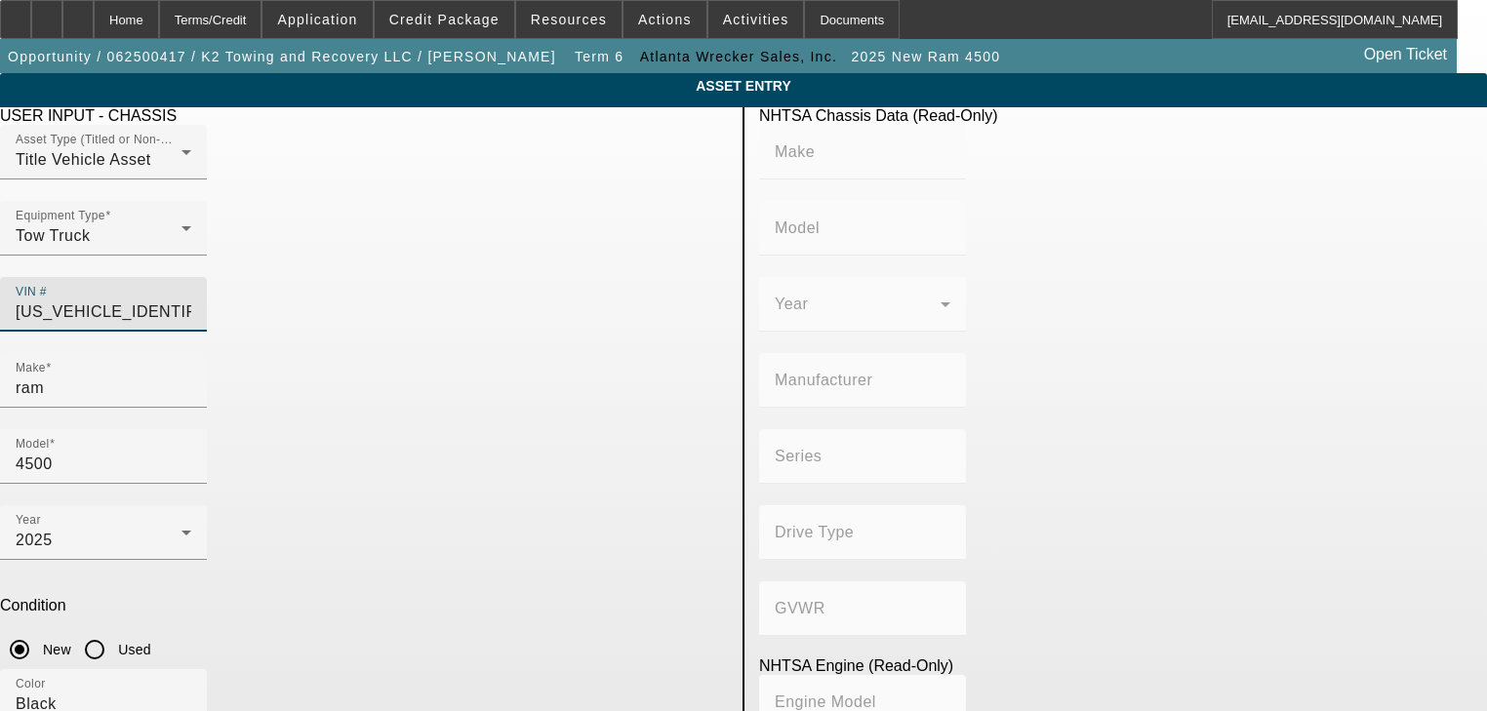
type input "4500"
type input "CHRYSLER DE MEXICO TOLUCA"
type input "4WD/4-Wheel Drive/4x4"
type input "Class 4: 14,001 - 16,000 lb (6,350 - 7,258 kg)"
type input "6"
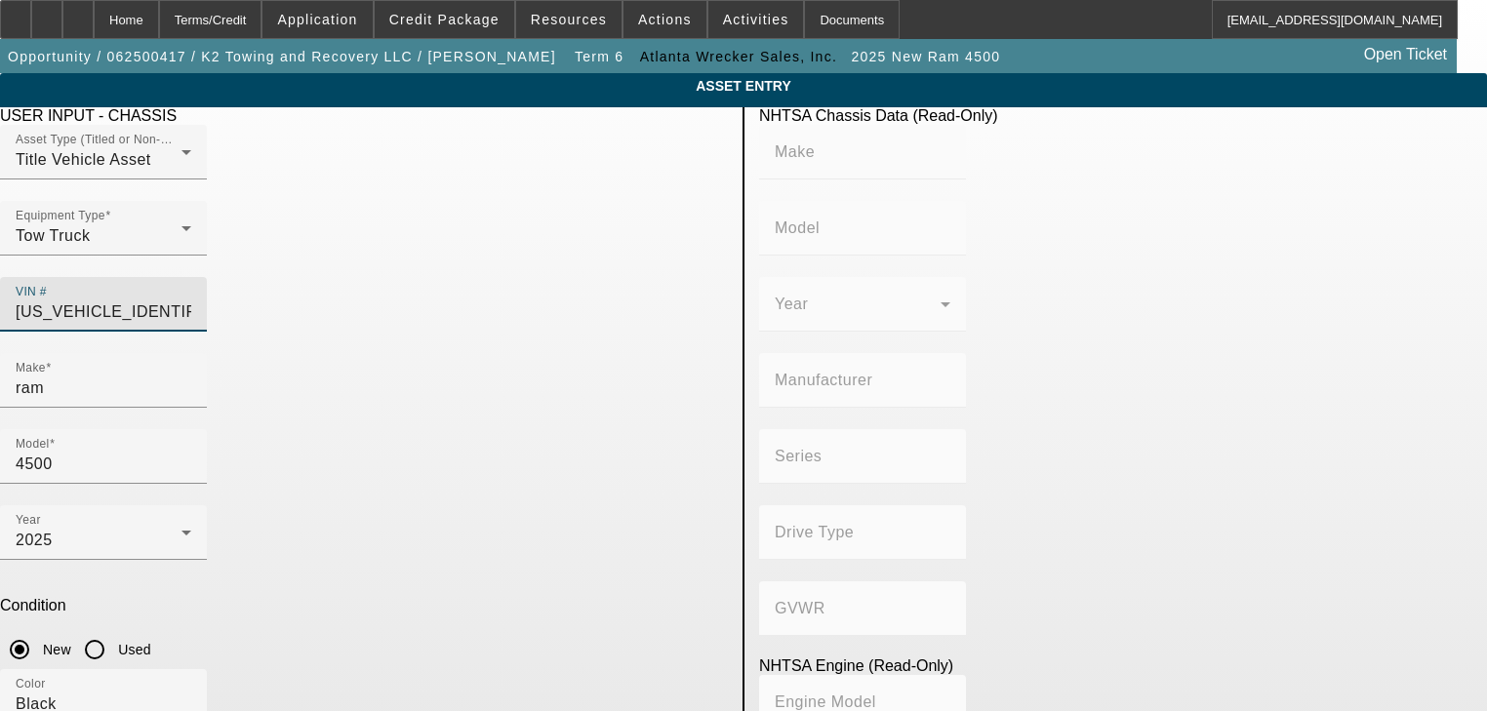
type input "Diesel"
type input "408.85908543470"
type input "6.7"
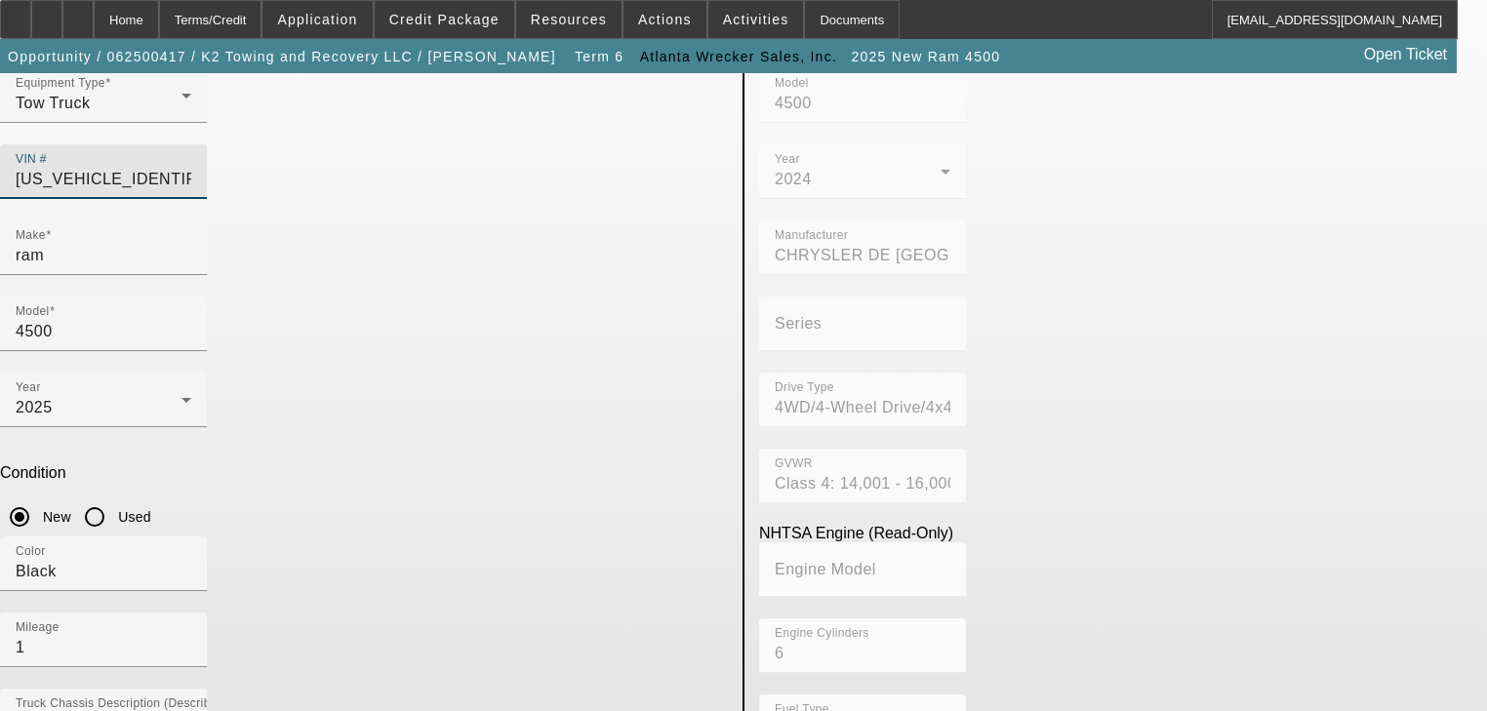
scroll to position [140, 0]
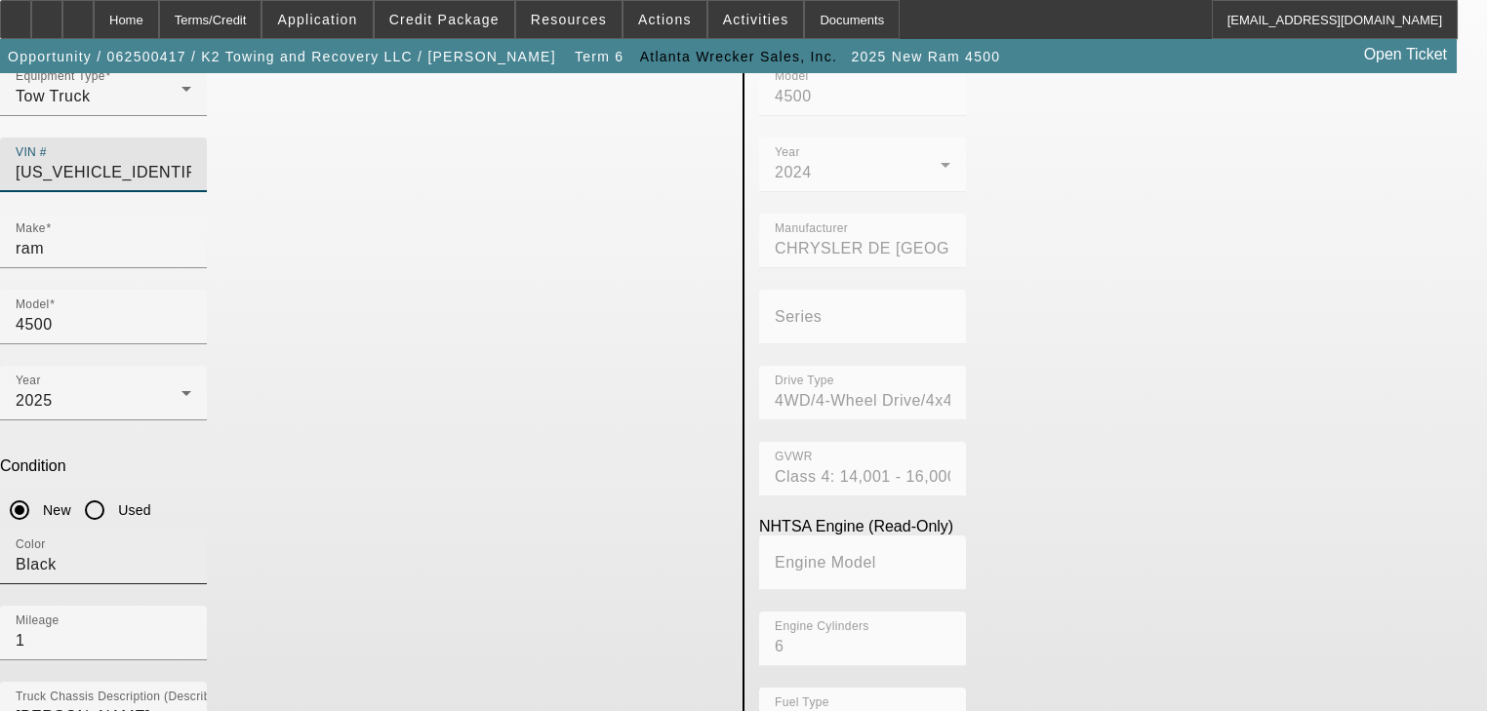
type input "3C7WRLALXRG398291"
click at [191, 530] on div "Color Black" at bounding box center [104, 557] width 176 height 55
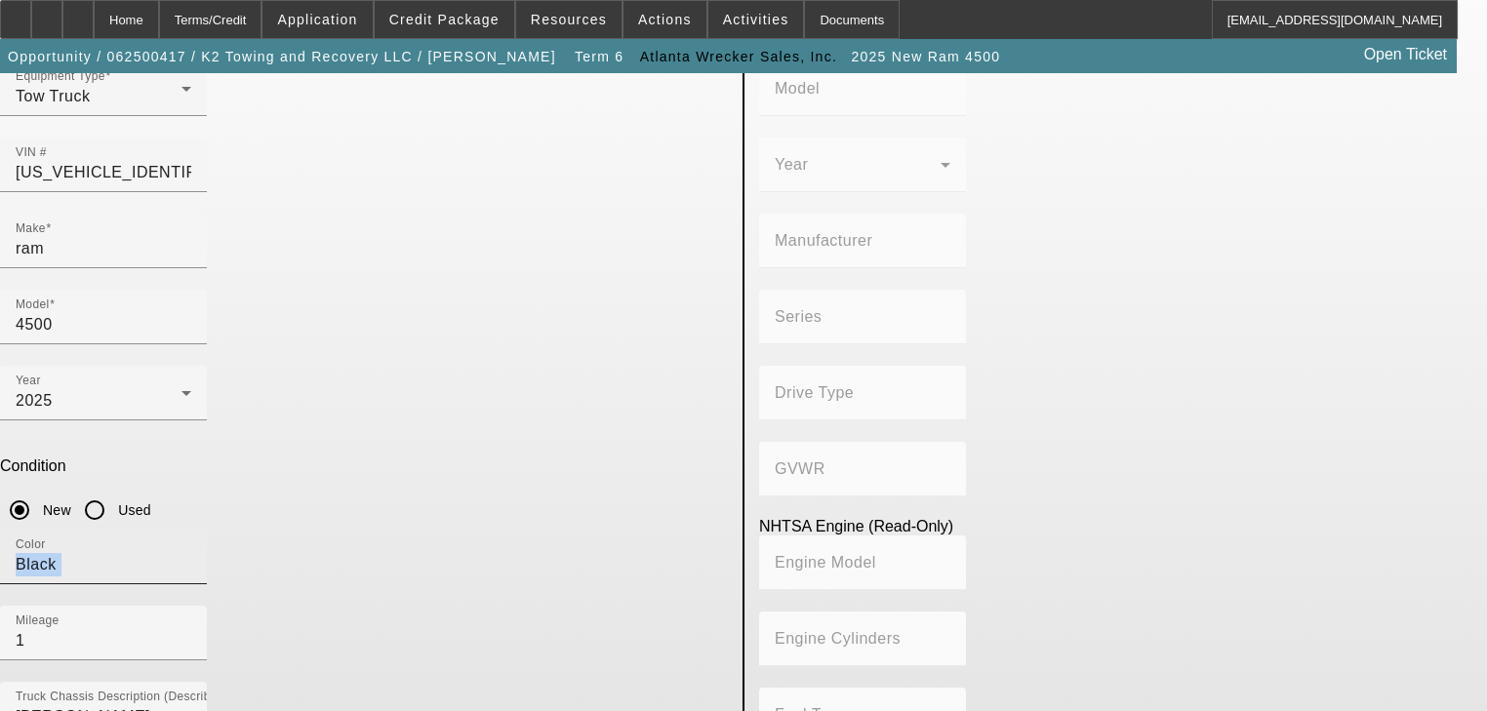
click at [191, 530] on div "Color Black" at bounding box center [104, 557] width 176 height 55
click at [191, 553] on input "Black" at bounding box center [104, 564] width 176 height 23
type input "RAM"
type input "4500"
type input "CHRYSLER DE MEXICO TOLUCA"
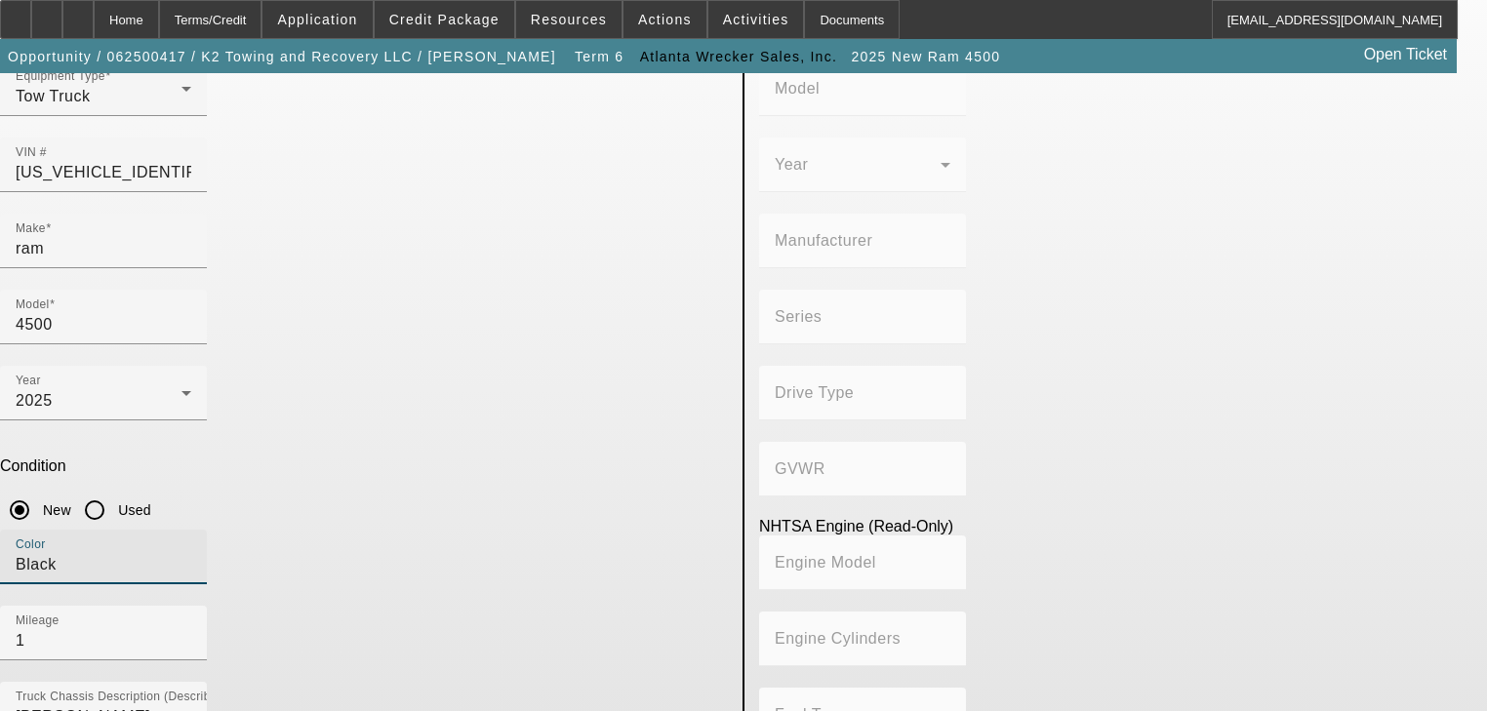
type input "4WD/4-Wheel Drive/4x4"
type input "Class 4: 14,001 - 16,000 lb (6,350 - 7,258 kg)"
type input "6"
type input "Diesel"
type input "408.85908543470"
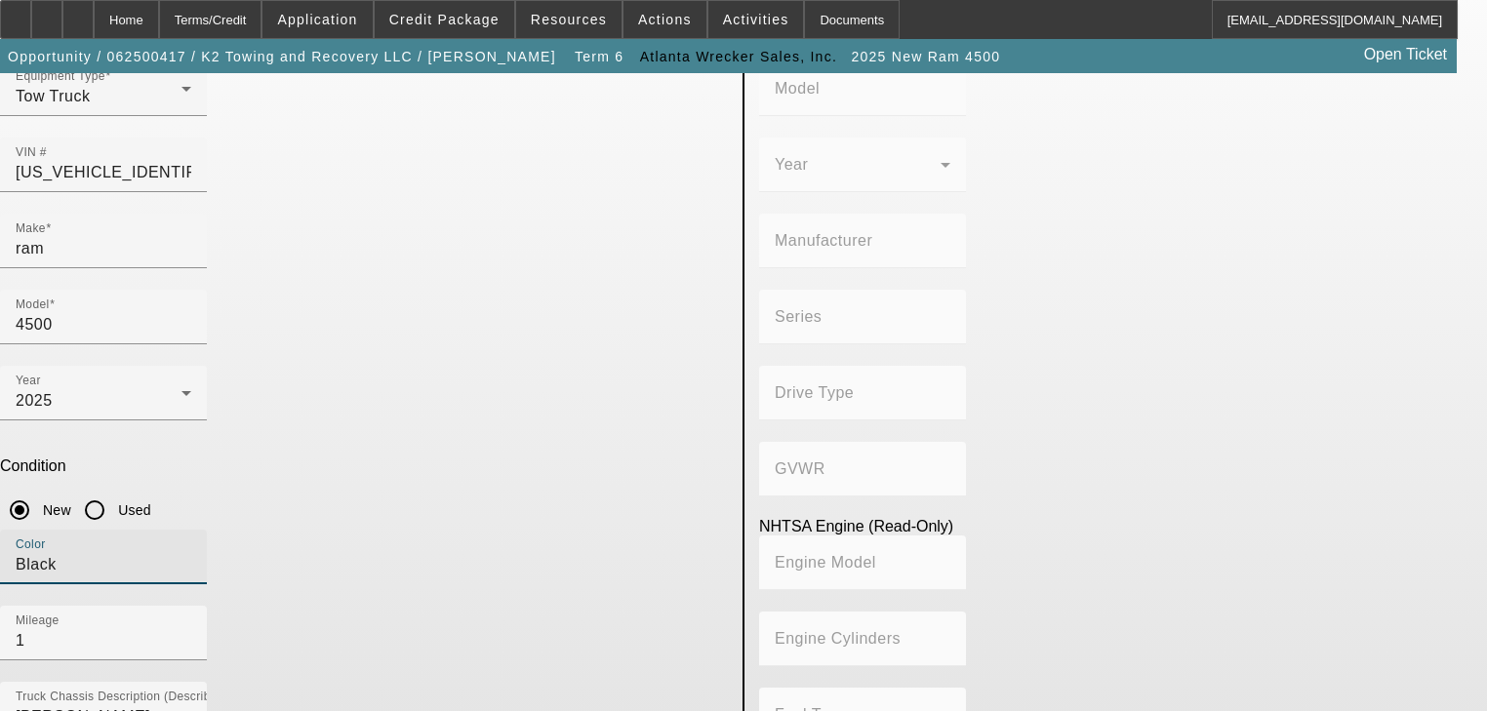
type input "6.7"
click at [191, 553] on input "Black" at bounding box center [104, 564] width 176 height 23
type input "White"
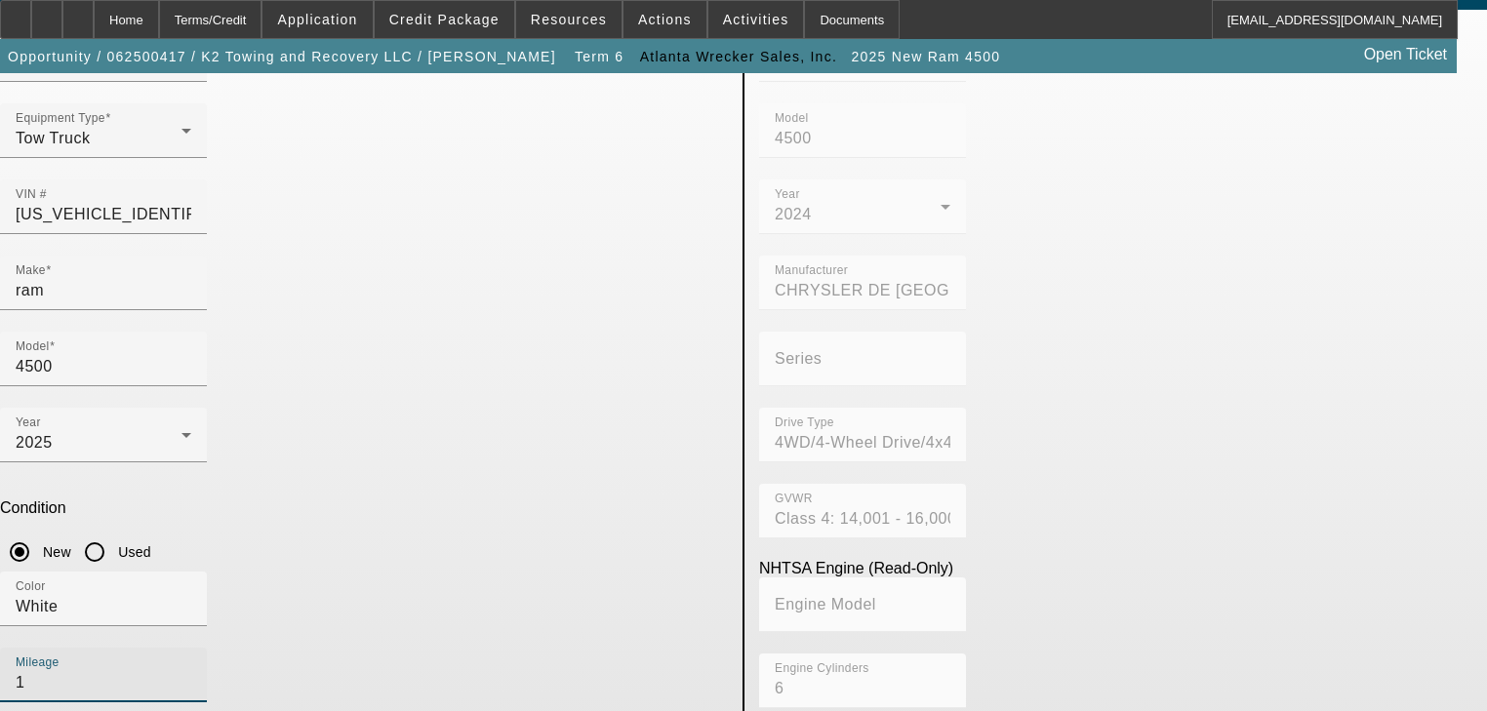
scroll to position [0, 0]
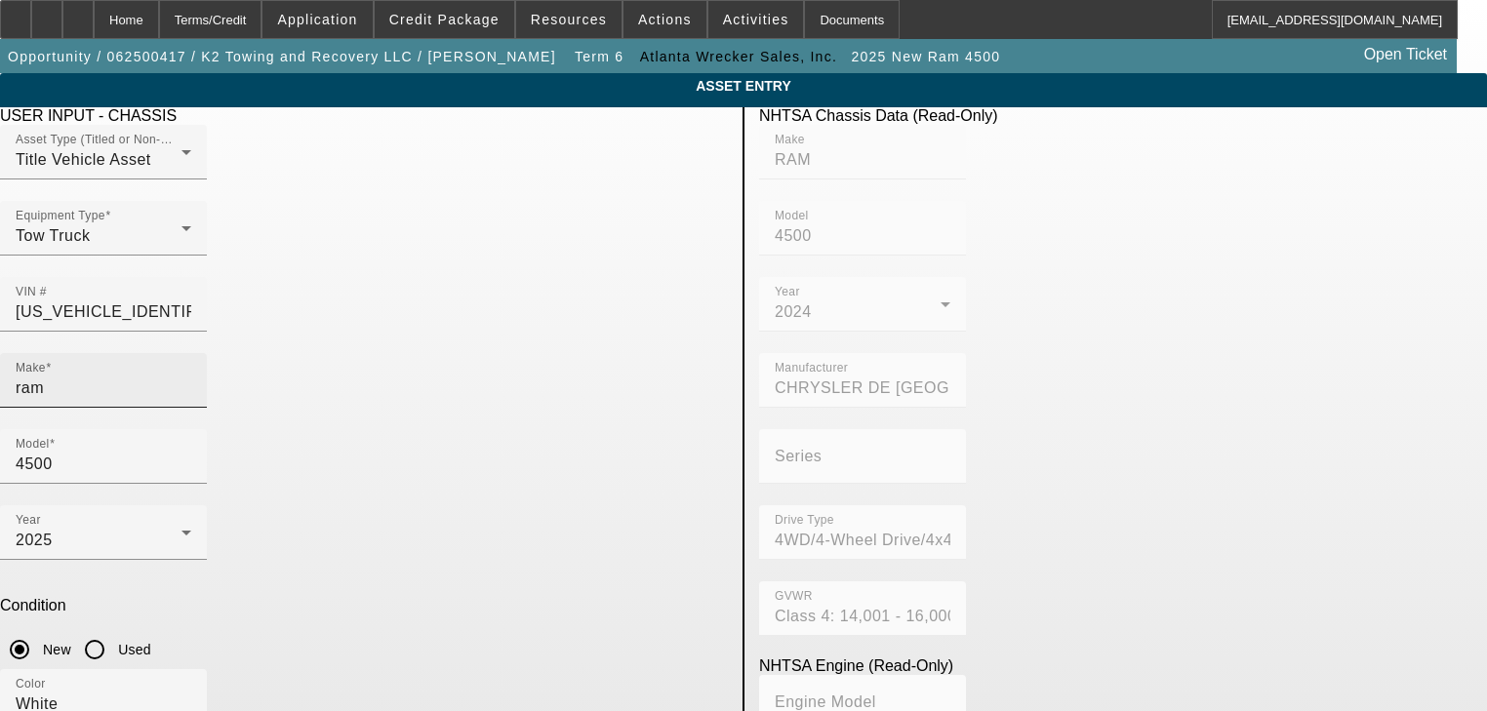
click at [191, 377] on input "ram" at bounding box center [104, 388] width 176 height 23
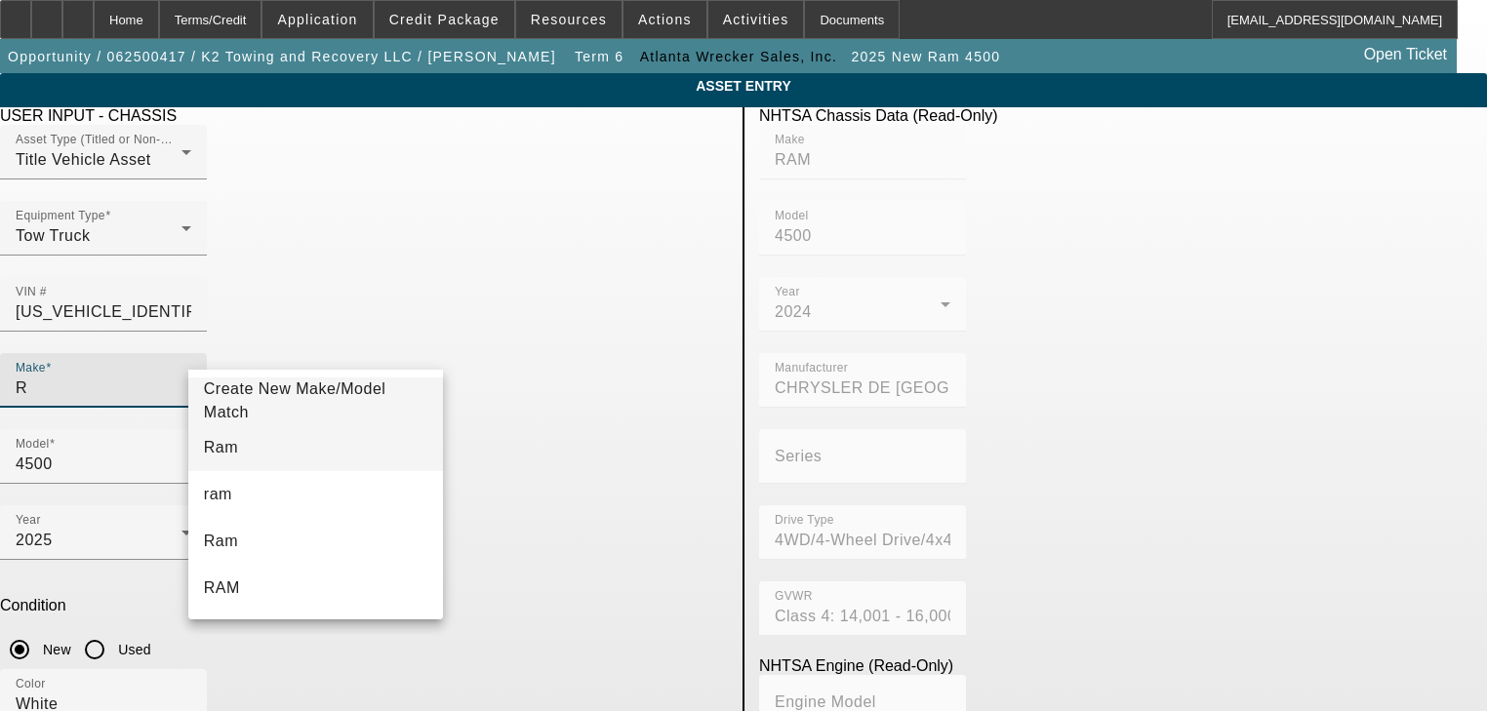
type input "R"
click at [288, 442] on mat-option "Ram" at bounding box center [316, 447] width 256 height 47
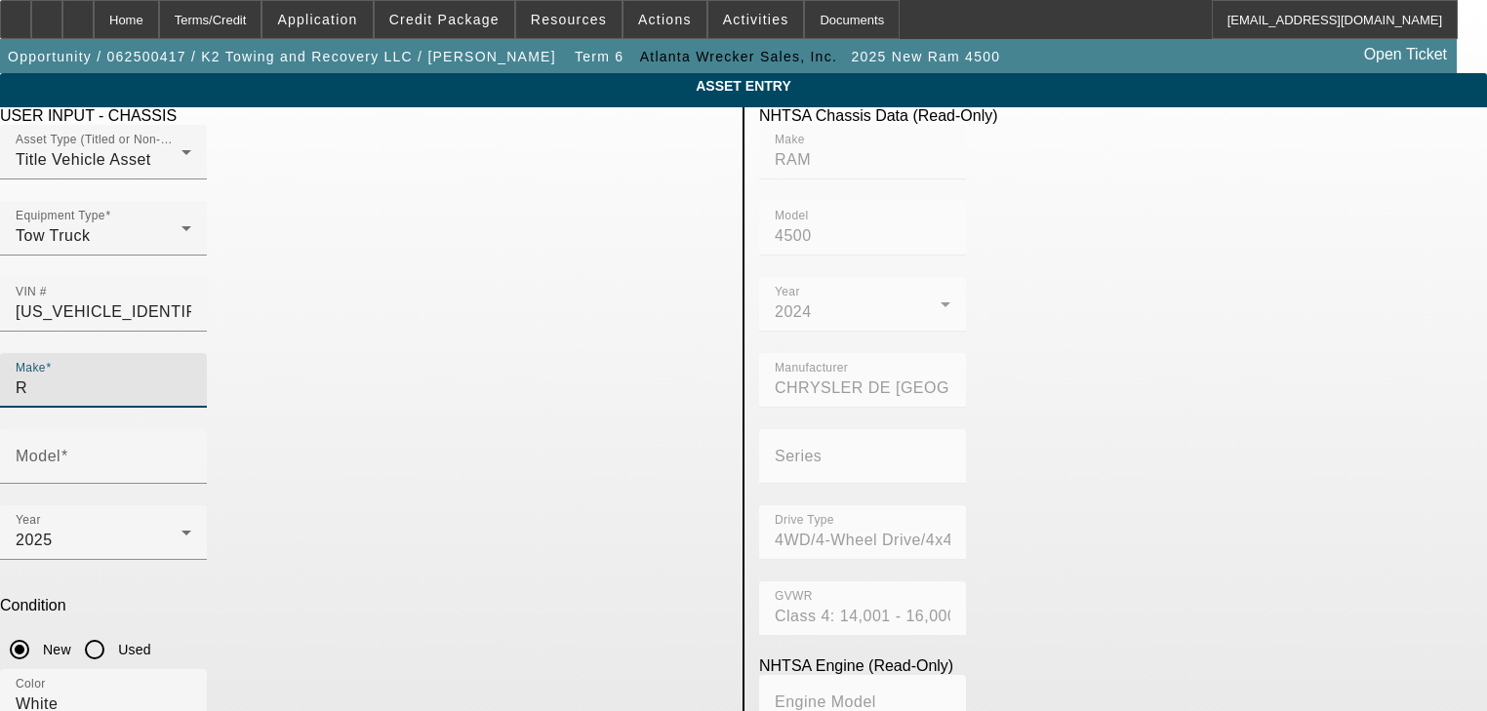
type input "Ram"
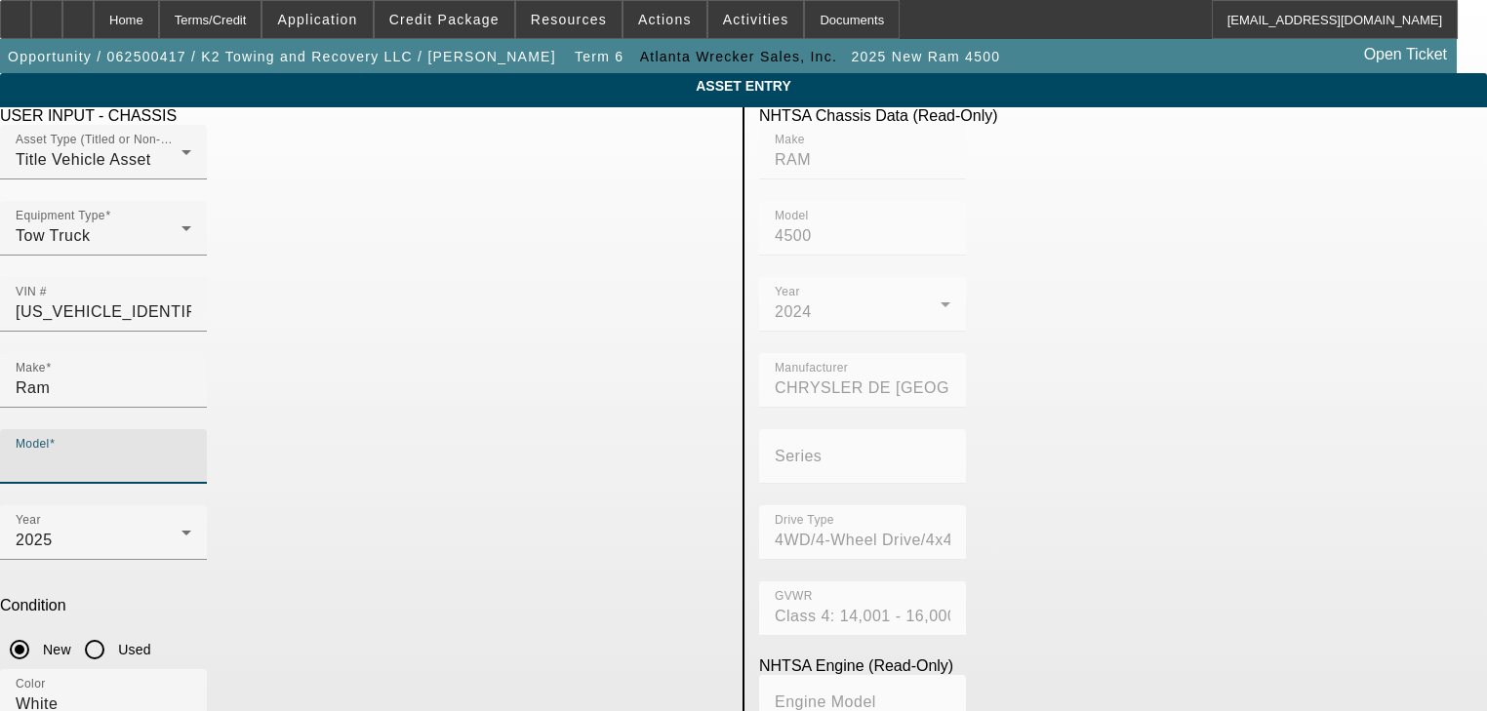
click at [191, 453] on input "Model" at bounding box center [104, 464] width 176 height 23
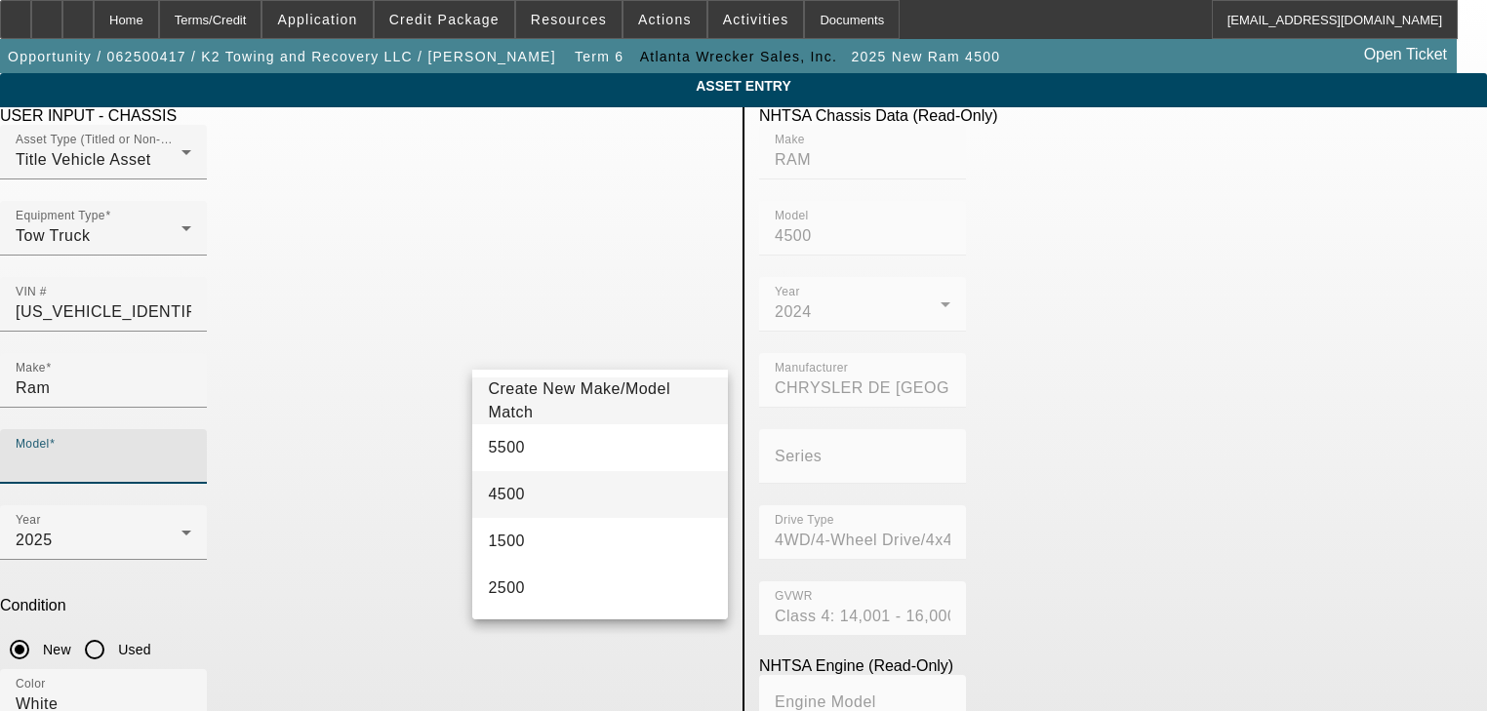
click at [558, 487] on mat-option "4500" at bounding box center [600, 494] width 256 height 47
type input "4500"
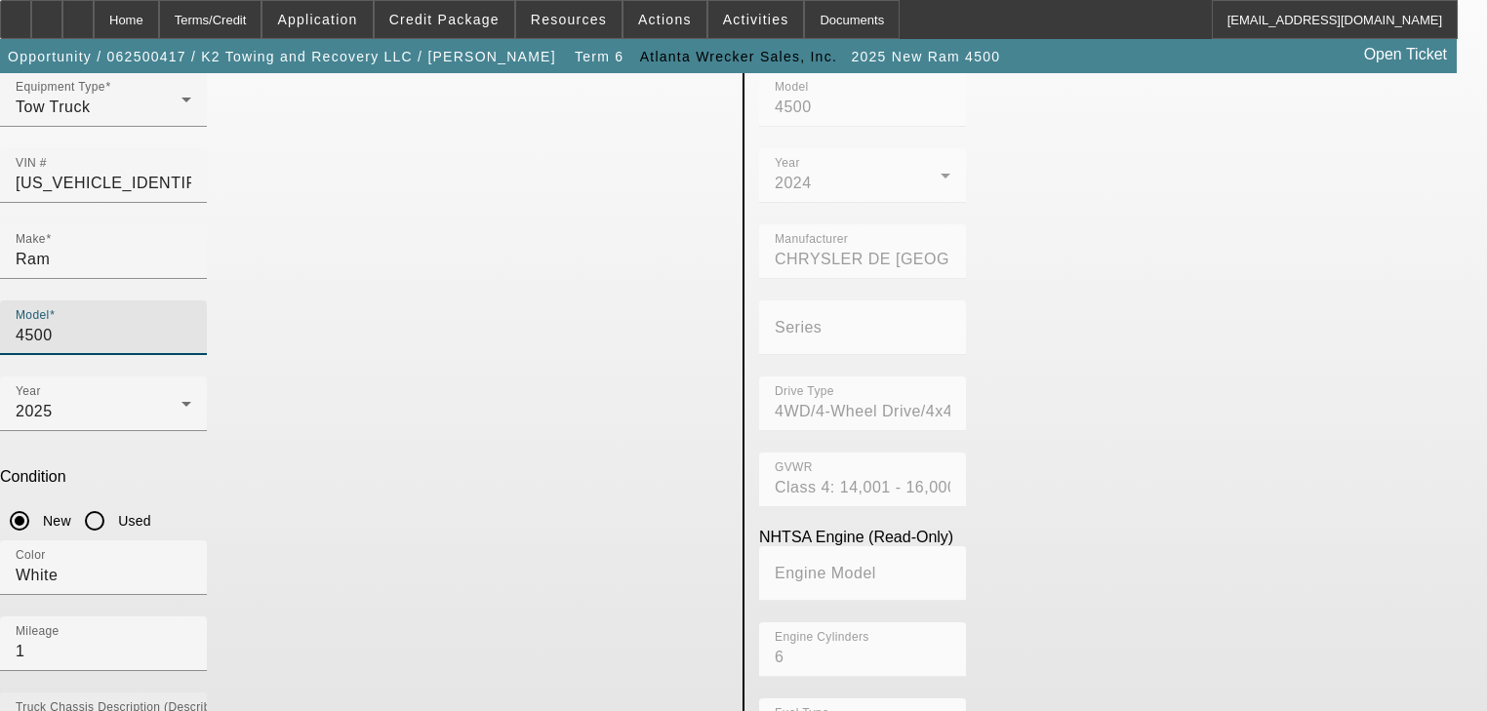
scroll to position [140, 0]
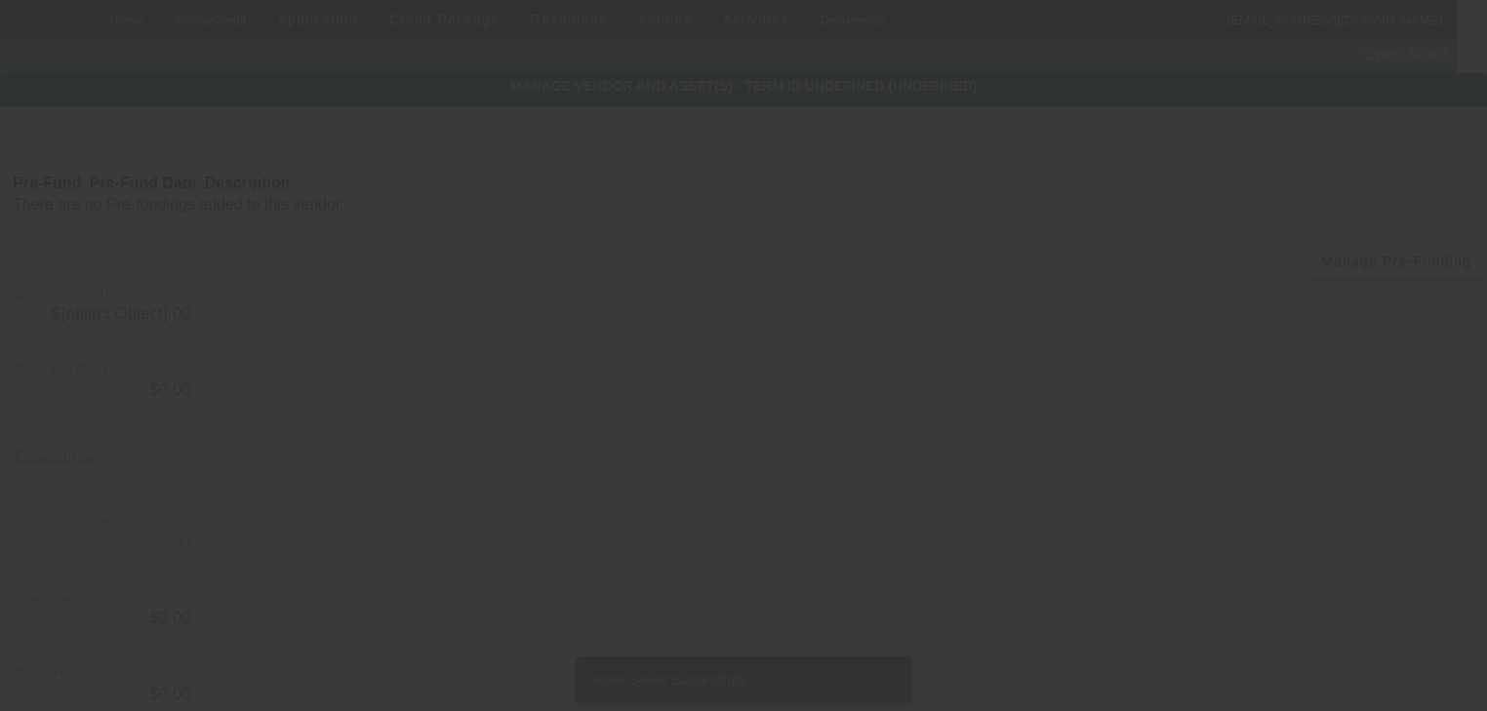
type input "$103,000.00"
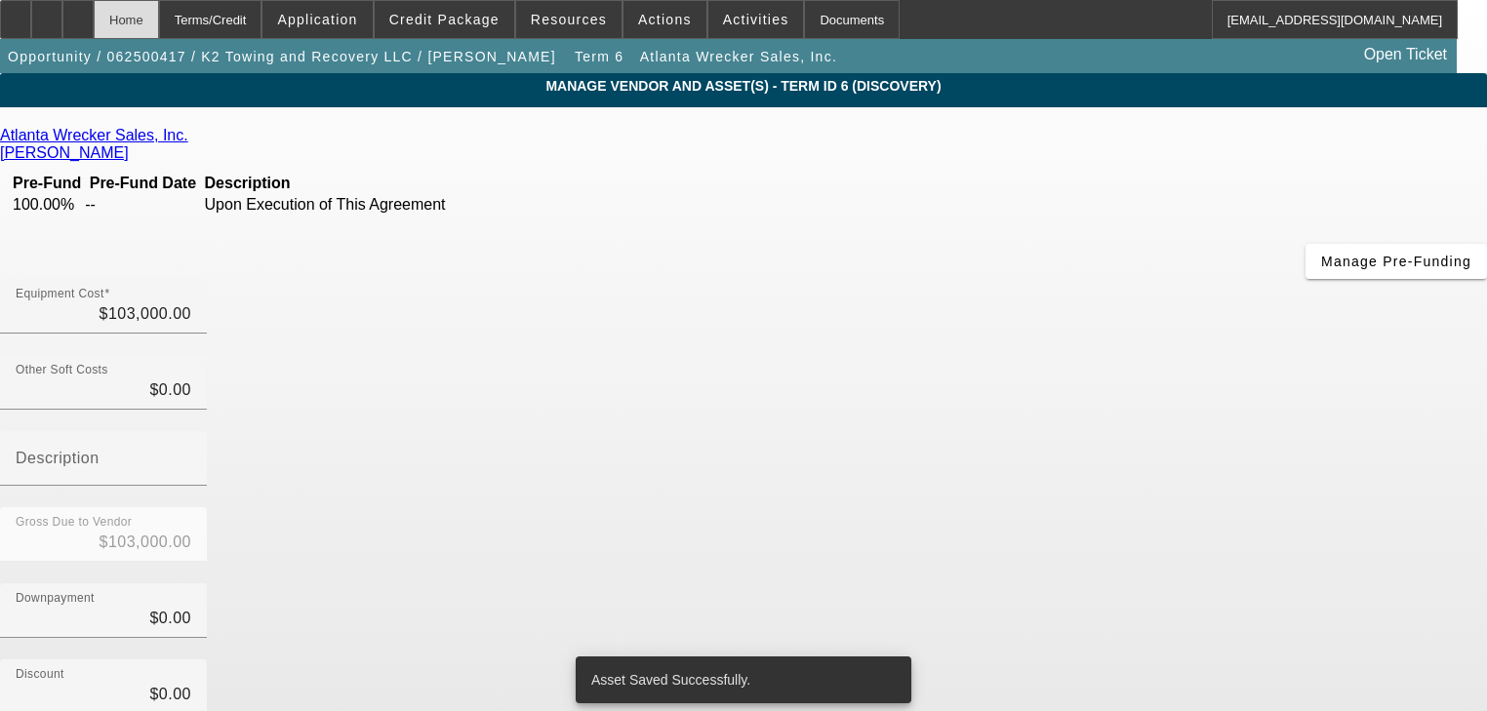
click at [159, 29] on div "Home" at bounding box center [126, 19] width 65 height 39
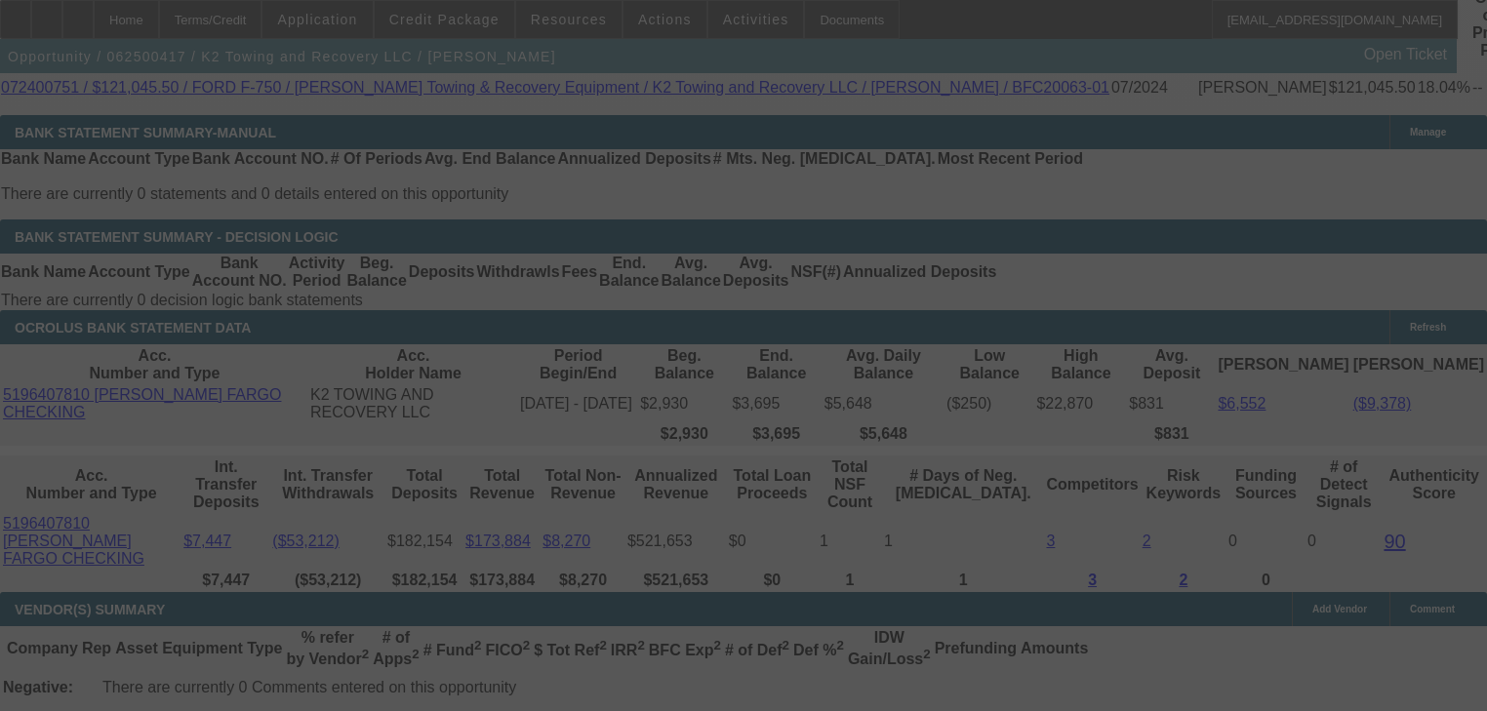
scroll to position [3481, 0]
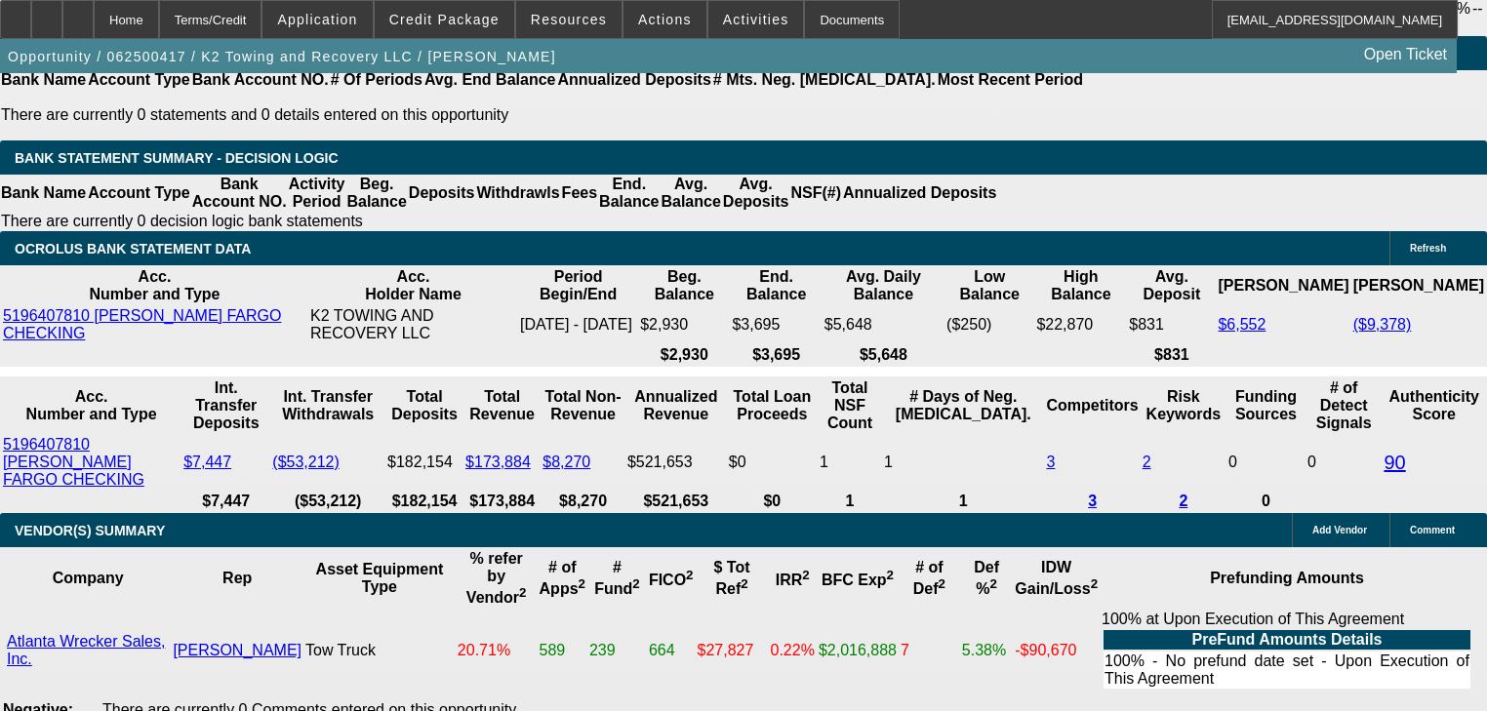
select select "0"
select select "2"
select select "0"
select select "6"
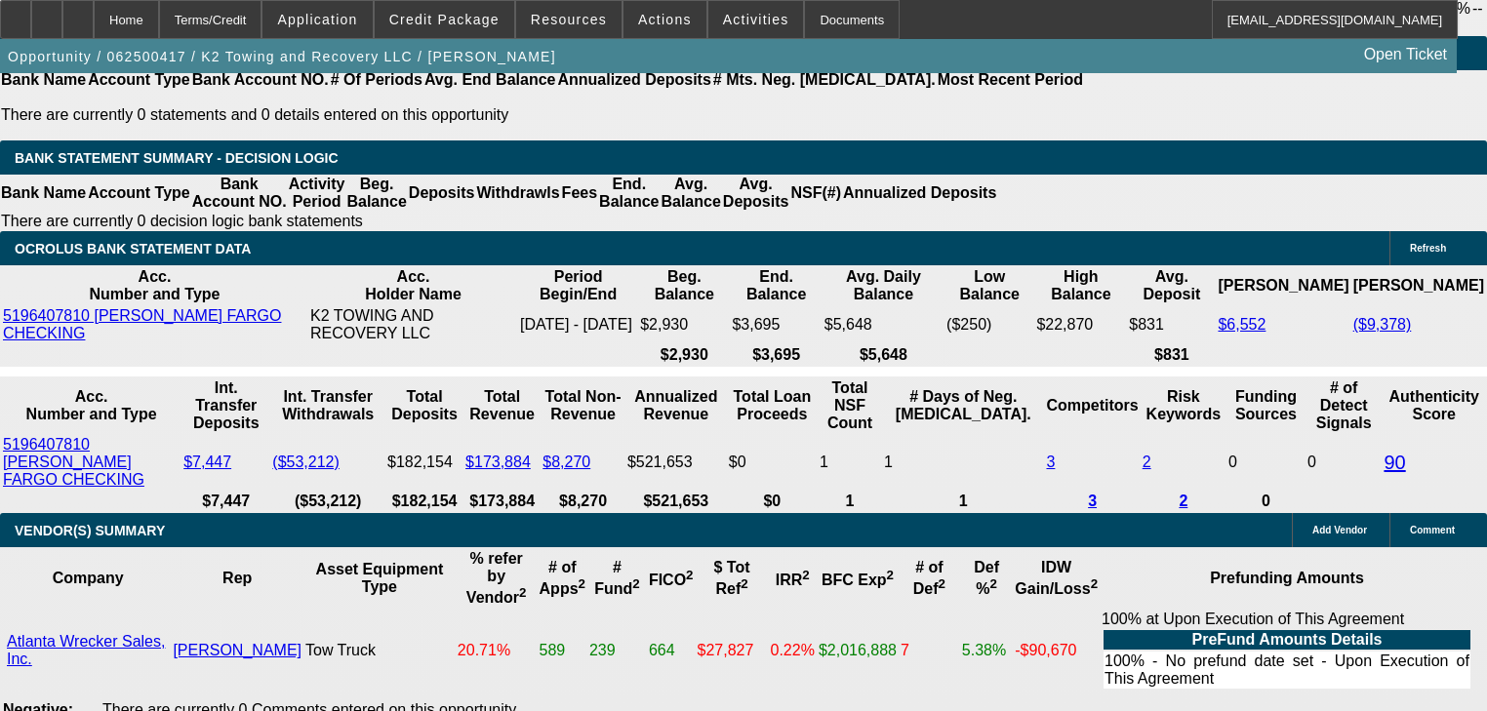
select select "0"
select select "2"
select select "0"
select select "6"
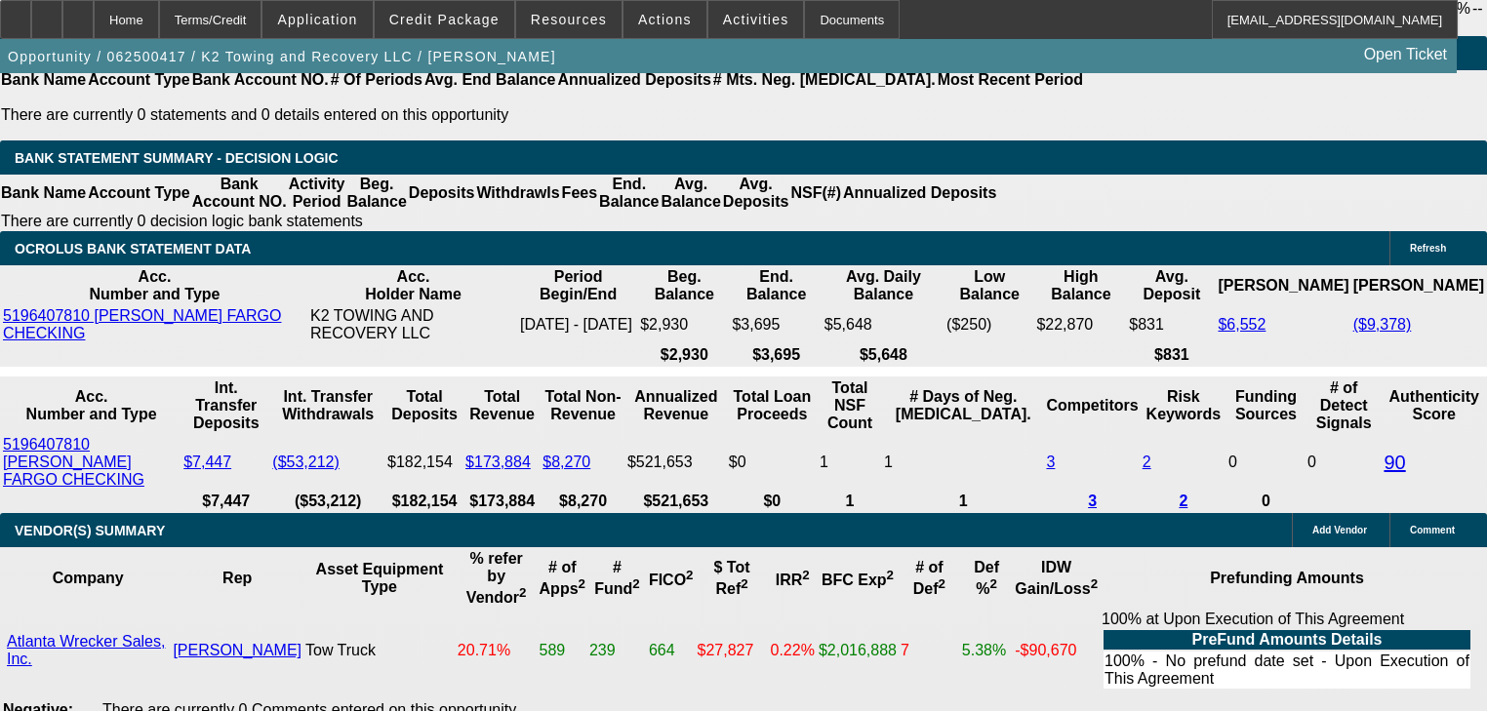
select select "0.1"
select select "2"
select select "0"
select select "6"
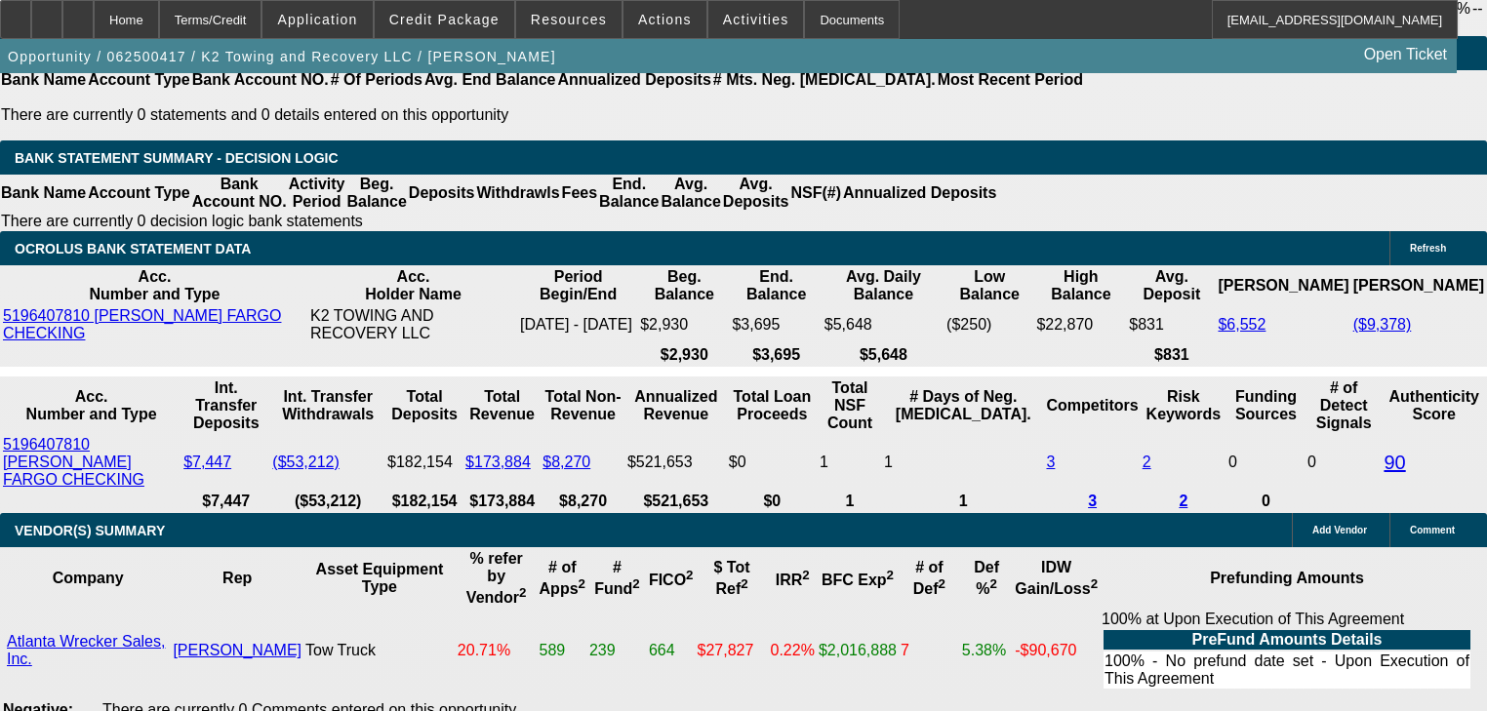
select select "0"
select select "2"
select select "0"
select select "6"
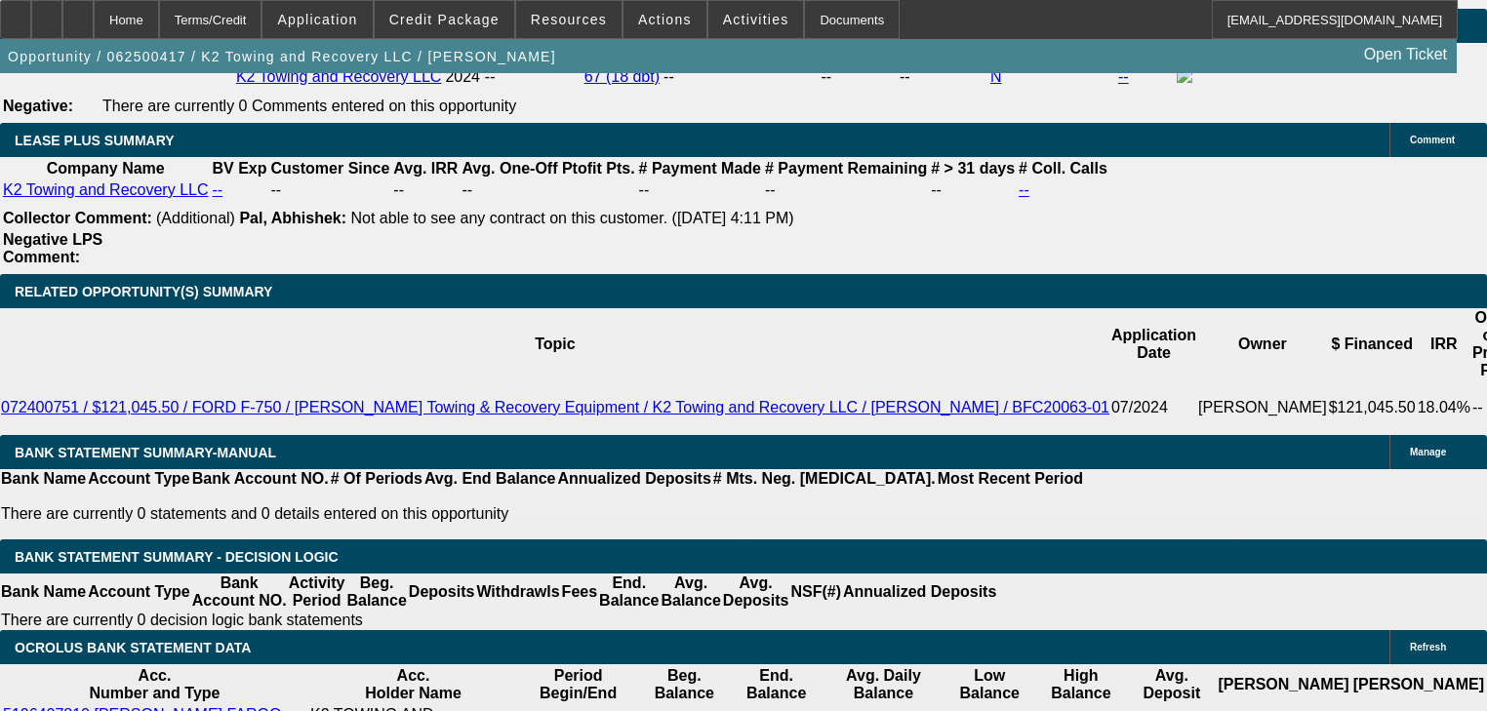
scroll to position [3435, 0]
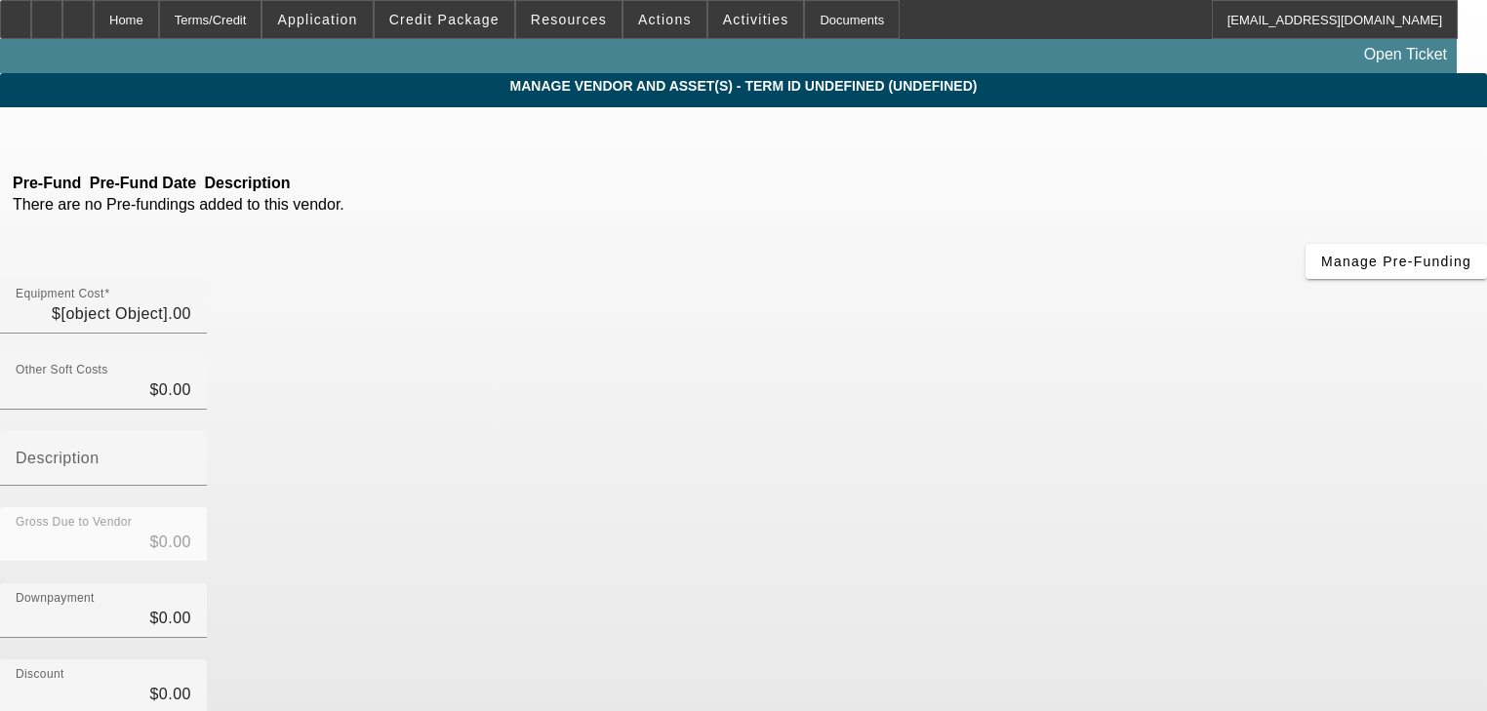
type input "$4,146.00"
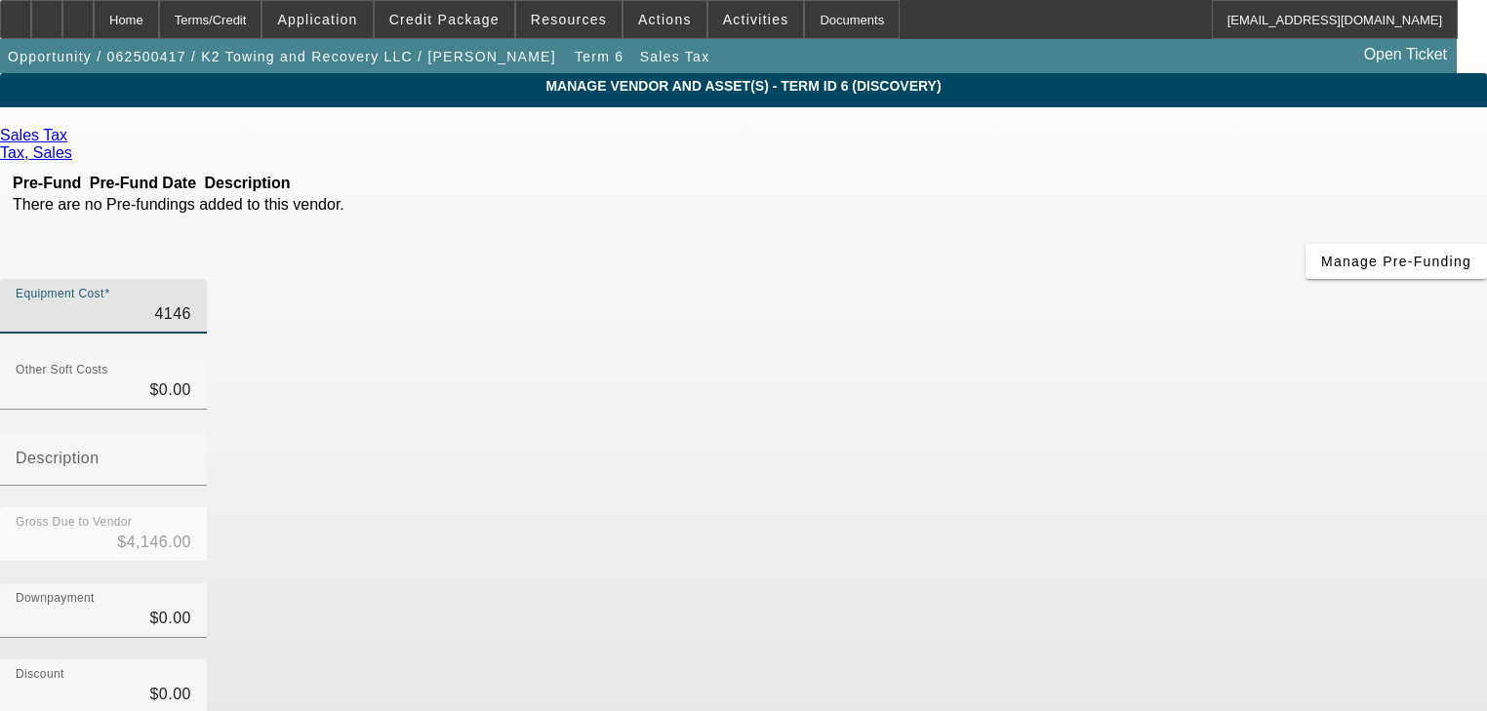
click at [191, 302] on input "4146" at bounding box center [104, 313] width 176 height 23
type input "4"
type input "$4.00"
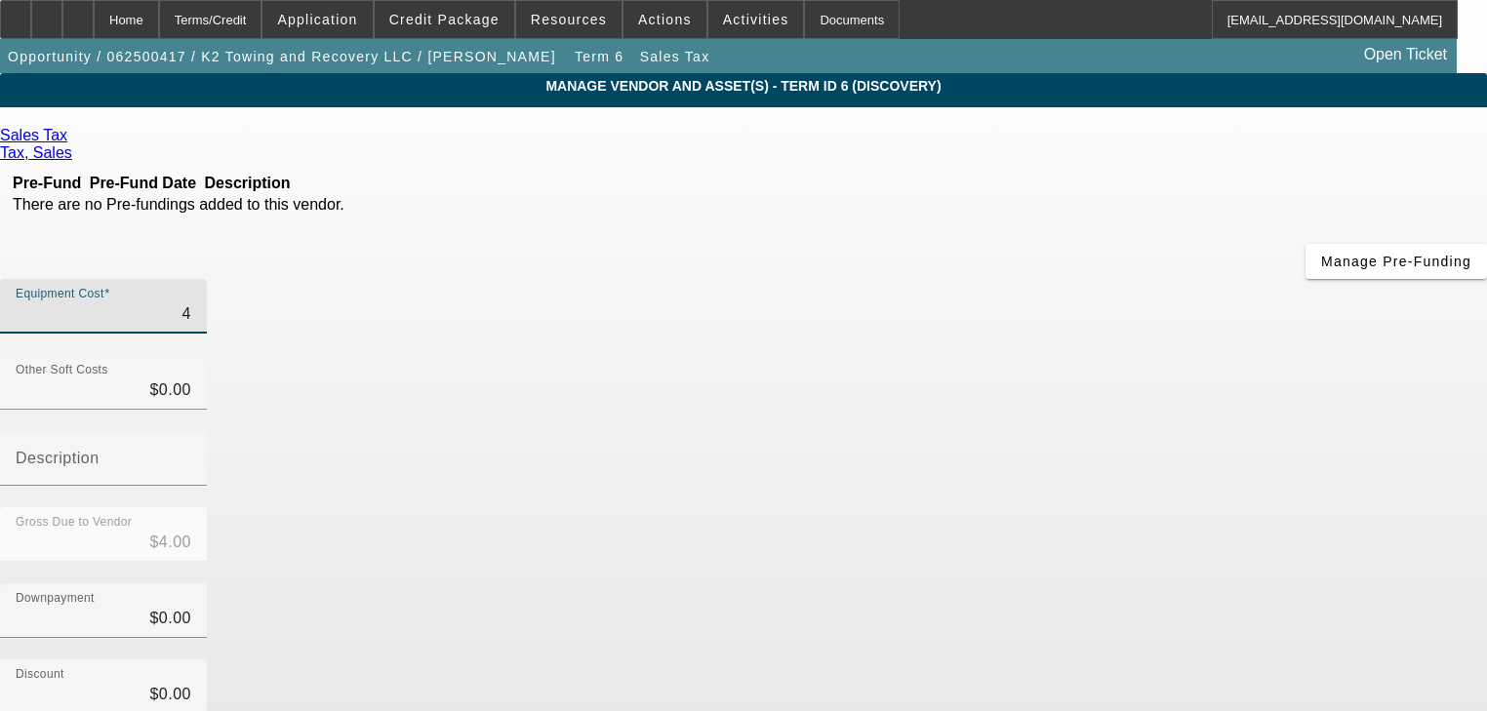
type input "42"
type input "$42.00"
type input "421"
type input "$421.00"
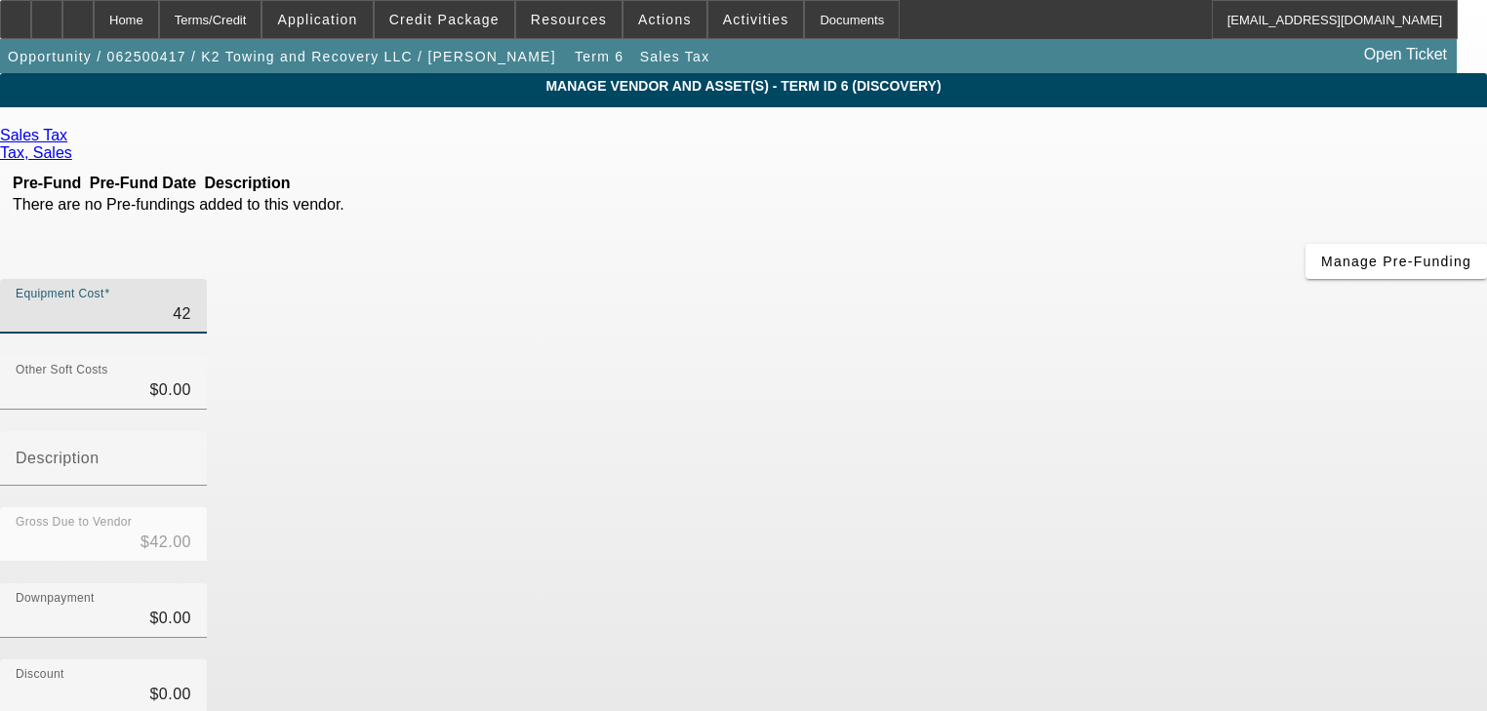
type input "$421.00"
type input "4212"
type input "$4,212.00"
type input "42120"
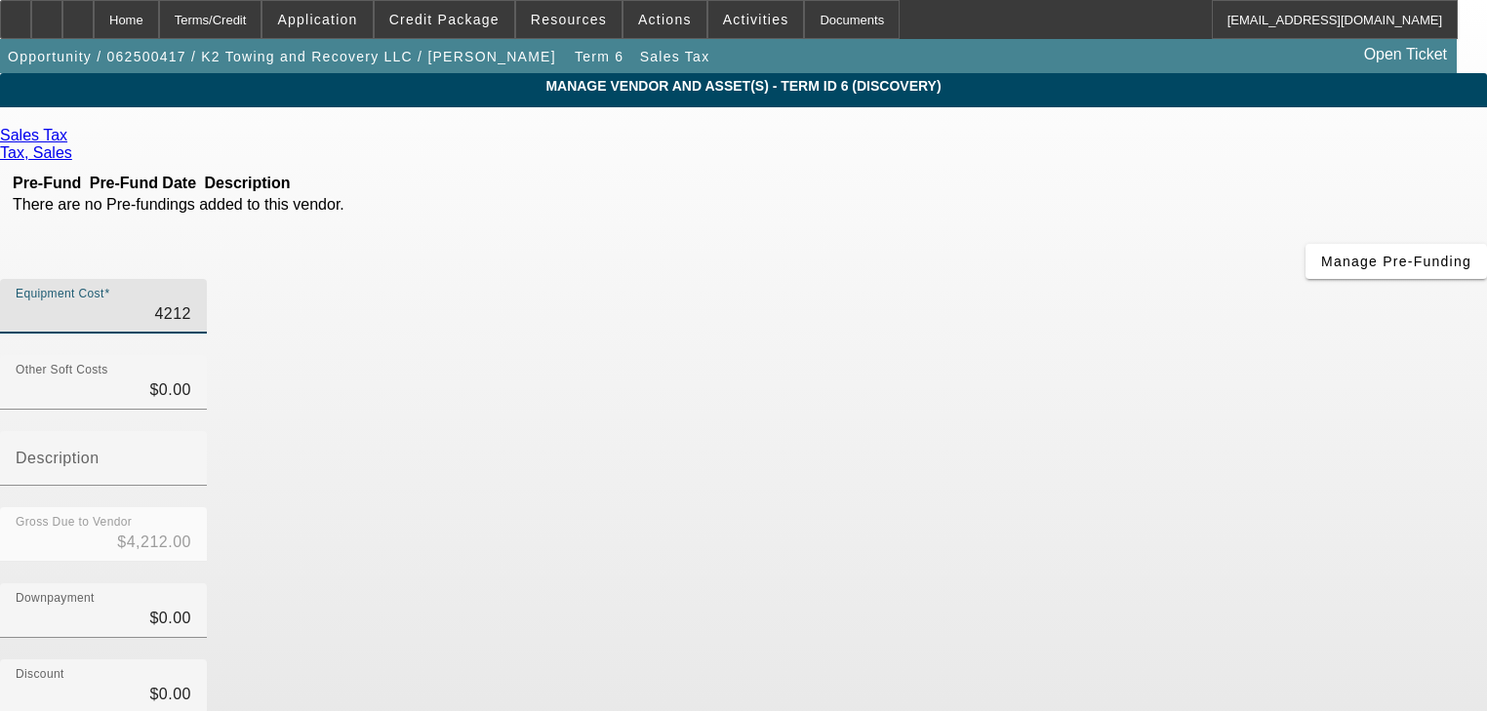
type input "$42,120.00"
type input "0"
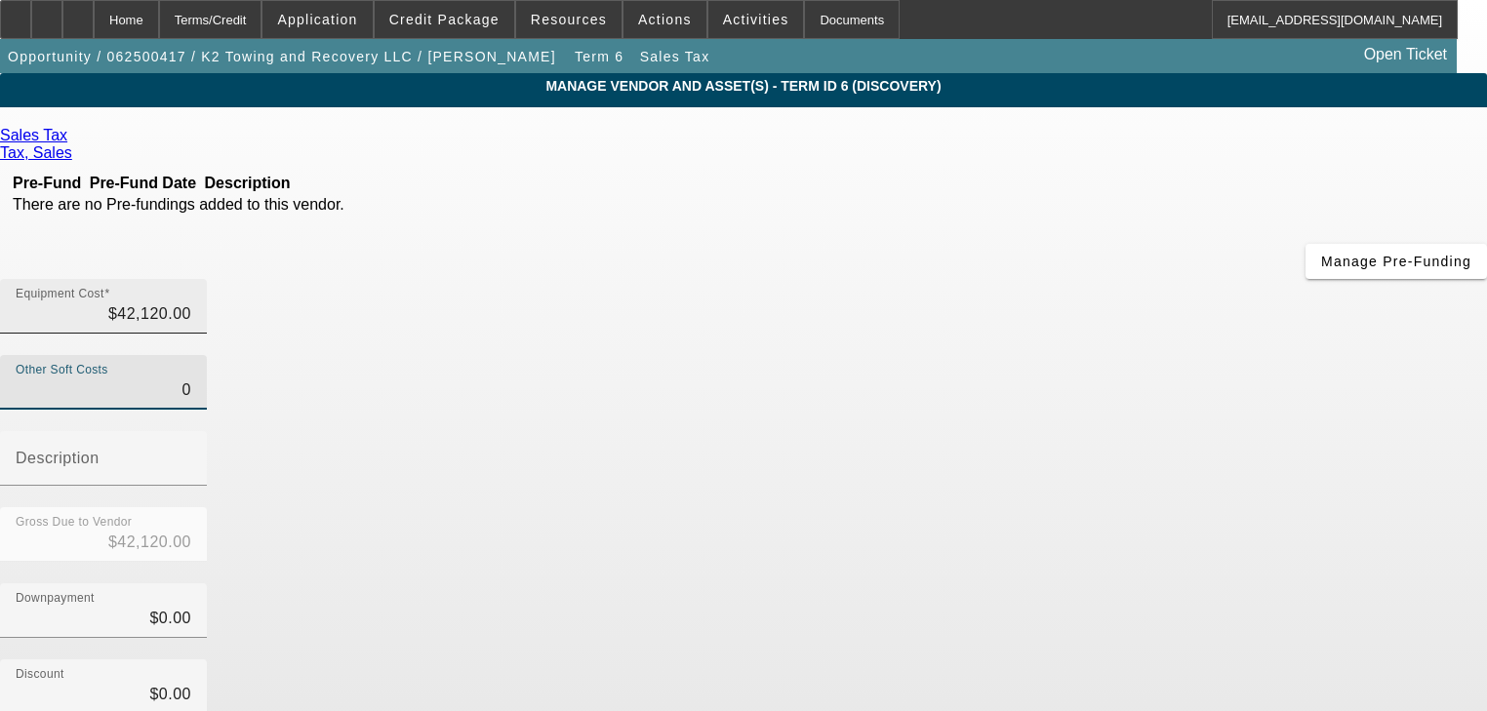
type input "42120"
type input "$0.00"
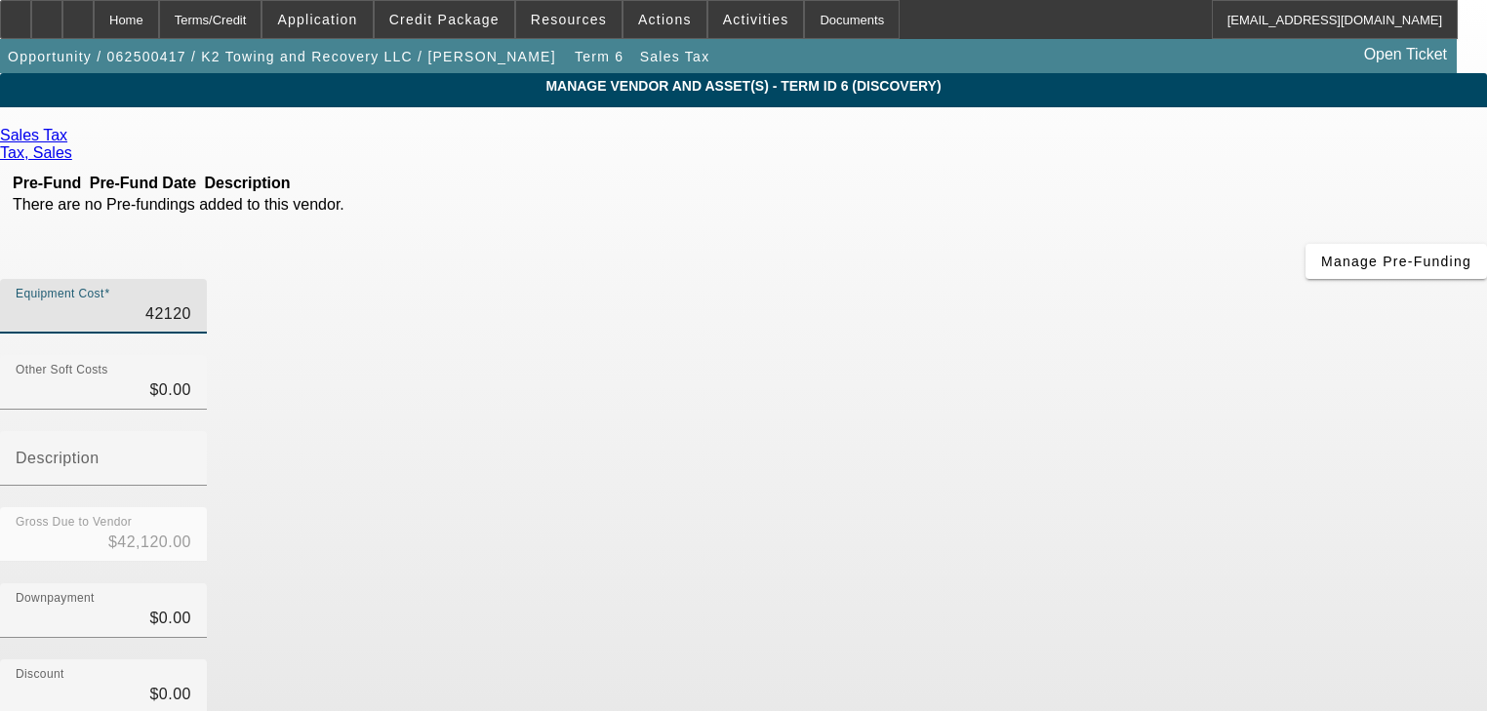
click at [191, 302] on input "42120" at bounding box center [104, 313] width 176 height 23
type input "4"
type input "$4.00"
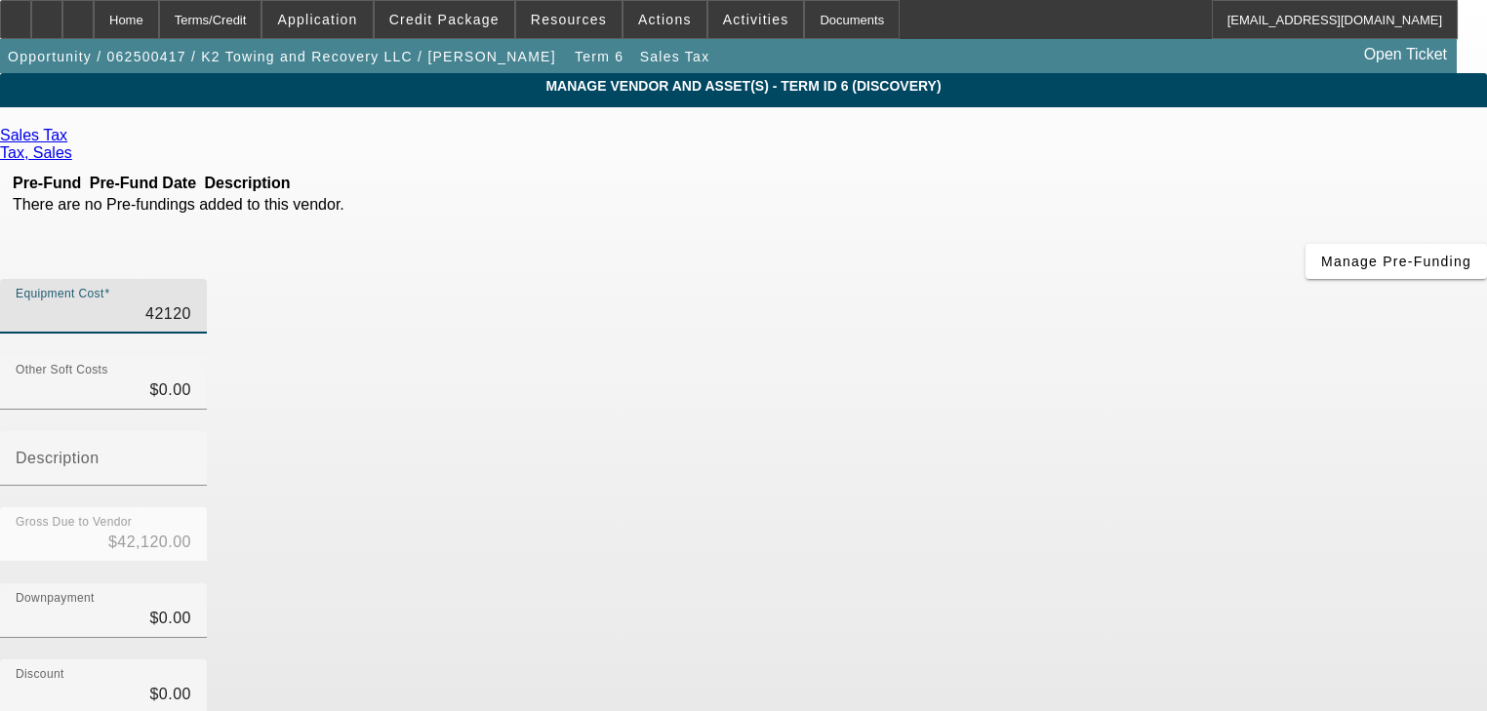
type input "$4.00"
type input "41"
type input "$41.00"
type input "412"
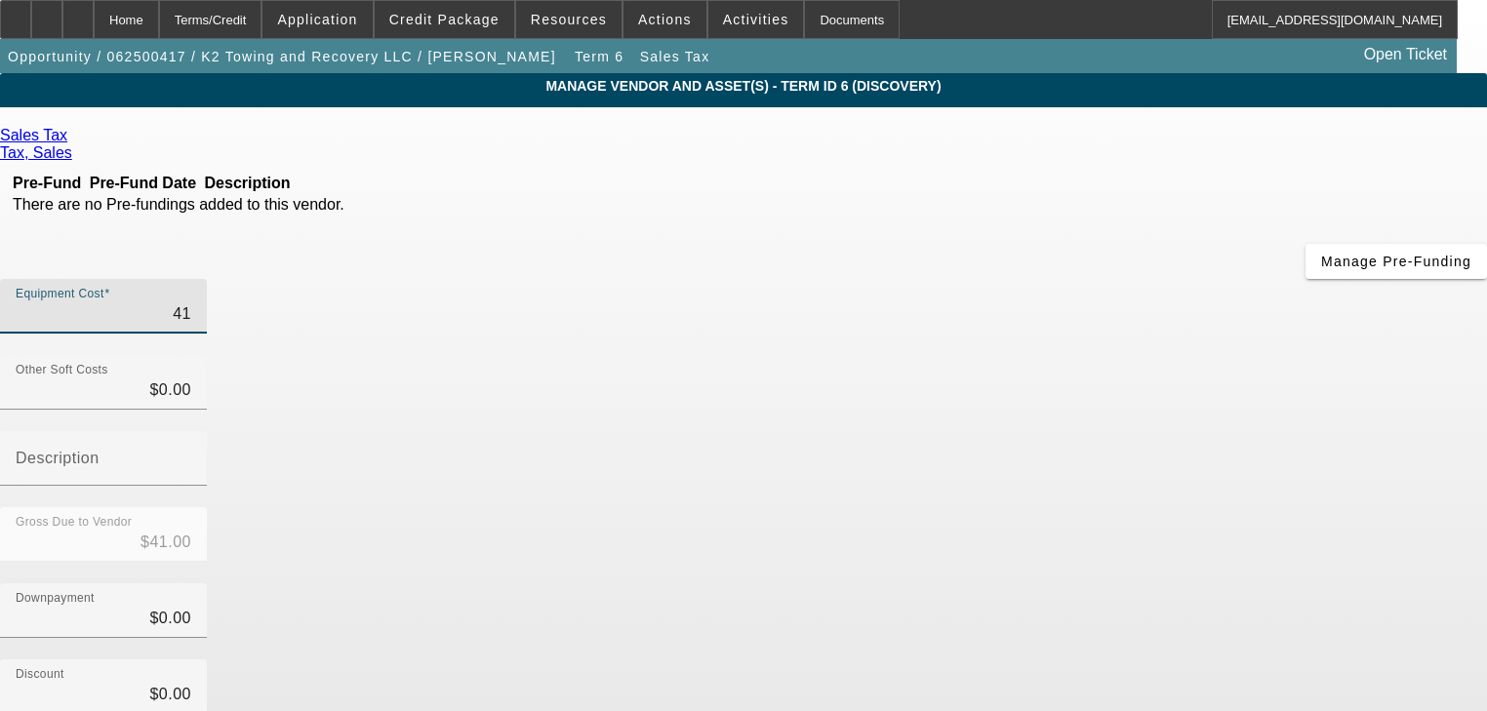
type input "$412.00"
type input "4120"
type input "$4,120.00"
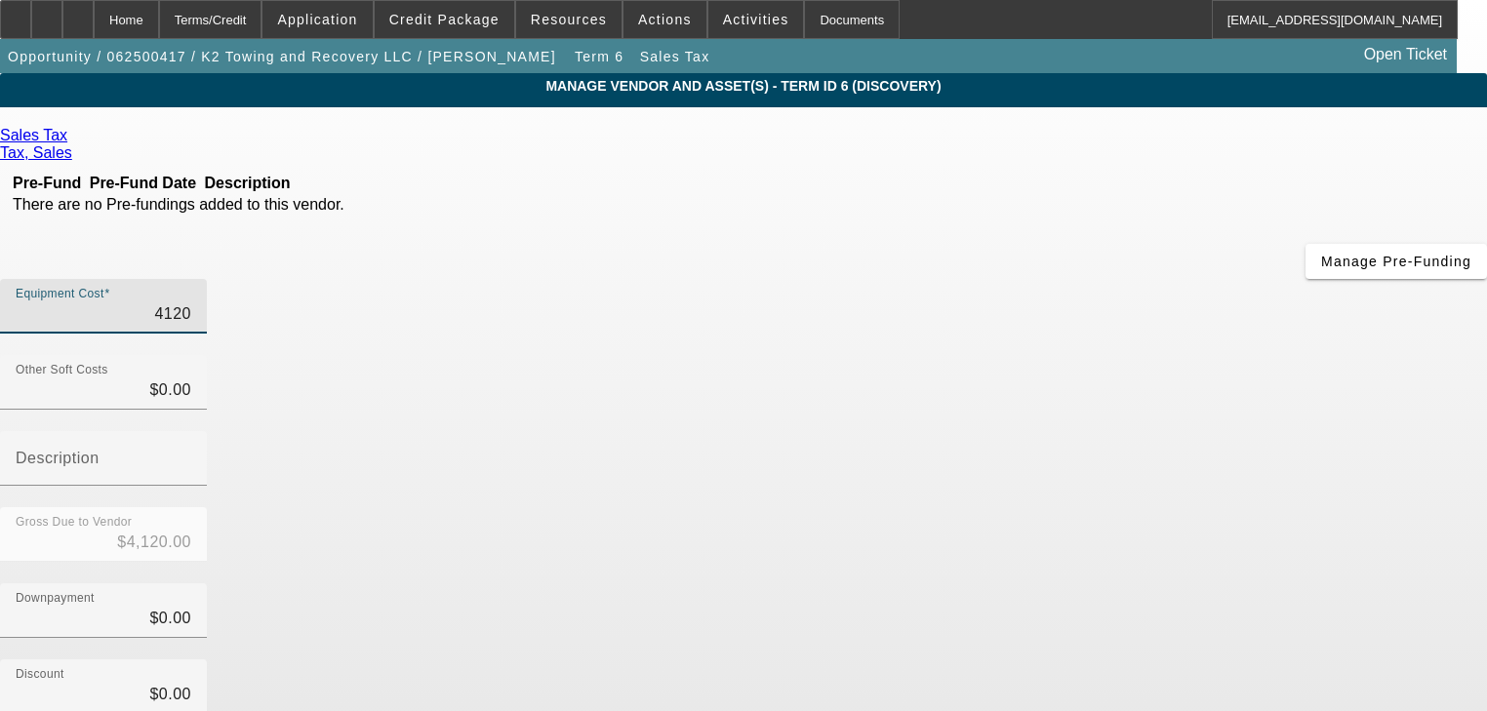
type input "$4,120.00"
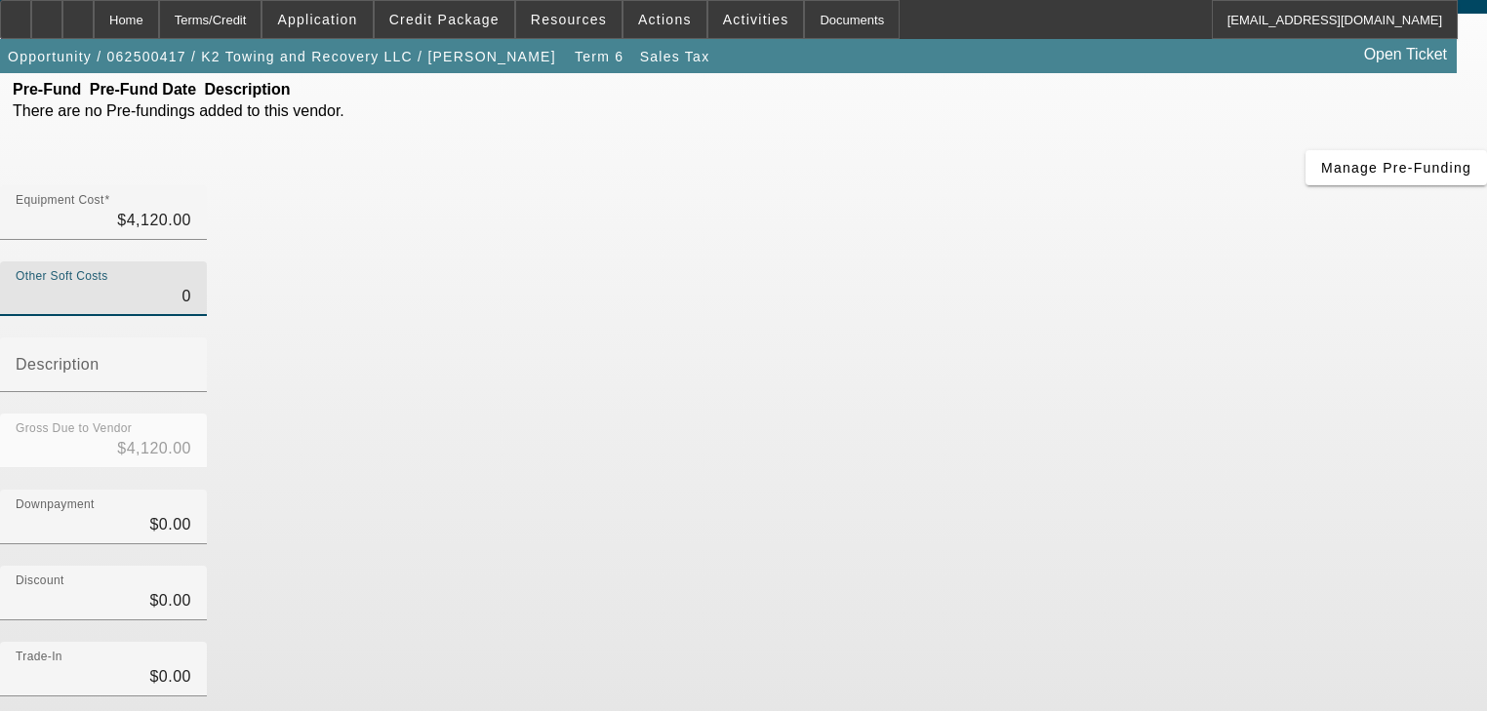
scroll to position [191, 0]
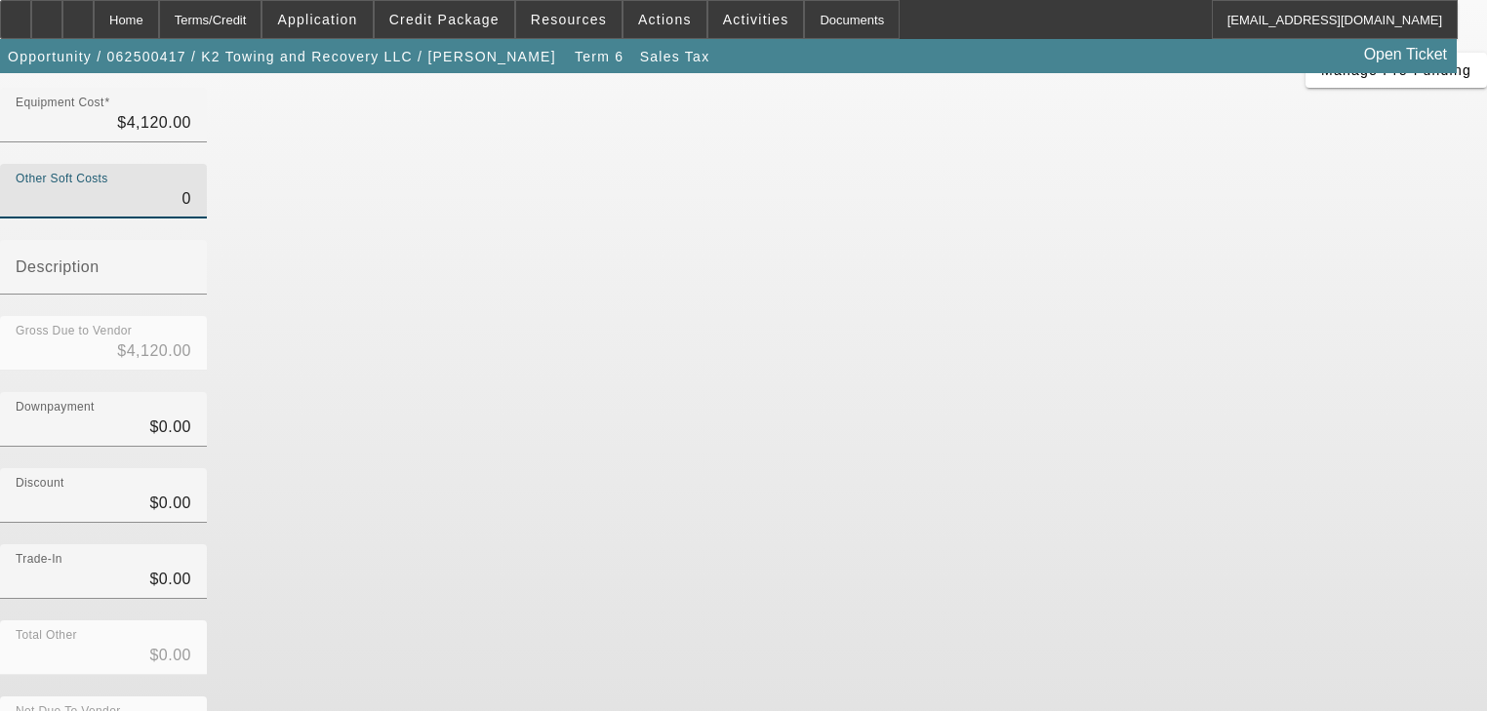
type input "$0.00"
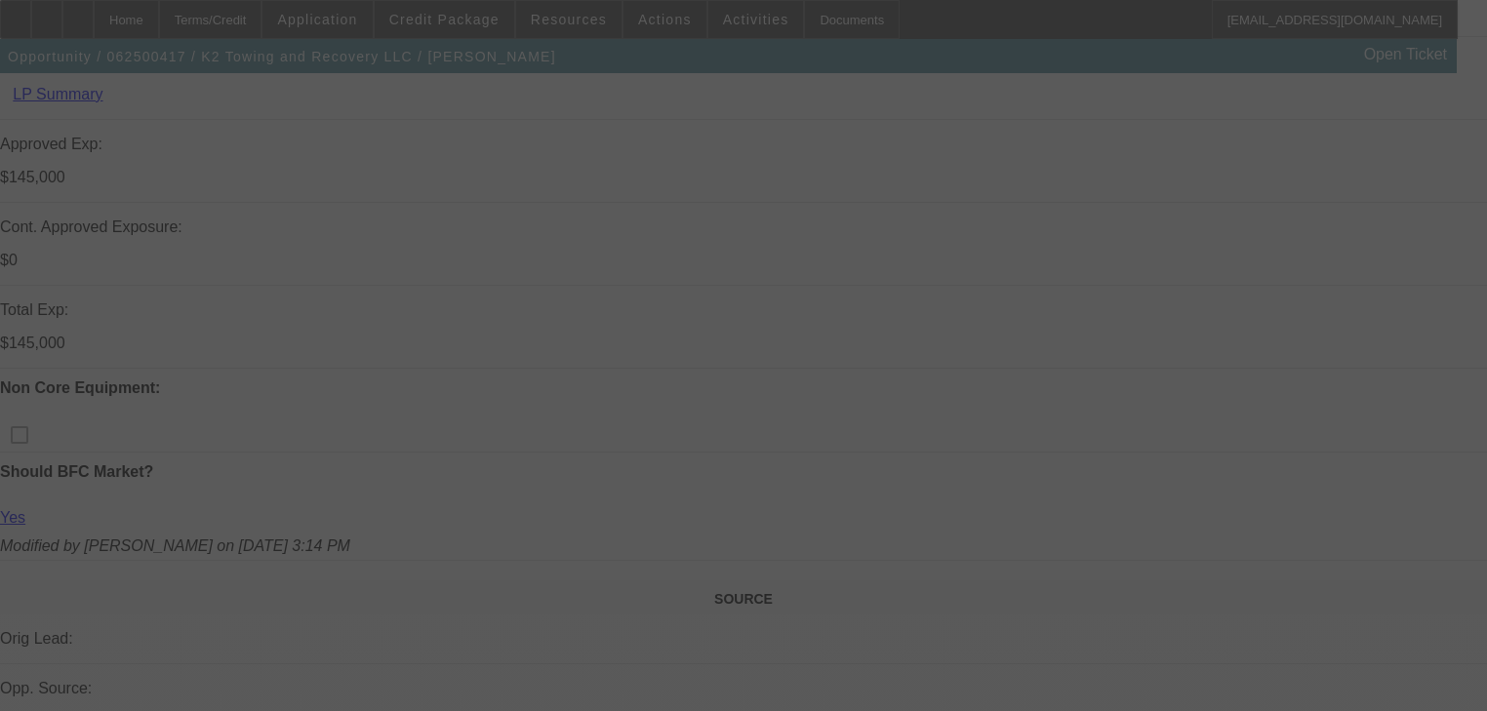
scroll to position [1171, 0]
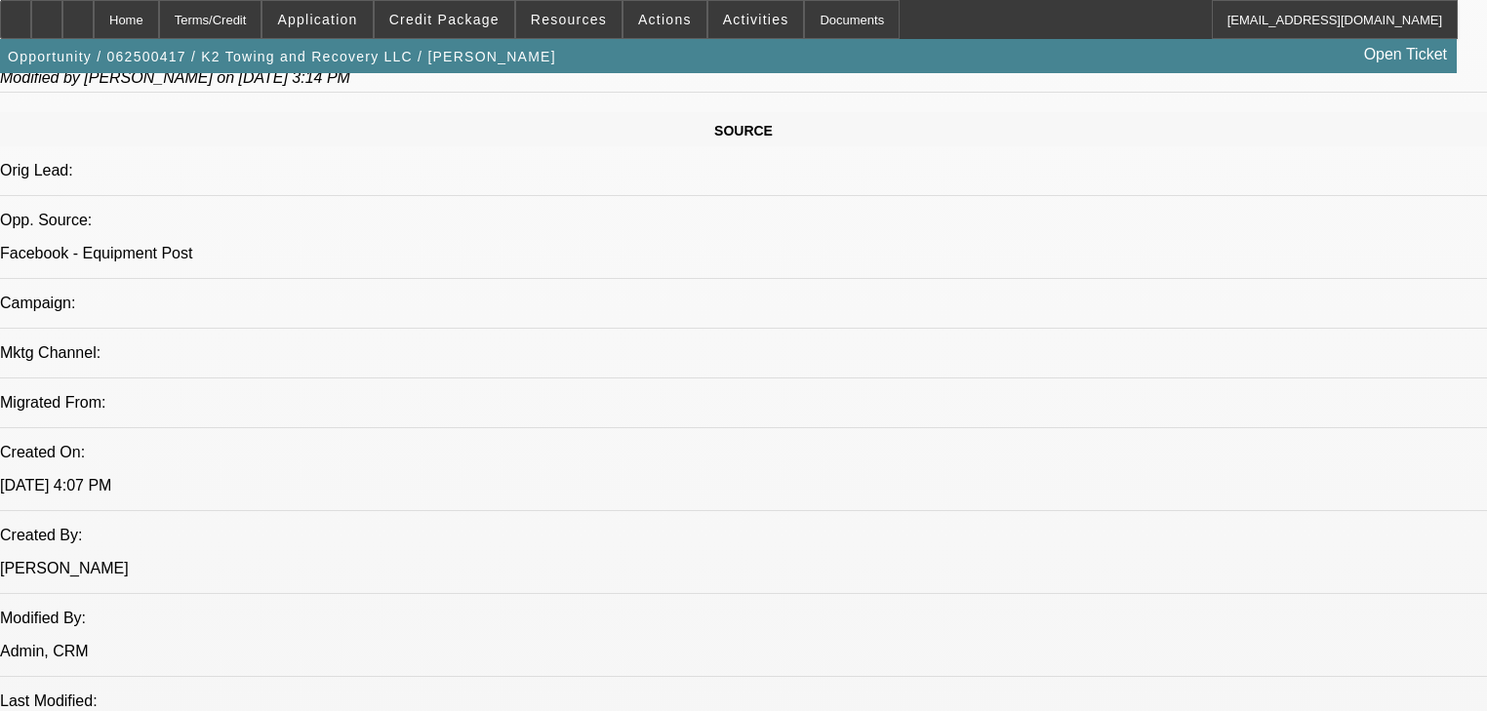
select select "0"
select select "2"
select select "0"
select select "6"
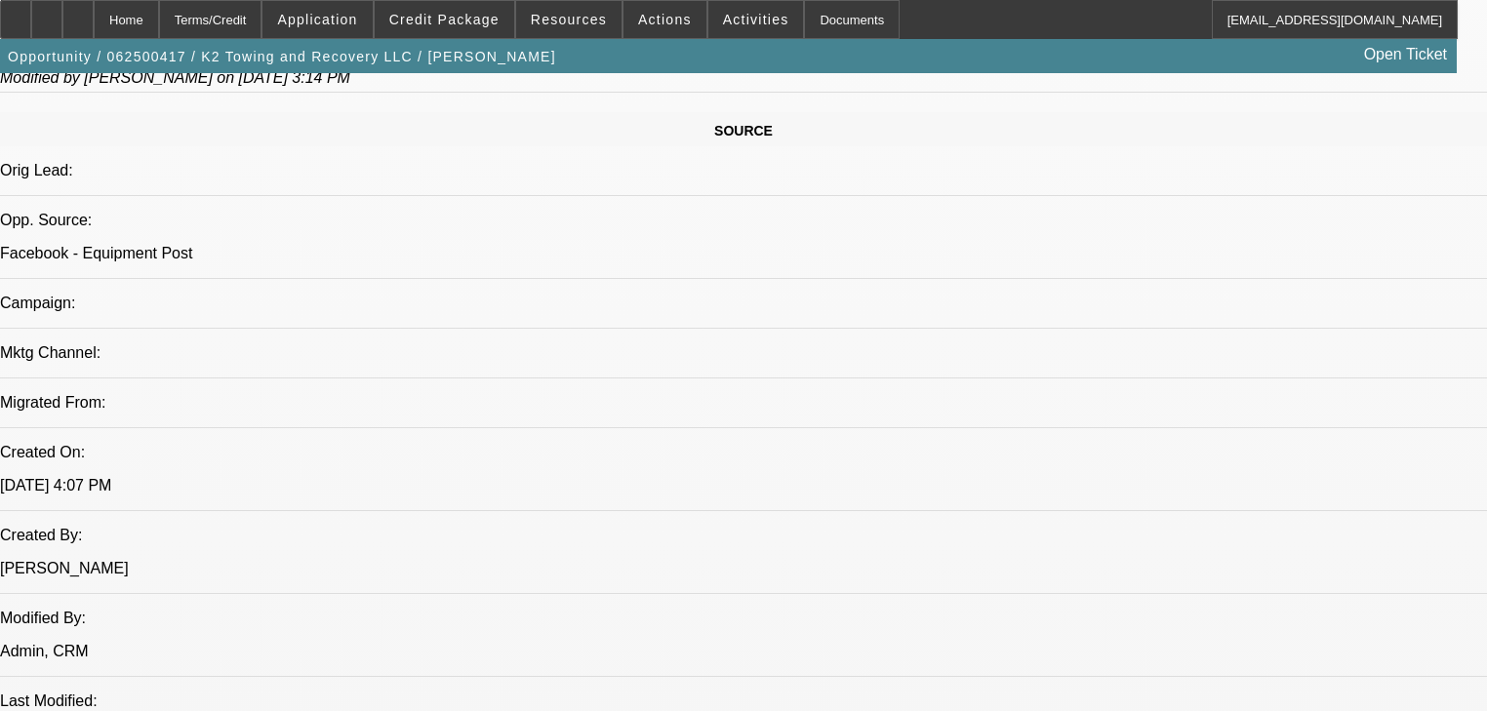
select select "0"
select select "2"
select select "0"
select select "6"
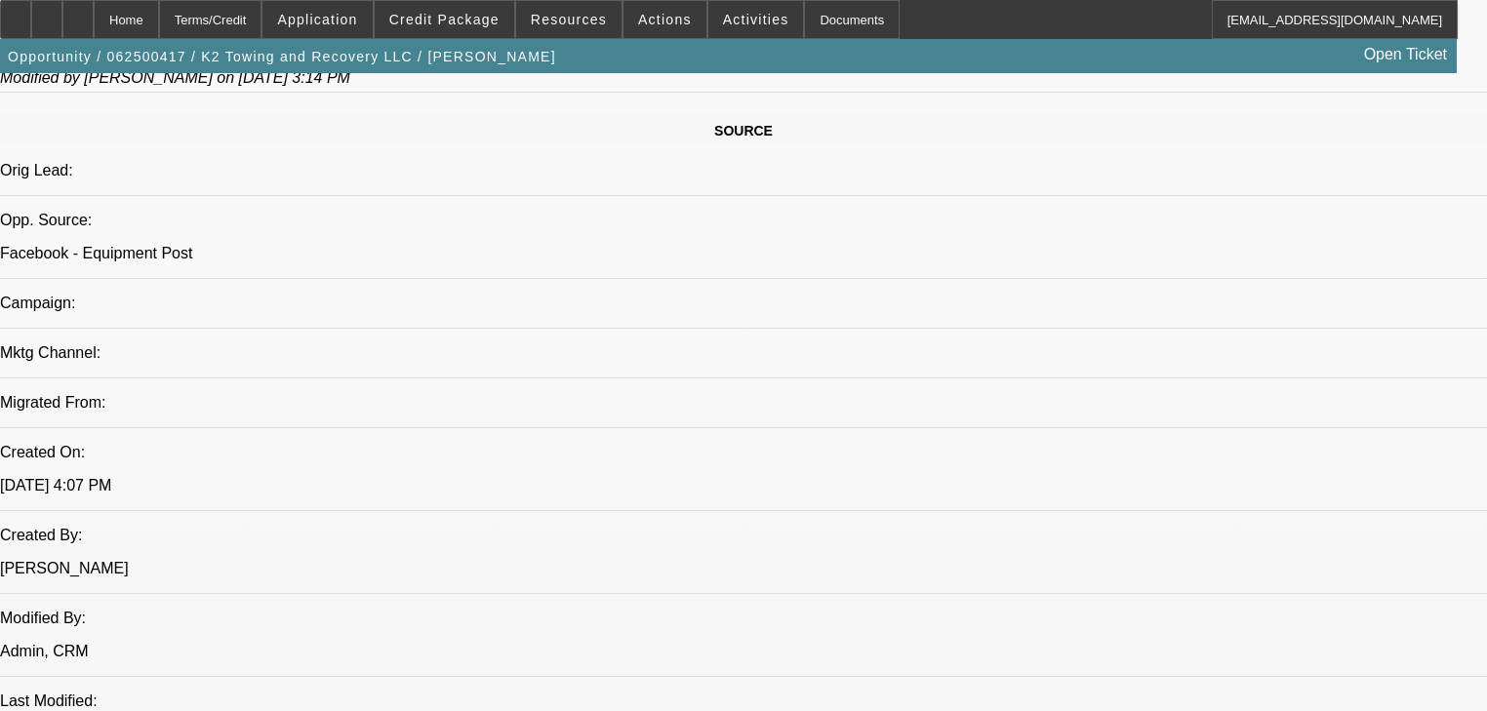
select select "0.1"
select select "2"
select select "0"
select select "6"
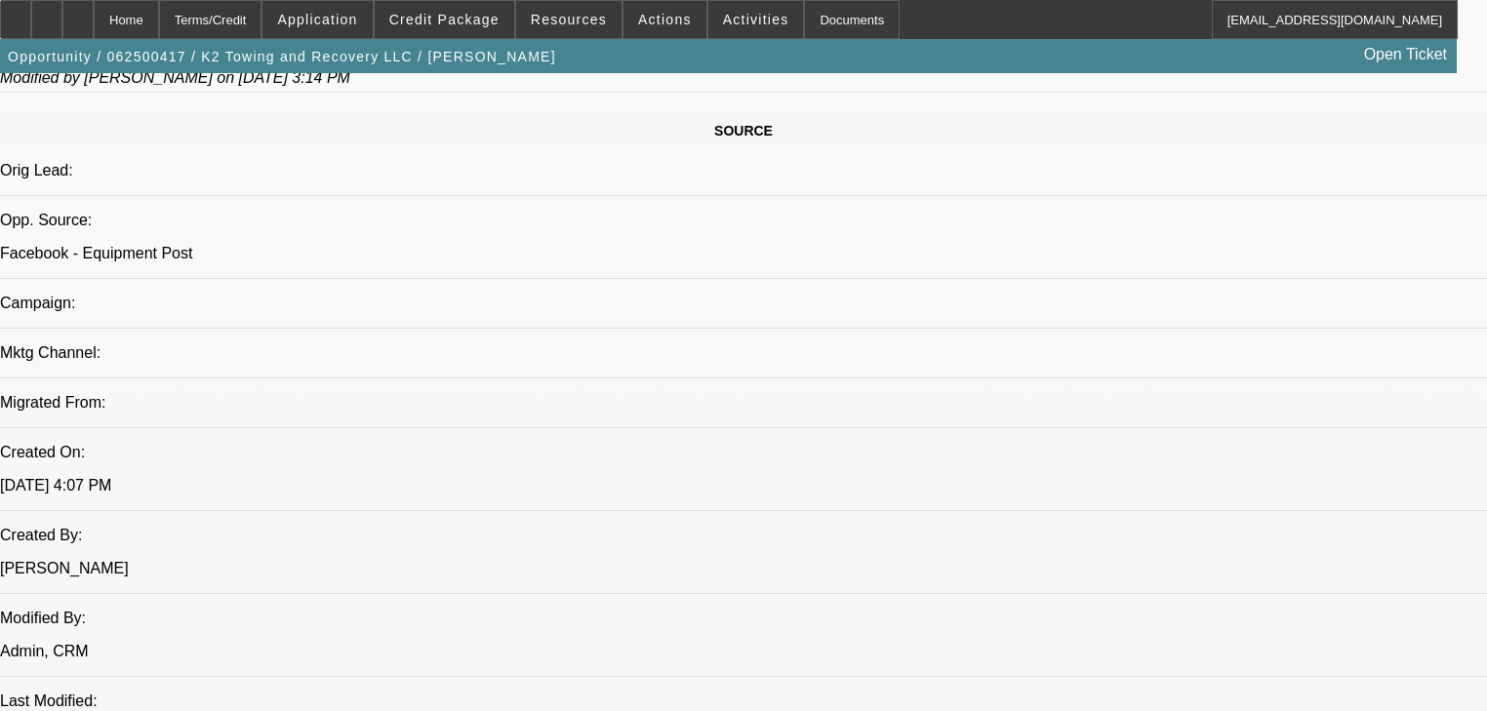
select select "0"
select select "2"
select select "0"
select select "6"
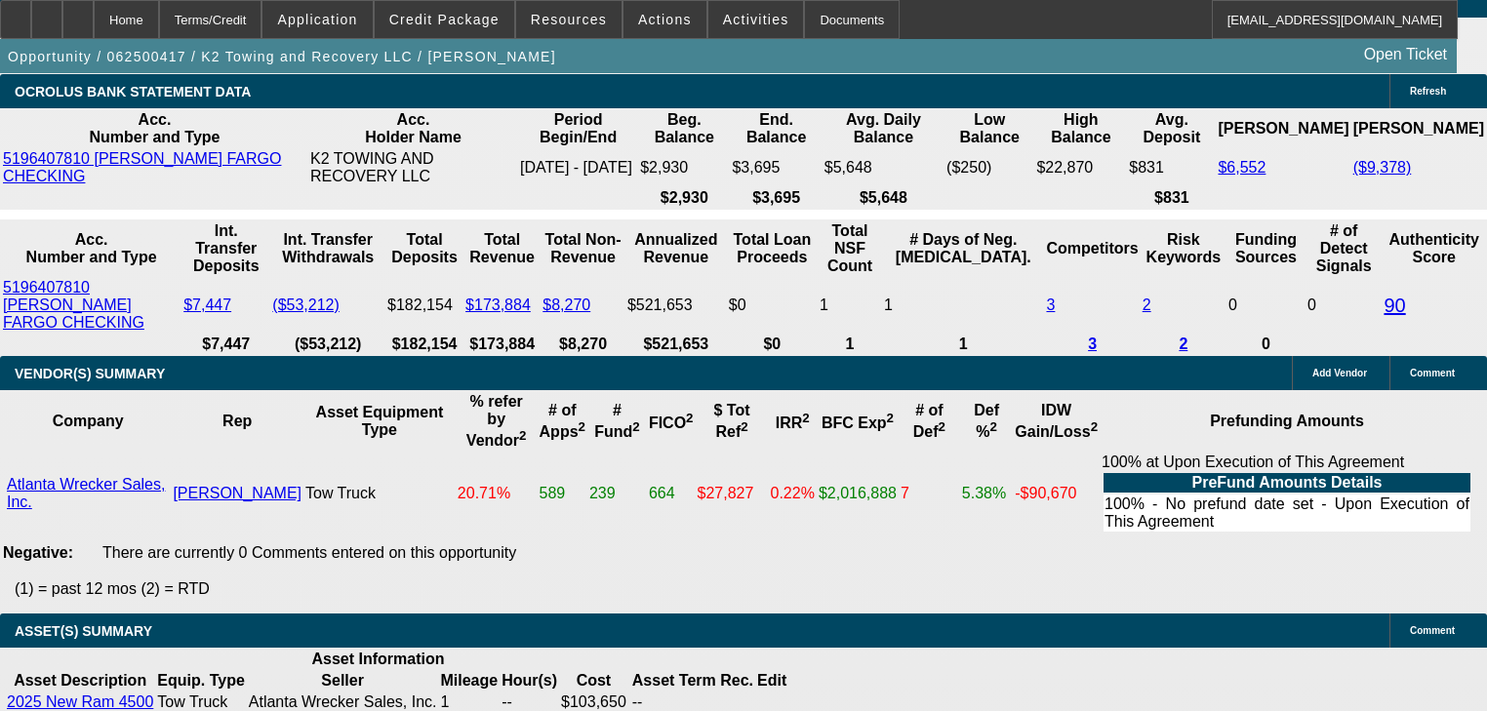
scroll to position [3747, 0]
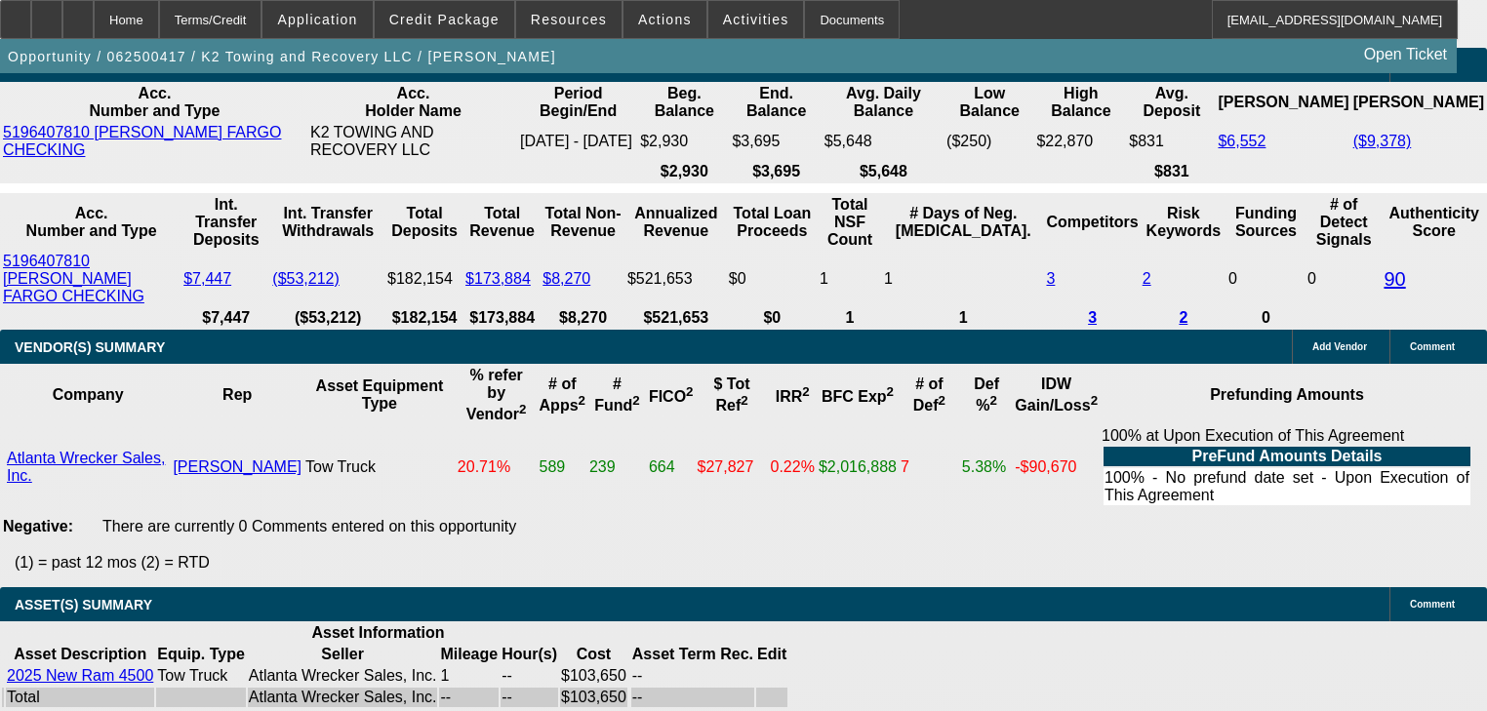
type input "2"
type input "$4.00"
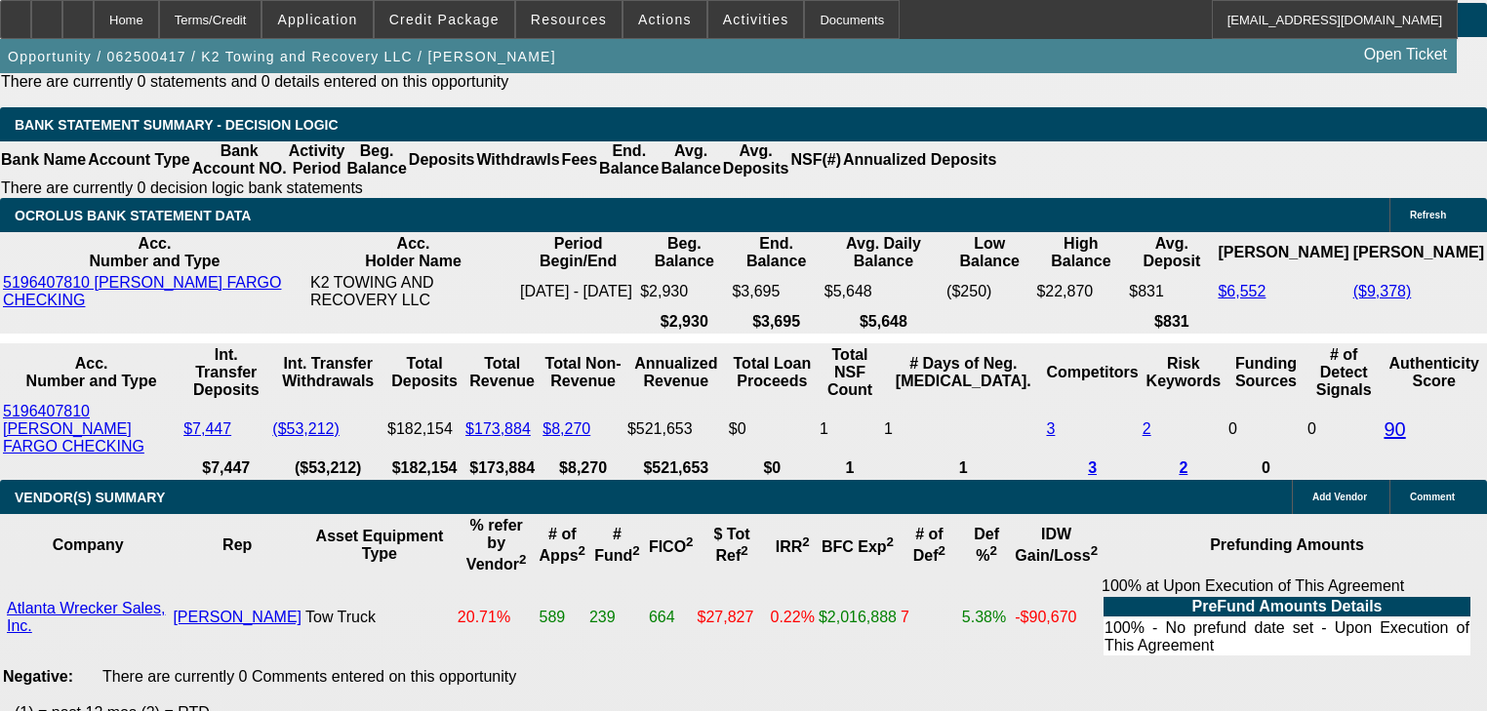
scroll to position [3591, 0]
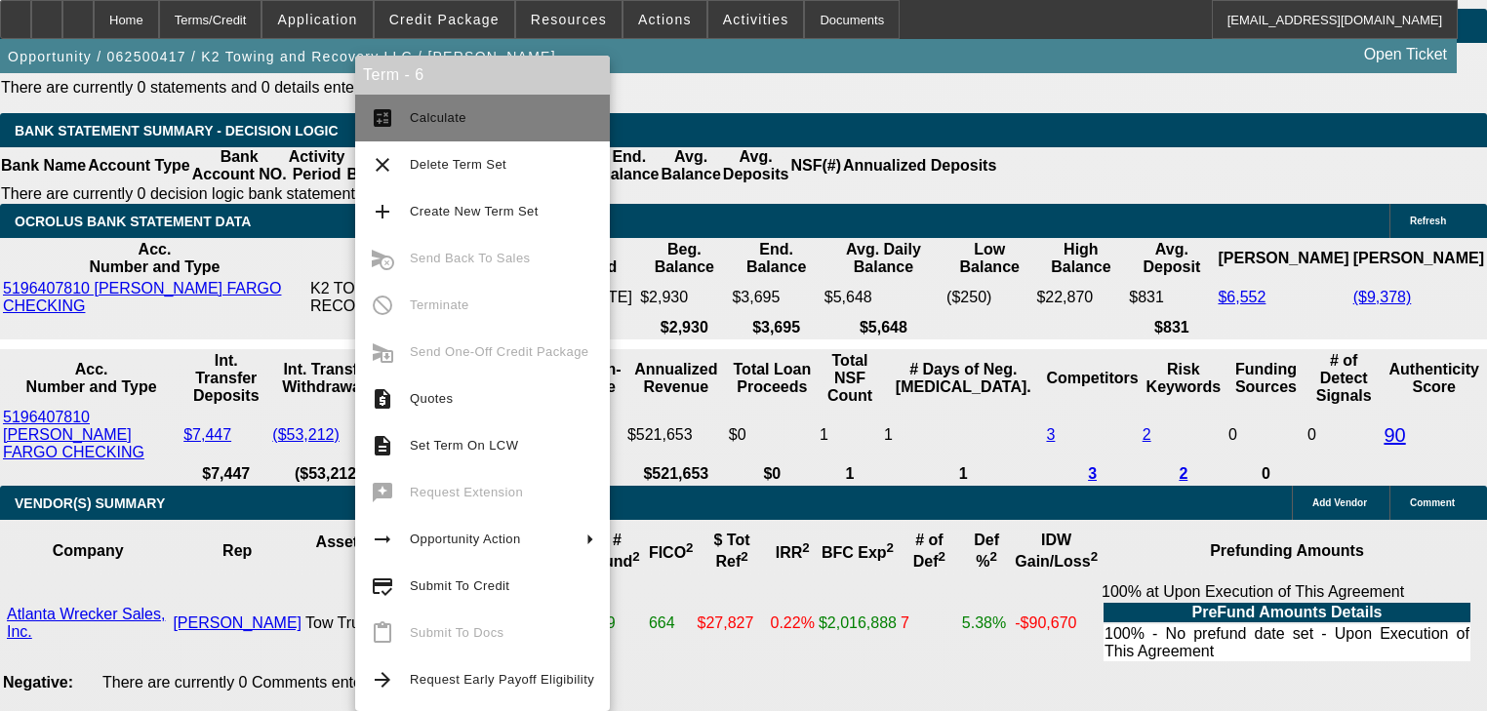
click at [411, 119] on span "Calculate" at bounding box center [438, 117] width 57 height 15
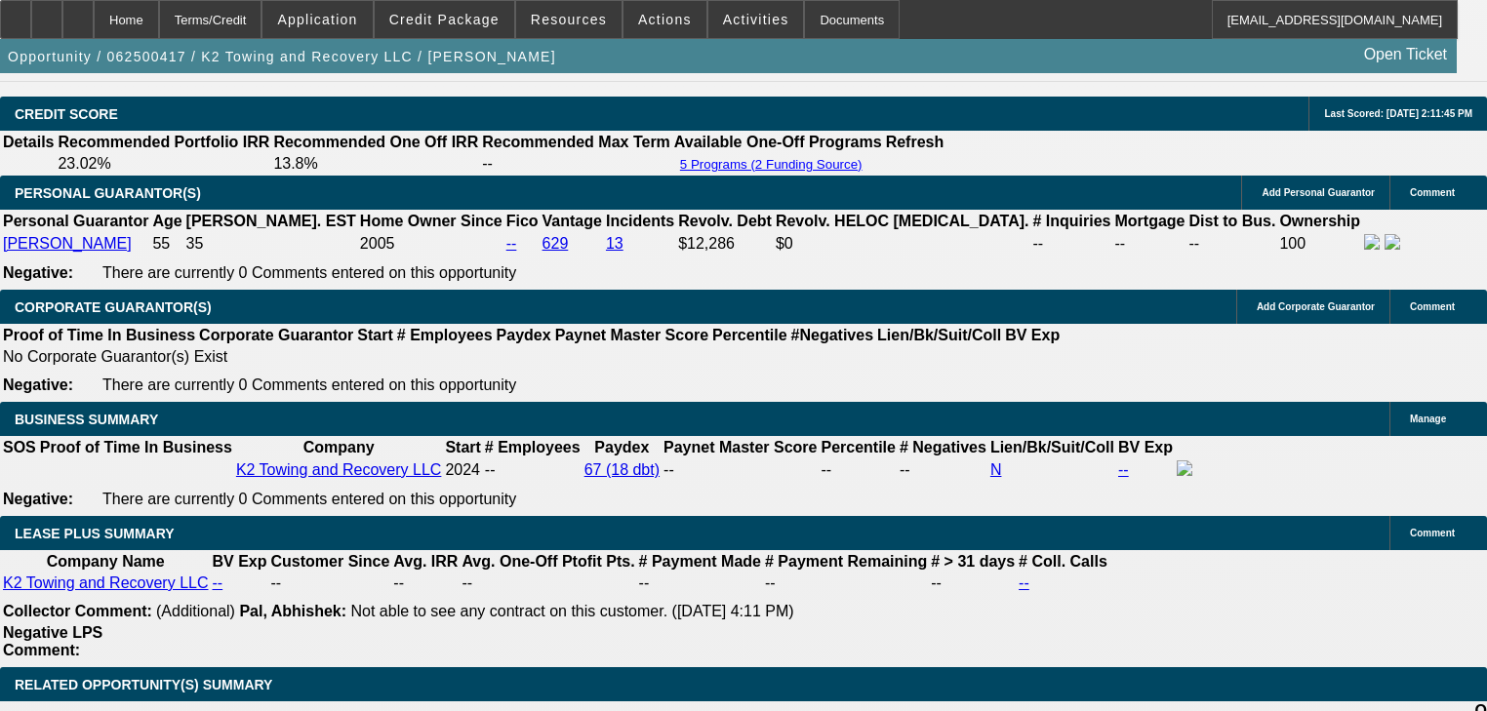
scroll to position [2342, 0]
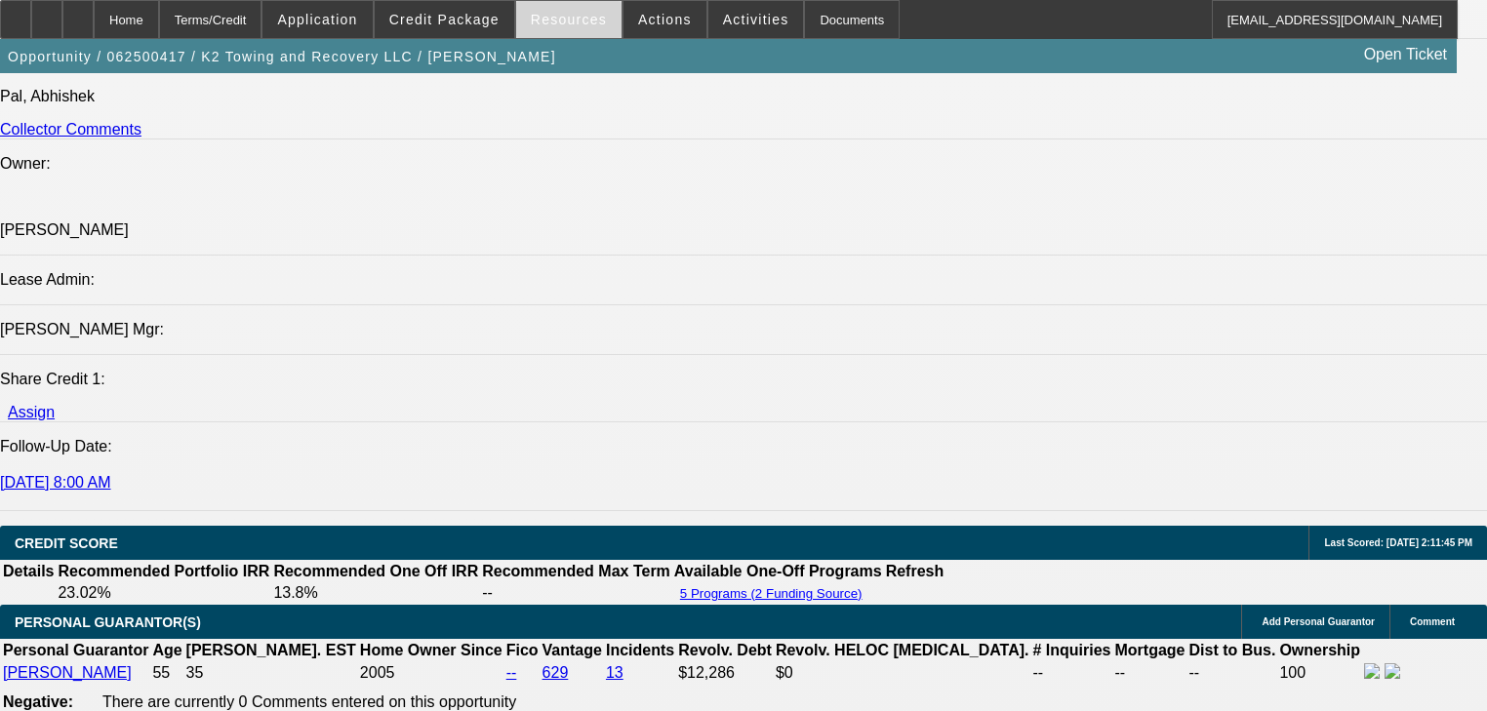
click at [584, 17] on span "Resources" at bounding box center [569, 20] width 76 height 16
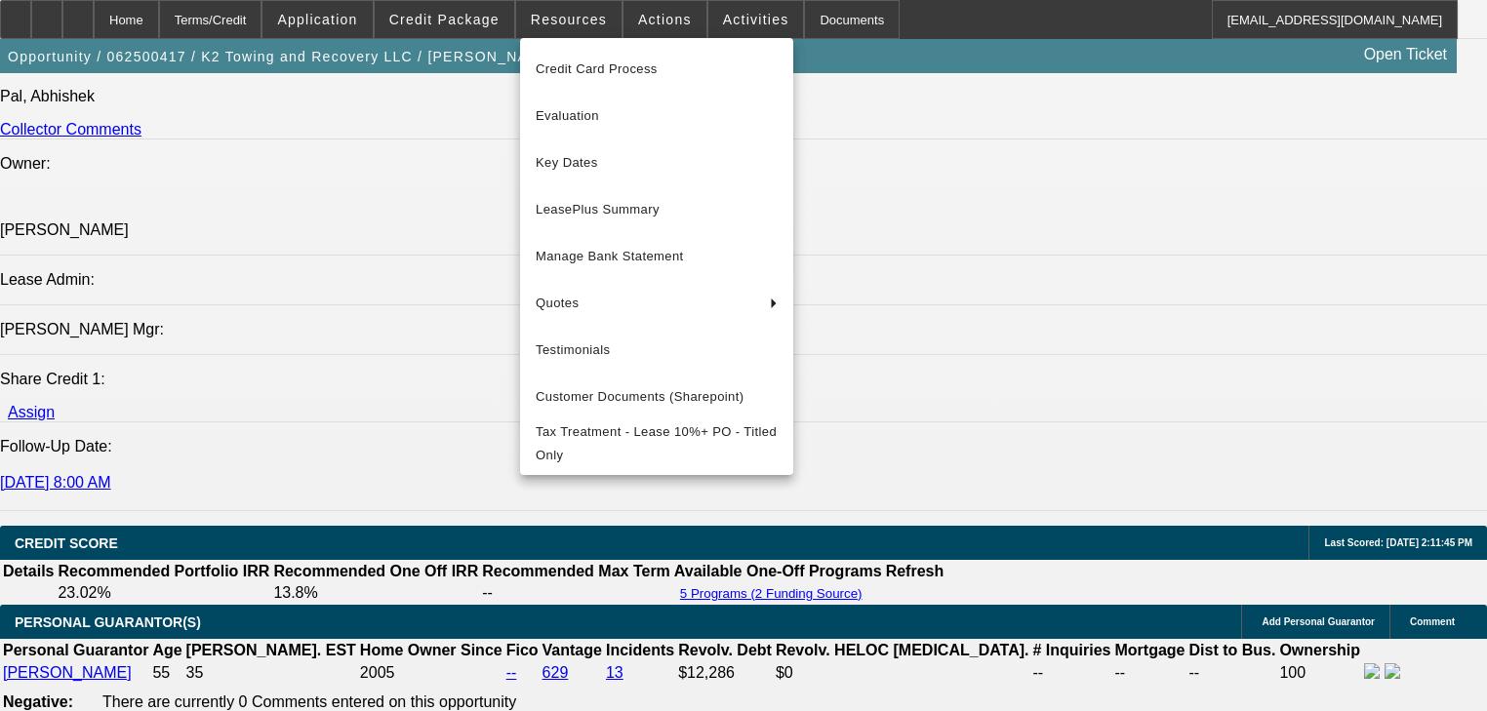
click at [631, 21] on div at bounding box center [743, 355] width 1487 height 711
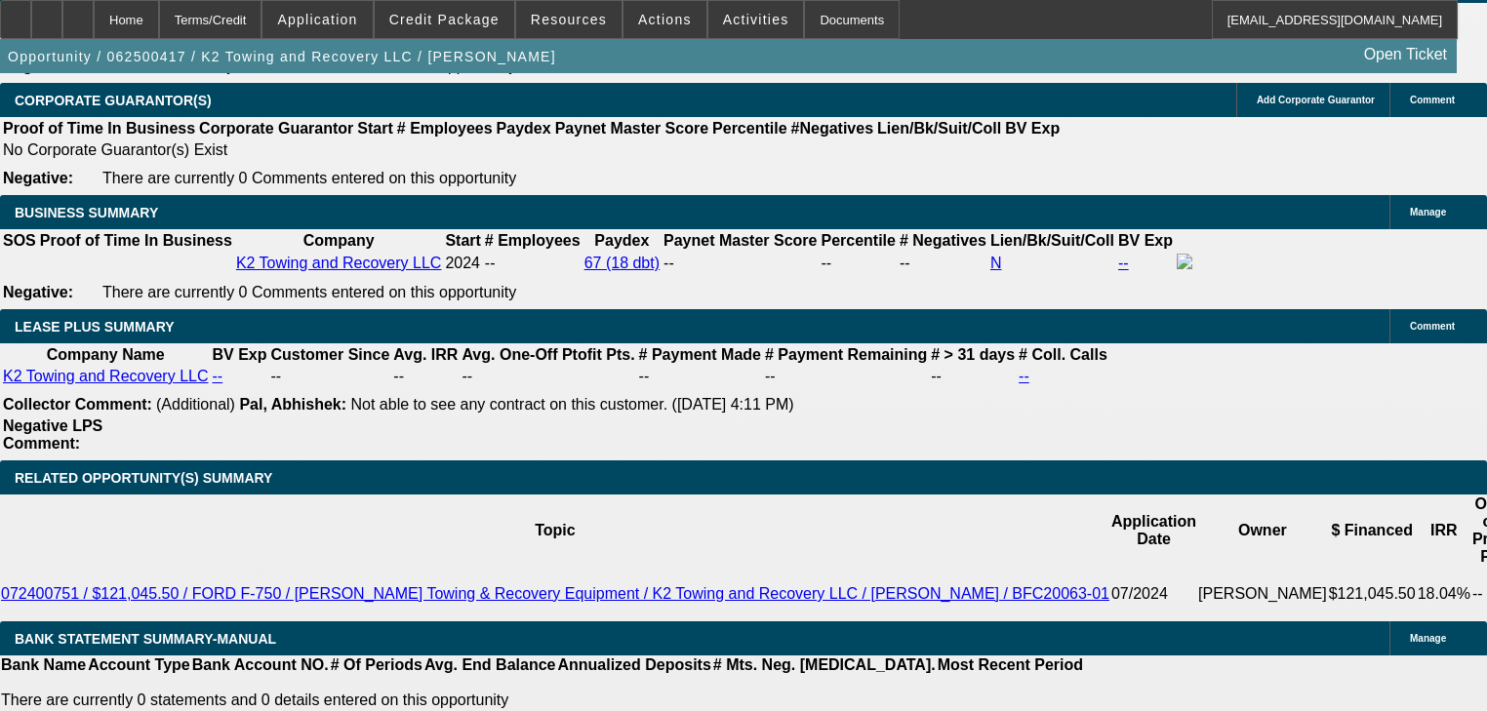
scroll to position [3044, 0]
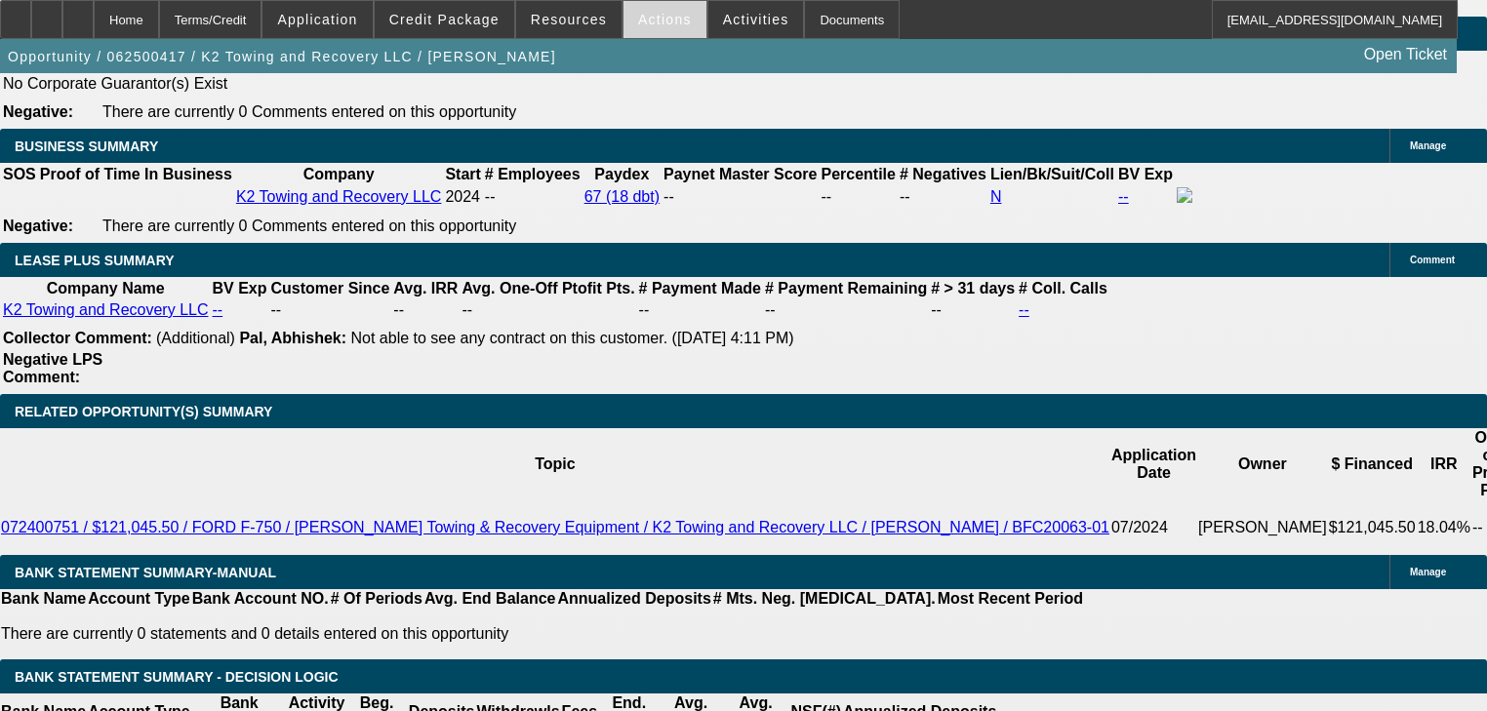
click at [660, 8] on span at bounding box center [664, 19] width 83 height 47
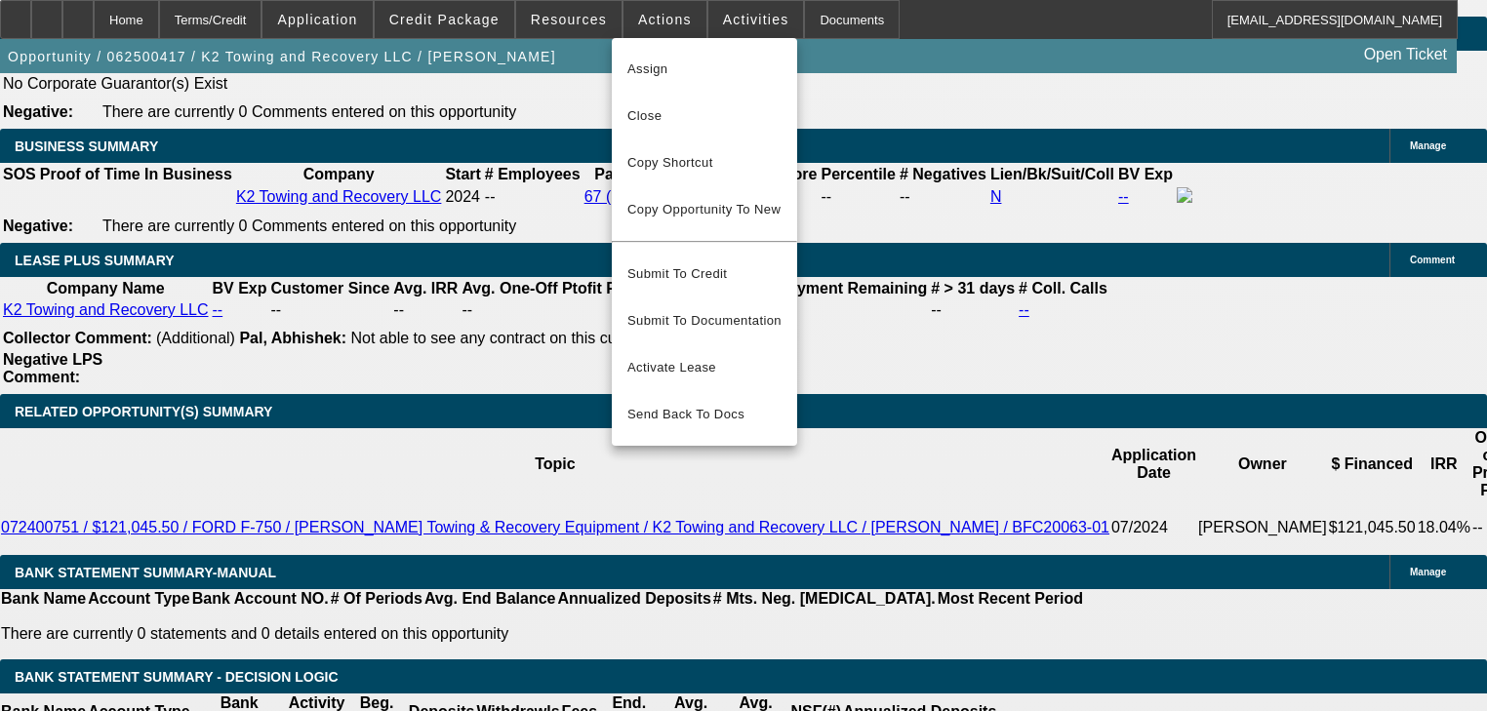
click at [597, 22] on div at bounding box center [743, 355] width 1487 height 711
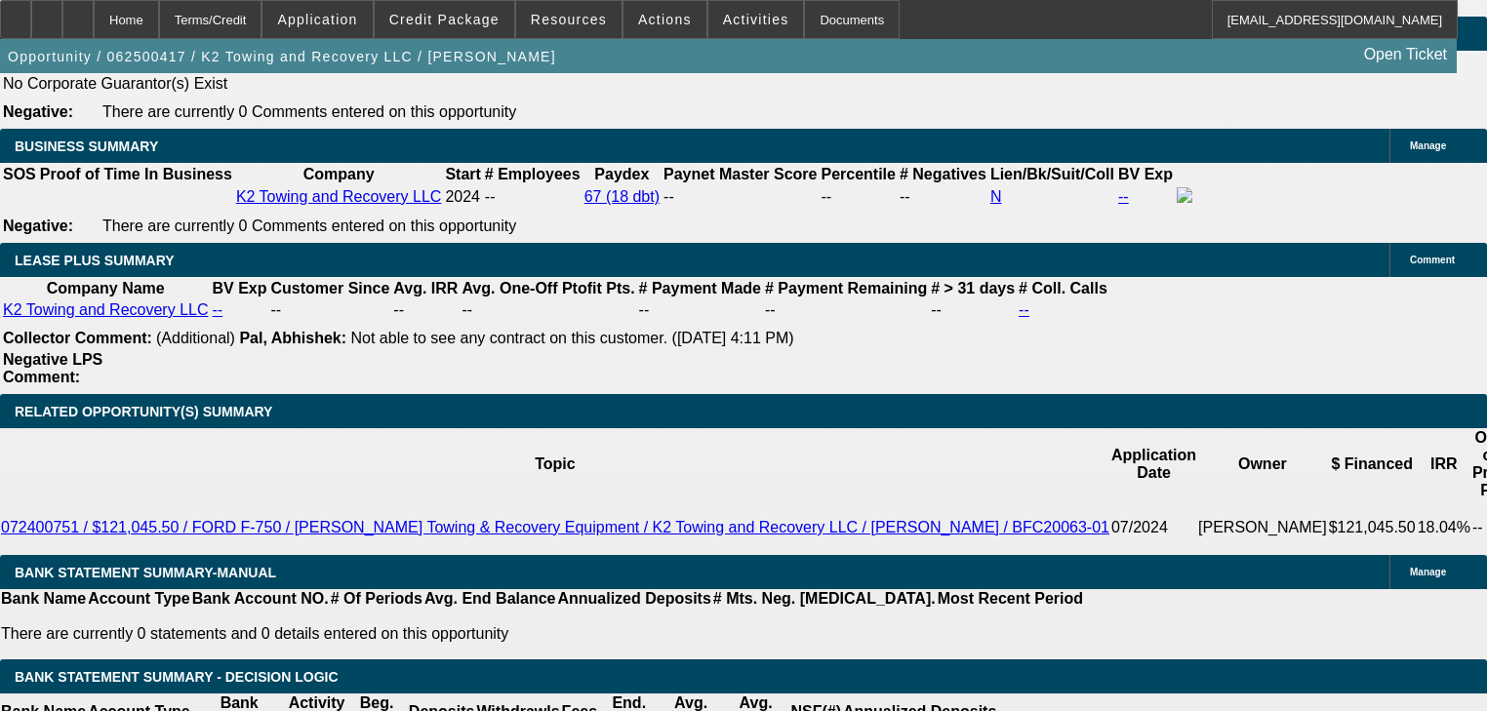
click at [597, 22] on span at bounding box center [568, 19] width 105 height 47
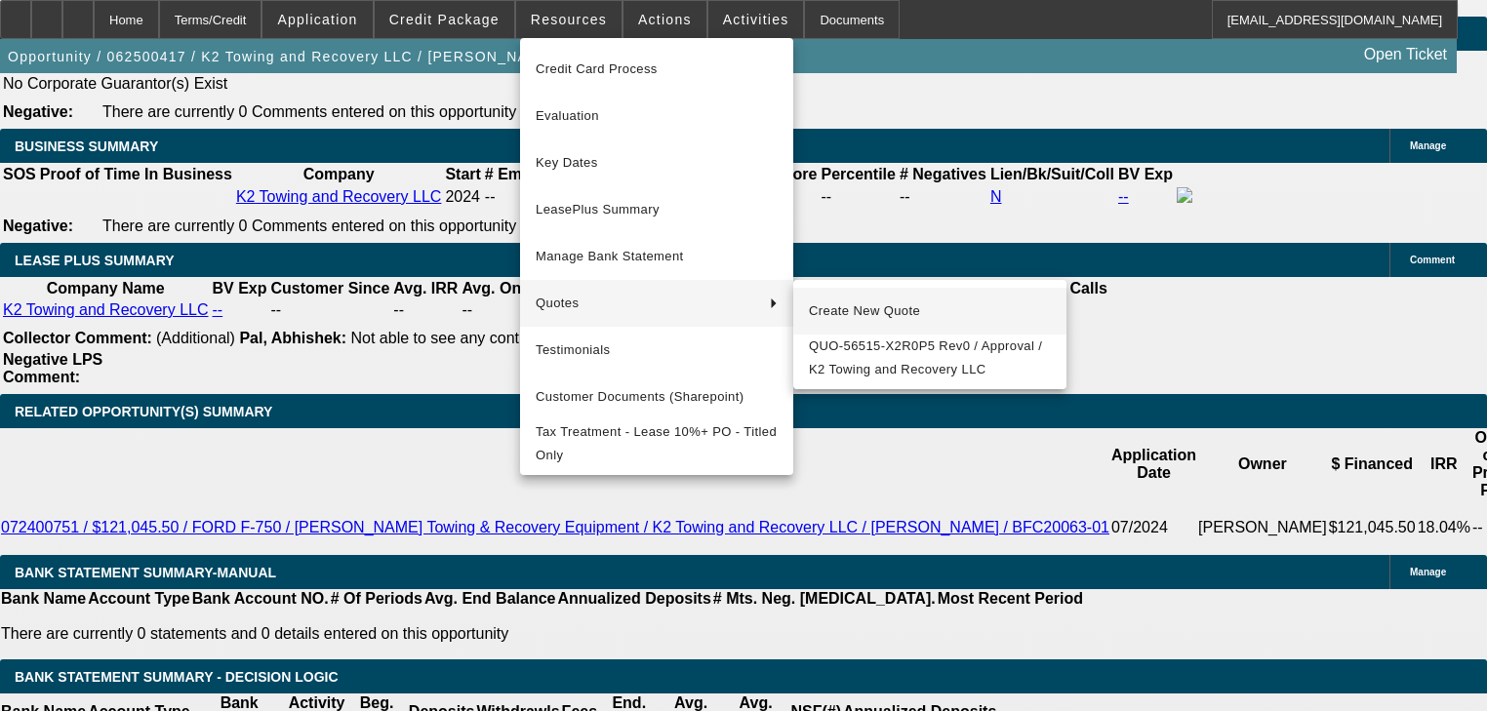
click at [812, 301] on span "Create New Quote" at bounding box center [930, 311] width 242 height 23
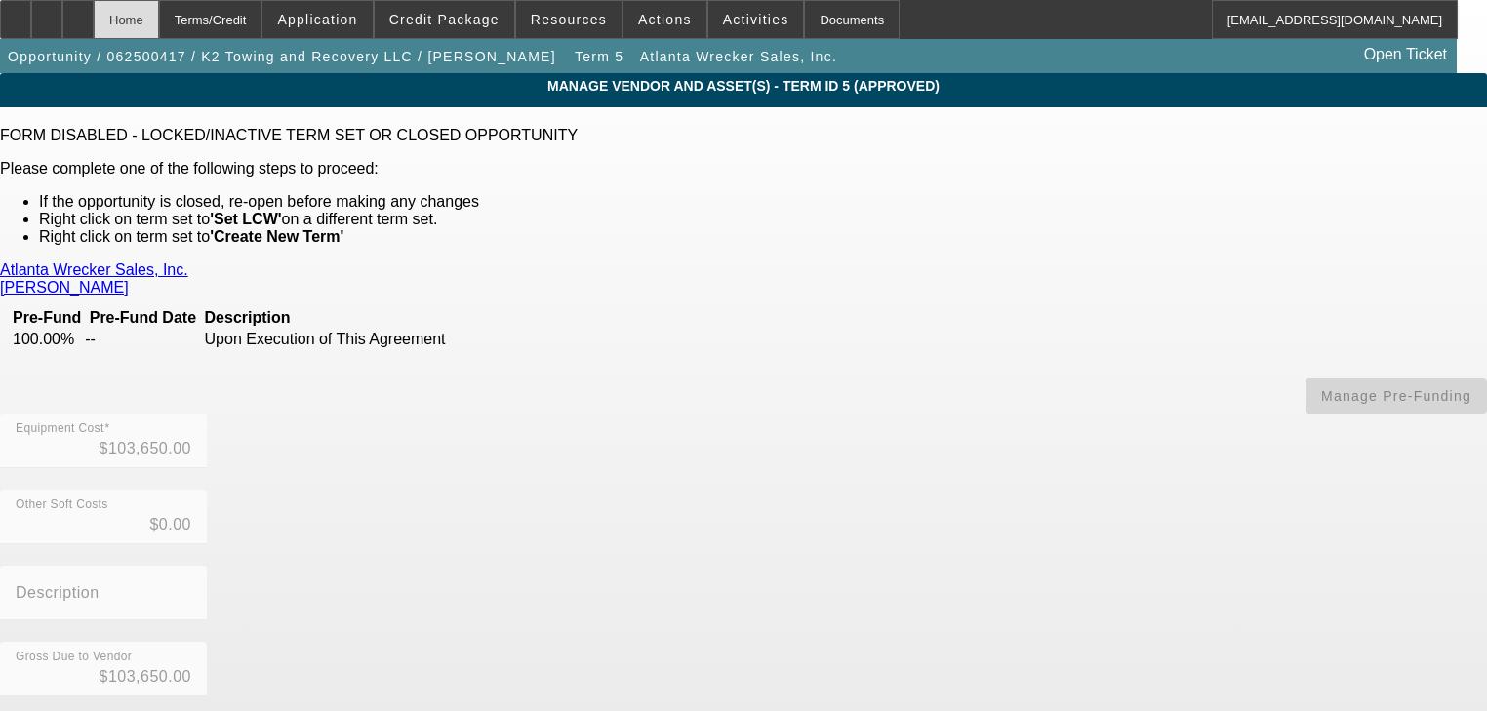
click at [159, 27] on div "Home" at bounding box center [126, 19] width 65 height 39
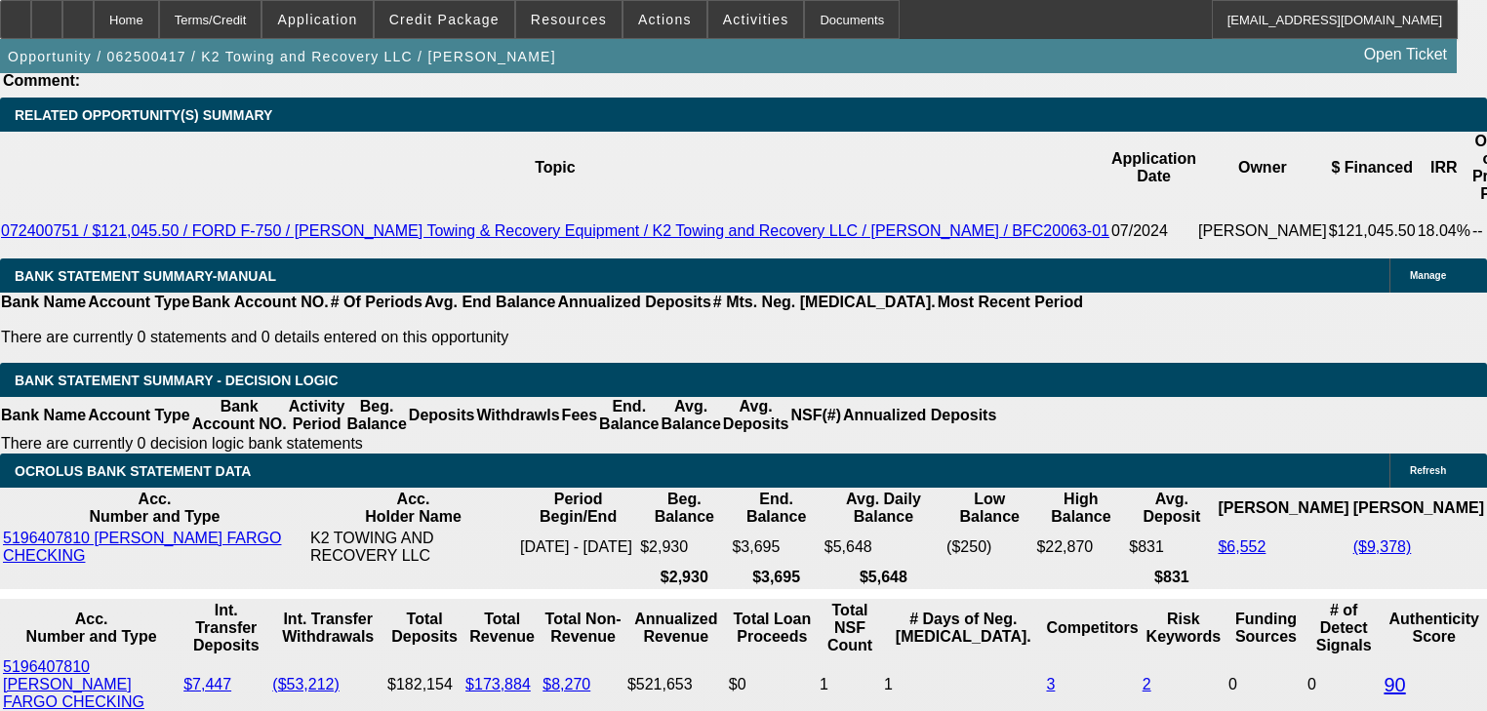
scroll to position [3342, 0]
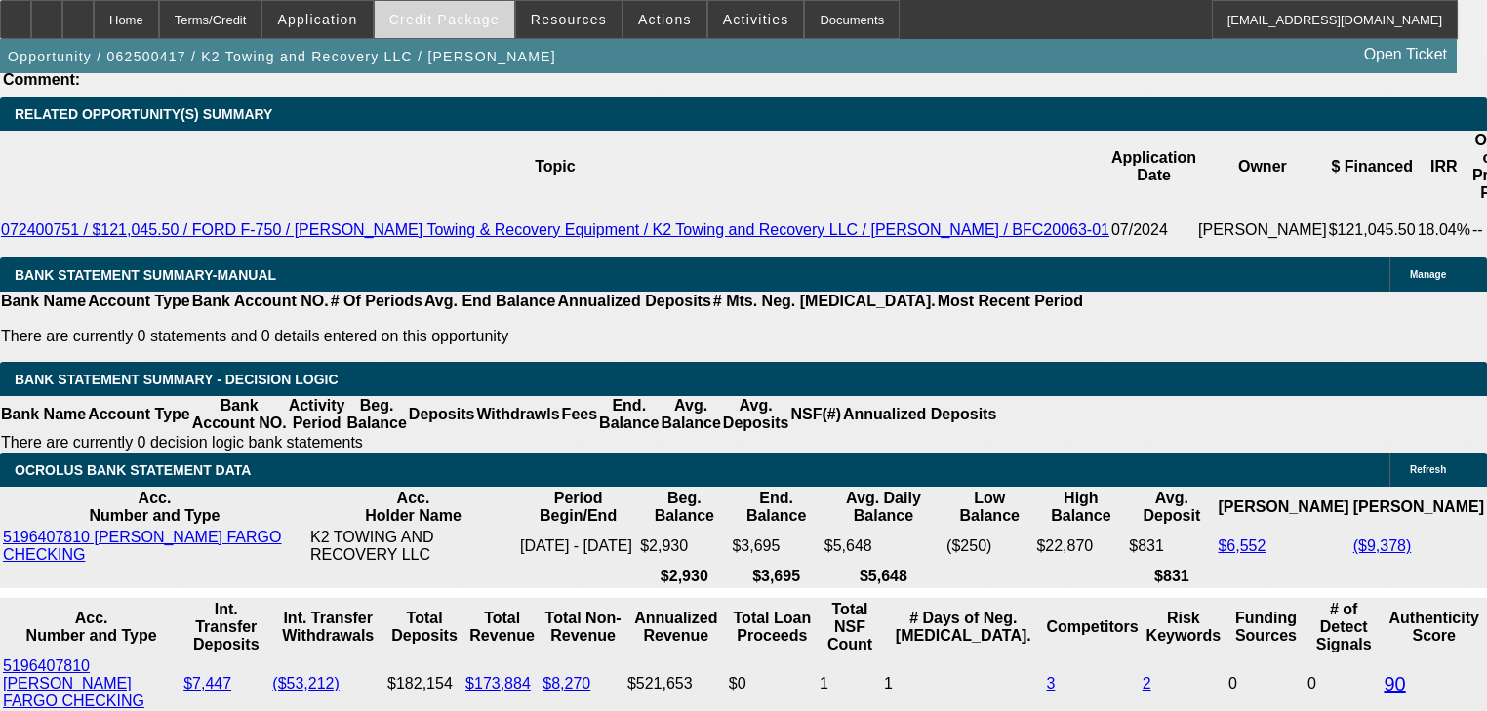
click at [460, 38] on span at bounding box center [445, 19] width 140 height 47
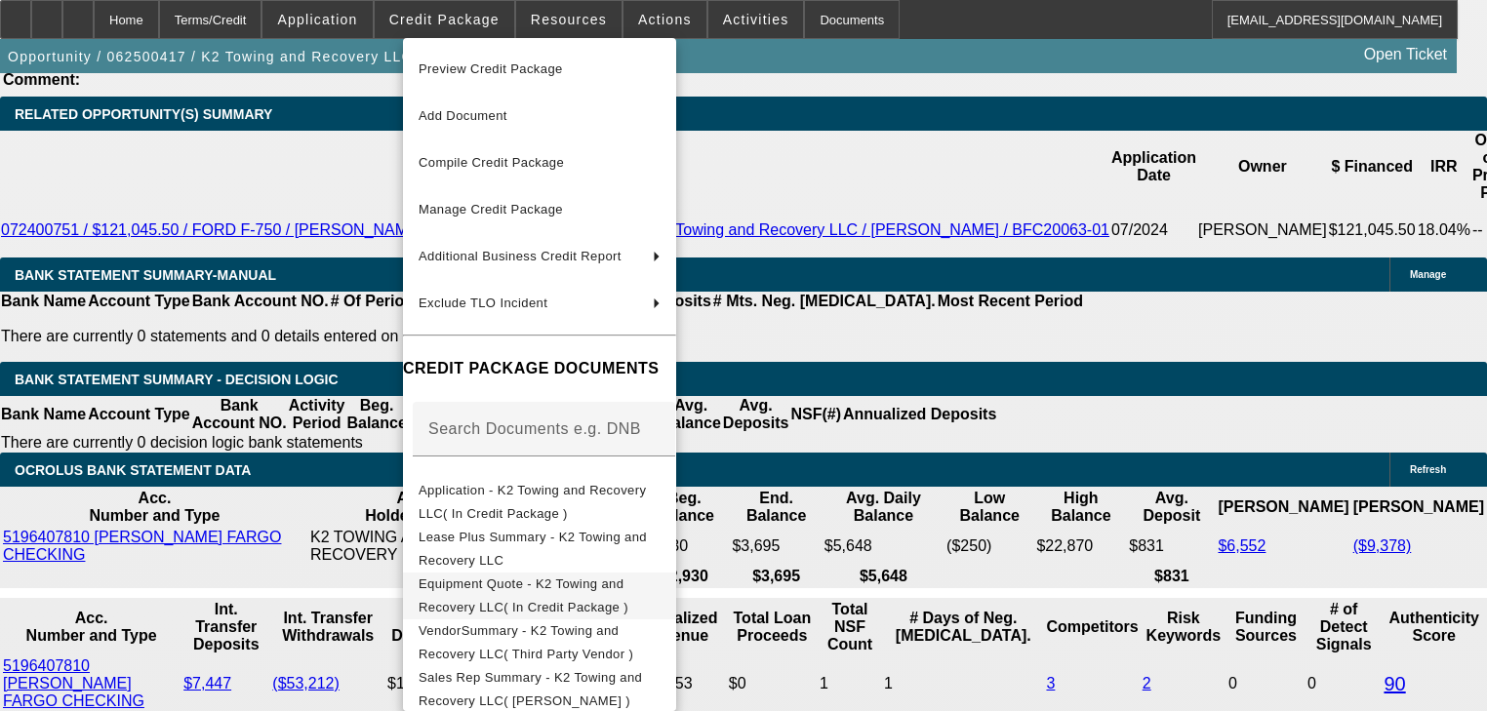
click at [573, 583] on span "Equipment Quote - K2 Towing and Recovery LLC( In Credit Package )" at bounding box center [524, 596] width 210 height 38
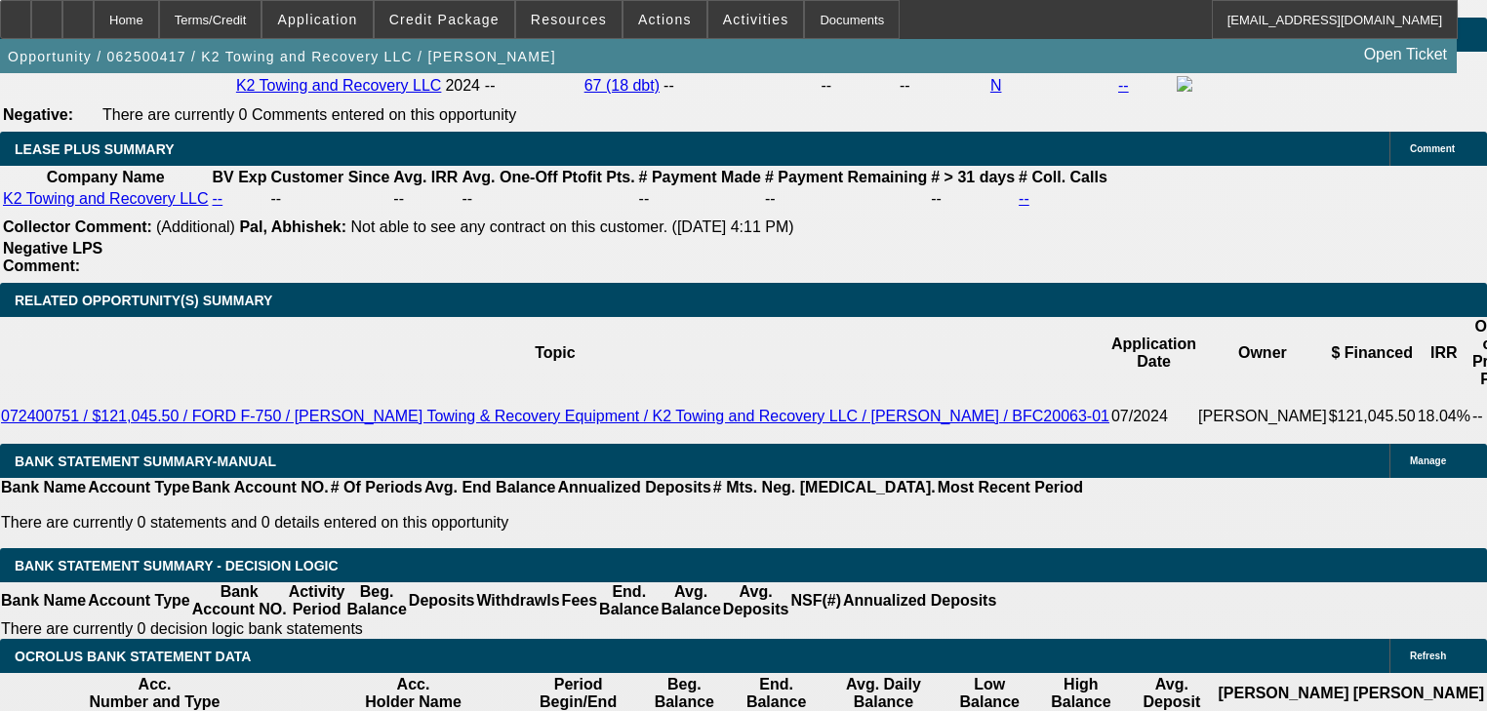
scroll to position [3122, 0]
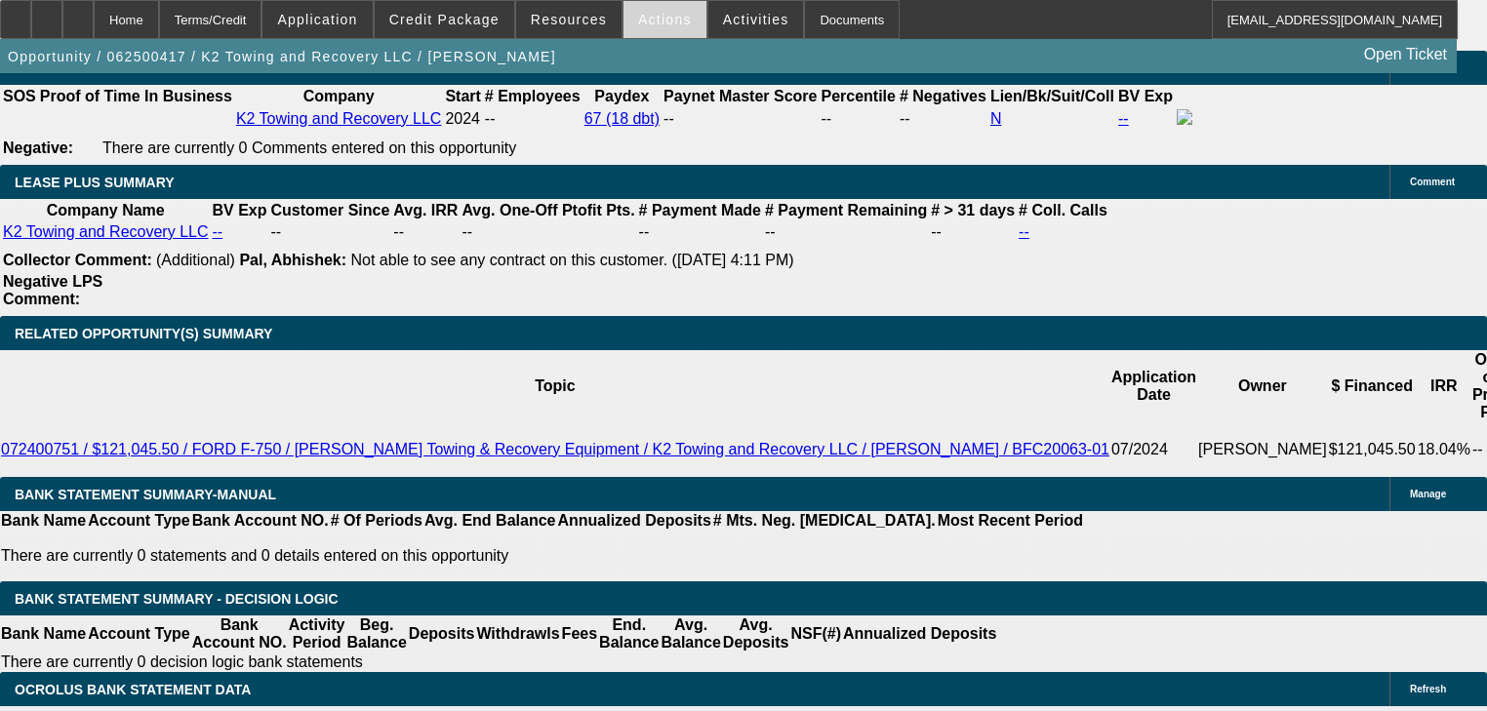
click at [638, 25] on span "Actions" at bounding box center [665, 20] width 54 height 16
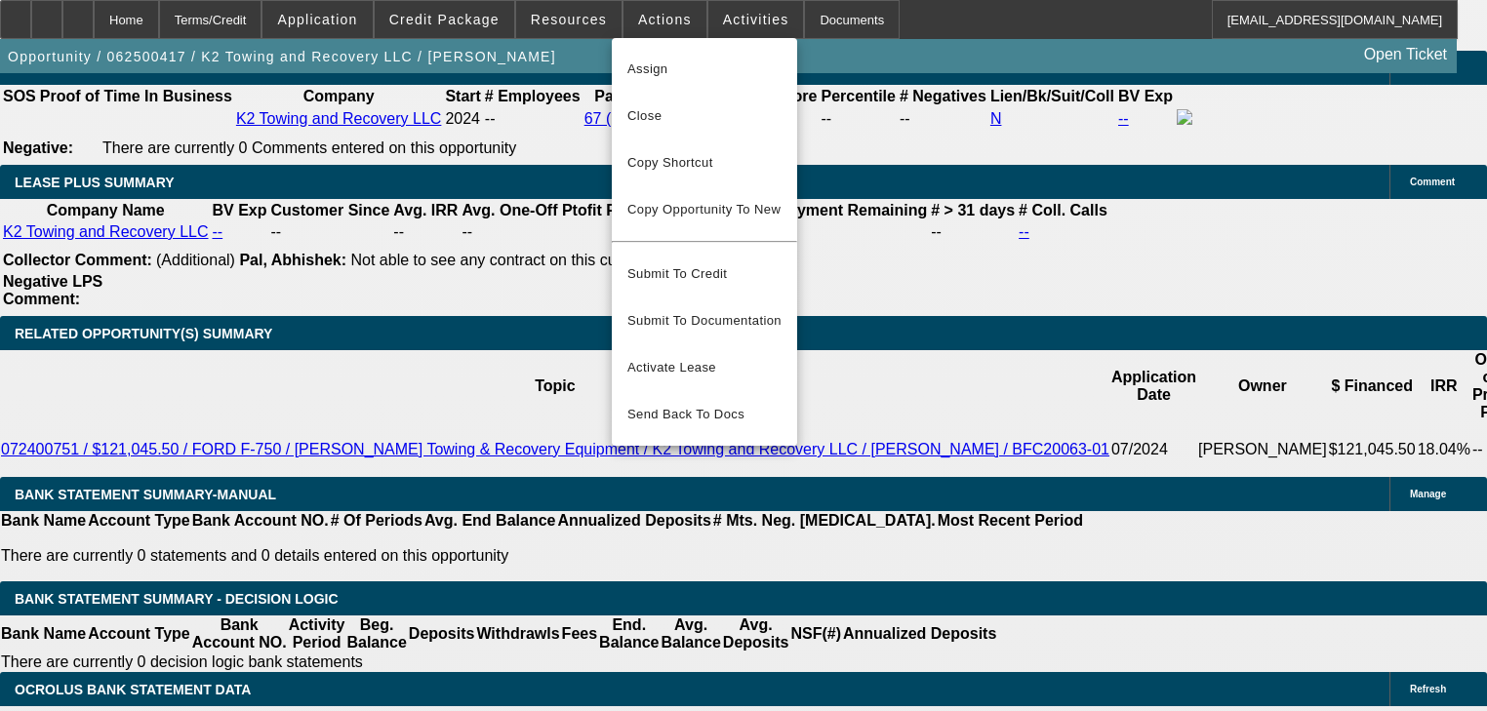
click at [609, 28] on div at bounding box center [743, 355] width 1487 height 711
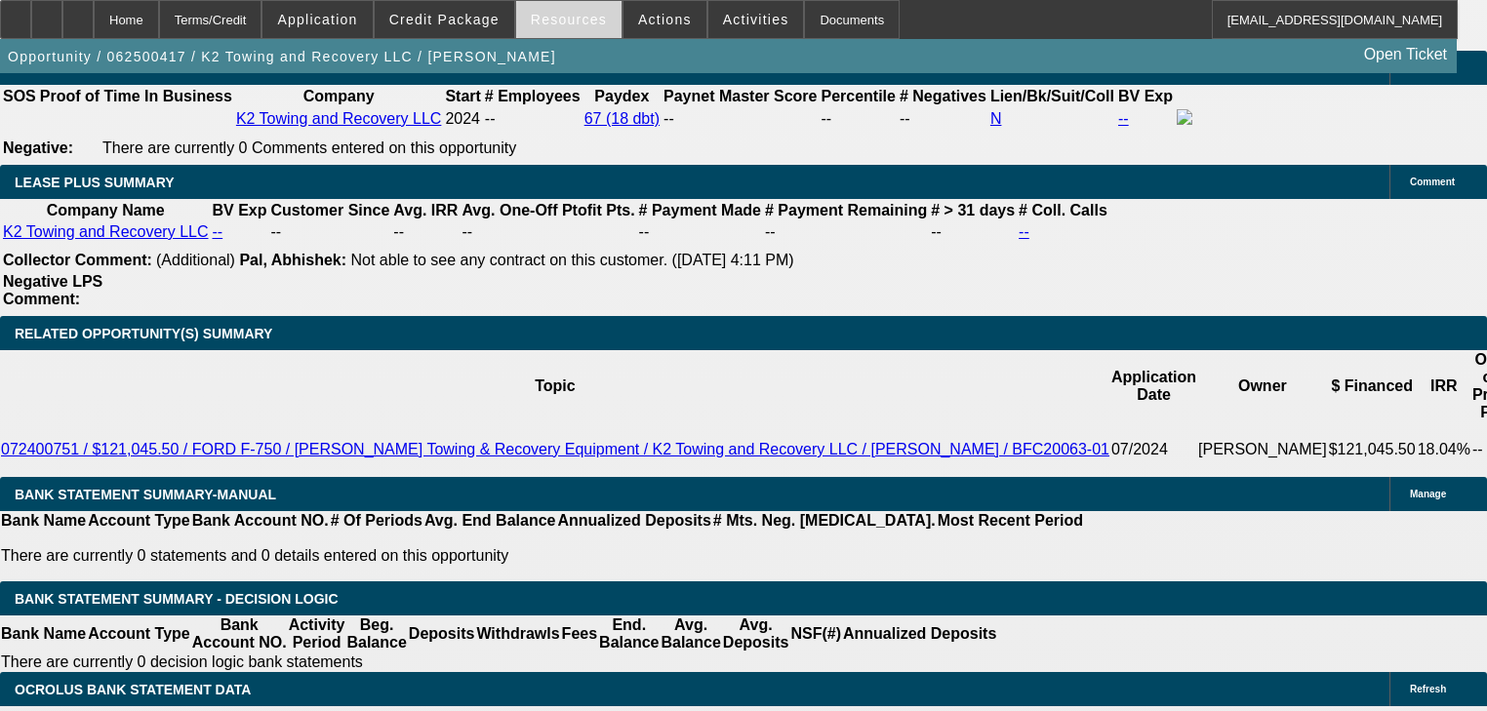
click at [599, 27] on span at bounding box center [568, 19] width 105 height 47
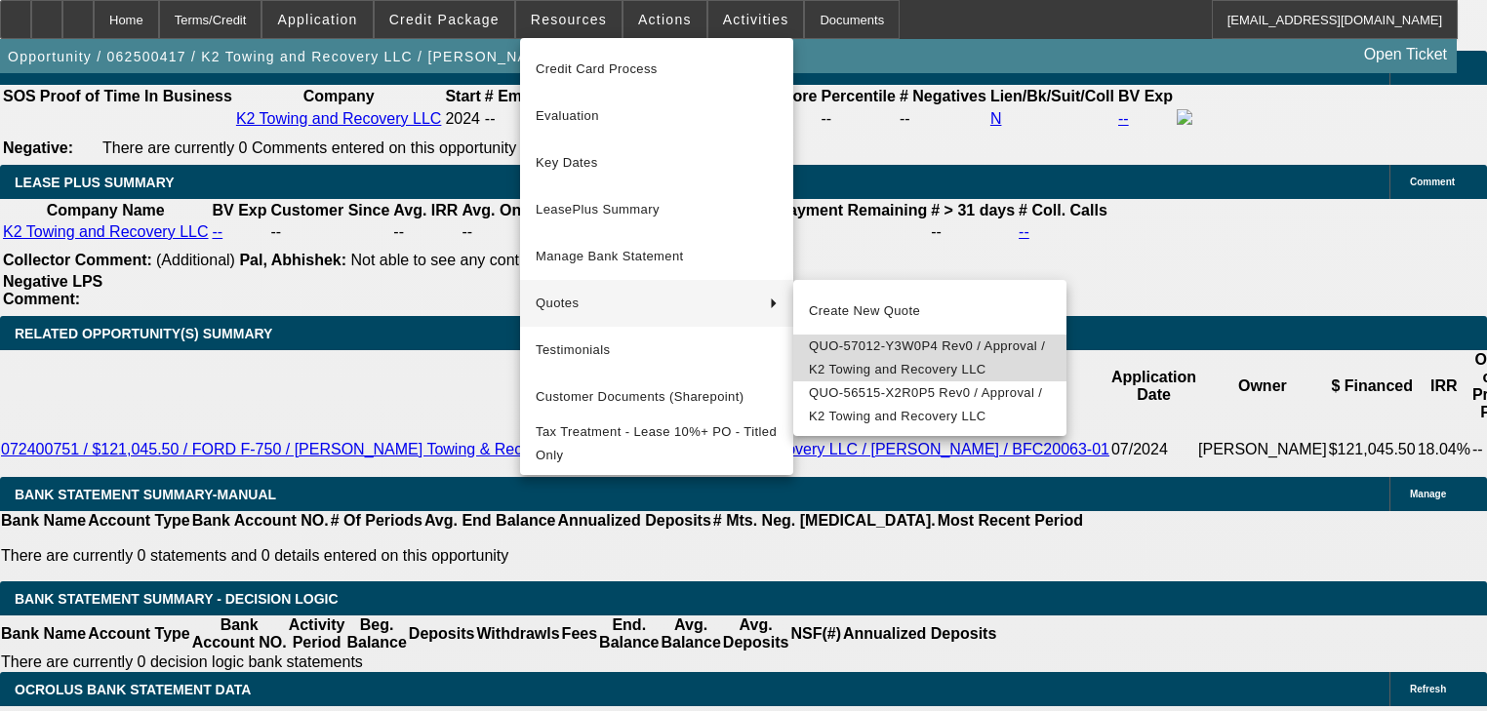
click at [847, 358] on span "QUO-57012-Y3W0P4 Rev0 / Approval / K2 Towing and Recovery LLC" at bounding box center [930, 358] width 242 height 47
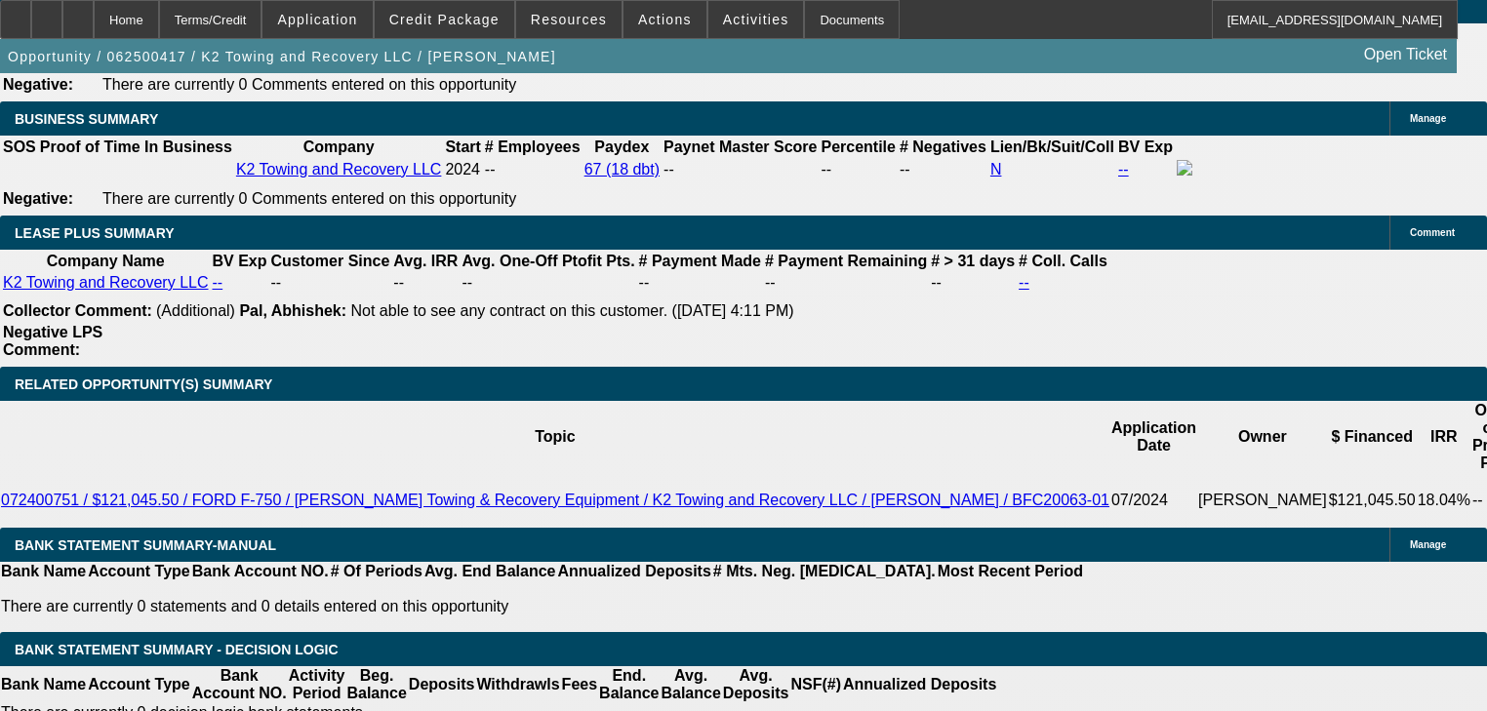
scroll to position [3044, 0]
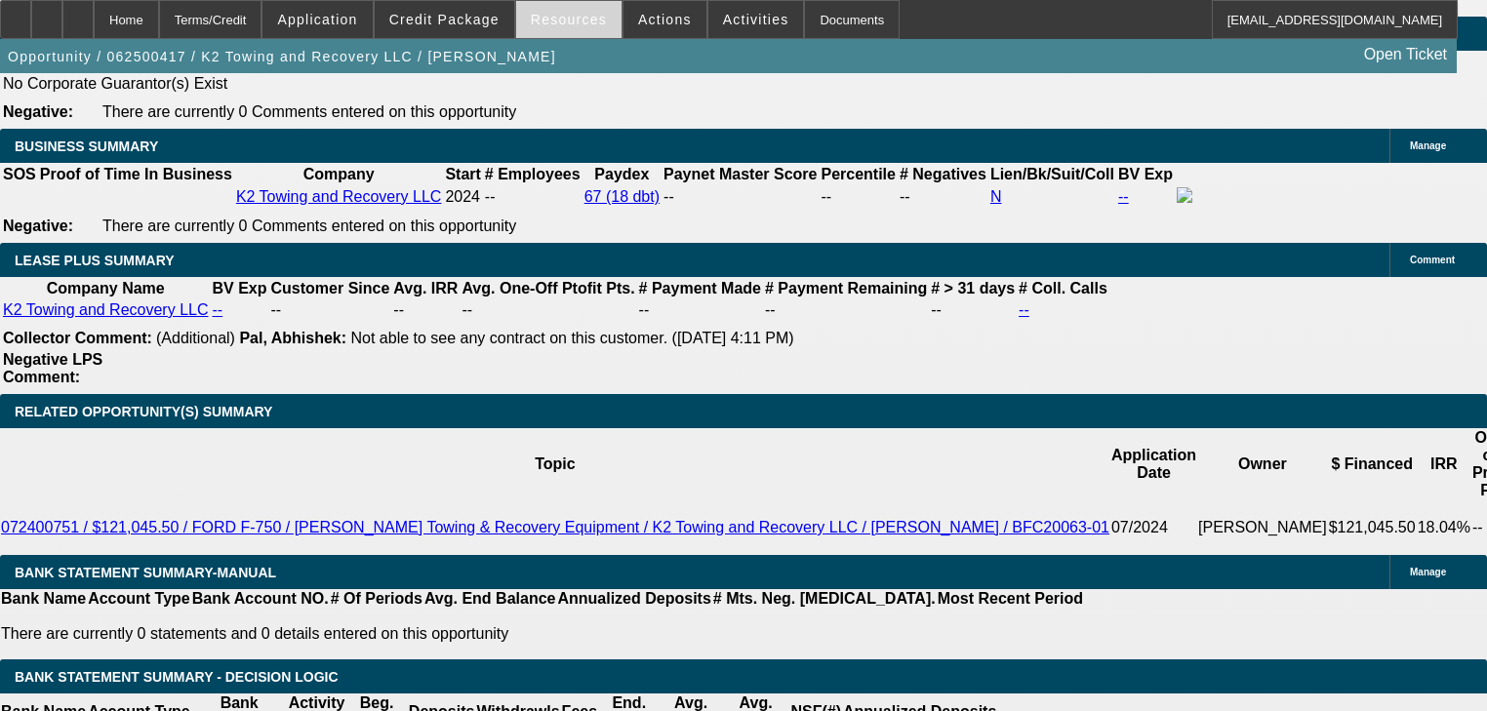
click at [598, 26] on span at bounding box center [568, 19] width 105 height 47
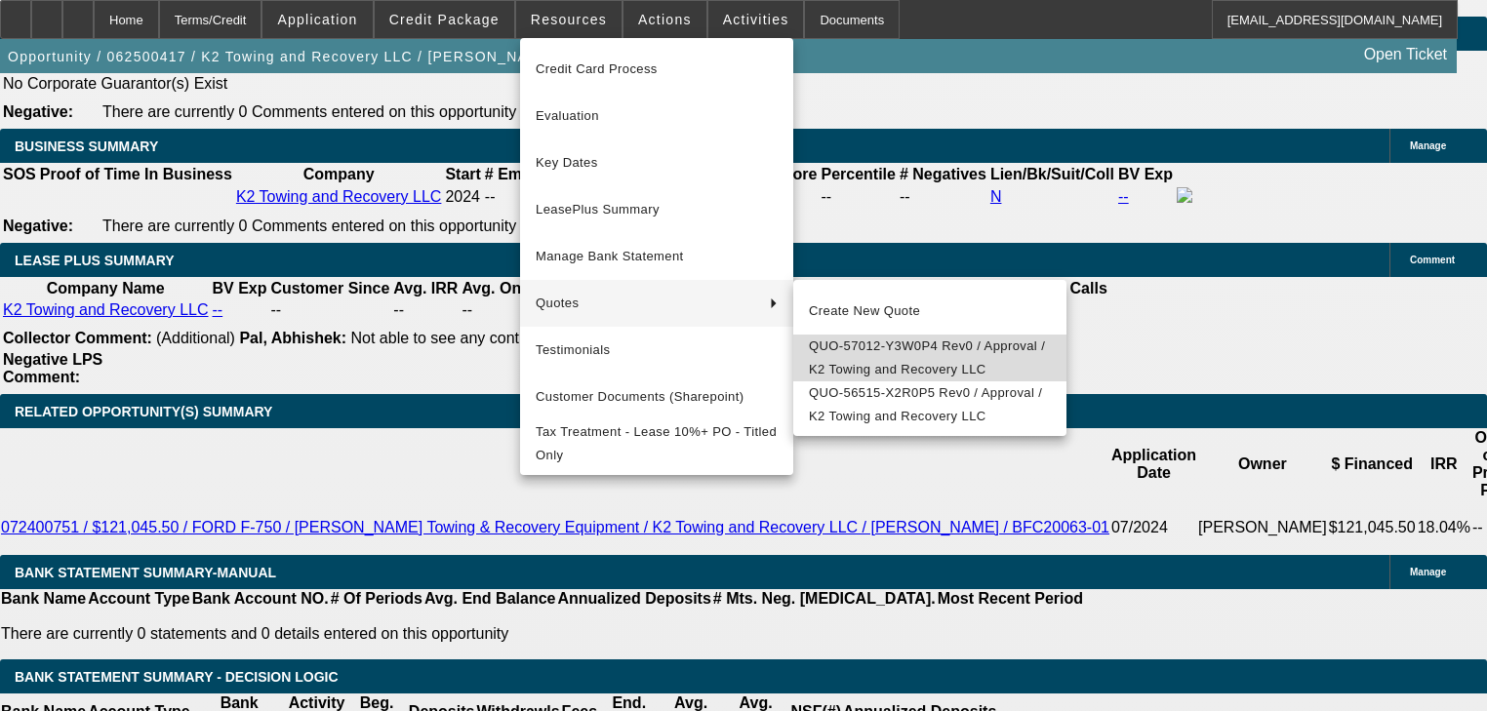
click at [840, 358] on span "QUO-57012-Y3W0P4 Rev0 / Approval / K2 Towing and Recovery LLC" at bounding box center [930, 358] width 242 height 47
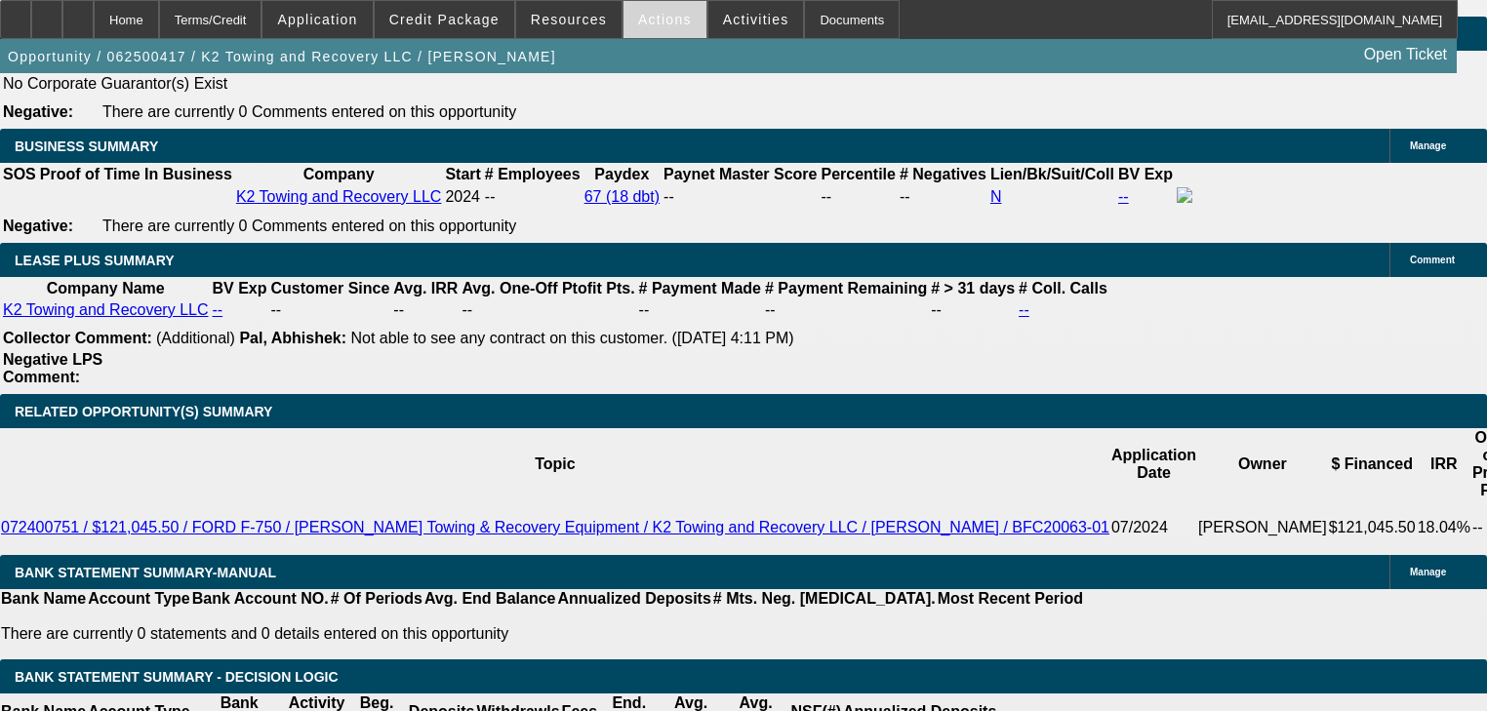
click at [649, 18] on span "Actions" at bounding box center [665, 20] width 54 height 16
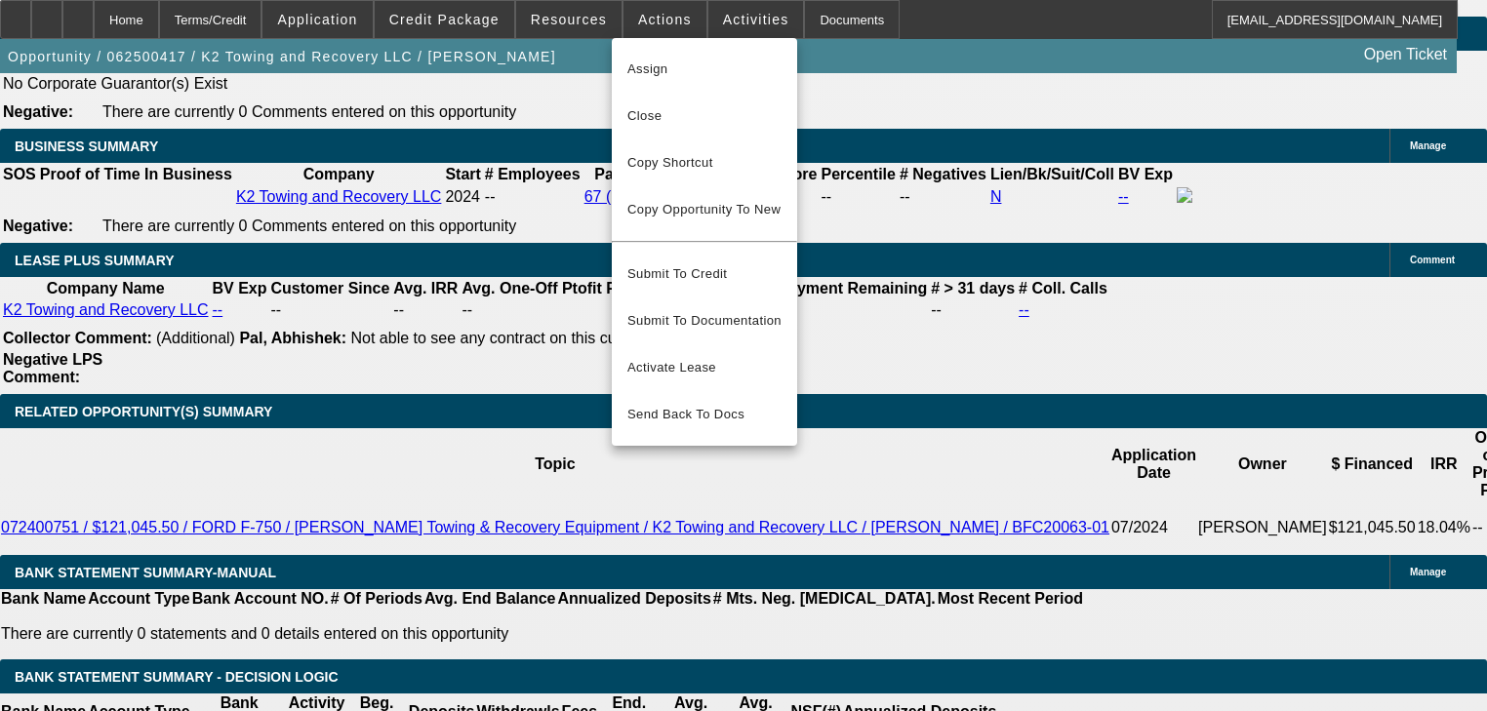
click at [597, 21] on div at bounding box center [743, 355] width 1487 height 711
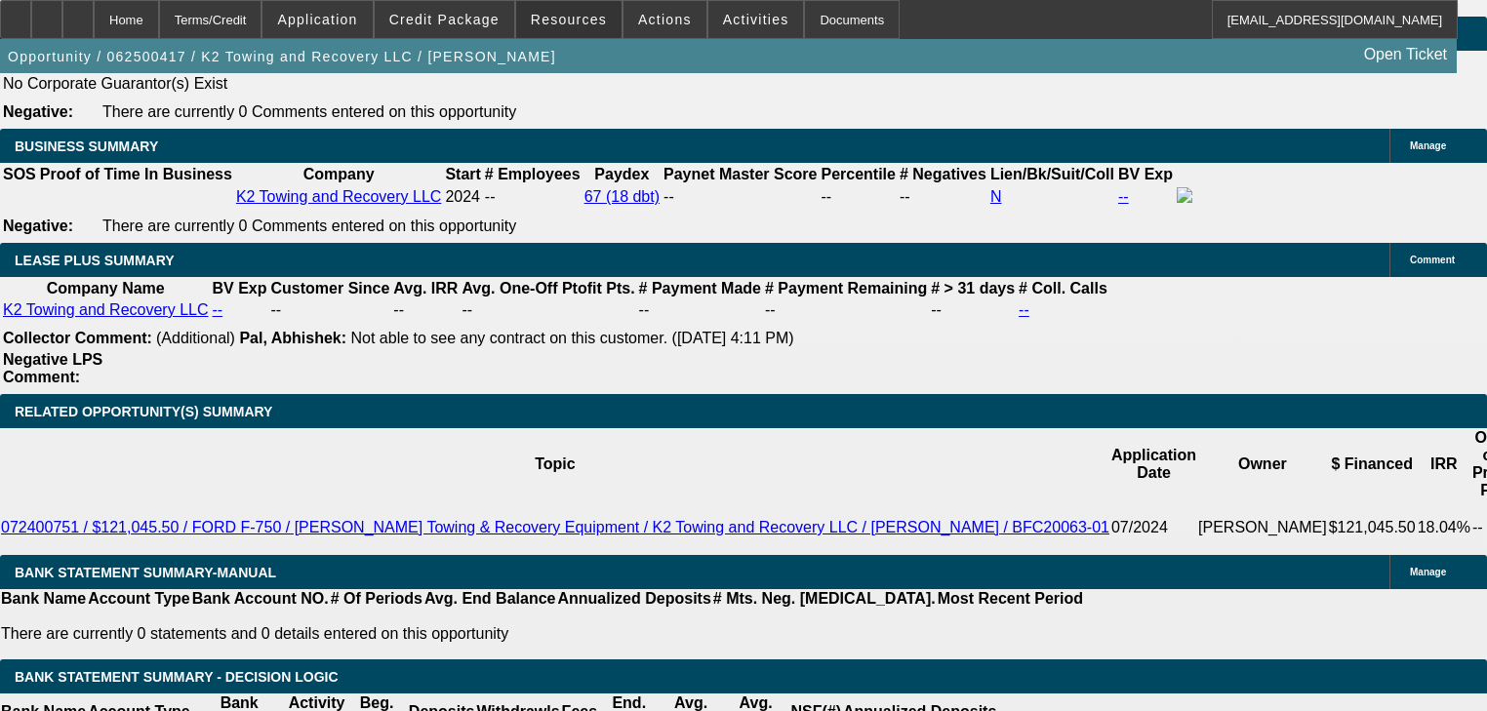
click at [597, 21] on span at bounding box center [568, 19] width 105 height 47
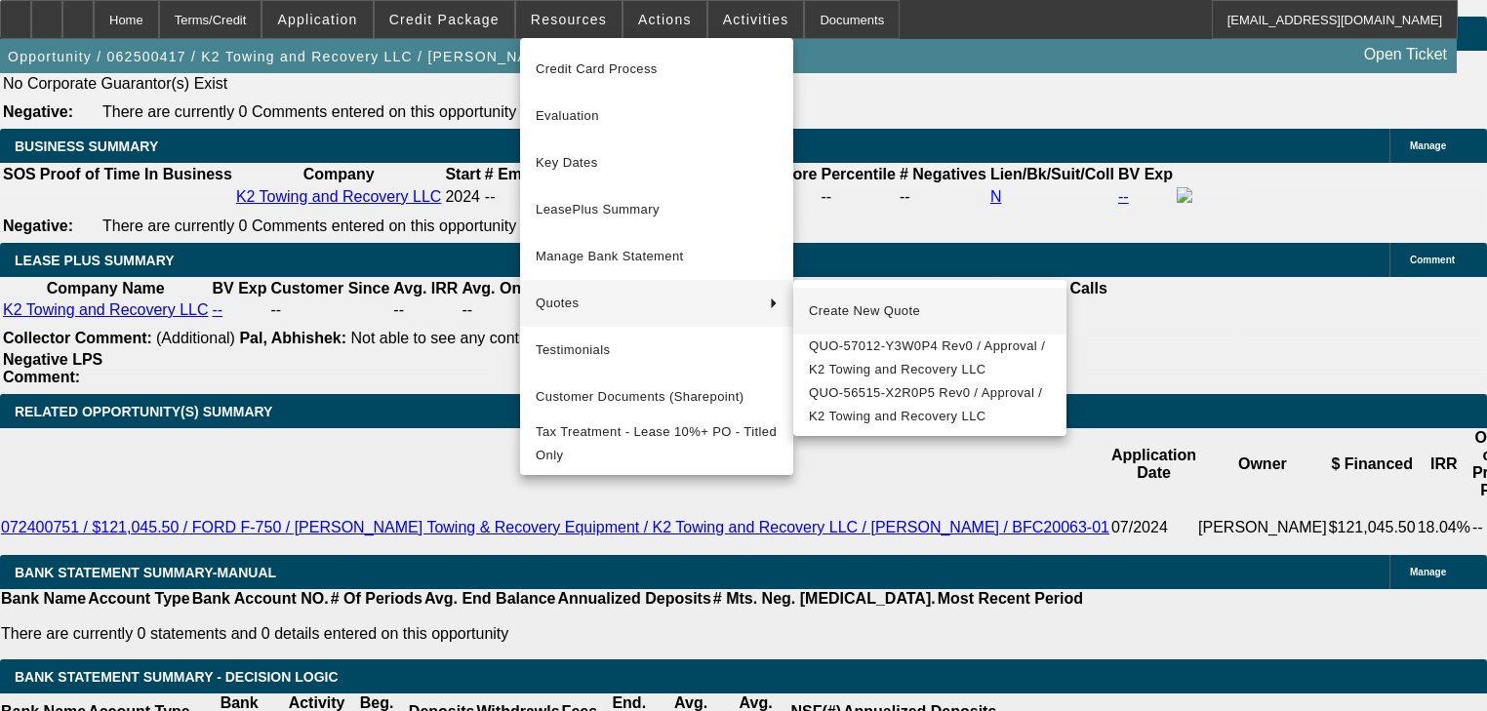
click at [863, 304] on span "Create New Quote" at bounding box center [930, 311] width 242 height 23
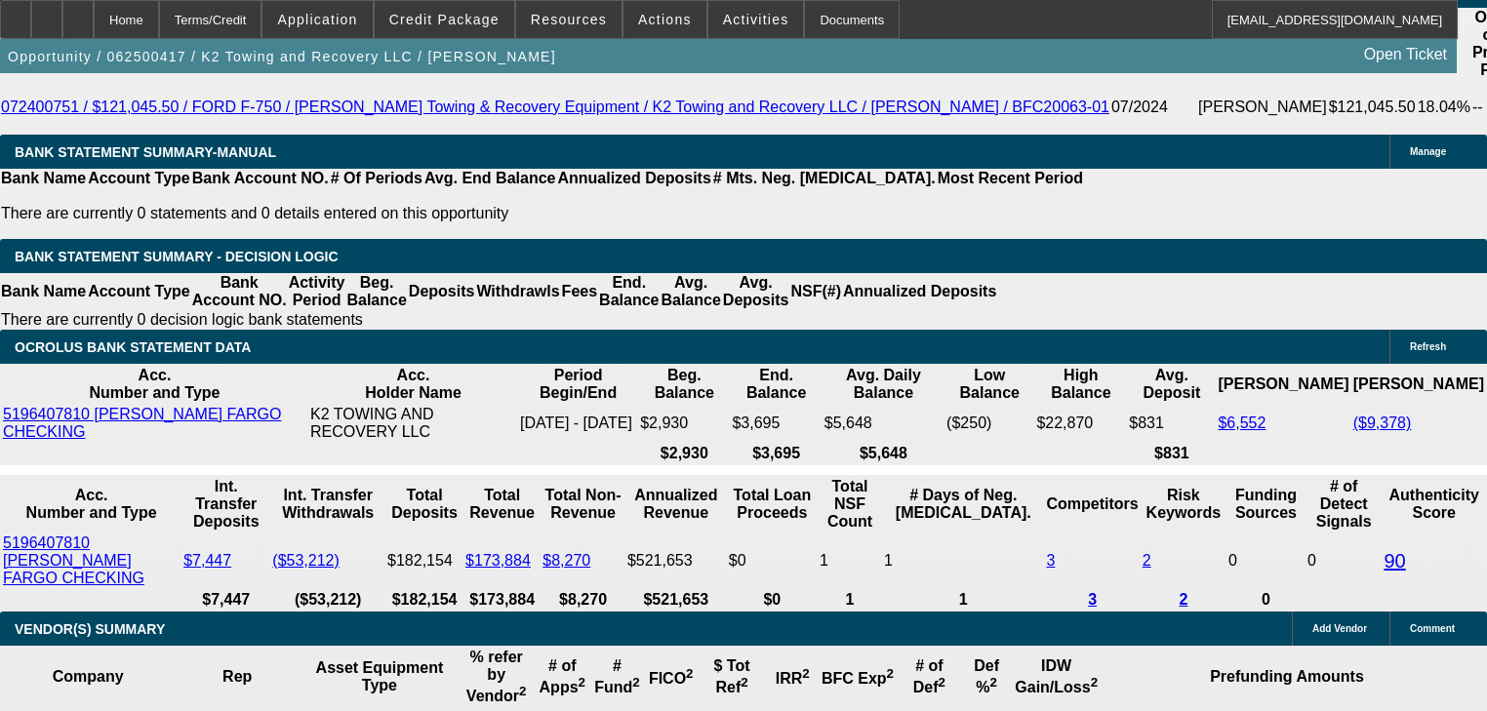
scroll to position [3356, 0]
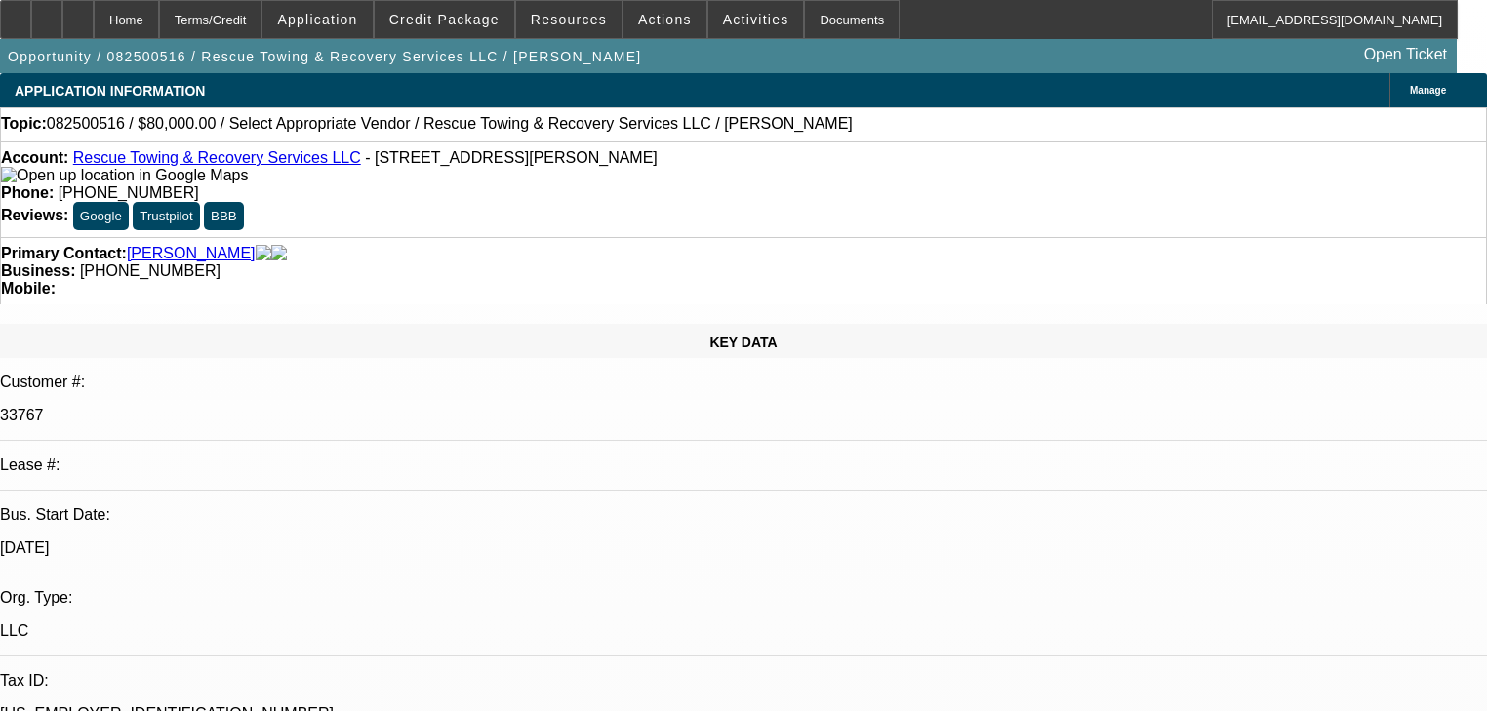
select select "0"
select select "2"
select select "0.1"
select select "4"
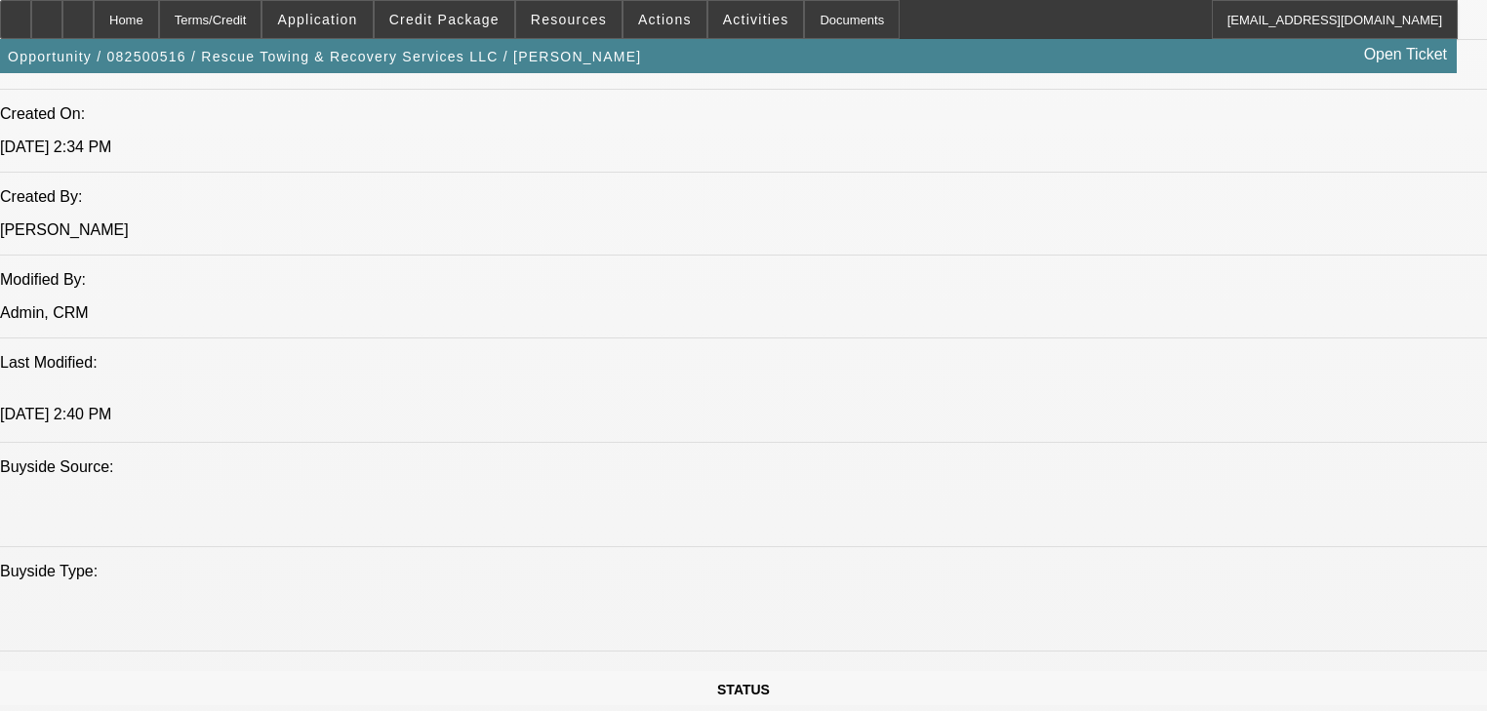
scroll to position [2030, 0]
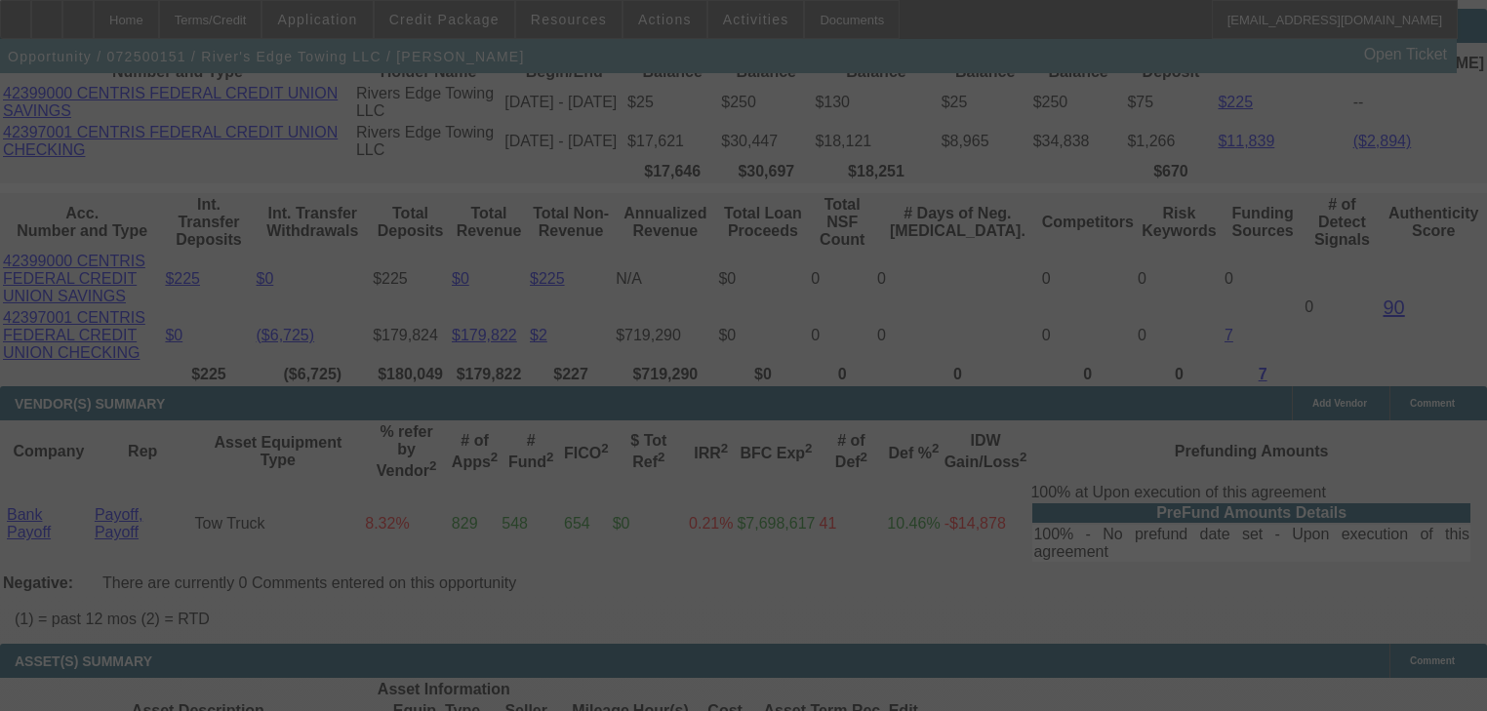
scroll to position [3965, 0]
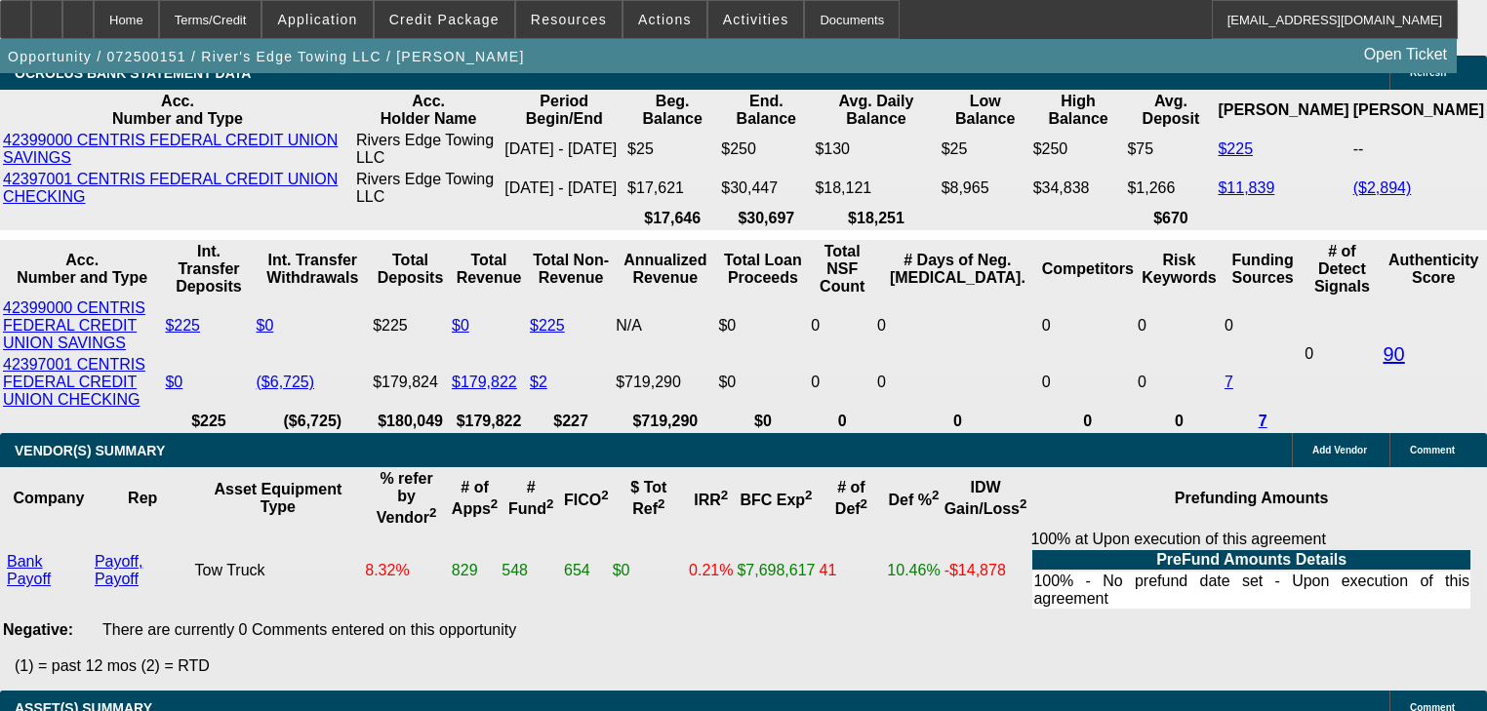
select select "0"
select select "2"
select select "0"
select select "6"
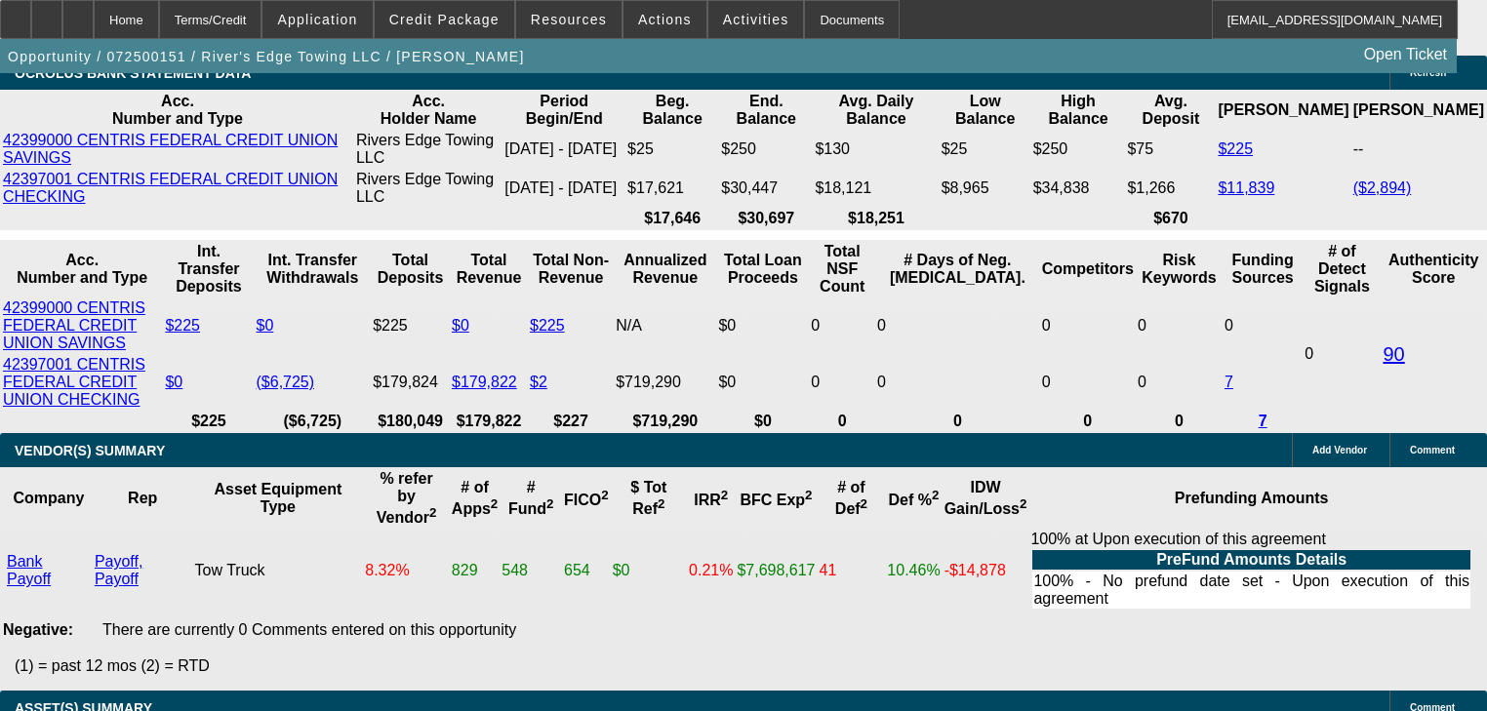
select select "0"
select select "2"
select select "0"
select select "6"
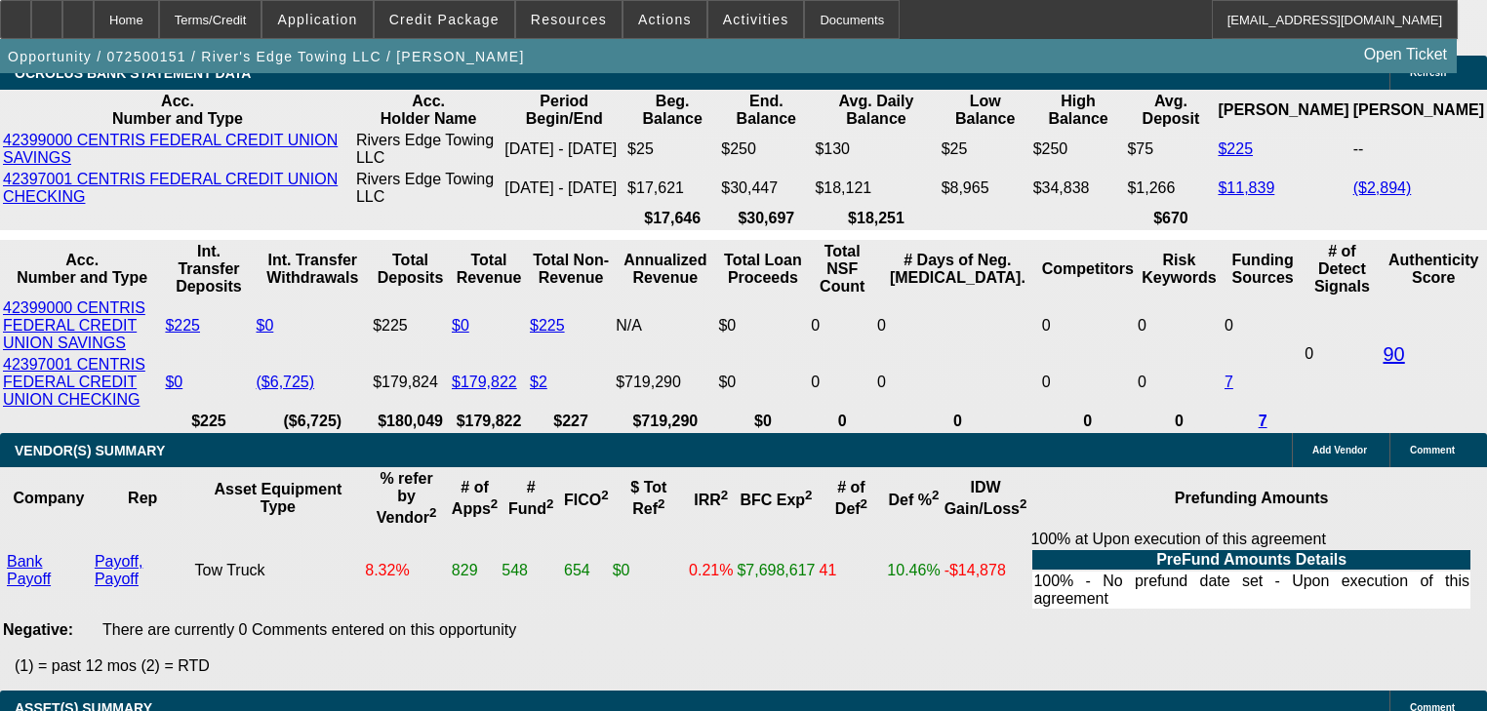
select select "0"
select select "2"
select select "0"
select select "6"
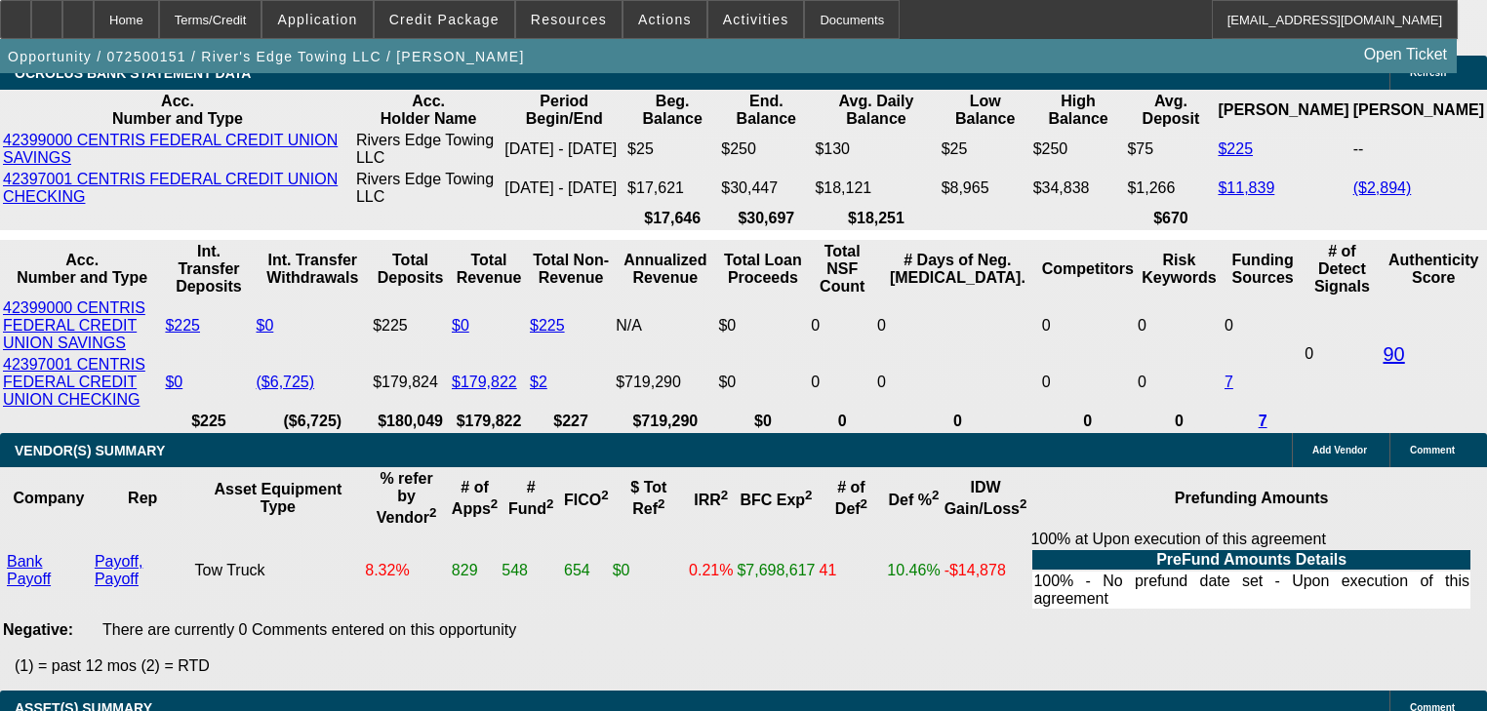
select select "0"
select select "6"
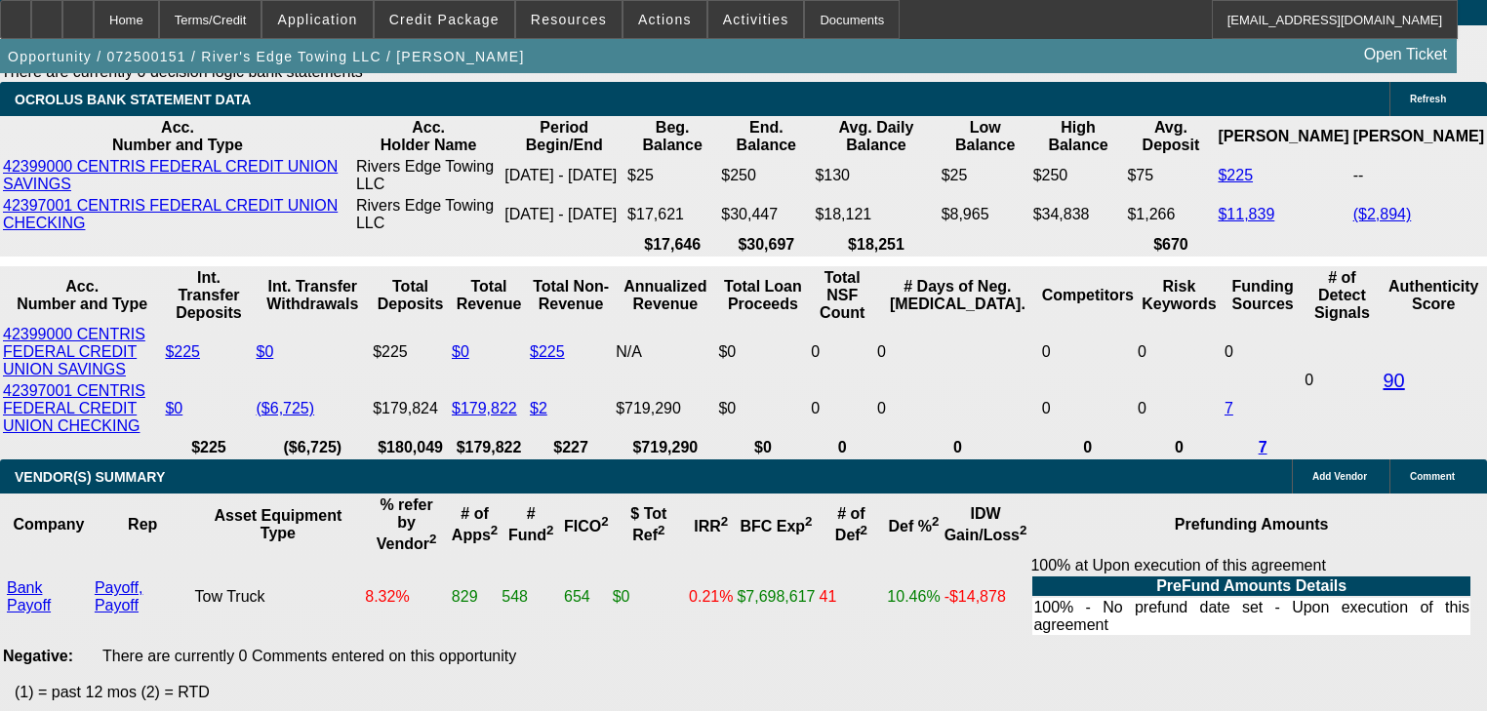
scroll to position [3940, 0]
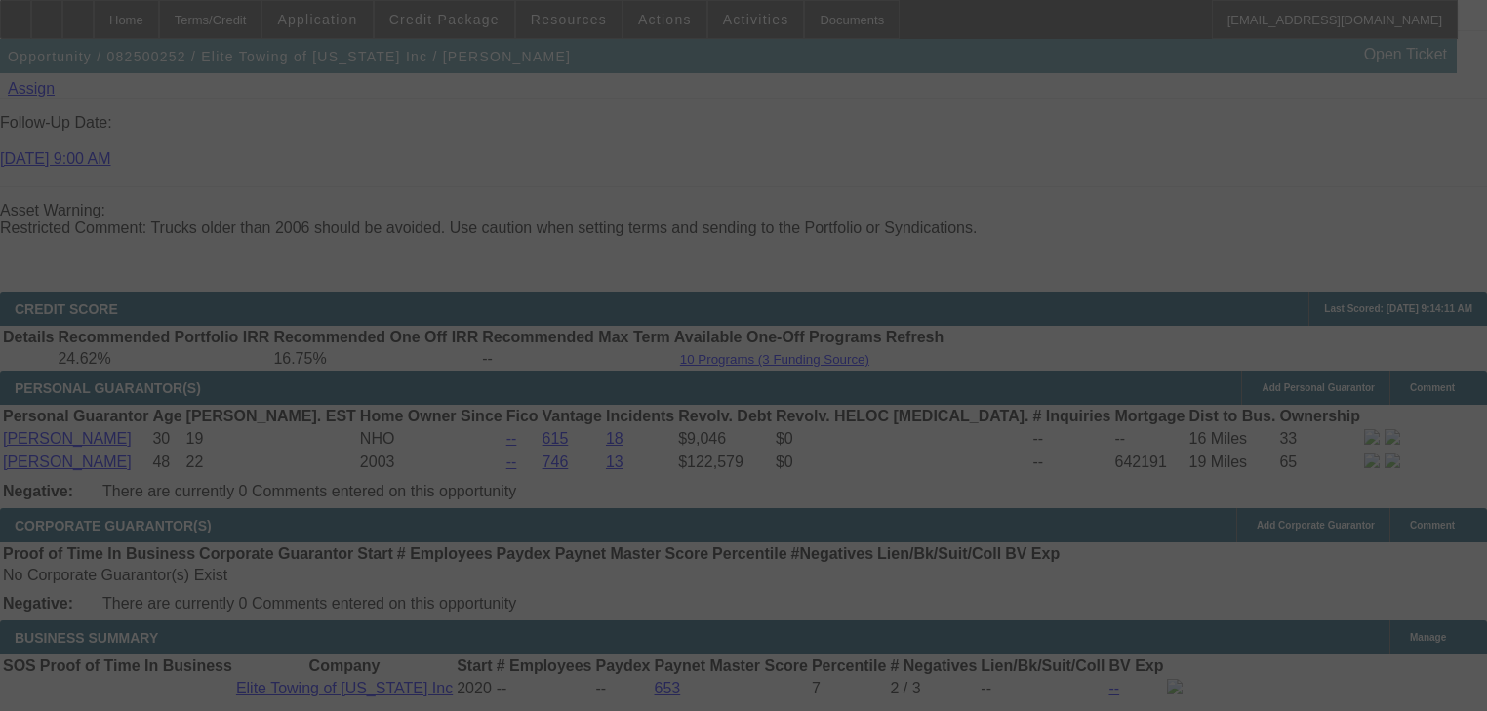
scroll to position [3532, 0]
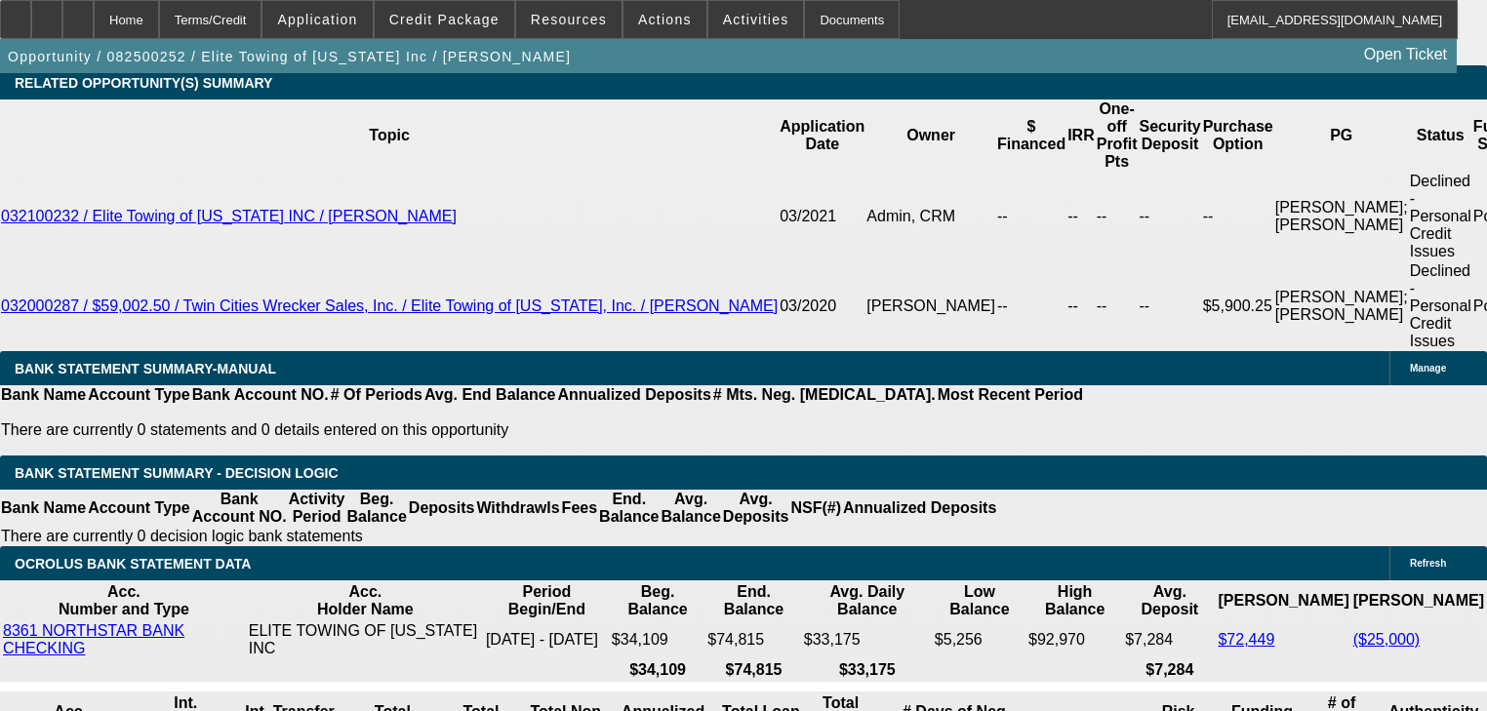
select select "0.1"
select select "0"
select select "6"
select select "0.1"
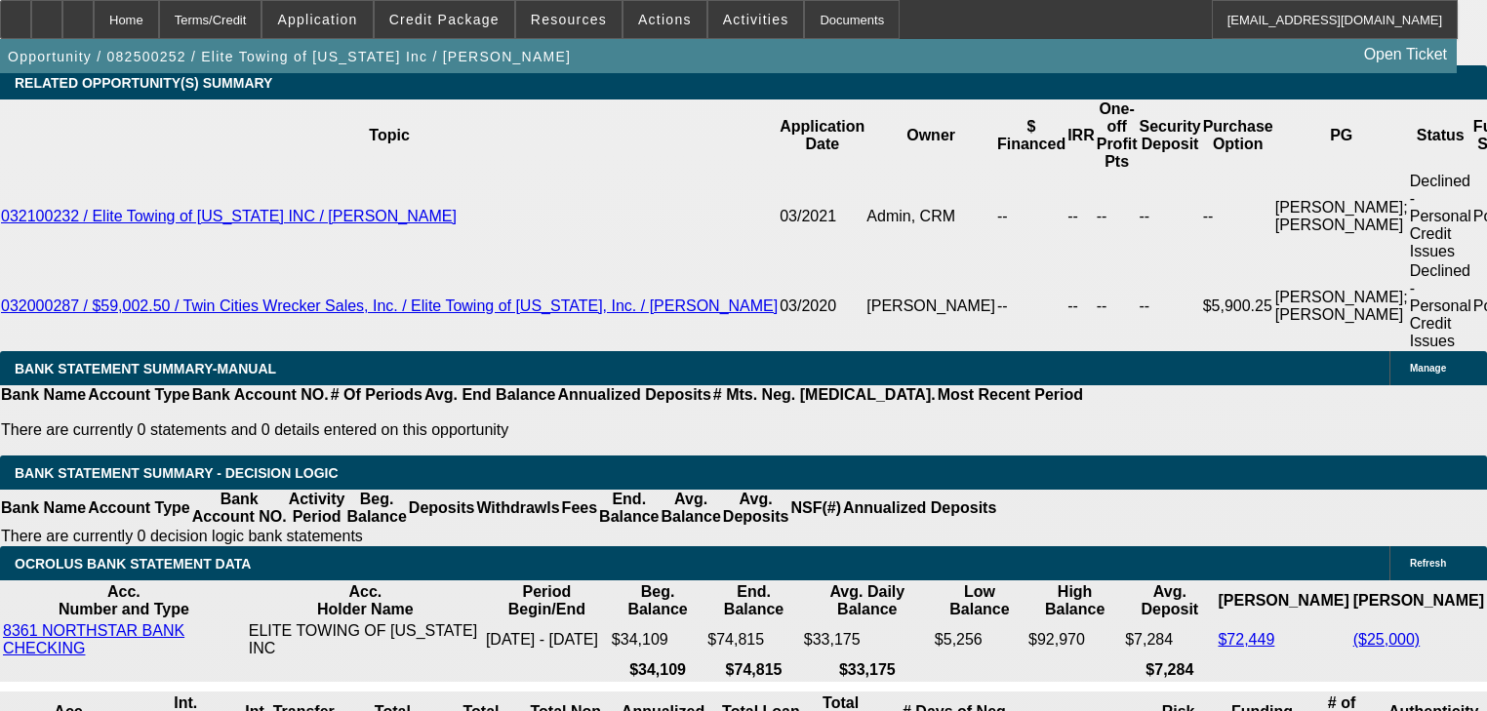
select select "0"
select select "6"
select select "0.1"
select select "0"
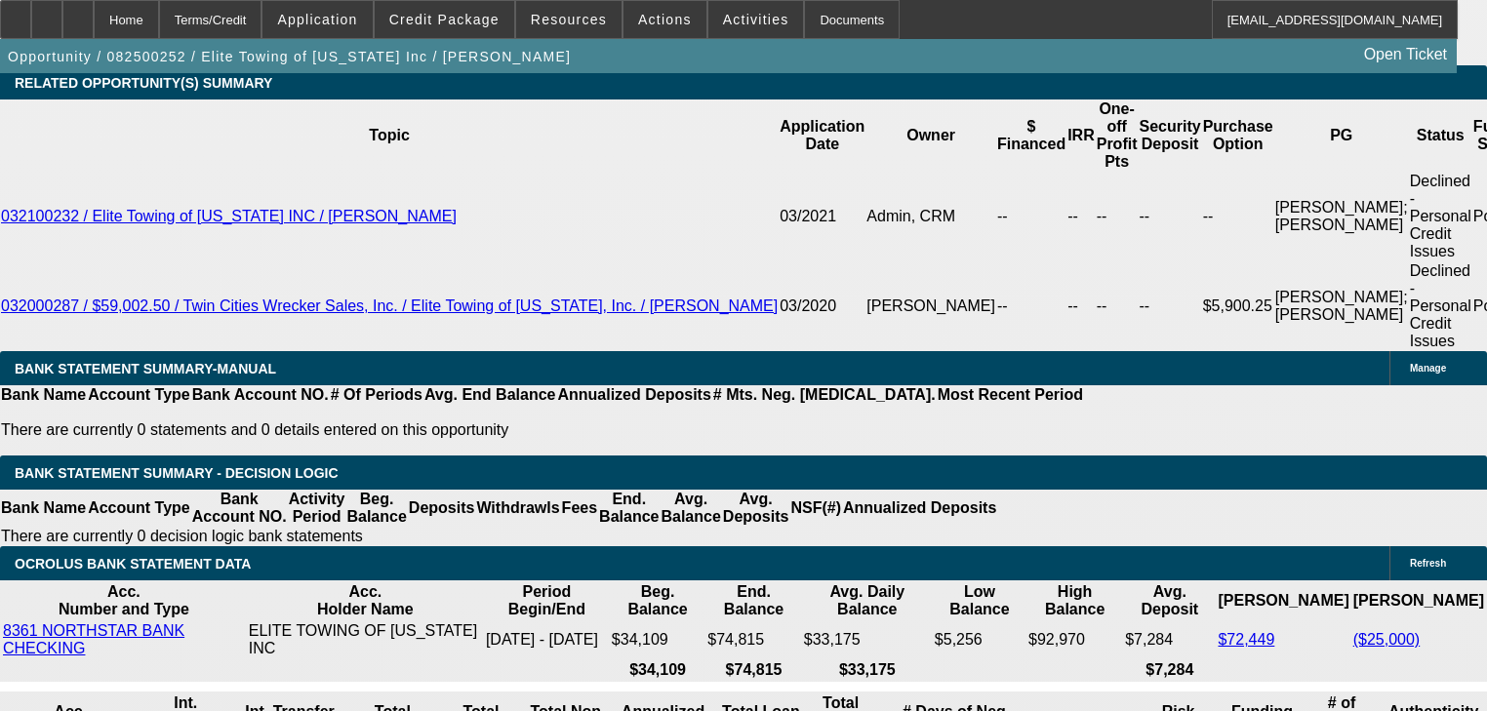
select select "0"
select select "6"
select select "0"
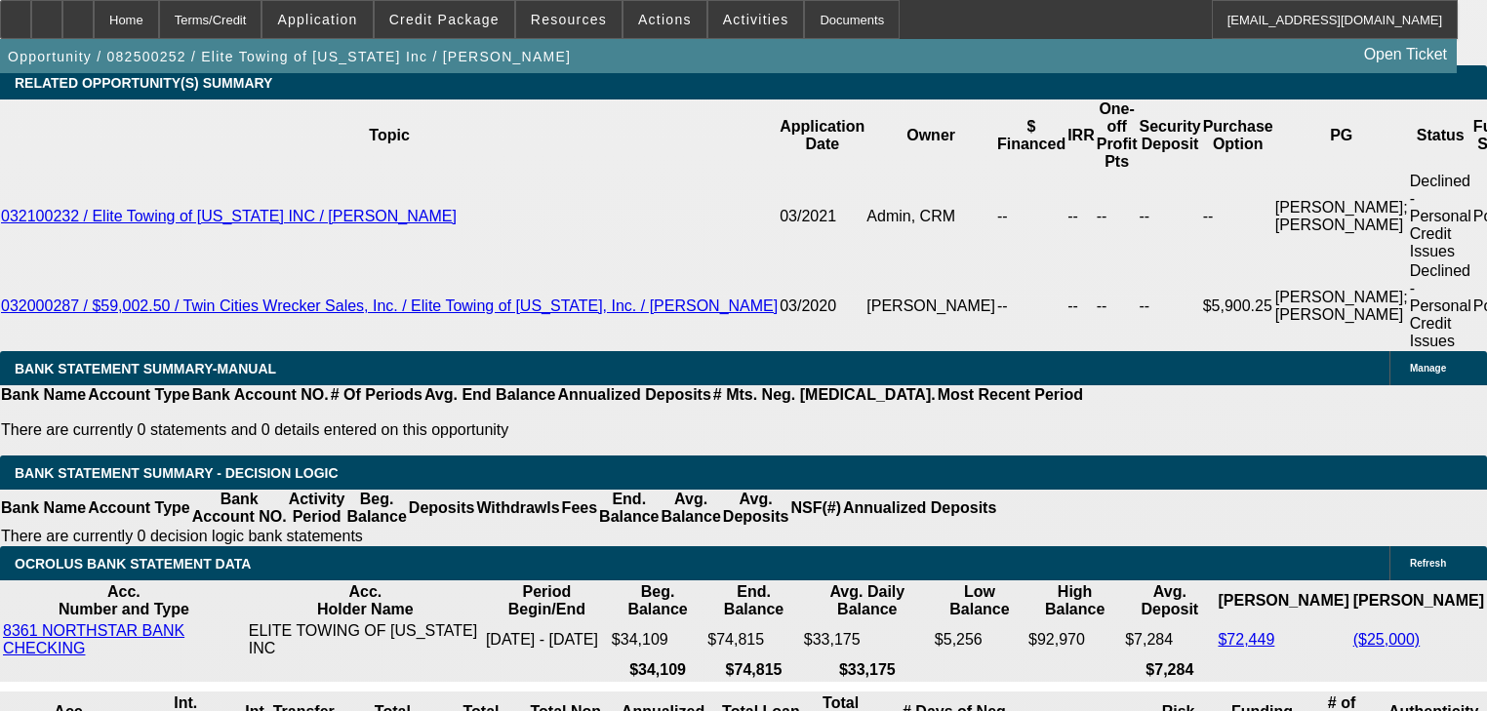
select select "6"
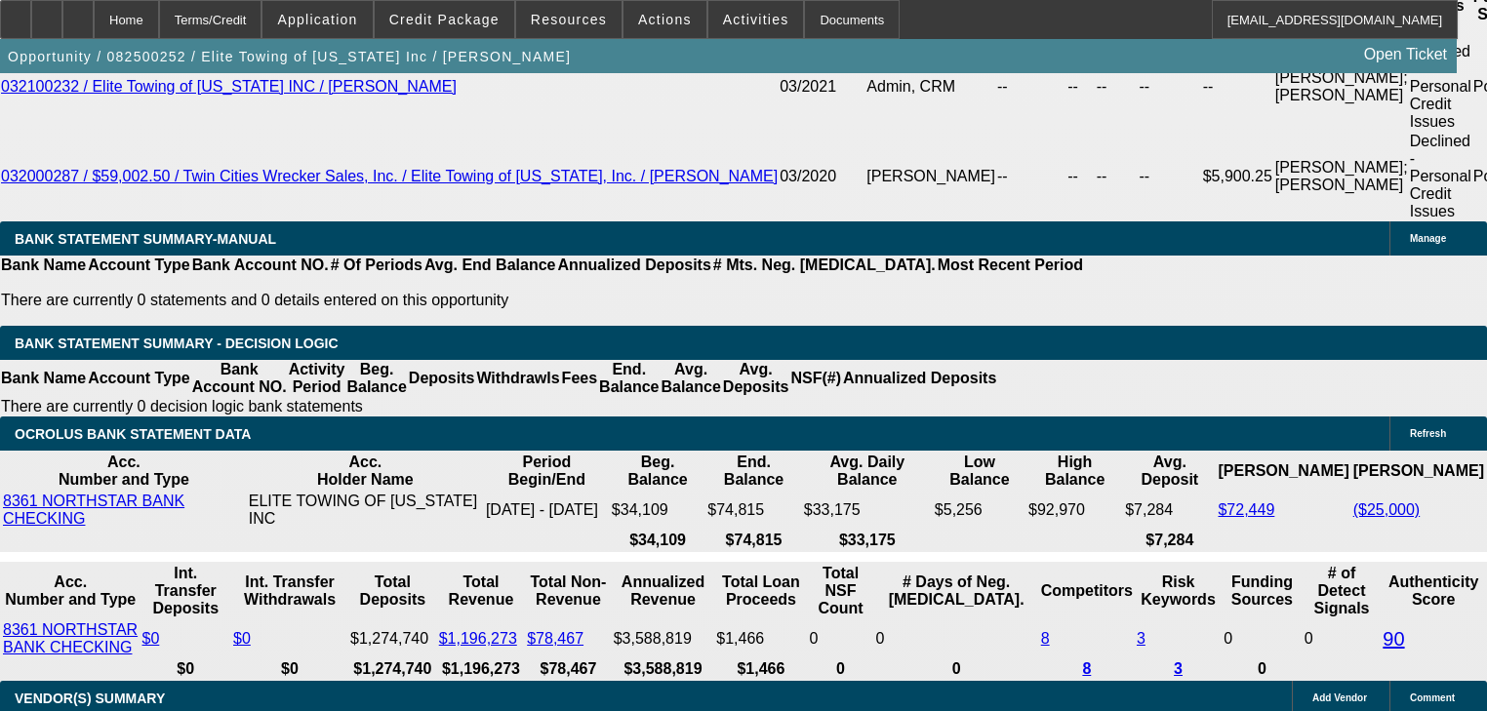
scroll to position [3895, 0]
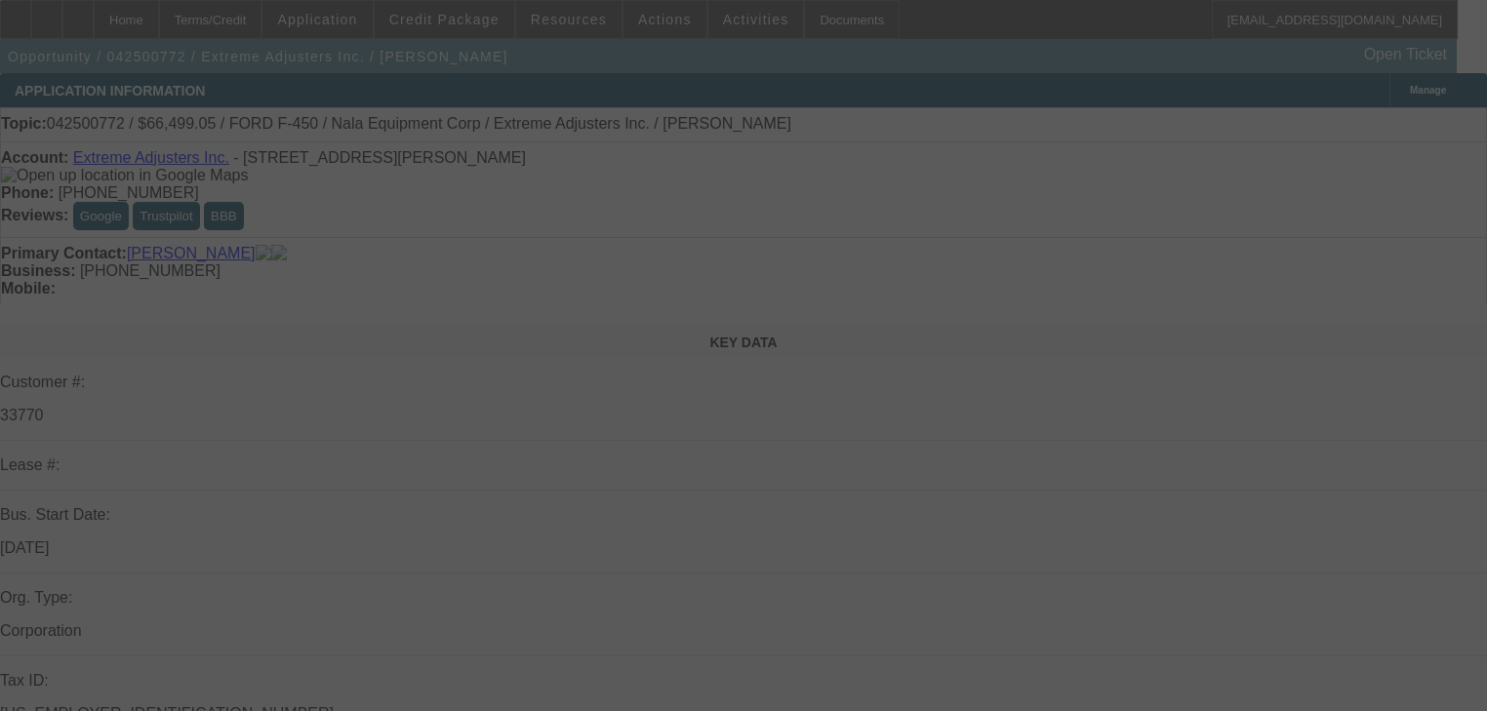
select select "0"
select select "2"
select select "0.1"
select select "4"
select select "0"
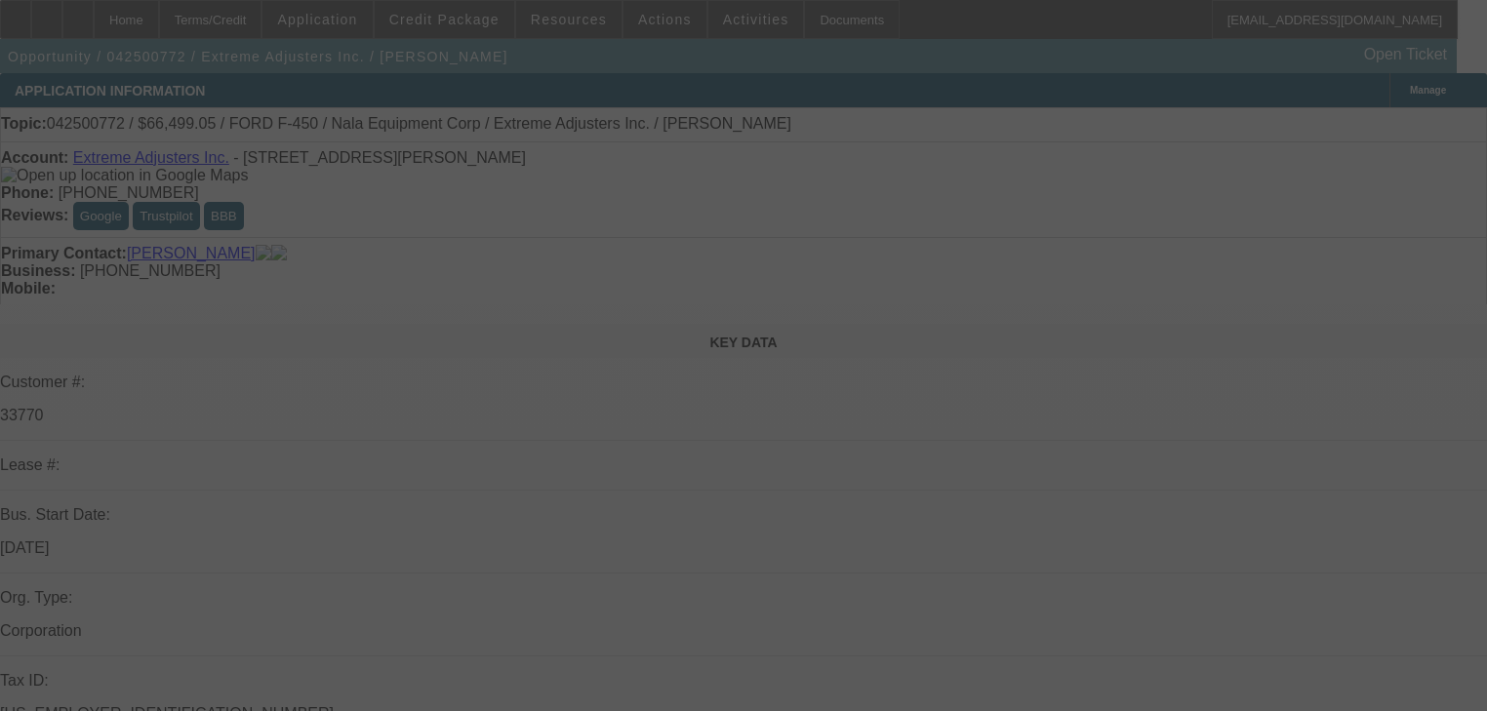
select select "0.1"
select select "4"
select select "0"
select select "3"
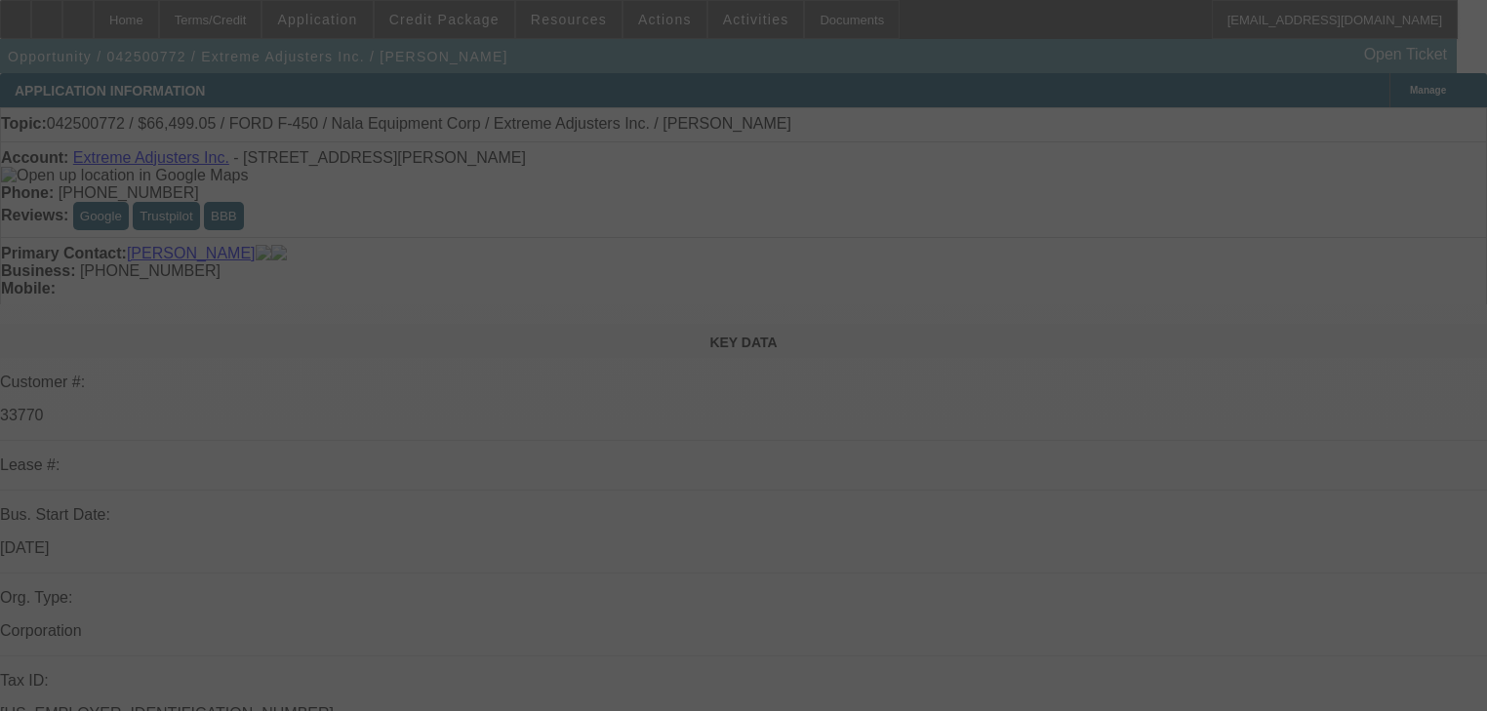
select select "0.1"
select select "4"
select select "2"
select select "0.1"
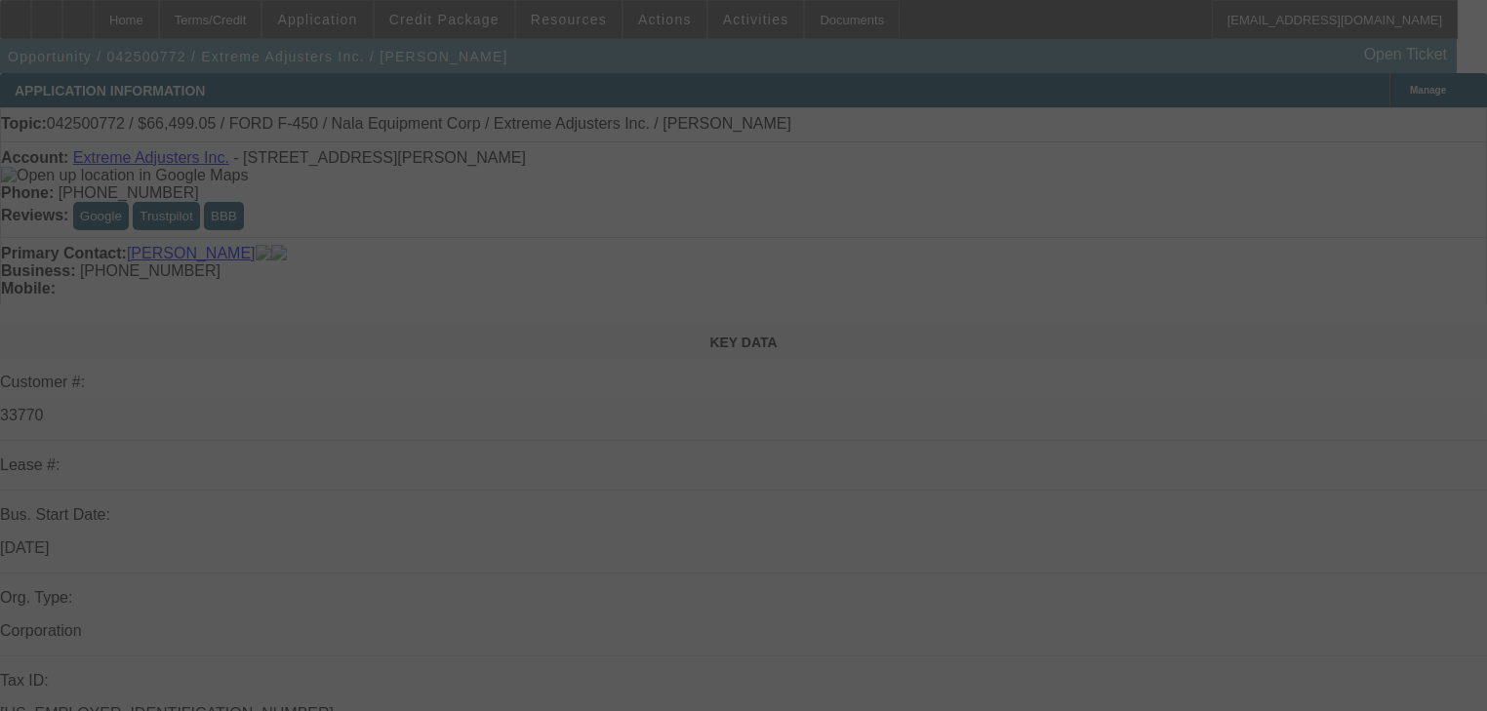
select select "4"
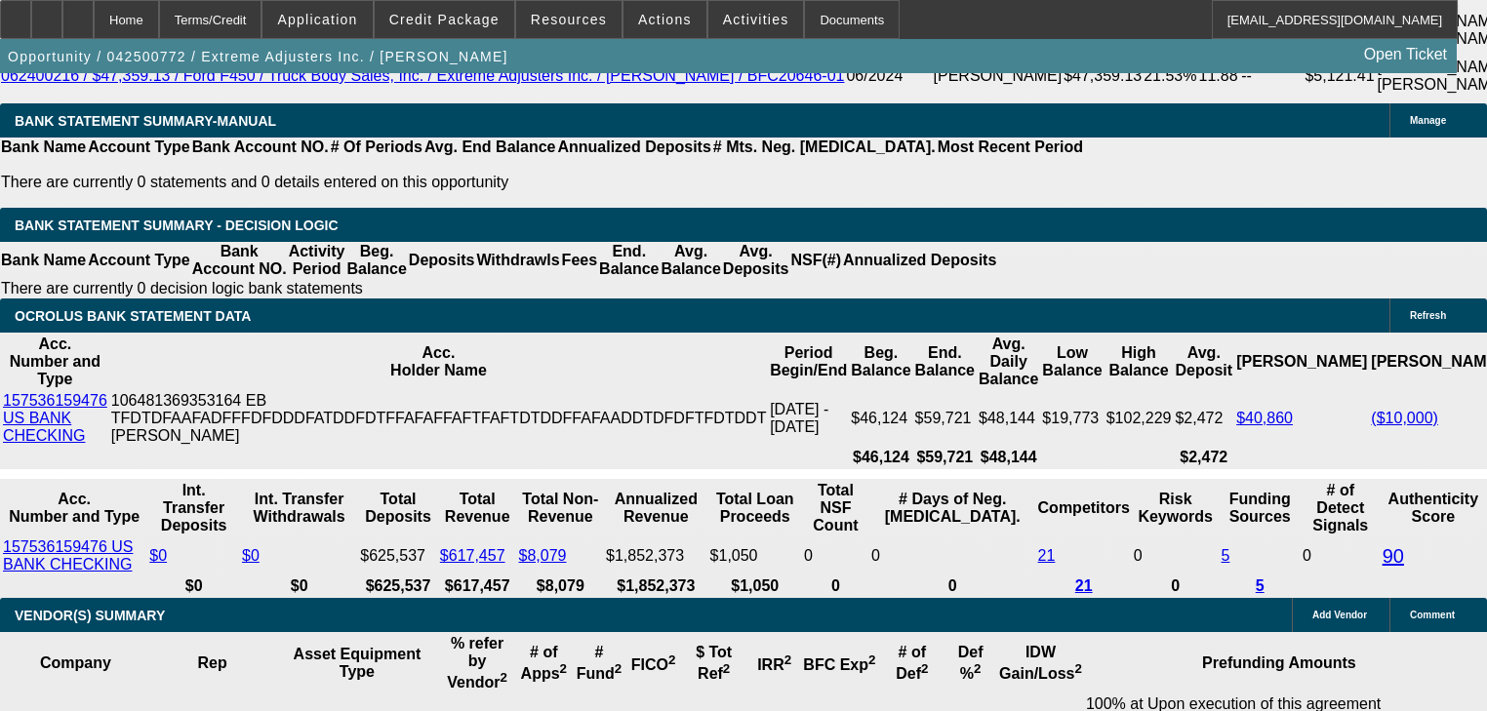
scroll to position [3591, 0]
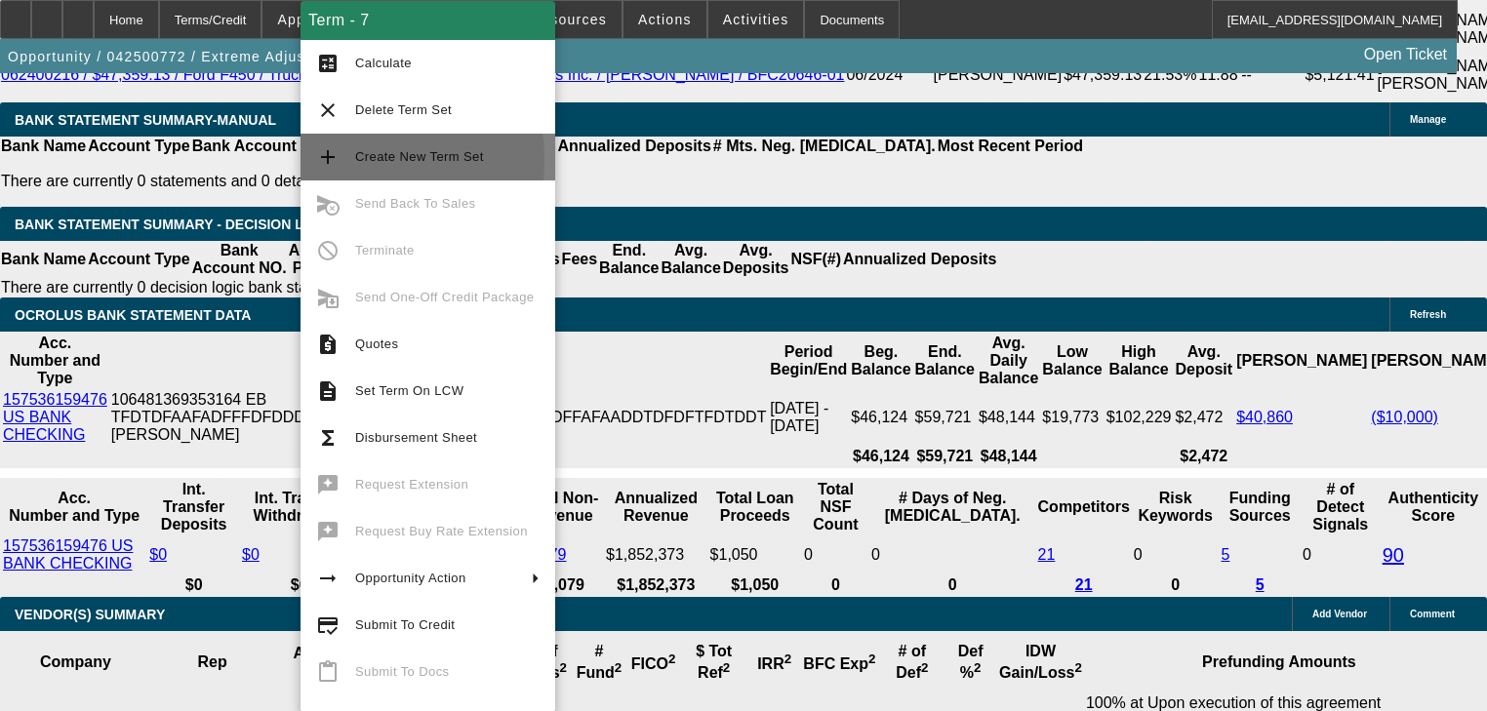
click at [342, 160] on button "add Create New Term Set" at bounding box center [428, 157] width 255 height 47
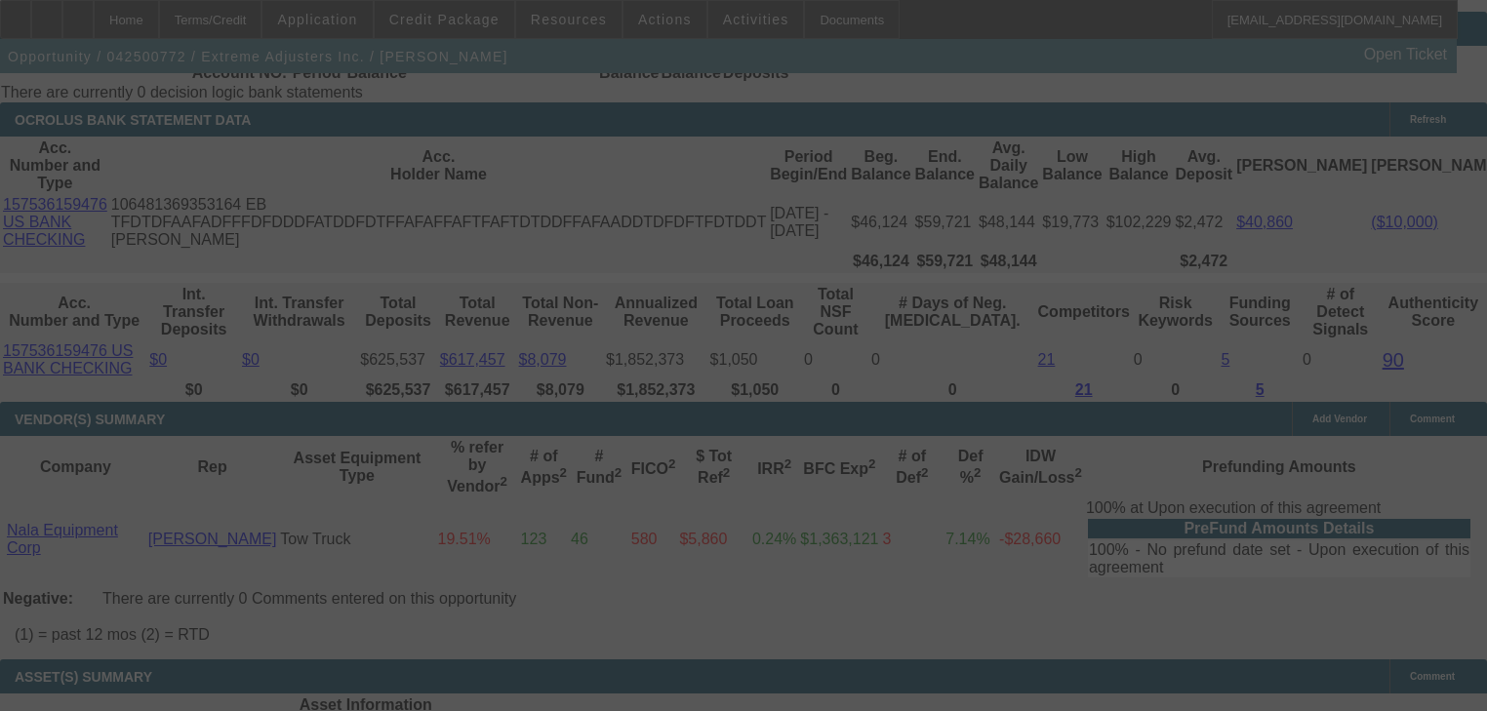
scroll to position [3825, 0]
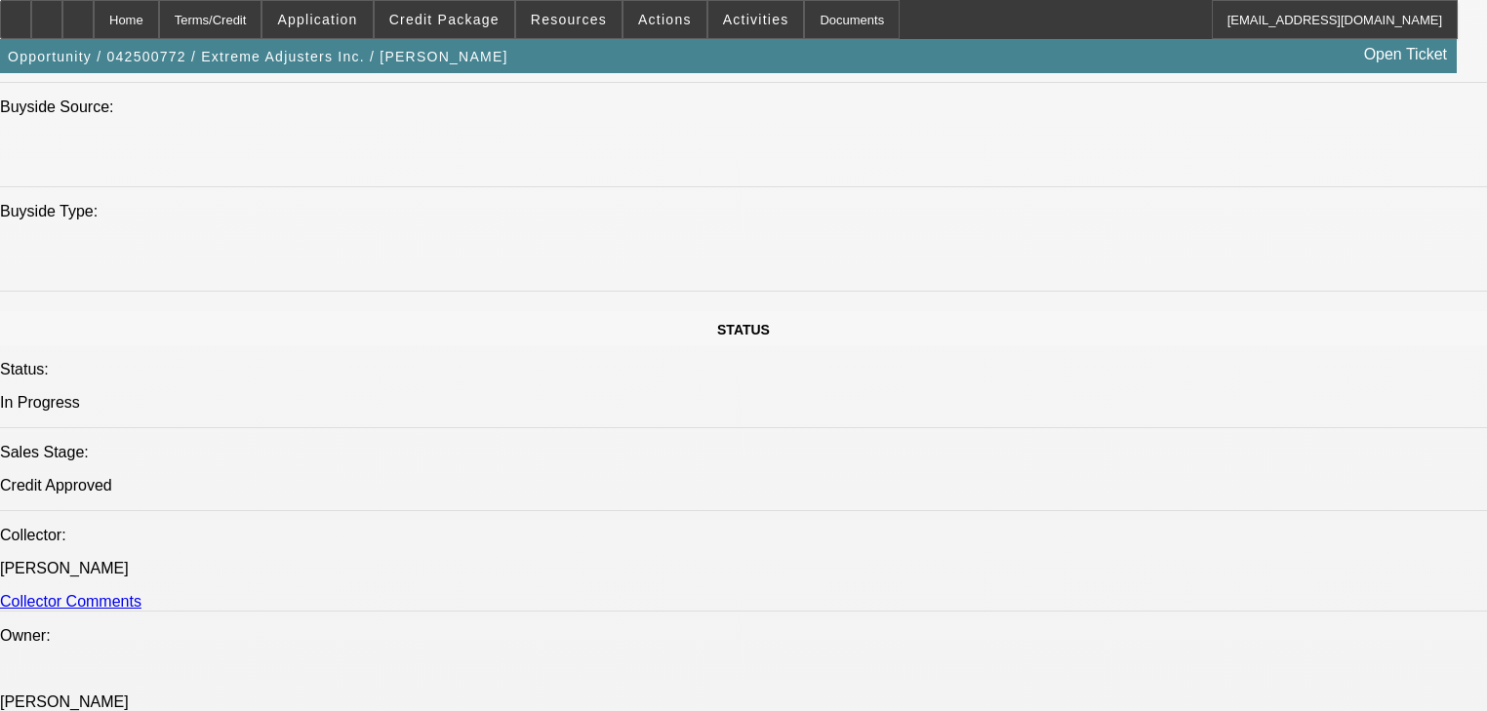
select select "0"
select select "2"
select select "0.1"
select select "4"
select select "0"
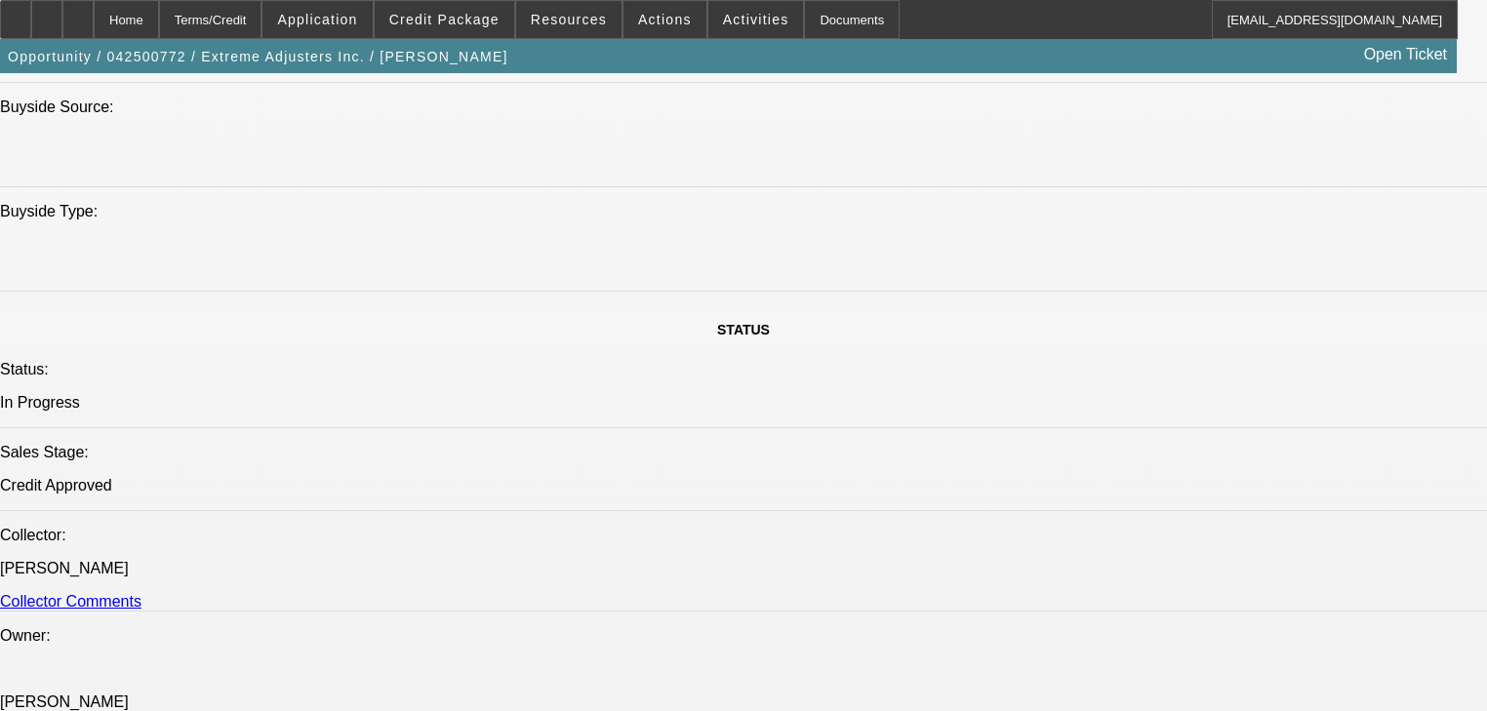
select select "2"
select select "0.1"
select select "4"
select select "0"
select select "0.1"
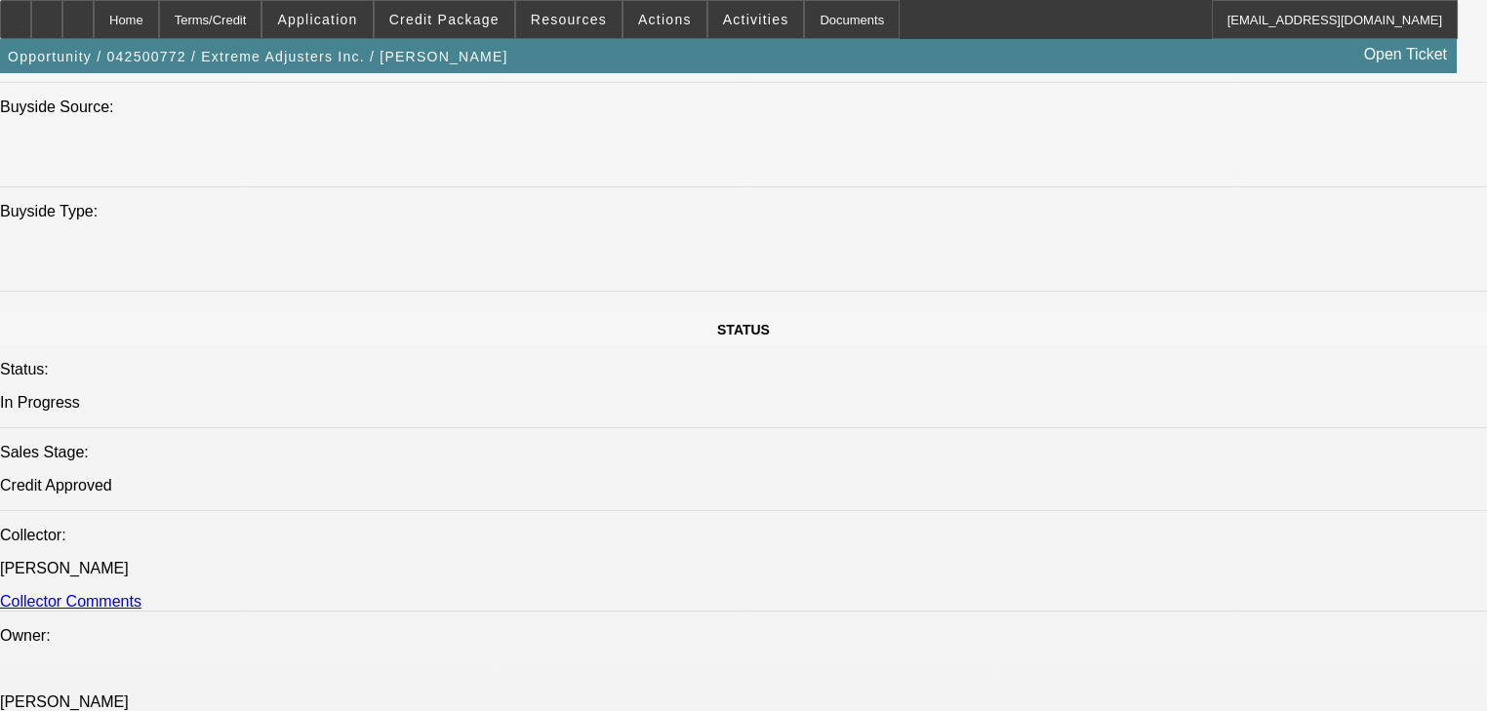
select select "4"
select select "0"
select select "3"
select select "0.1"
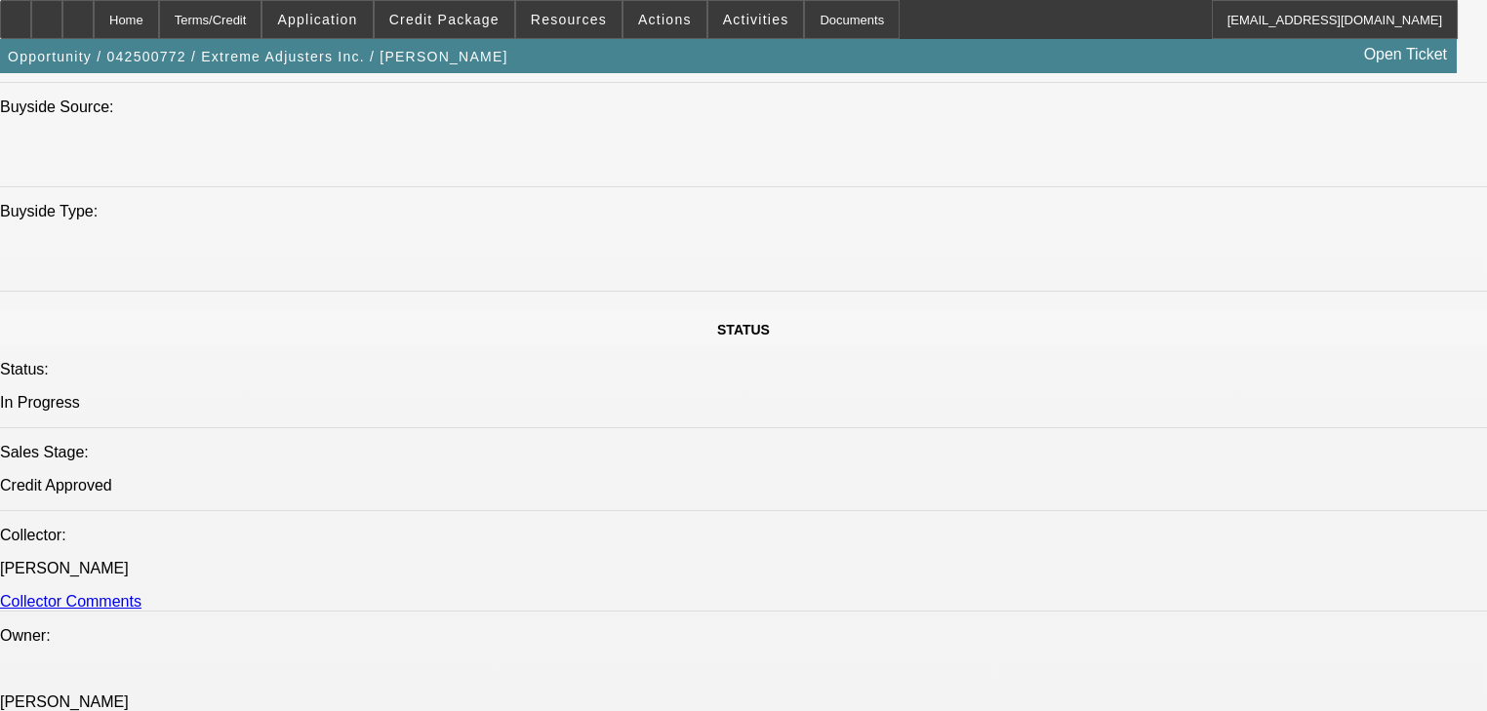
select select "4"
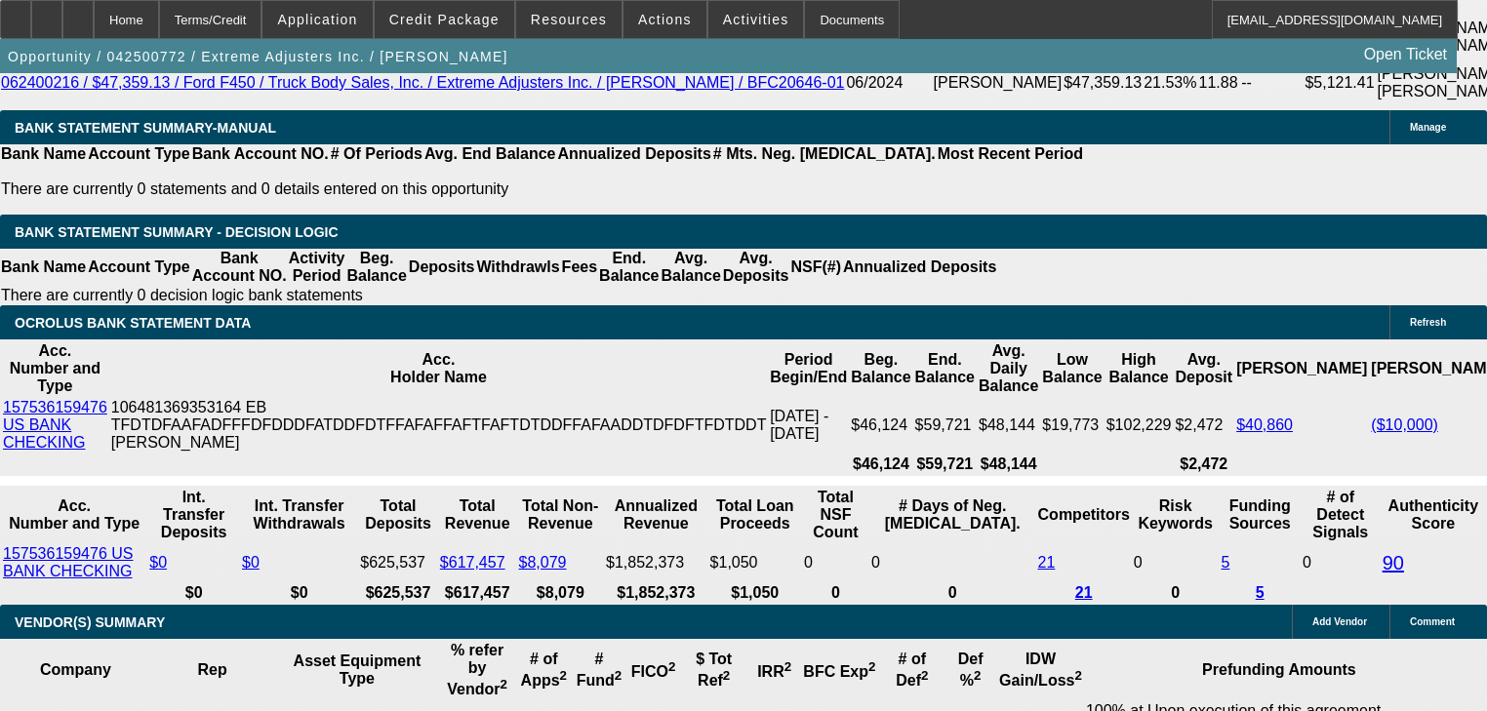
scroll to position [3505, 0]
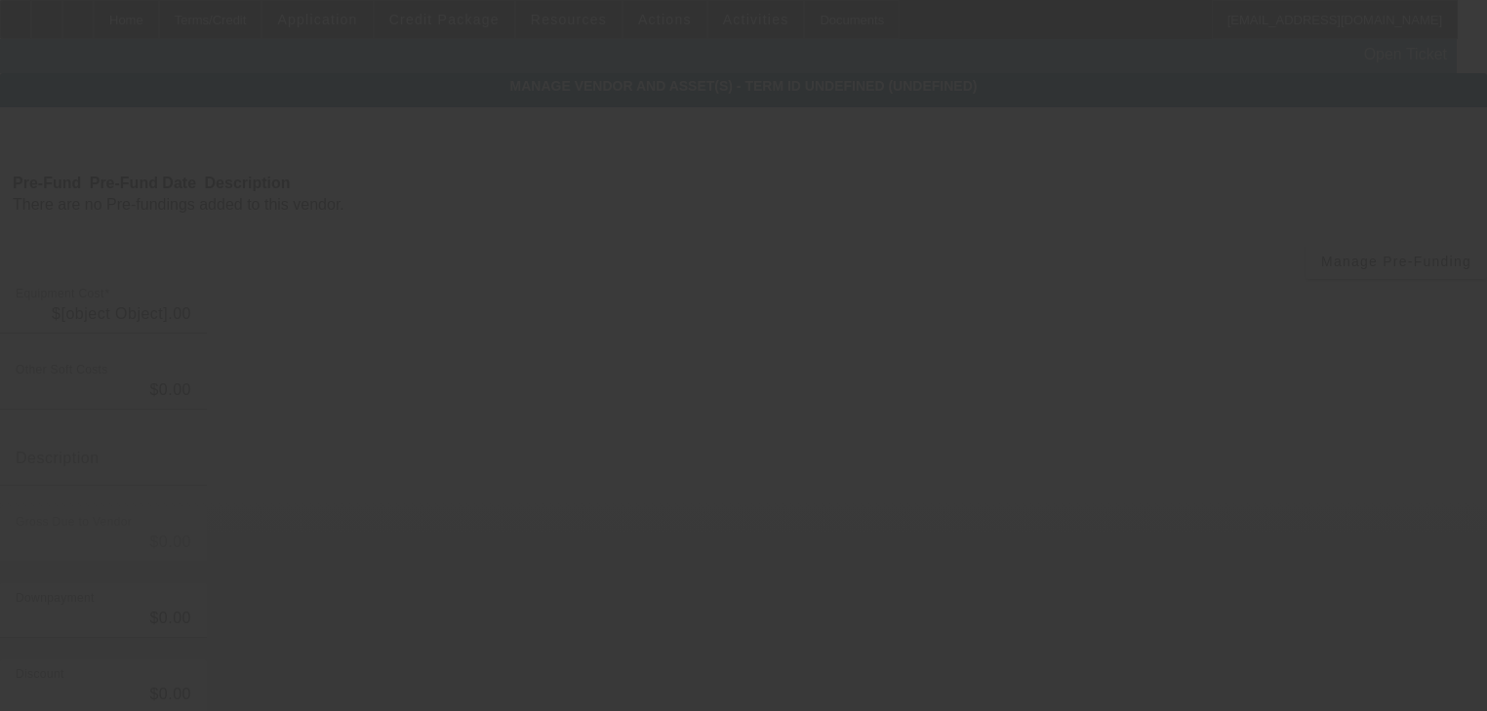
type input "$69,999.00"
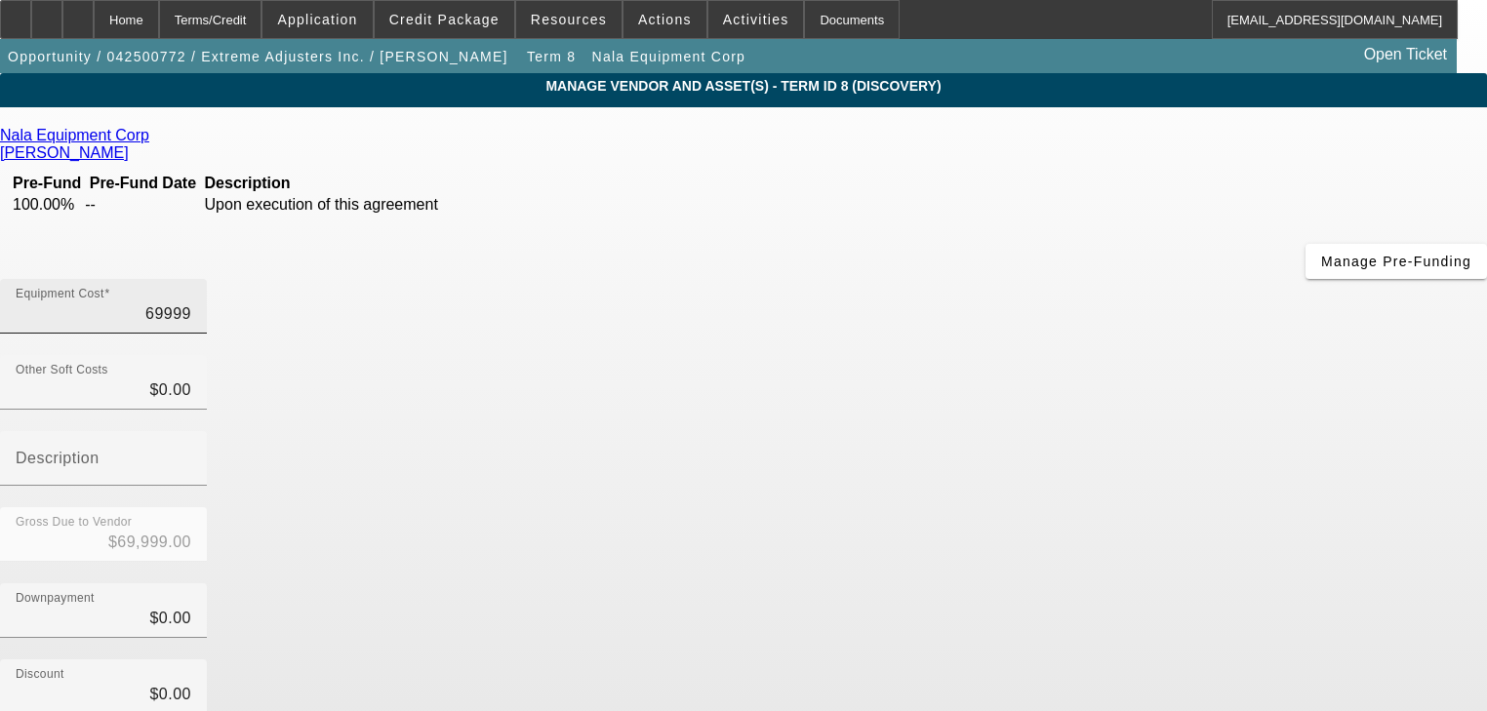
click at [191, 302] on input "69999" at bounding box center [104, 313] width 176 height 23
drag, startPoint x: 964, startPoint y: 174, endPoint x: 968, endPoint y: 152, distance: 21.8
click at [191, 302] on input "69999" at bounding box center [104, 313] width 176 height 23
type input "4"
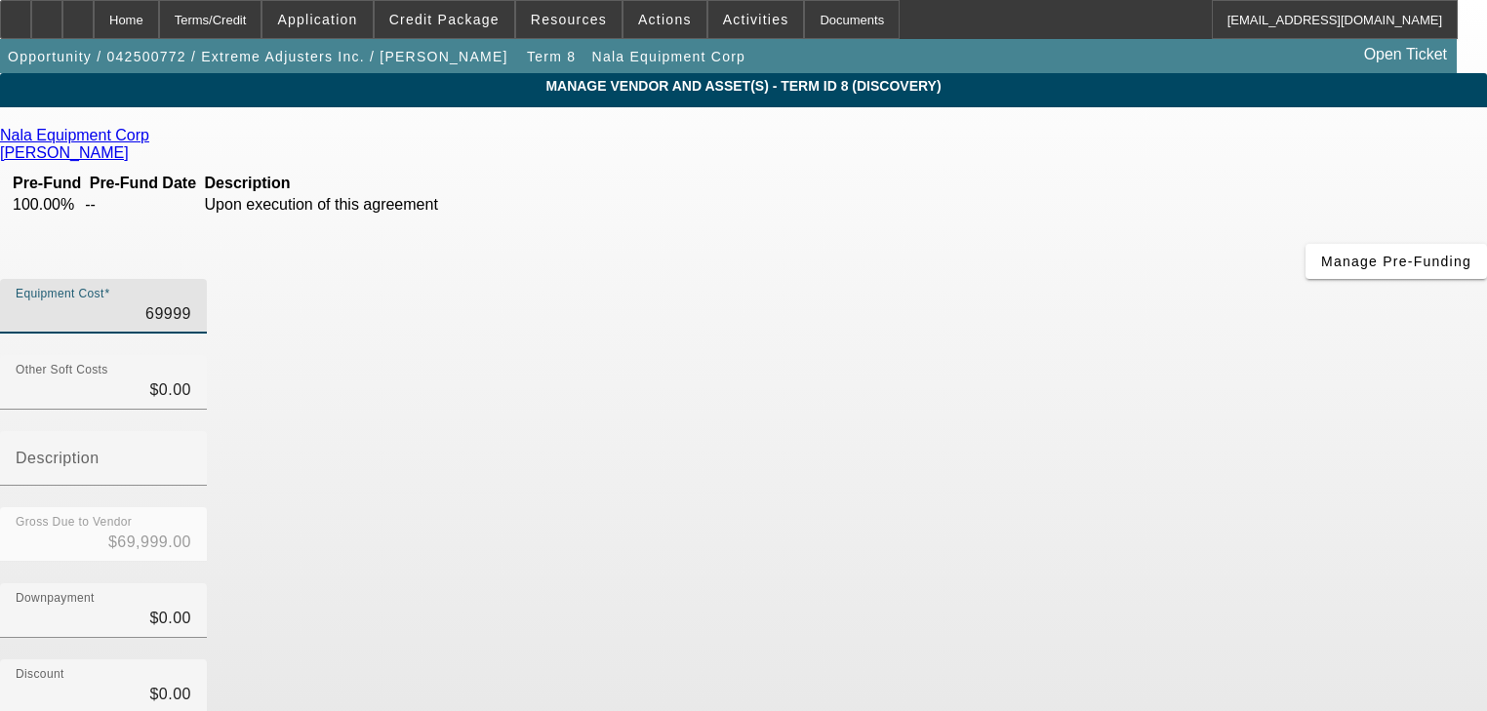
type input "$4.00"
type input "45"
type input "$45.00"
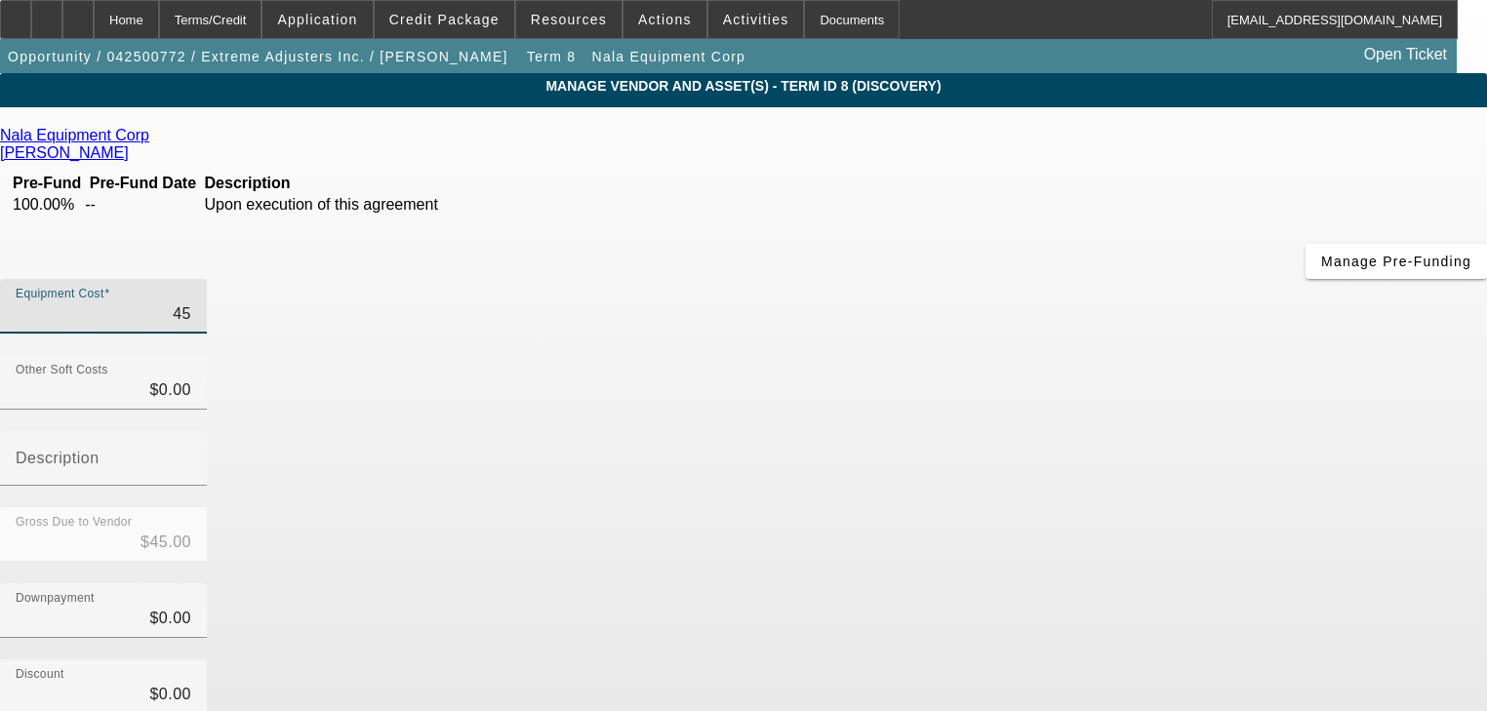
type input "450"
type input "$450.00"
type input "4500"
type input "$4,500.00"
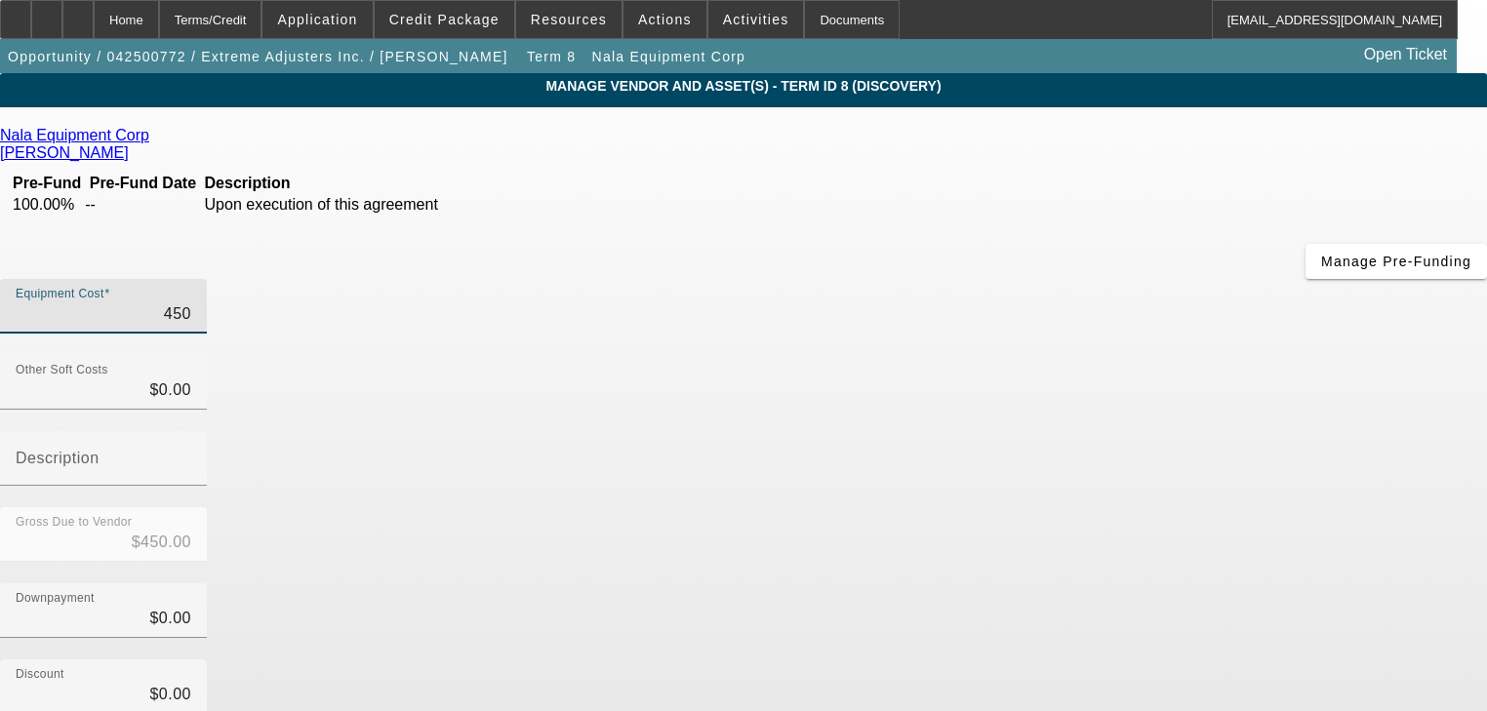
type input "$4,500.00"
type input "45000"
type input "$45,000.00"
click at [191, 302] on input "45000" at bounding box center [104, 313] width 176 height 23
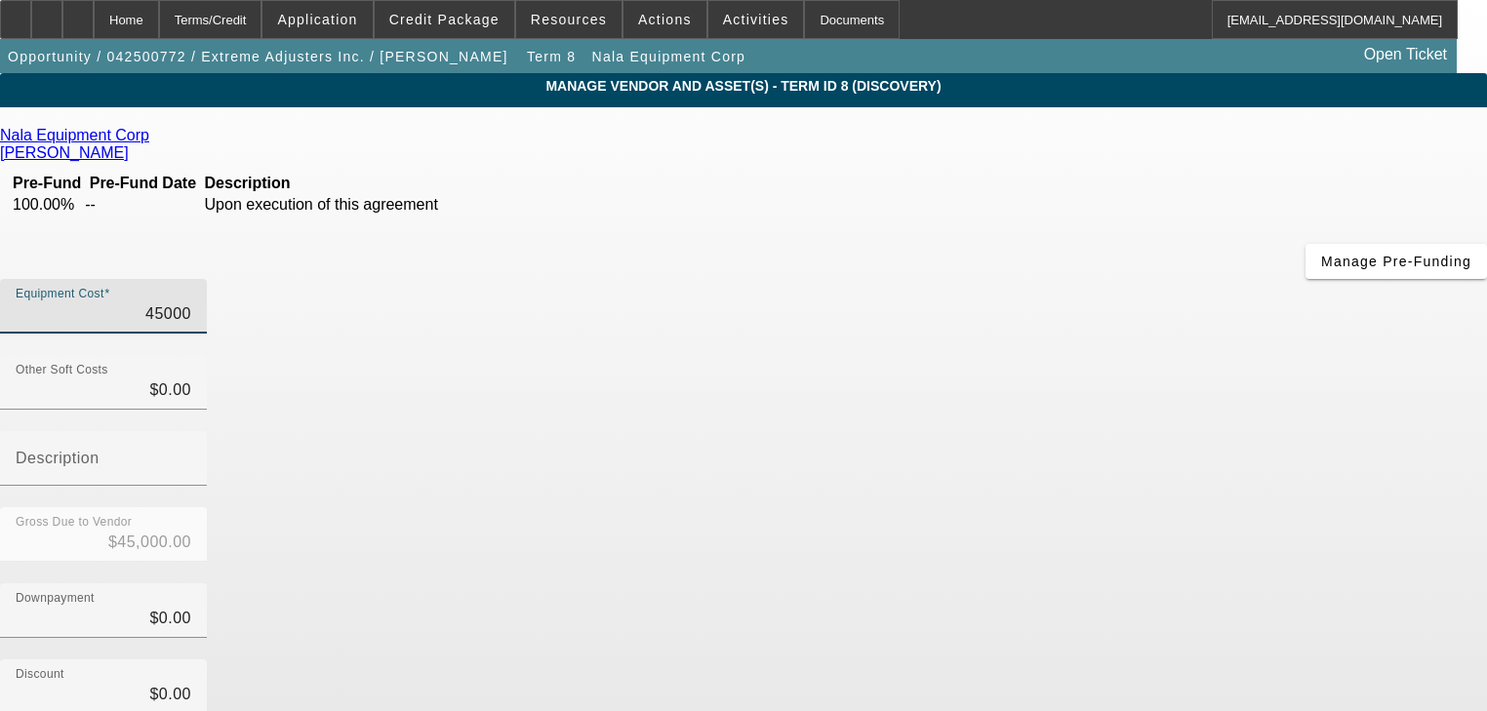
click at [191, 302] on input "45000" at bounding box center [104, 313] width 176 height 23
type input "4"
type input "$4.00"
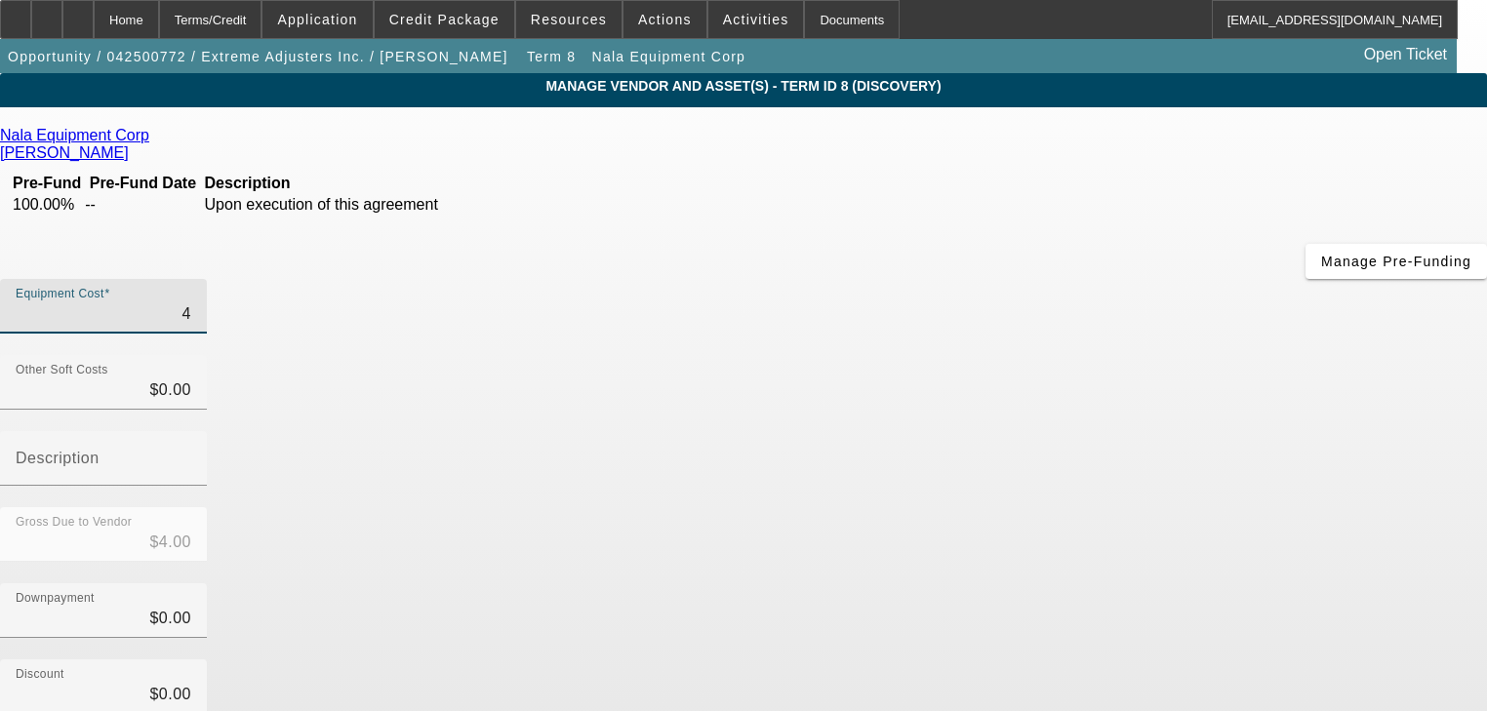
type input "44"
type input "$44.00"
type input "445"
type input "$445.00"
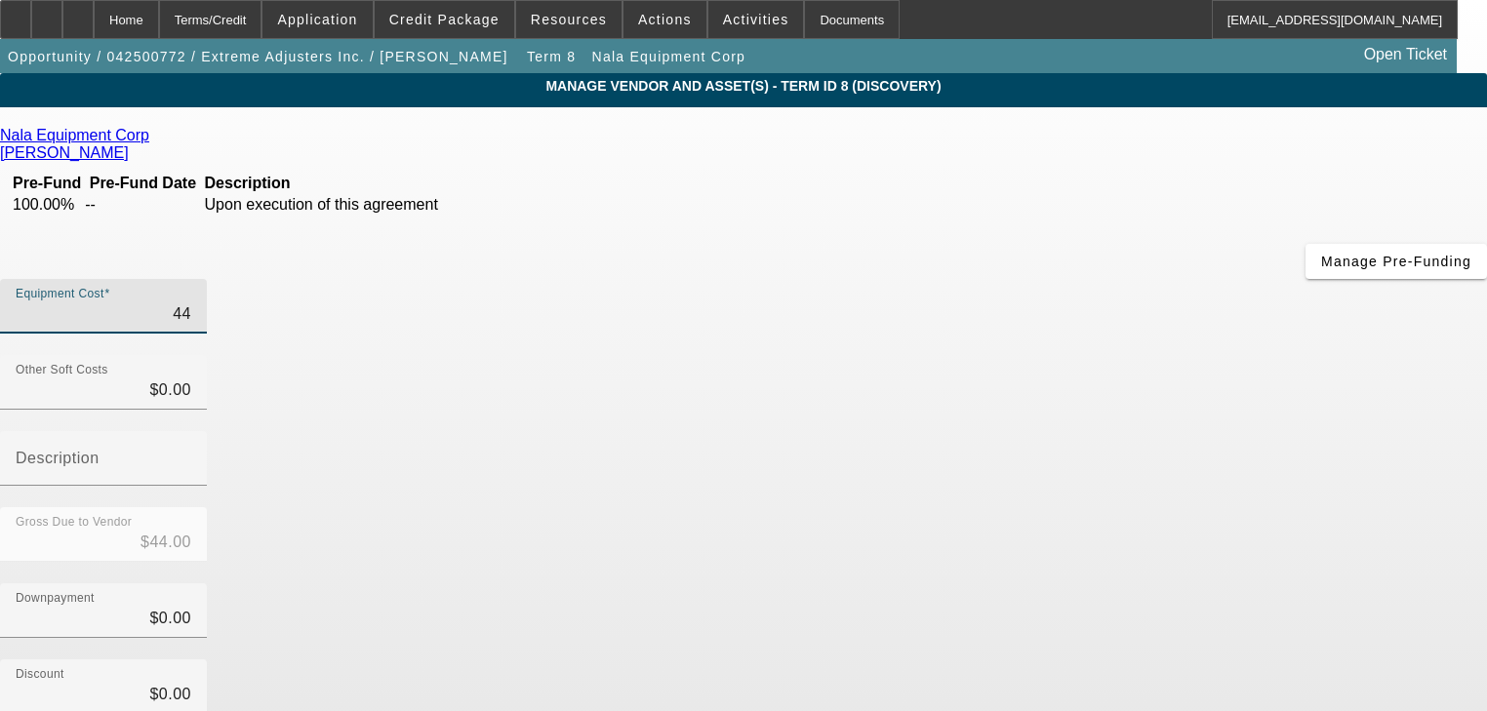
type input "$445.00"
type input "4456"
type input "$4,456.00"
type input "44563"
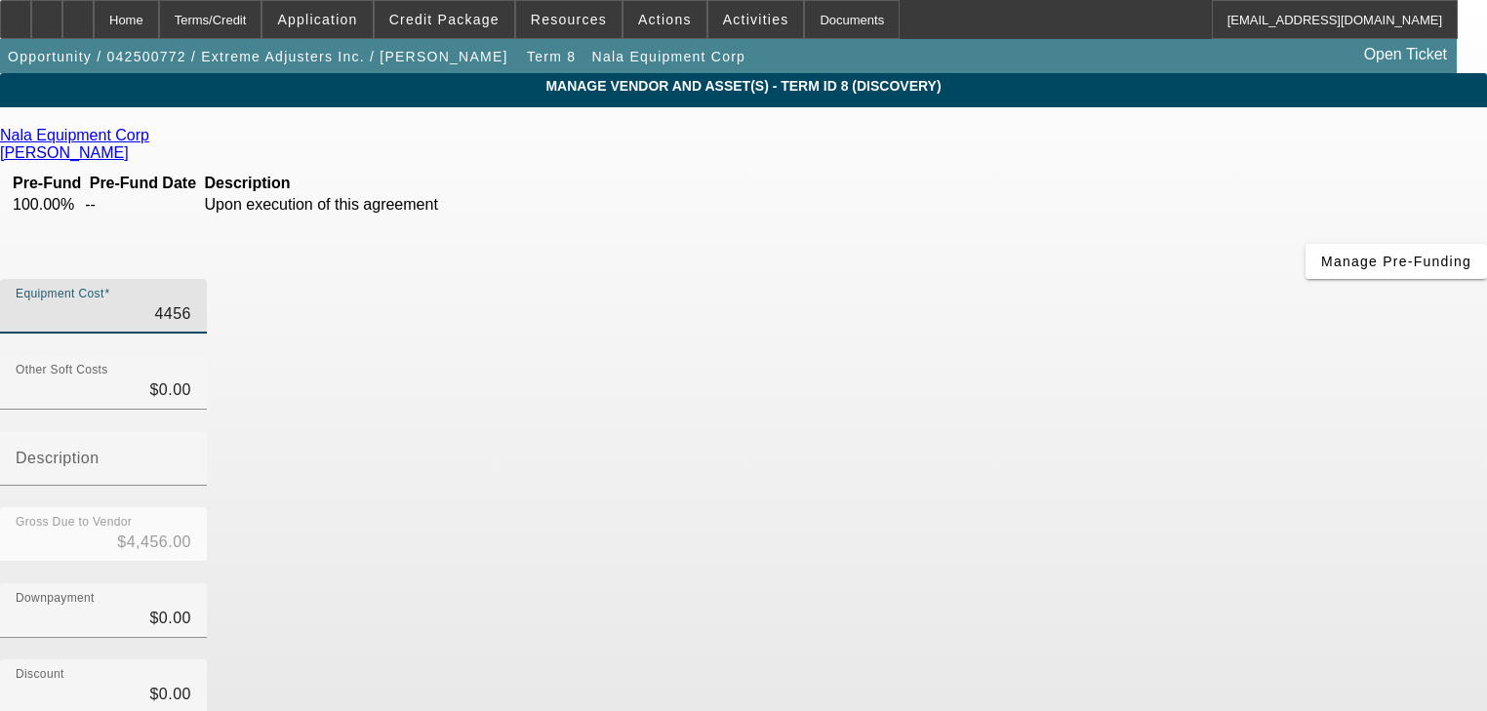
type input "$44,563.00"
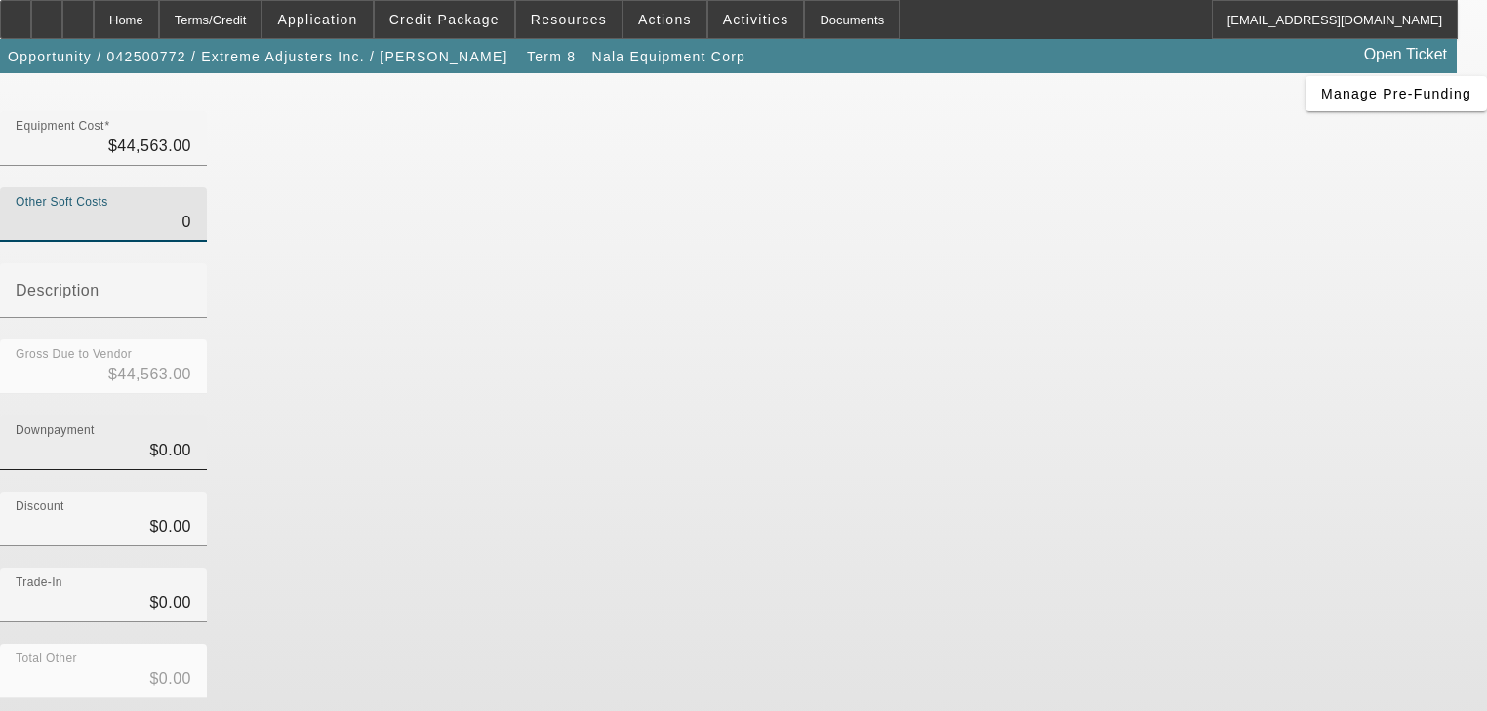
scroll to position [199, 0]
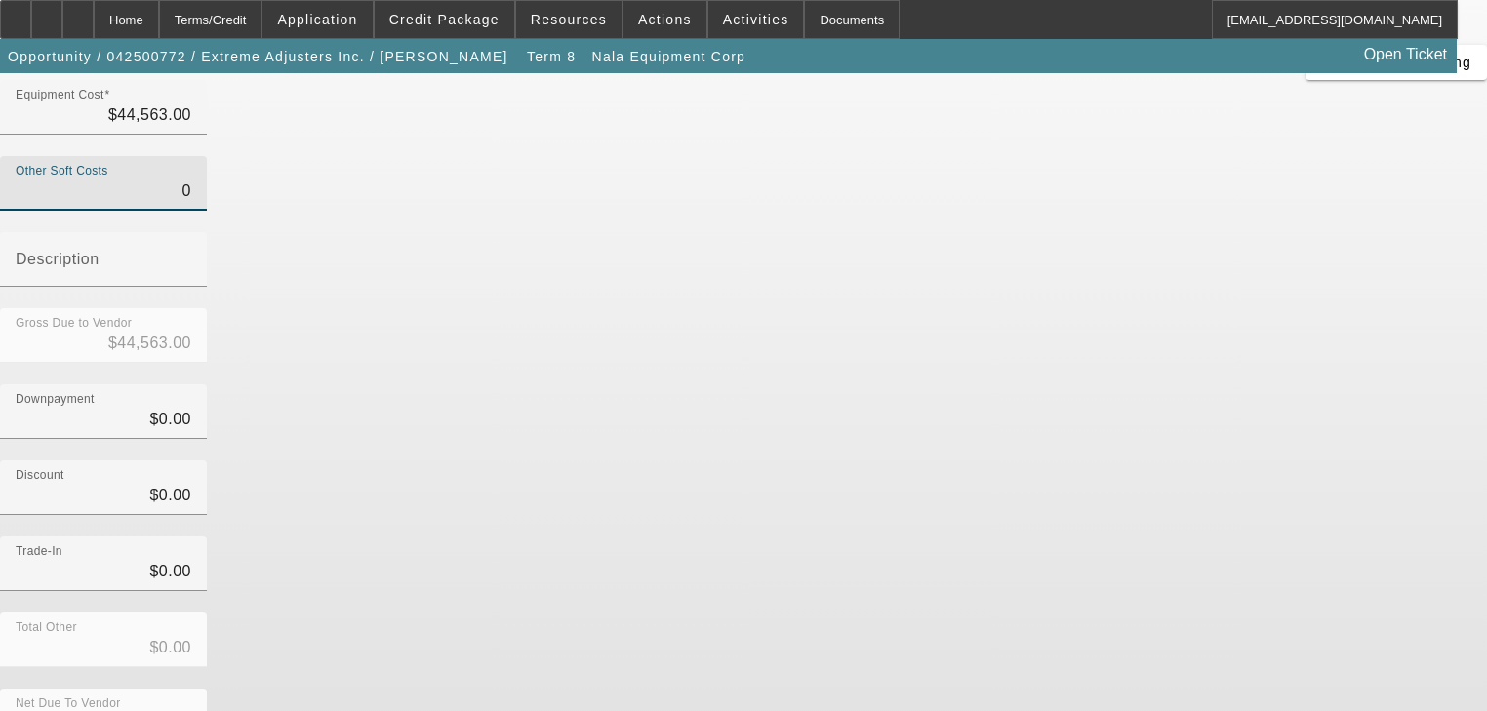
type input "$0.00"
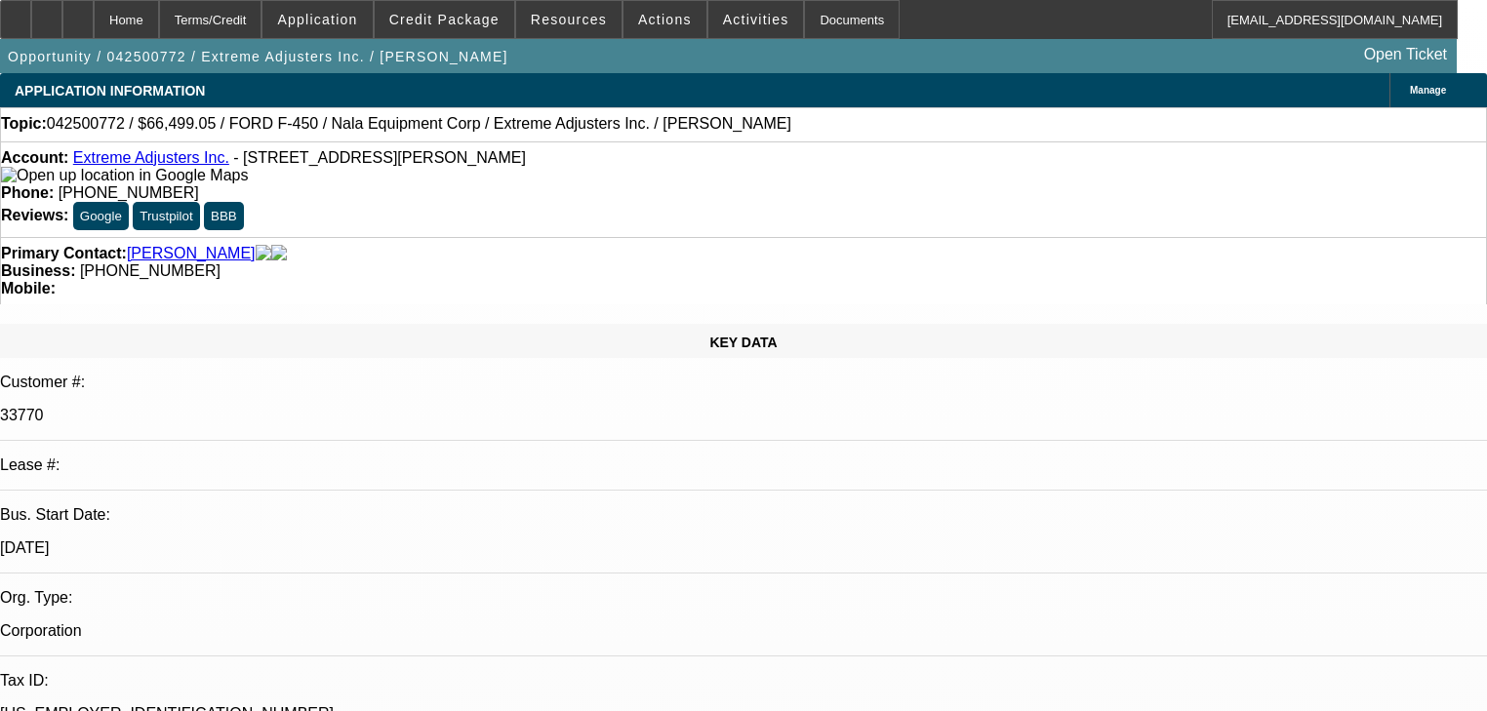
select select "0"
select select "2"
select select "0.1"
select select "4"
select select "0"
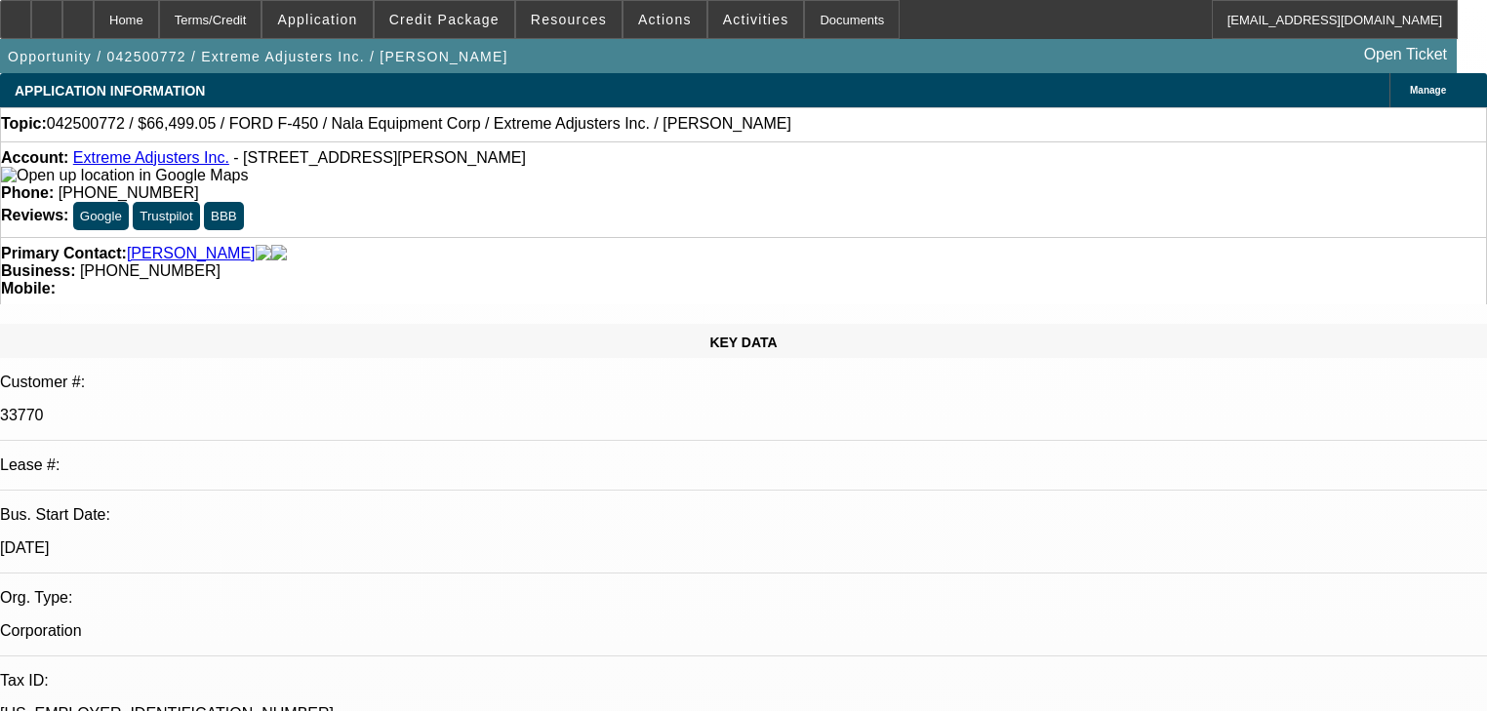
select select "2"
select select "0.1"
select select "4"
select select "0"
select select "0.1"
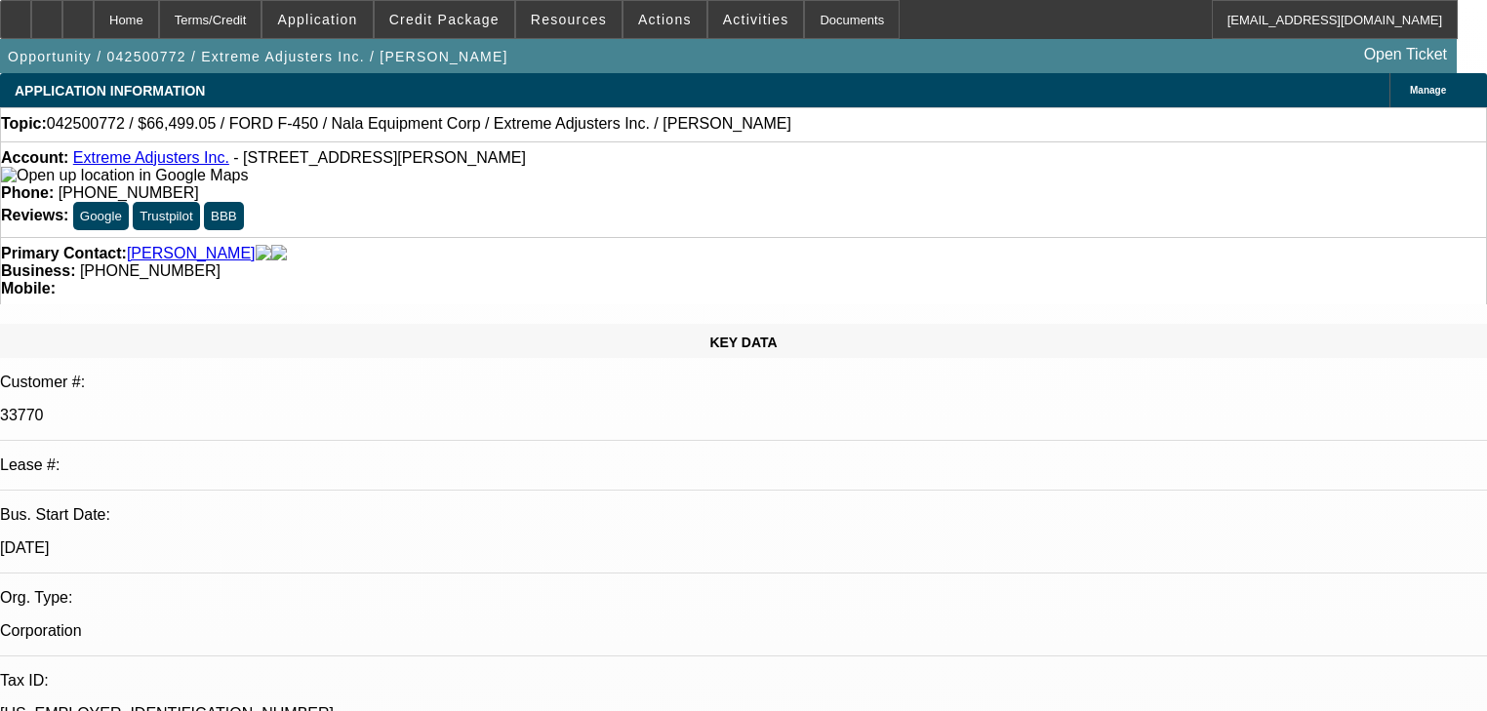
select select "4"
select select "0"
select select "3"
select select "0.1"
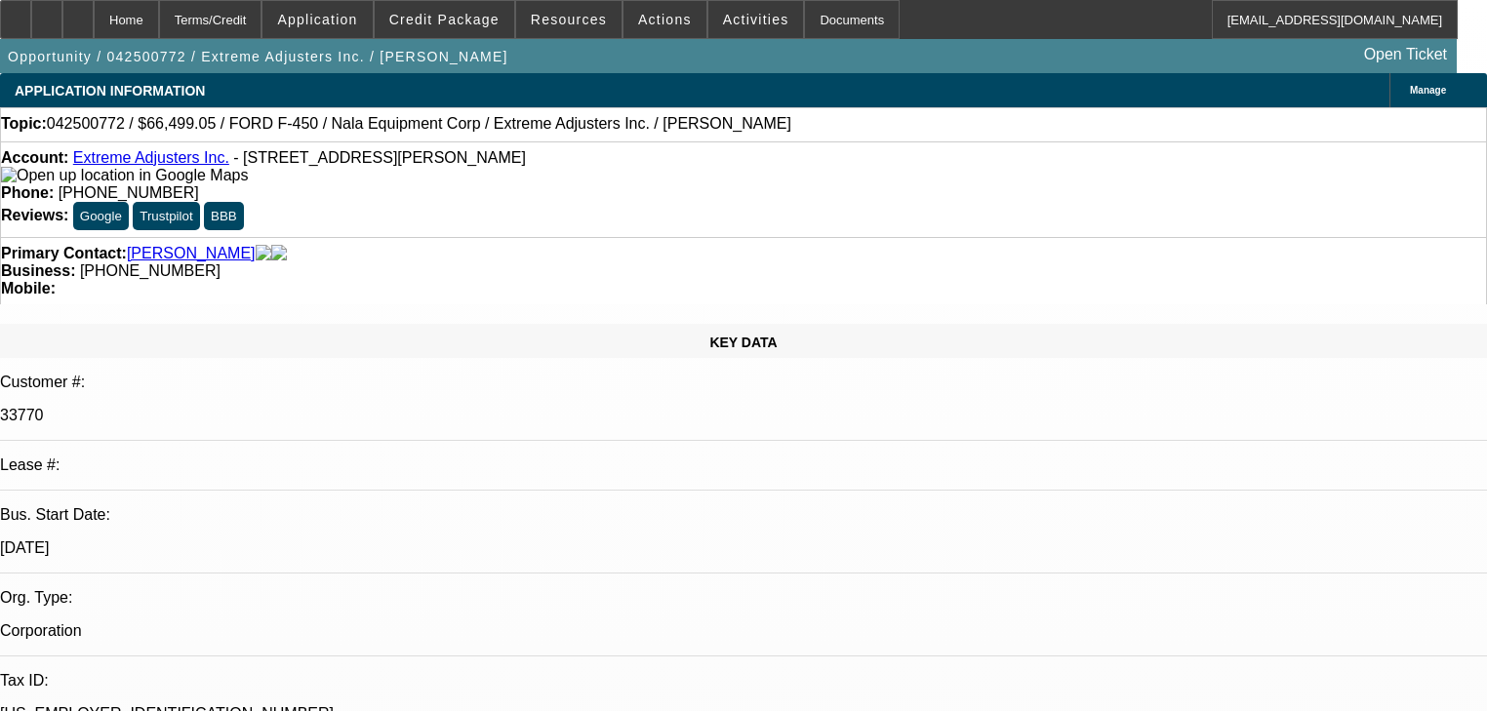
select select "4"
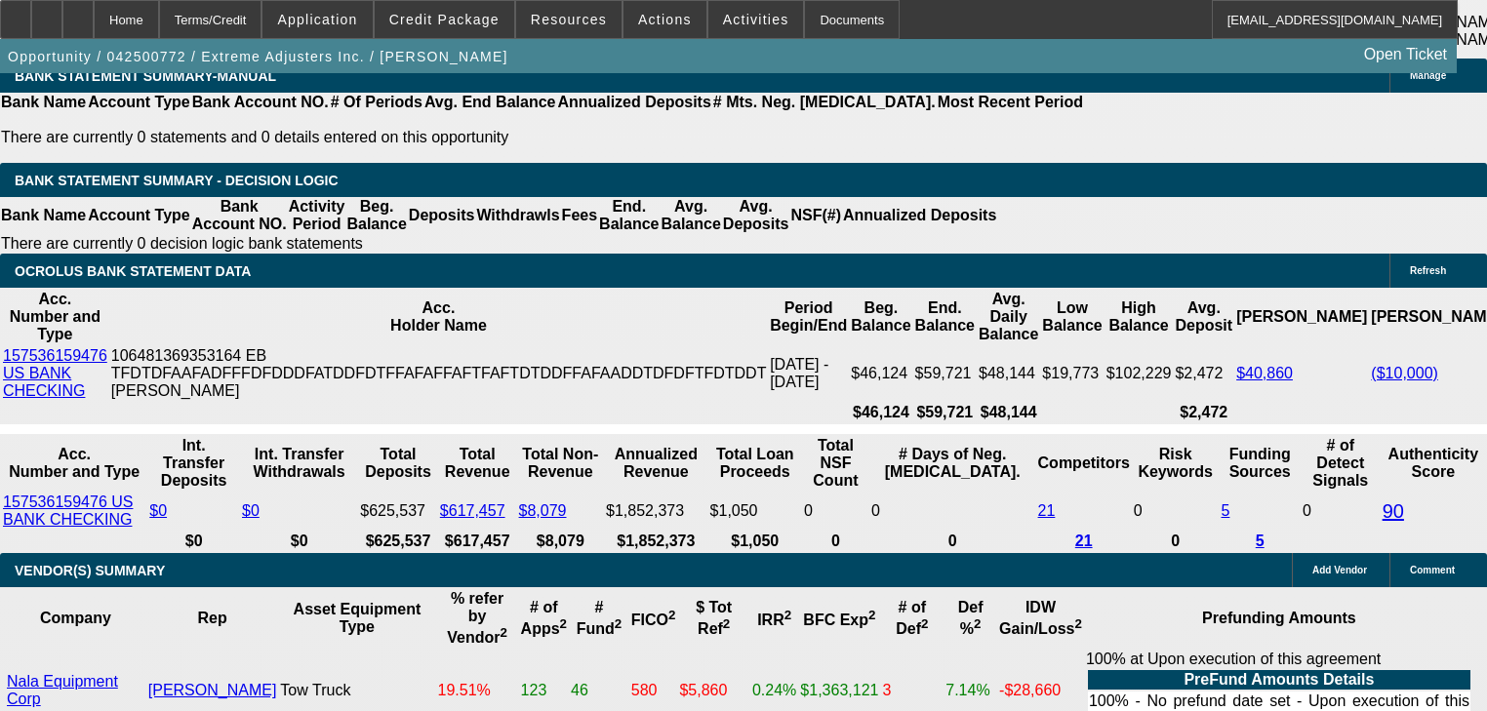
scroll to position [3903, 0]
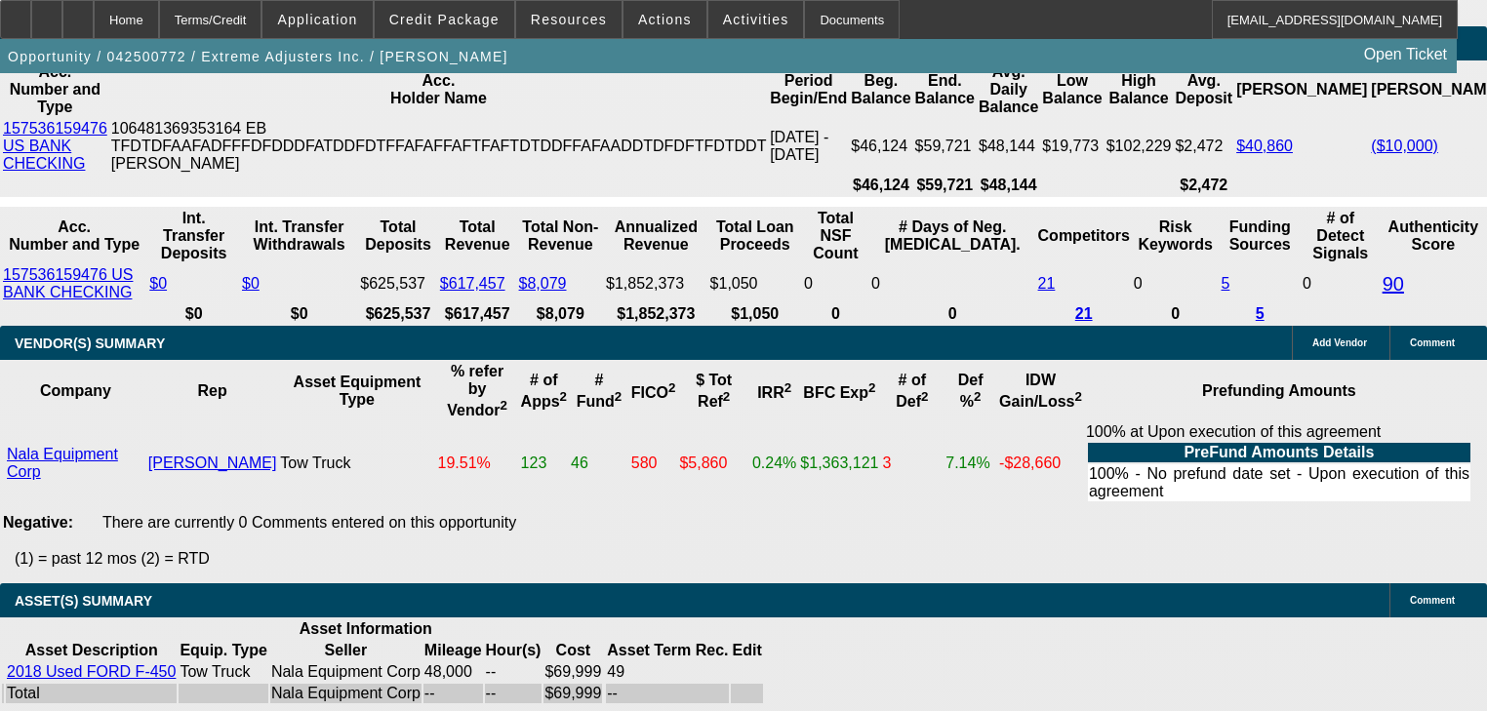
scroll to position [3825, 0]
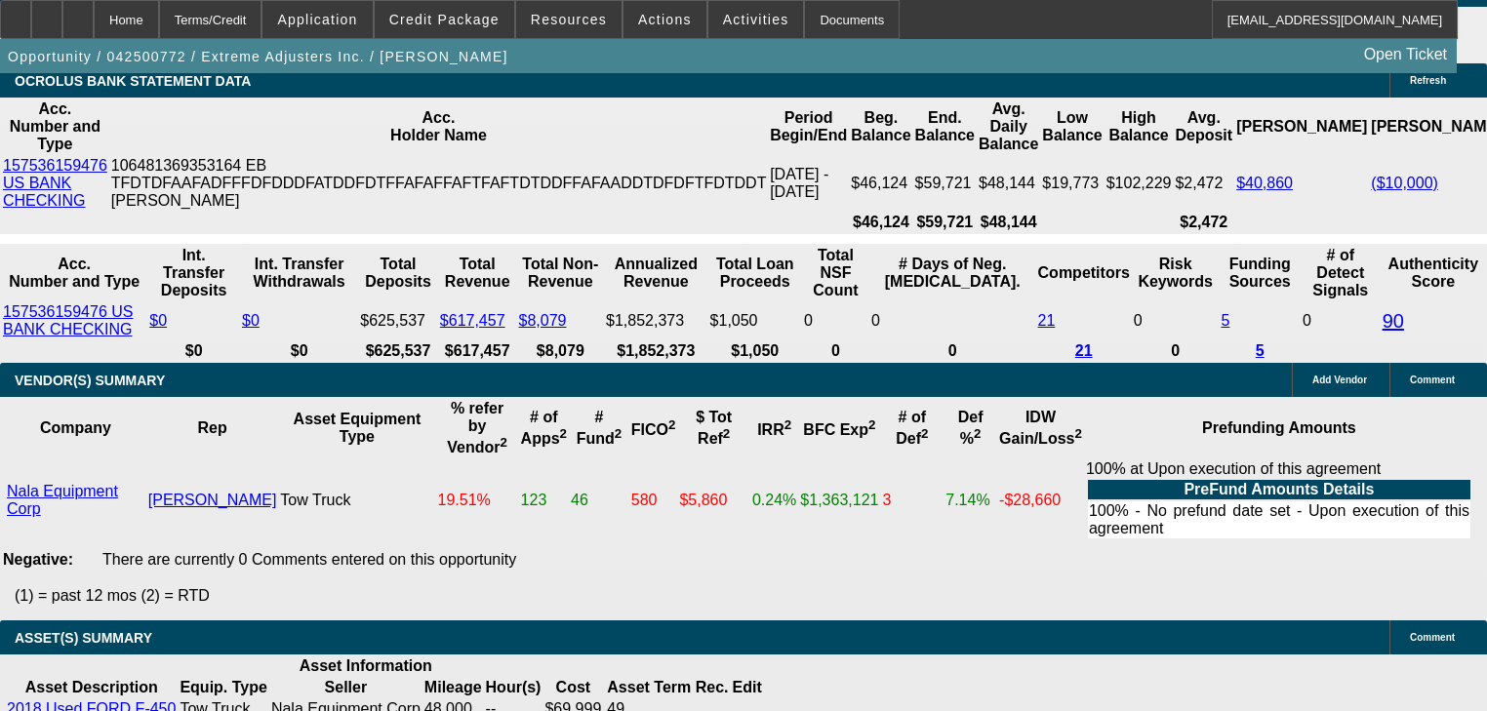
type input "4"
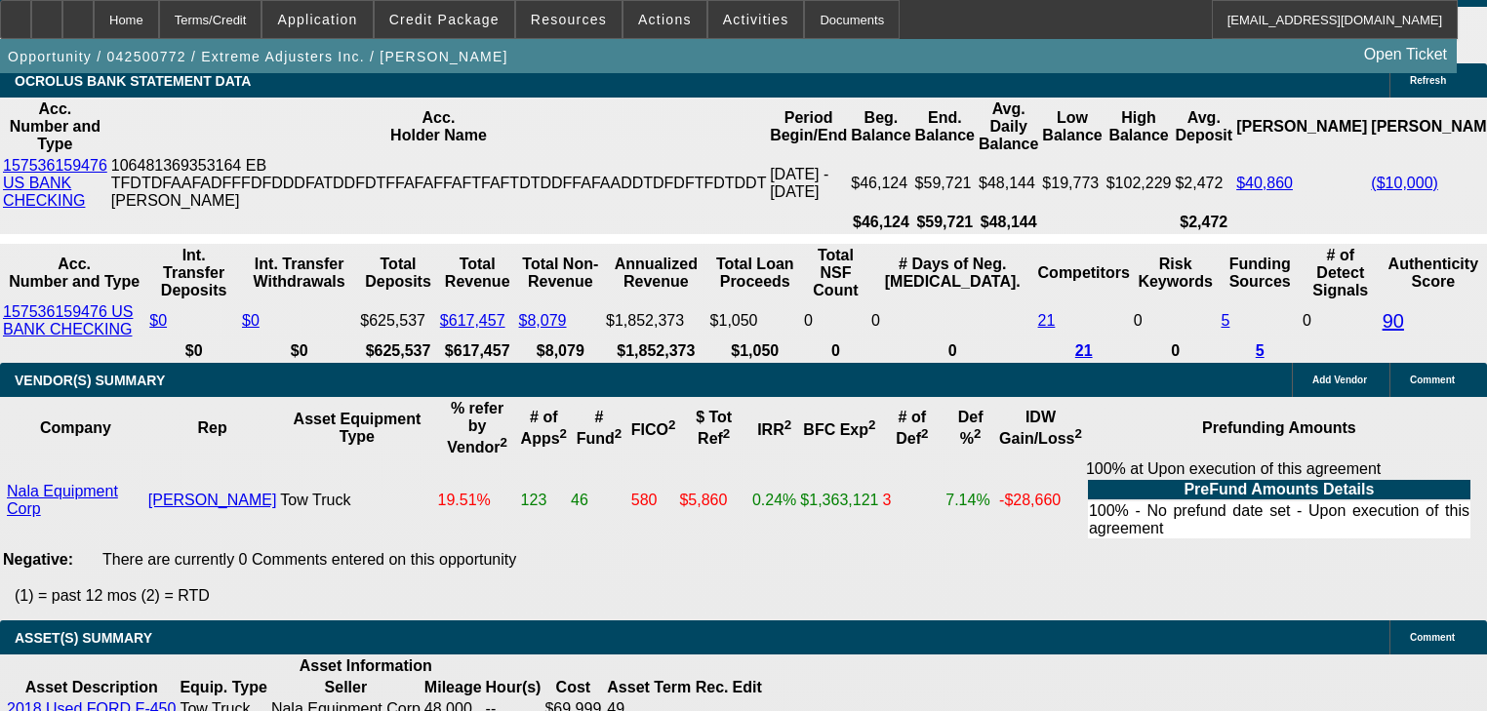
type input "UNKNOWN"
type input "$11,017.14"
type input "44"
type input "$1,354.25"
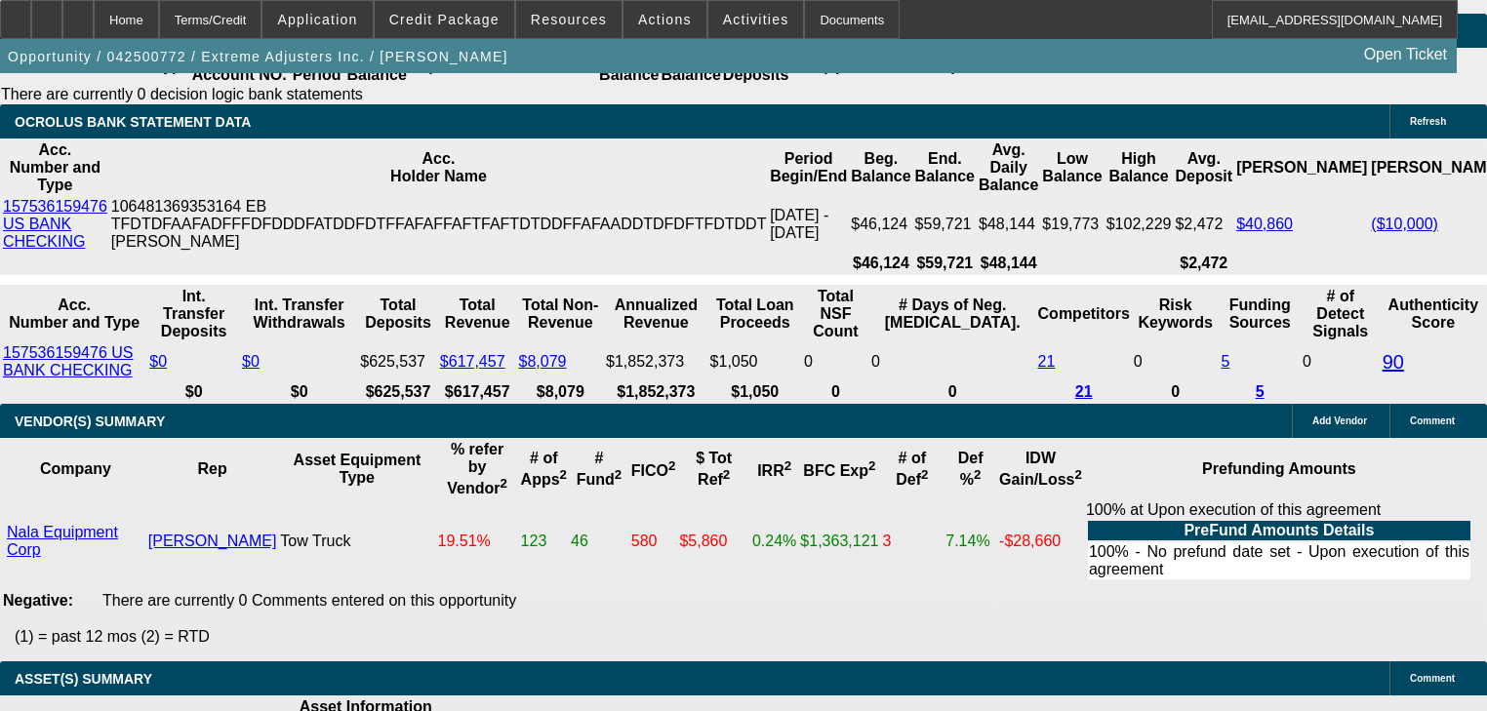
scroll to position [3747, 0]
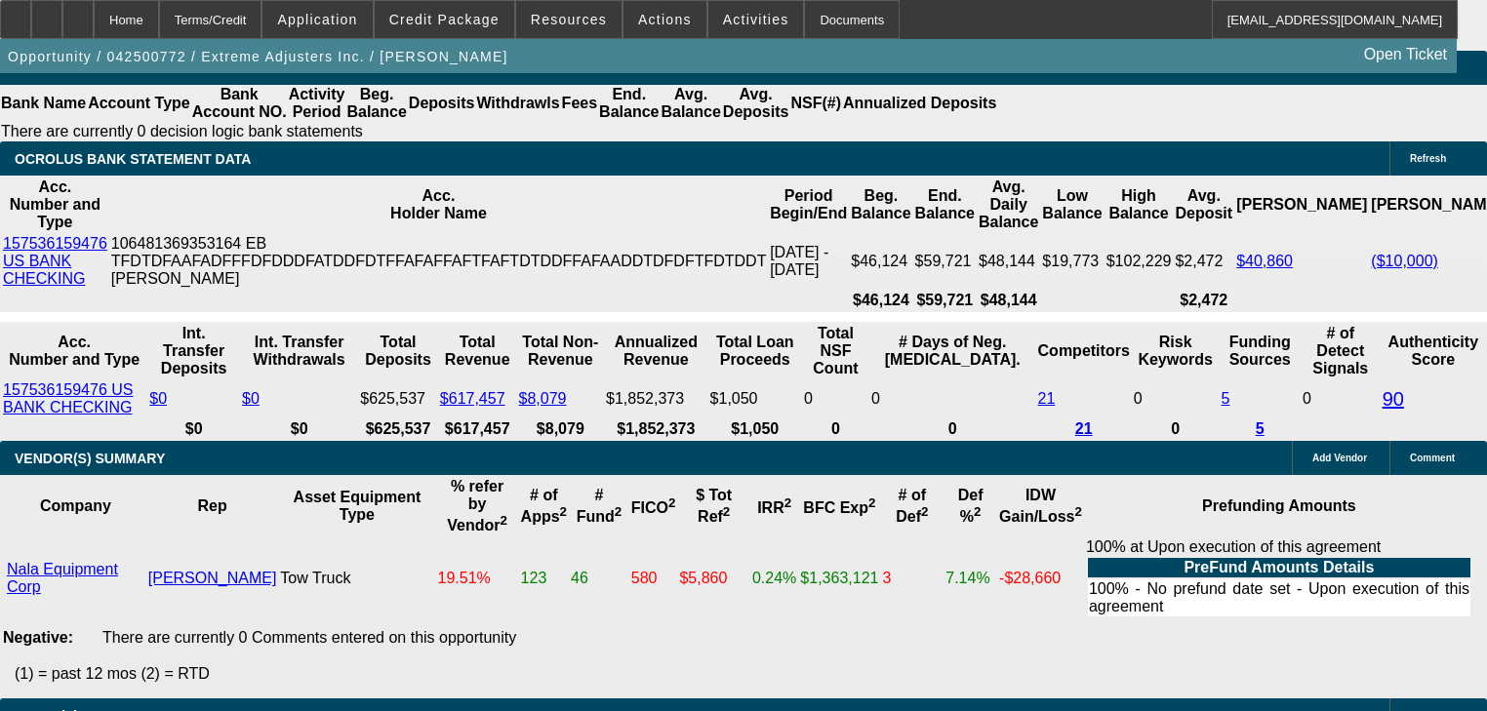
type input "3"
type input "$14,572.71"
type input "36"
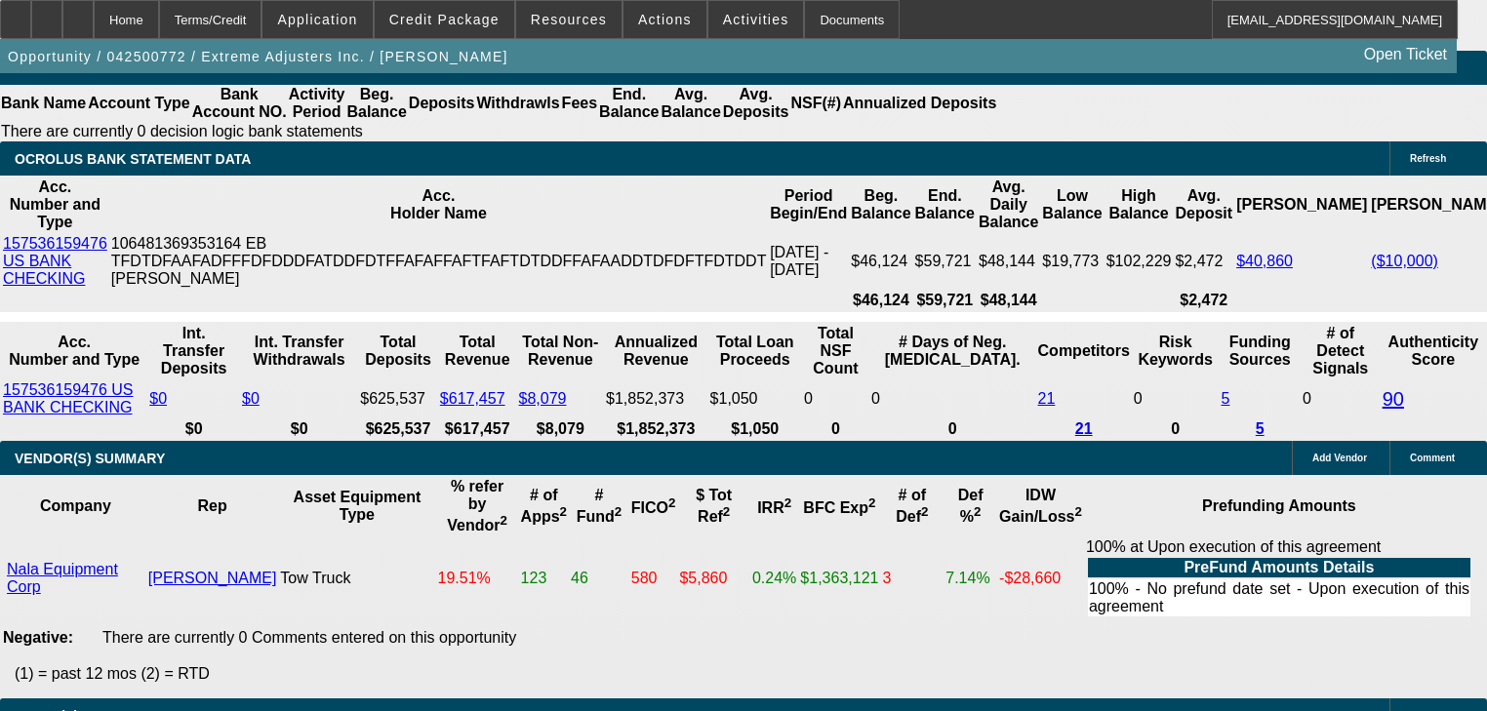
type input "$1,562.55"
type input "36"
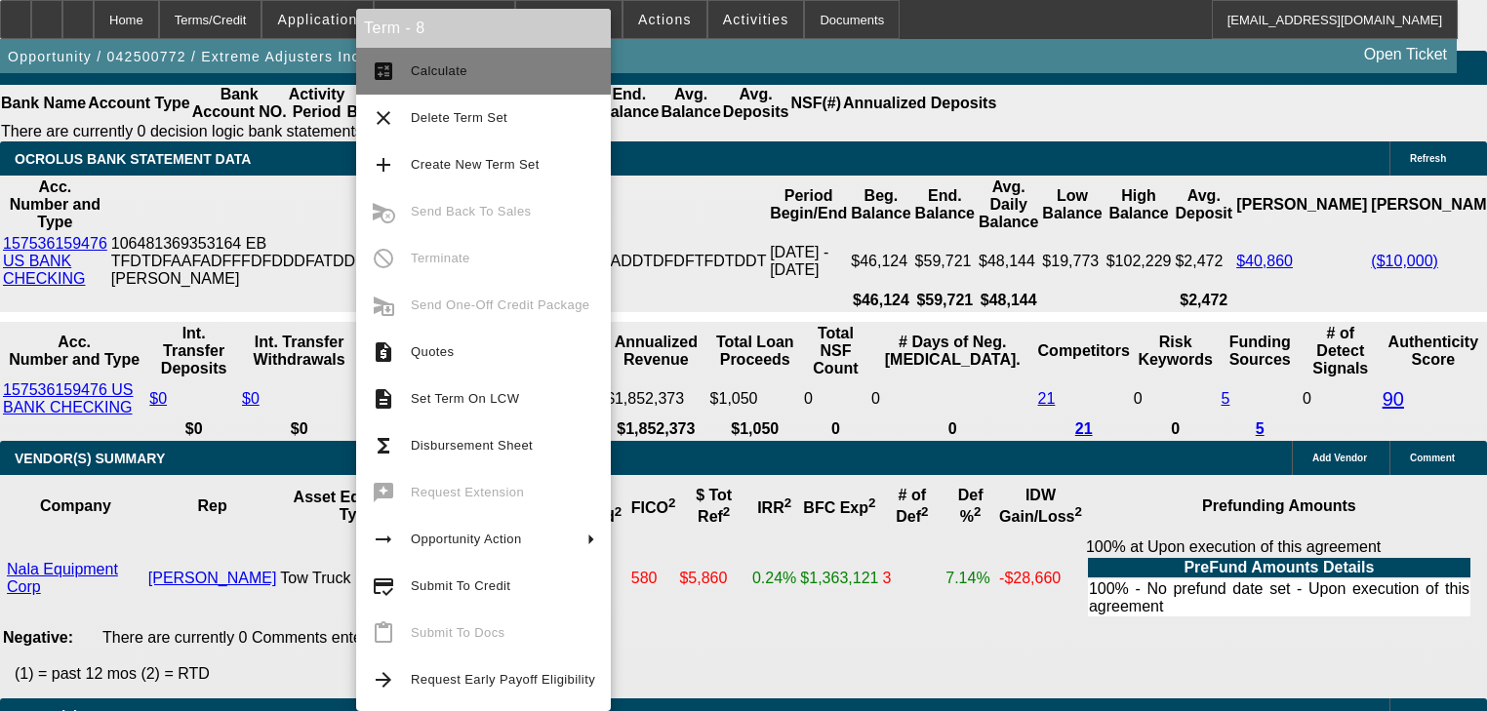
click at [422, 84] on button "calculate Calculate" at bounding box center [483, 71] width 255 height 47
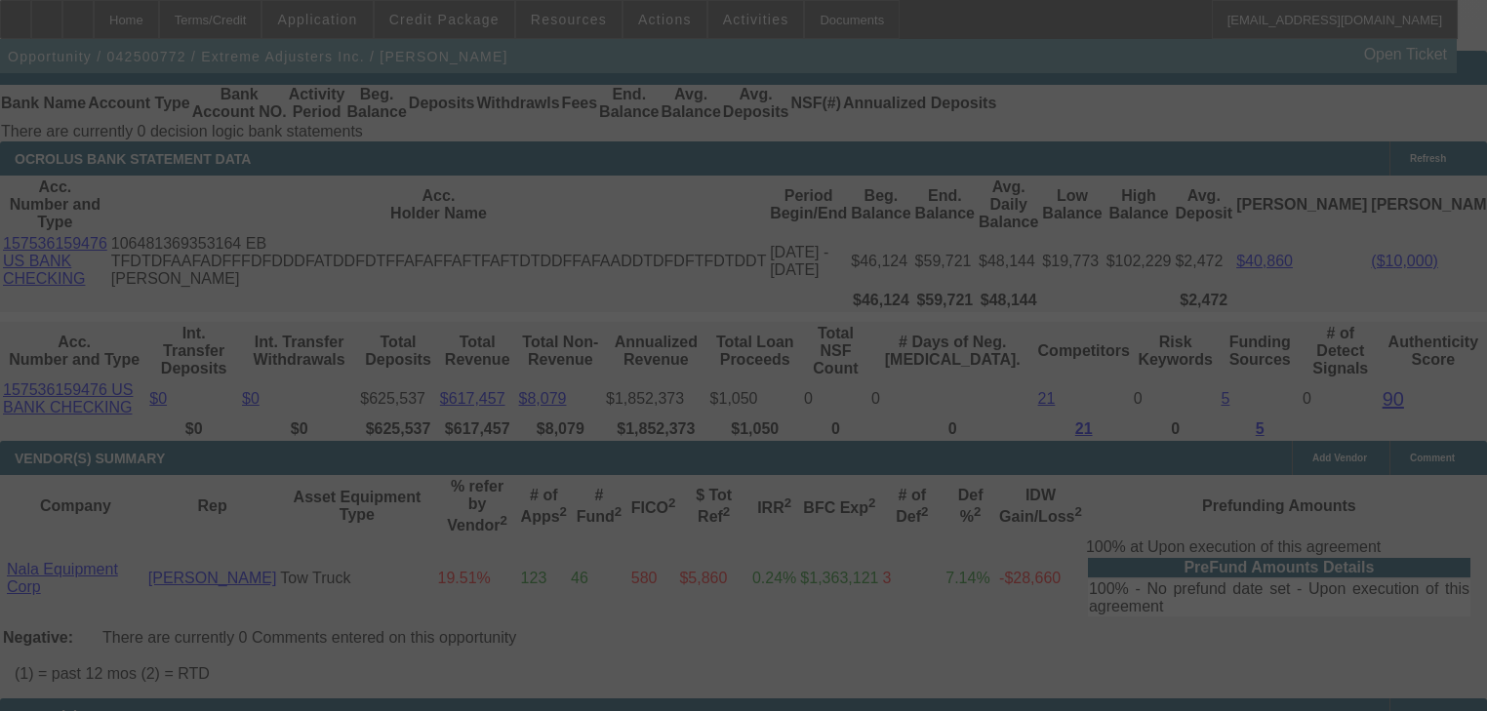
scroll to position [3728, 0]
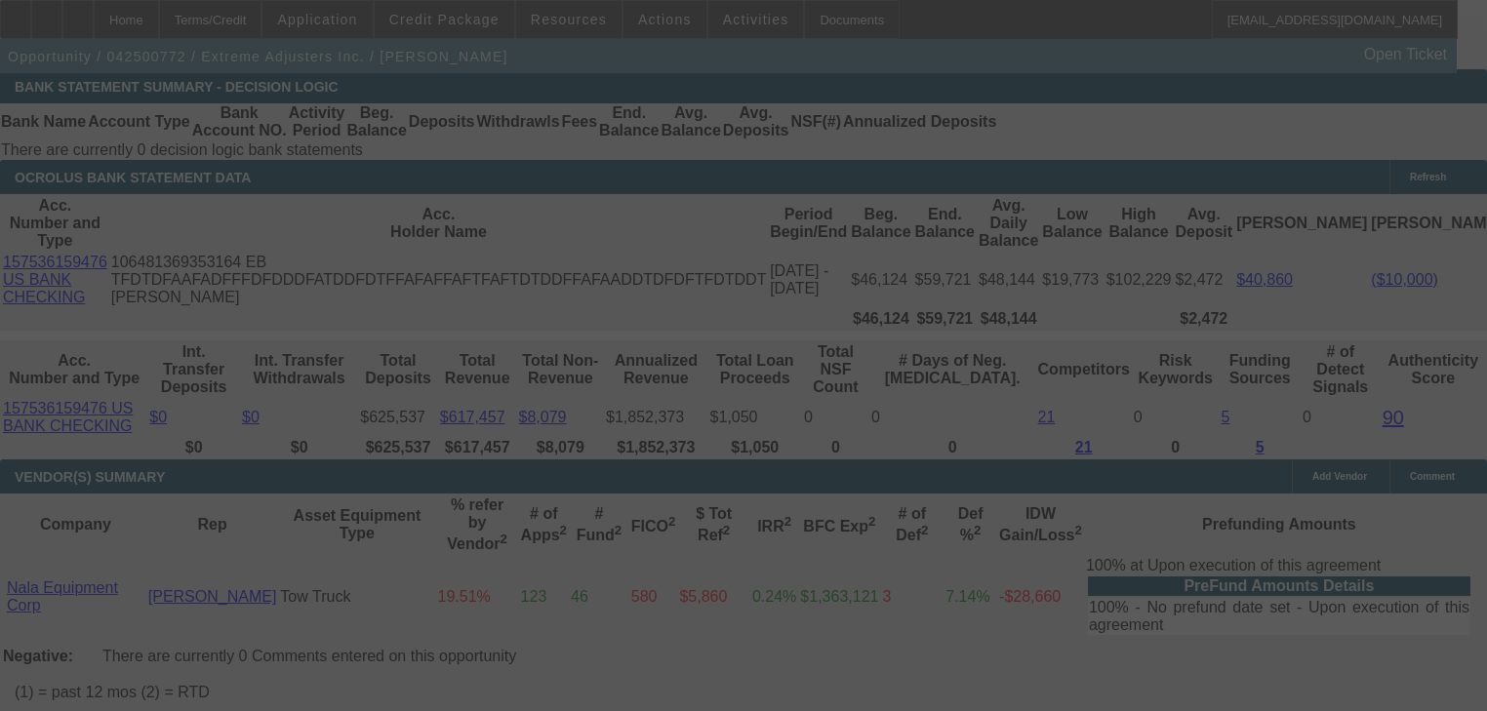
select select "0"
select select "2"
select select "0.1"
select select "4"
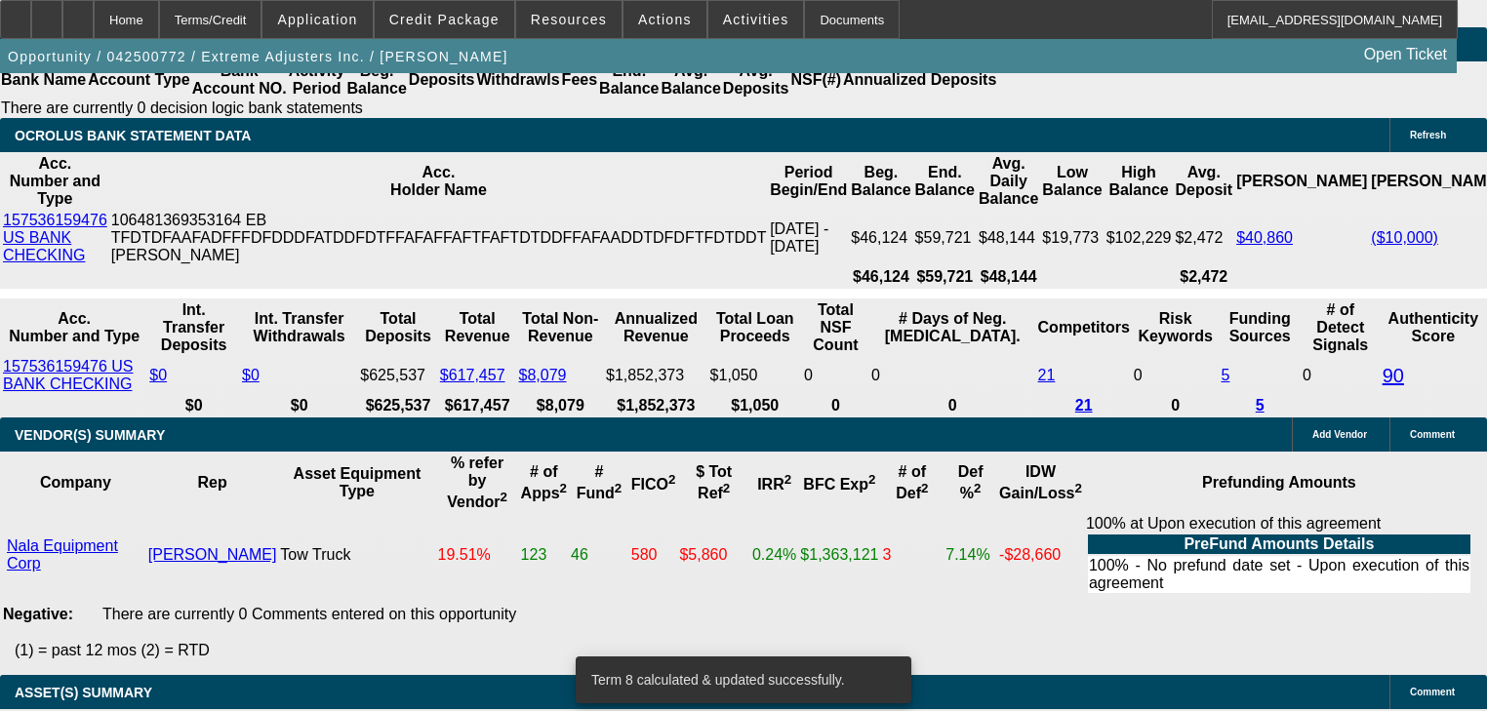
scroll to position [3806, 0]
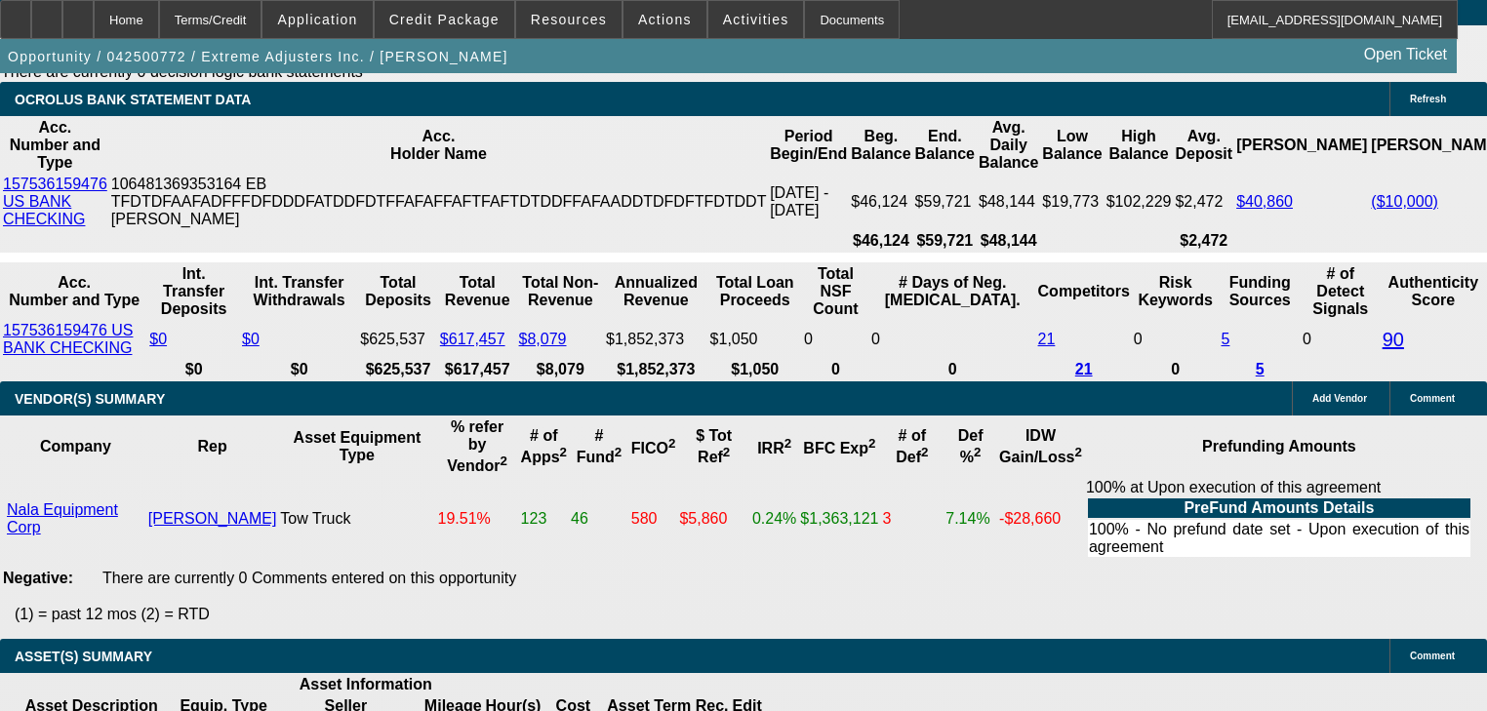
type input "48"
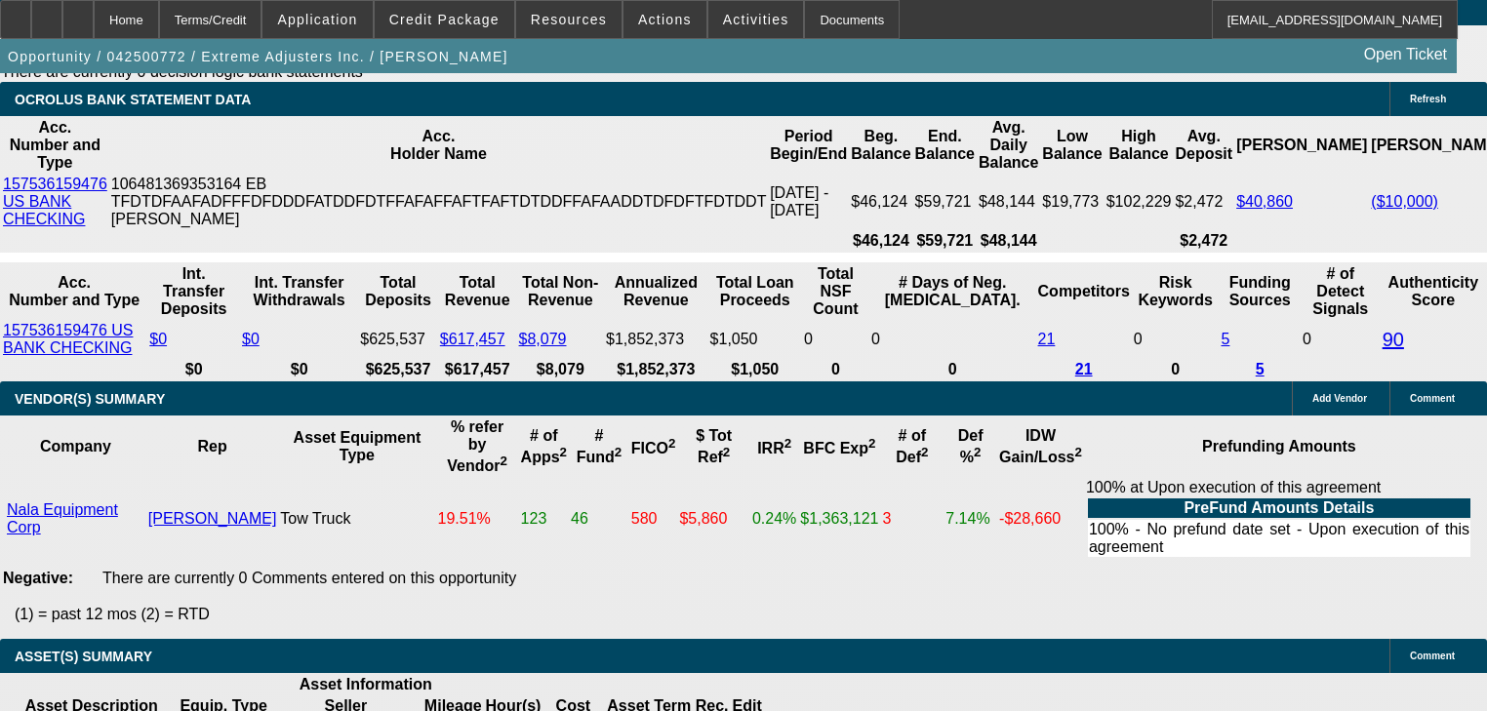
type input "UNKNOWN"
type input "$1,277.01"
type input "48"
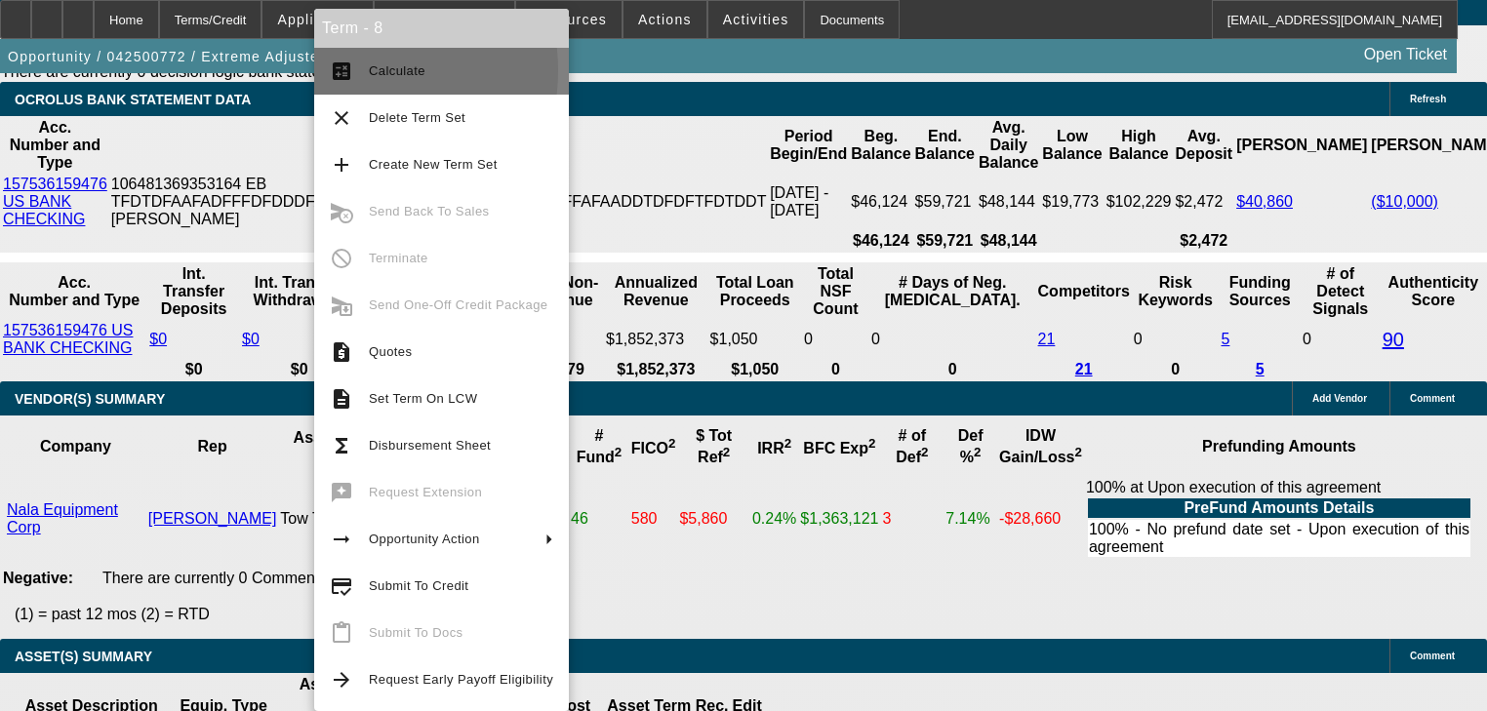
click at [347, 70] on mat-icon "calculate" at bounding box center [341, 71] width 23 height 23
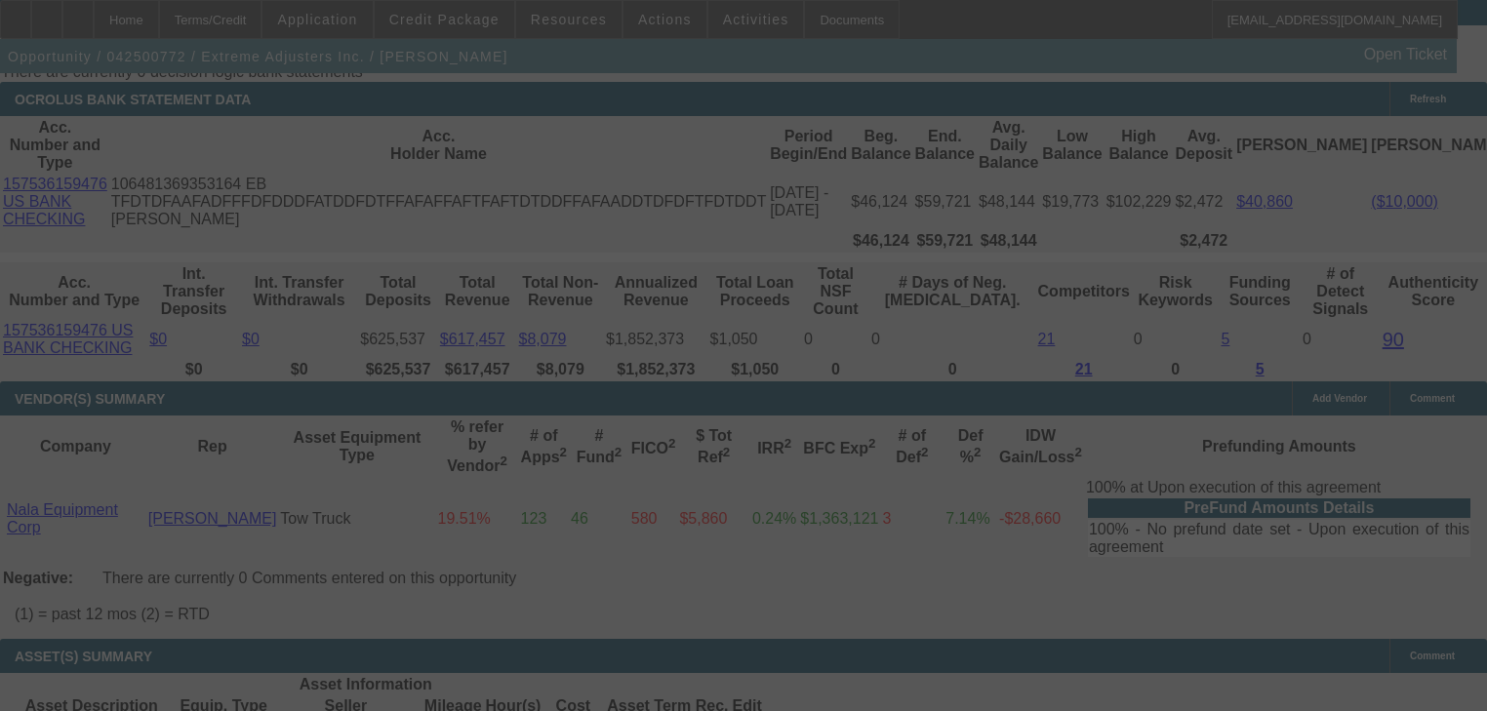
select select "0"
select select "2"
select select "0.1"
select select "4"
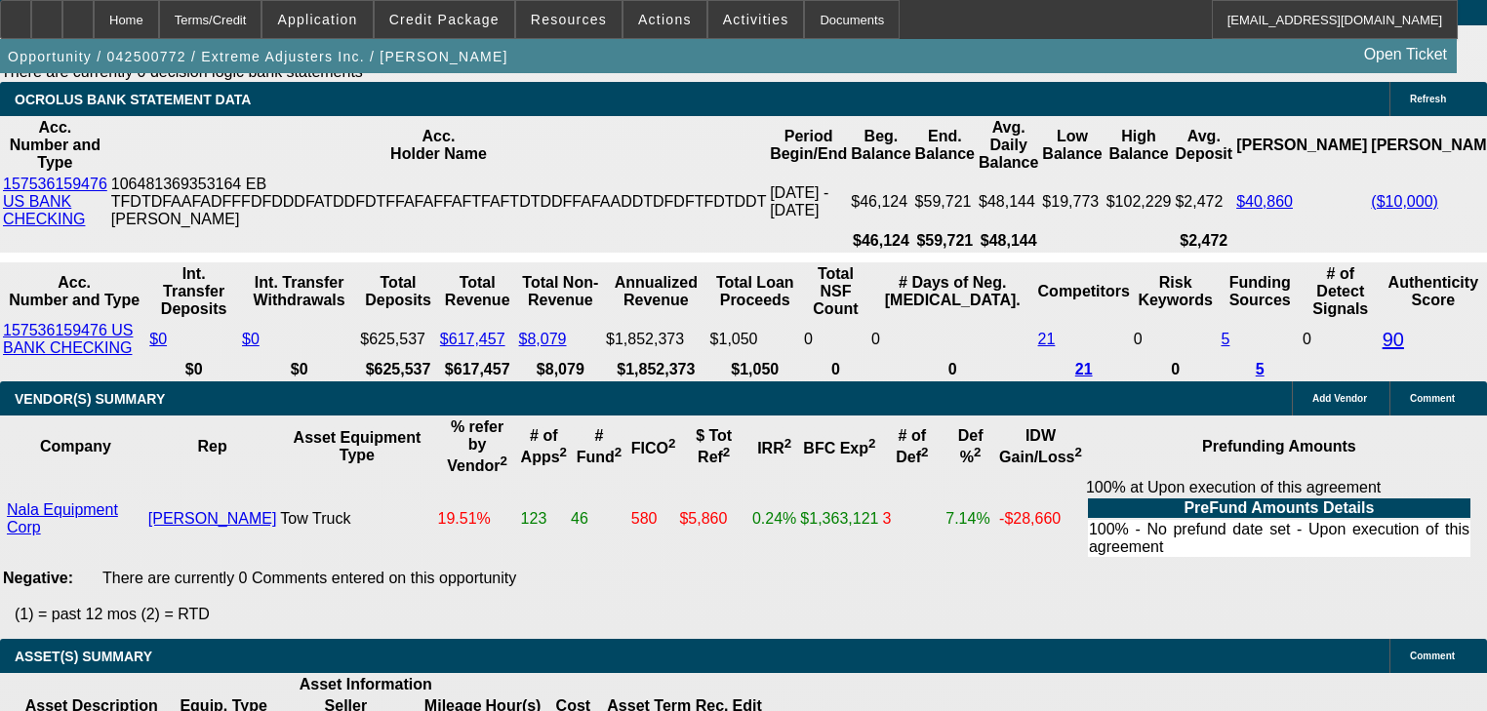
type input "4"
type input "UNKNOWN"
type input "$11,017.14"
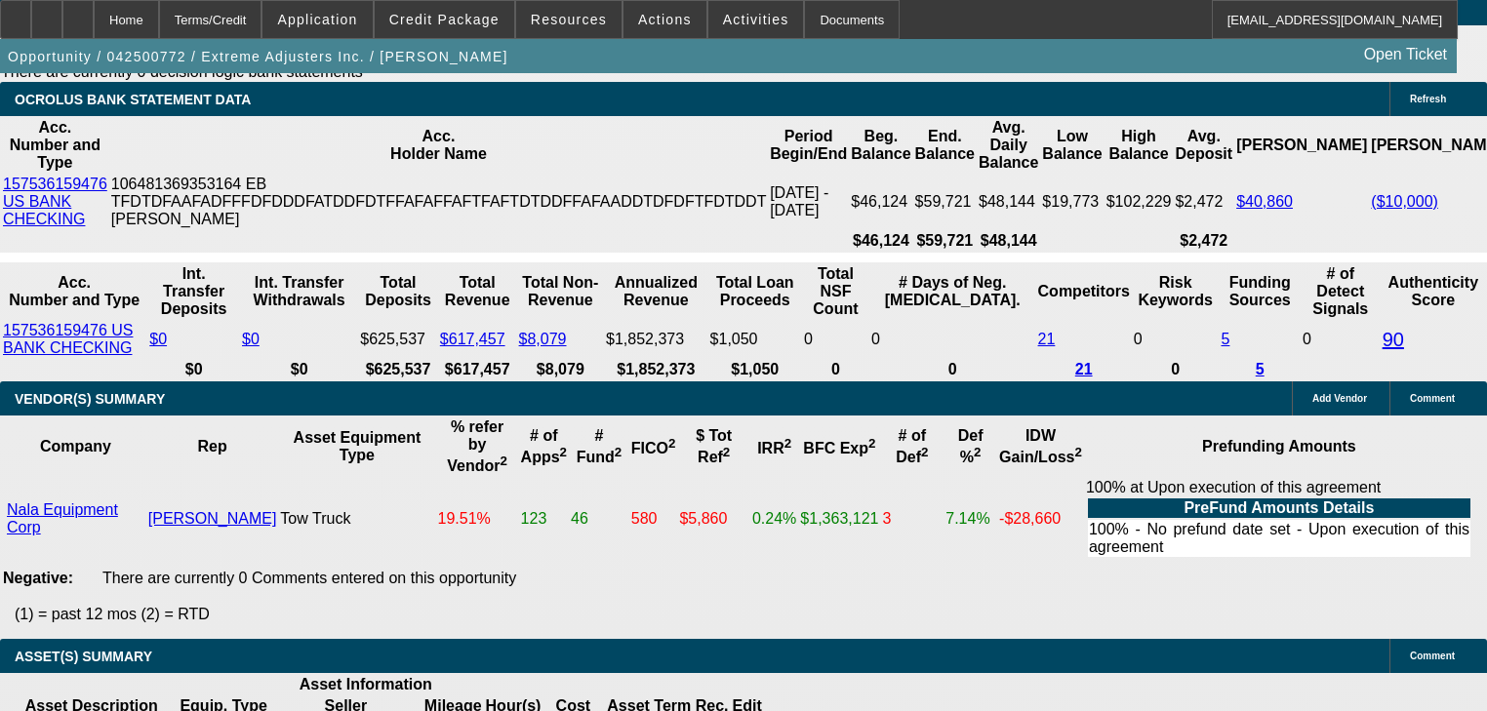
type input "42"
type input "$1,398.63"
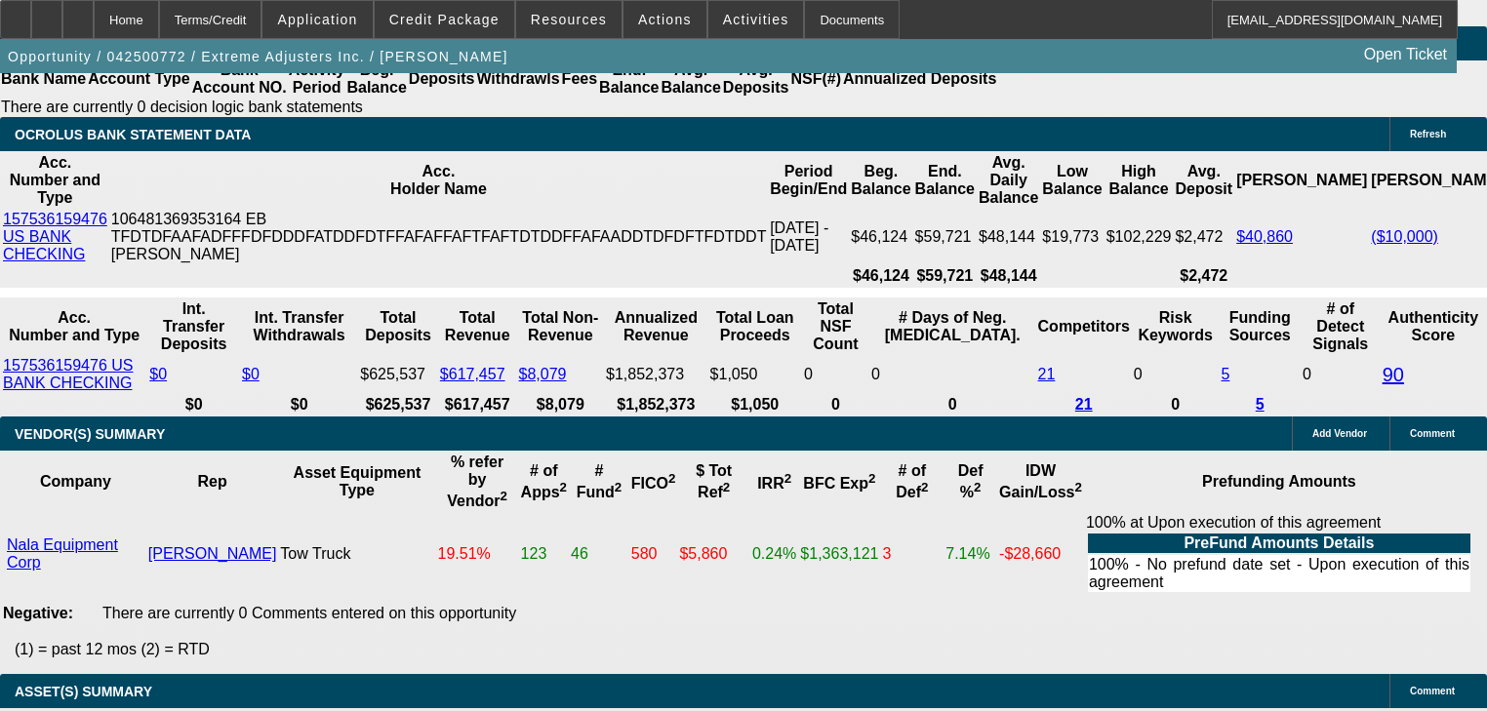
scroll to position [3884, 0]
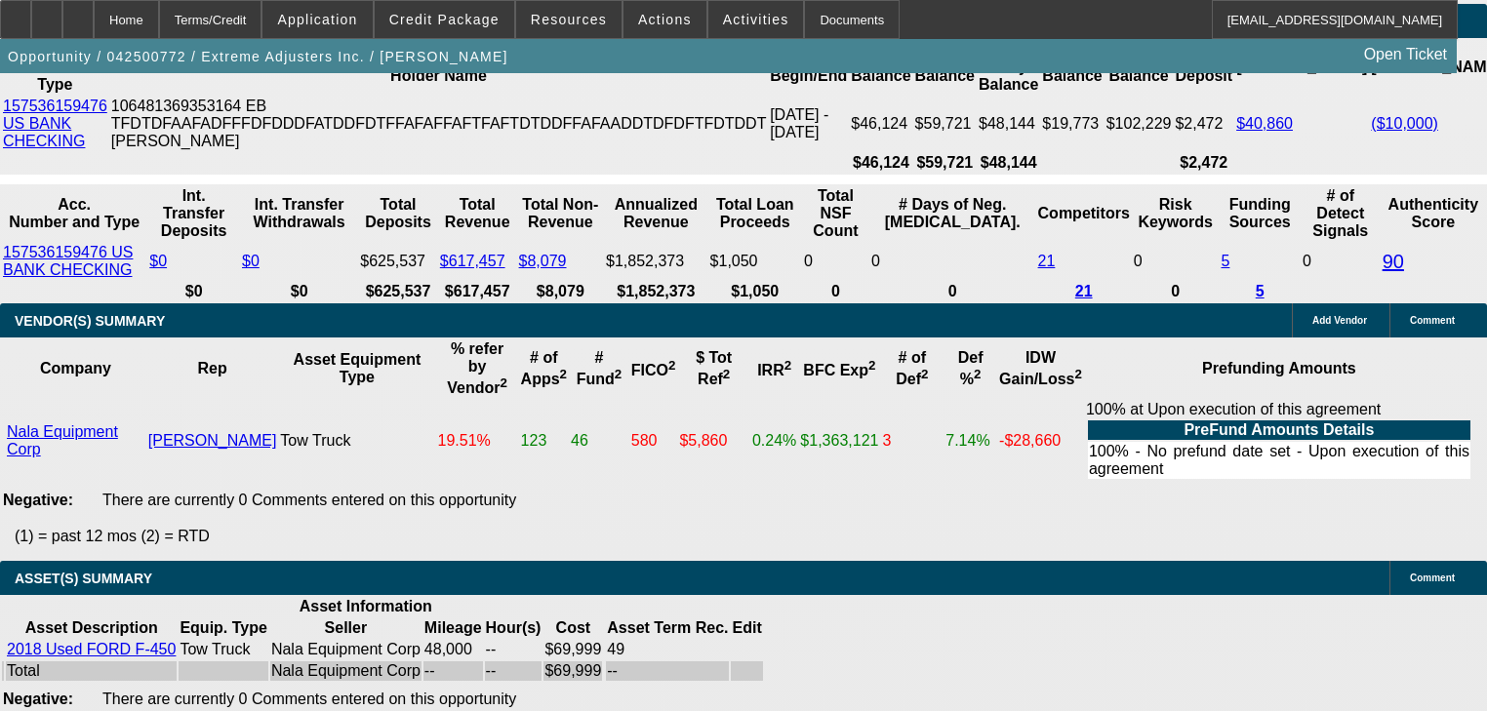
type input "49"
type input "$1,259.77"
type input "49"
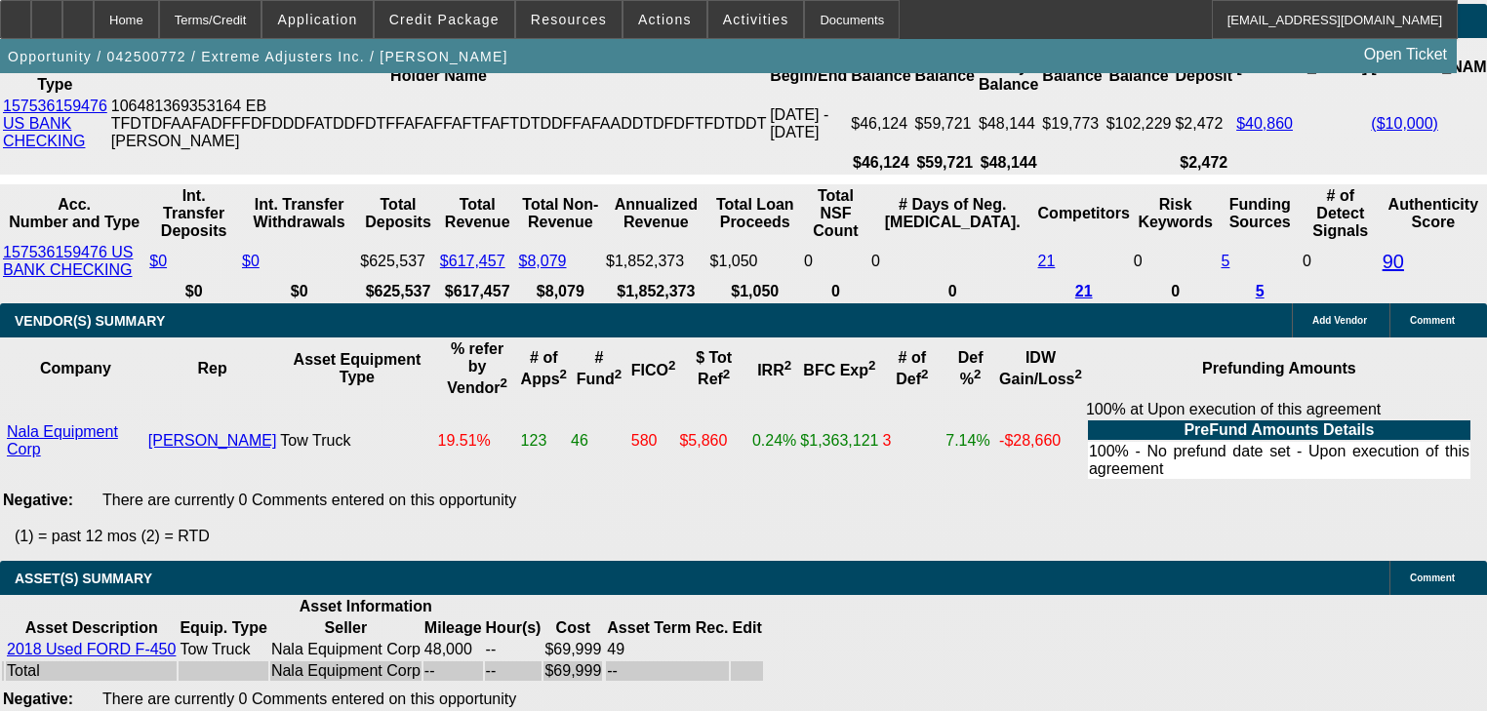
type input "$11,017.14"
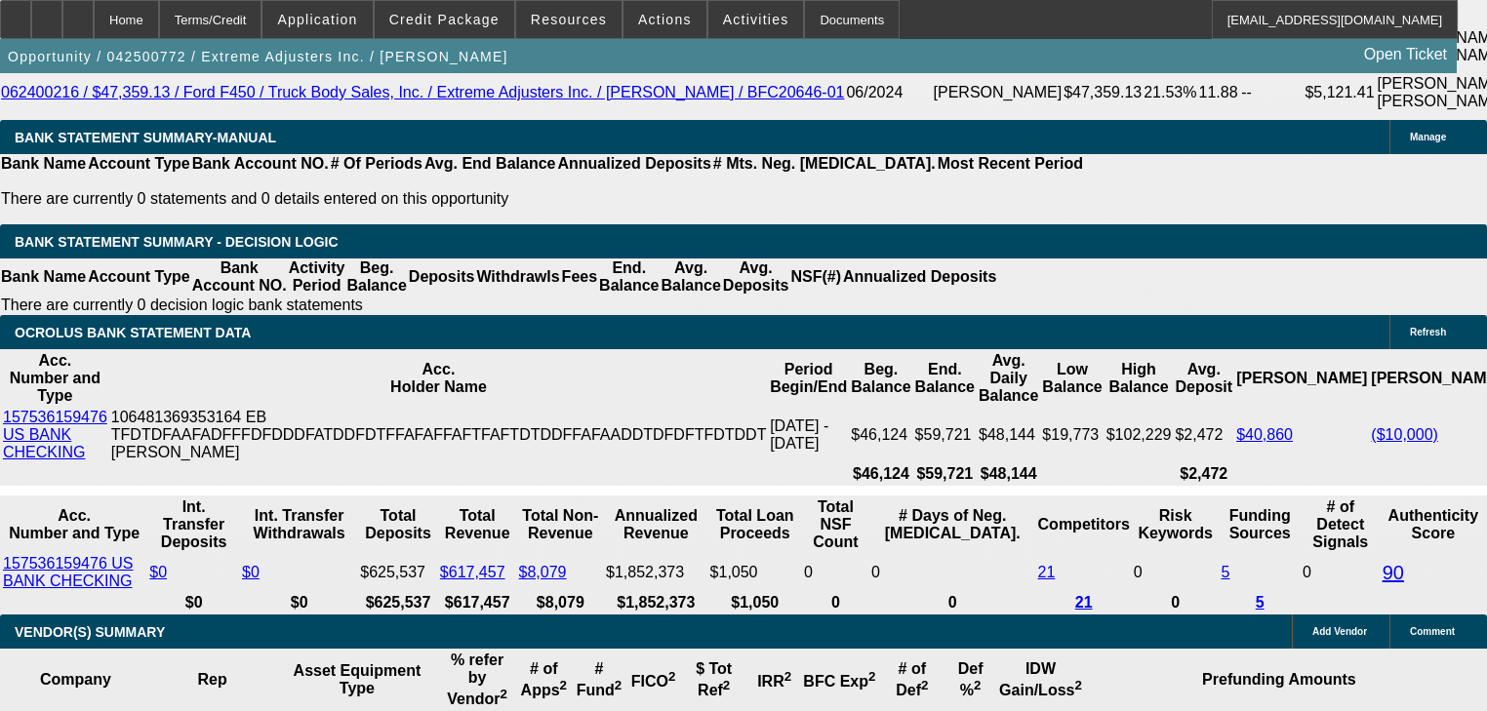
scroll to position [3572, 0]
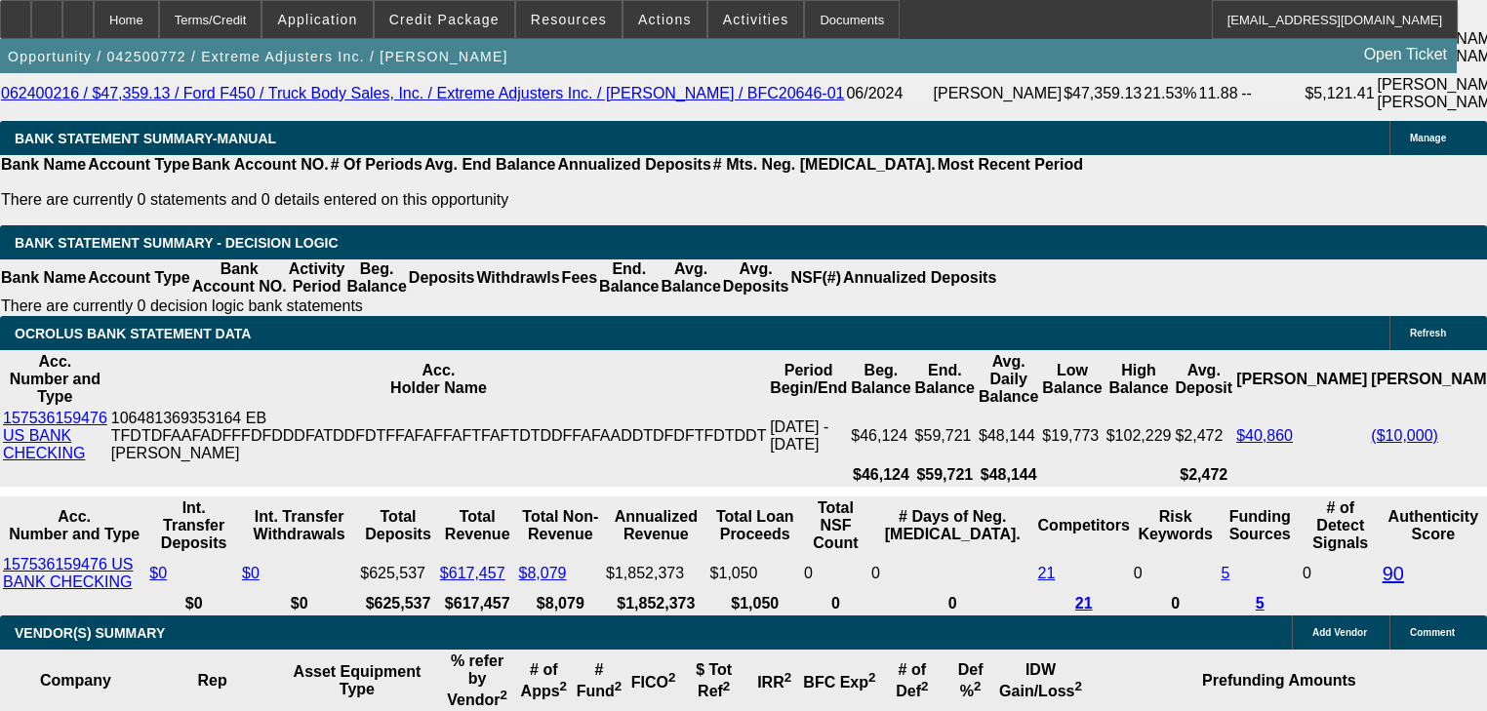
type input "18"
type input "$1,226.22"
type input "18"
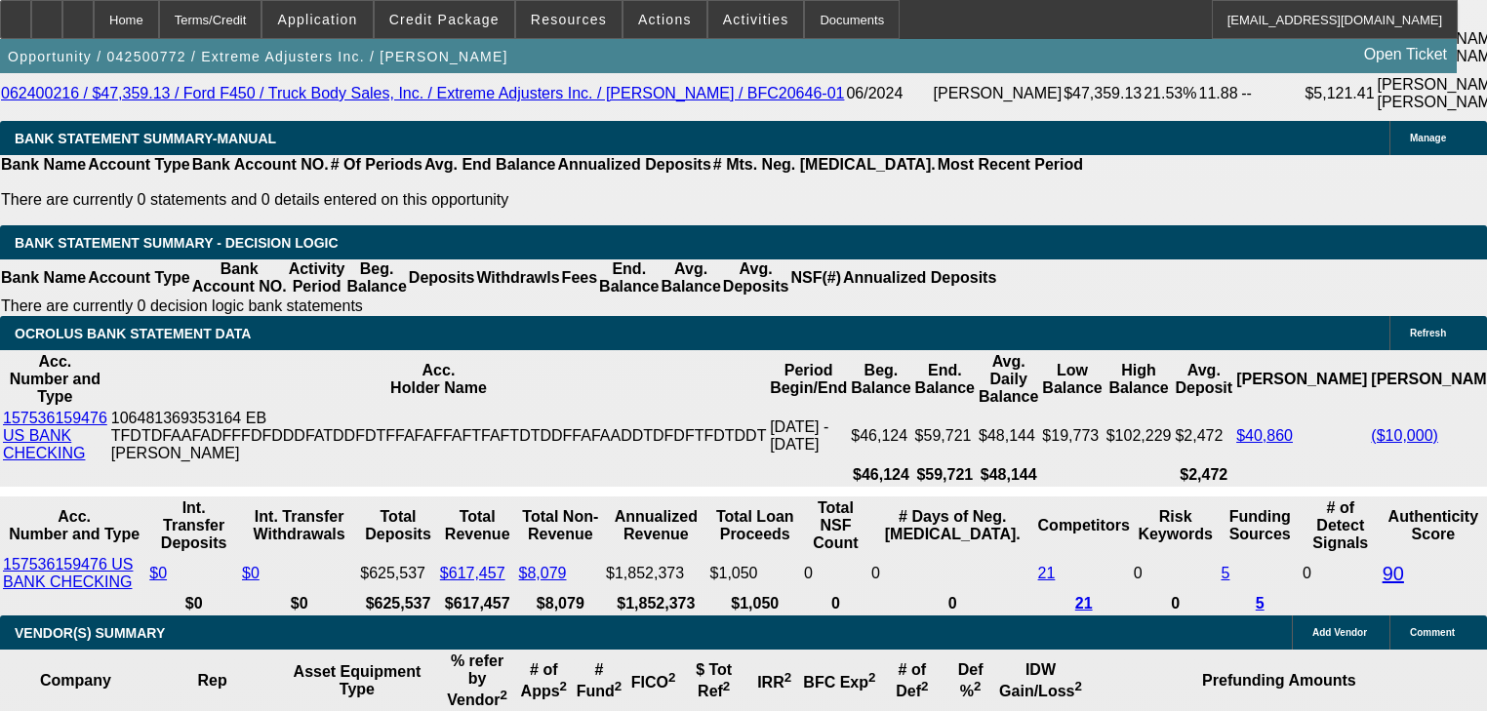
type input "48"
type input "$1,243.59"
type input "48"
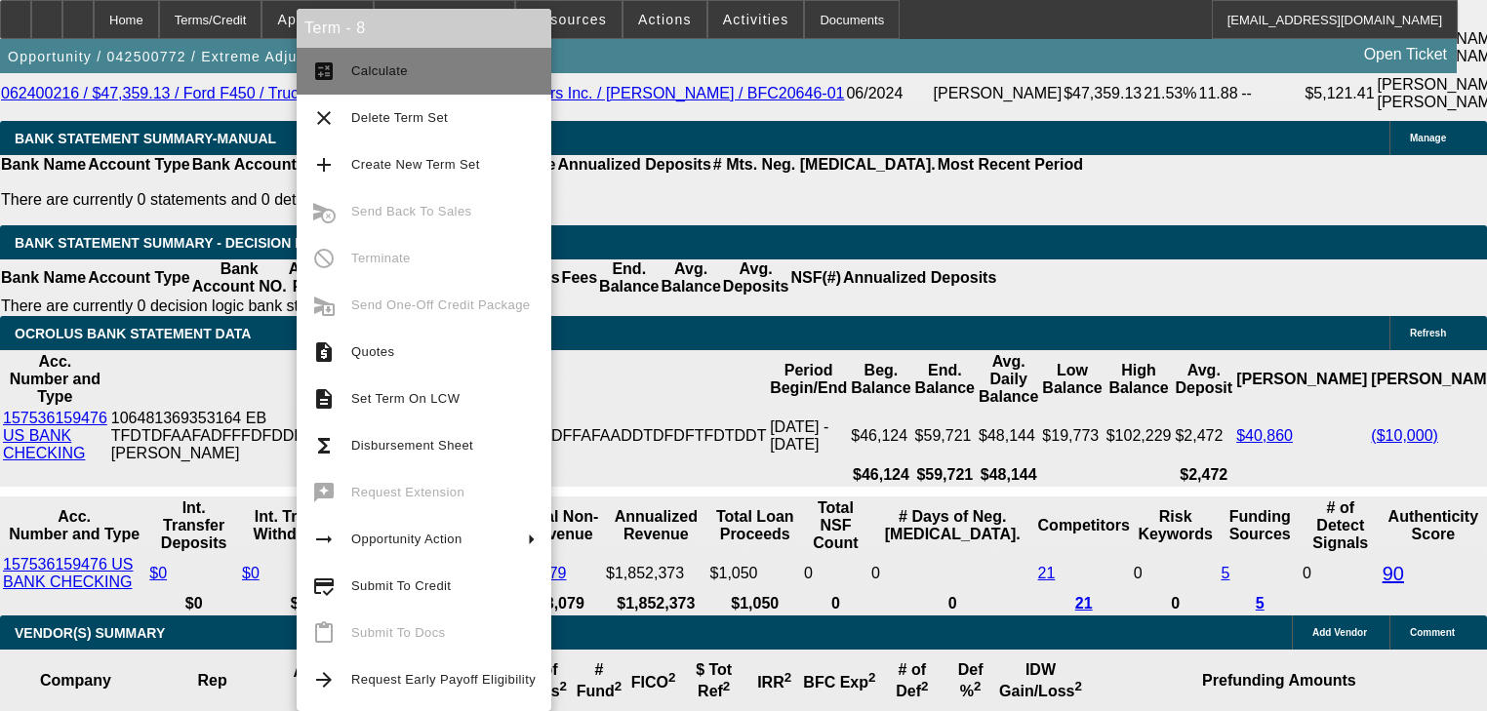
click at [359, 60] on span "Calculate" at bounding box center [443, 71] width 184 height 23
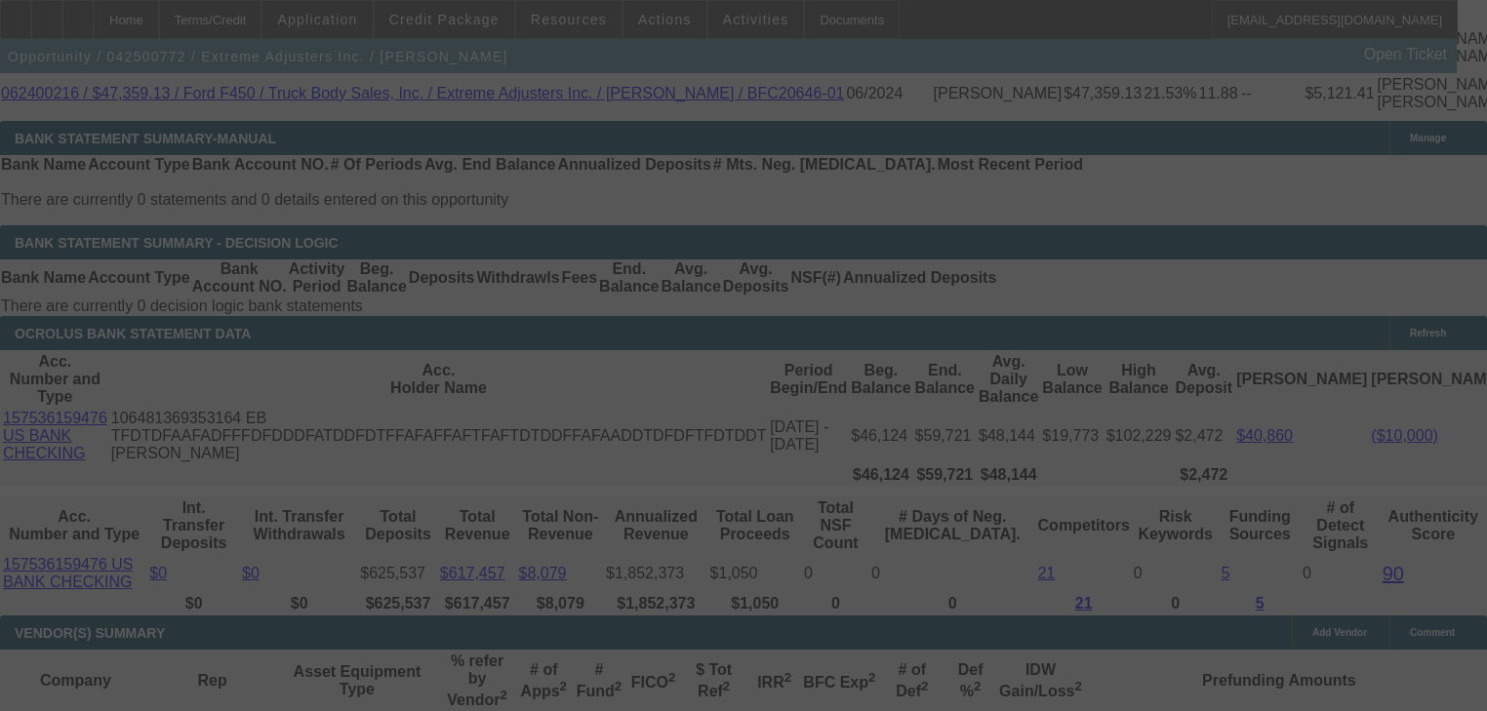
select select "0"
select select "2"
select select "0.1"
select select "4"
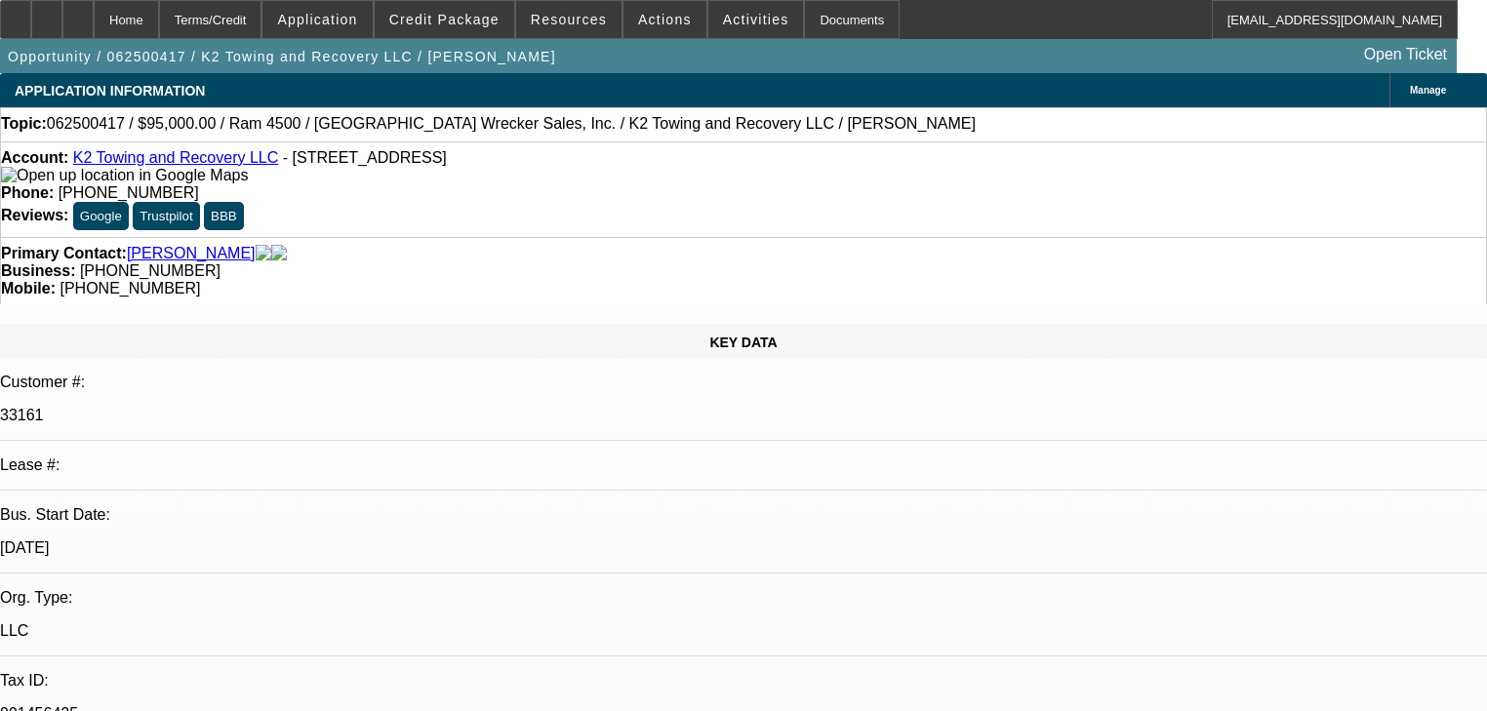
select select "0"
select select "2"
select select "0"
select select "6"
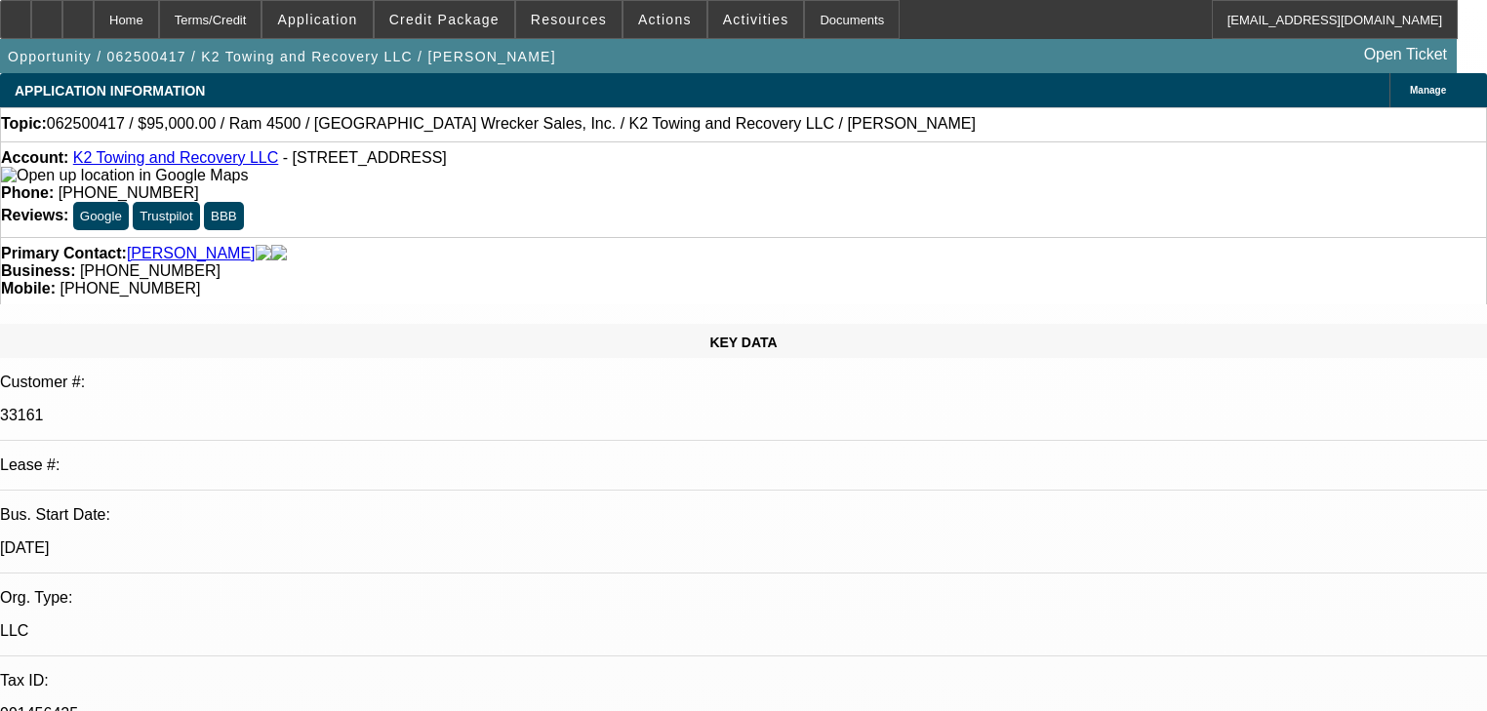
select select "0"
select select "2"
select select "0"
select select "6"
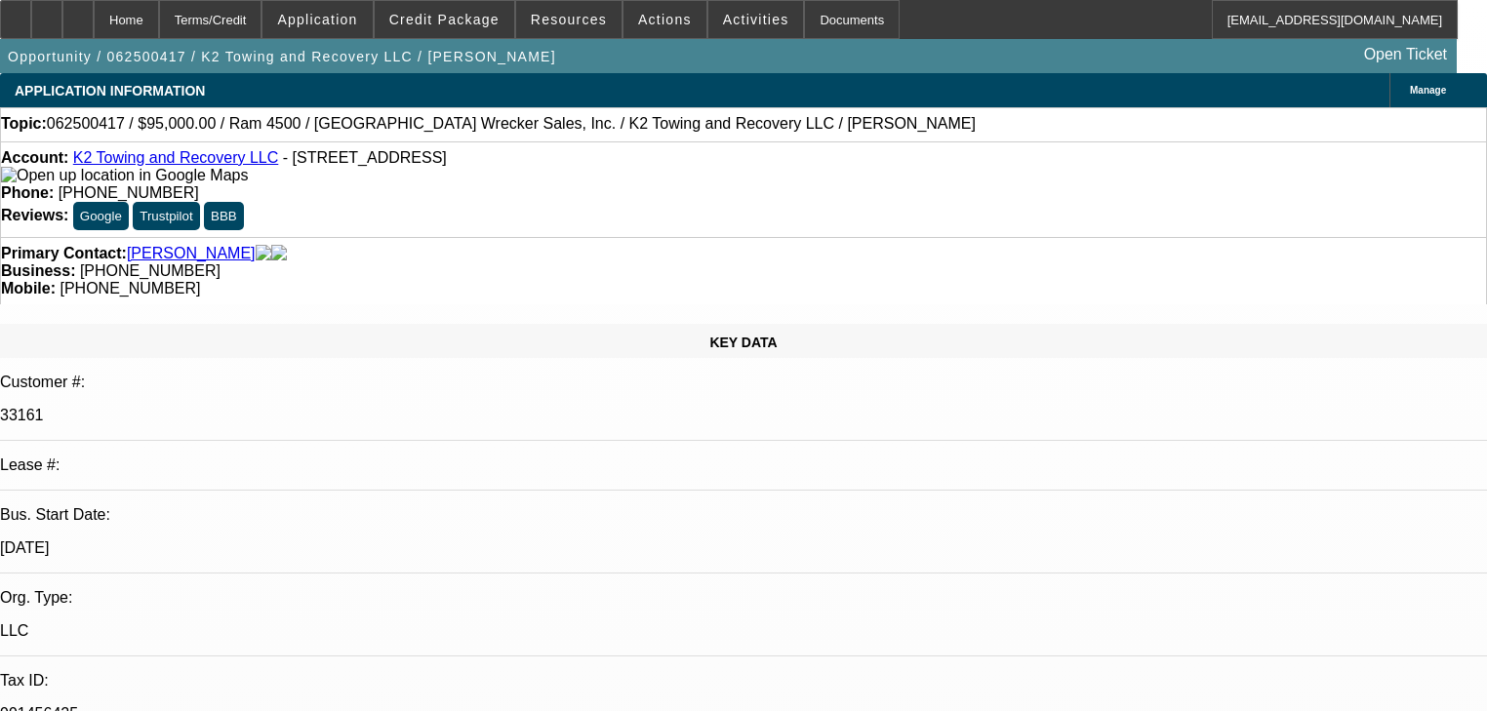
select select "0.1"
select select "2"
select select "0"
select select "6"
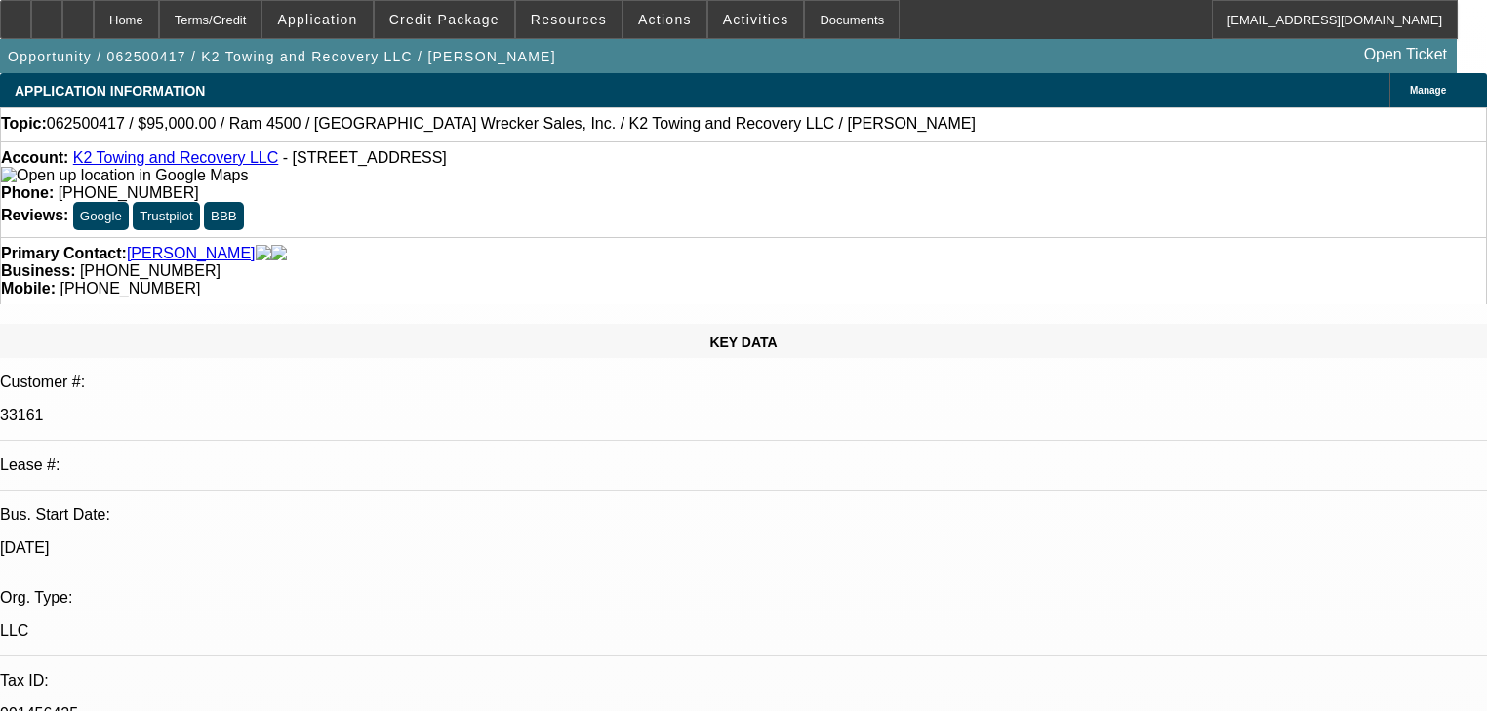
select select "0"
select select "2"
select select "0"
select select "6"
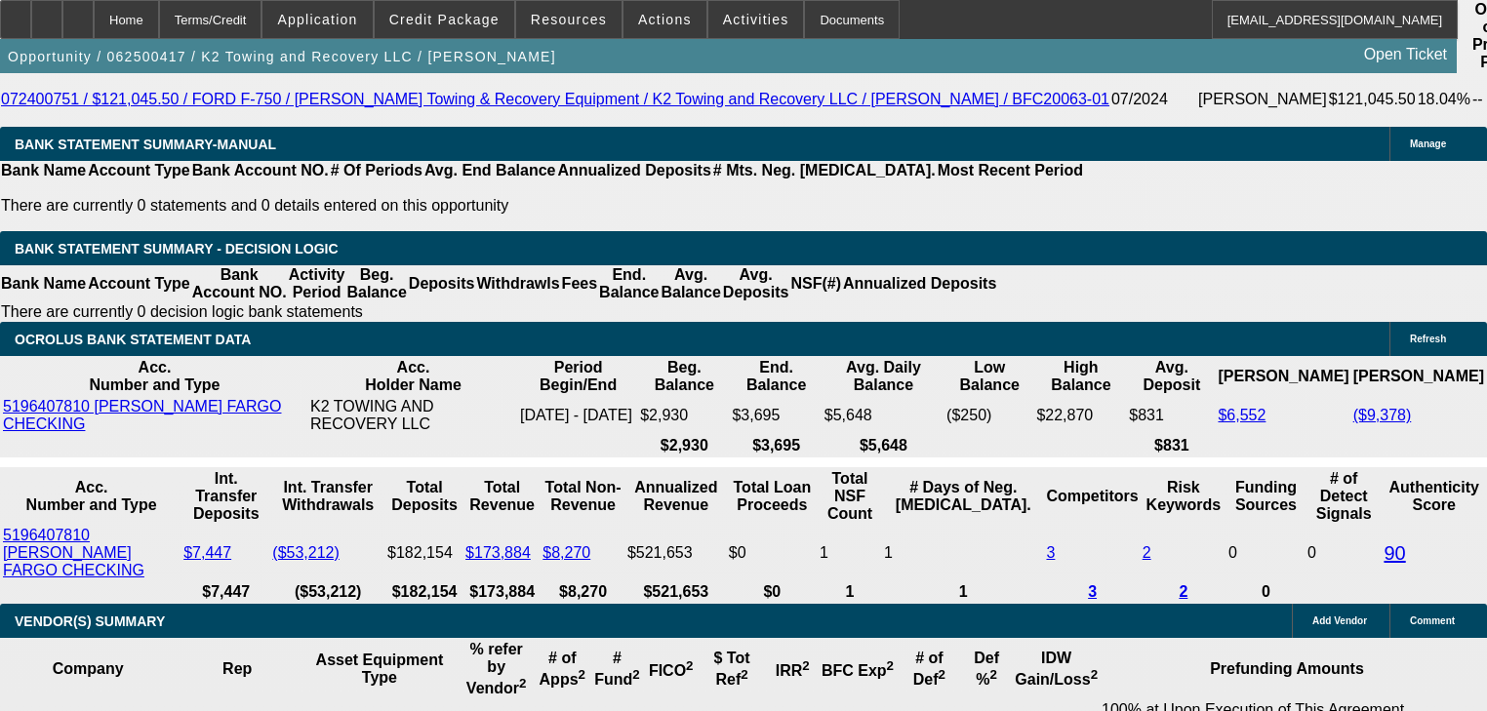
scroll to position [3435, 0]
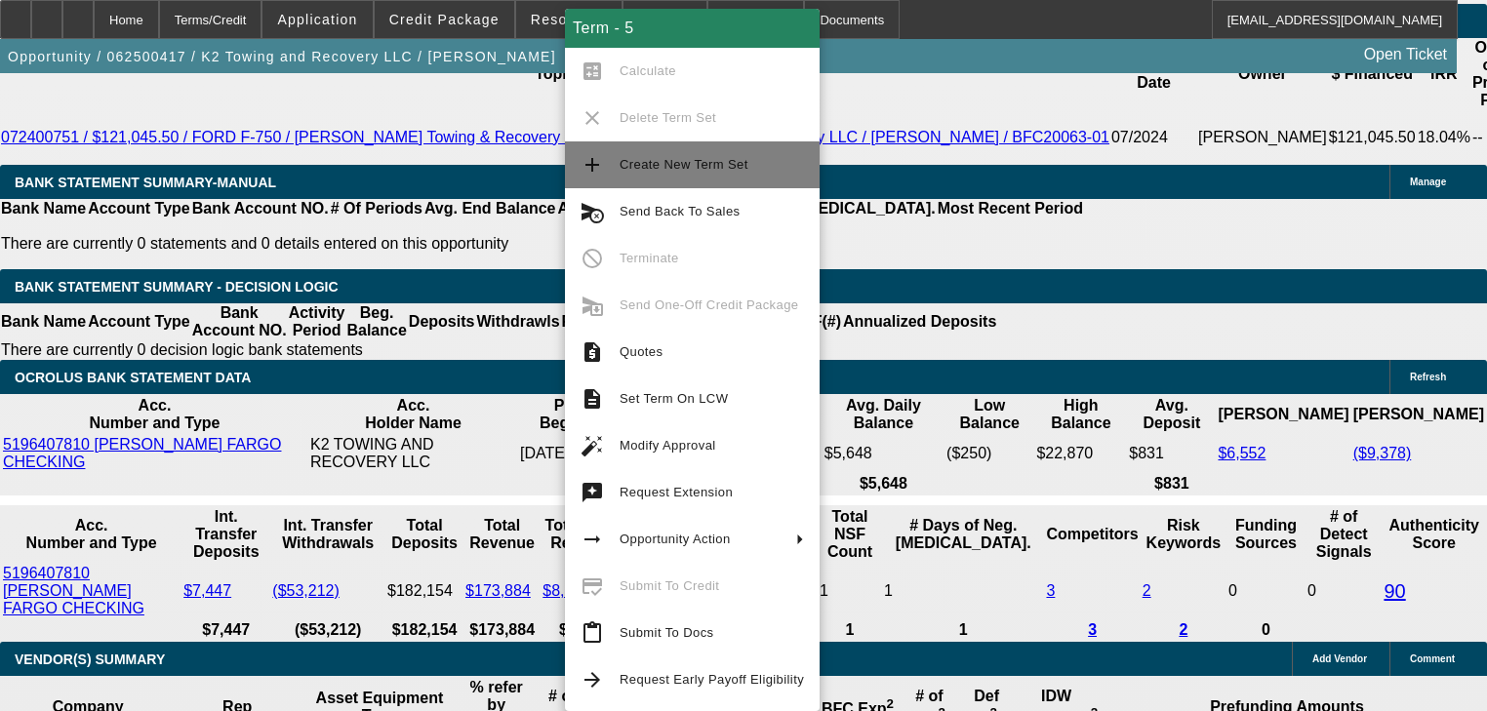
click at [633, 181] on button "add Create New Term Set" at bounding box center [692, 164] width 255 height 47
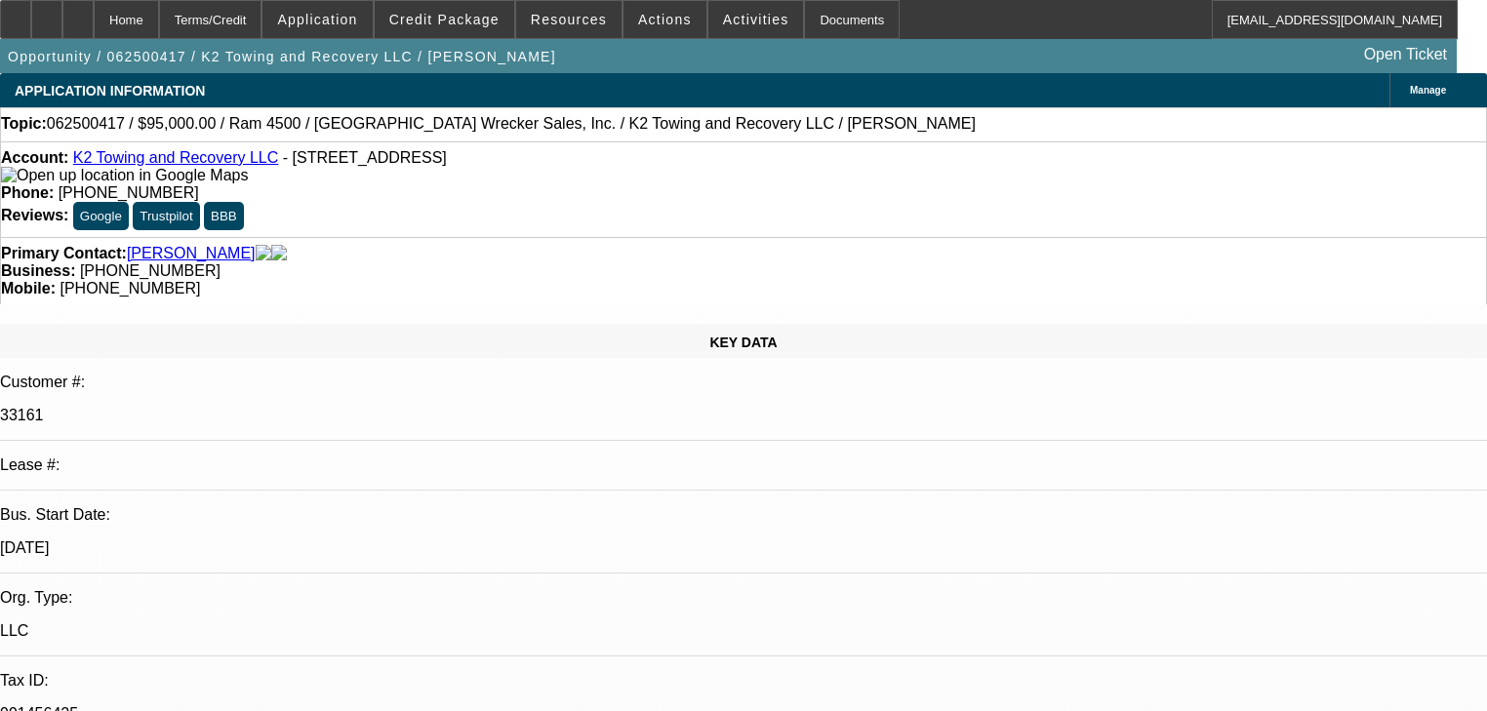
select select "0"
select select "2"
select select "0"
select select "6"
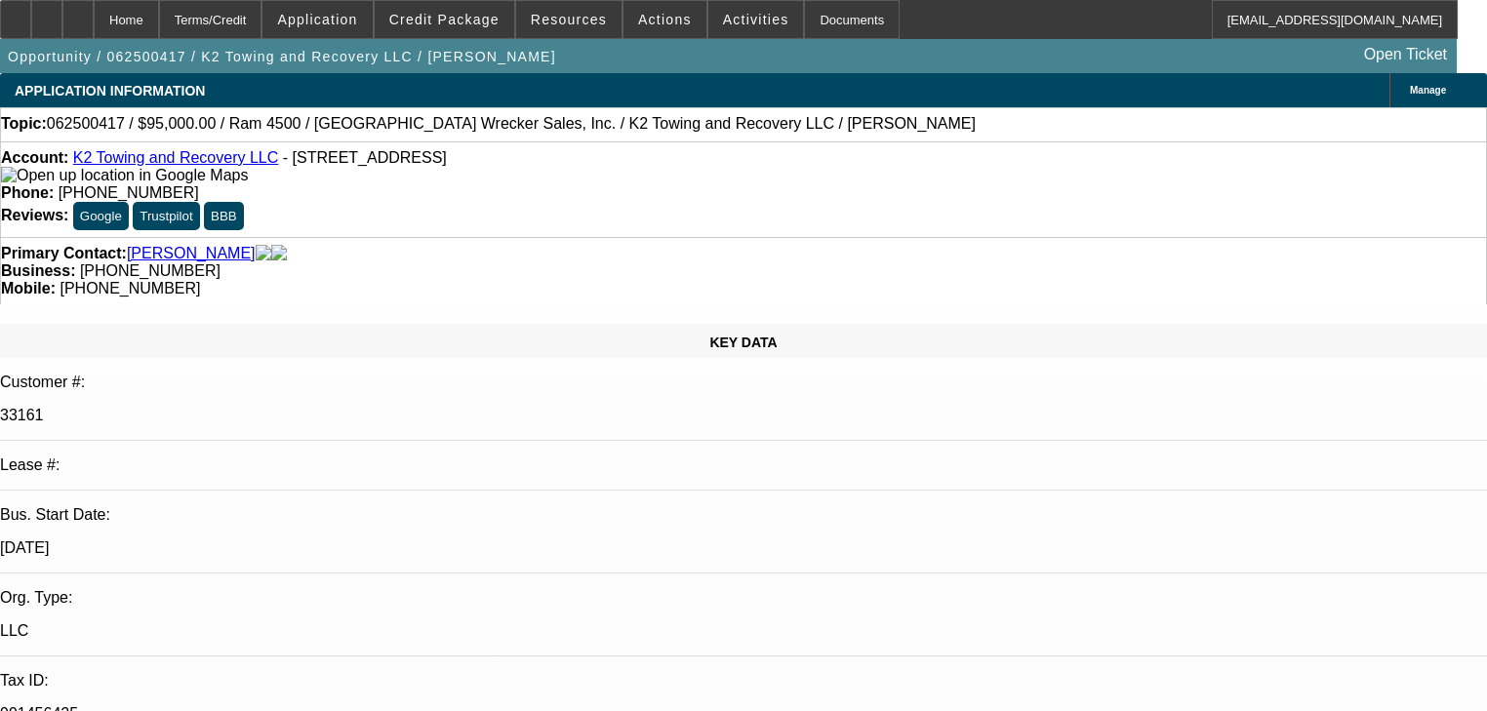
select select "0"
select select "2"
select select "0"
select select "6"
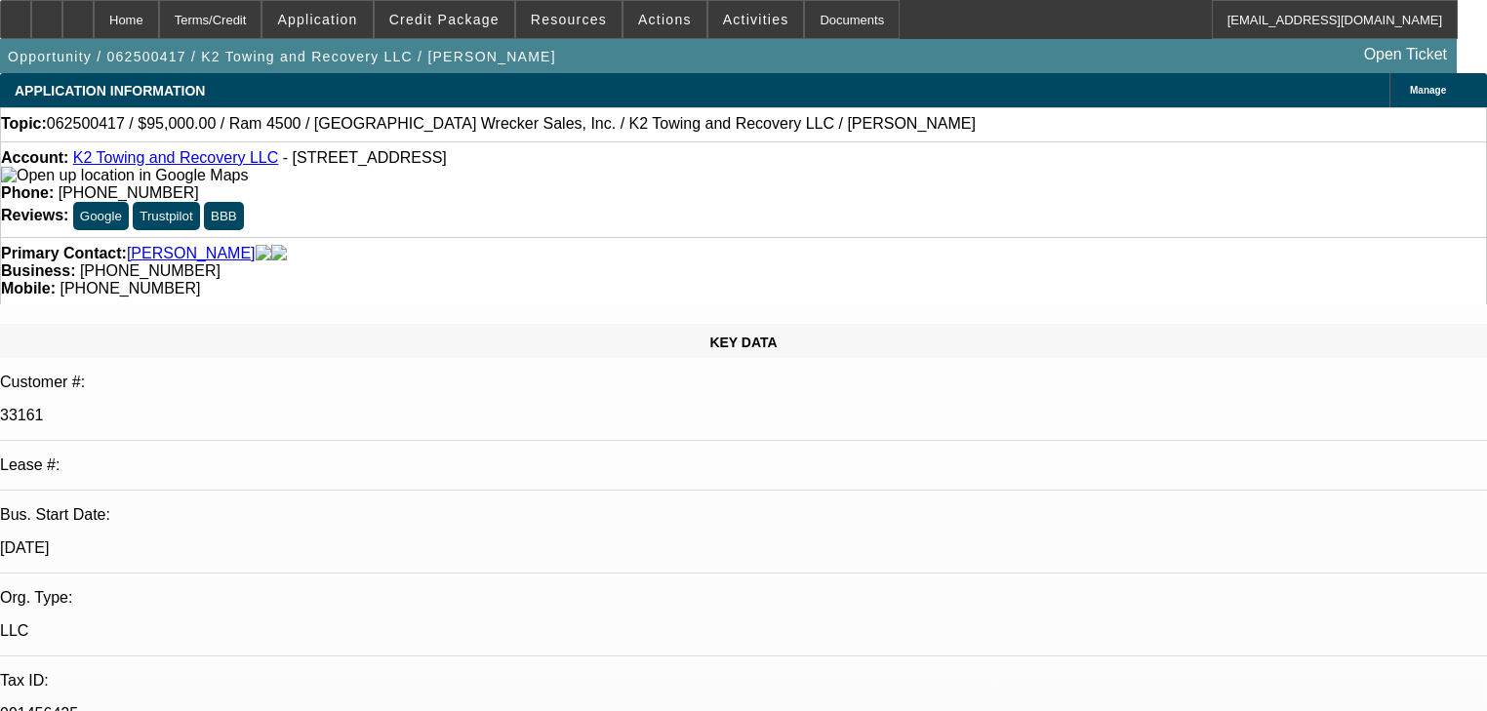
select select "0"
select select "2"
select select "0"
select select "6"
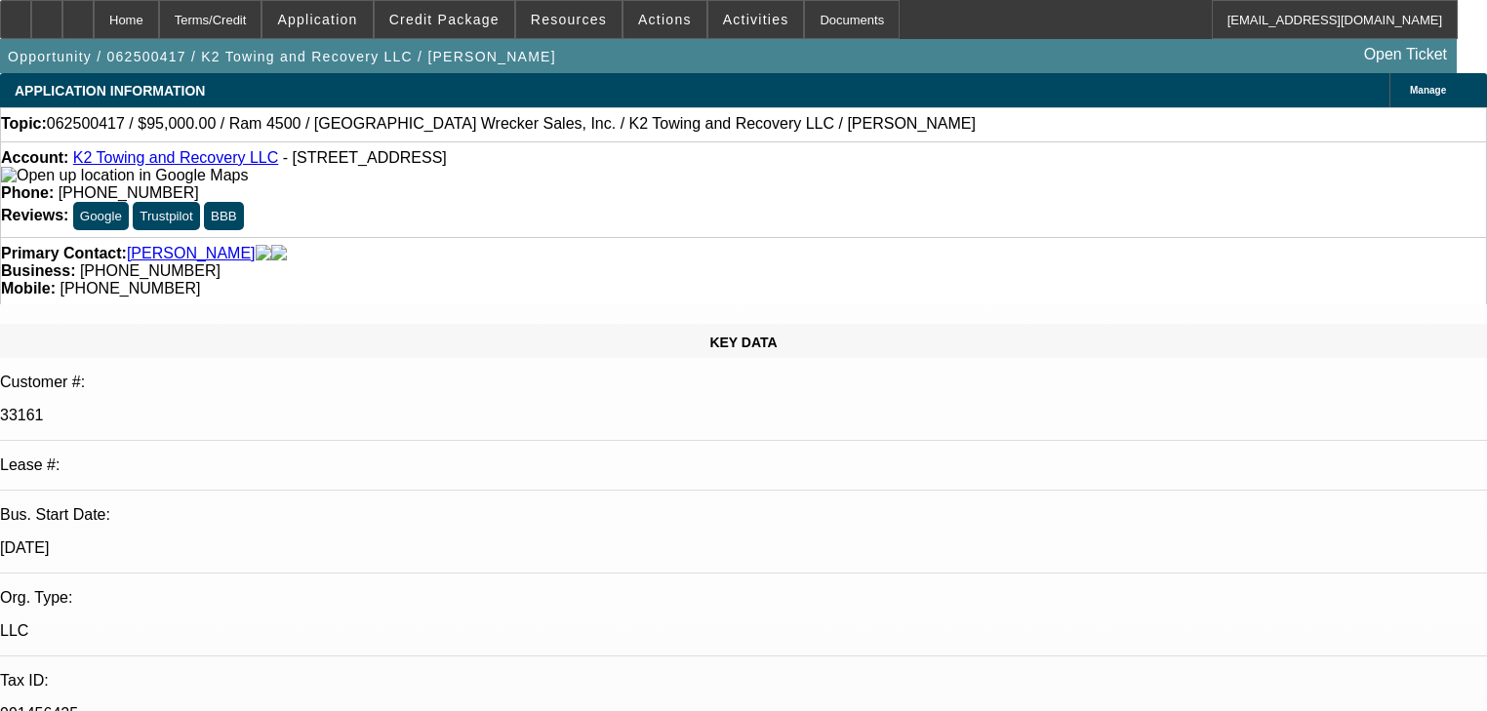
select select "0.1"
select select "2"
select select "0"
select select "6"
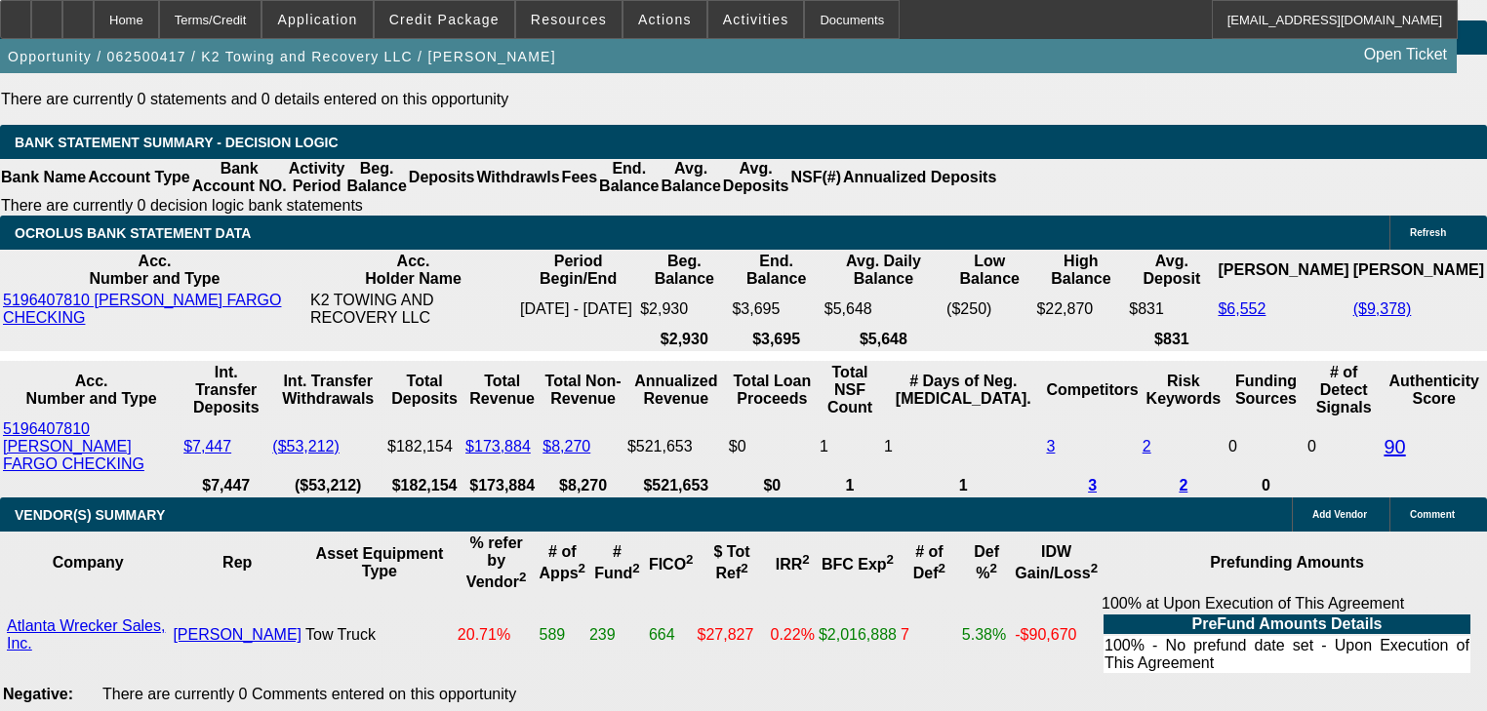
scroll to position [3669, 0]
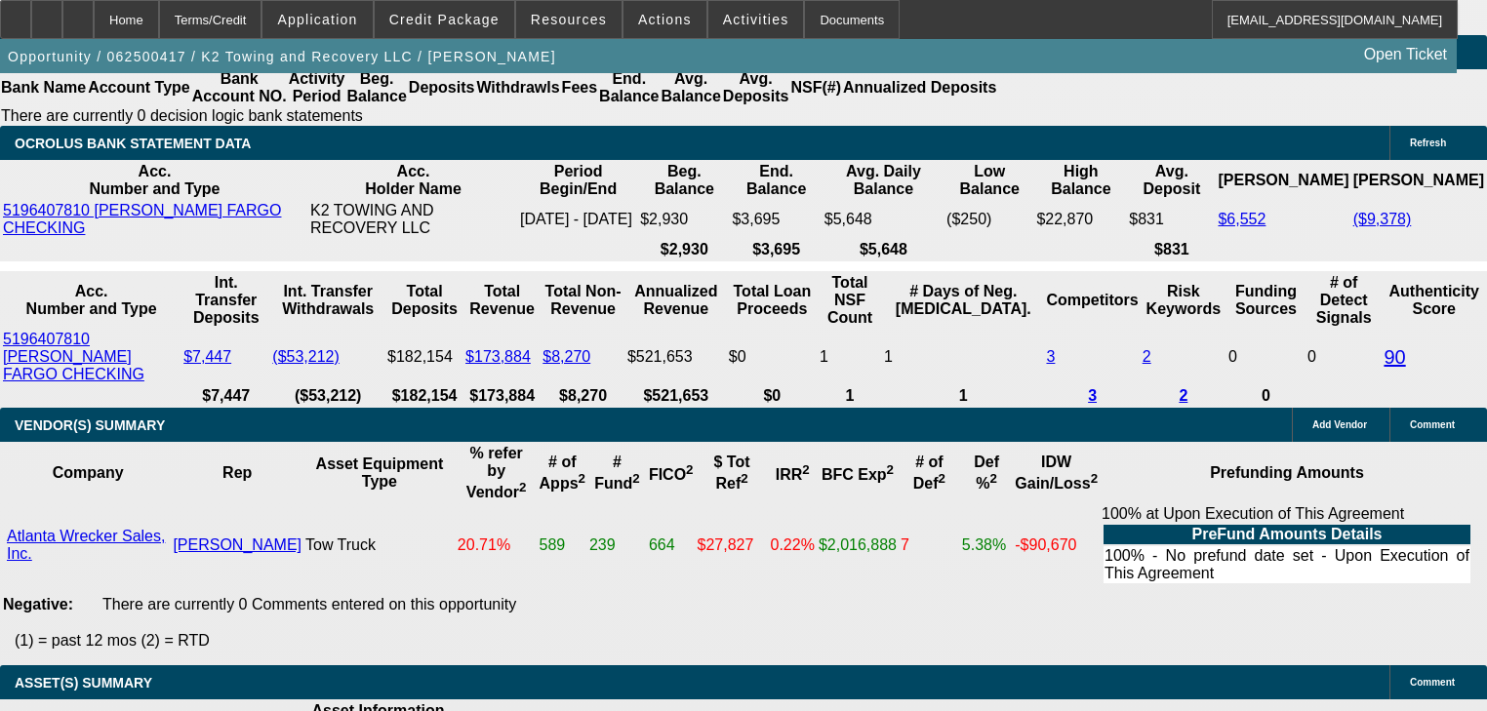
type input "1"
type input "UNKNOWN"
type input "$10,700.00"
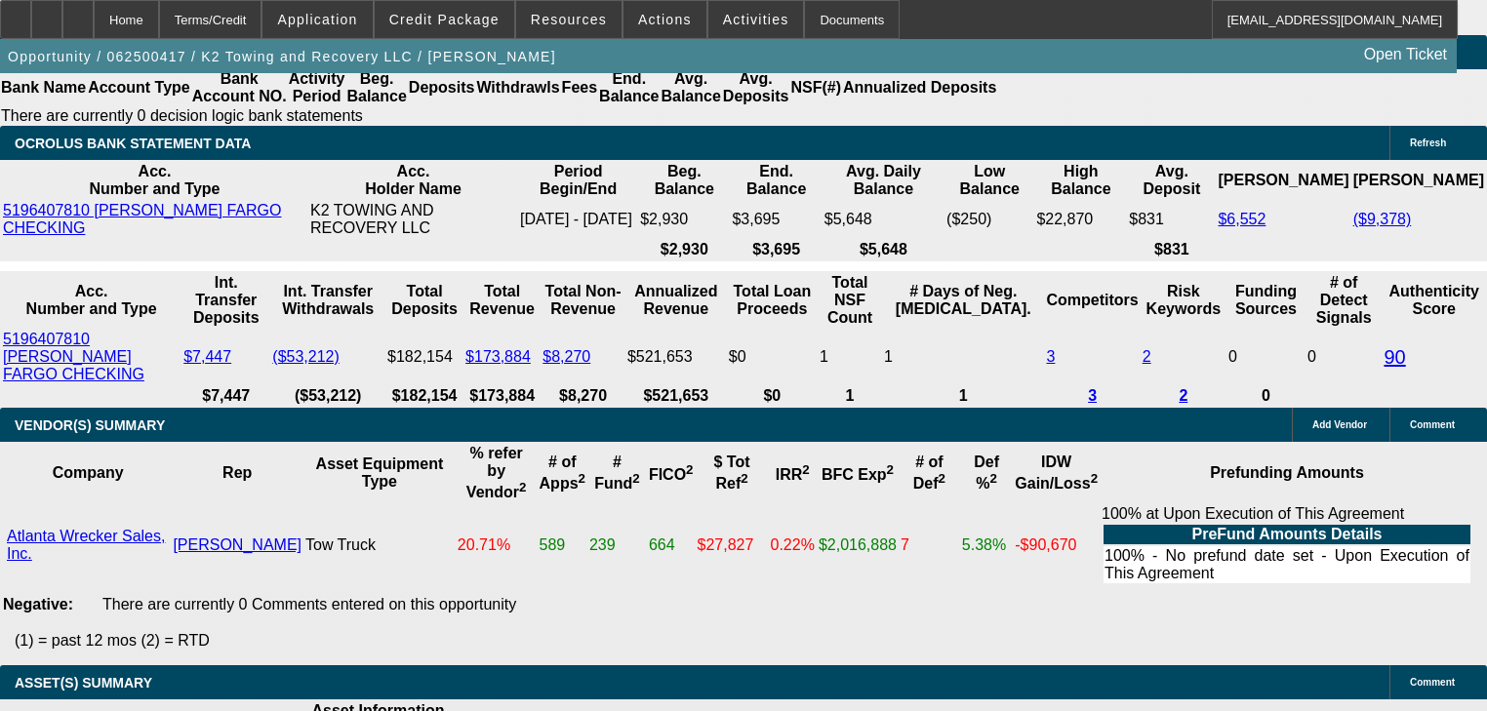
type input "$5,202.00"
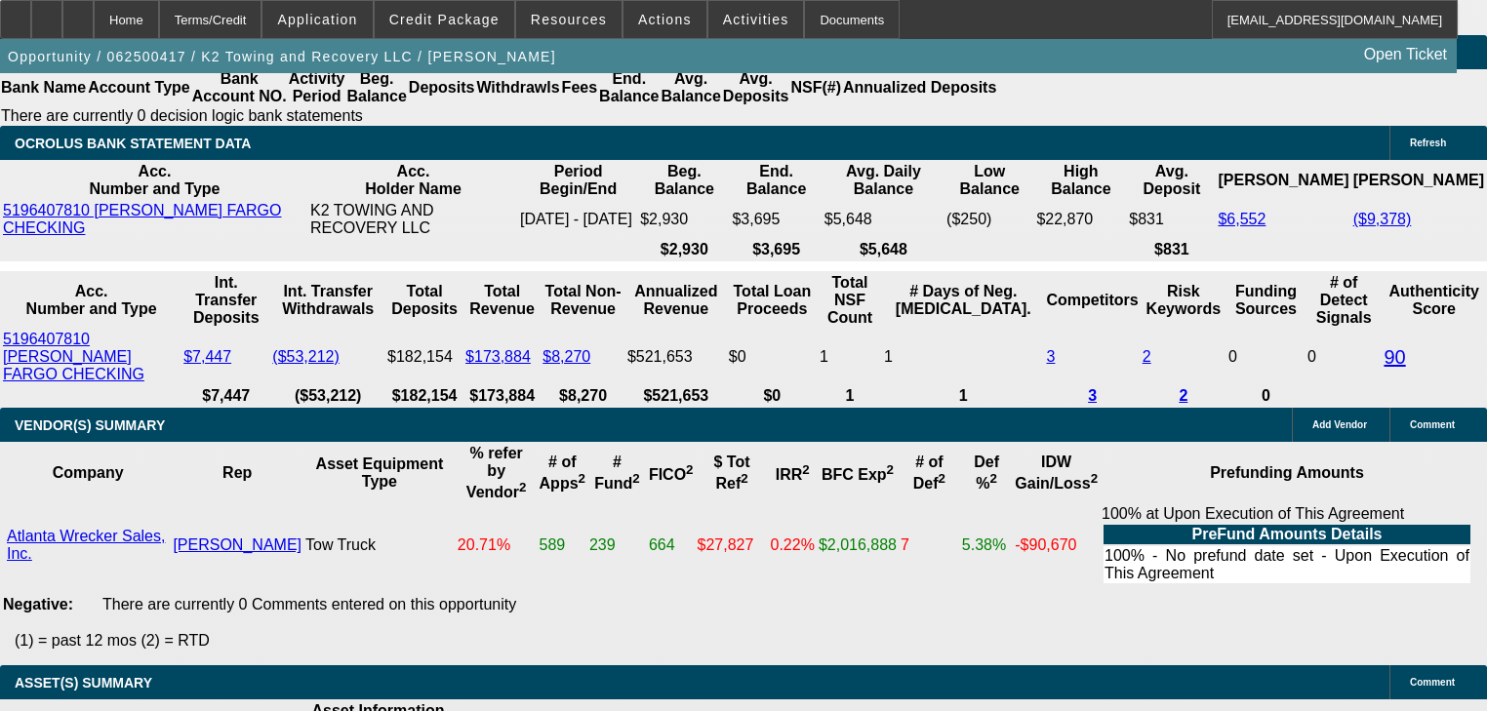
type input "18"
type input "$1,612.35"
type input "$3,224.70"
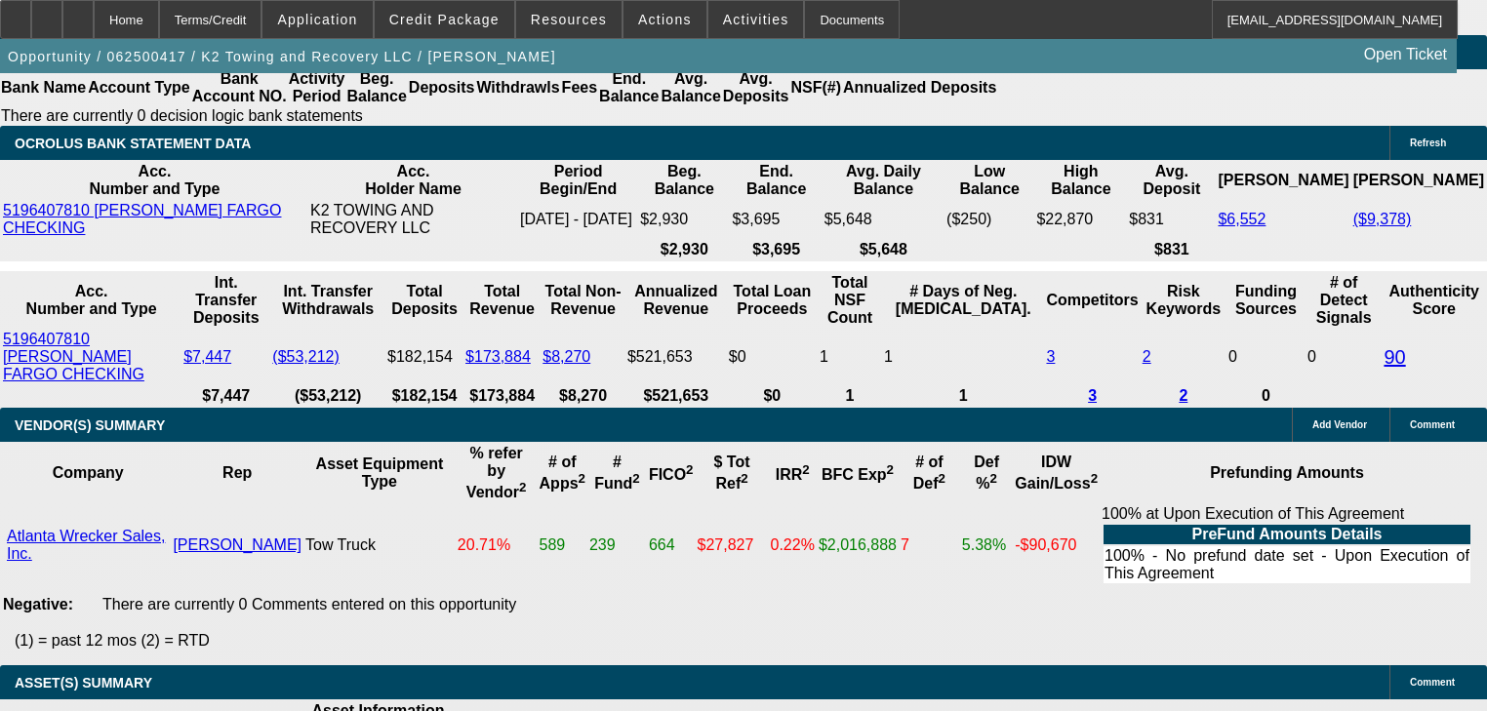
type input "$2,395.21"
type input "$4,790.42"
type input "18"
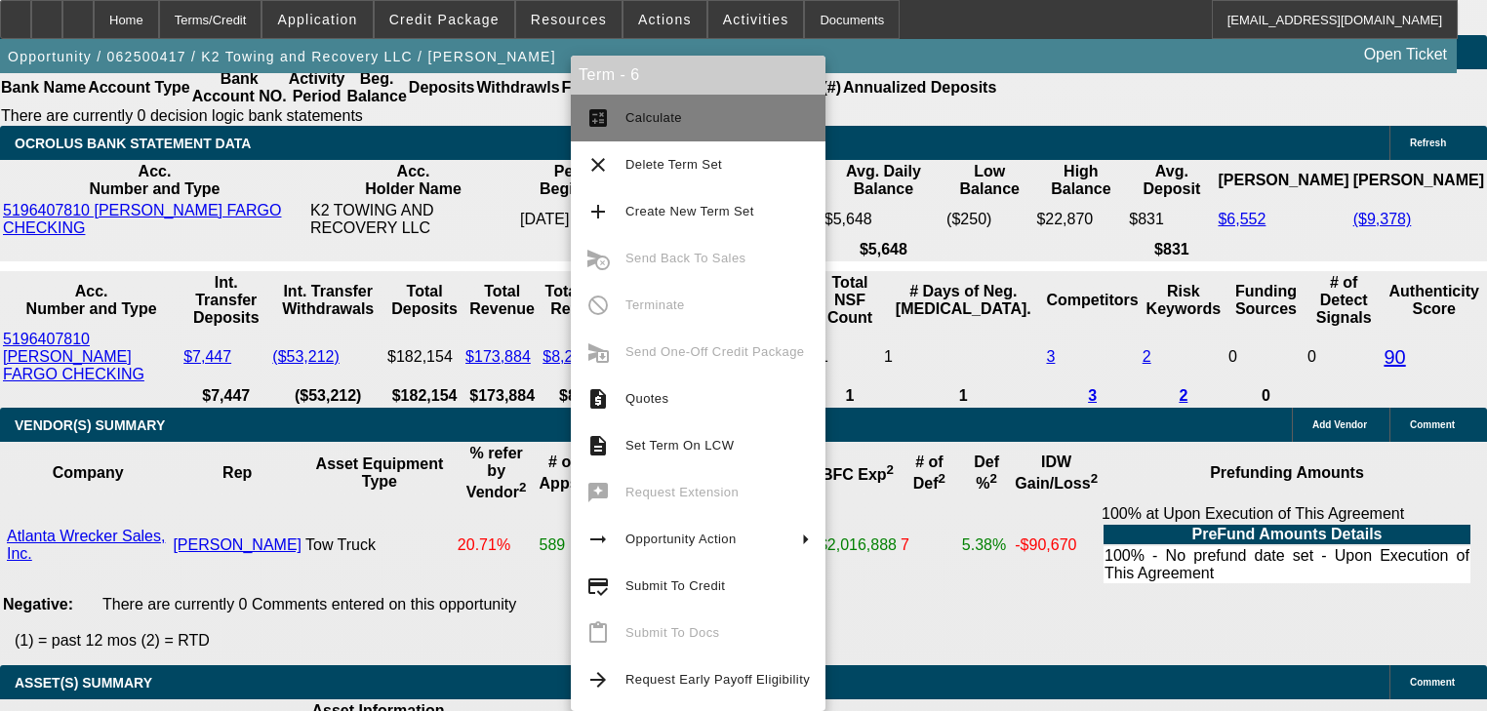
click at [579, 134] on button "calculate Calculate" at bounding box center [698, 118] width 255 height 47
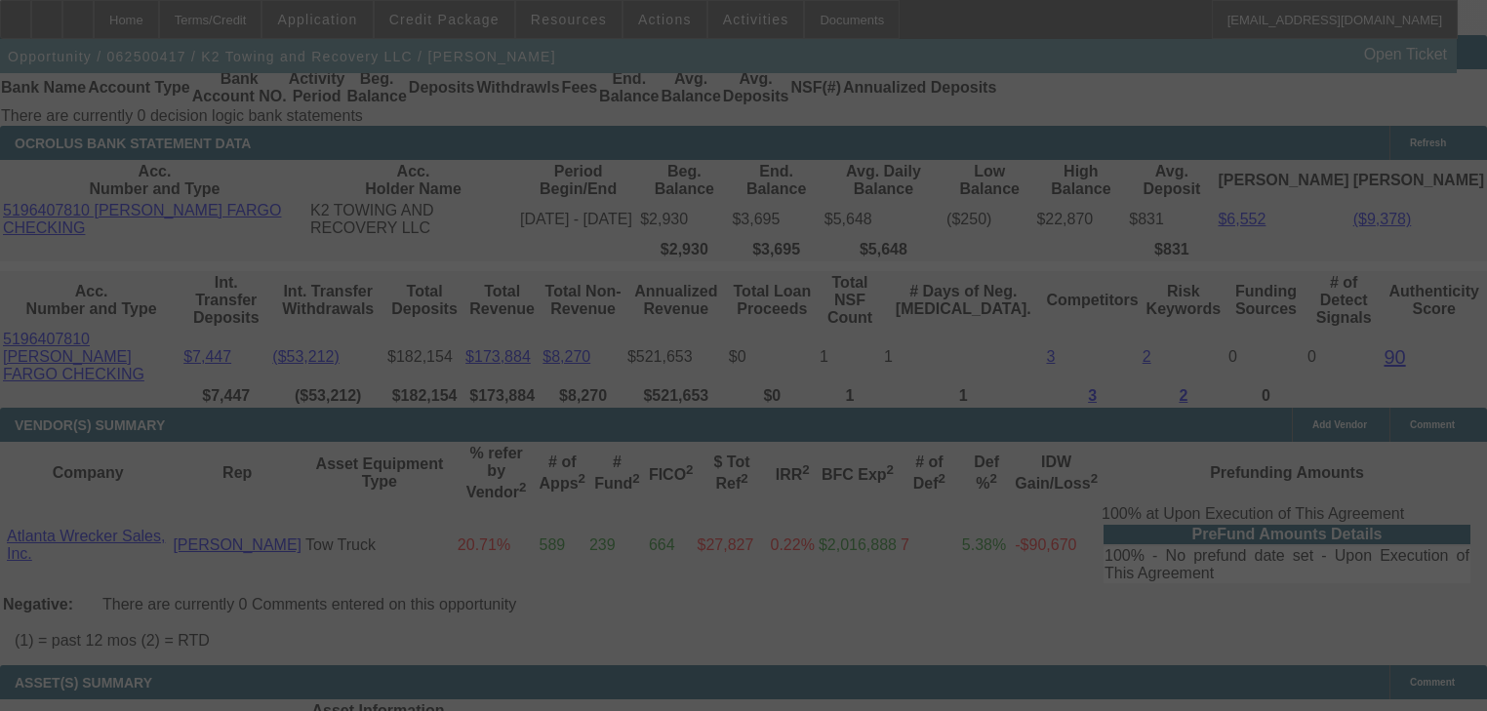
select select "0"
select select "2"
select select "0"
select select "6"
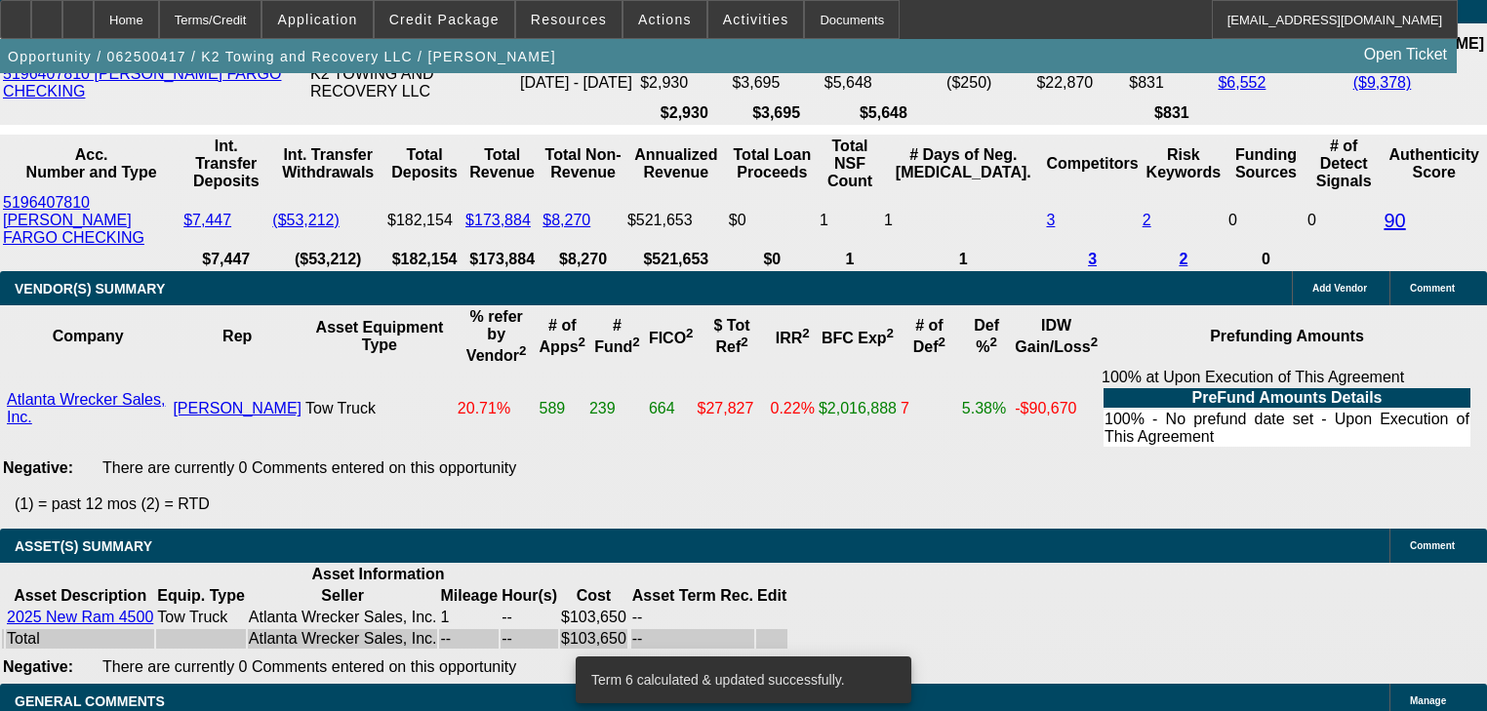
scroll to position [3825, 0]
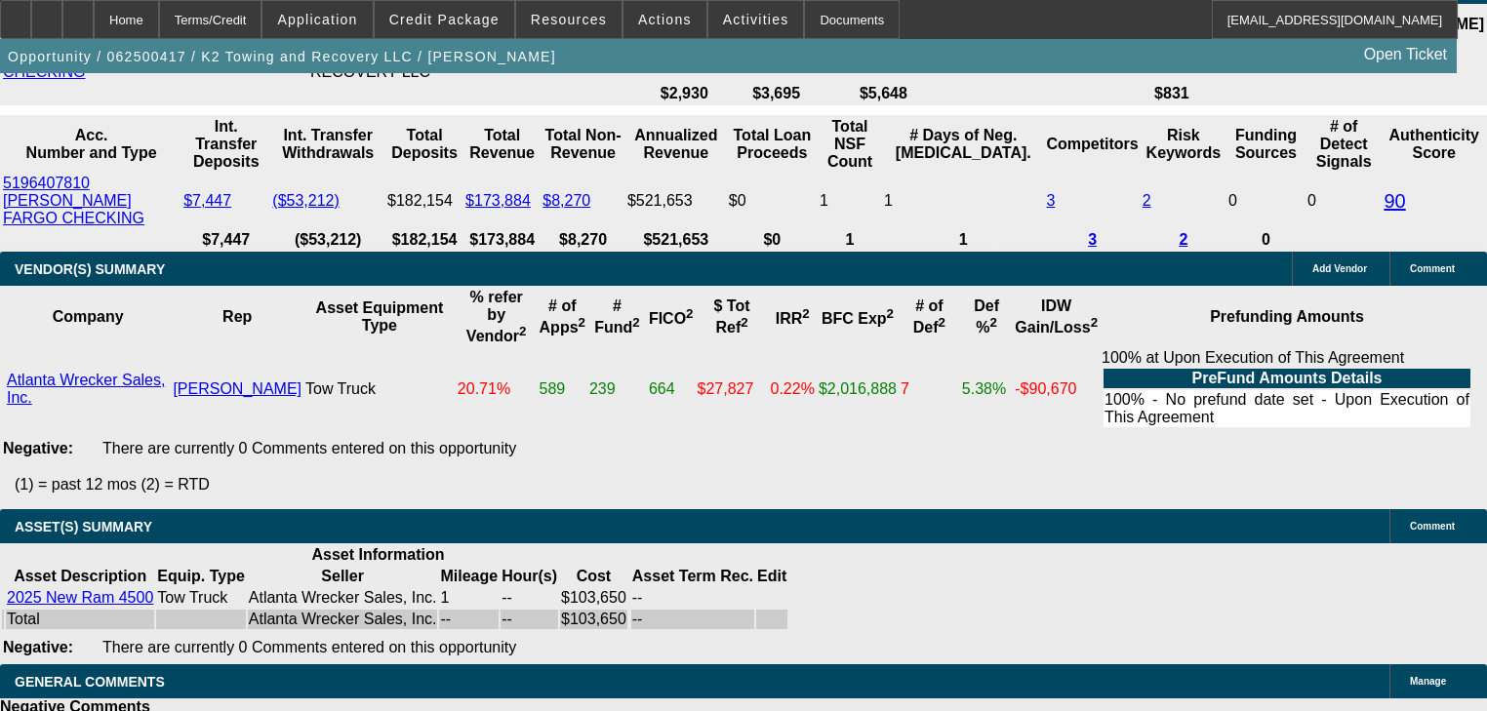
type input "UNKNOWN"
type input "1"
type input "$3,224.70"
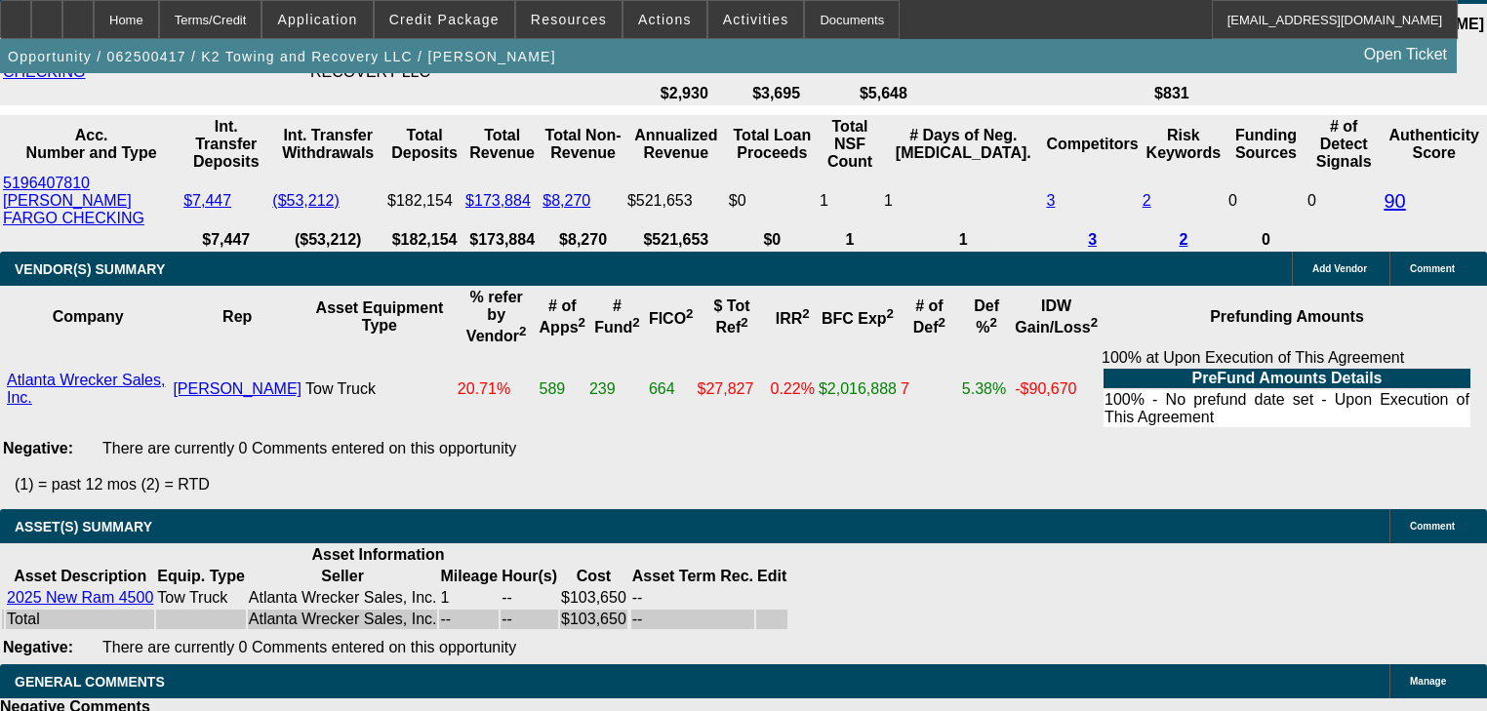
type input "$1,612.35"
type input "19"
type input "$4,893.64"
type input "$2,446.82"
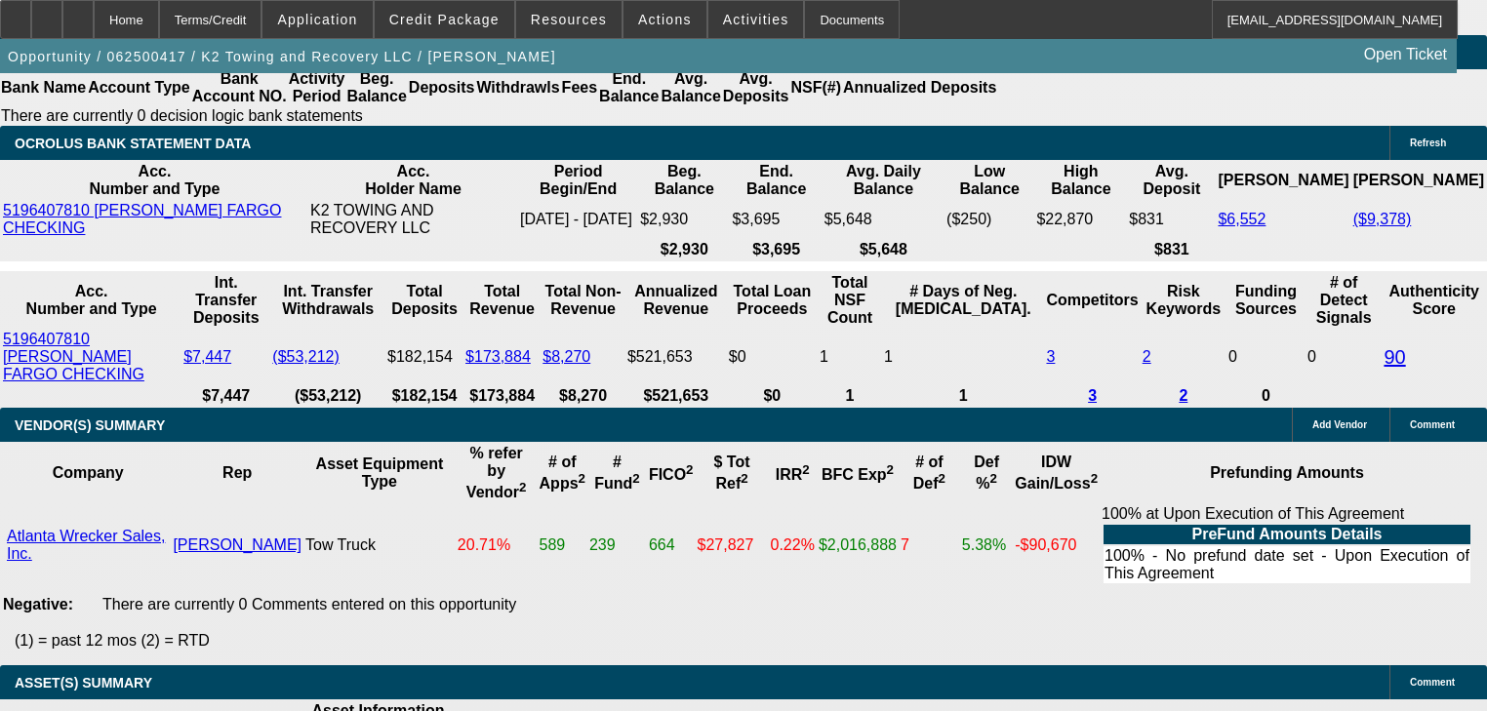
type input "19"
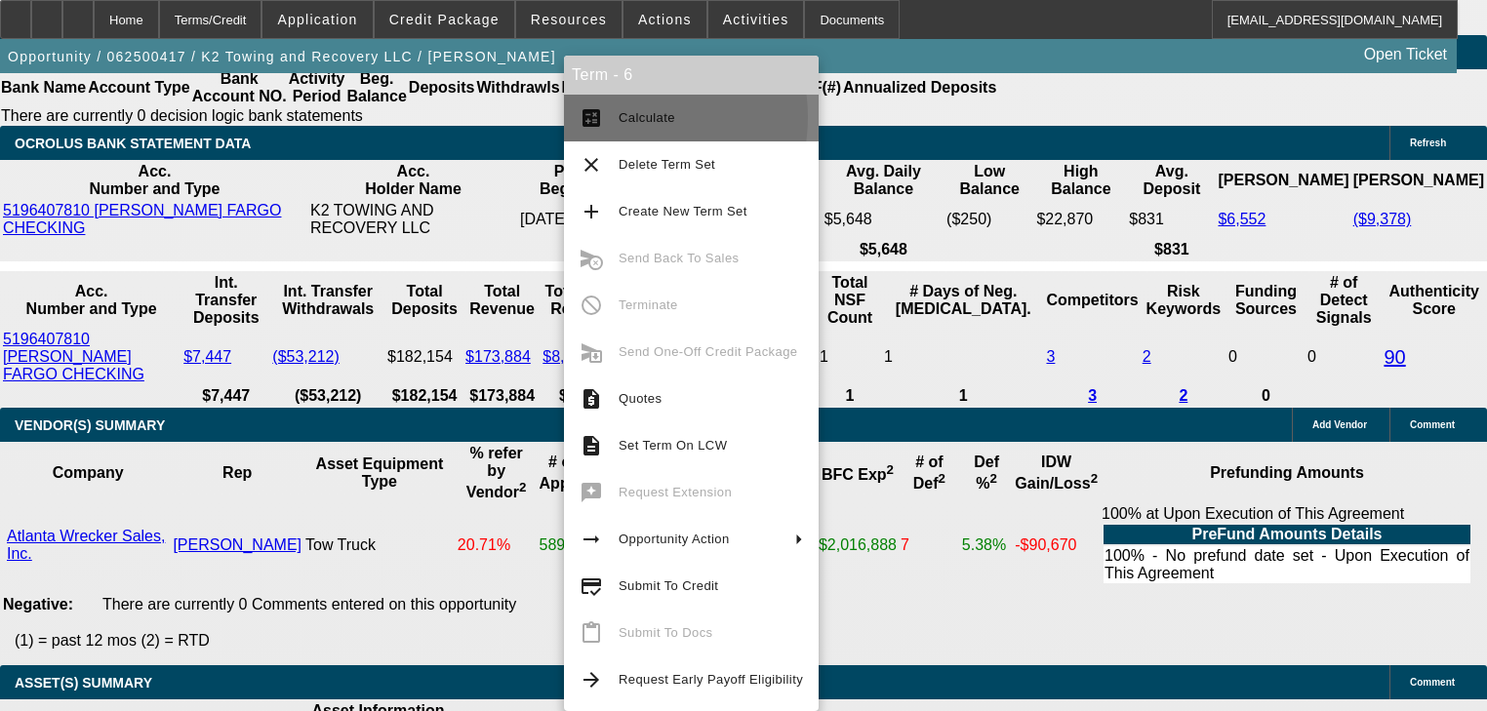
click at [624, 117] on span "Calculate" at bounding box center [647, 117] width 57 height 15
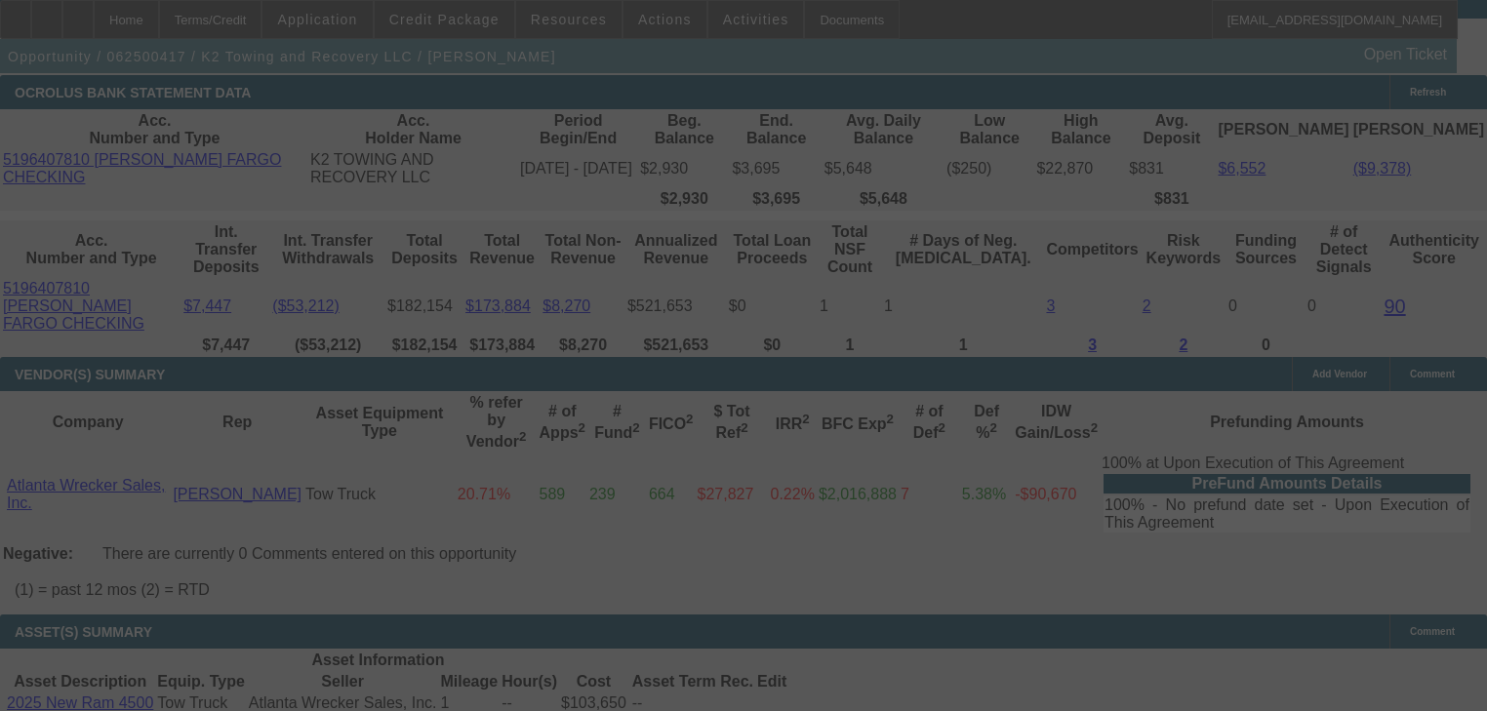
scroll to position [3747, 0]
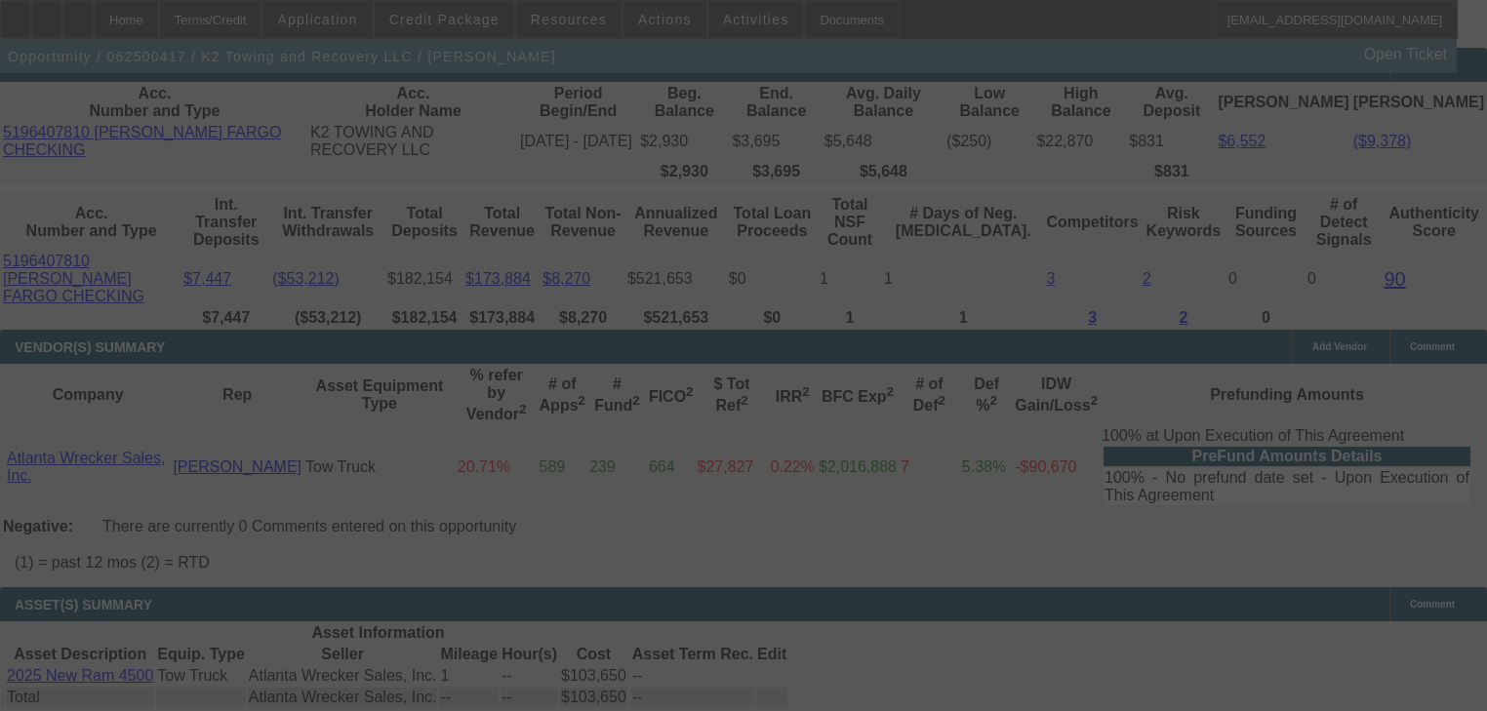
select select "0"
select select "2"
select select "0"
select select "6"
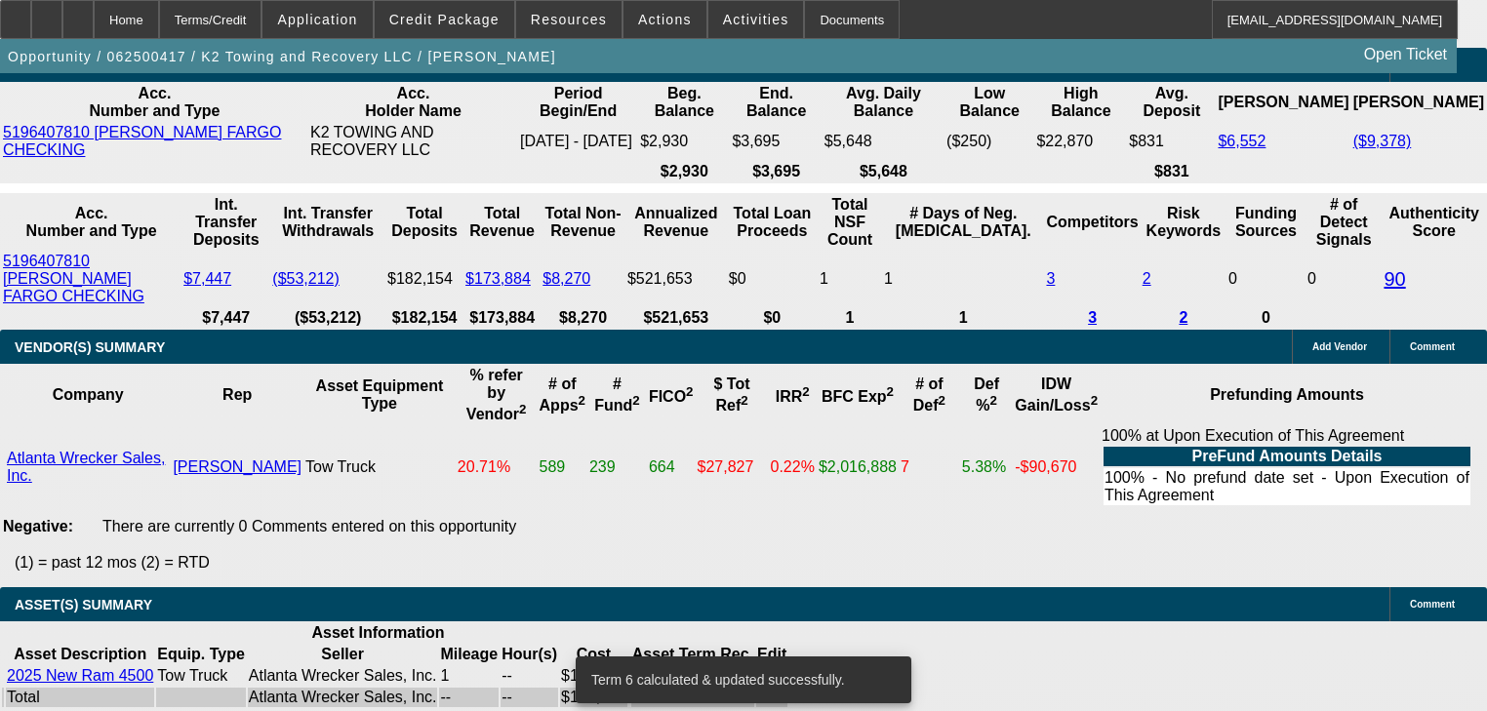
type input "2"
type input "UNKNOWN"
type input "20"
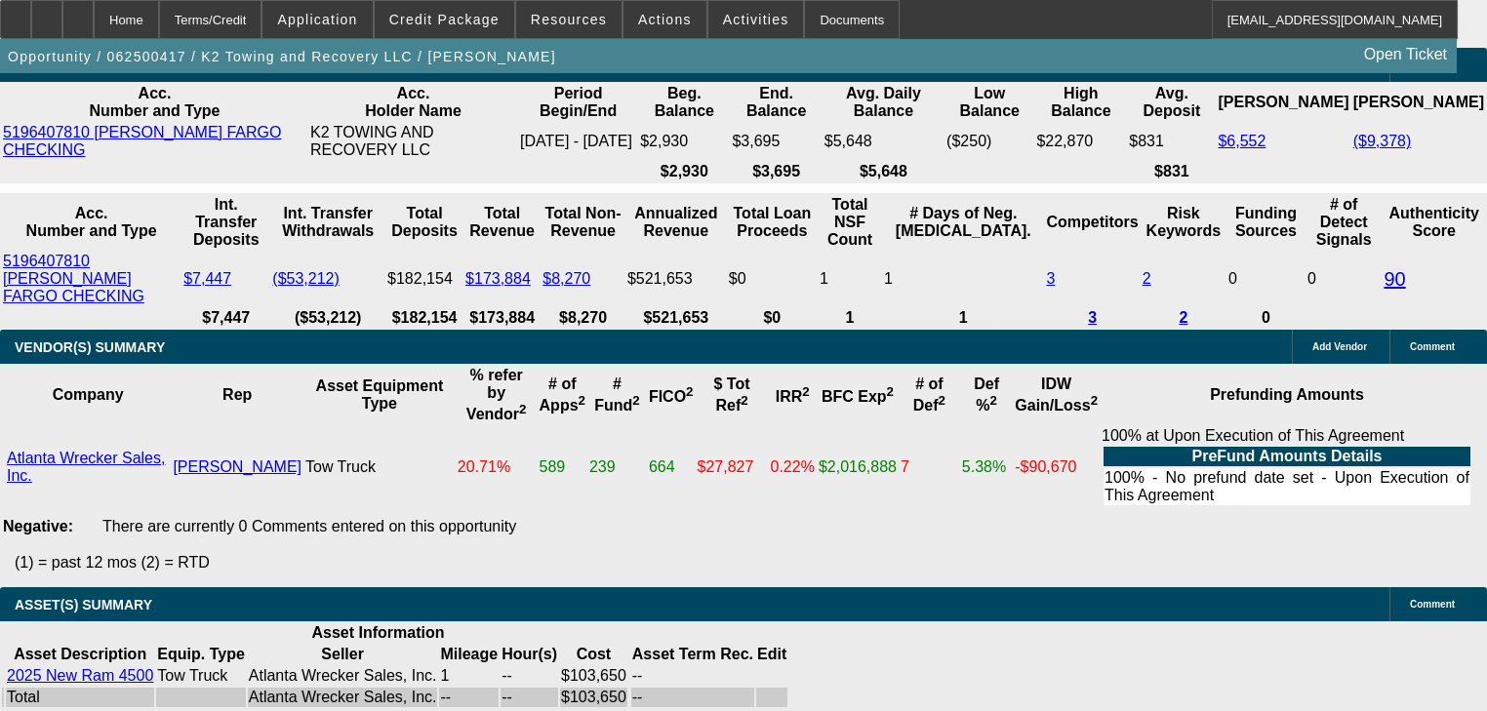
type input "$3,306.58"
type input "$1,653.29"
type input "$4,998.02"
type input "$2,499.01"
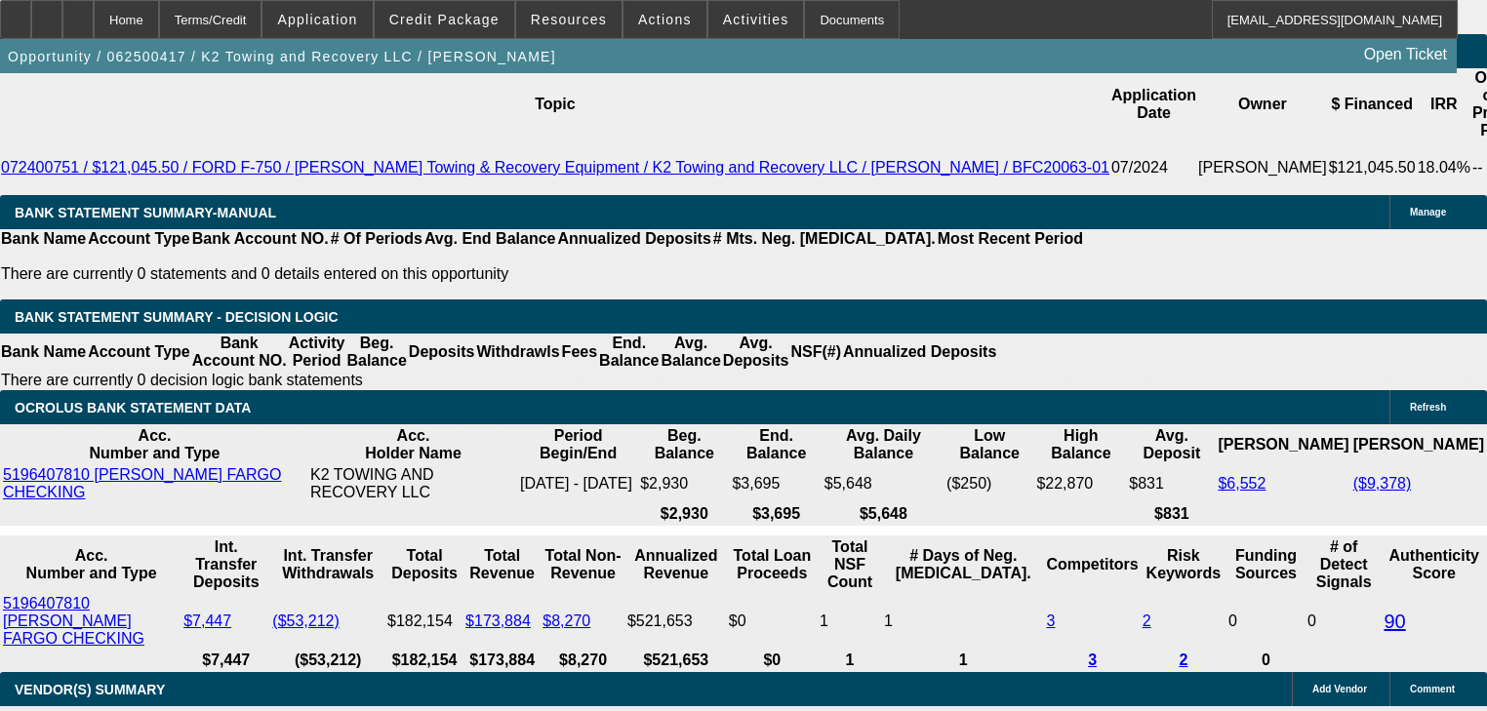
scroll to position [3356, 0]
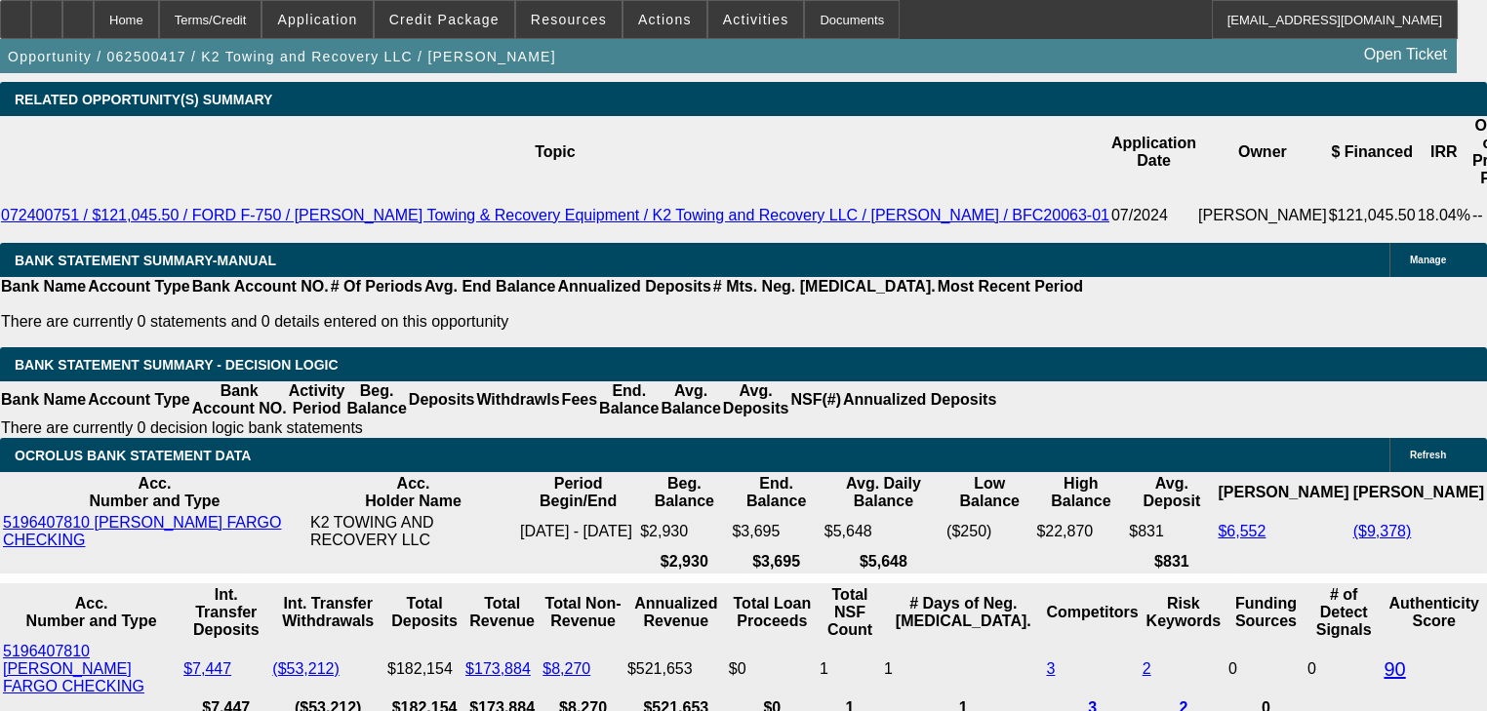
type input "20"
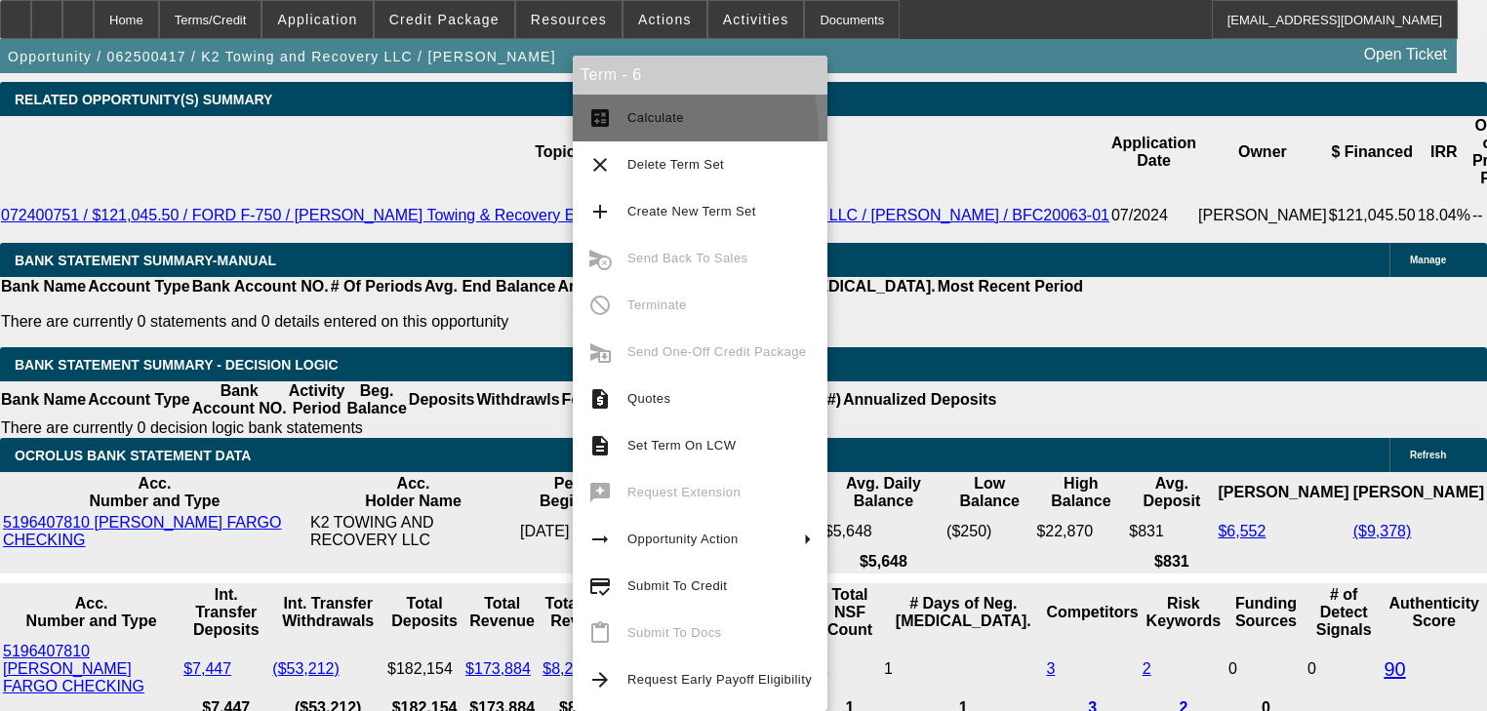
click at [628, 134] on button "calculate Calculate" at bounding box center [700, 118] width 255 height 47
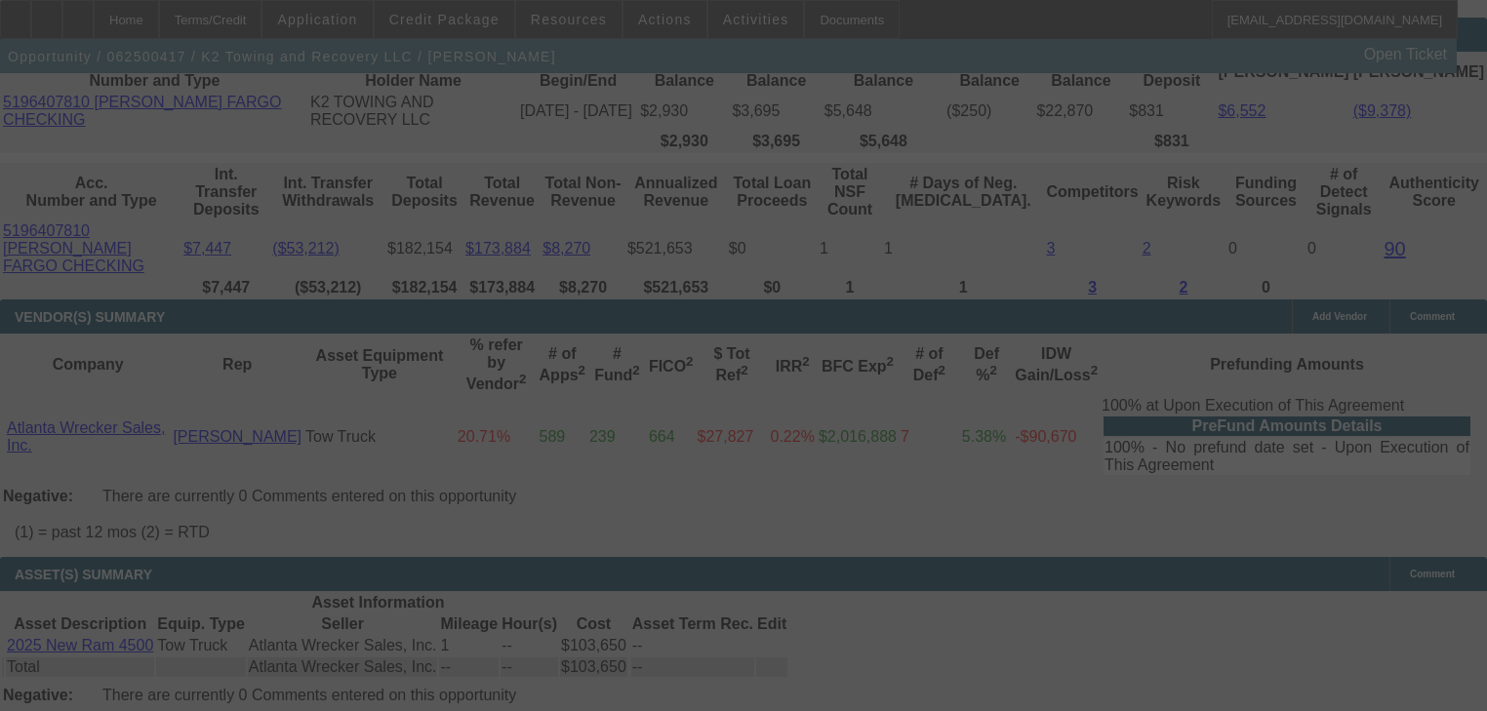
scroll to position [3825, 0]
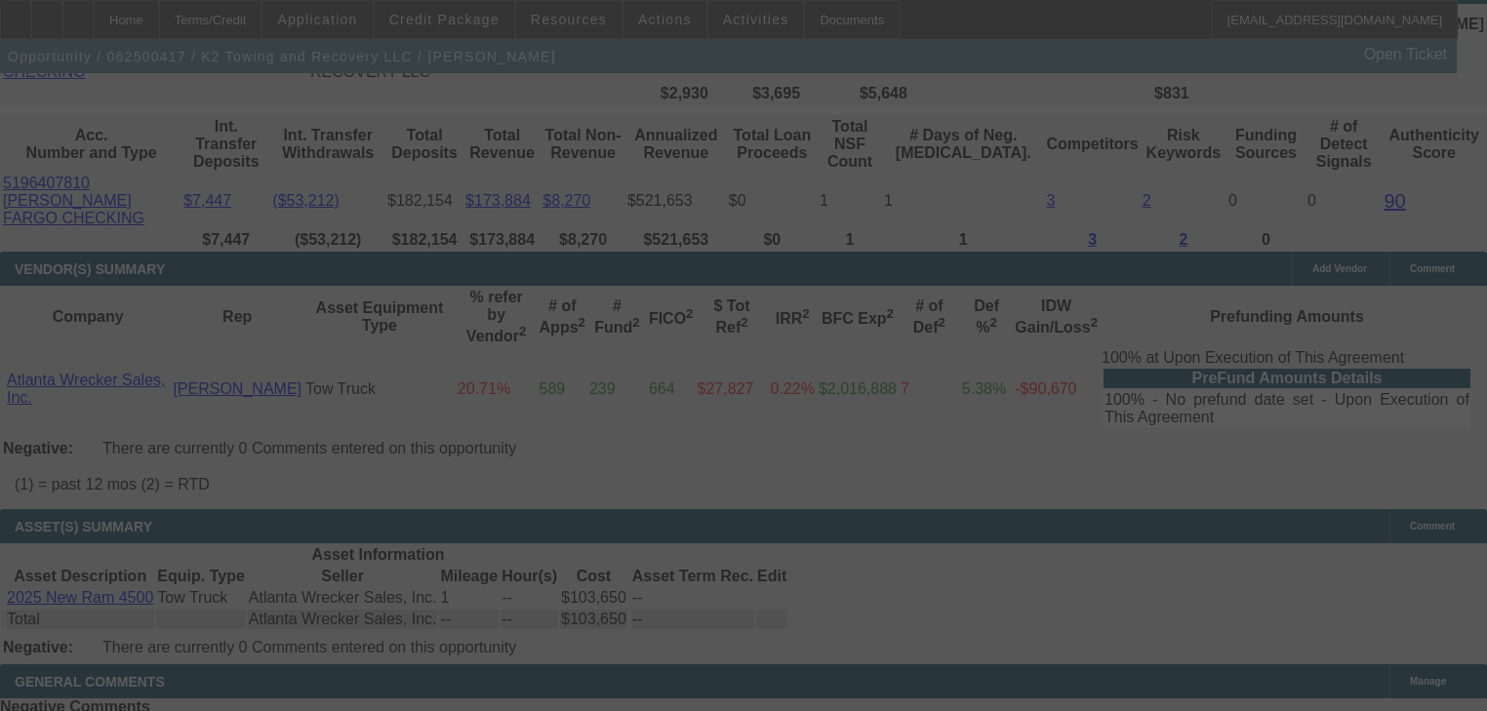
select select "0"
select select "2"
select select "0"
select select "6"
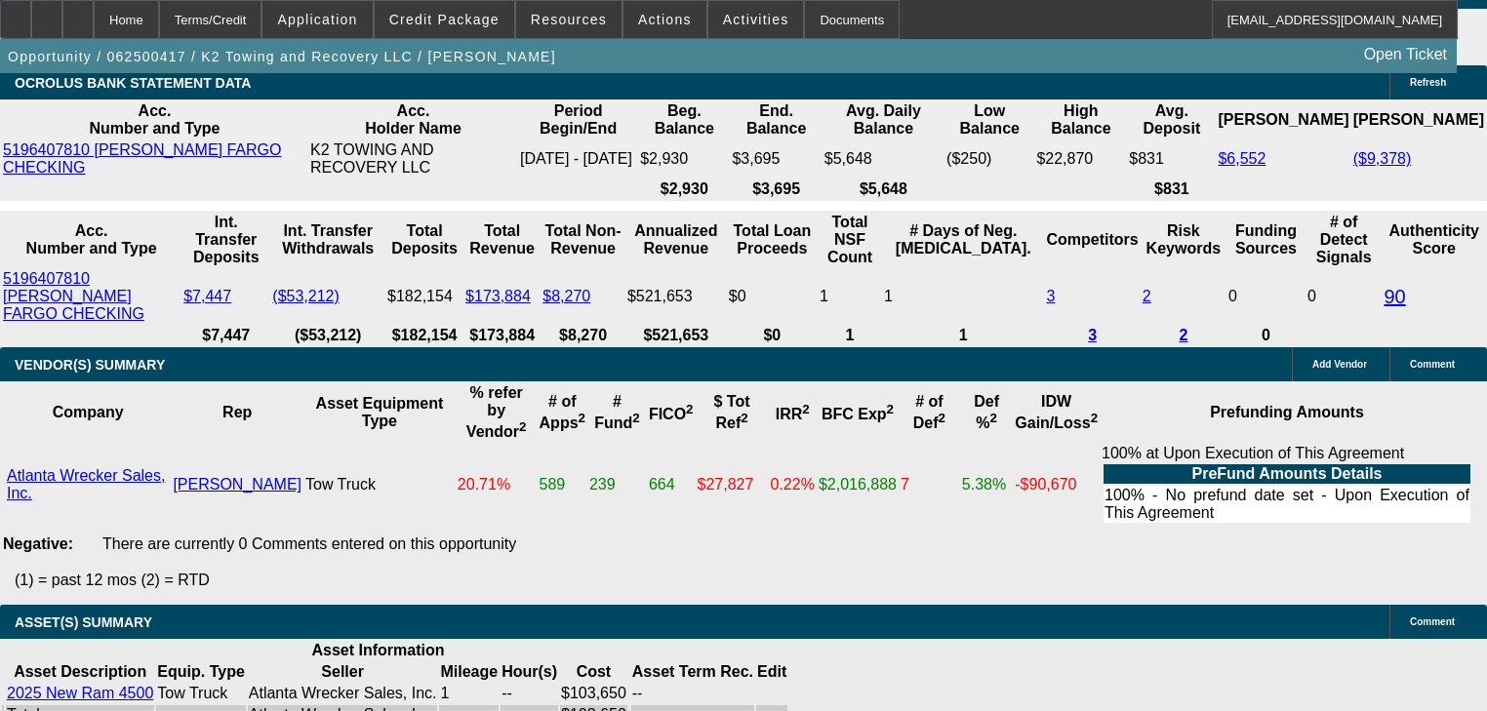
scroll to position [3747, 0]
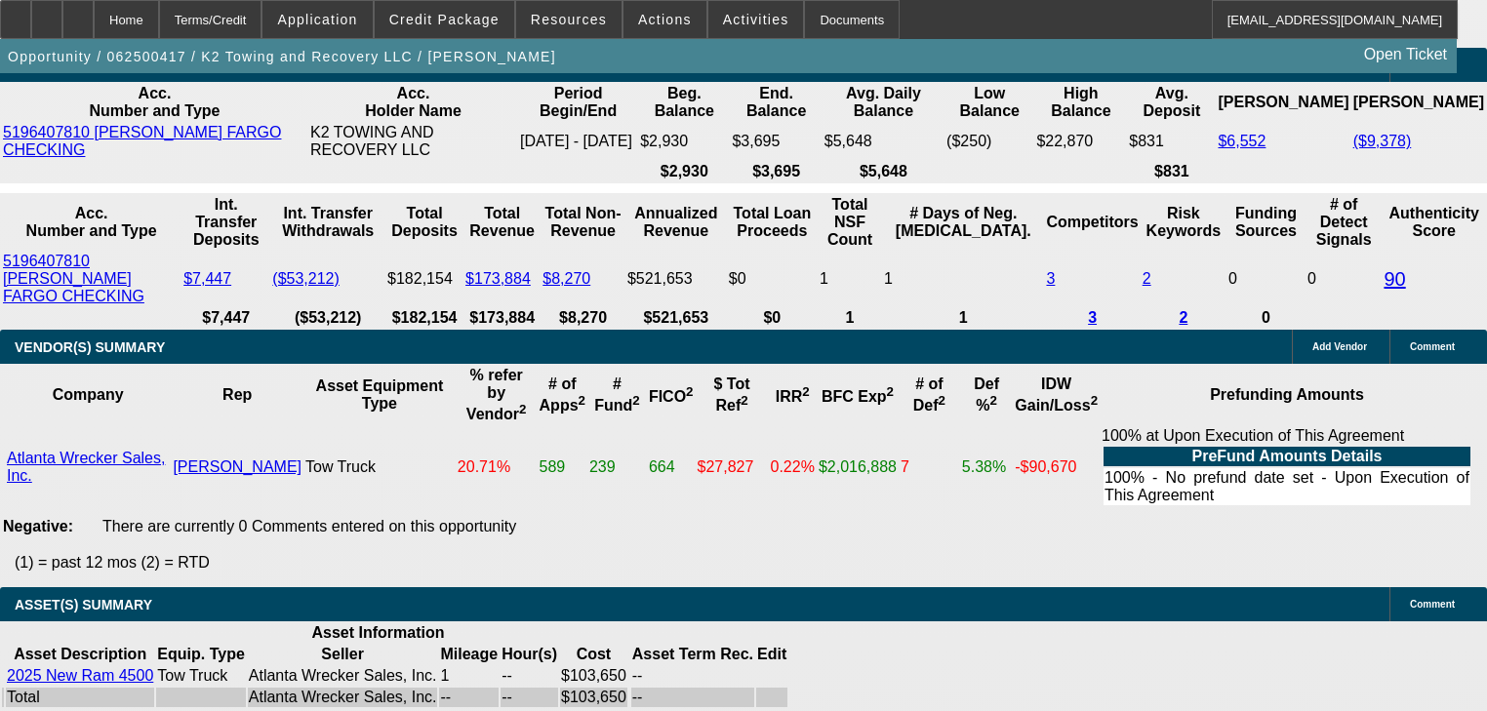
type input "2"
type input "$4.00"
type input "UNKNOWN"
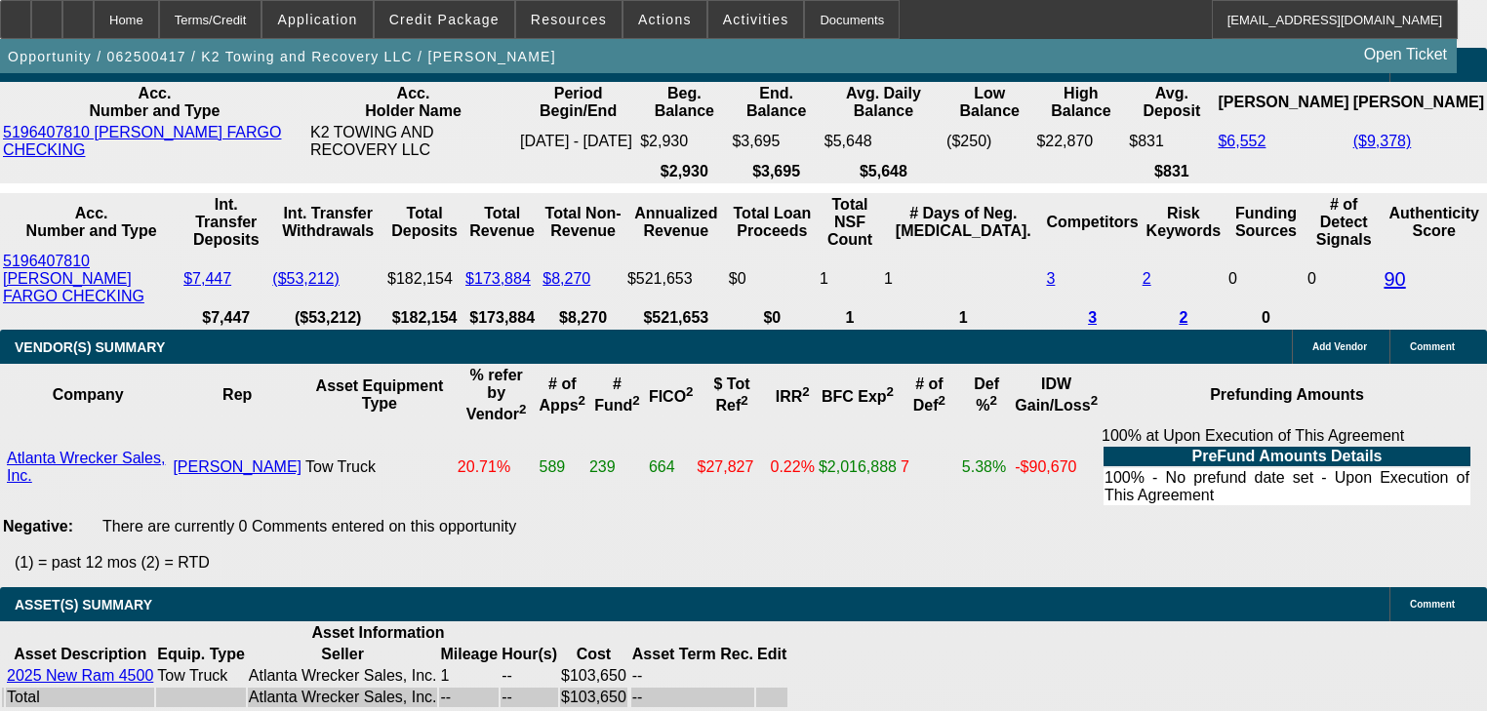
type input "2510"
type input "$5,020.00"
type input "20.2"
type input "$2,510.00"
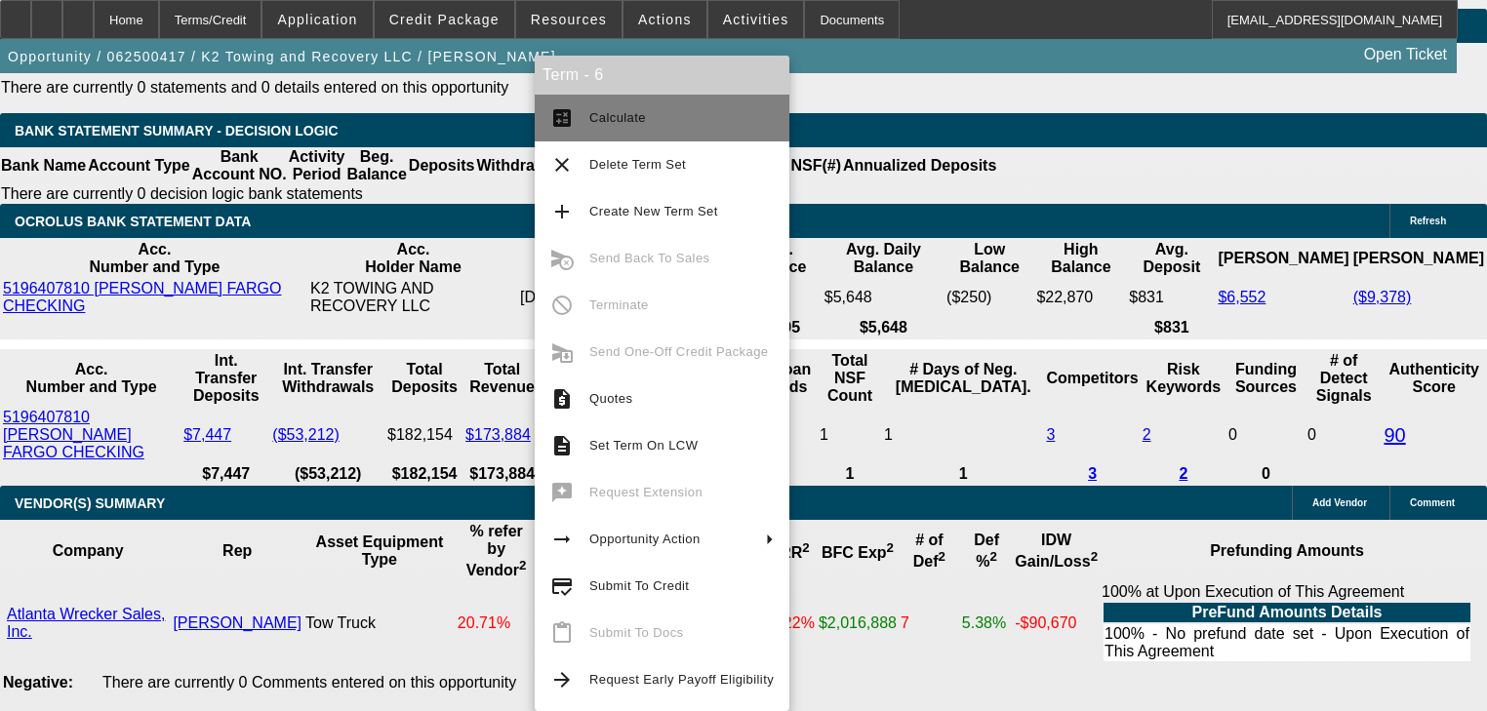
click at [597, 132] on button "calculate Calculate" at bounding box center [662, 118] width 255 height 47
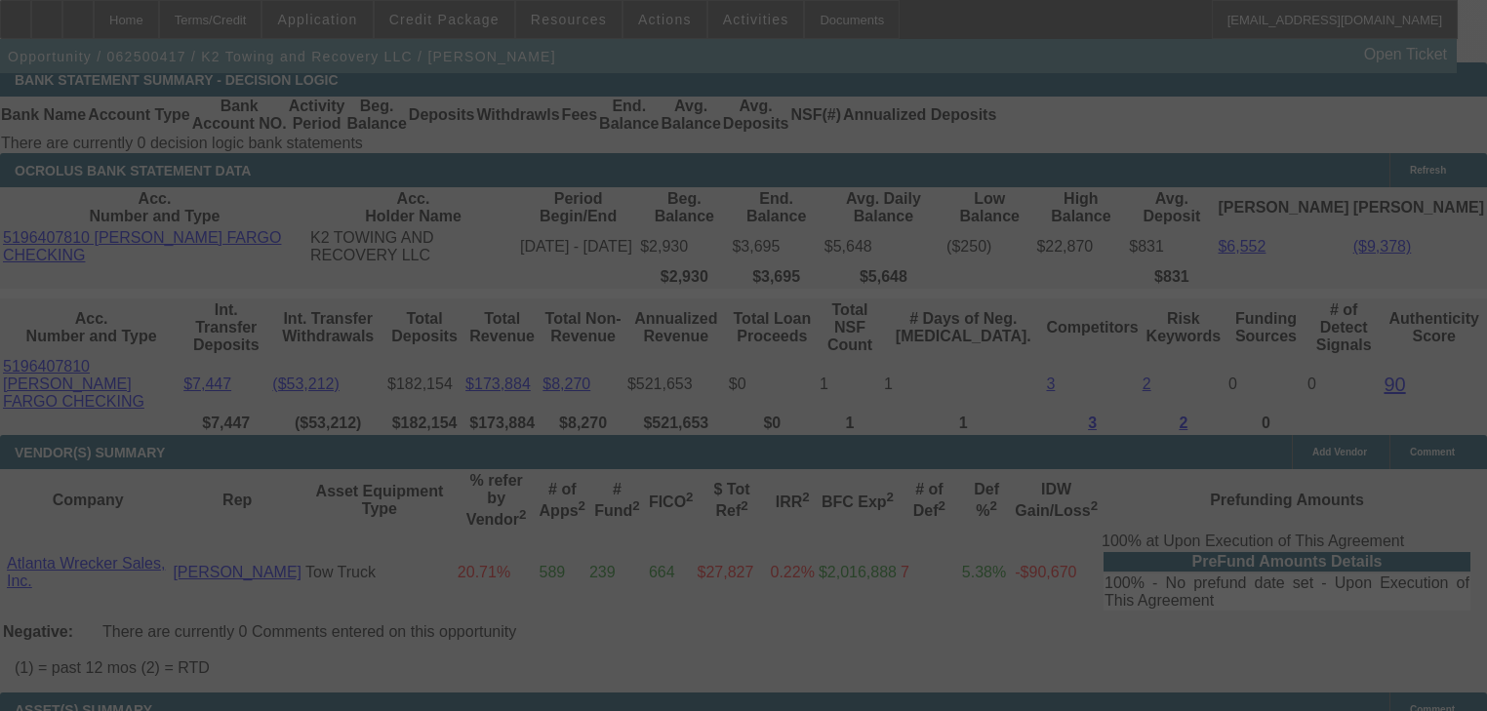
scroll to position [3669, 0]
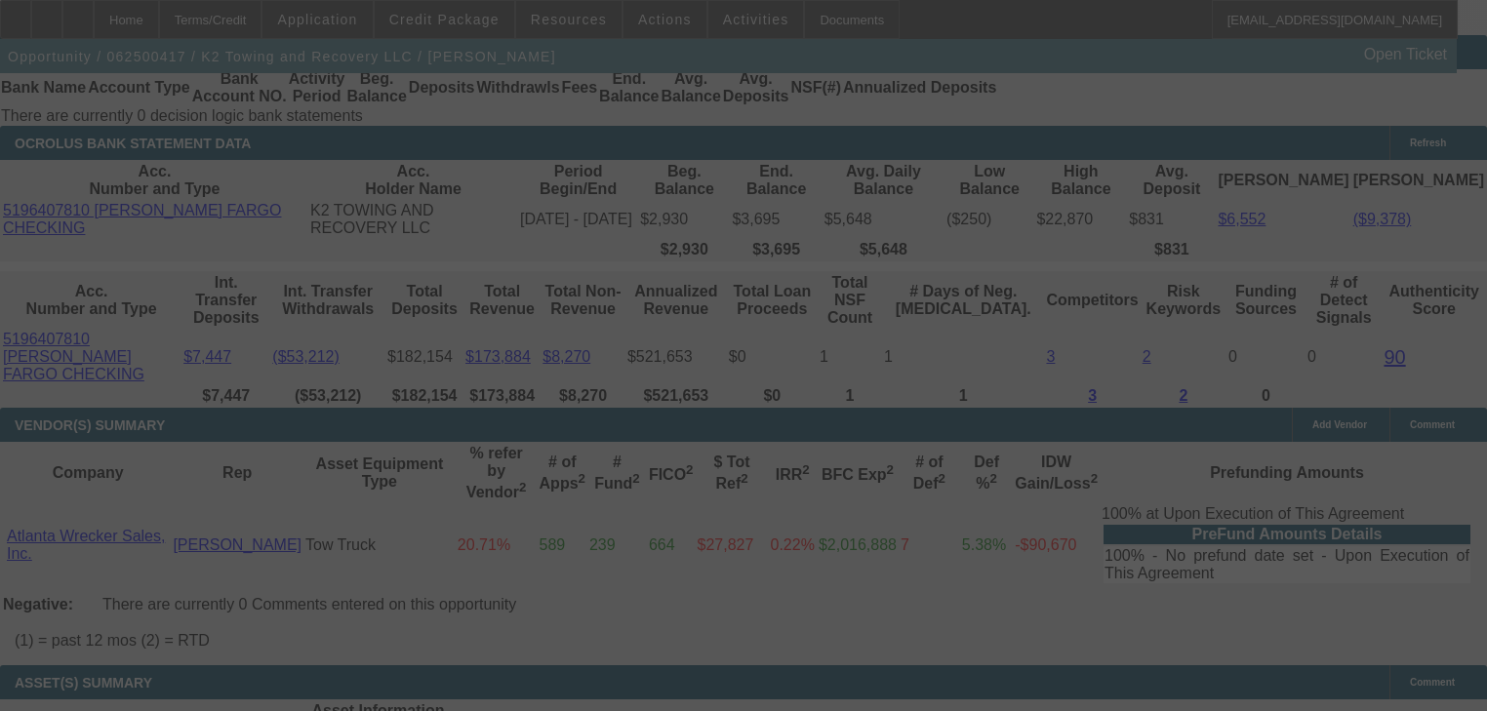
select select "0"
select select "2"
select select "0"
select select "6"
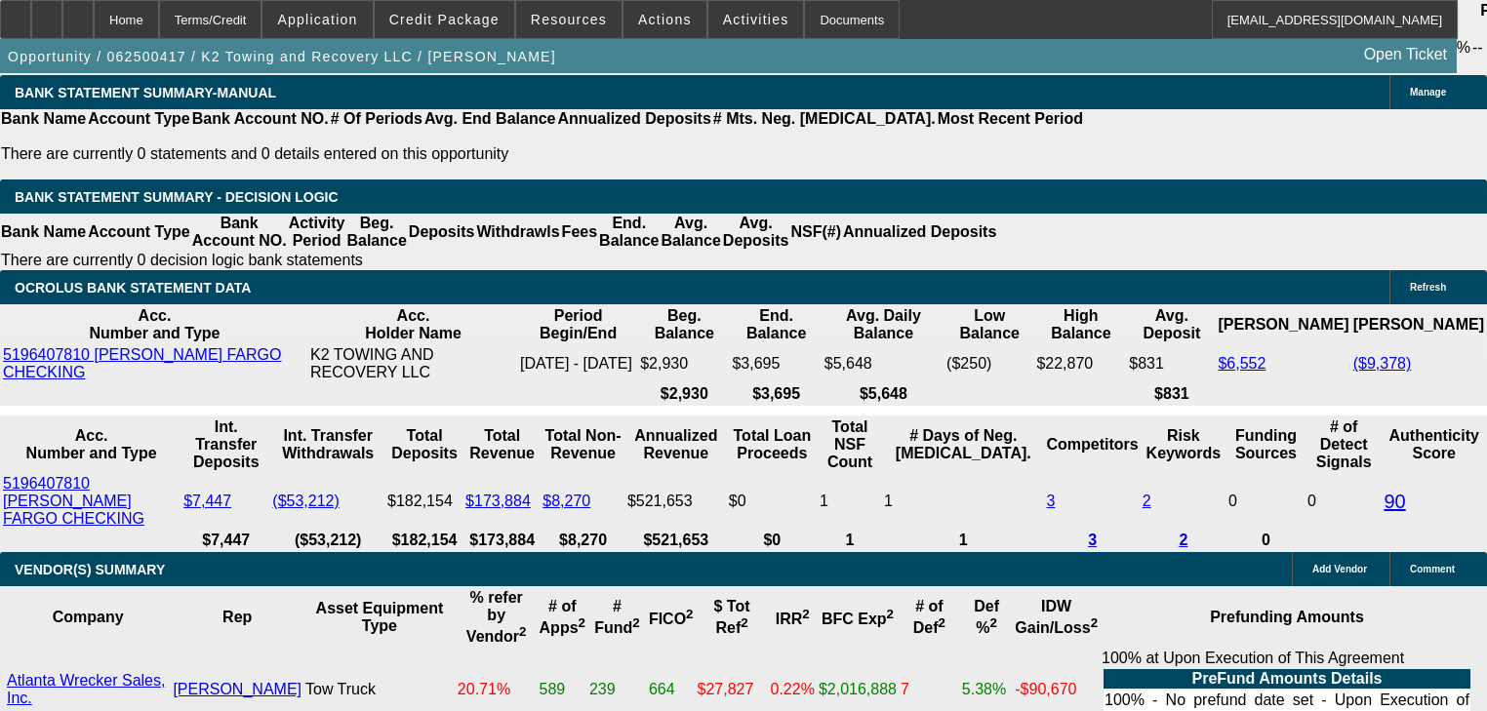
scroll to position [3513, 0]
